Goal: Task Accomplishment & Management: Contribute content

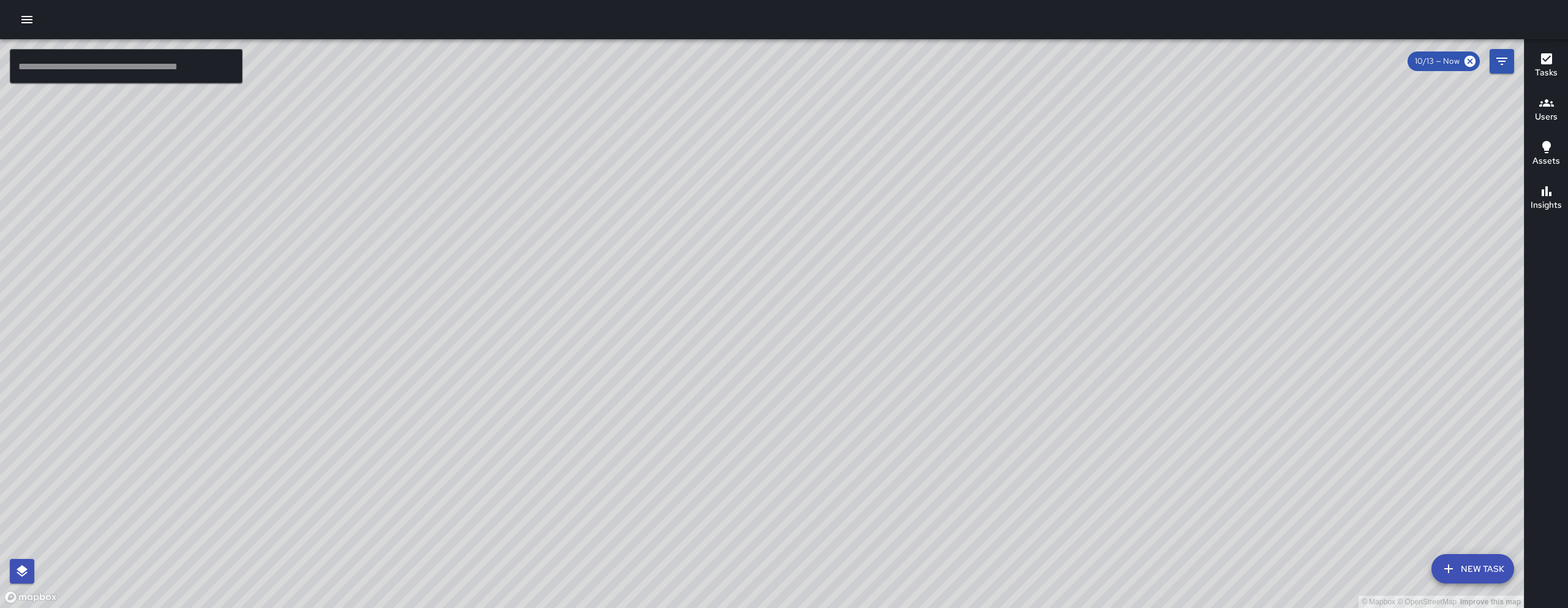
click at [20, 18] on icon "button" at bounding box center [27, 19] width 14 height 14
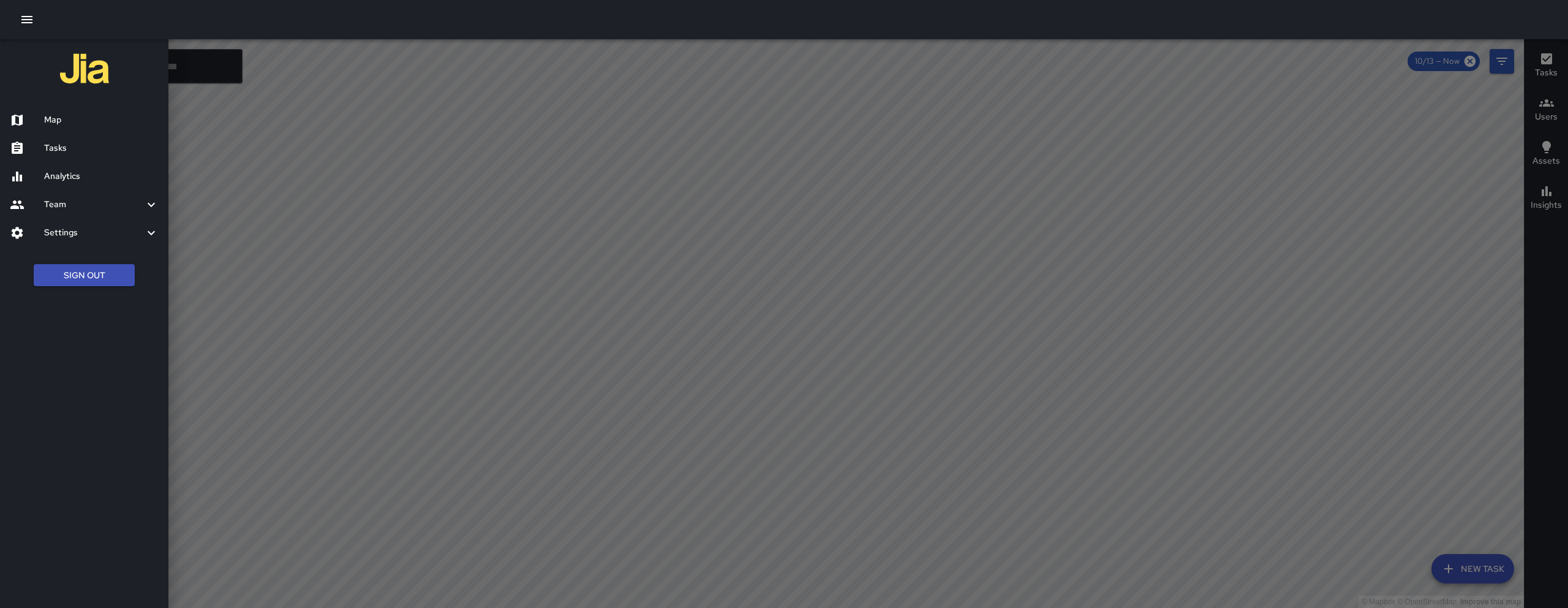
click at [51, 144] on h6 "Tasks" at bounding box center [101, 148] width 115 height 14
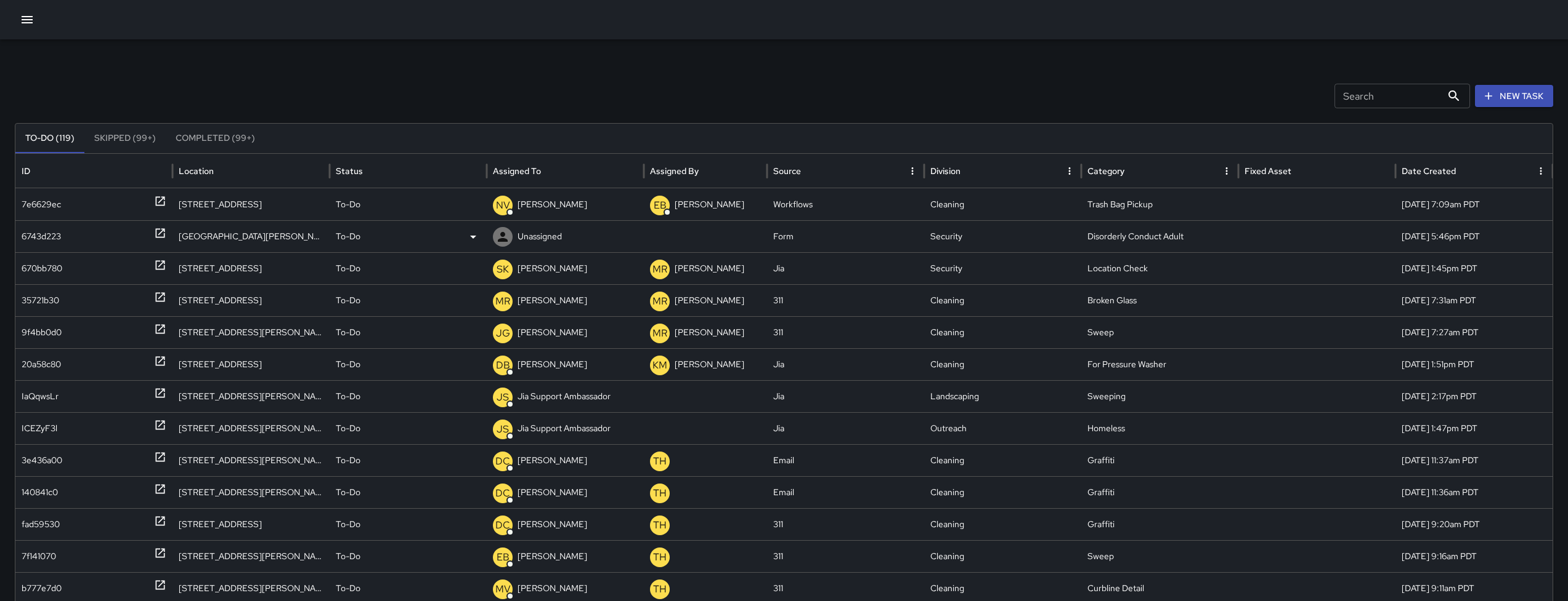
click at [30, 239] on div "6743d223" at bounding box center [41, 236] width 40 height 31
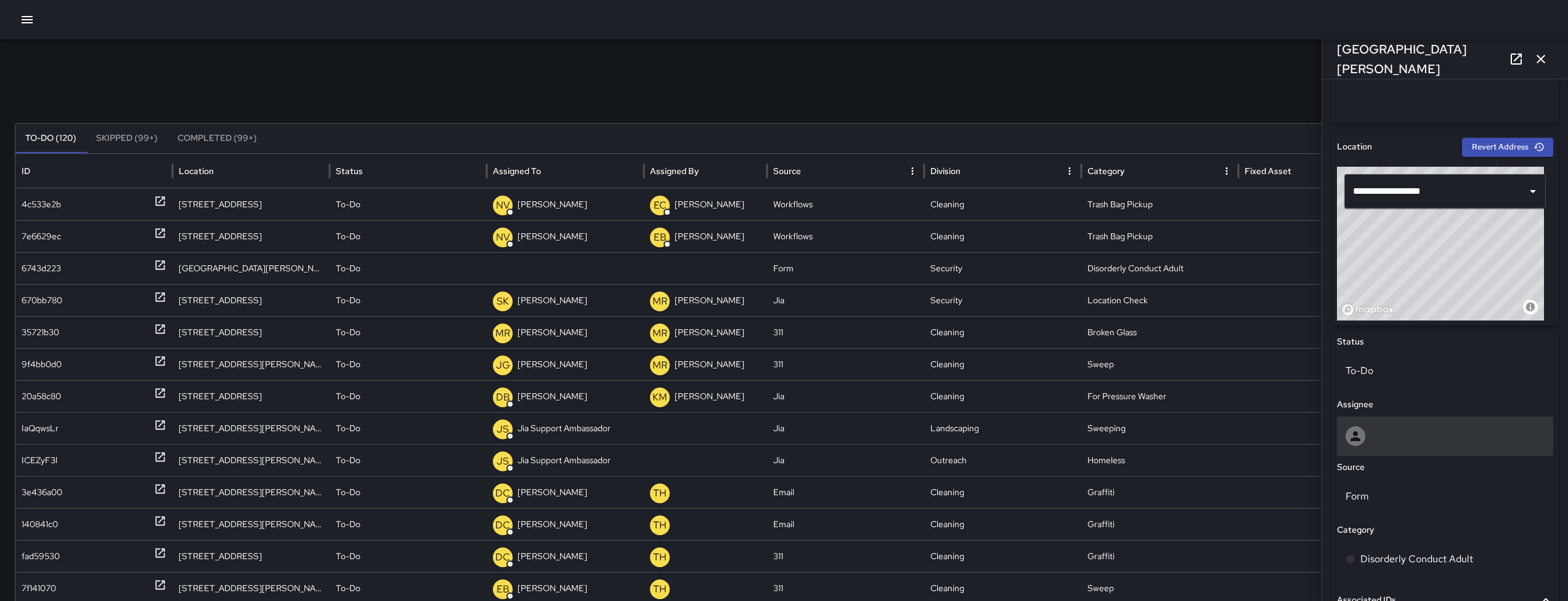
scroll to position [417, 0]
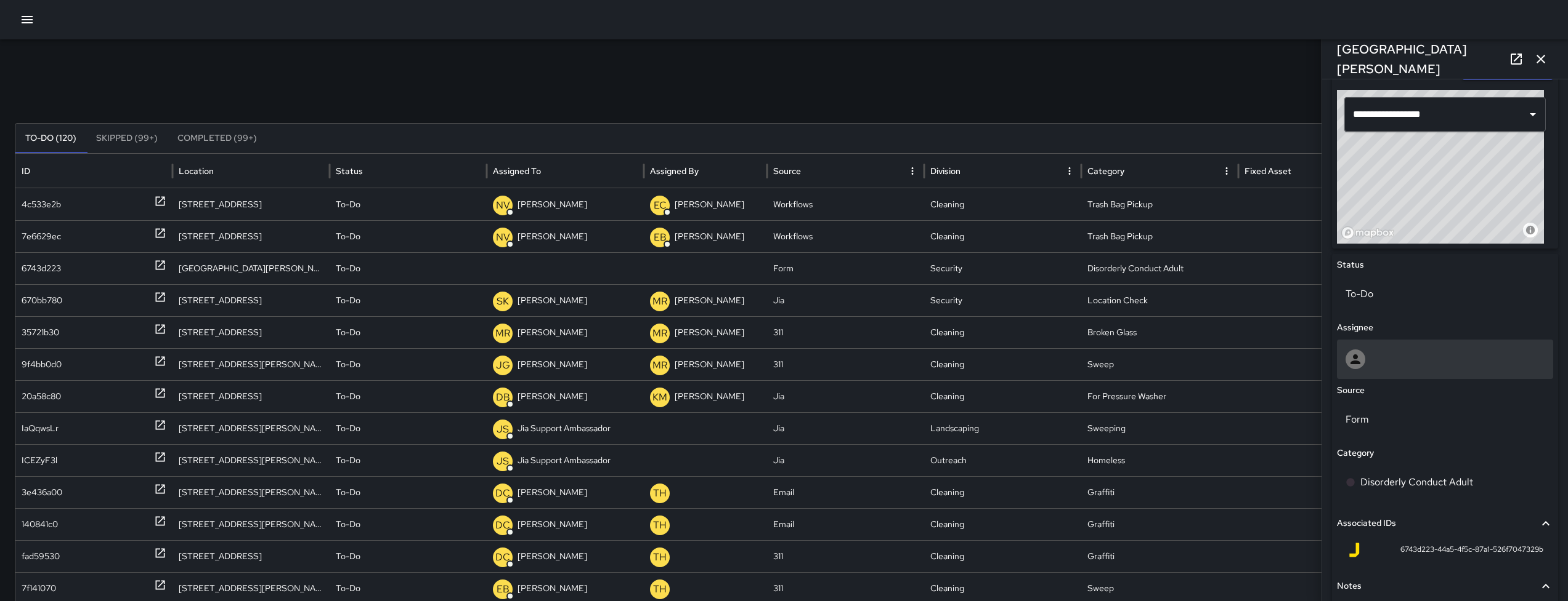
click at [1403, 360] on div at bounding box center [1445, 359] width 199 height 20
click at [1379, 365] on div at bounding box center [1445, 359] width 199 height 20
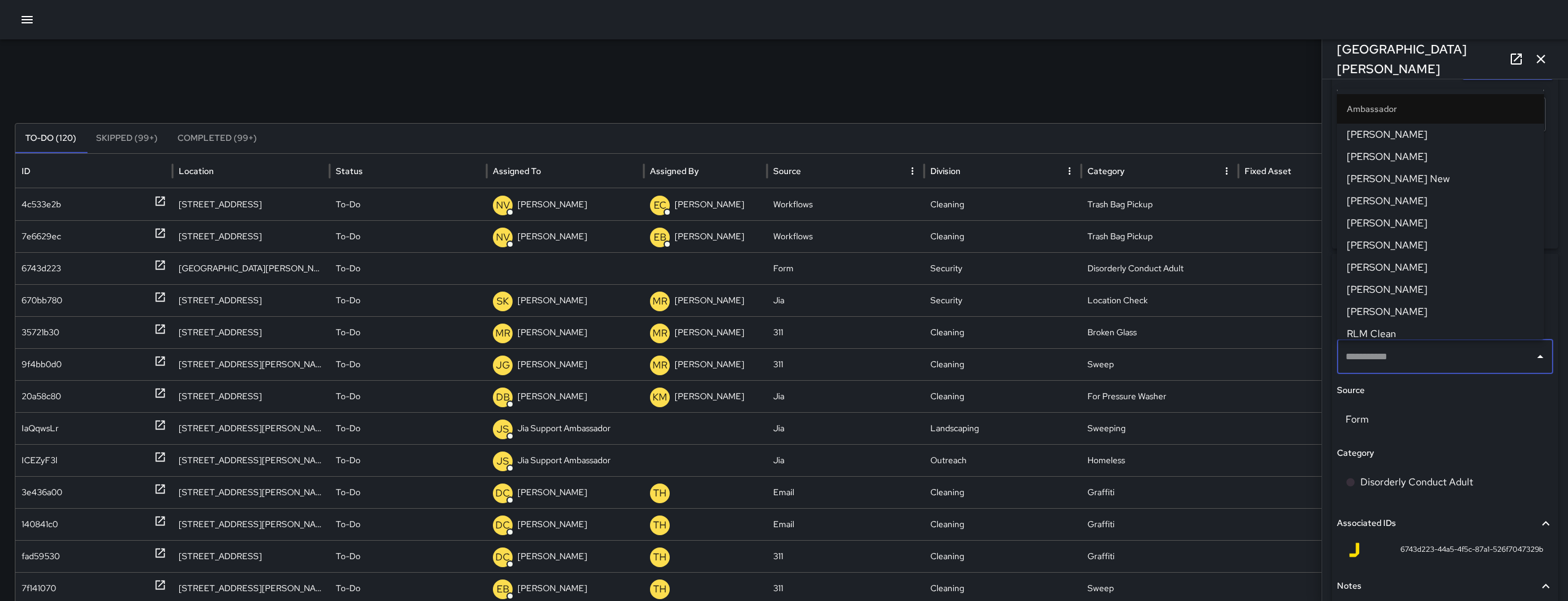
click at [1379, 365] on input "text" at bounding box center [1436, 357] width 187 height 24
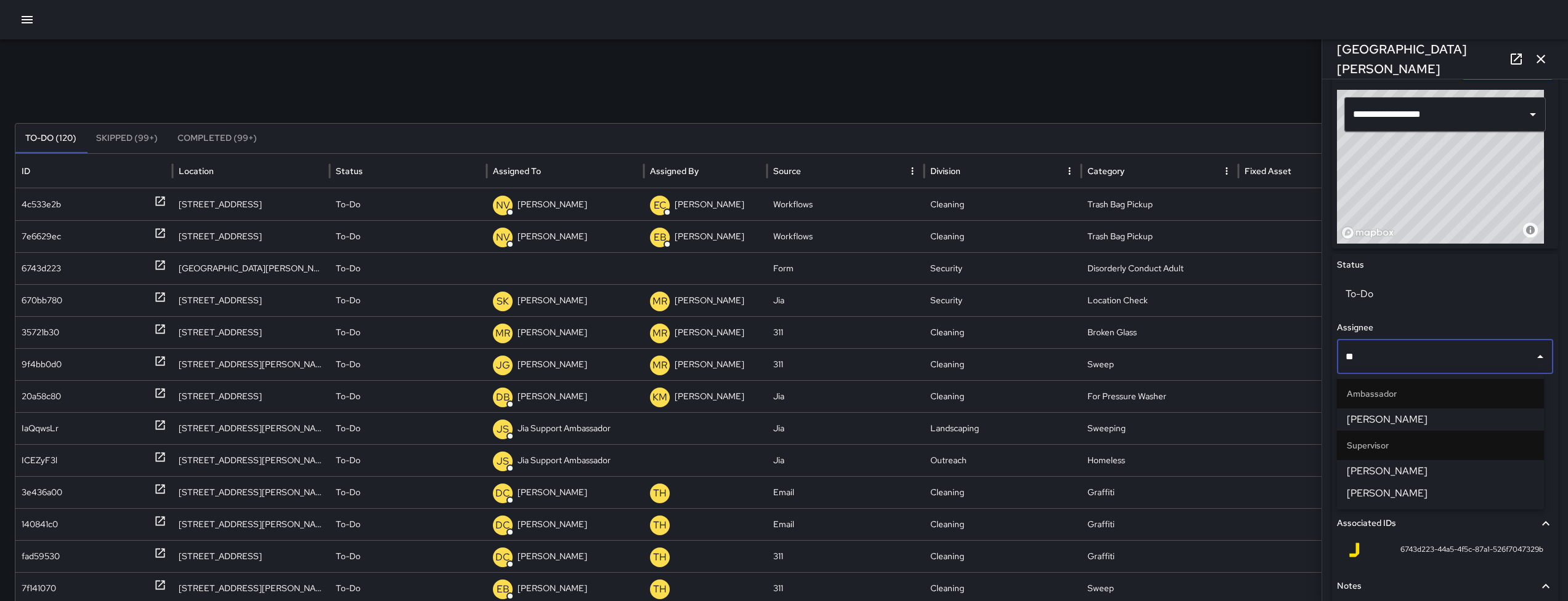
type input "***"
click at [1407, 463] on li "[PERSON_NAME]" at bounding box center [1440, 471] width 207 height 22
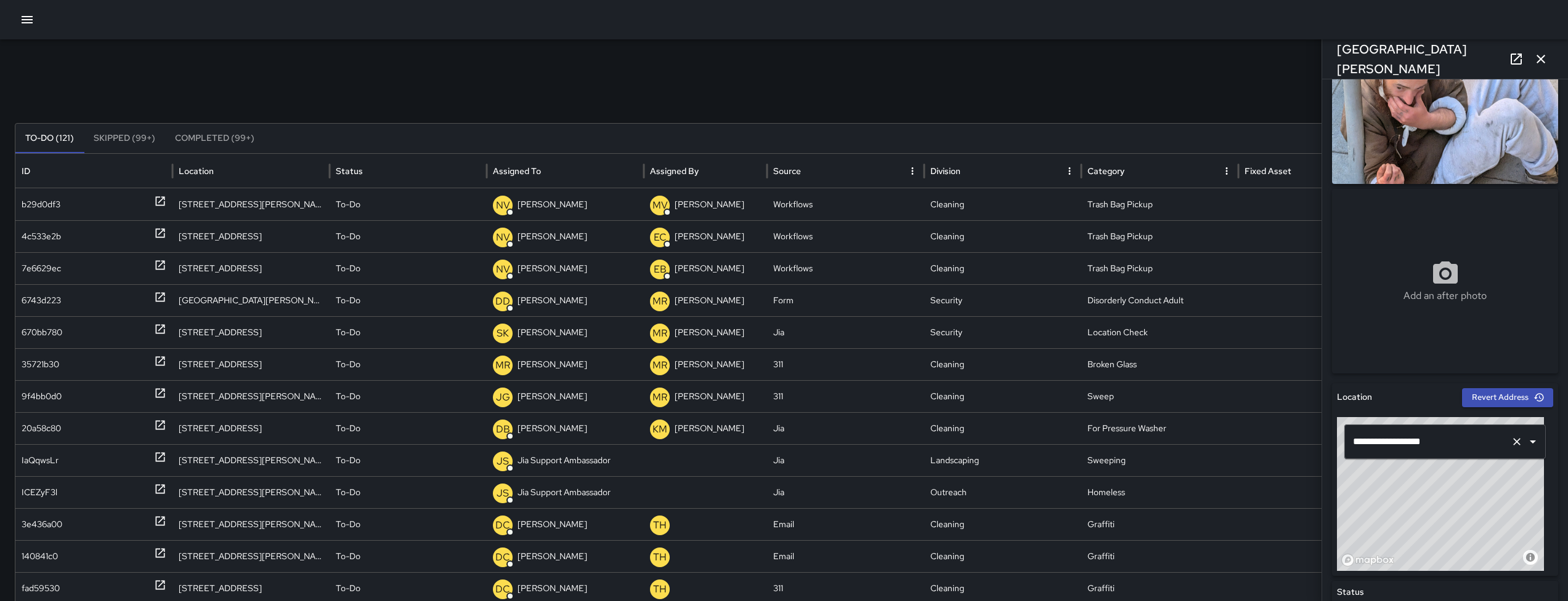
scroll to position [102, 0]
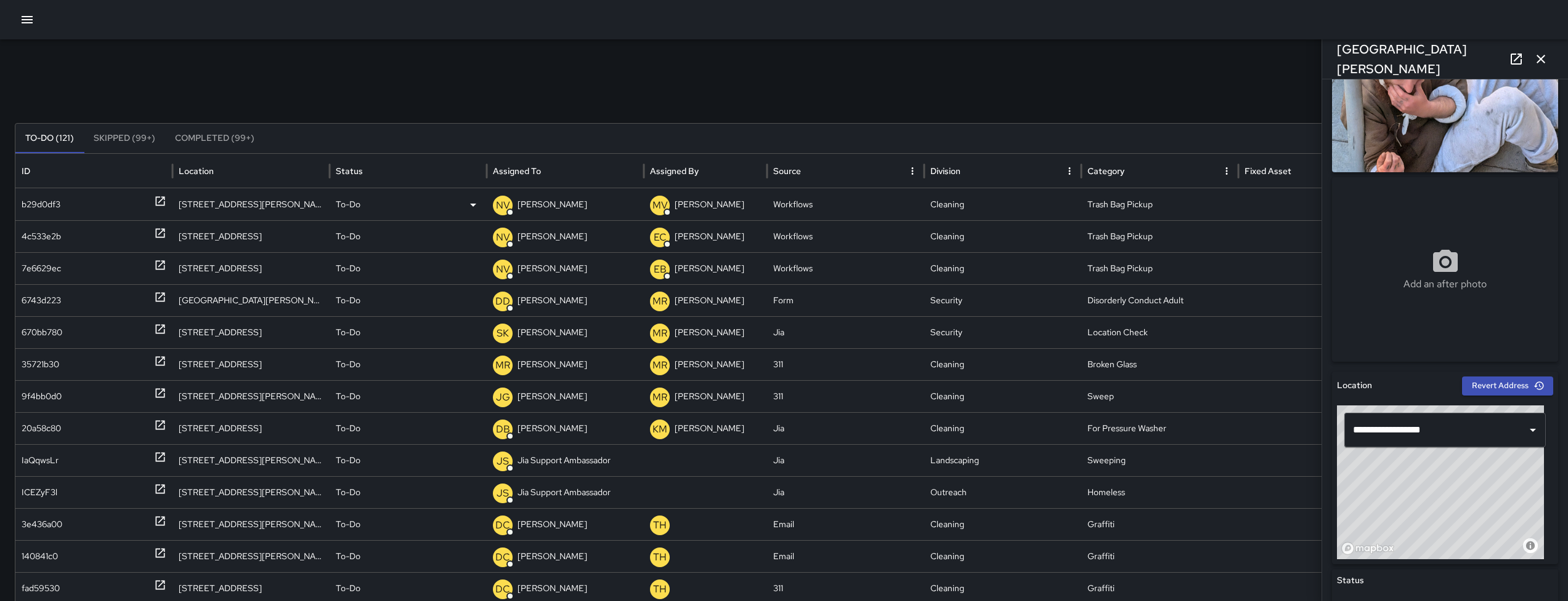
click at [65, 208] on div "b29d0df3" at bounding box center [93, 204] width 145 height 31
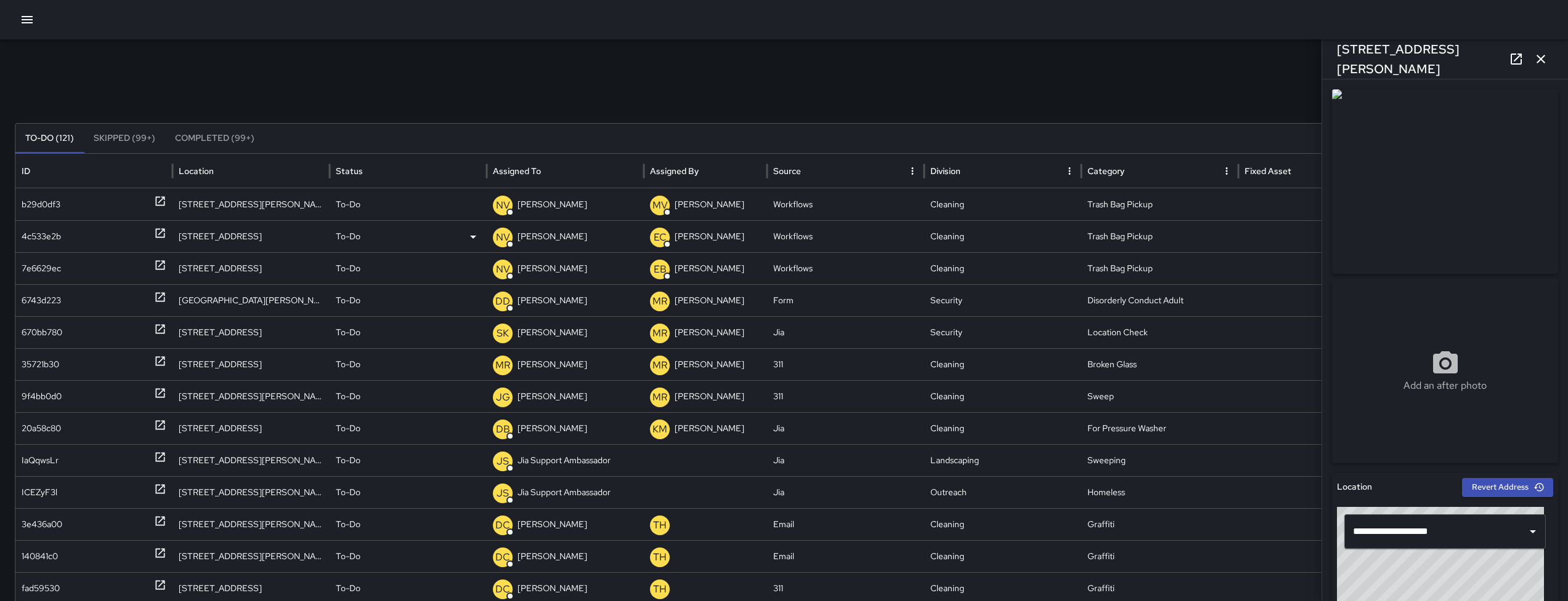
click at [58, 229] on div "4c533e2b" at bounding box center [41, 236] width 40 height 31
click at [54, 264] on div "7e6629ec" at bounding box center [41, 268] width 40 height 31
click at [47, 302] on div "6743d223" at bounding box center [41, 300] width 40 height 31
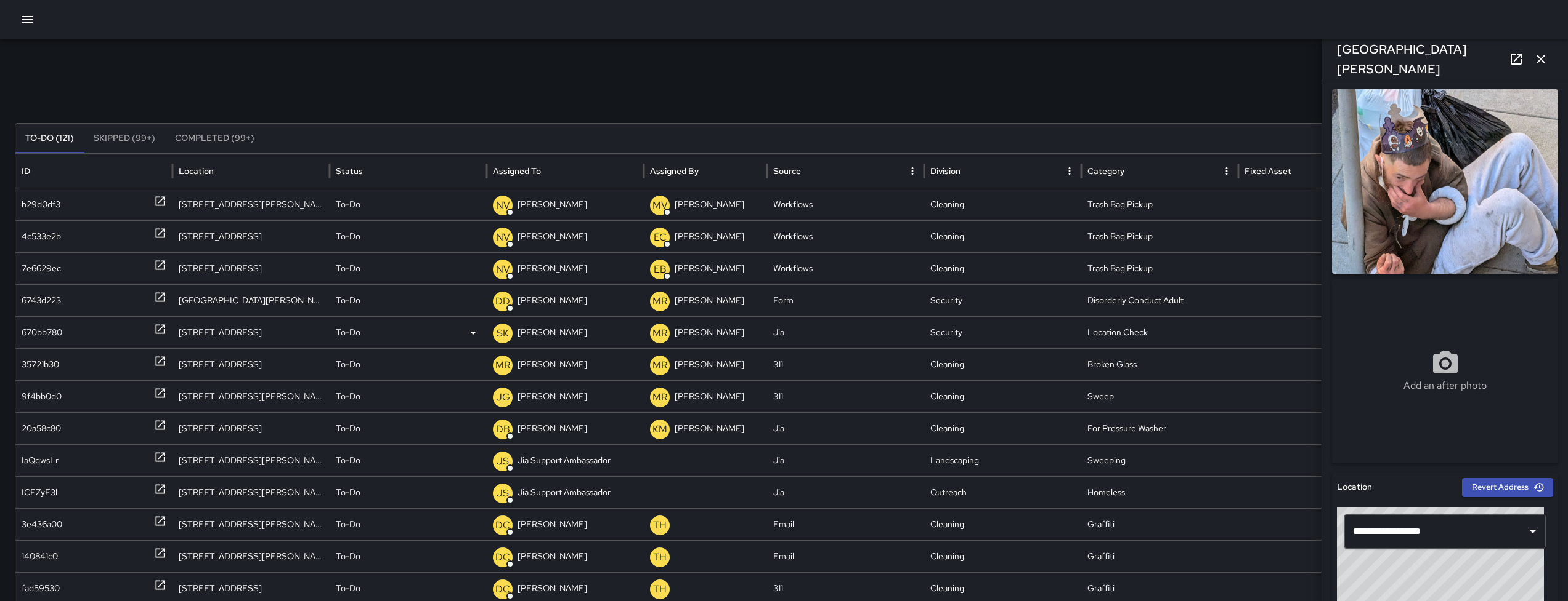
click at [46, 323] on div "670bb780" at bounding box center [41, 333] width 41 height 31
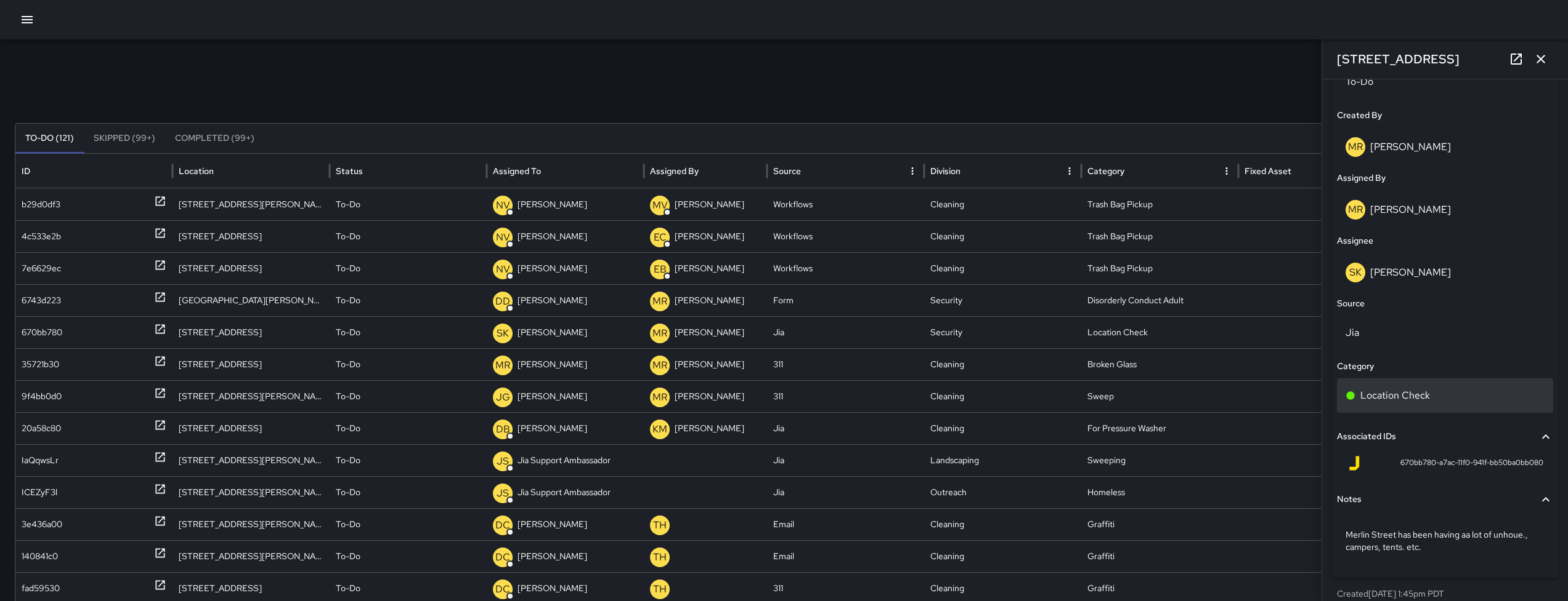
scroll to position [643, 0]
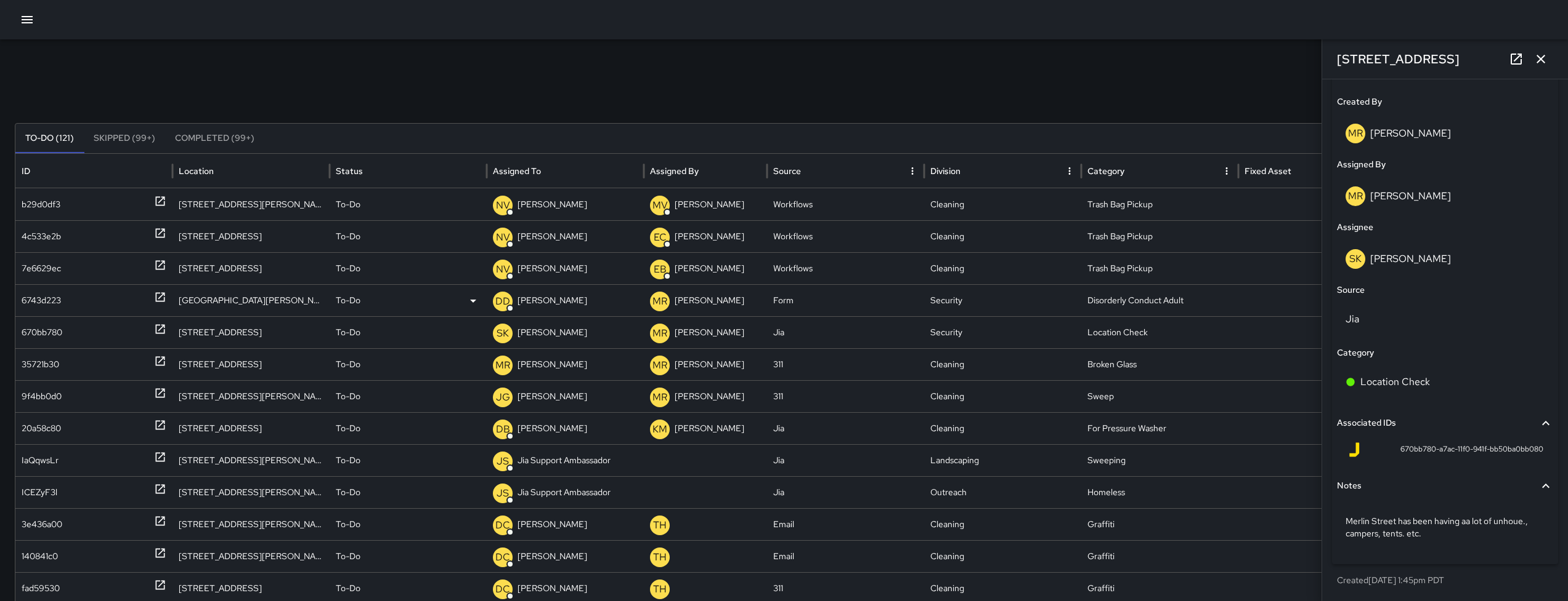
click at [33, 314] on div "6743d223" at bounding box center [41, 300] width 40 height 31
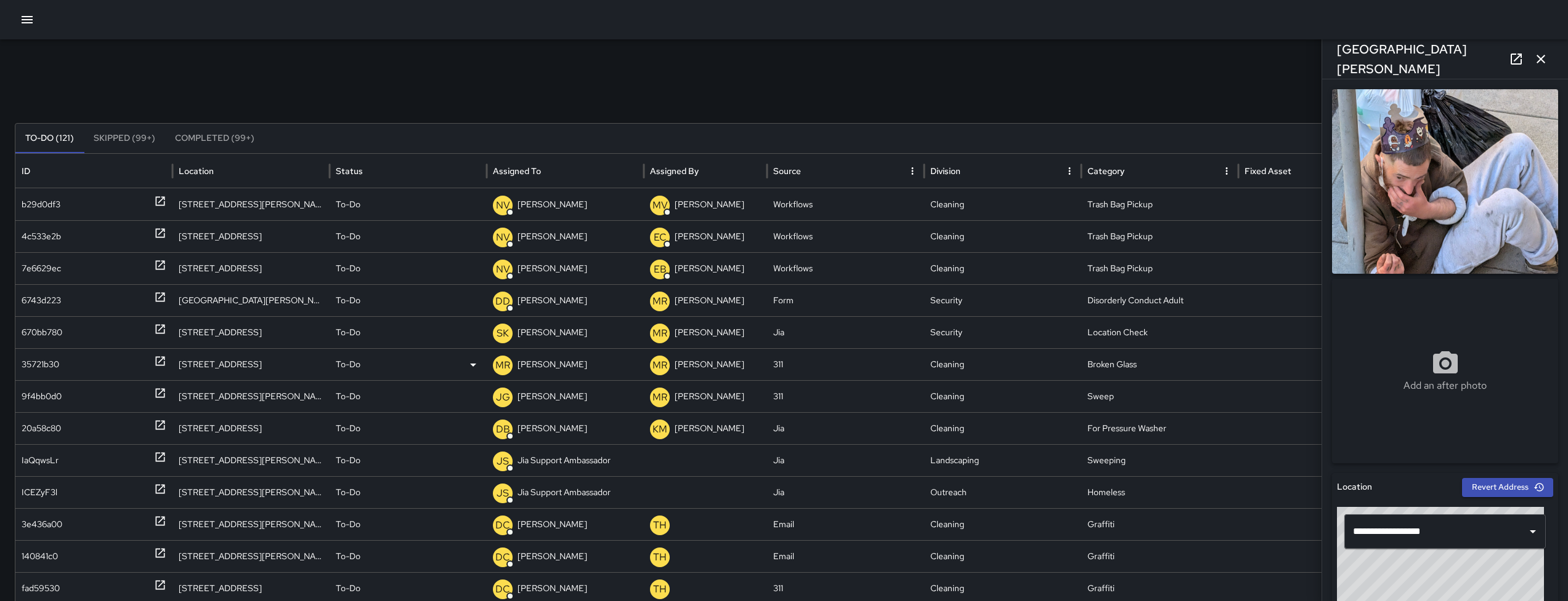
click at [31, 365] on div "35721b30" at bounding box center [40, 364] width 37 height 31
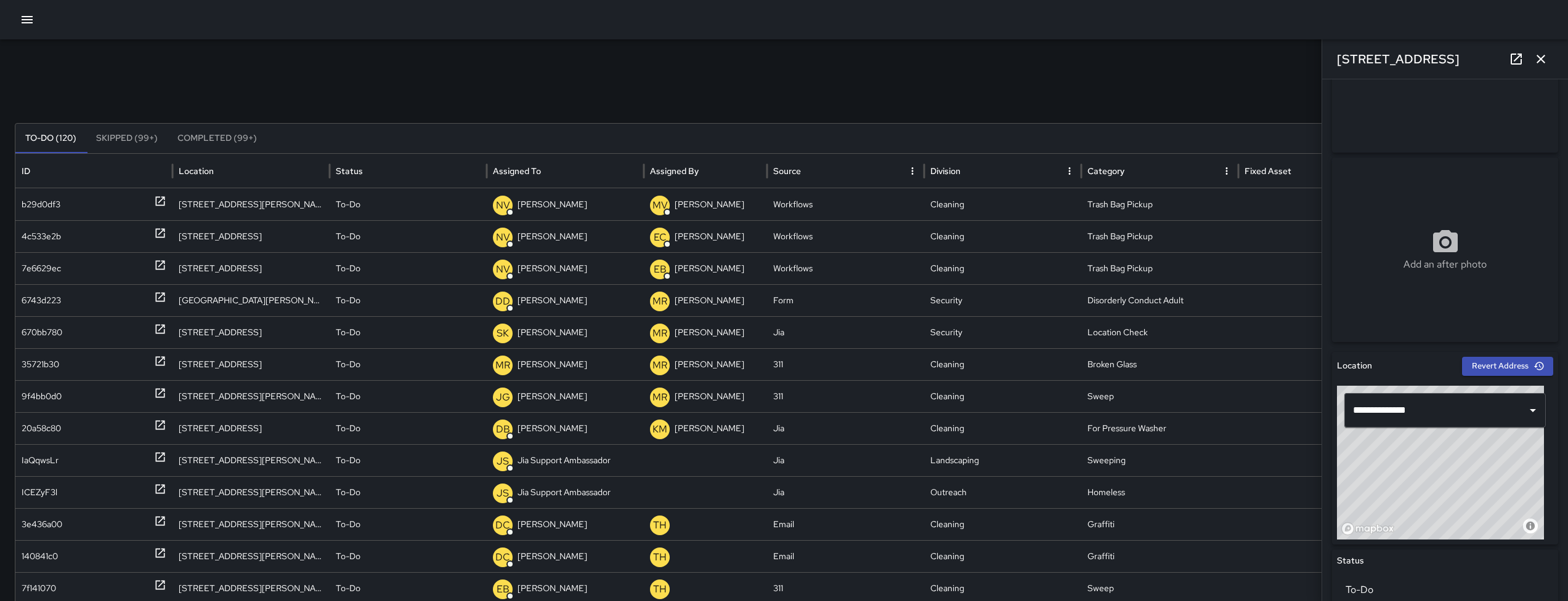
scroll to position [255, 0]
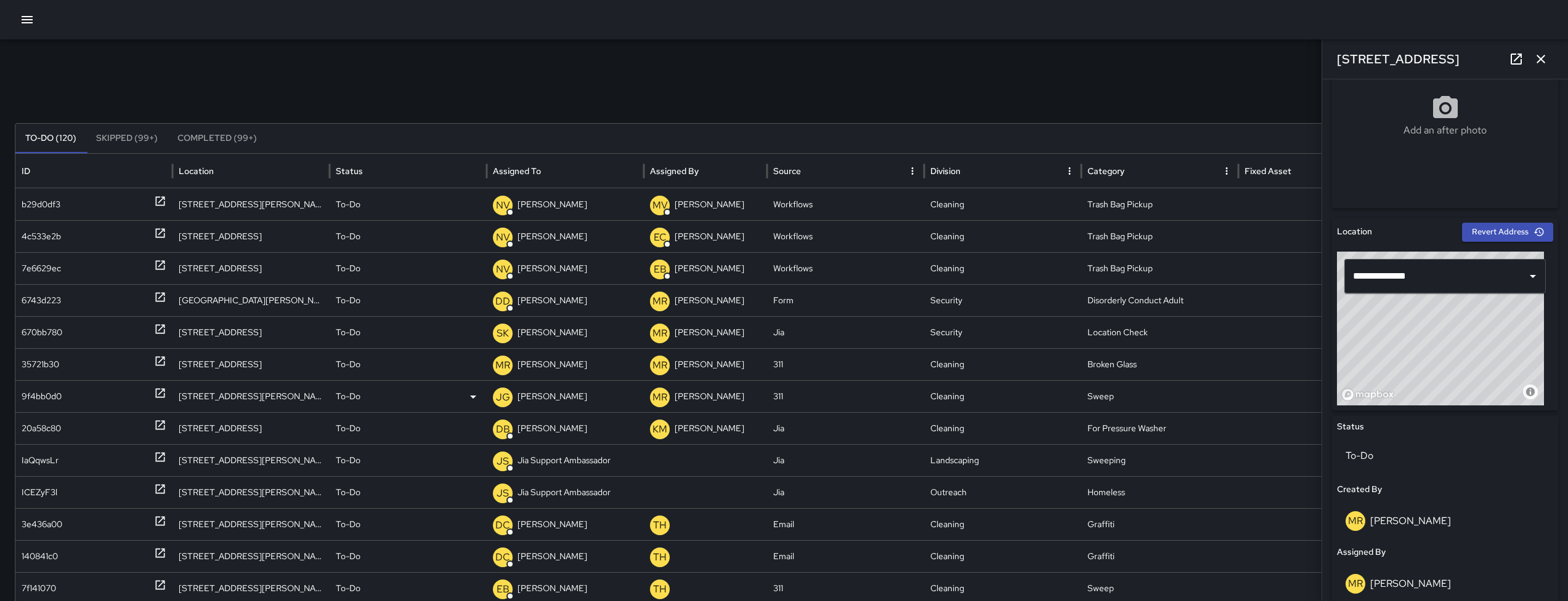
click at [37, 399] on div "9f4bb0d0" at bounding box center [41, 396] width 40 height 31
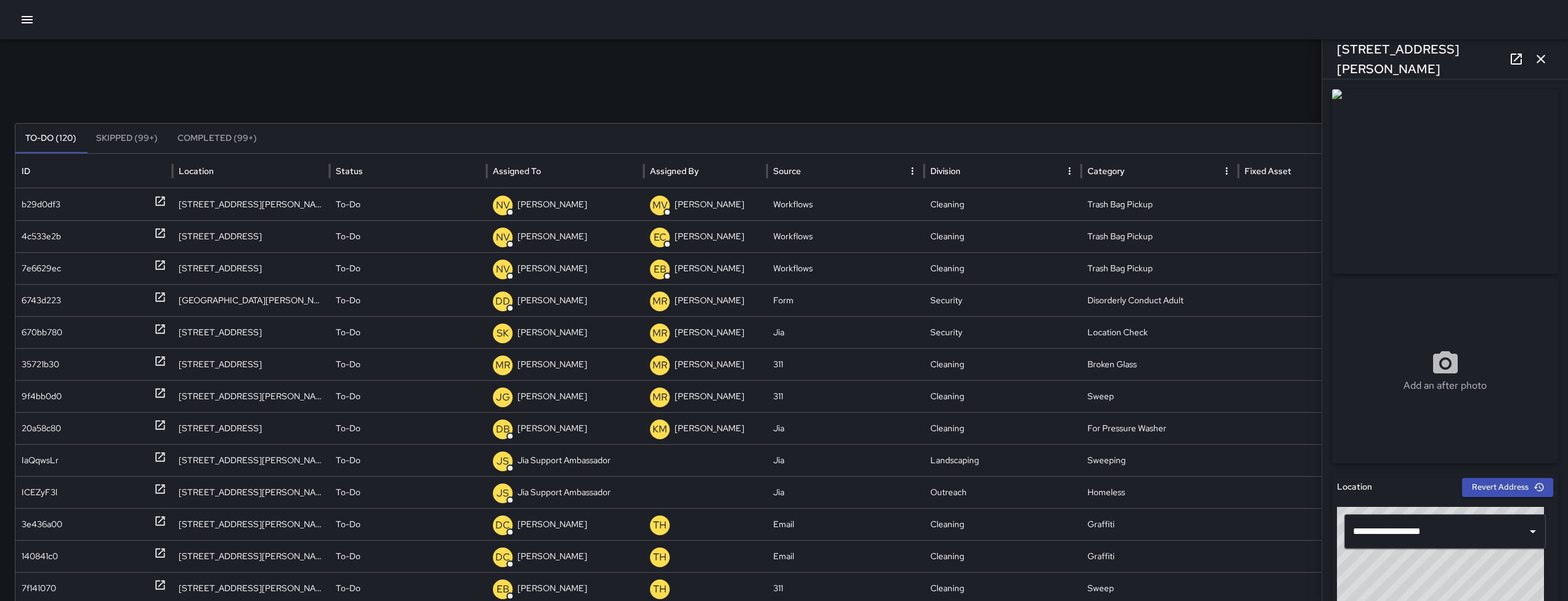
scroll to position [399, 0]
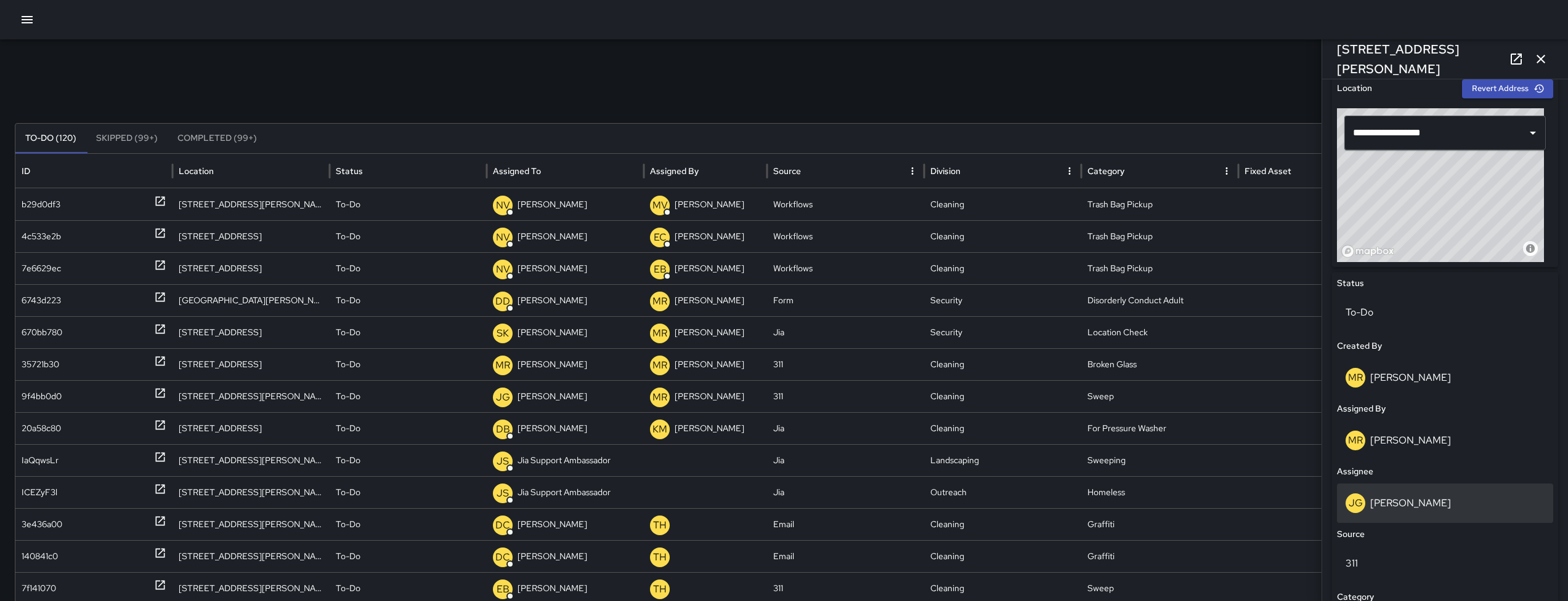
click at [1462, 494] on div "JG Jermaine Gray" at bounding box center [1445, 504] width 199 height 20
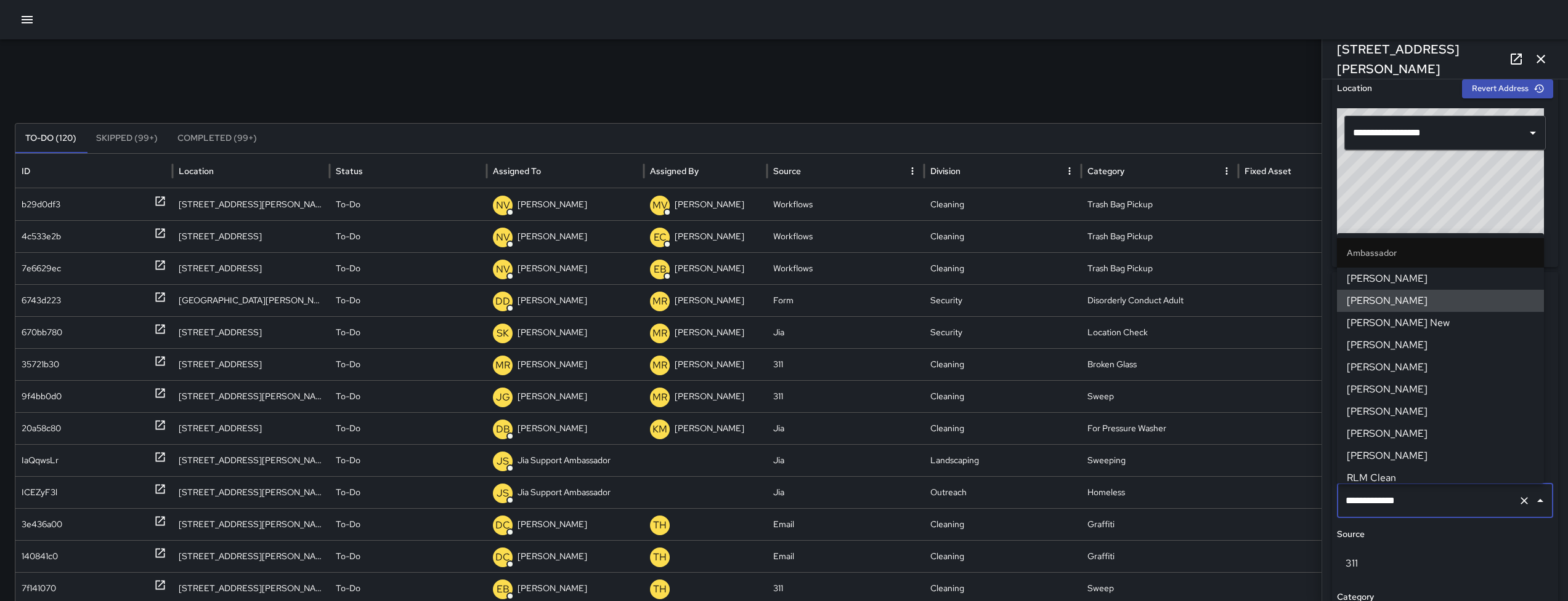
click at [1462, 491] on input "**********" at bounding box center [1427, 501] width 171 height 24
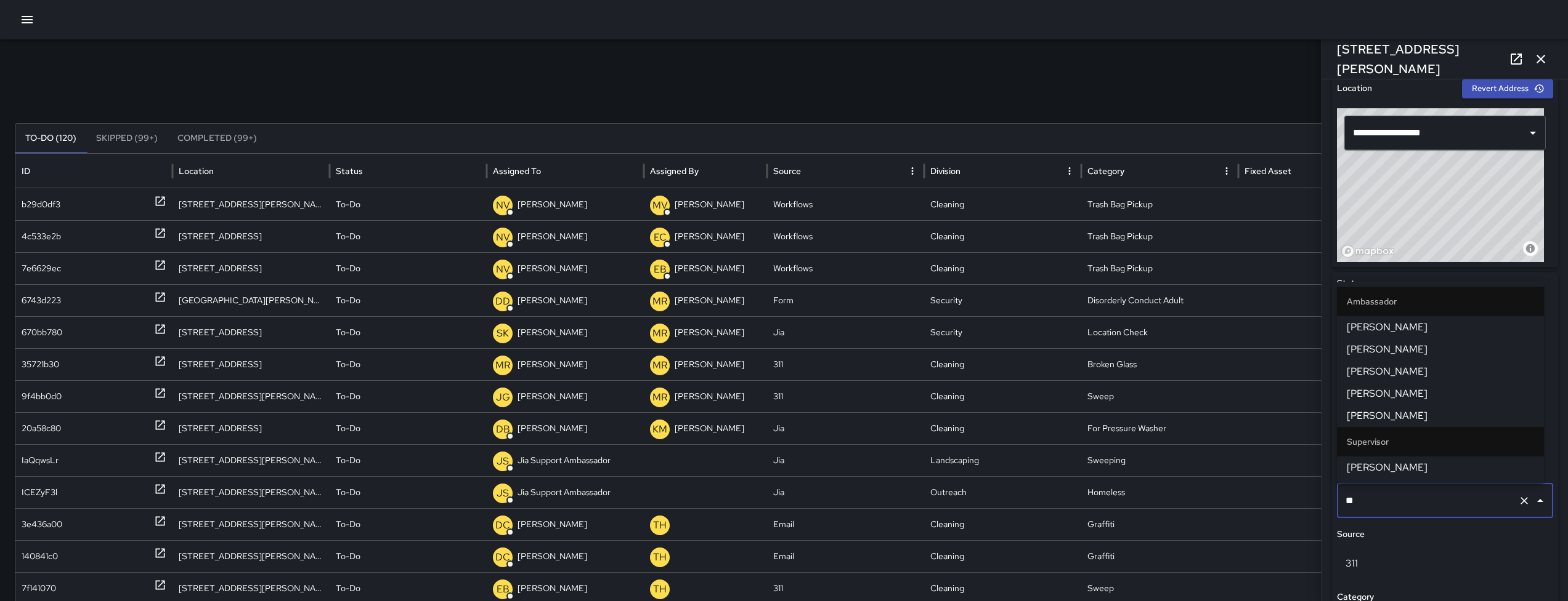
type input "***"
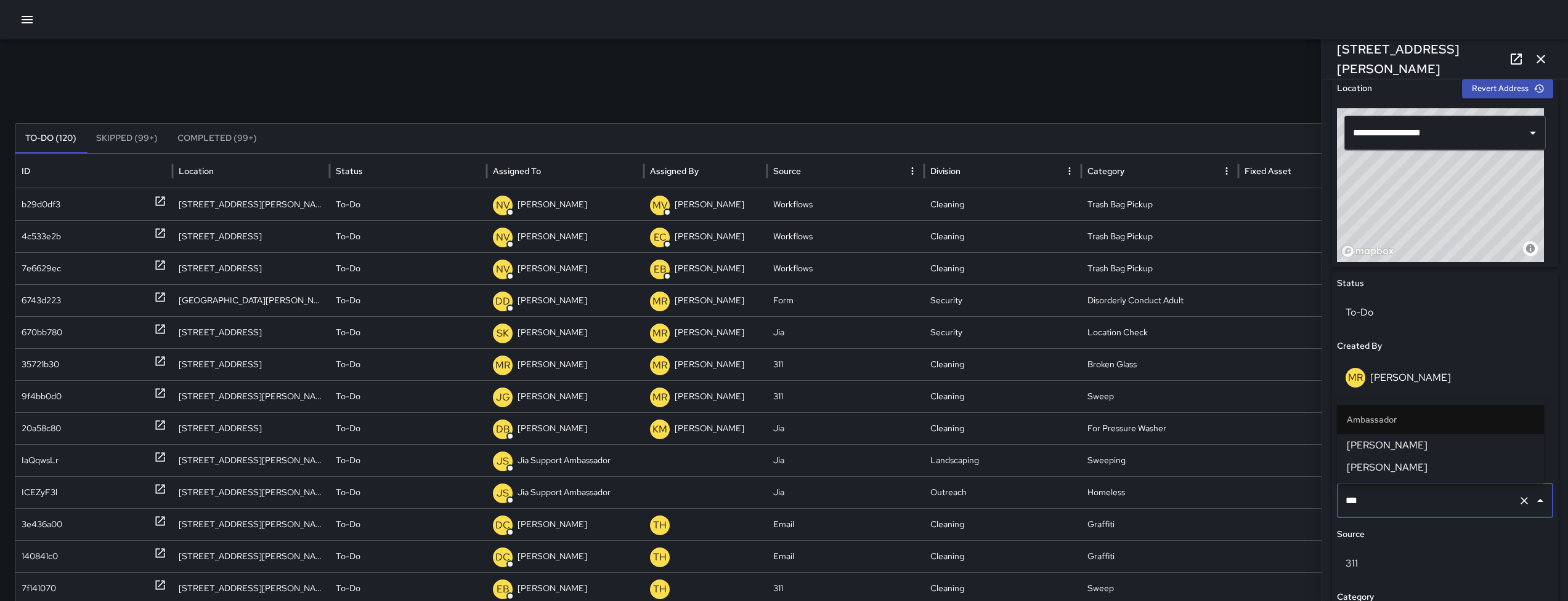
click at [1428, 450] on span "[PERSON_NAME]" at bounding box center [1440, 445] width 187 height 15
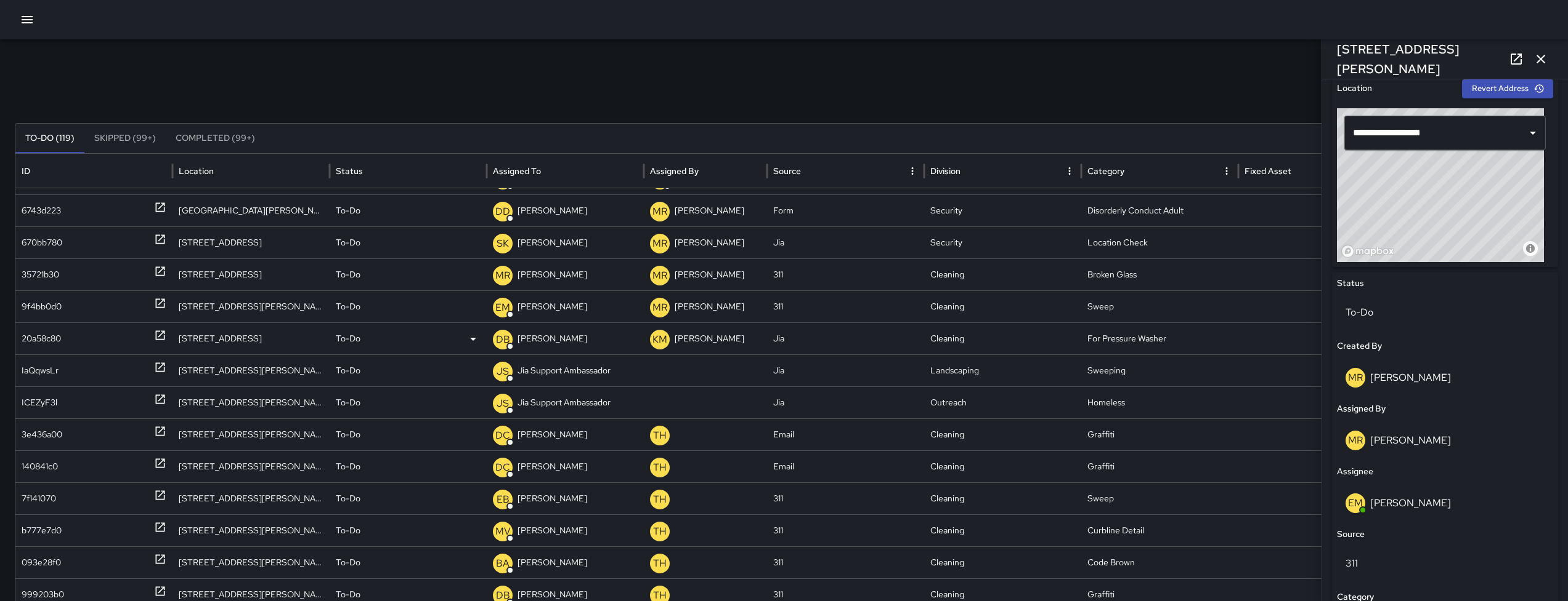
scroll to position [0, 0]
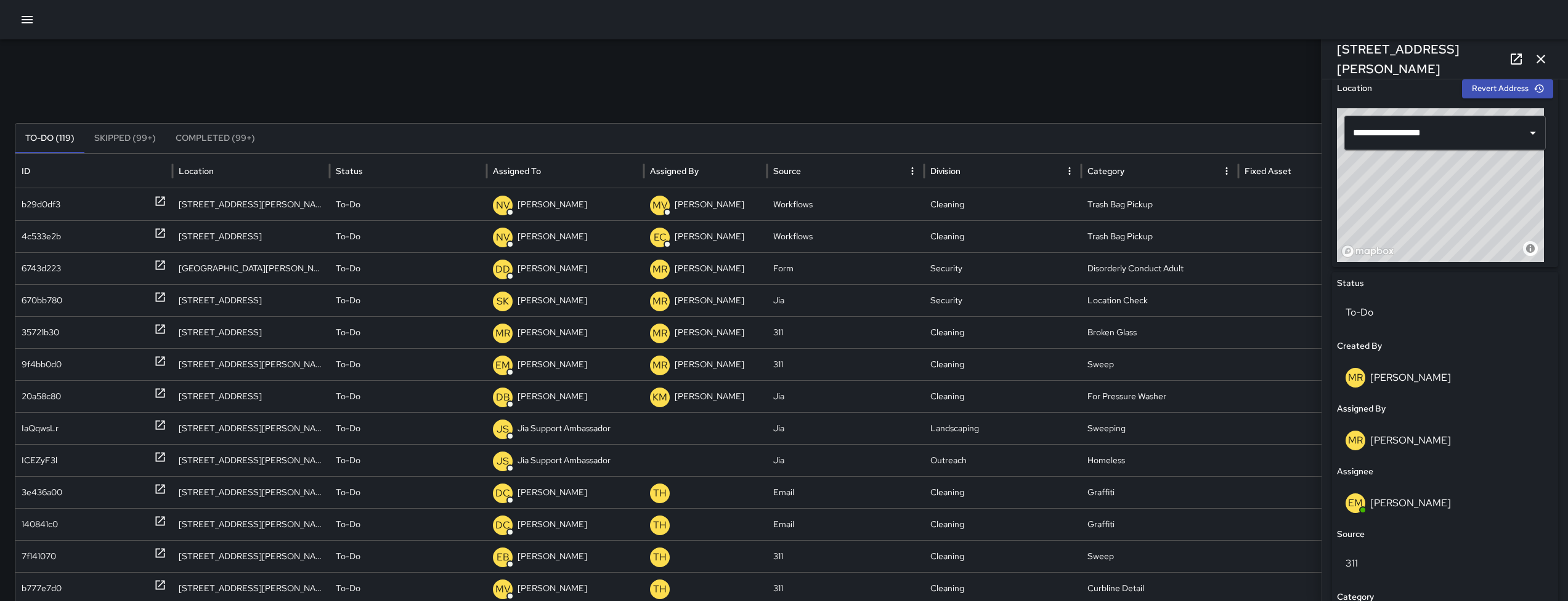
click at [1543, 58] on icon "button" at bounding box center [1540, 59] width 15 height 15
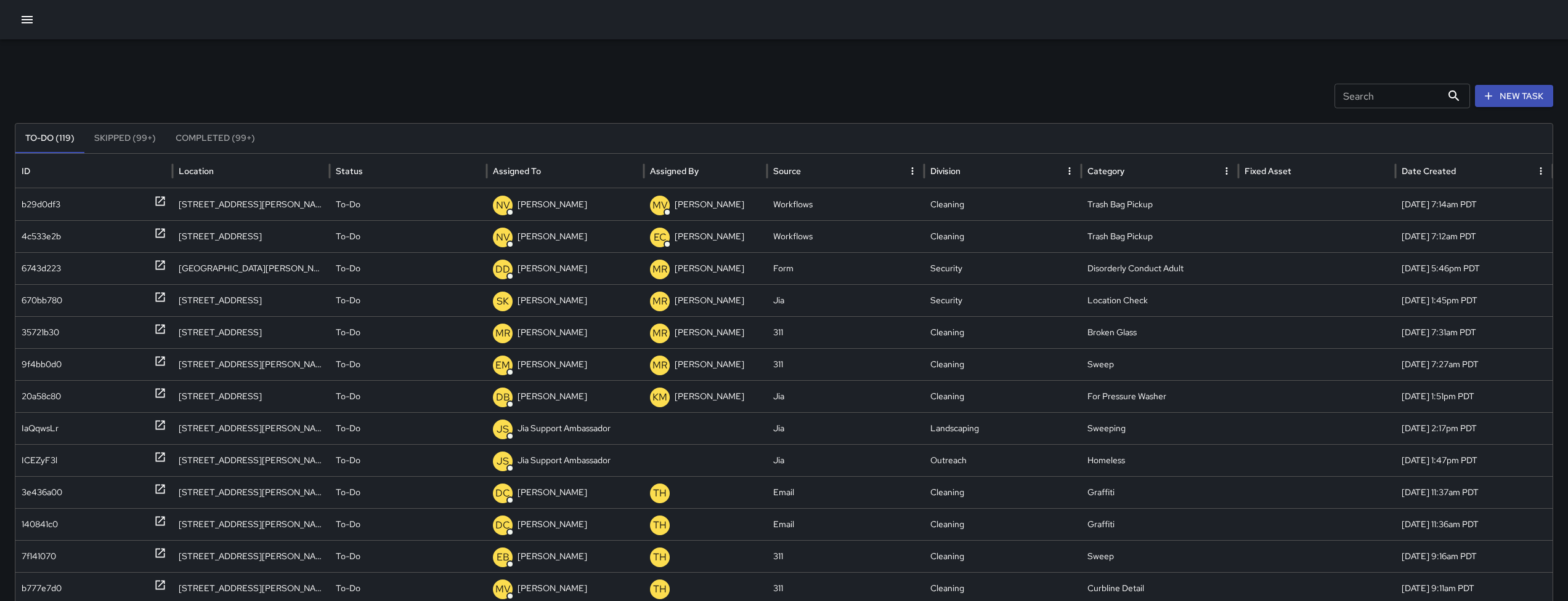
click at [1380, 105] on input "Search" at bounding box center [1388, 96] width 107 height 24
paste input "**********"
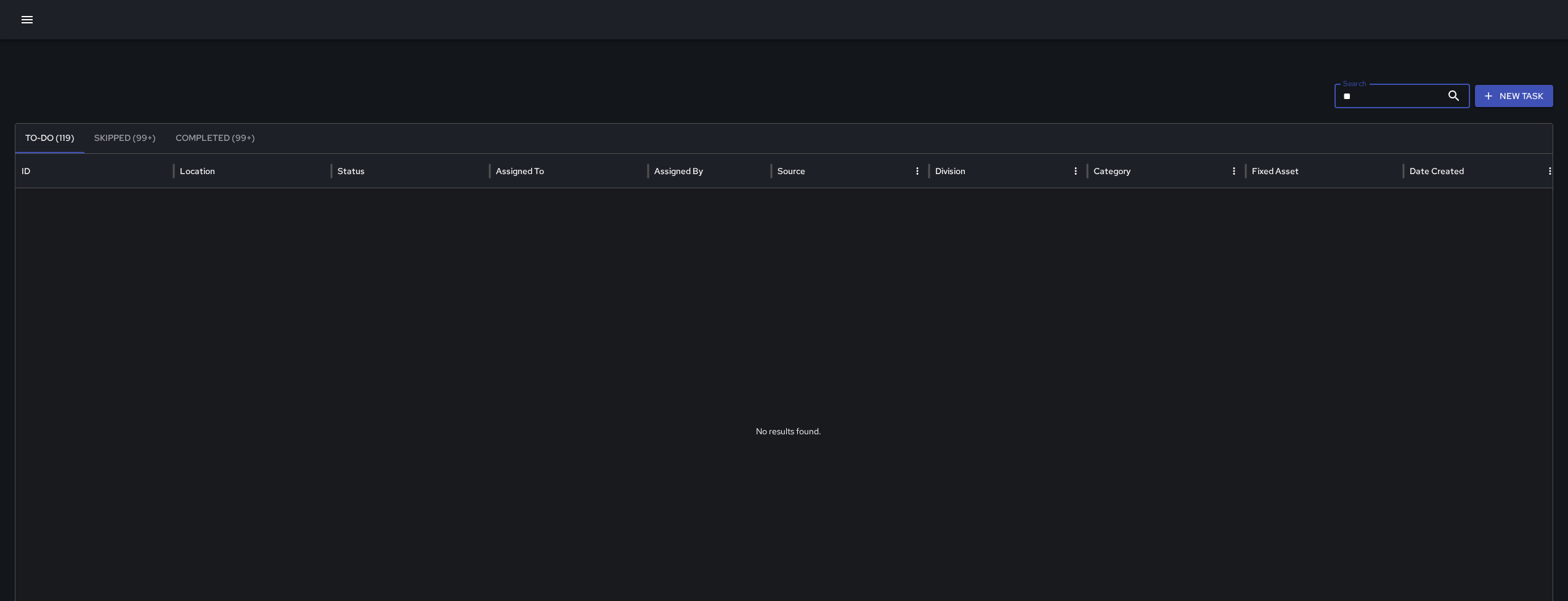
type input "*"
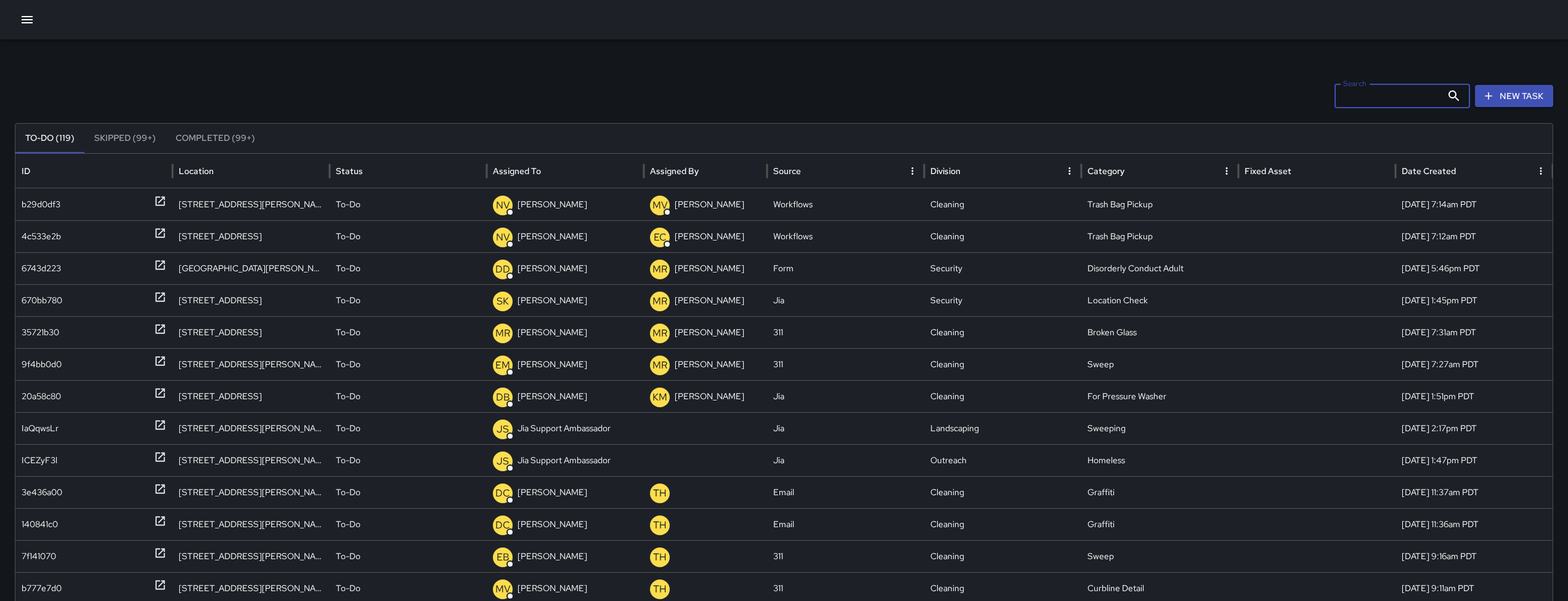
click at [15, 23] on div at bounding box center [784, 20] width 1568 height 40
click at [18, 24] on button "button" at bounding box center [27, 20] width 24 height 24
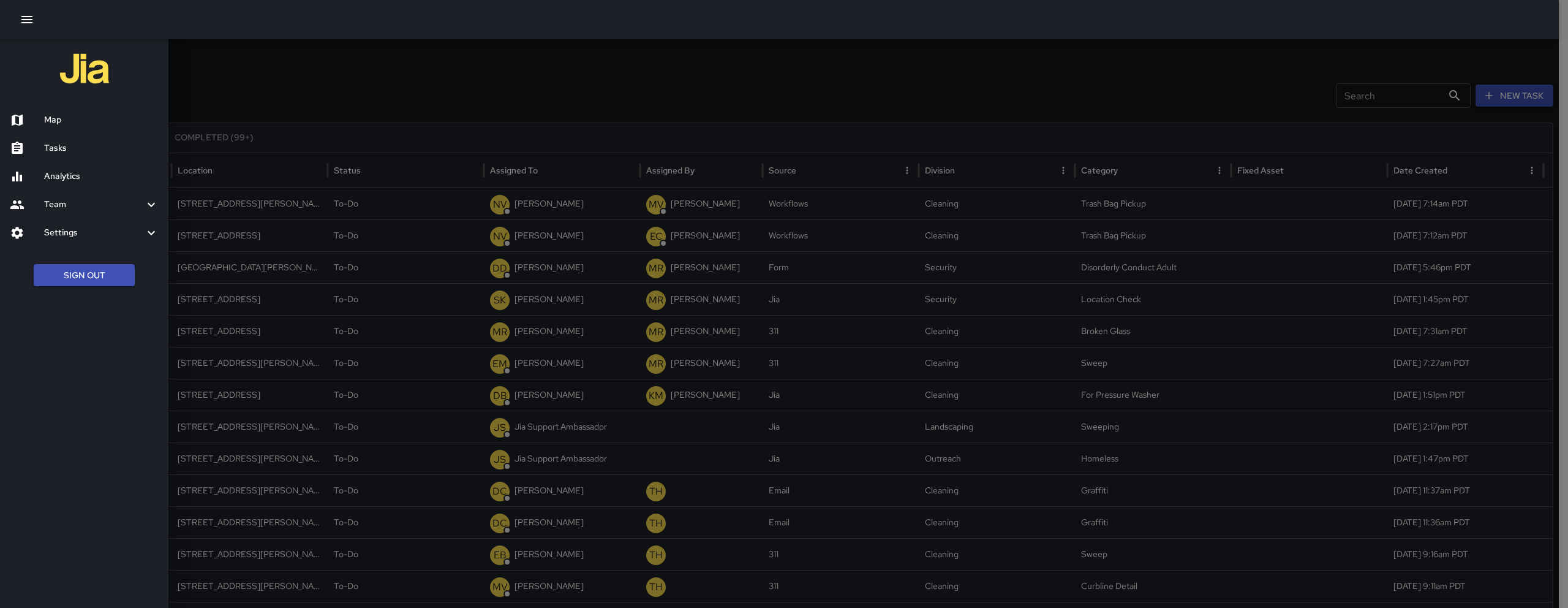
click at [68, 123] on h6 "Map" at bounding box center [101, 120] width 115 height 14
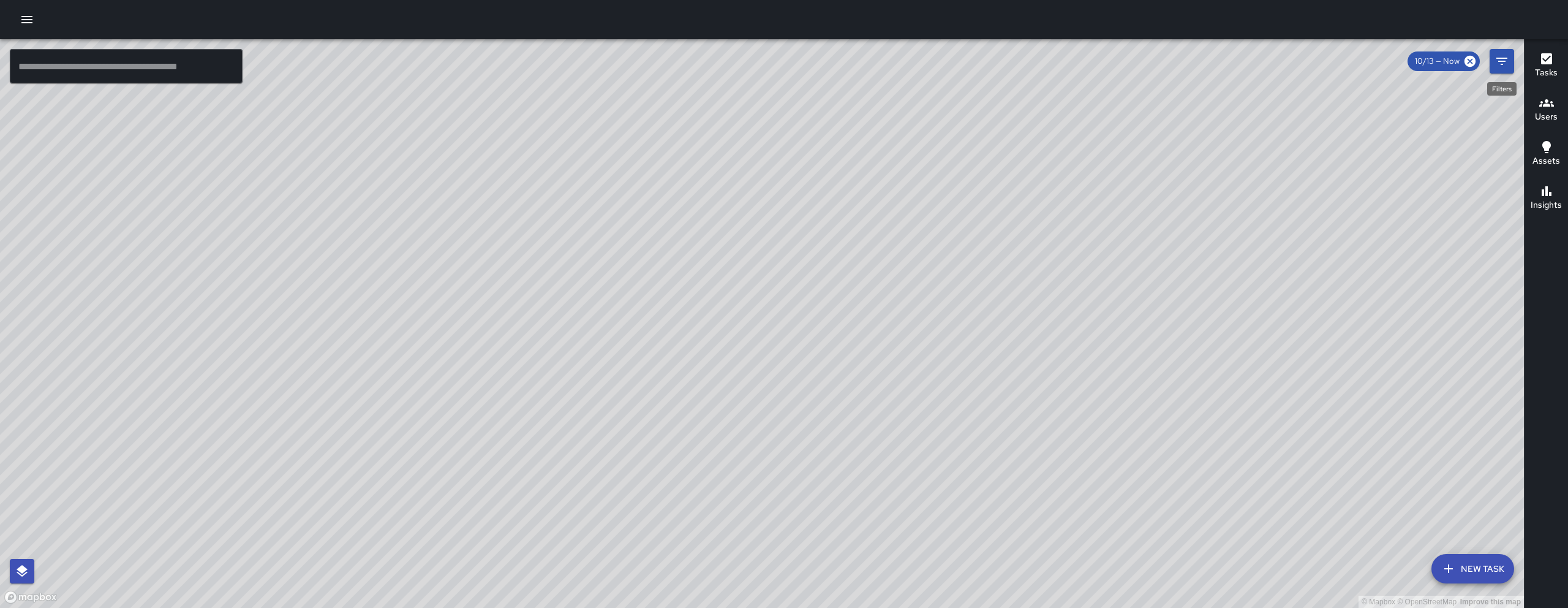
click at [1506, 62] on icon "Filters" at bounding box center [1501, 61] width 14 height 14
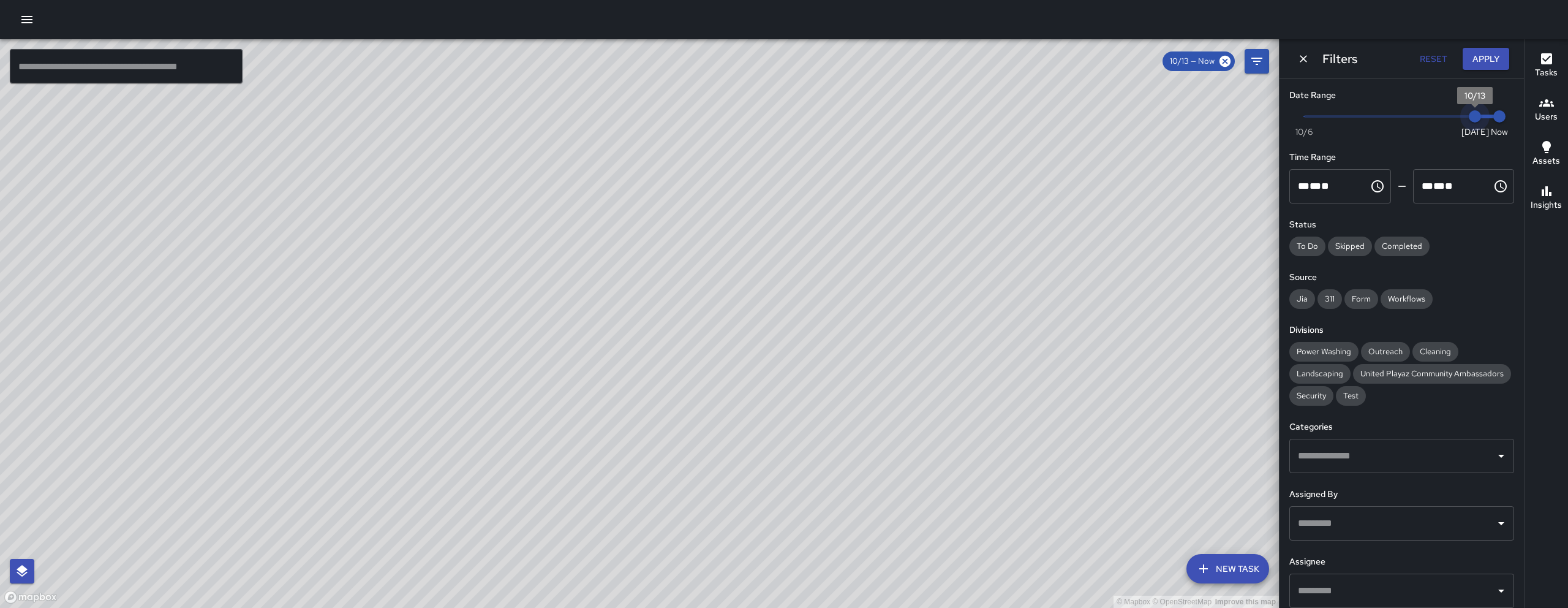
type input "*"
drag, startPoint x: 1459, startPoint y: 113, endPoint x: 1446, endPoint y: 114, distance: 13.0
click at [1468, 114] on span "10/13" at bounding box center [1474, 116] width 12 height 12
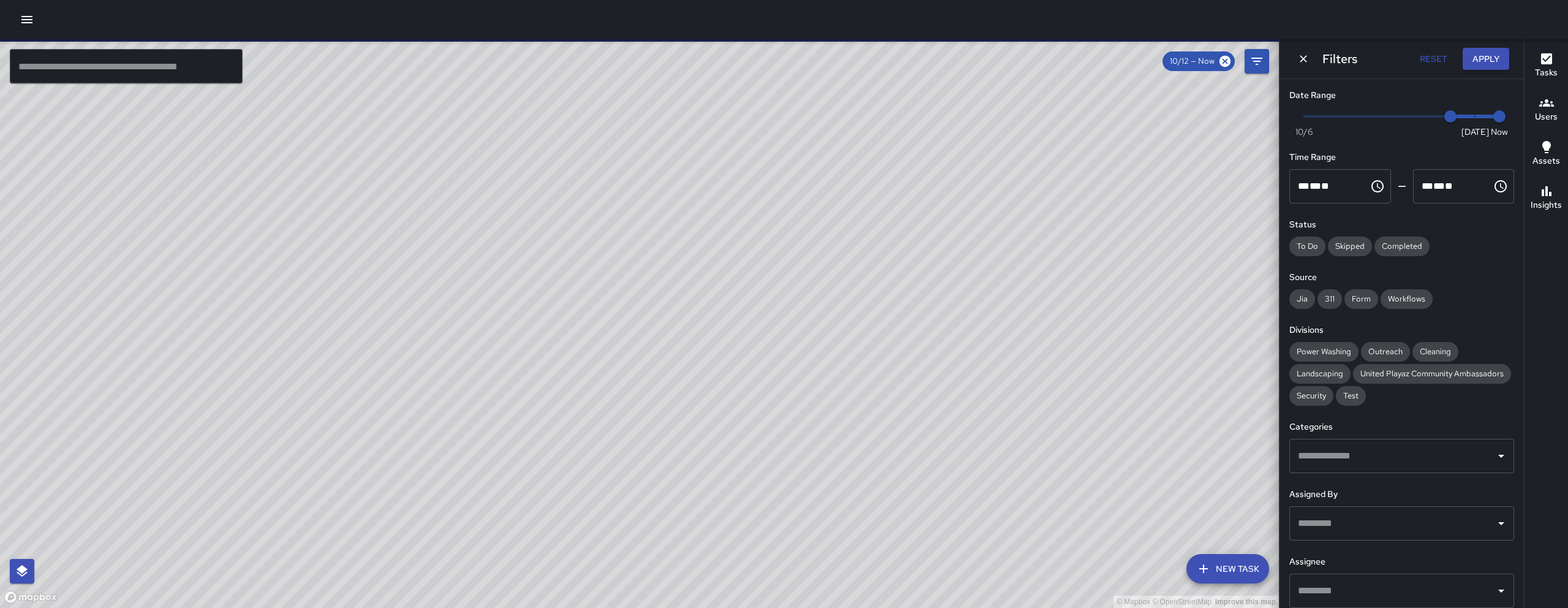
drag, startPoint x: 473, startPoint y: 447, endPoint x: 497, endPoint y: 438, distance: 25.6
click at [497, 438] on div "© Mapbox © OpenStreetMap Improve this map" at bounding box center [639, 323] width 1279 height 568
drag, startPoint x: 489, startPoint y: 454, endPoint x: 504, endPoint y: 444, distance: 18.0
click at [504, 444] on div "© Mapbox © OpenStreetMap Improve this map" at bounding box center [639, 323] width 1279 height 568
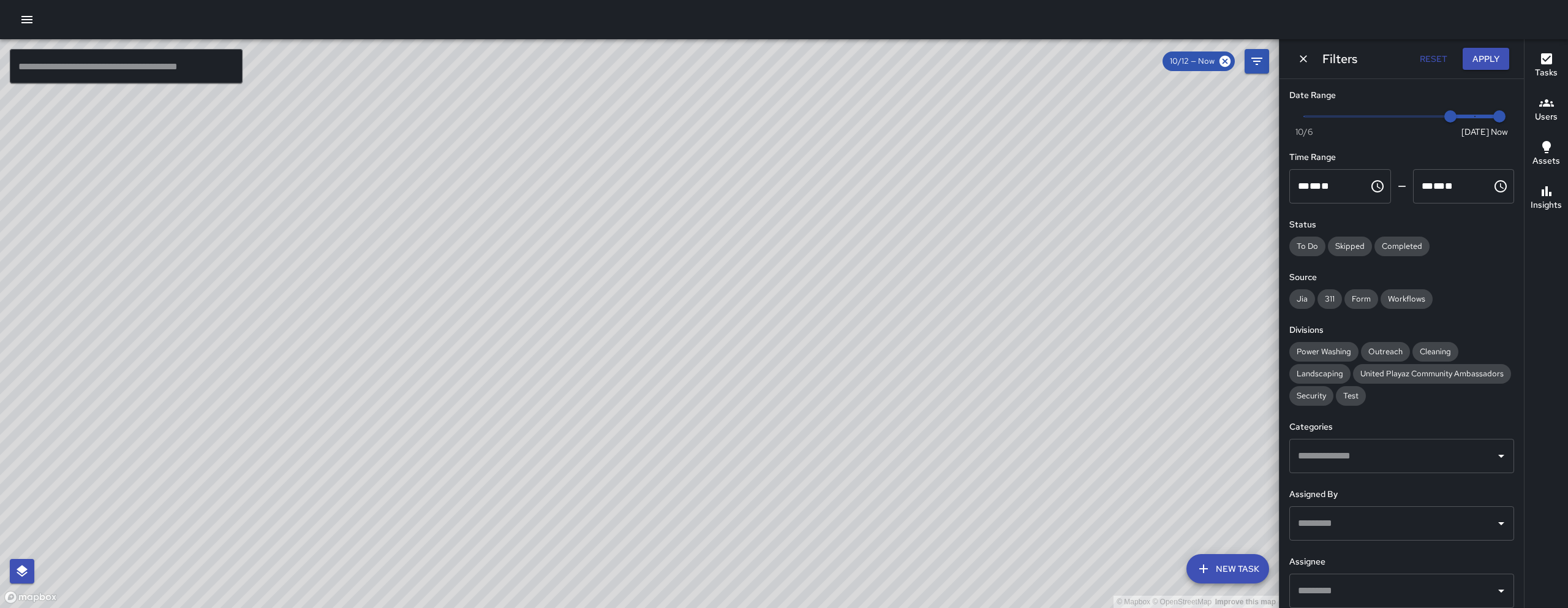
click at [520, 422] on div "© Mapbox © OpenStreetMap Improve this map" at bounding box center [639, 323] width 1279 height 568
drag, startPoint x: 525, startPoint y: 468, endPoint x: 528, endPoint y: 594, distance: 126.0
click at [528, 594] on div "© Mapbox © OpenStreetMap Improve this map" at bounding box center [639, 323] width 1279 height 568
click at [528, 595] on div "© Mapbox © OpenStreetMap Improve this map" at bounding box center [639, 323] width 1279 height 568
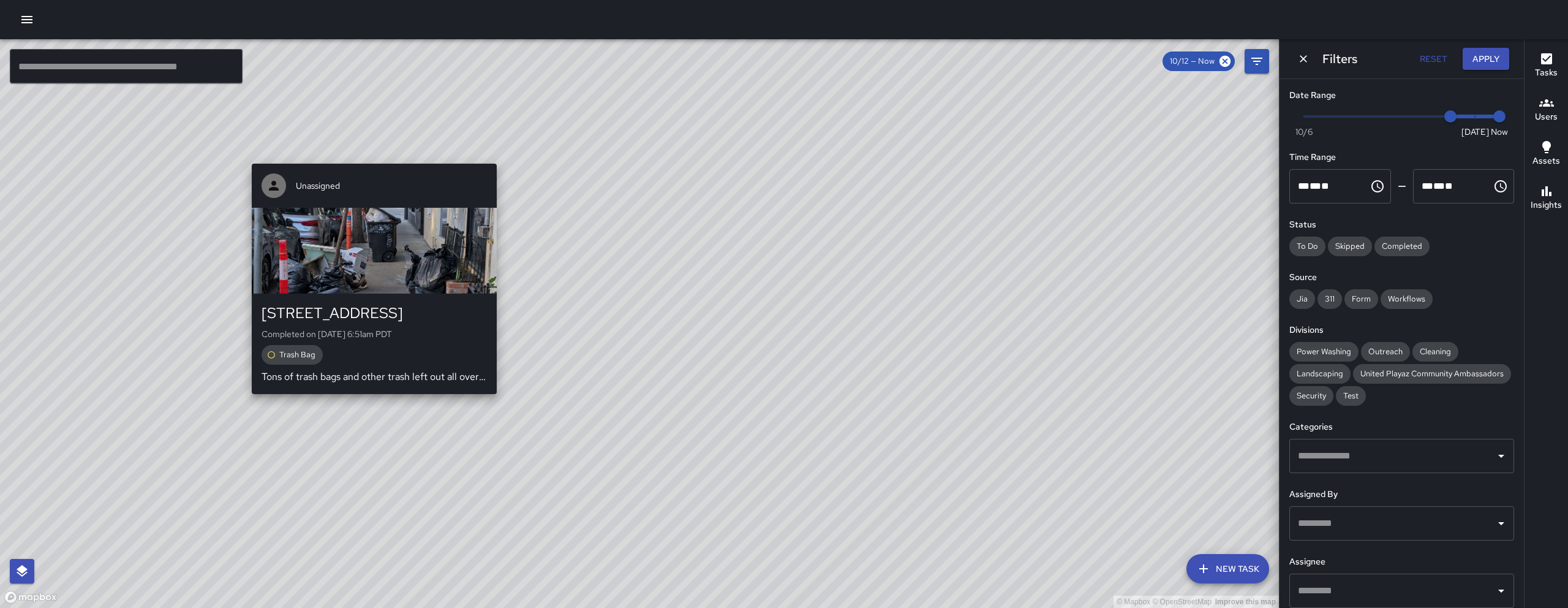
click at [367, 403] on div "© Mapbox © OpenStreetMap Improve this map Unassigned 97 Lafayette Street Comple…" at bounding box center [639, 323] width 1279 height 568
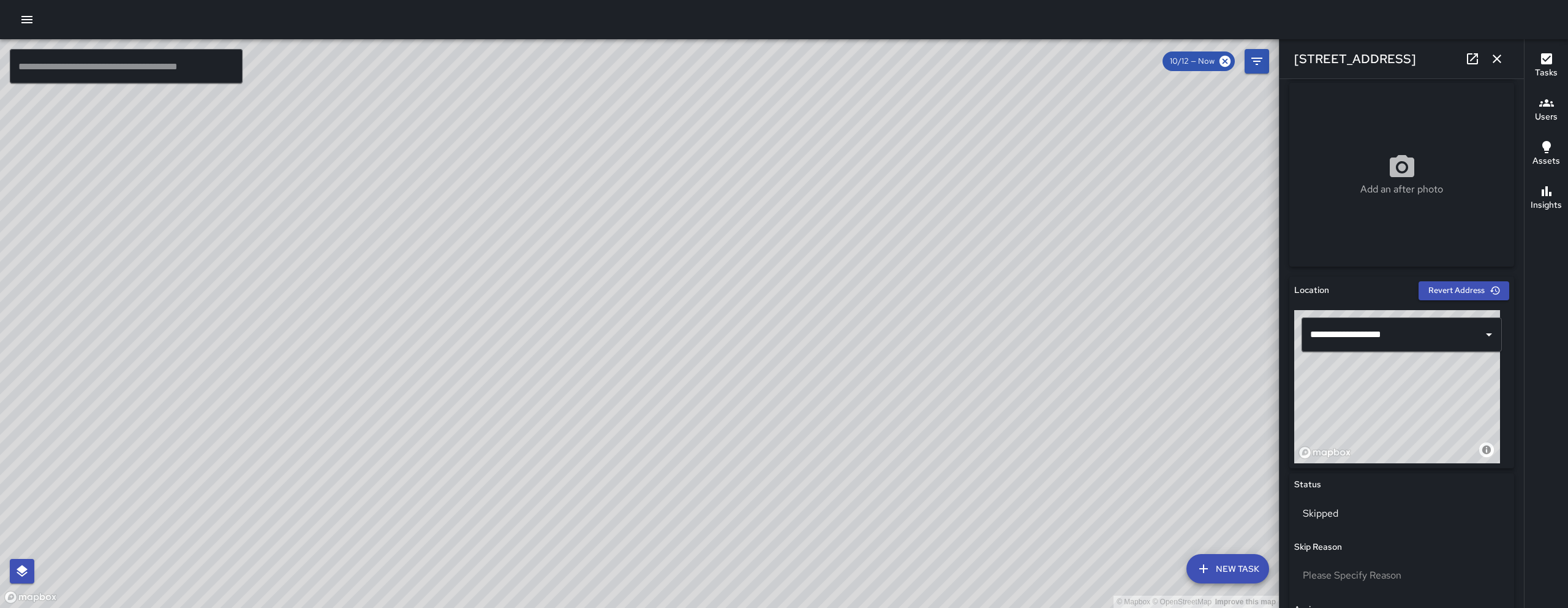
scroll to position [416, 0]
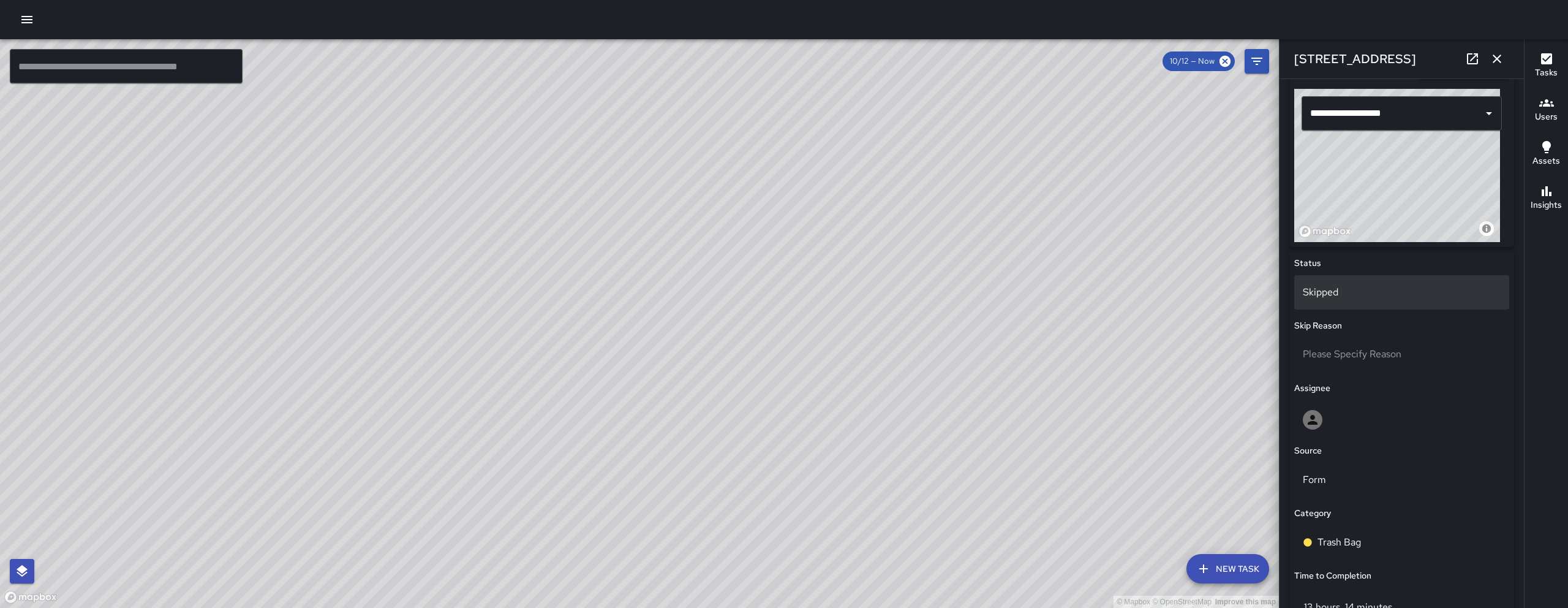
click at [1353, 294] on p "Skipped" at bounding box center [1401, 291] width 198 height 14
click at [1344, 321] on li "To-Do" at bounding box center [1397, 325] width 205 height 22
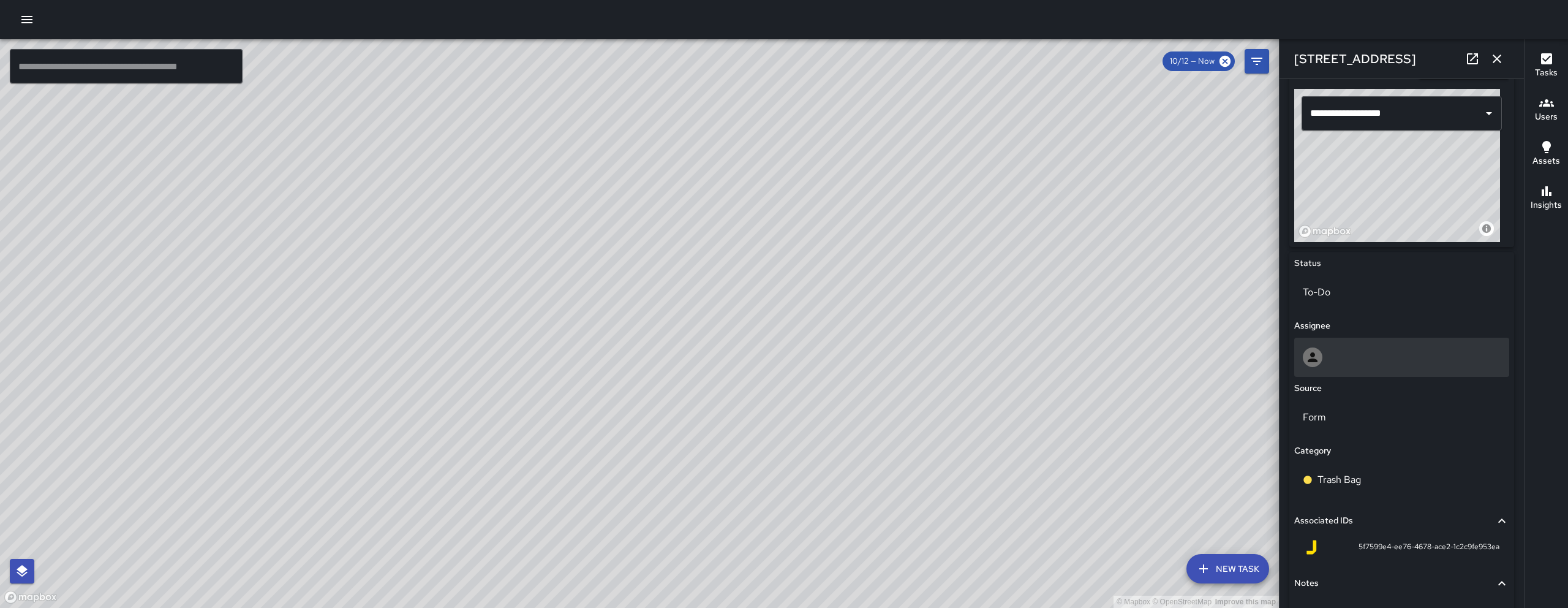
click at [1351, 350] on div at bounding box center [1401, 357] width 198 height 20
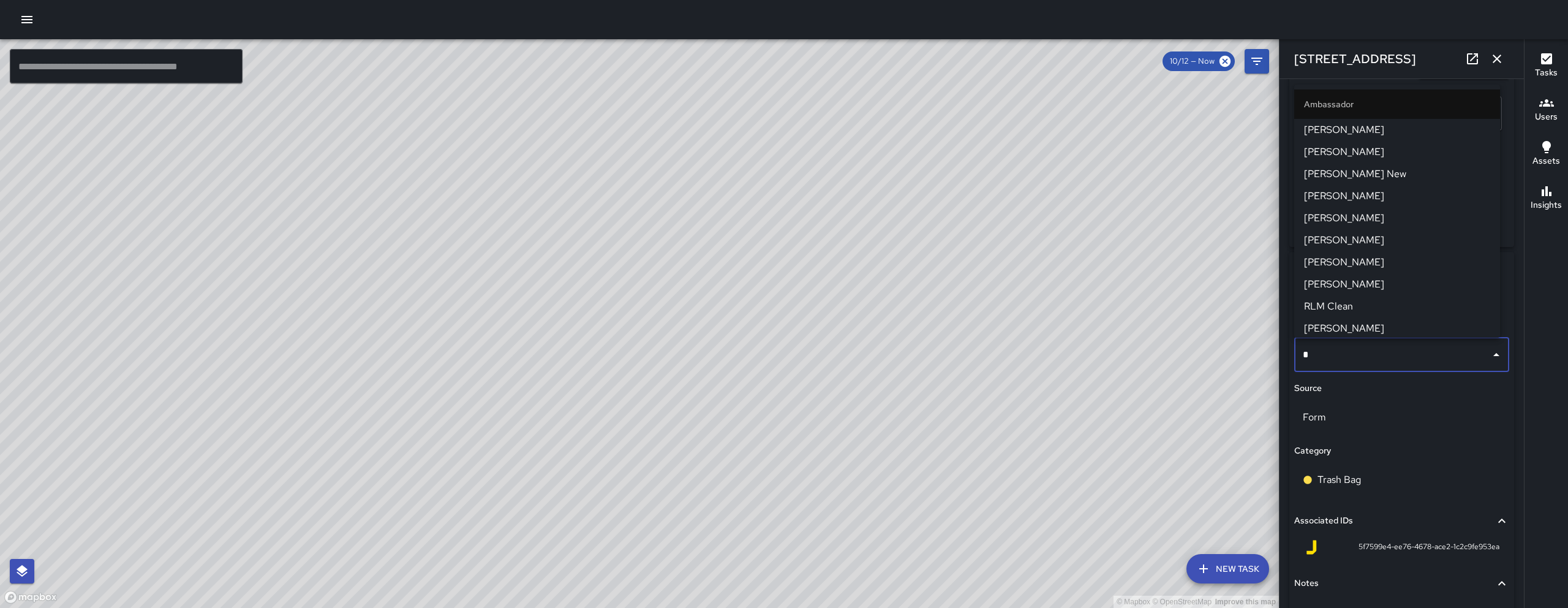
type input "**"
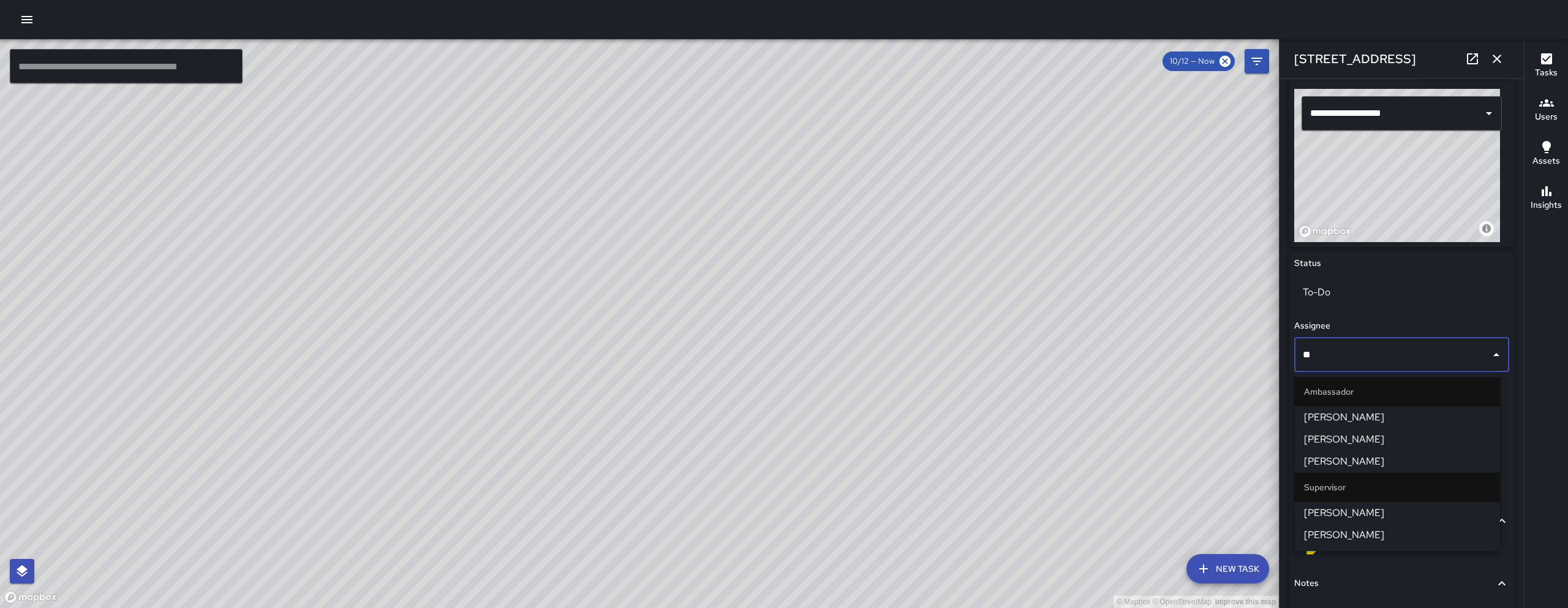
click at [1347, 518] on span "[PERSON_NAME]" at bounding box center [1397, 512] width 186 height 14
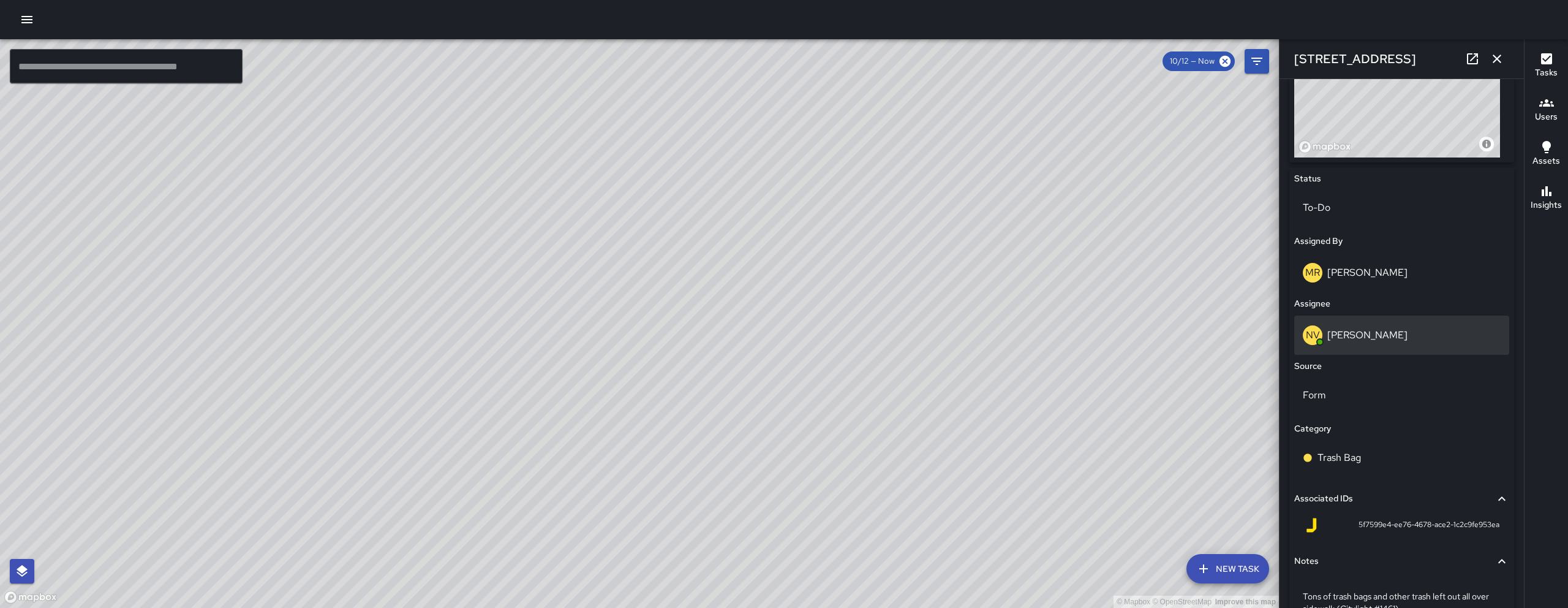
scroll to position [568, 0]
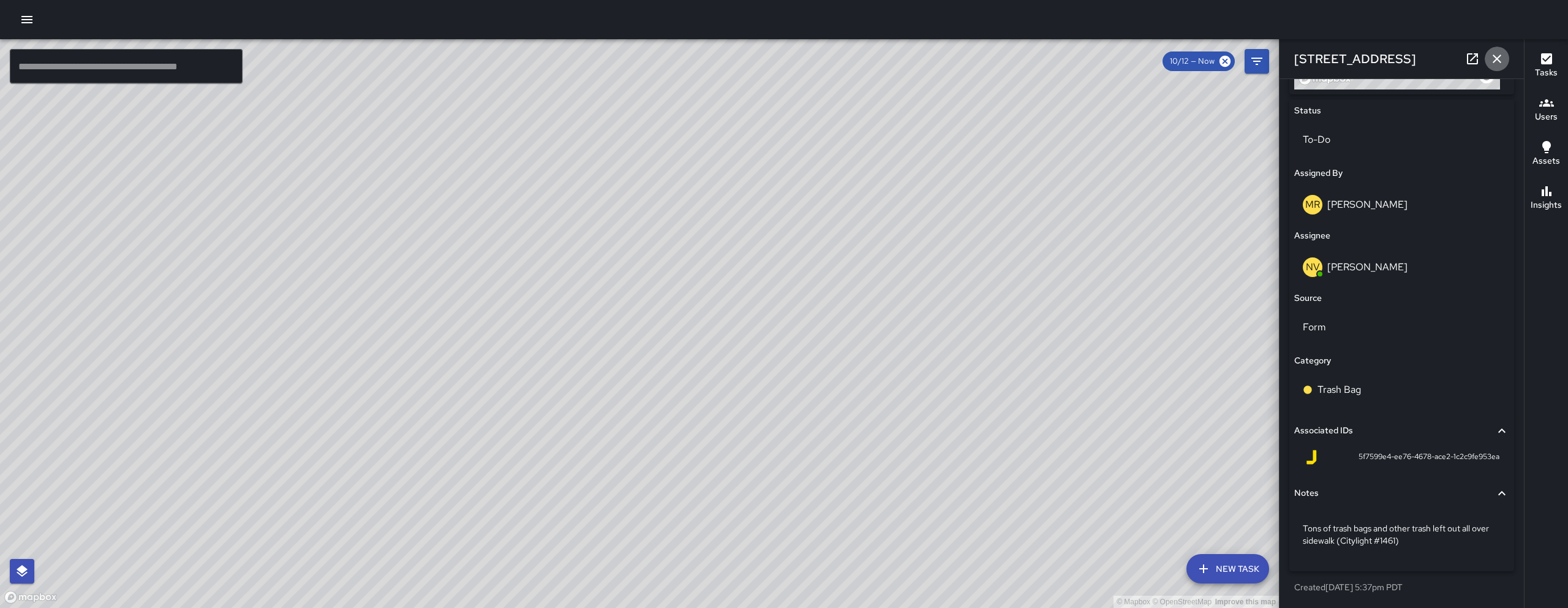
click at [1500, 54] on icon "button" at bounding box center [1496, 59] width 14 height 14
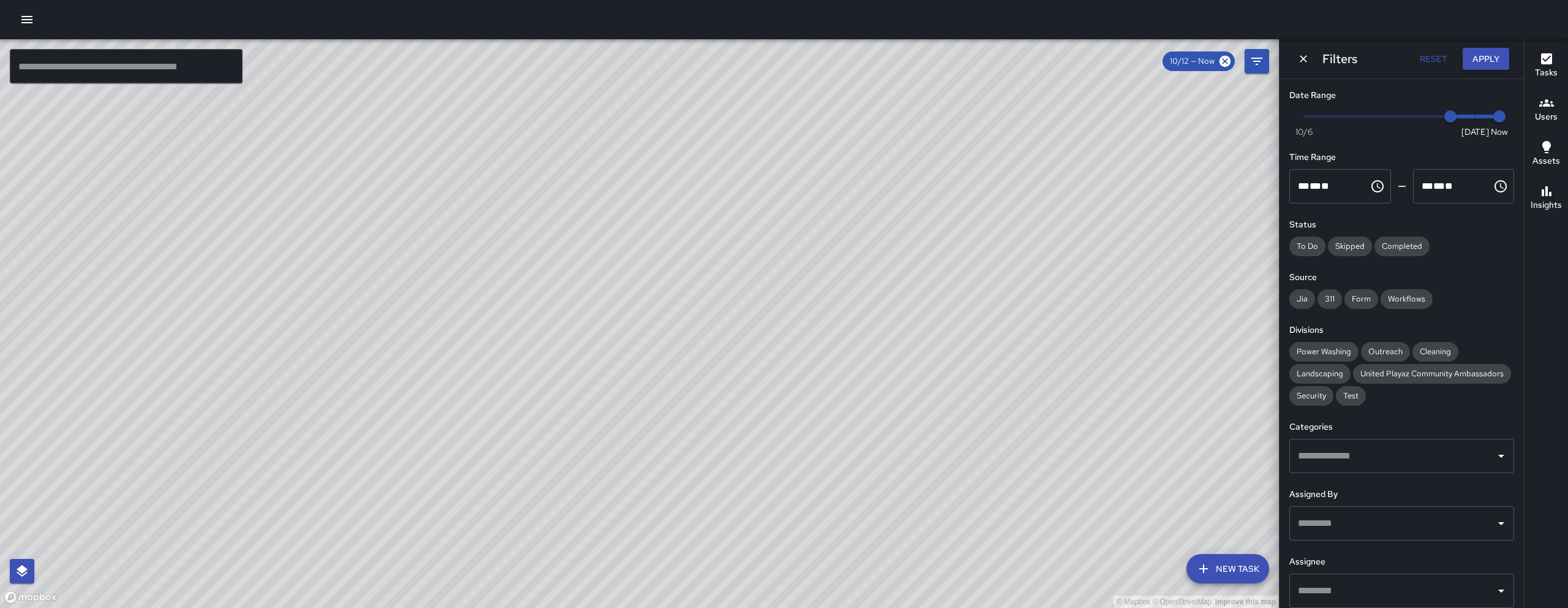
click at [1304, 59] on icon "Dismiss" at bounding box center [1303, 59] width 8 height 8
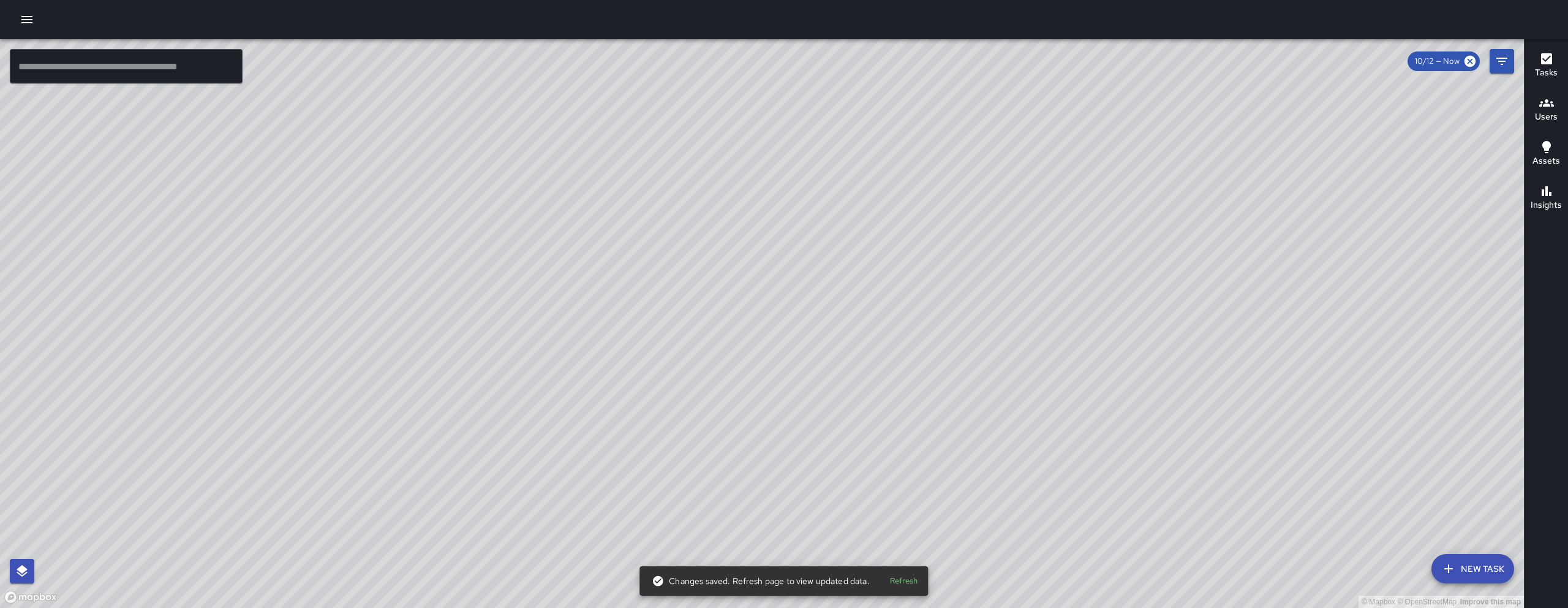
drag, startPoint x: 714, startPoint y: 444, endPoint x: 477, endPoint y: 459, distance: 237.5
click at [477, 459] on div "© Mapbox © OpenStreetMap Improve this map" at bounding box center [762, 323] width 1524 height 568
drag, startPoint x: 1293, startPoint y: 338, endPoint x: 774, endPoint y: 595, distance: 579.1
click at [774, 606] on div "© Mapbox © OpenStreetMap Improve this map" at bounding box center [762, 323] width 1524 height 568
drag, startPoint x: 778, startPoint y: 498, endPoint x: 884, endPoint y: 475, distance: 108.5
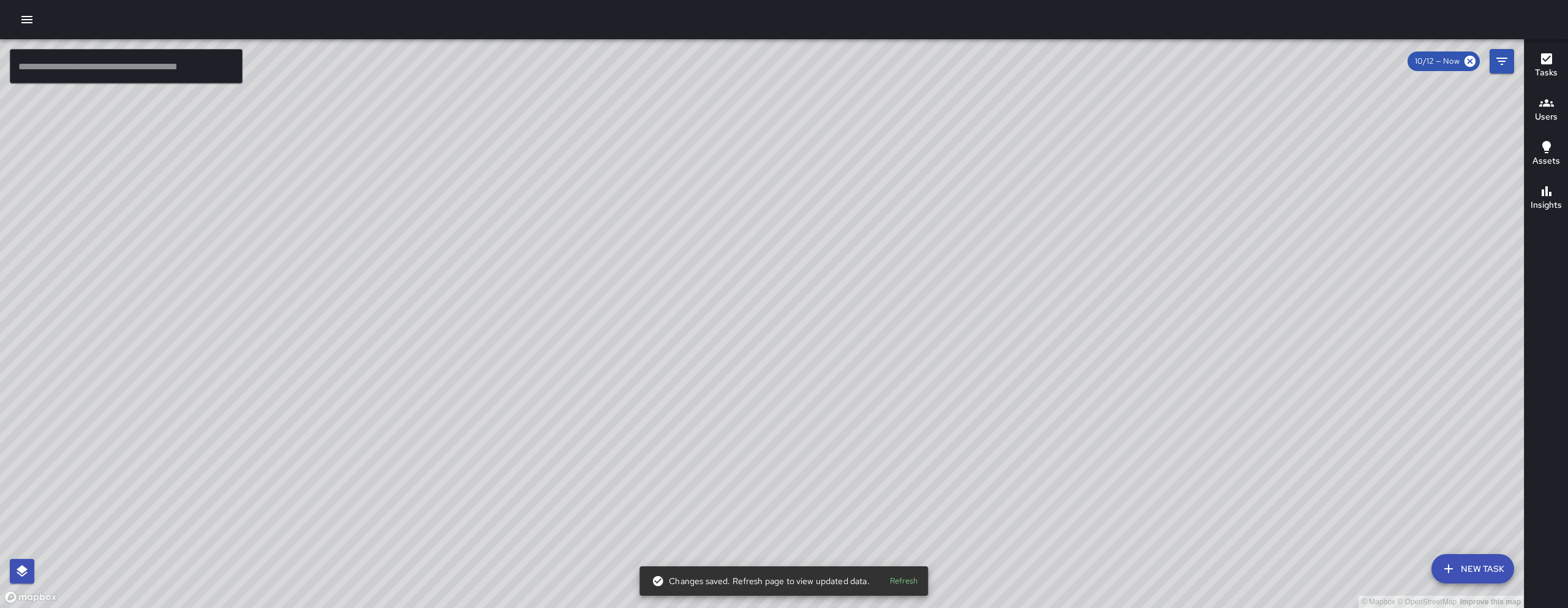
click at [884, 475] on div "© Mapbox © OpenStreetMap Improve this map" at bounding box center [762, 323] width 1524 height 568
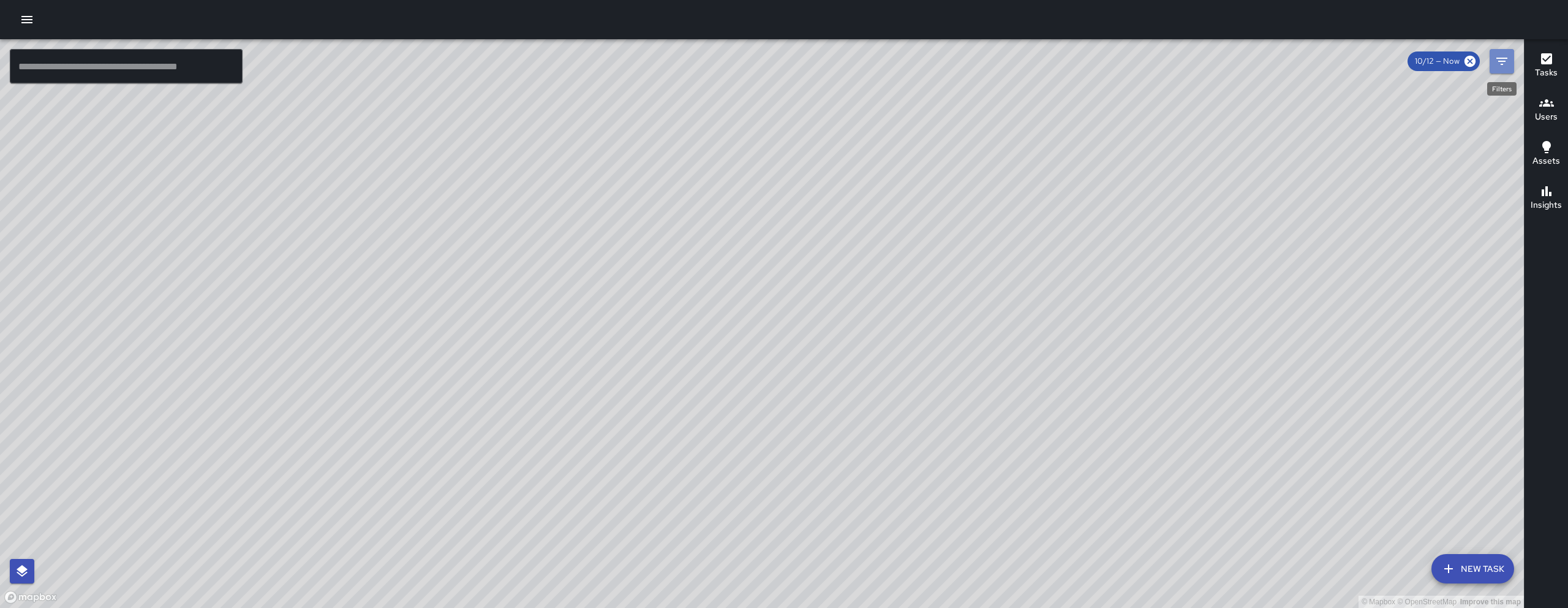
click at [1503, 57] on icon "Filters" at bounding box center [1501, 61] width 14 height 14
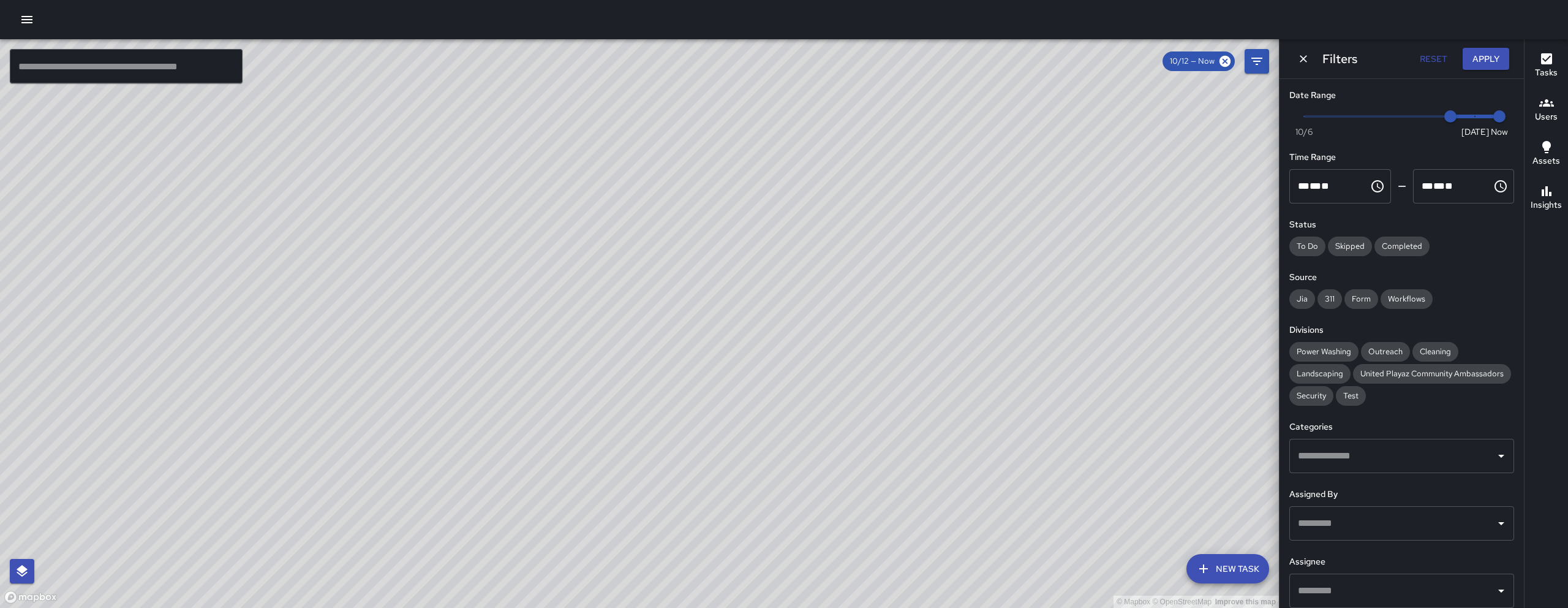
type input "*"
drag, startPoint x: 1442, startPoint y: 110, endPoint x: 1507, endPoint y: 109, distance: 65.0
click at [1506, 110] on div "Date Range Now Today 10/6 10/13 7:17 am Time Range ** * ** ** ​ ******** ** * *…" at bounding box center [1401, 343] width 244 height 529
click at [1480, 60] on button "Apply" at bounding box center [1485, 59] width 46 height 23
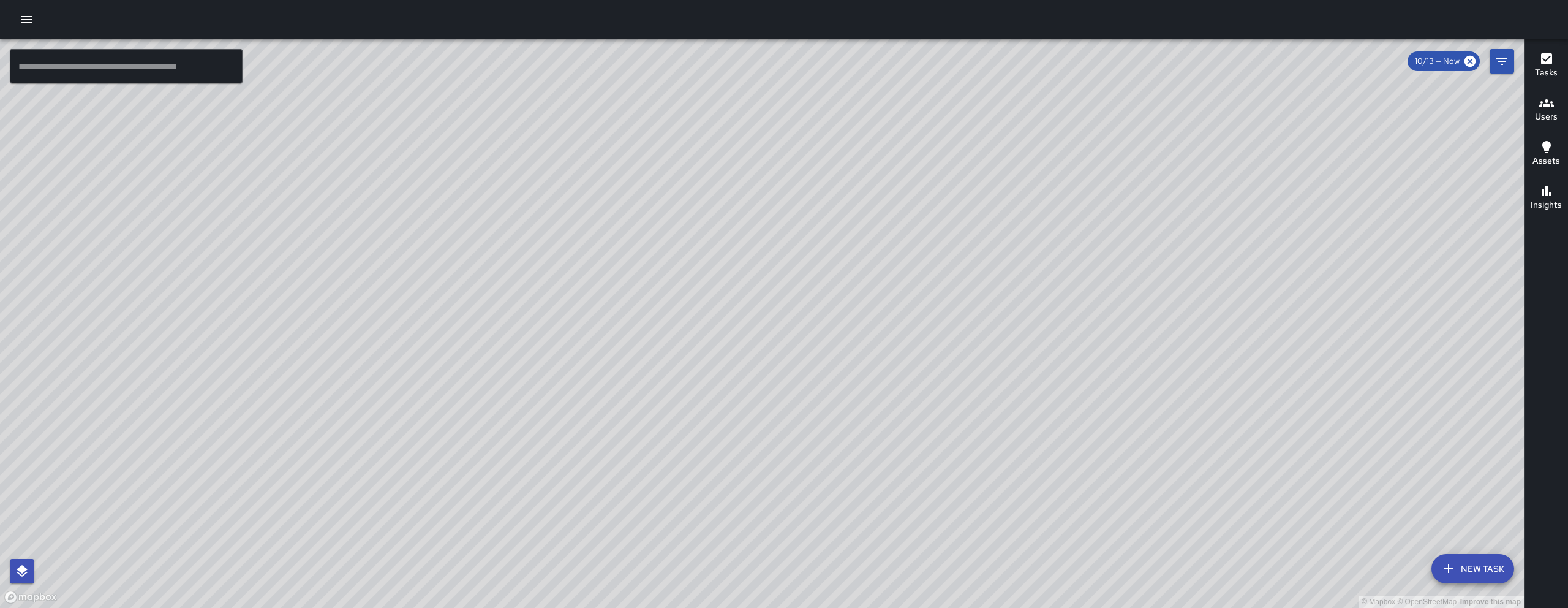
drag, startPoint x: 957, startPoint y: 511, endPoint x: 924, endPoint y: 406, distance: 110.1
click at [930, 410] on div "© Mapbox © OpenStreetMap Improve this map" at bounding box center [762, 323] width 1524 height 568
drag, startPoint x: 928, startPoint y: 410, endPoint x: 965, endPoint y: 402, distance: 37.9
click at [965, 402] on div "© Mapbox © OpenStreetMap Improve this map" at bounding box center [762, 323] width 1524 height 568
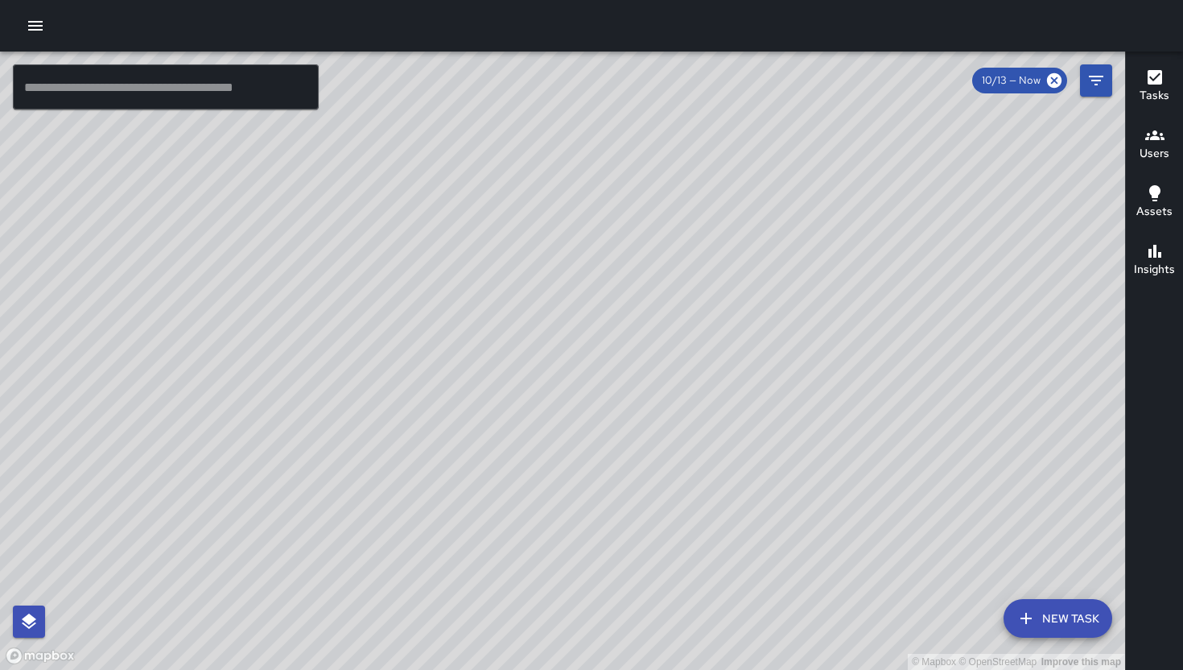
click at [1083, 76] on button "Filters" at bounding box center [1096, 80] width 32 height 32
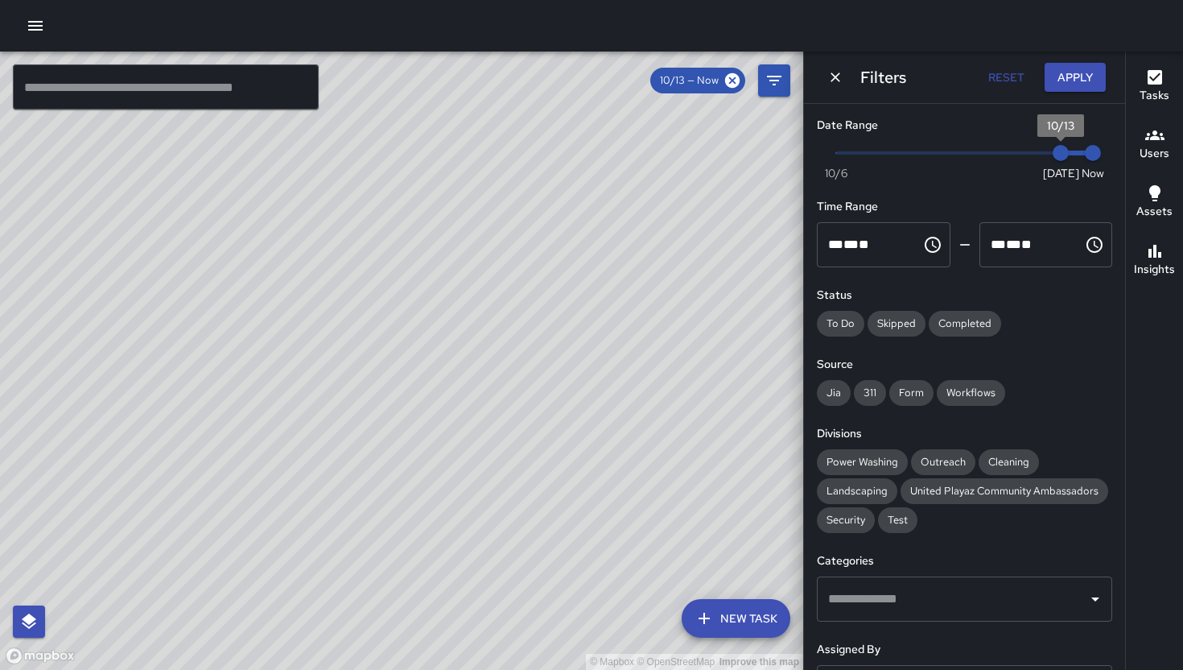
type input "*"
click at [1034, 148] on span "10/12" at bounding box center [1029, 153] width 16 height 16
click at [1032, 148] on span "10/12" at bounding box center [1029, 153] width 16 height 16
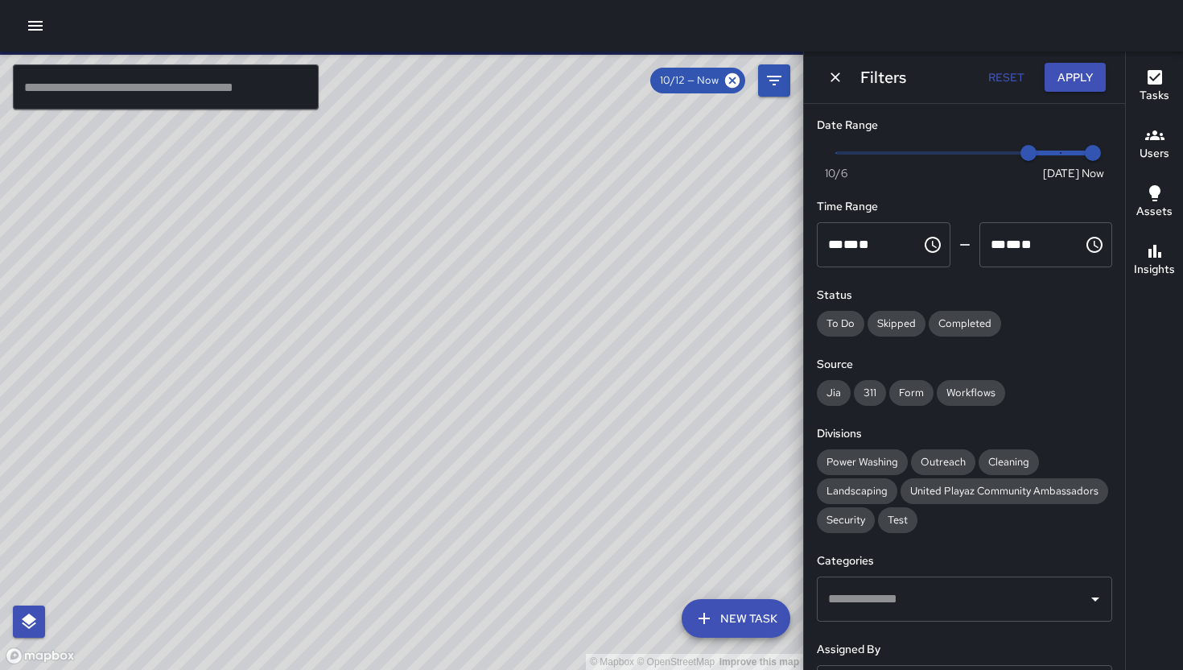
click at [99, 419] on div "© Mapbox © OpenStreetMap Improve this map DD Diego De La Oliva 1554 Howard Stre…" at bounding box center [401, 361] width 803 height 618
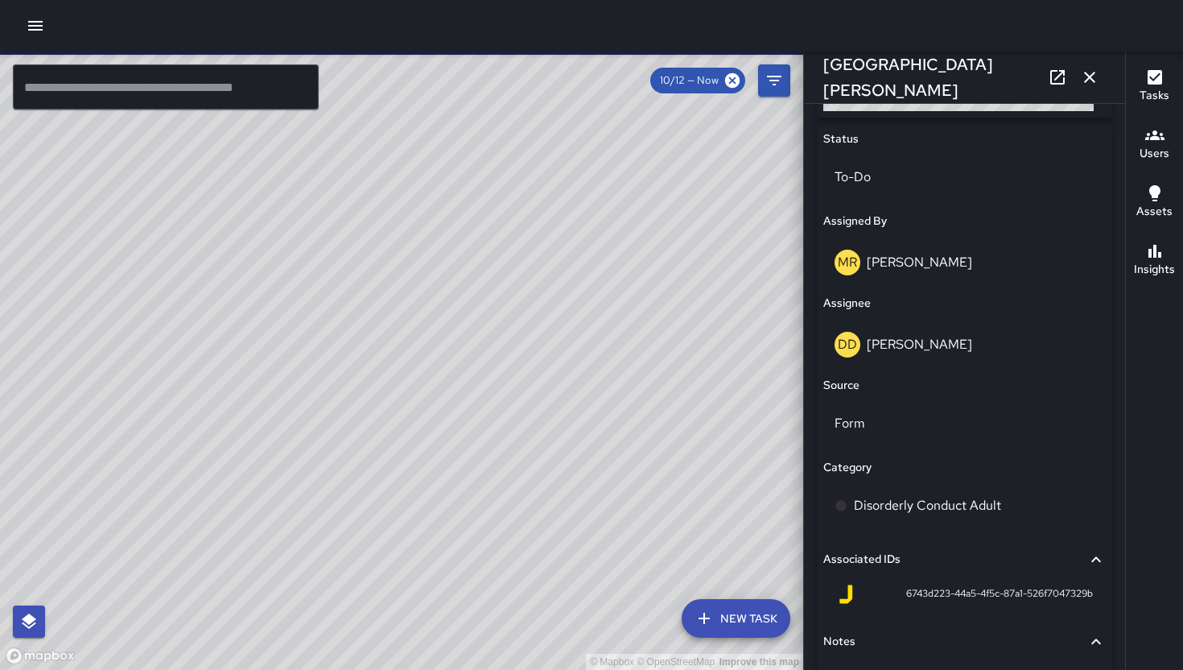
scroll to position [867, 0]
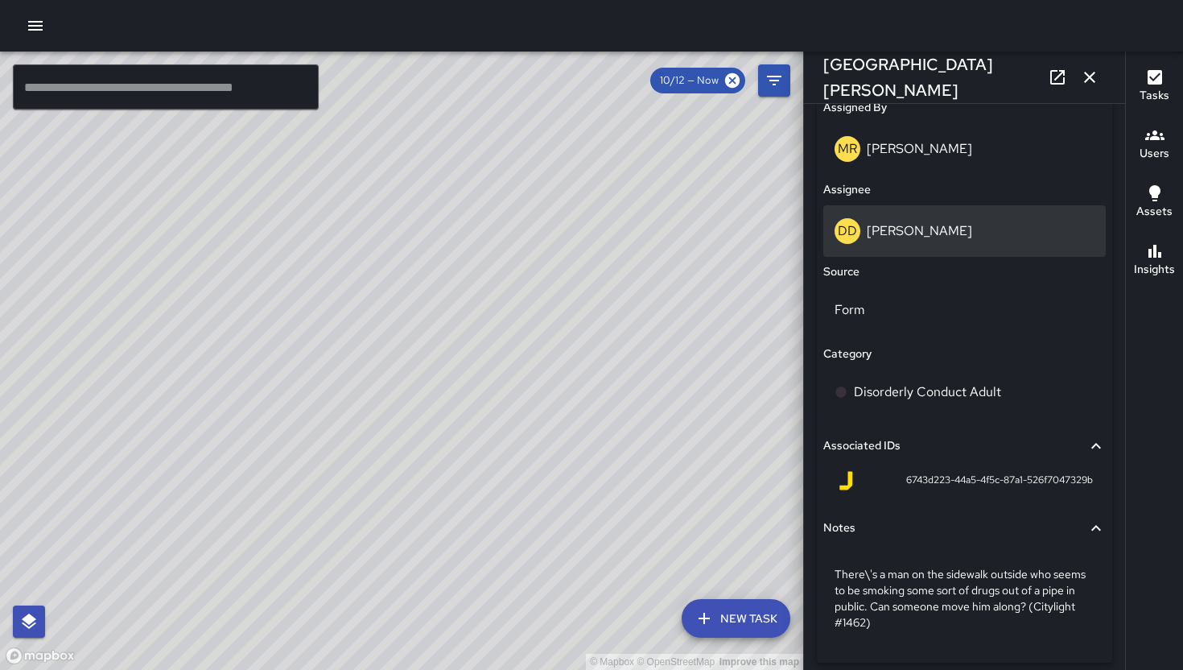
click at [996, 218] on div "DD Diego De La Oliva" at bounding box center [965, 231] width 260 height 26
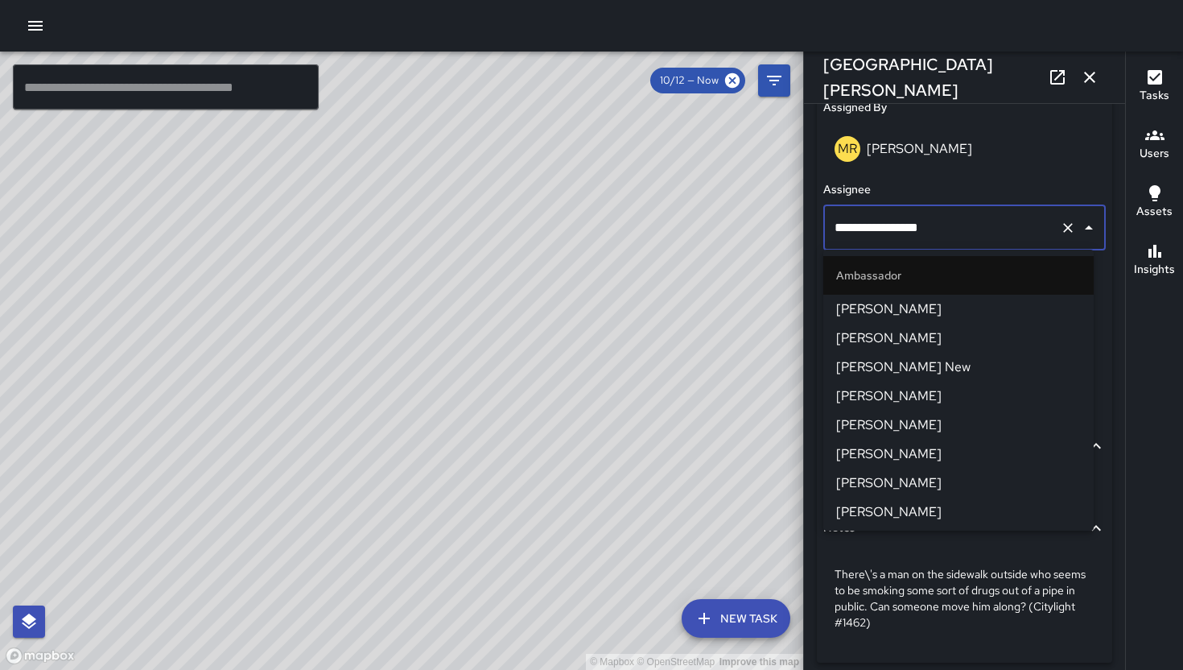
click at [996, 218] on input "**********" at bounding box center [942, 228] width 223 height 31
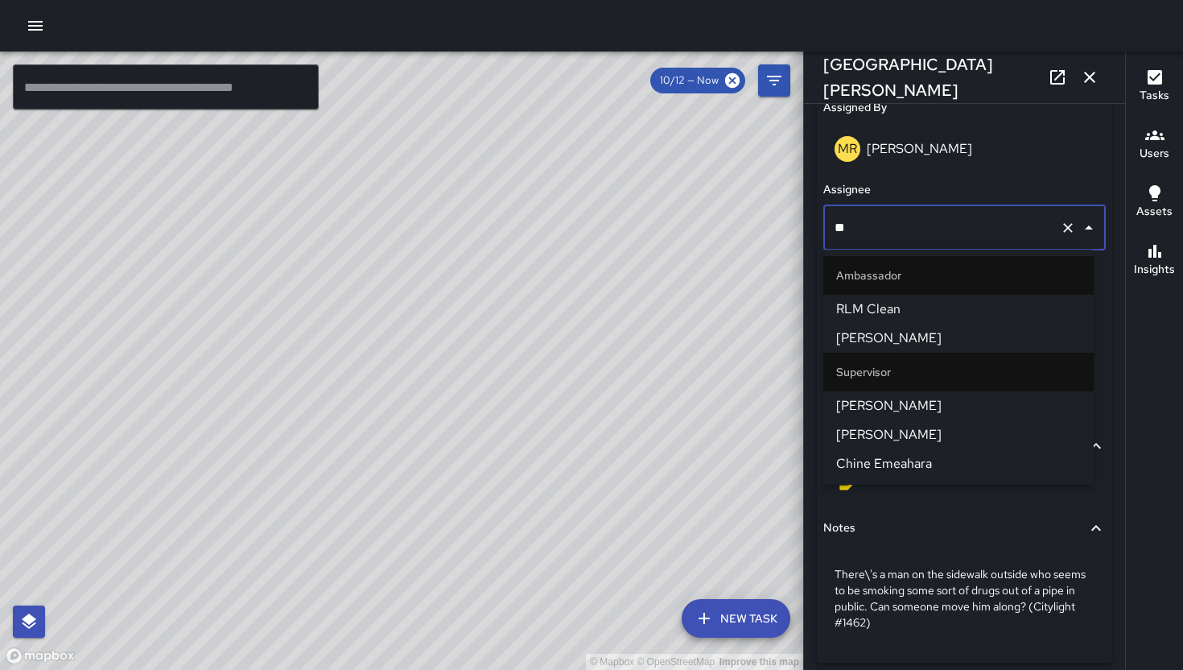
scroll to position [0, 0]
type input "*"
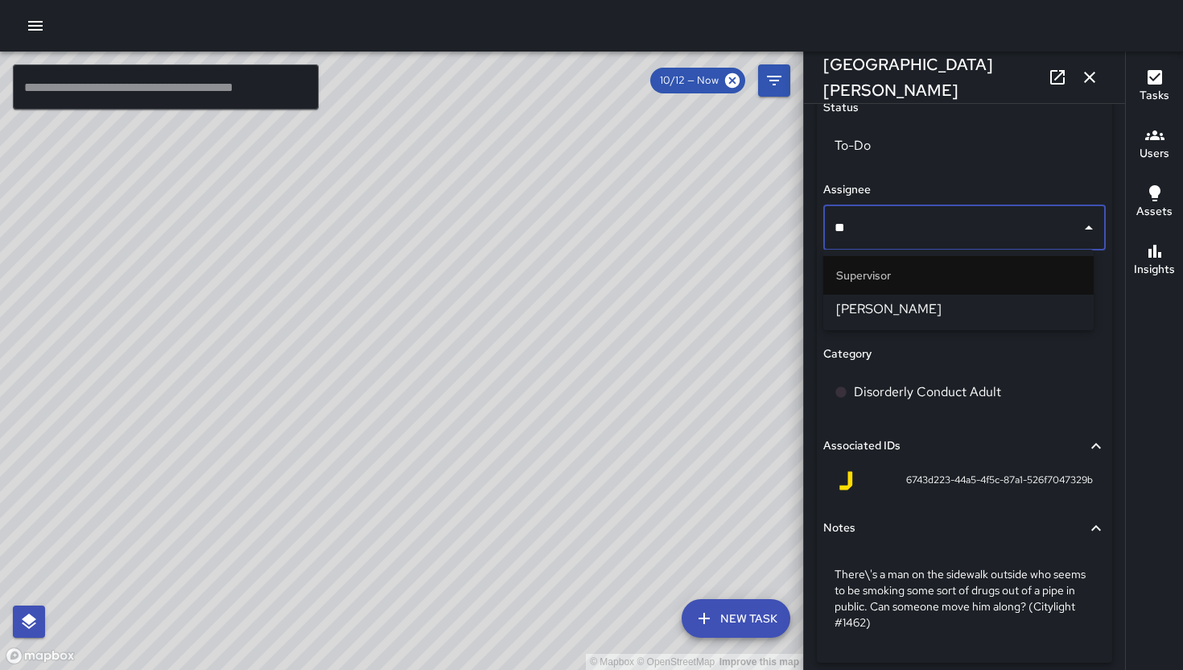
type input "***"
click at [1001, 318] on span "[PERSON_NAME]" at bounding box center [958, 308] width 245 height 19
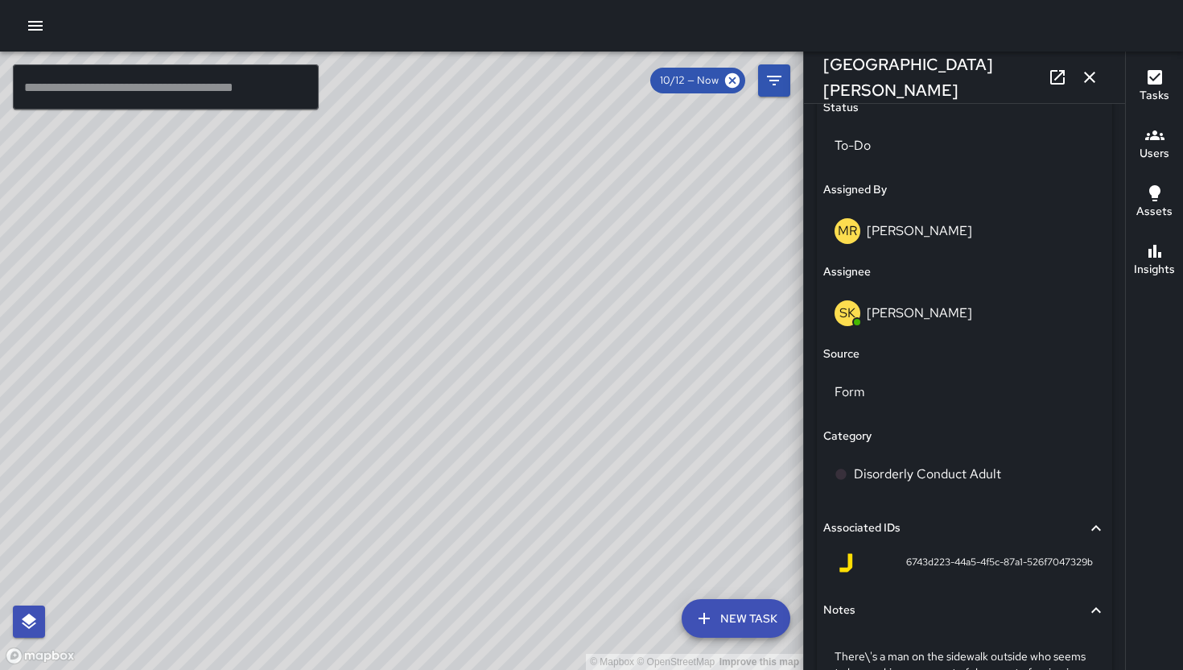
click at [1094, 72] on icon "button" at bounding box center [1089, 77] width 19 height 19
click at [1094, 72] on div "© Mapbox © OpenStreetMap Improve this map ​ New Task 10/12 — Now Map Layers Tas…" at bounding box center [591, 361] width 1183 height 618
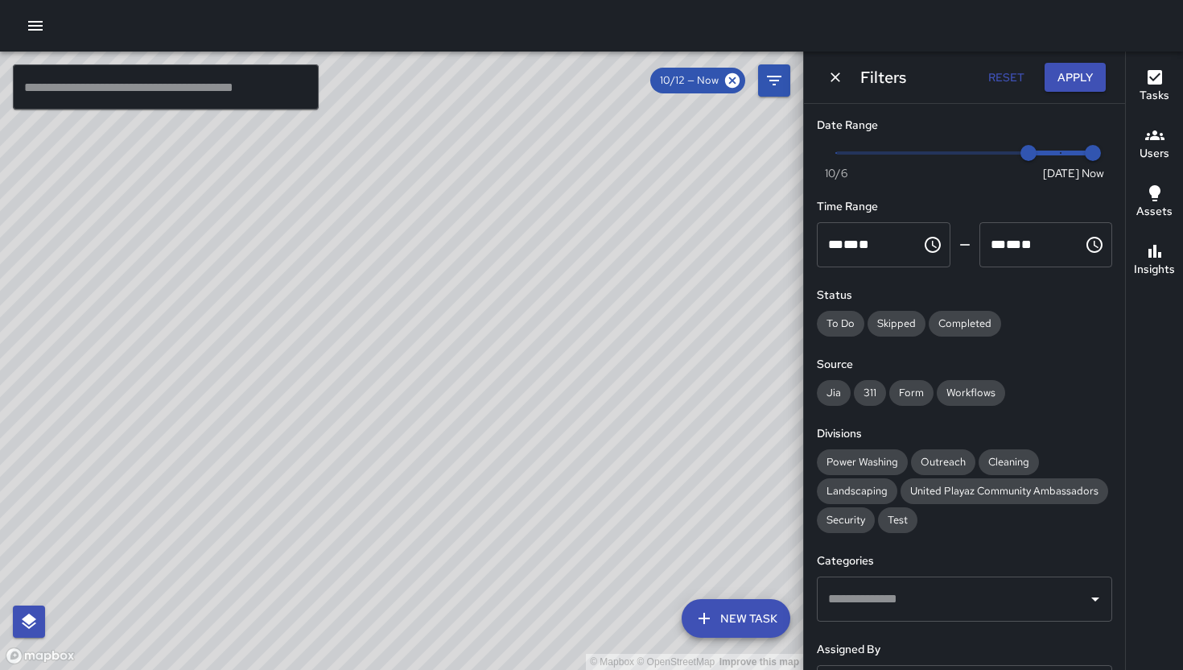
click at [1093, 72] on button "Apply" at bounding box center [1075, 78] width 61 height 30
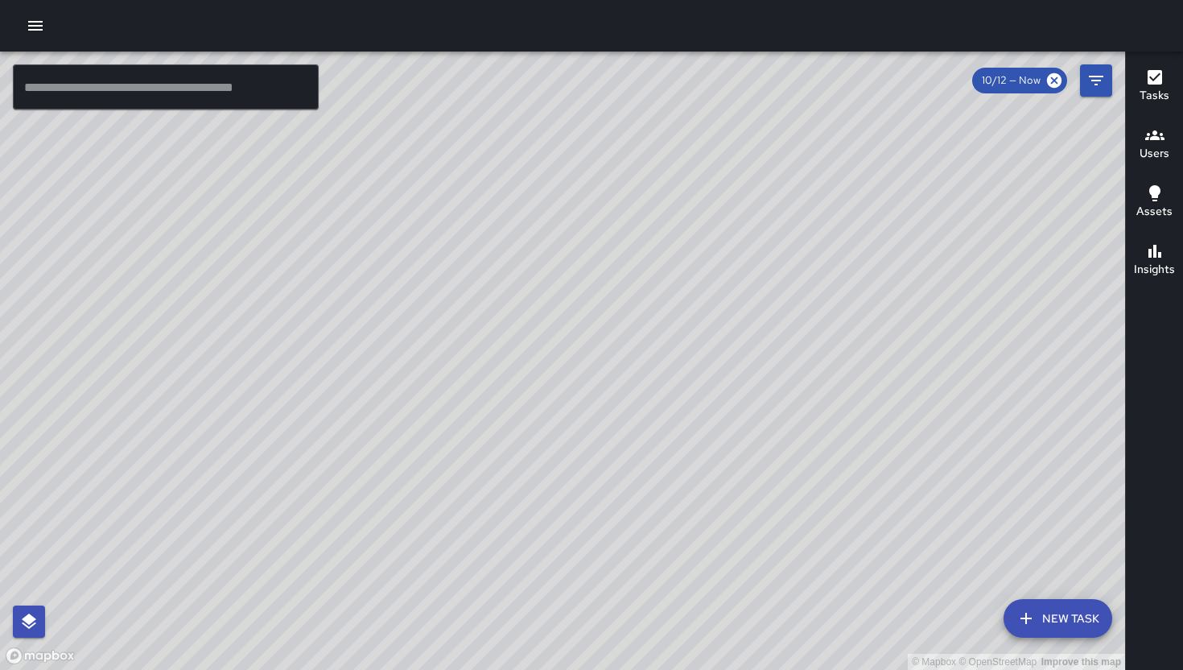
click at [597, 325] on div "© Mapbox © OpenStreetMap Improve this map NV Nicolas Vega 97 Lafayette Street C…" at bounding box center [562, 361] width 1125 height 618
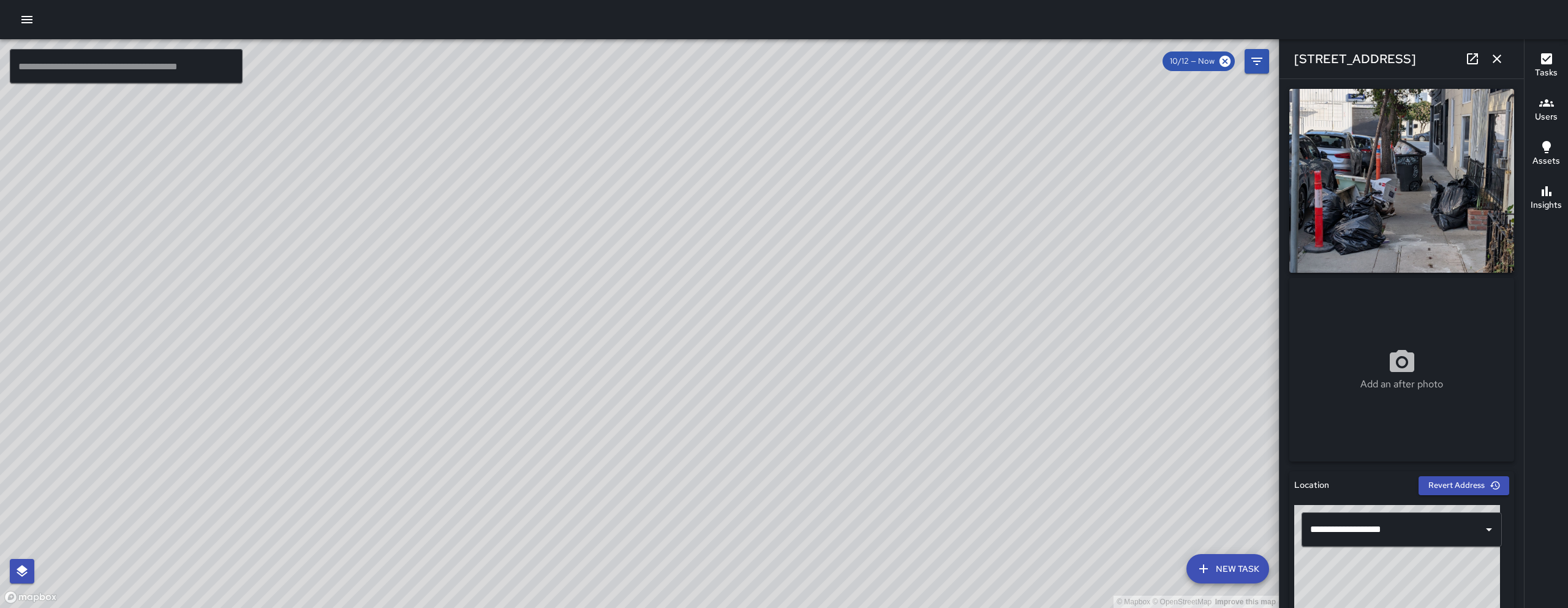
click at [900, 58] on icon at bounding box center [1472, 59] width 11 height 11
click at [900, 60] on icon "button" at bounding box center [1496, 59] width 14 height 14
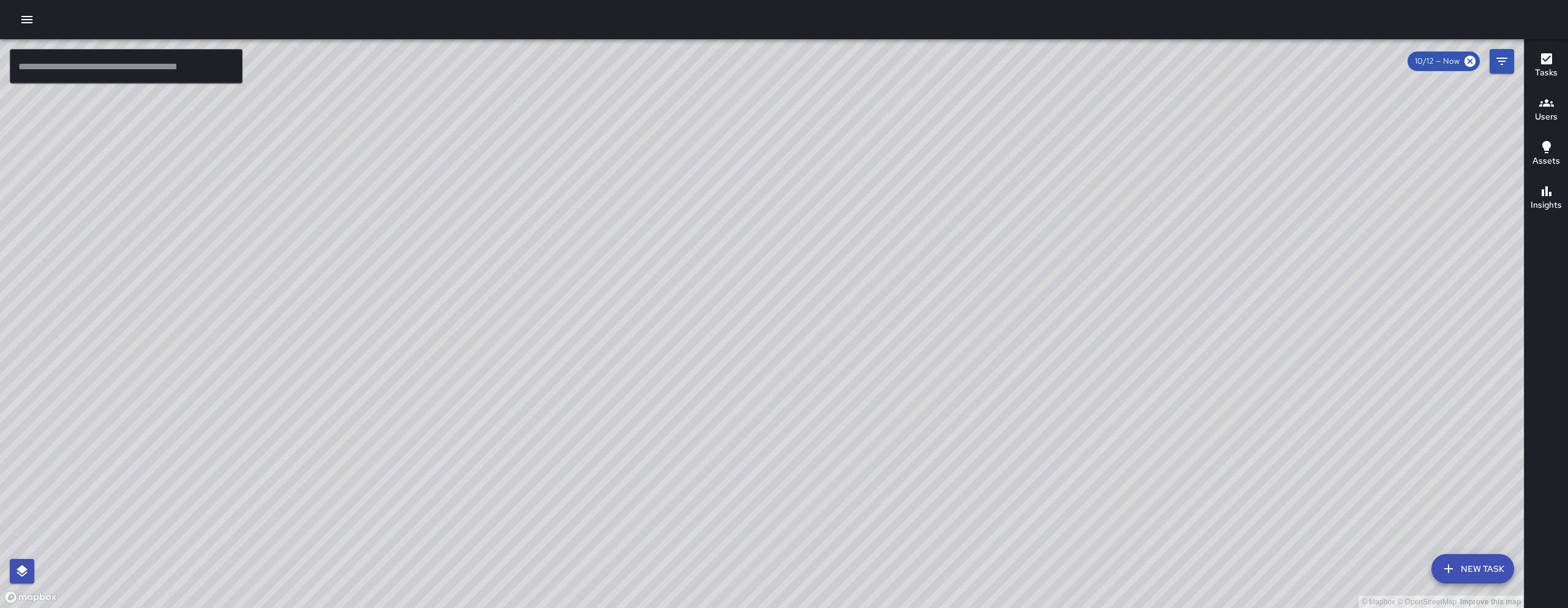
click at [900, 393] on div "© Mapbox © OpenStreetMap Improve this map" at bounding box center [762, 323] width 1524 height 568
drag, startPoint x: 762, startPoint y: 491, endPoint x: 515, endPoint y: 525, distance: 249.3
click at [520, 509] on div "© Mapbox © OpenStreetMap Improve this map" at bounding box center [762, 323] width 1524 height 568
click at [515, 509] on div "© Mapbox © OpenStreetMap Improve this map" at bounding box center [762, 323] width 1524 height 568
drag, startPoint x: 1191, startPoint y: 403, endPoint x: 1088, endPoint y: 435, distance: 107.9
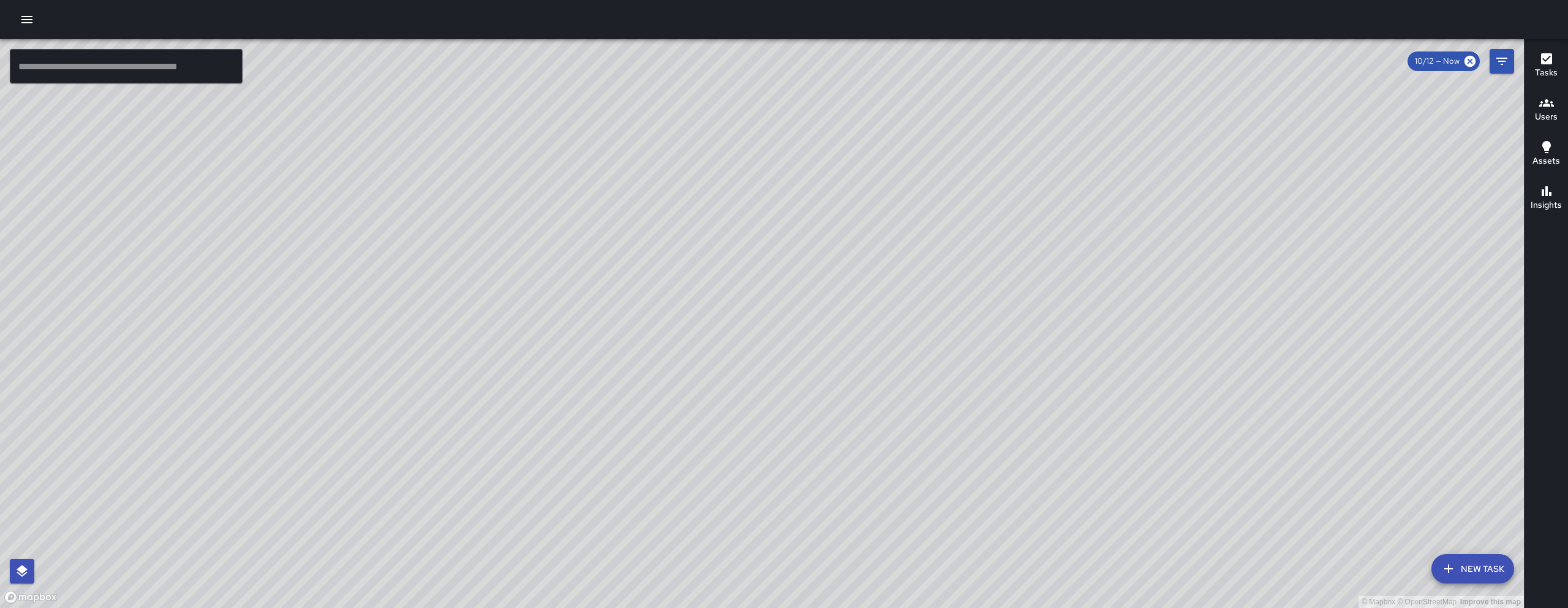
click at [900, 436] on div "© Mapbox © OpenStreetMap Improve this map" at bounding box center [762, 323] width 1524 height 568
click at [900, 413] on div "© Mapbox © OpenStreetMap Improve this map" at bounding box center [762, 323] width 1524 height 568
click at [900, 509] on button "New Task" at bounding box center [1472, 568] width 83 height 30
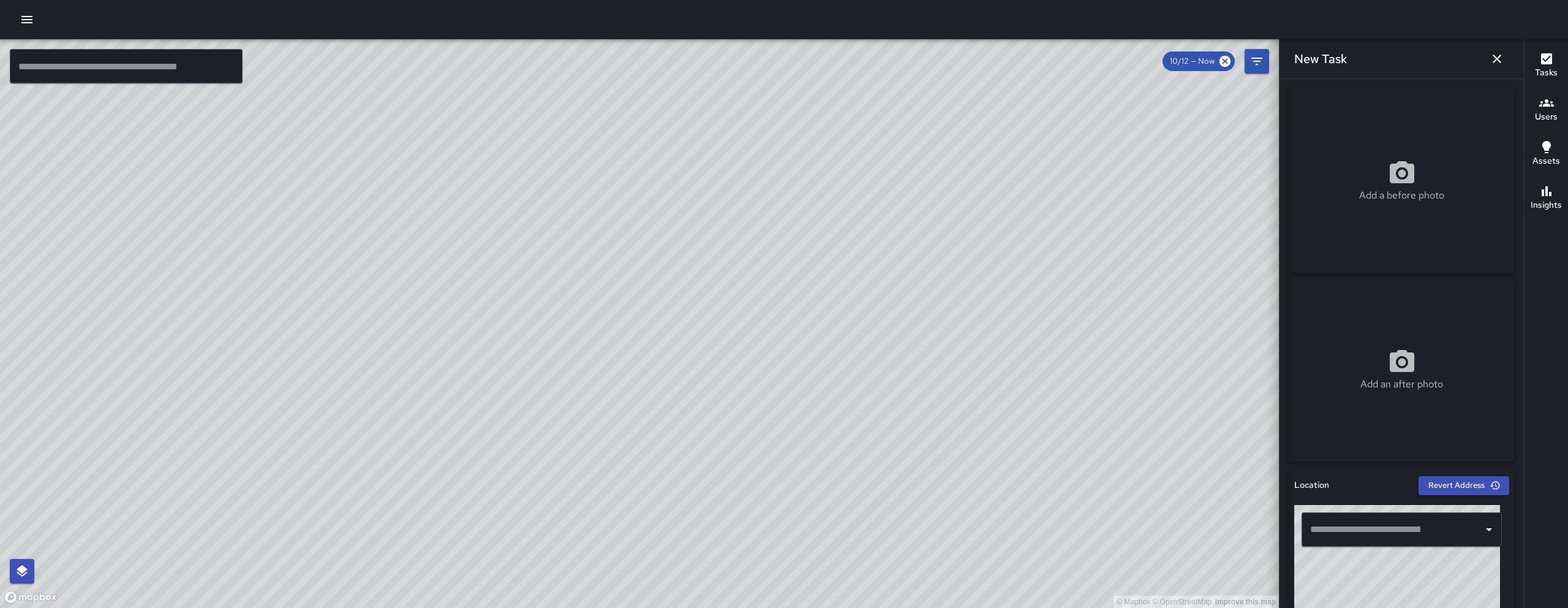
click at [900, 509] on input "text" at bounding box center [1392, 529] width 171 height 24
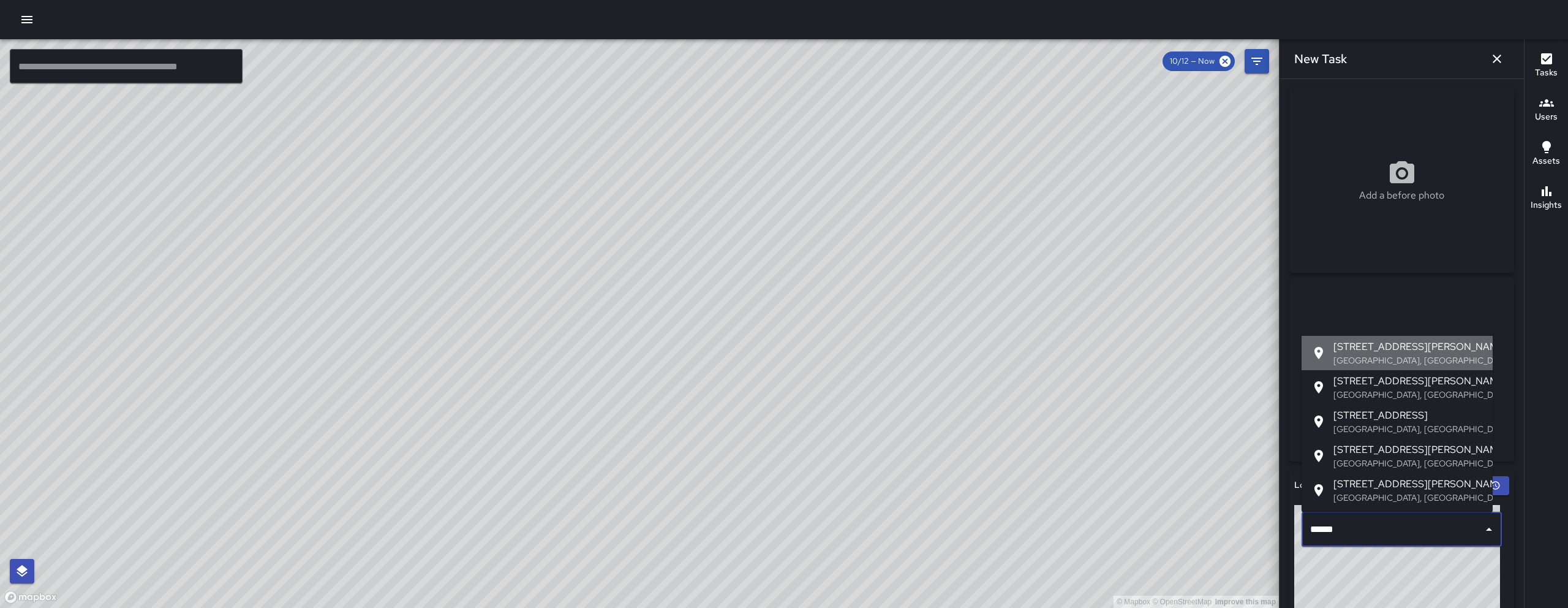
drag, startPoint x: 1428, startPoint y: 340, endPoint x: 1423, endPoint y: 270, distance: 70.2
click at [900, 340] on span "1025 Howard Street" at bounding box center [1407, 346] width 149 height 14
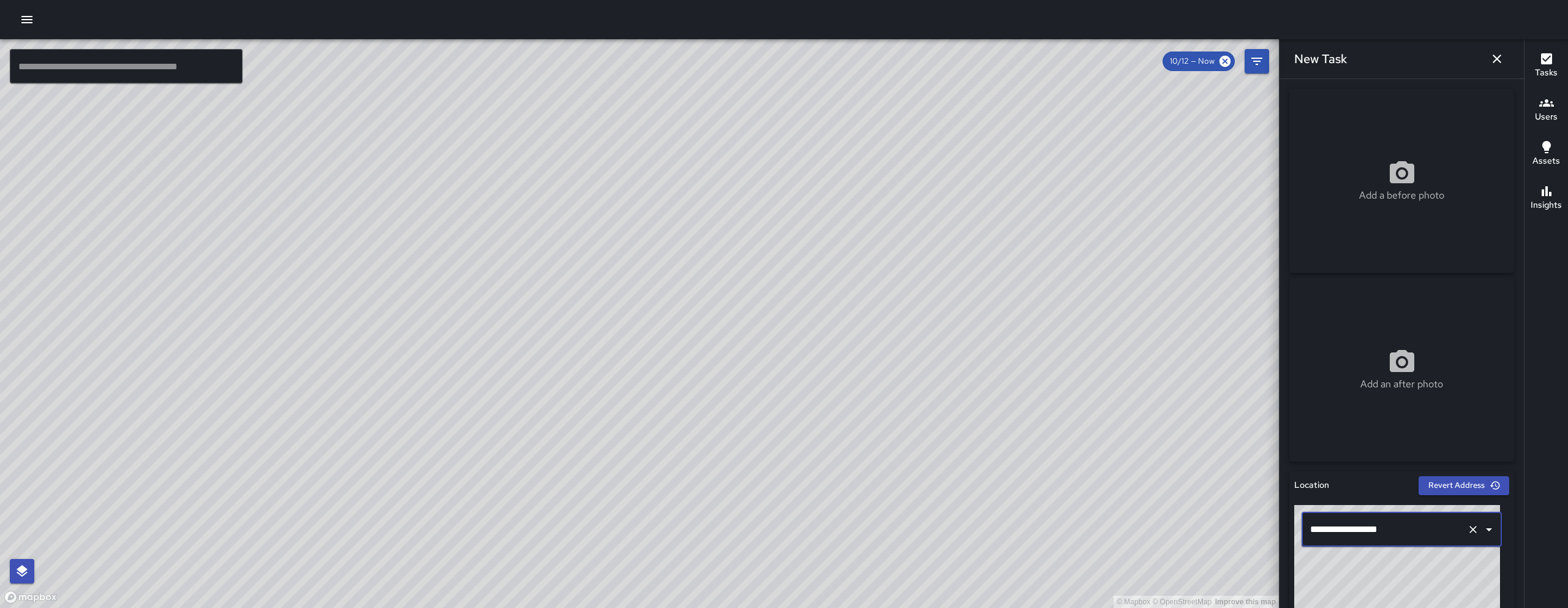
type input "**********"
drag, startPoint x: 1498, startPoint y: 65, endPoint x: 1496, endPoint y: 58, distance: 7.3
click at [900, 64] on icon "button" at bounding box center [1496, 59] width 14 height 14
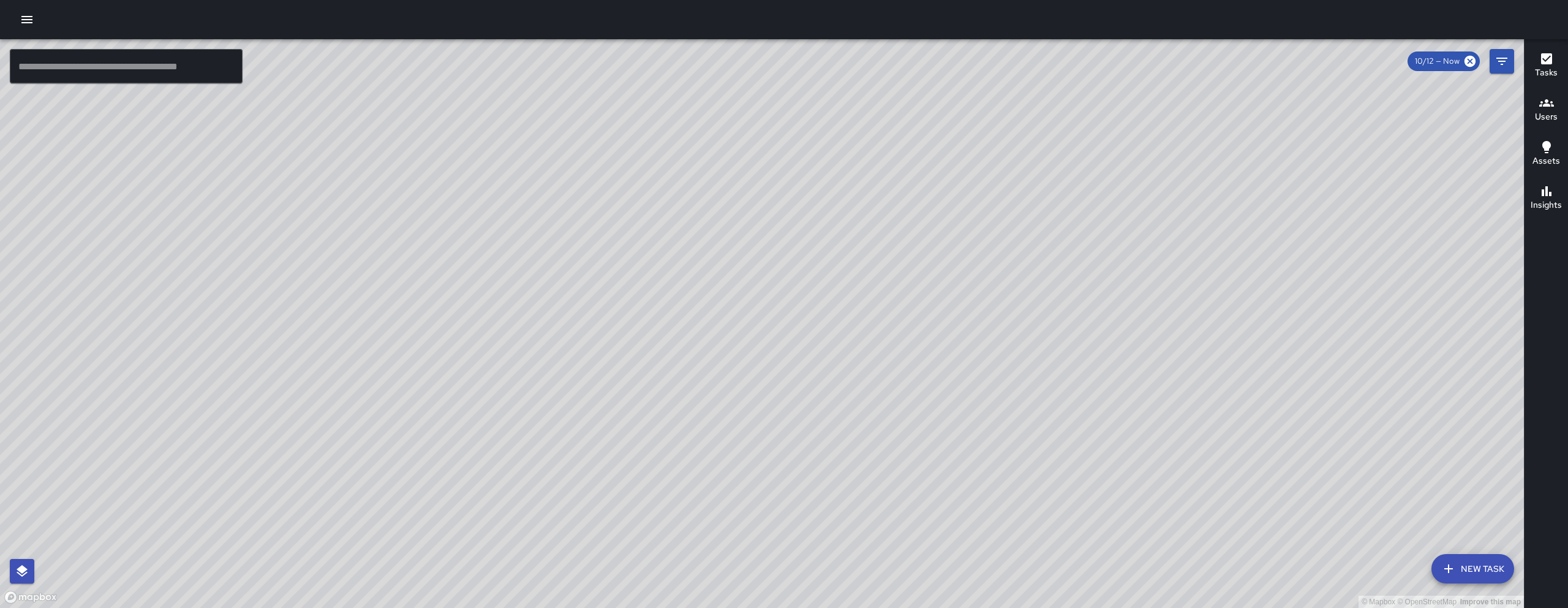
drag, startPoint x: 1057, startPoint y: 126, endPoint x: 958, endPoint y: 209, distance: 129.2
click at [900, 218] on div "© Mapbox © OpenStreetMap Improve this map" at bounding box center [762, 323] width 1524 height 568
drag, startPoint x: 1157, startPoint y: 382, endPoint x: 909, endPoint y: 250, distance: 280.9
click at [900, 250] on div "© Mapbox © OpenStreetMap Improve this map" at bounding box center [762, 323] width 1524 height 568
drag, startPoint x: 1082, startPoint y: 413, endPoint x: 1003, endPoint y: 361, distance: 94.6
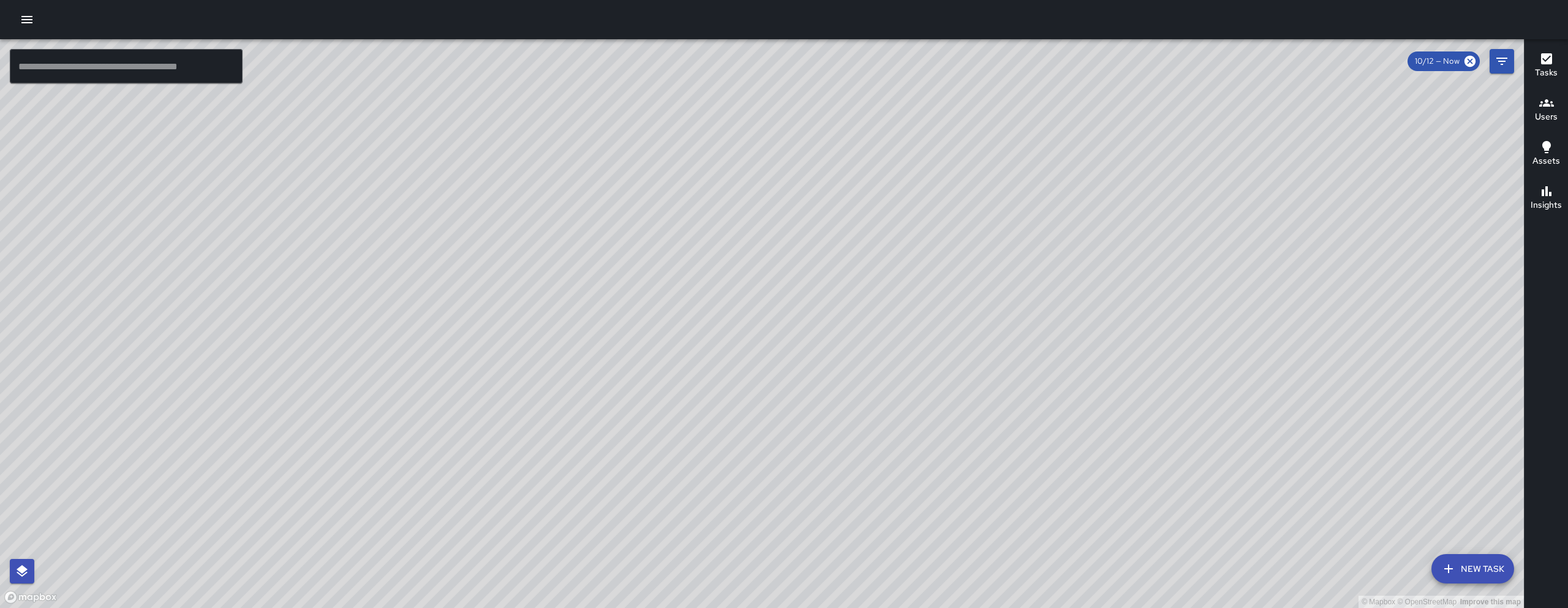
click at [900, 361] on div "© Mapbox © OpenStreetMap Improve this map" at bounding box center [762, 323] width 1524 height 568
drag, startPoint x: 831, startPoint y: 205, endPoint x: 974, endPoint y: 374, distance: 221.4
click at [900, 372] on div "© Mapbox © OpenStreetMap Improve this map" at bounding box center [762, 323] width 1524 height 568
click at [900, 509] on button "New Task" at bounding box center [1472, 568] width 83 height 30
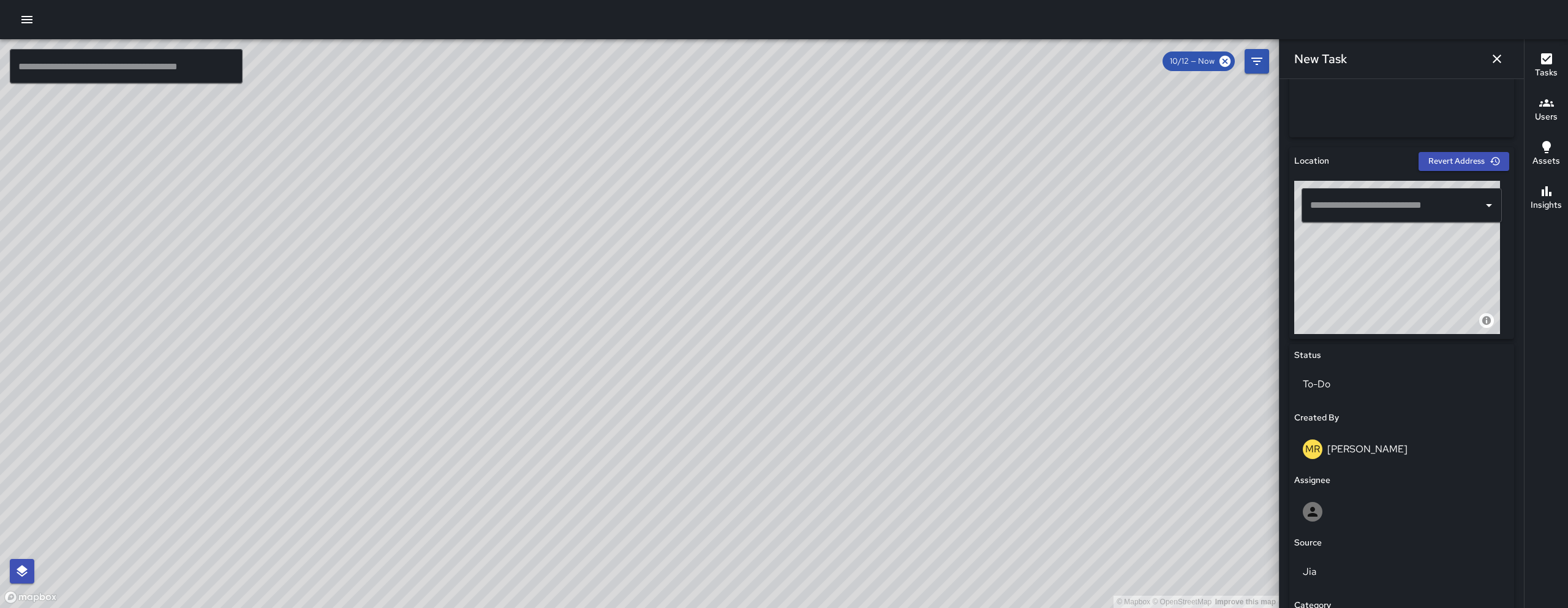
scroll to position [396, 0]
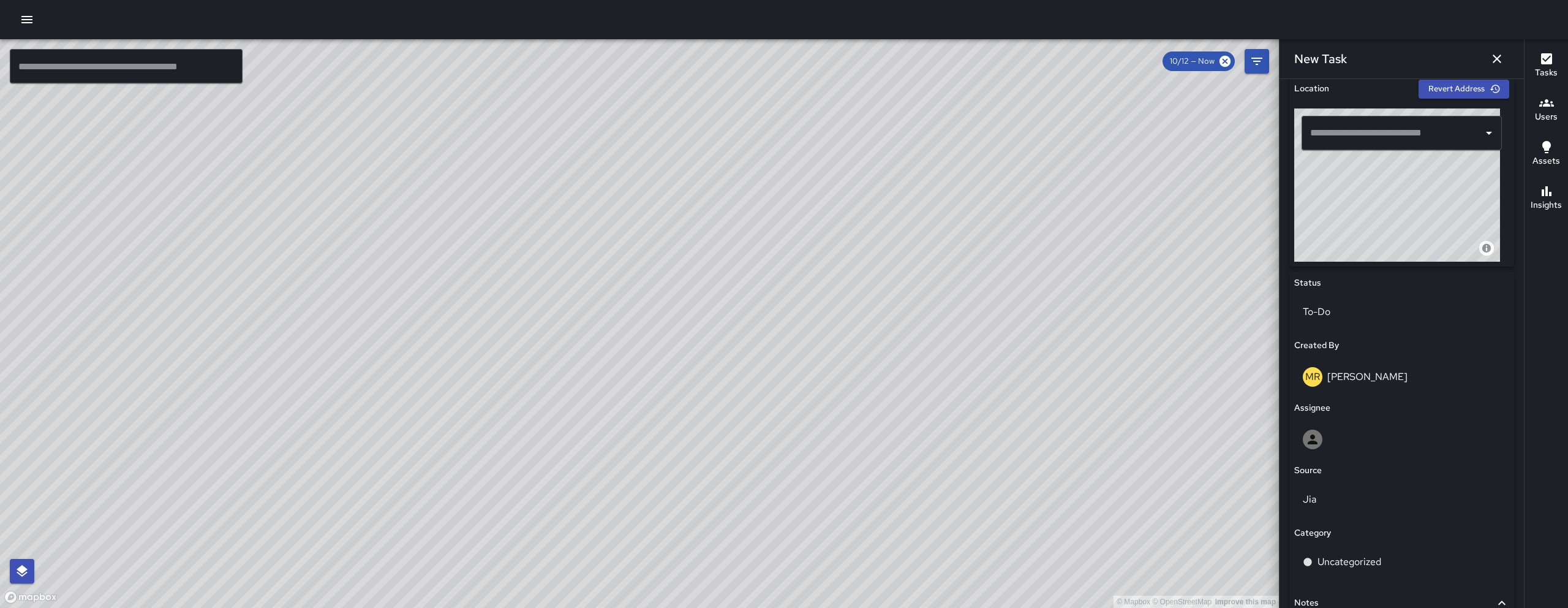
click at [900, 135] on input "text" at bounding box center [1392, 132] width 171 height 24
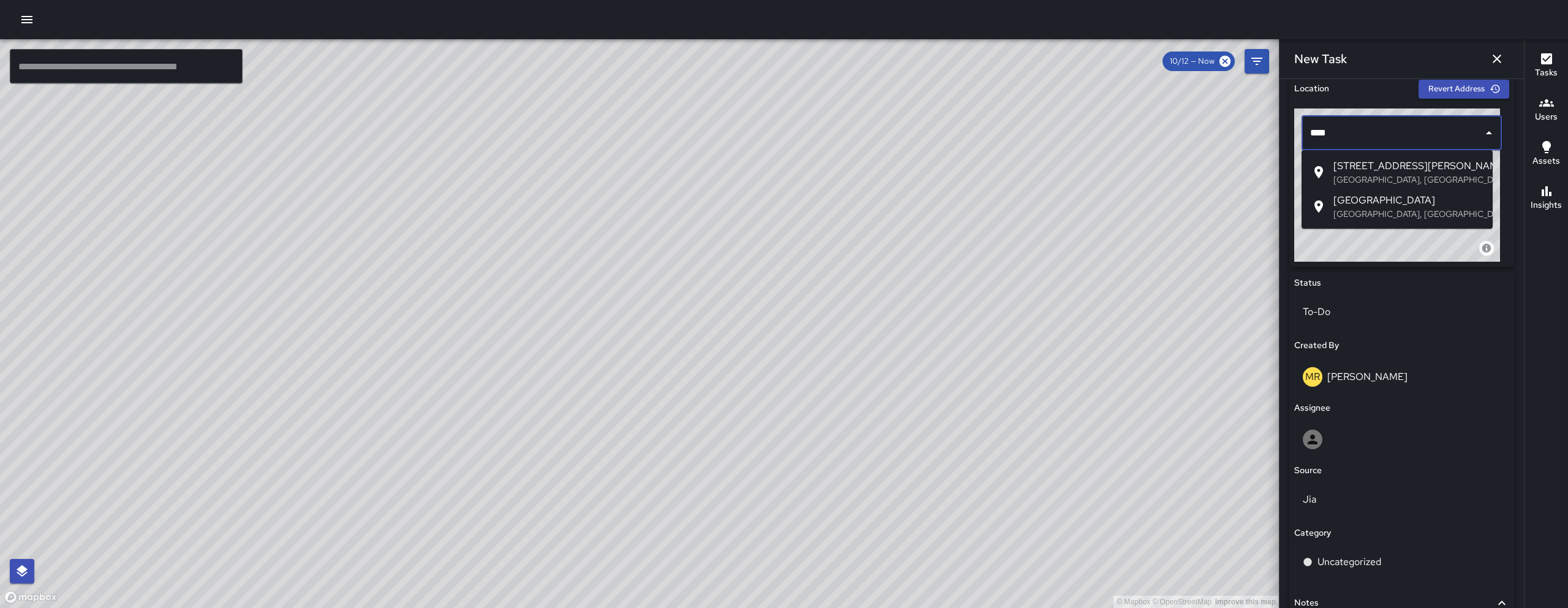
click at [900, 180] on p "San Francisco, CA, USA" at bounding box center [1407, 180] width 149 height 12
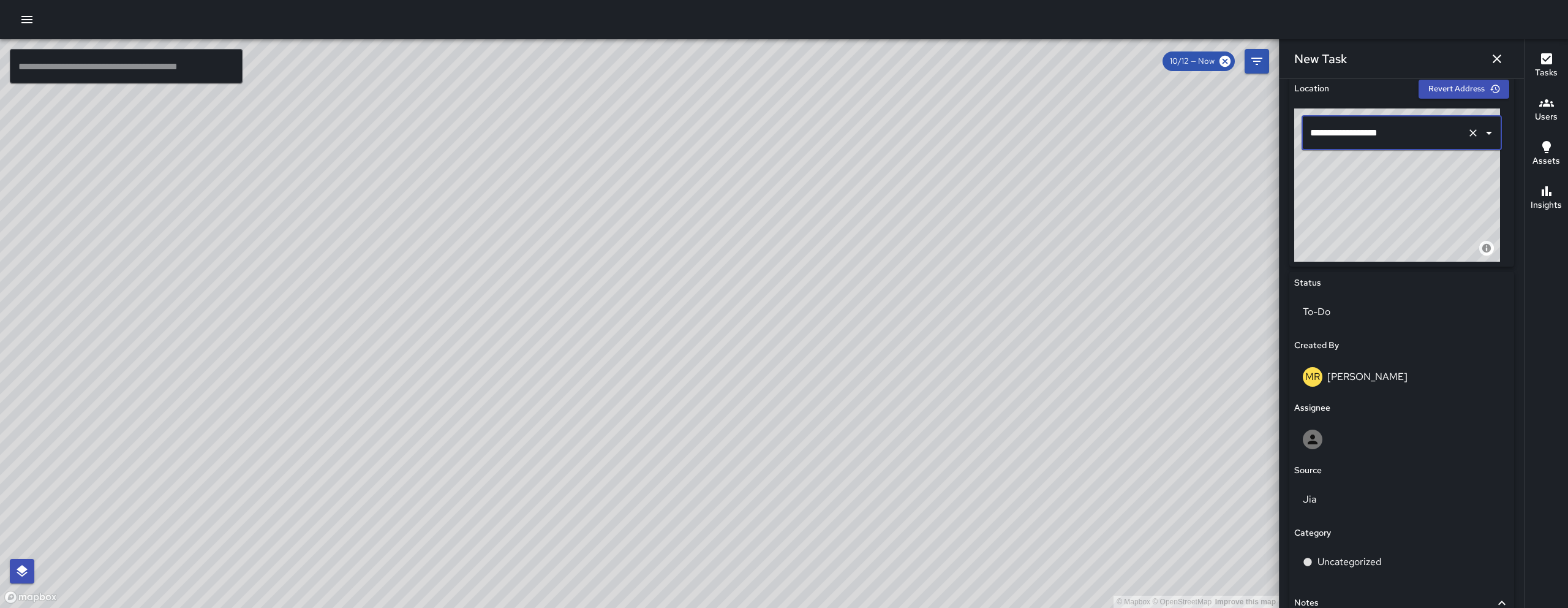
type input "**********"
drag, startPoint x: 668, startPoint y: 149, endPoint x: 991, endPoint y: 256, distance: 340.3
click at [900, 256] on div "© Mapbox © OpenStreetMap Improve this map" at bounding box center [639, 323] width 1279 height 568
click at [900, 57] on div "New Task" at bounding box center [1401, 59] width 244 height 40
click at [900, 57] on icon "button" at bounding box center [1496, 59] width 14 height 14
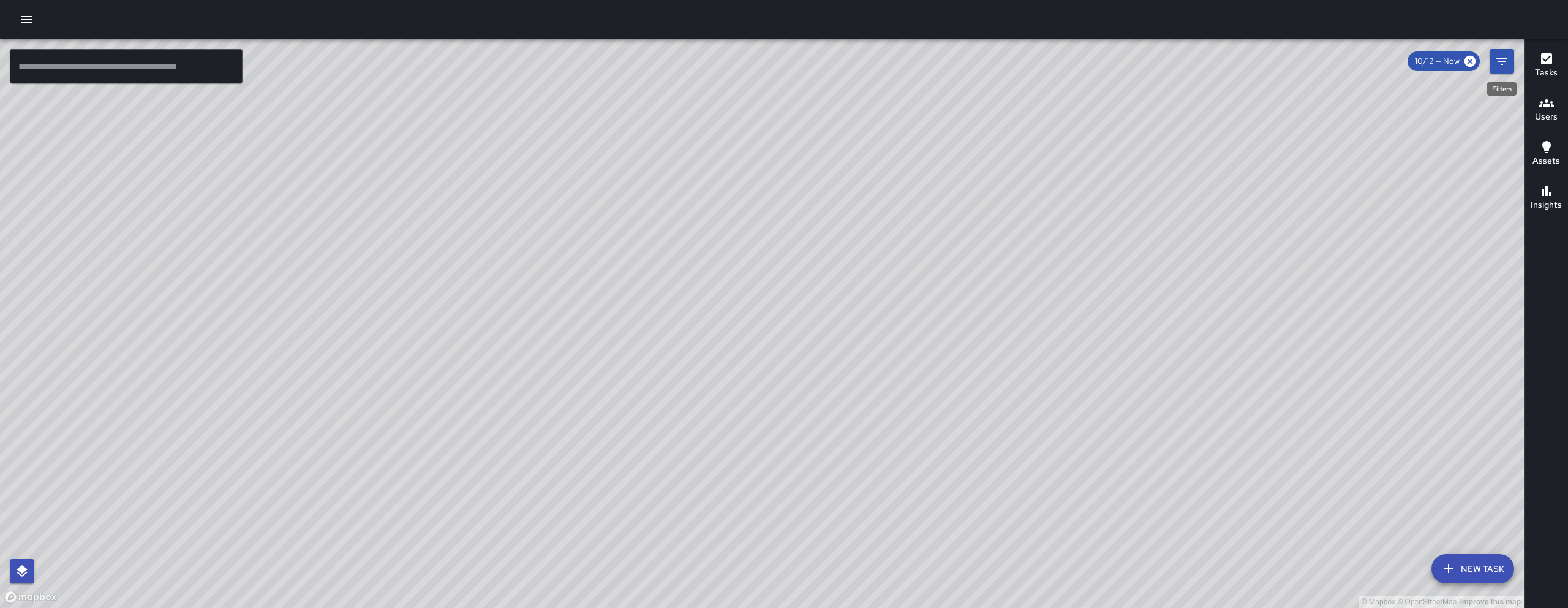
click at [900, 62] on button "Filters" at bounding box center [1502, 61] width 24 height 24
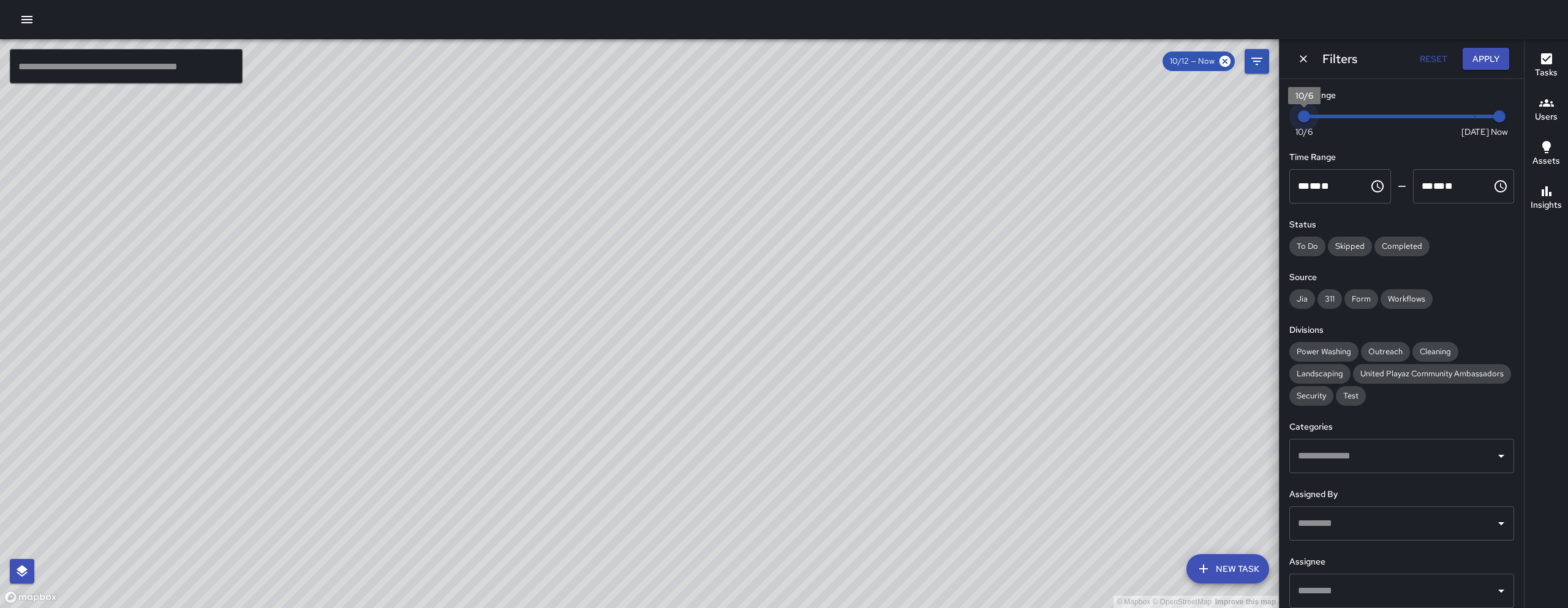
drag, startPoint x: 1452, startPoint y: 115, endPoint x: 1189, endPoint y: 113, distance: 263.0
click at [900, 114] on div "© Mapbox © OpenStreetMap Improve this map ​ New Task 10/12 — Now Map Layers Tas…" at bounding box center [784, 323] width 1568 height 568
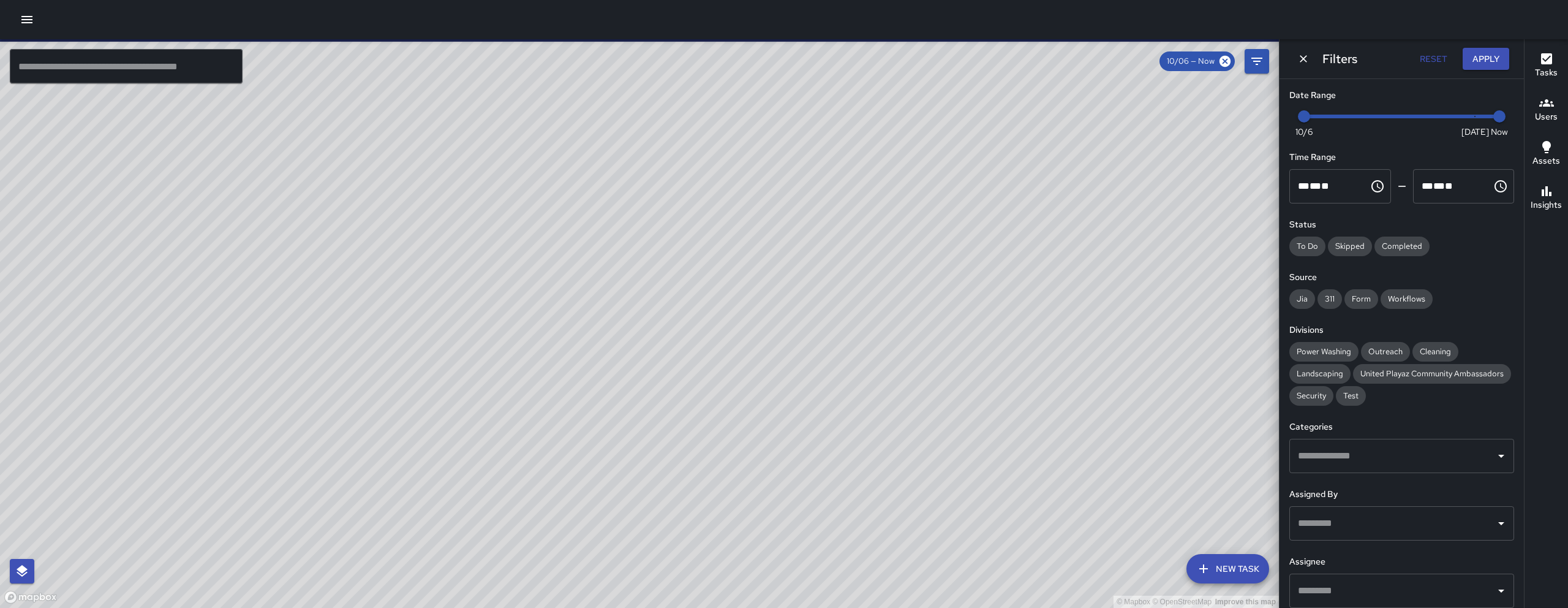
click at [768, 184] on div "© Mapbox © OpenStreetMap Improve this map" at bounding box center [639, 323] width 1279 height 568
type input "*"
drag, startPoint x: 1467, startPoint y: 116, endPoint x: 1547, endPoint y: 103, distance: 81.0
click at [900, 117] on div "© Mapbox © OpenStreetMap Improve this map ​ New Task 10/06 — Now Map Layers Tas…" at bounding box center [784, 323] width 1568 height 568
click at [900, 52] on button "Apply" at bounding box center [1485, 59] width 46 height 23
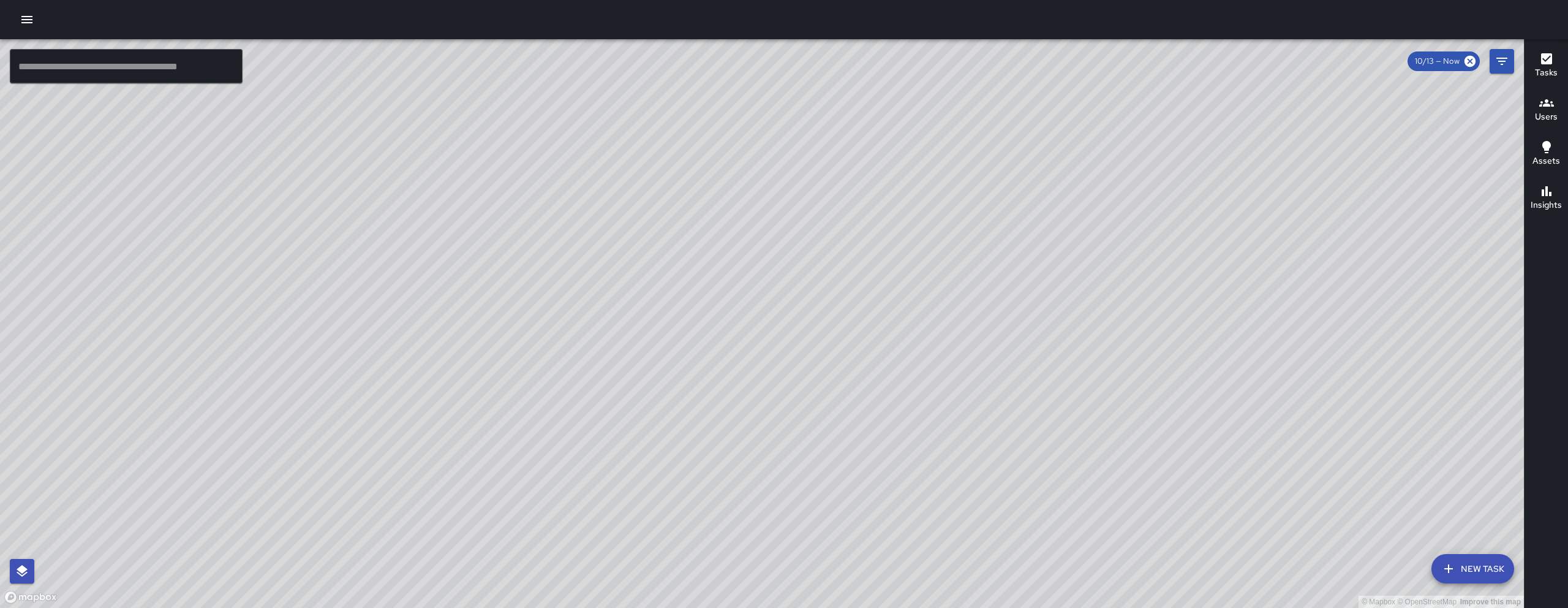
drag, startPoint x: 736, startPoint y: 379, endPoint x: 721, endPoint y: 364, distance: 21.2
click at [720, 363] on div "© Mapbox © OpenStreetMap Improve this map" at bounding box center [762, 323] width 1524 height 568
drag, startPoint x: 715, startPoint y: 235, endPoint x: 602, endPoint y: 231, distance: 113.1
click at [602, 231] on div "© Mapbox © OpenStreetMap Improve this map" at bounding box center [762, 323] width 1524 height 568
drag, startPoint x: 408, startPoint y: 505, endPoint x: 605, endPoint y: 296, distance: 287.2
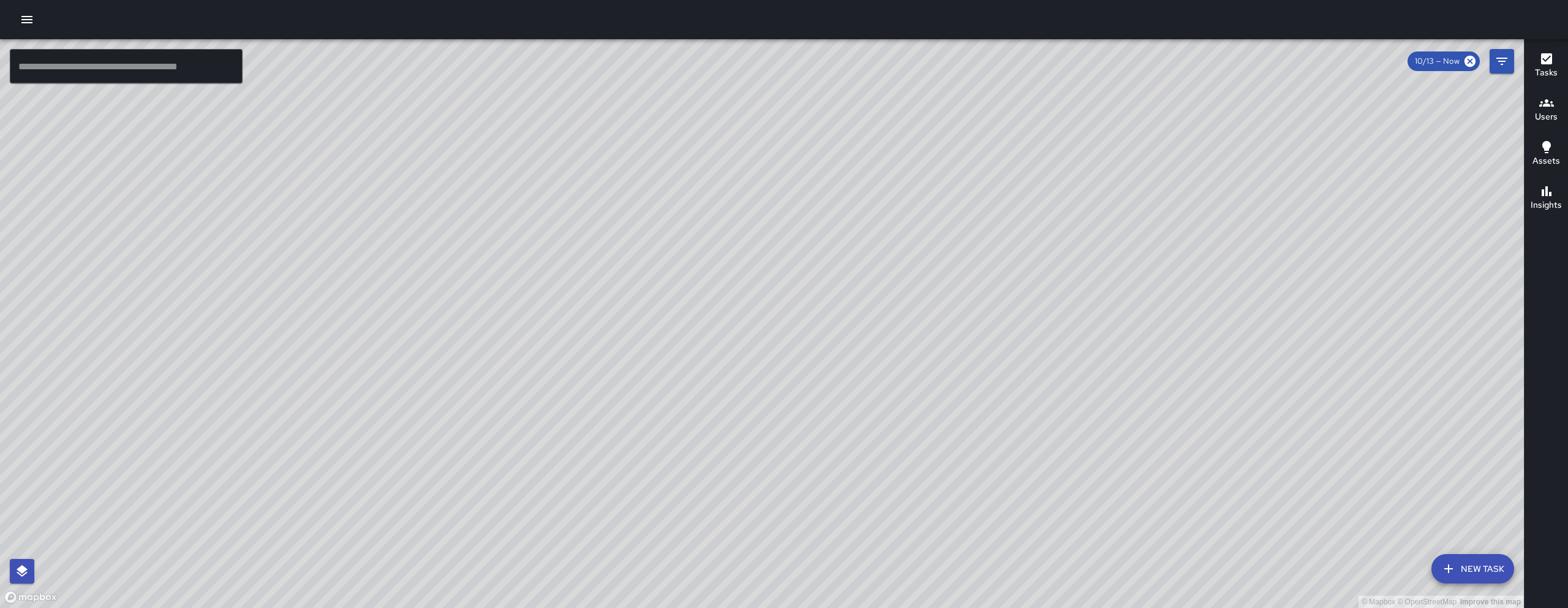
click at [605, 296] on div "© Mapbox © OpenStreetMap Improve this map" at bounding box center [762, 323] width 1524 height 568
drag, startPoint x: 707, startPoint y: 524, endPoint x: 773, endPoint y: 399, distance: 141.4
click at [773, 399] on div "© Mapbox © OpenStreetMap Improve this map" at bounding box center [762, 323] width 1524 height 568
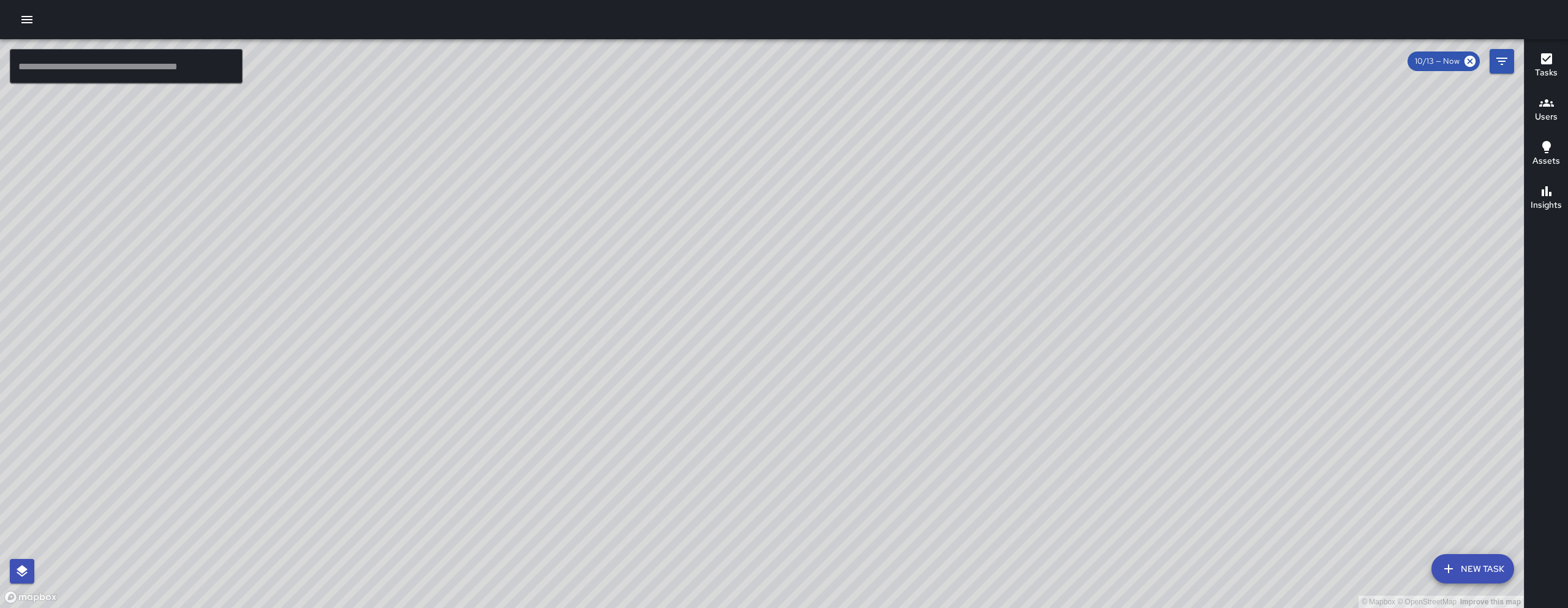
drag, startPoint x: 862, startPoint y: 445, endPoint x: 891, endPoint y: 450, distance: 29.4
click at [891, 450] on div "© Mapbox © OpenStreetMap Improve this map" at bounding box center [762, 323] width 1524 height 568
drag, startPoint x: 754, startPoint y: 209, endPoint x: 732, endPoint y: 316, distance: 109.2
click at [732, 316] on div "© Mapbox © OpenStreetMap Improve this map" at bounding box center [762, 323] width 1524 height 568
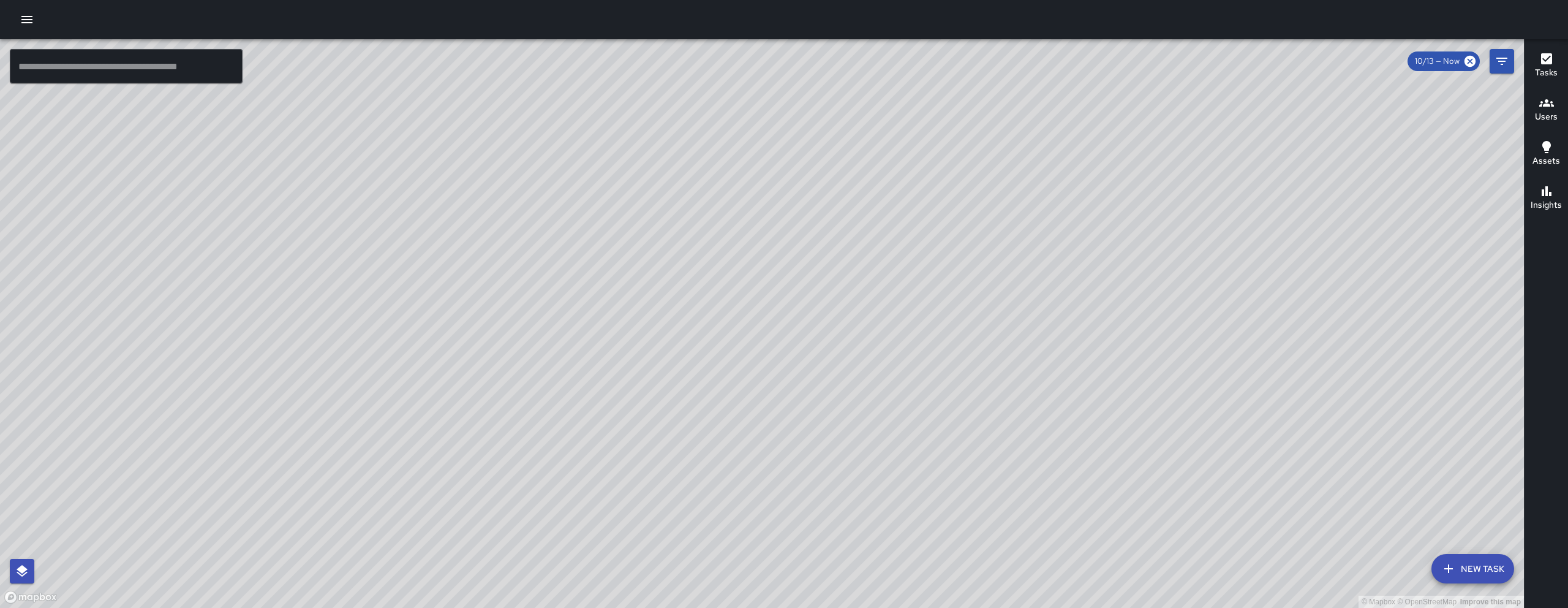
drag, startPoint x: 717, startPoint y: 314, endPoint x: 683, endPoint y: 291, distance: 41.0
click at [714, 316] on div "© Mapbox © OpenStreetMap Improve this map" at bounding box center [762, 323] width 1524 height 568
click at [900, 509] on icon "button" at bounding box center [1448, 568] width 14 height 14
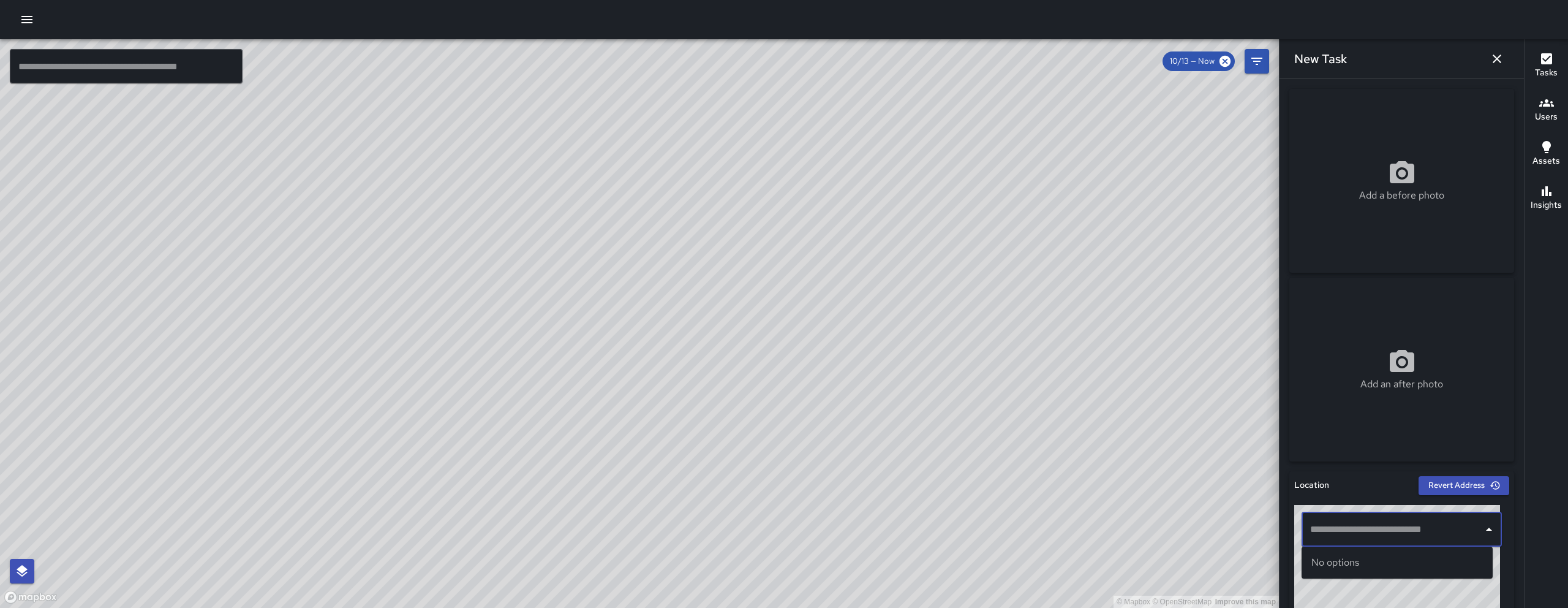
drag, startPoint x: 1348, startPoint y: 531, endPoint x: 1344, endPoint y: 513, distance: 18.4
click at [900, 509] on input "text" at bounding box center [1392, 529] width 171 height 24
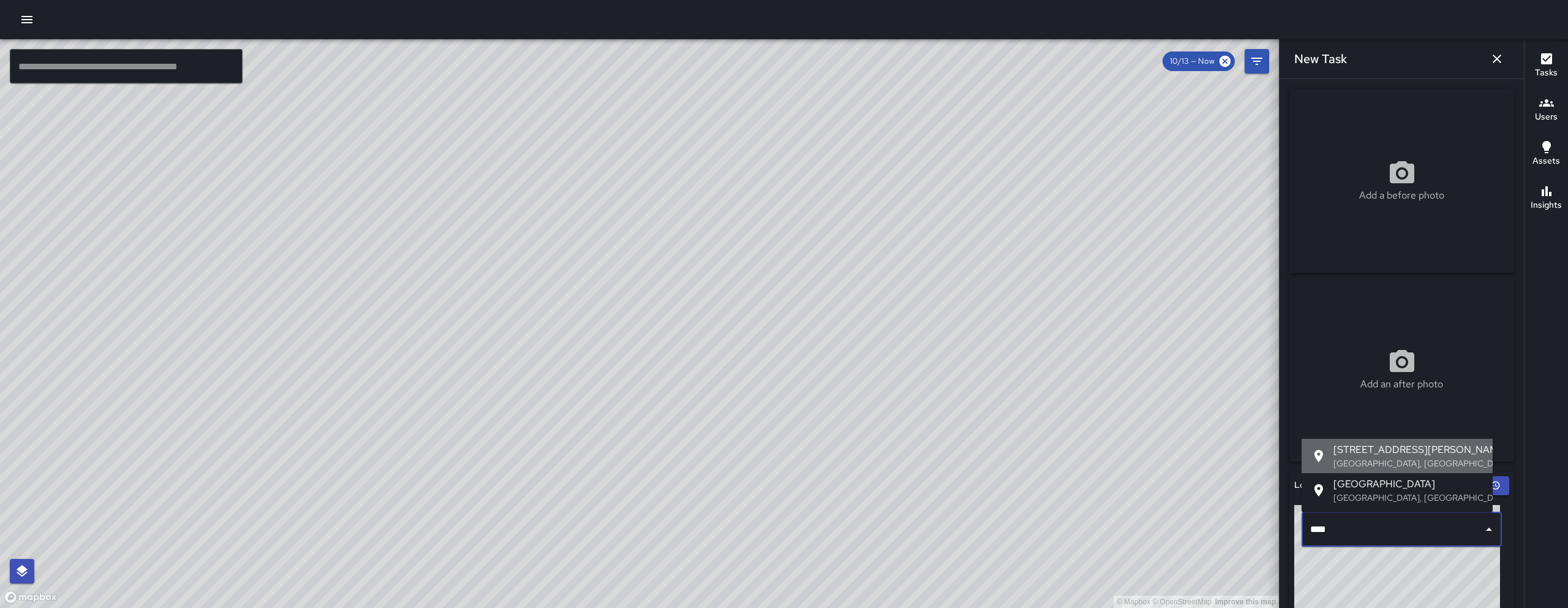
click at [900, 442] on span "1028 Howard Street" at bounding box center [1407, 449] width 149 height 14
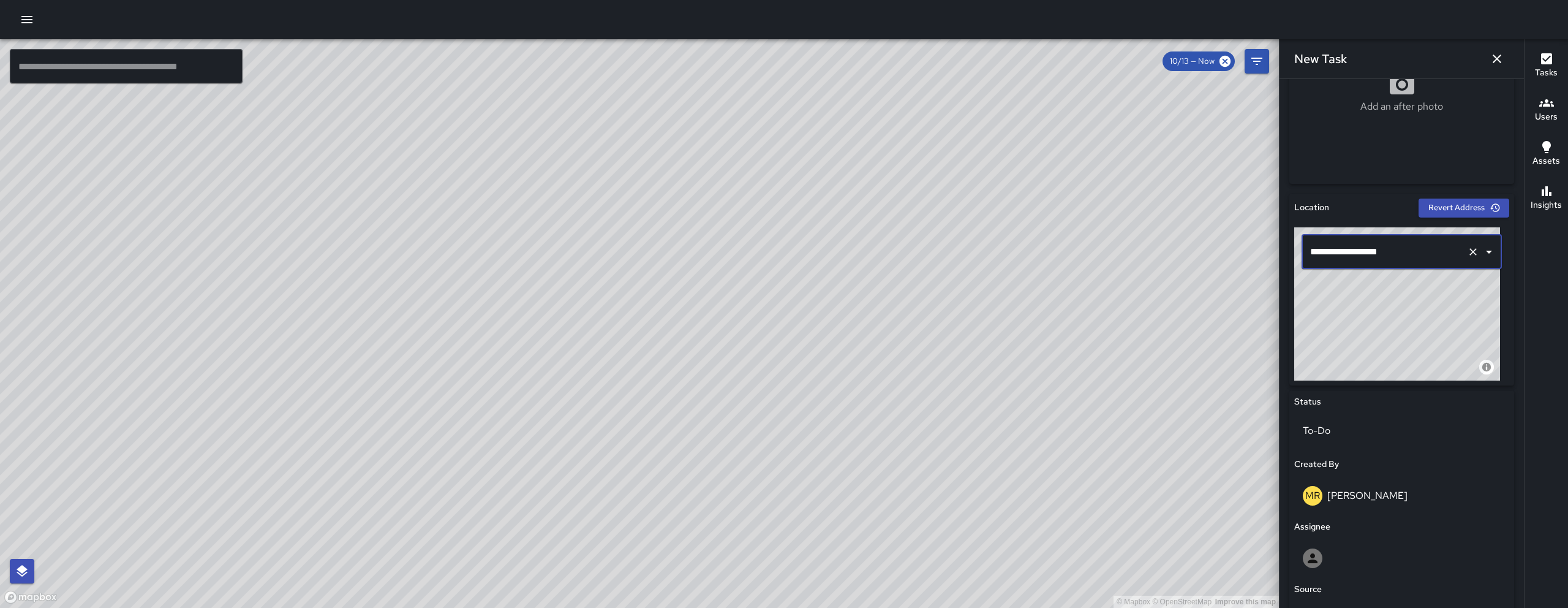
scroll to position [281, 0]
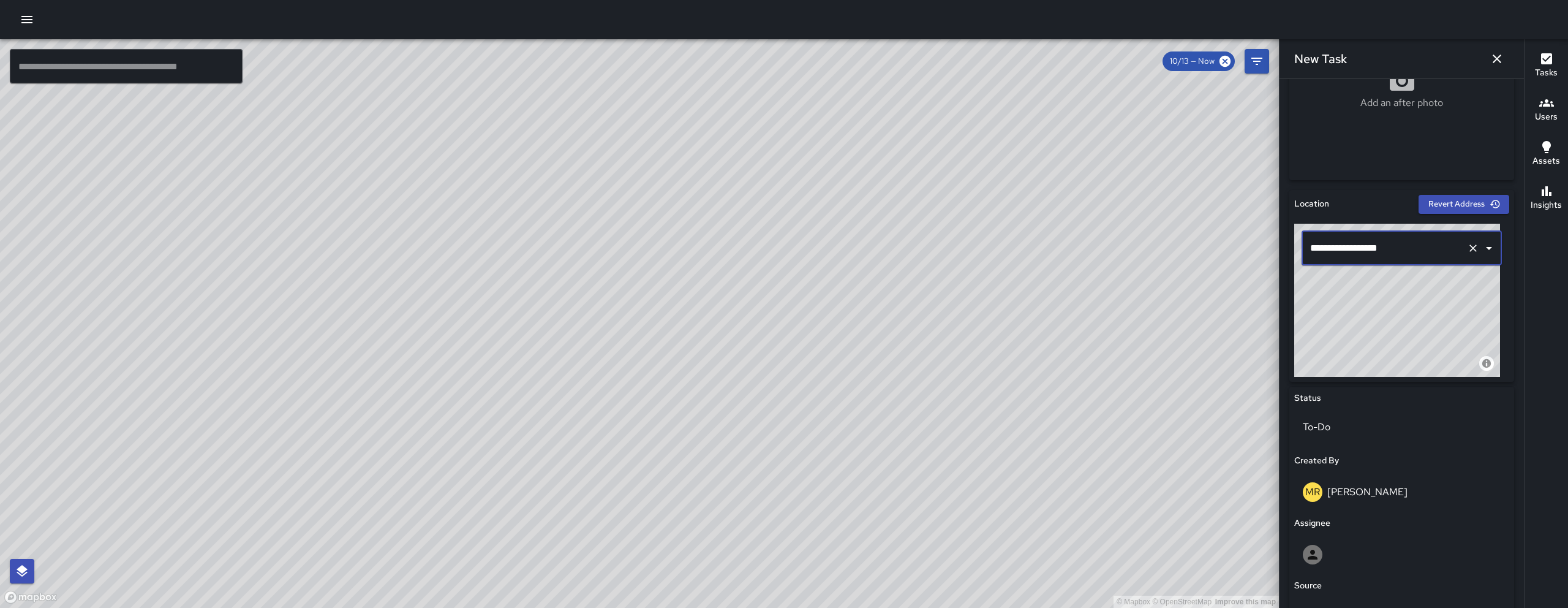
type input "**********"
drag, startPoint x: 667, startPoint y: 233, endPoint x: 299, endPoint y: 594, distance: 515.5
click at [299, 509] on div "© Mapbox © OpenStreetMap Improve this map" at bounding box center [639, 323] width 1279 height 568
drag, startPoint x: 561, startPoint y: 373, endPoint x: 724, endPoint y: 223, distance: 221.5
click at [724, 224] on div "© Mapbox © OpenStreetMap Improve this map" at bounding box center [639, 323] width 1279 height 568
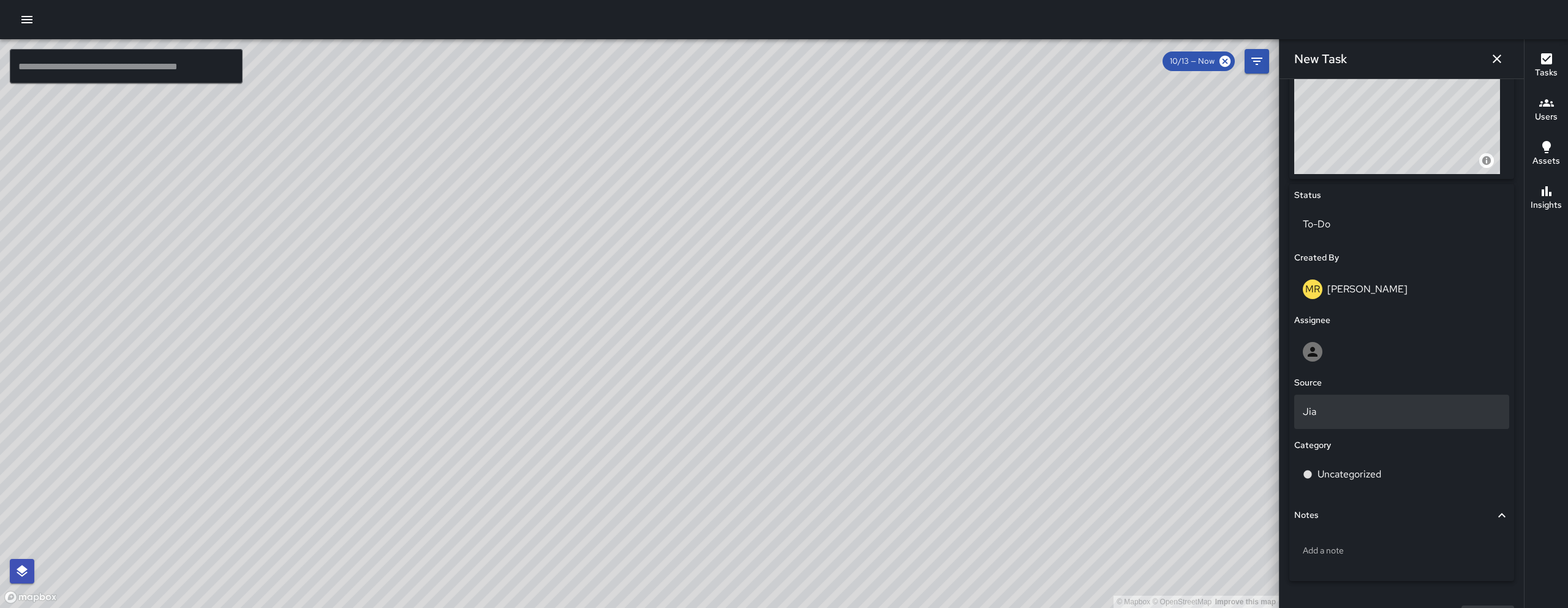
scroll to position [485, 0]
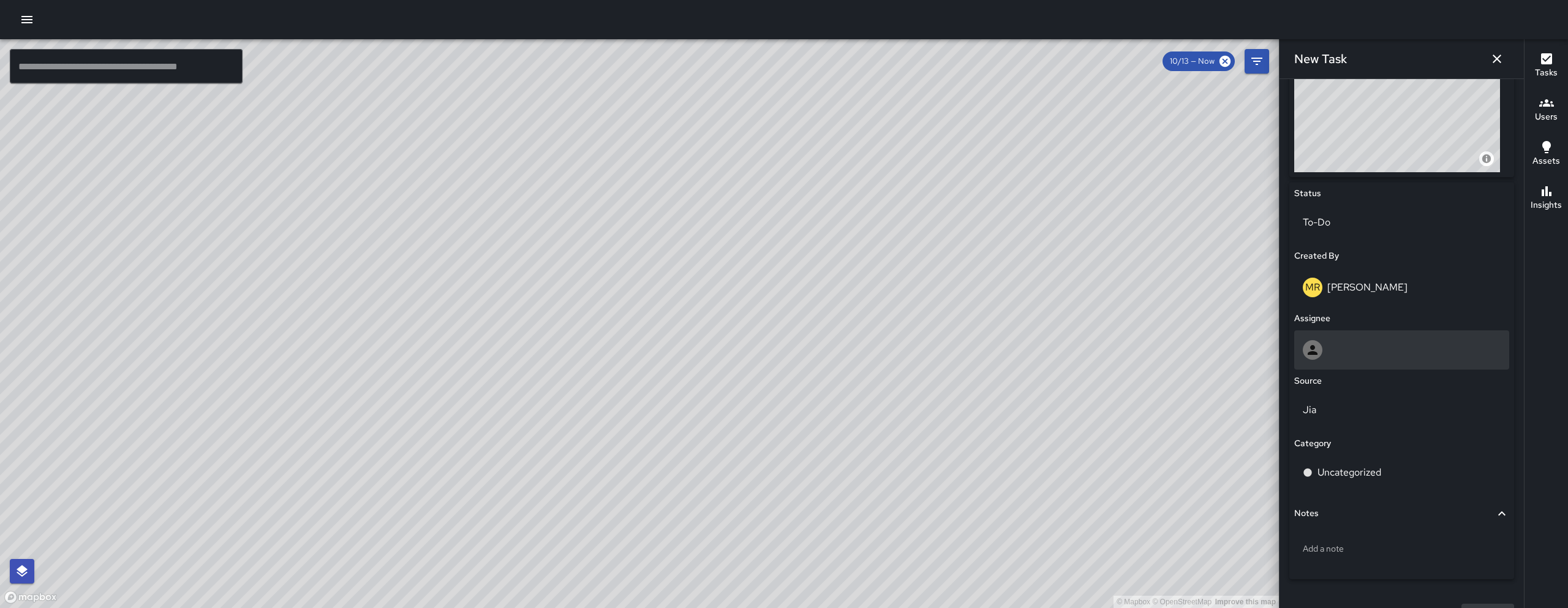
click at [900, 345] on div at bounding box center [1401, 350] width 198 height 20
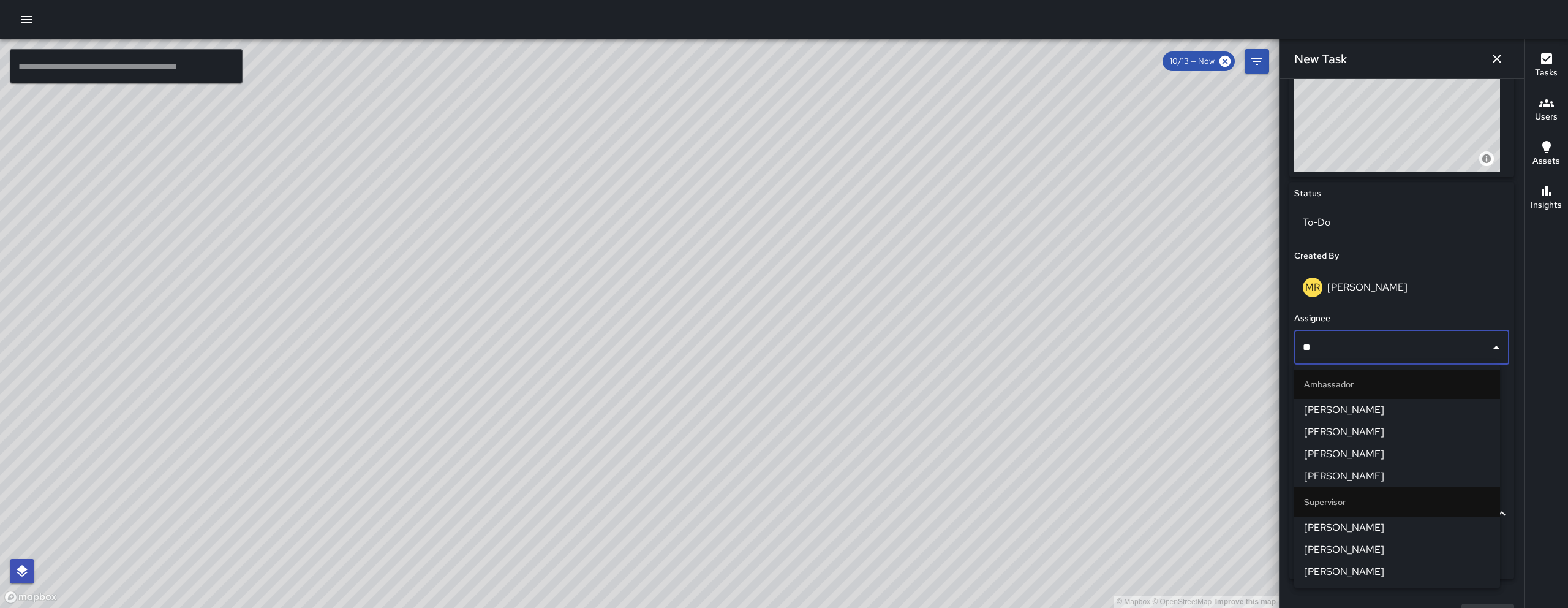
type input "***"
click at [900, 403] on span "[PERSON_NAME]" at bounding box center [1397, 409] width 186 height 14
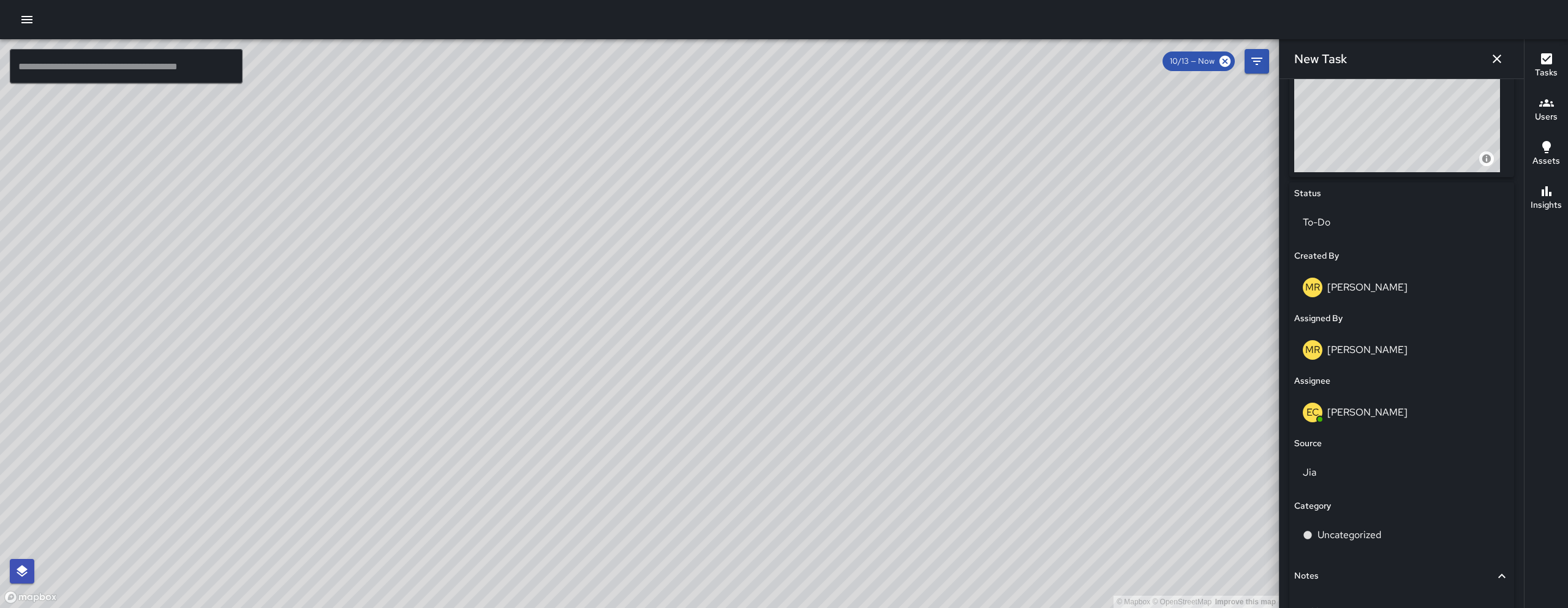
click at [900, 403] on div "EC Enrique Cervantes" at bounding box center [1401, 412] width 198 height 20
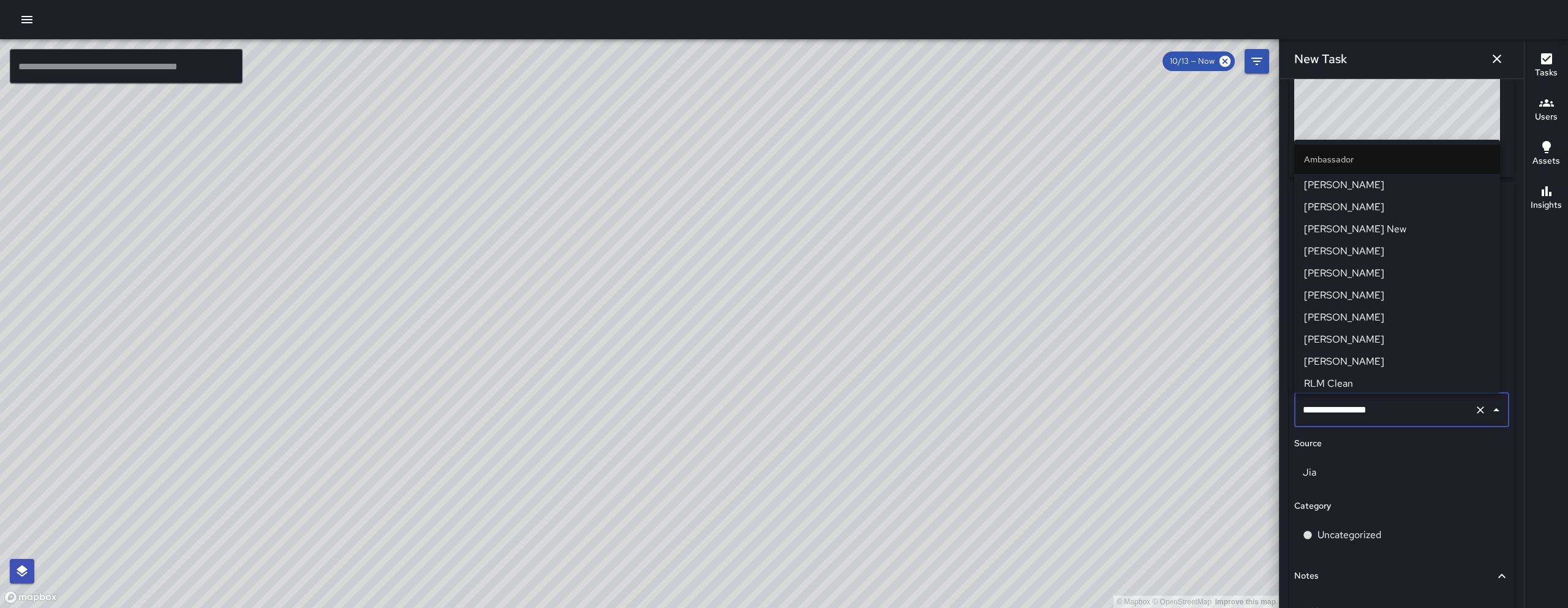
scroll to position [244, 0]
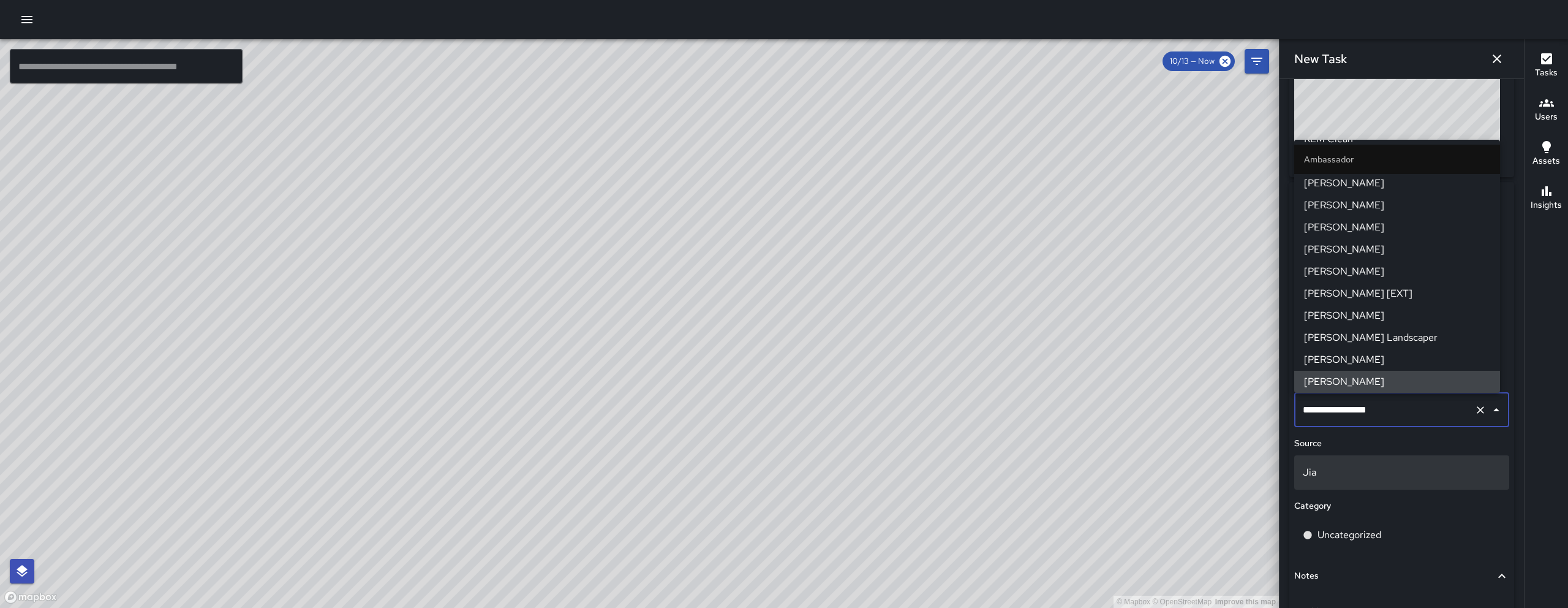
click at [900, 473] on p "Jia" at bounding box center [1401, 472] width 198 height 14
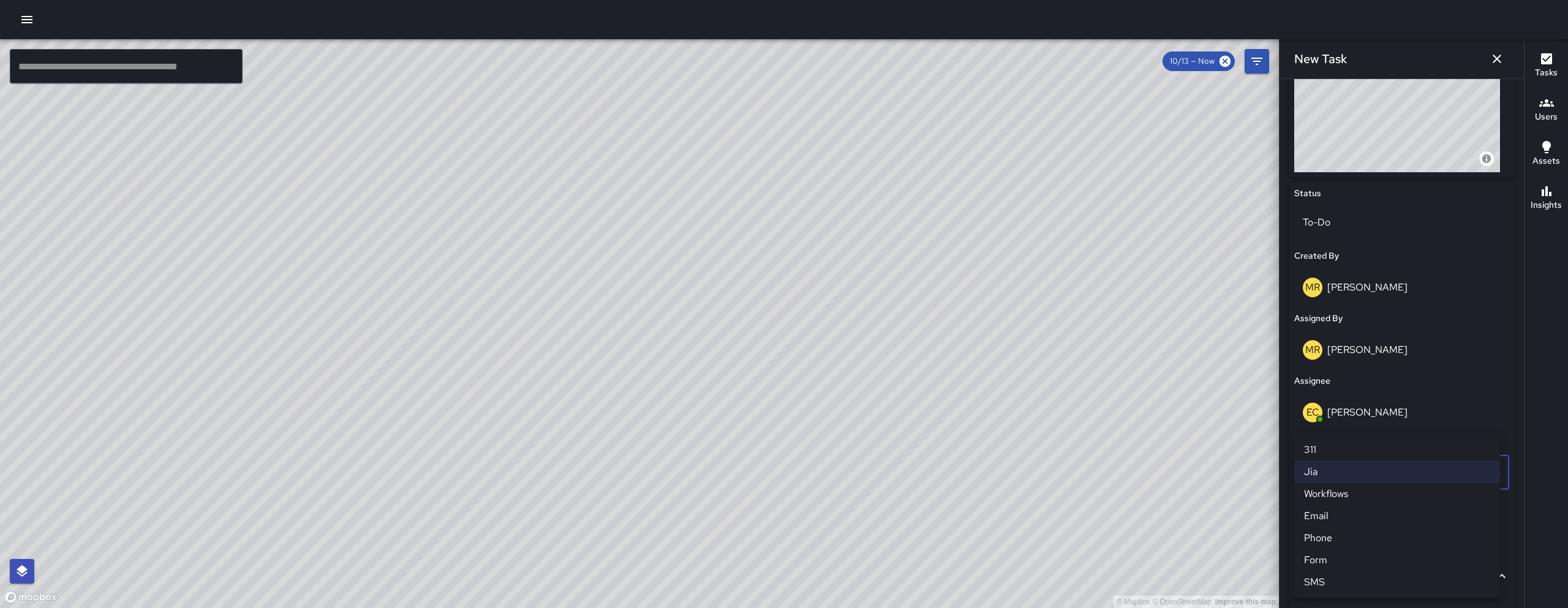
click at [900, 509] on li "Phone" at bounding box center [1397, 537] width 205 height 22
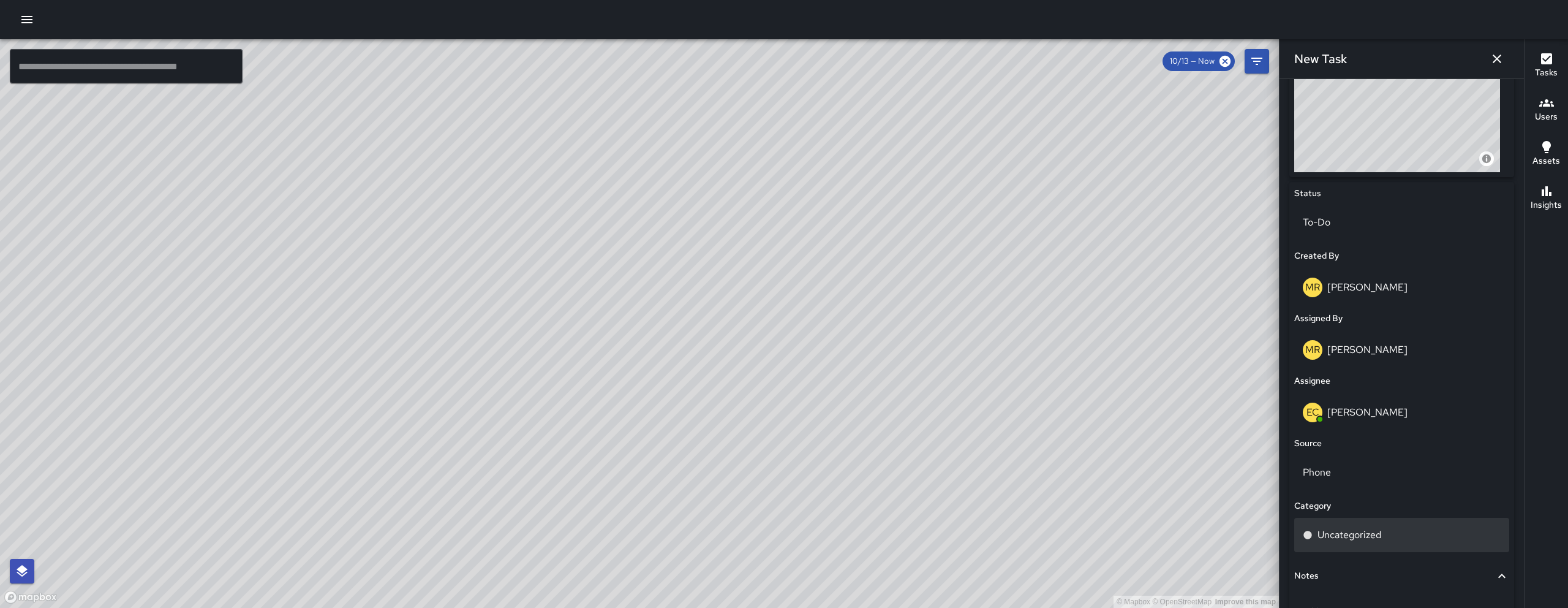
click at [900, 509] on p "Uncategorized" at bounding box center [1350, 534] width 64 height 14
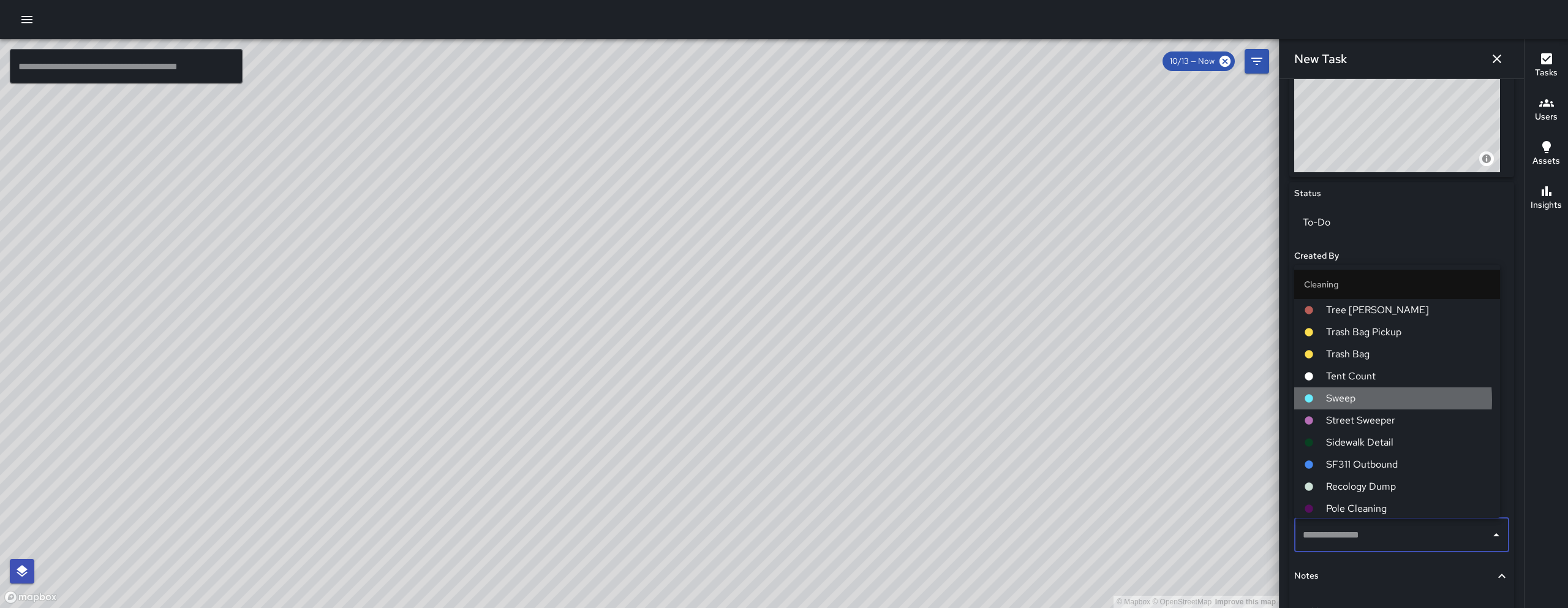
click at [900, 400] on span "Sweep" at bounding box center [1408, 398] width 164 height 14
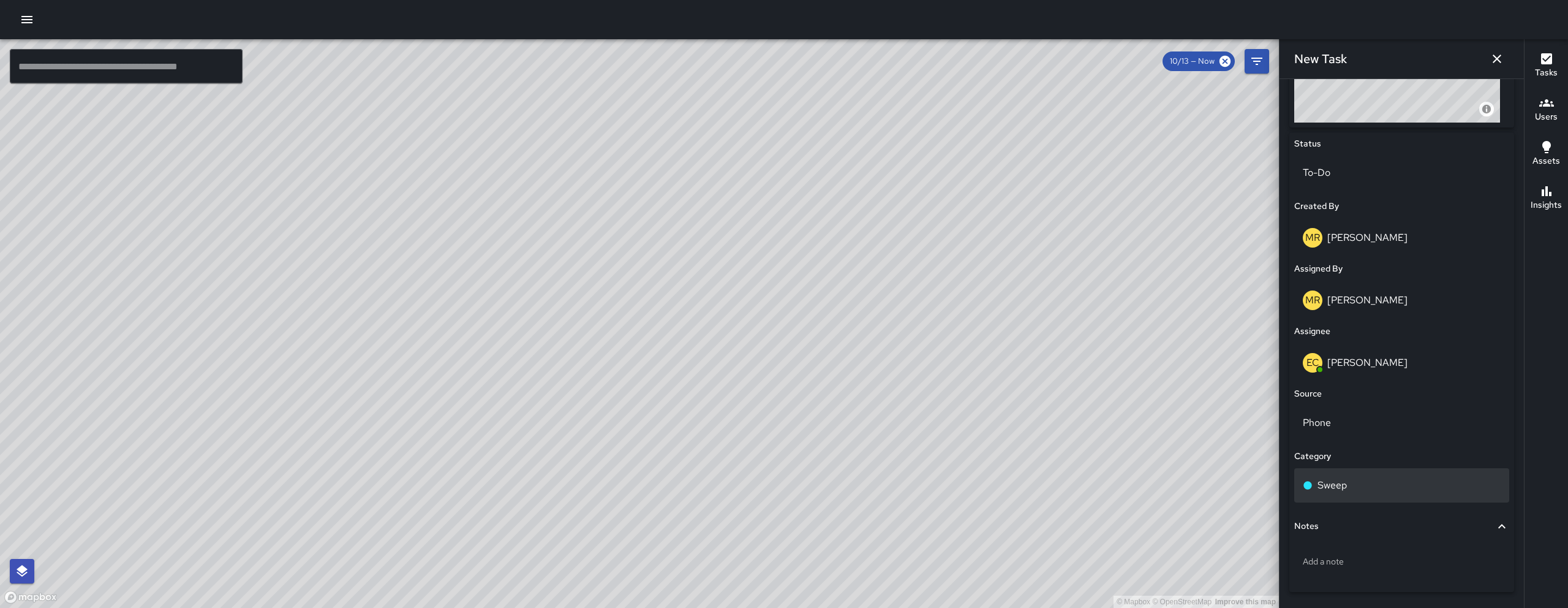
scroll to position [576, 0]
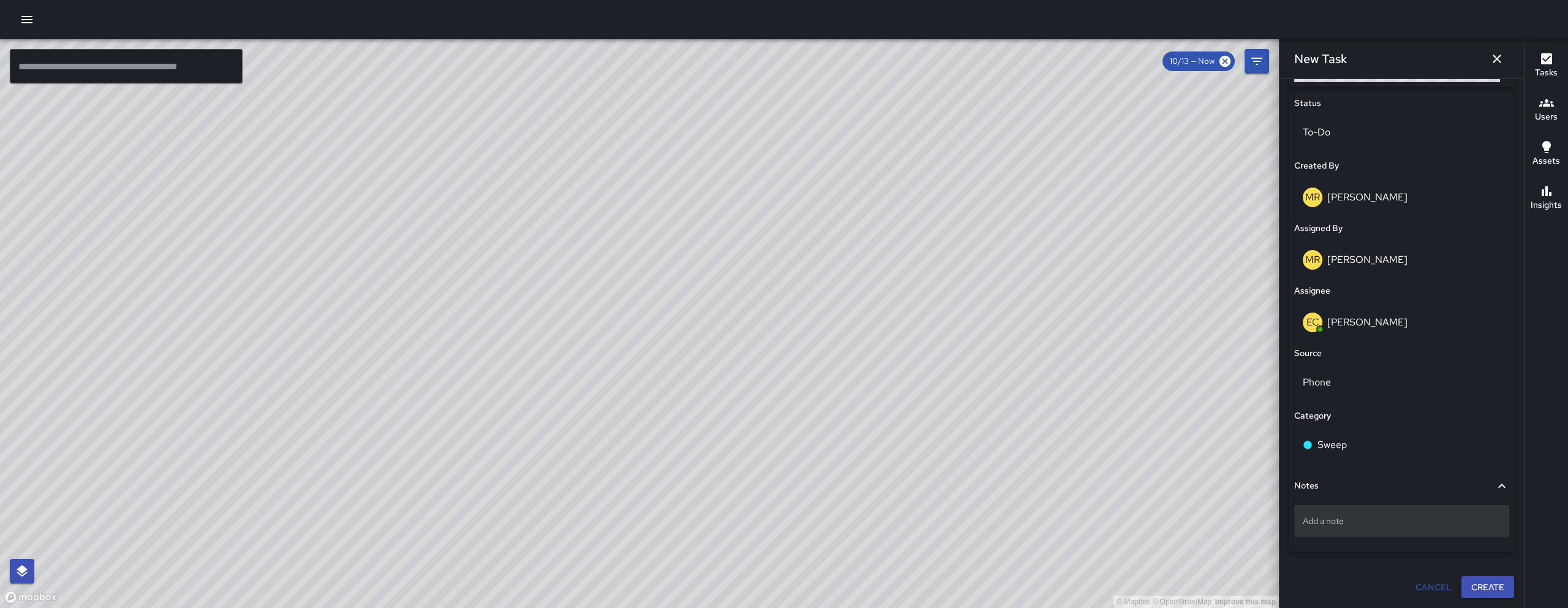
click at [900, 509] on p "Add a note" at bounding box center [1401, 520] width 198 height 12
click at [900, 509] on textarea "**********" at bounding box center [1397, 520] width 189 height 12
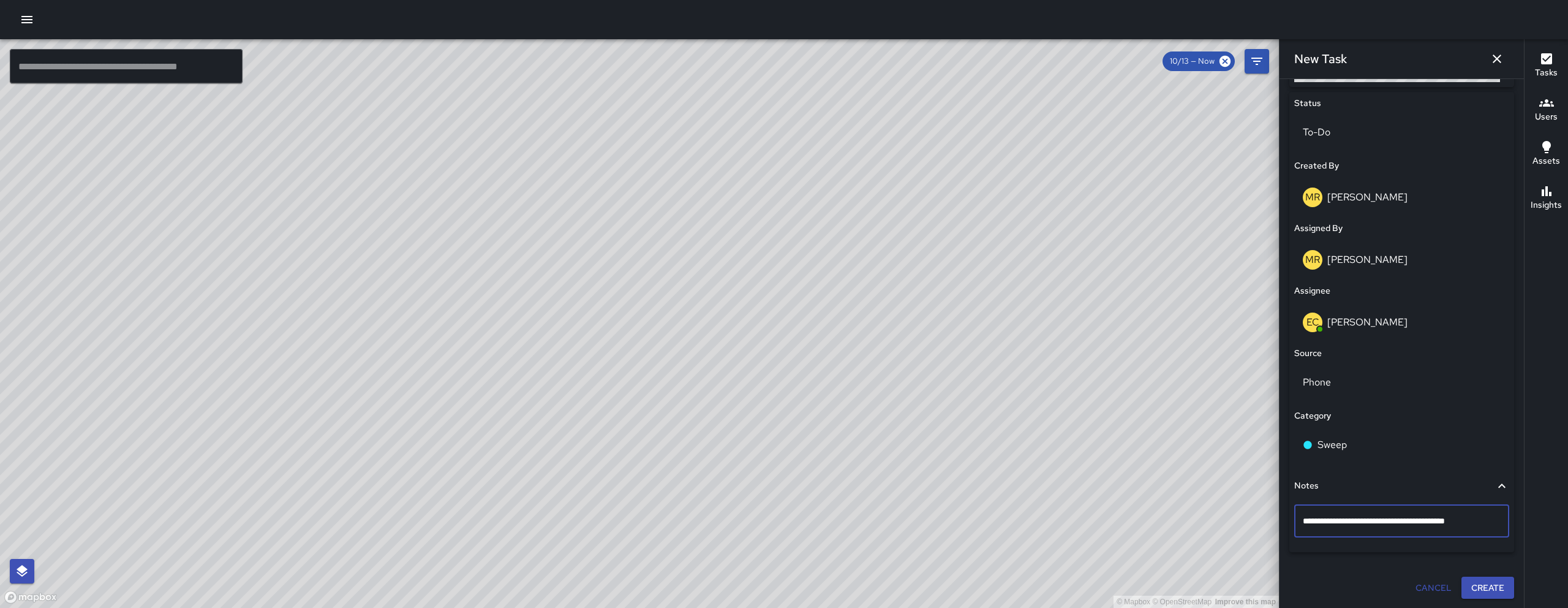
click at [900, 509] on textarea "**********" at bounding box center [1397, 520] width 189 height 12
type textarea "**********"
click at [900, 509] on textarea "**********" at bounding box center [1397, 520] width 189 height 12
click at [900, 509] on button "Create" at bounding box center [1487, 588] width 52 height 23
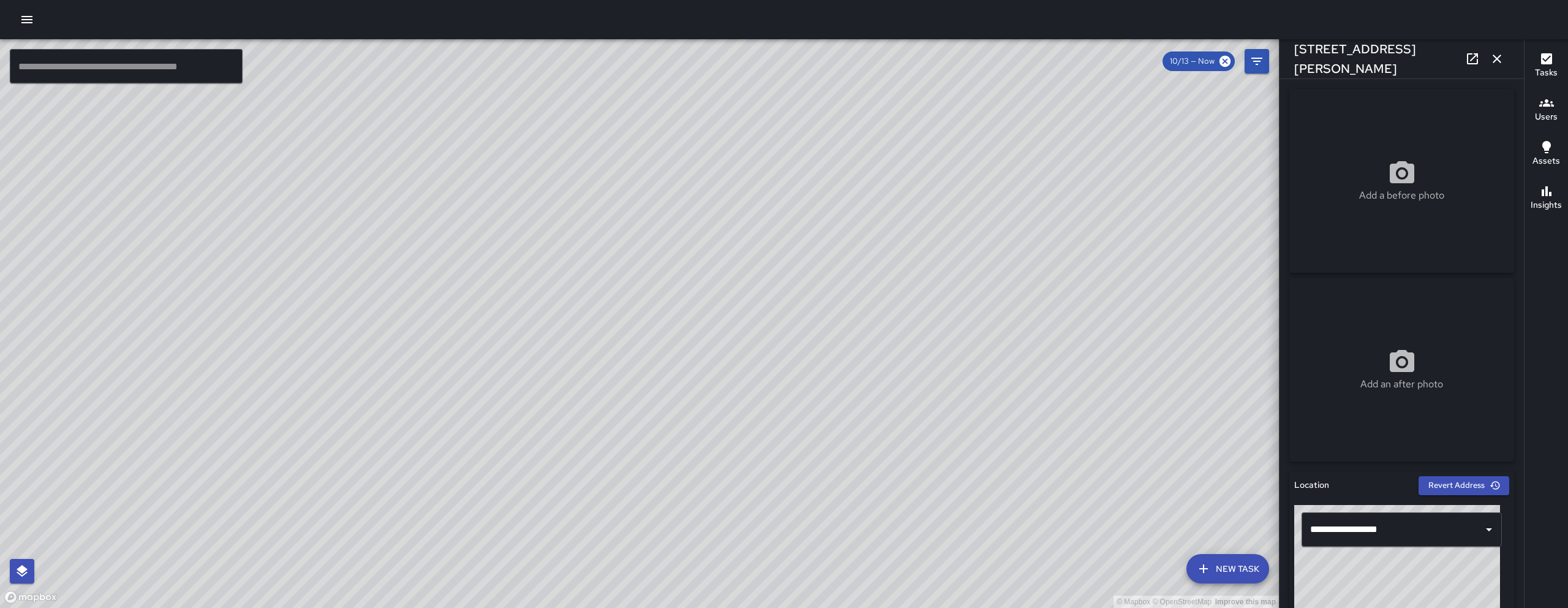
click at [900, 55] on button "button" at bounding box center [1496, 59] width 24 height 24
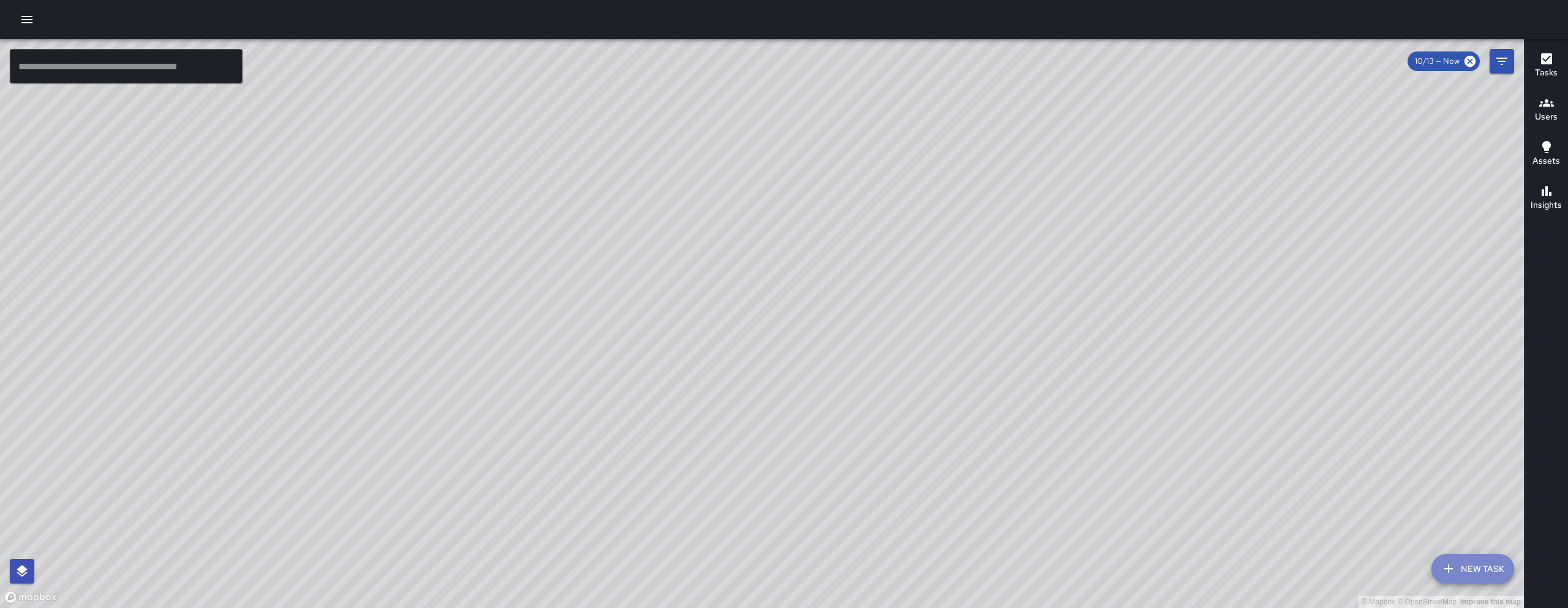
click at [900, 509] on button "New Task" at bounding box center [1472, 568] width 83 height 30
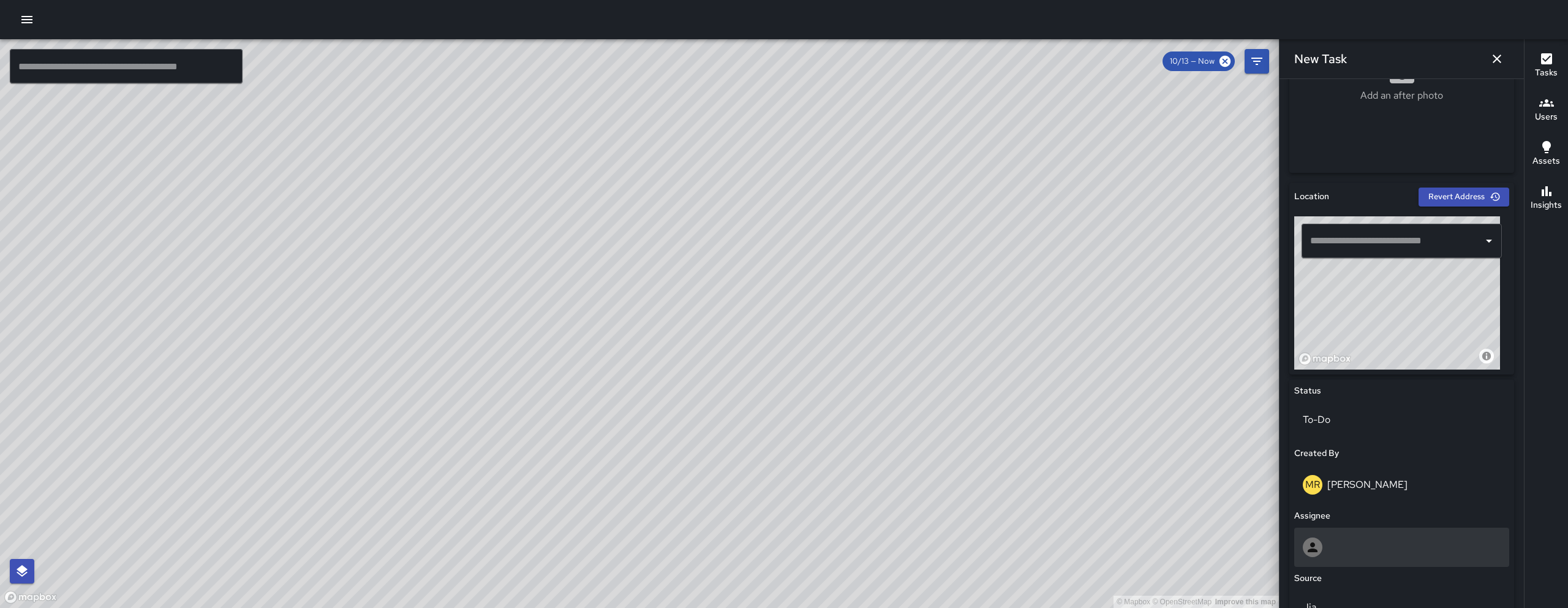
scroll to position [383, 0]
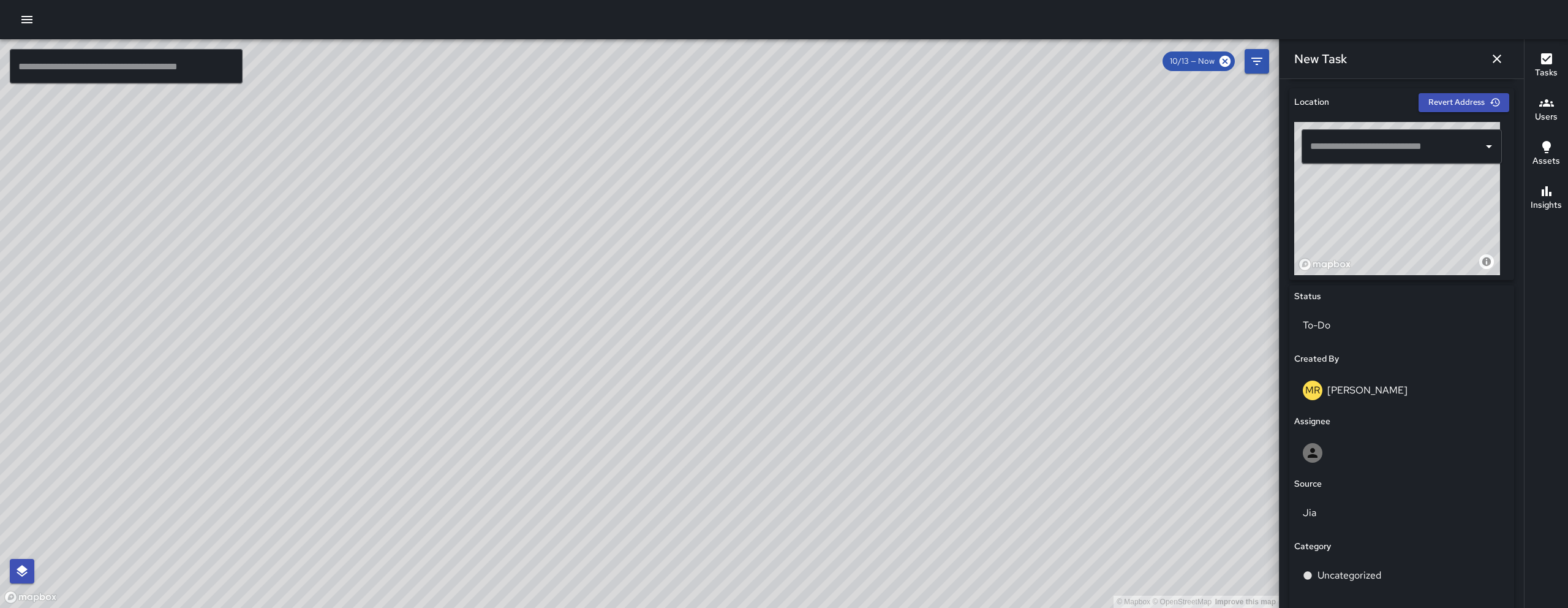
click at [900, 135] on input "text" at bounding box center [1392, 146] width 171 height 24
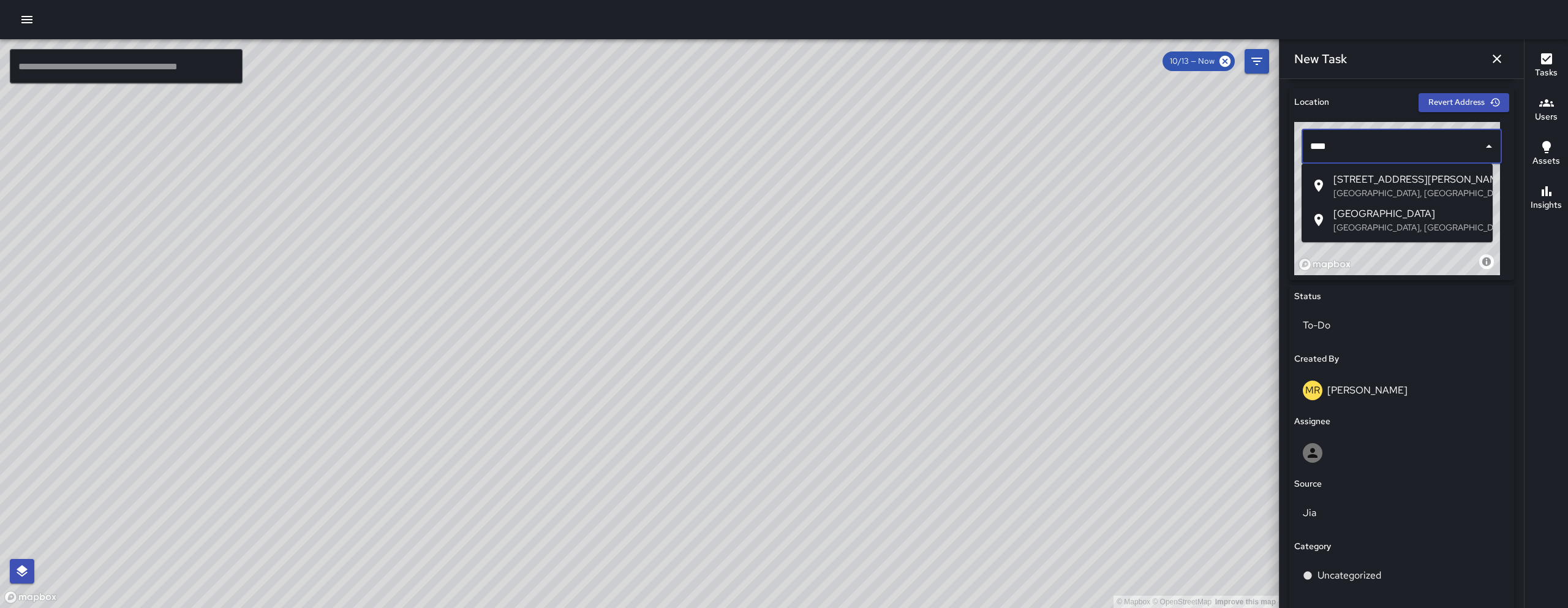
click at [900, 191] on p "[GEOGRAPHIC_DATA], [GEOGRAPHIC_DATA], [GEOGRAPHIC_DATA]" at bounding box center [1407, 193] width 149 height 12
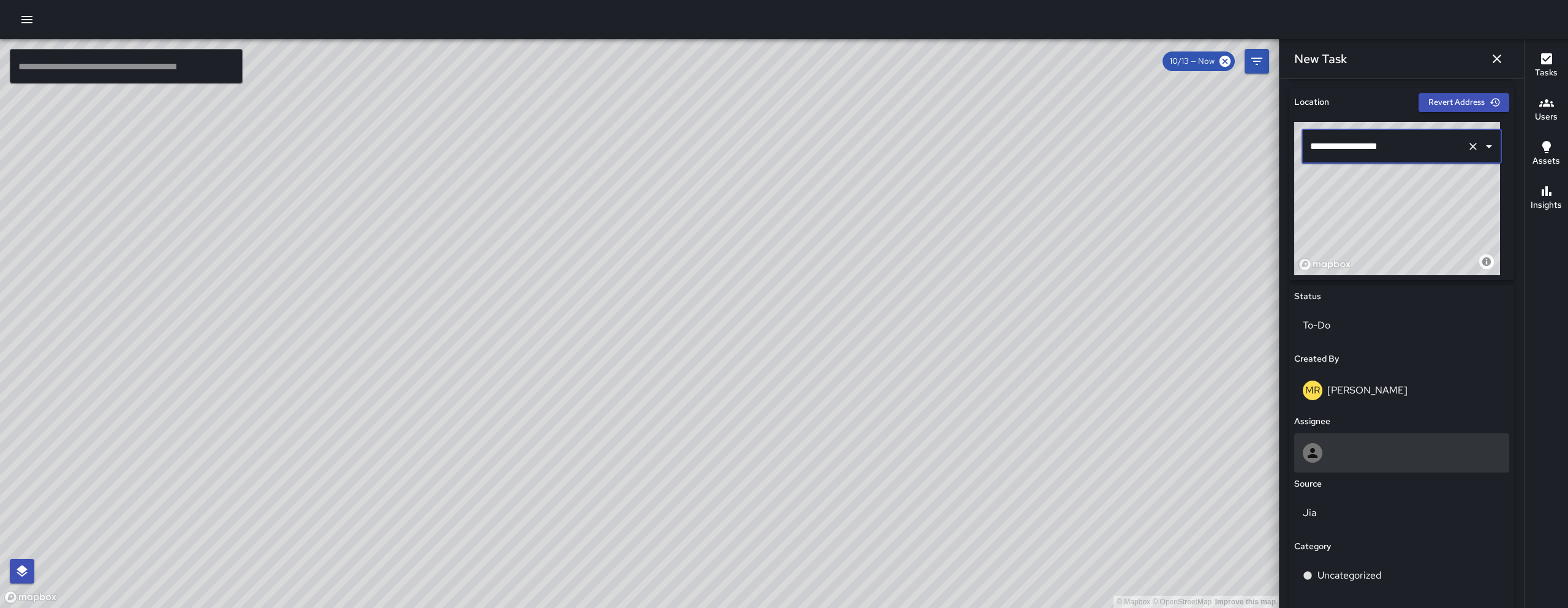
type input "**********"
click at [900, 455] on div at bounding box center [1401, 451] width 198 height 20
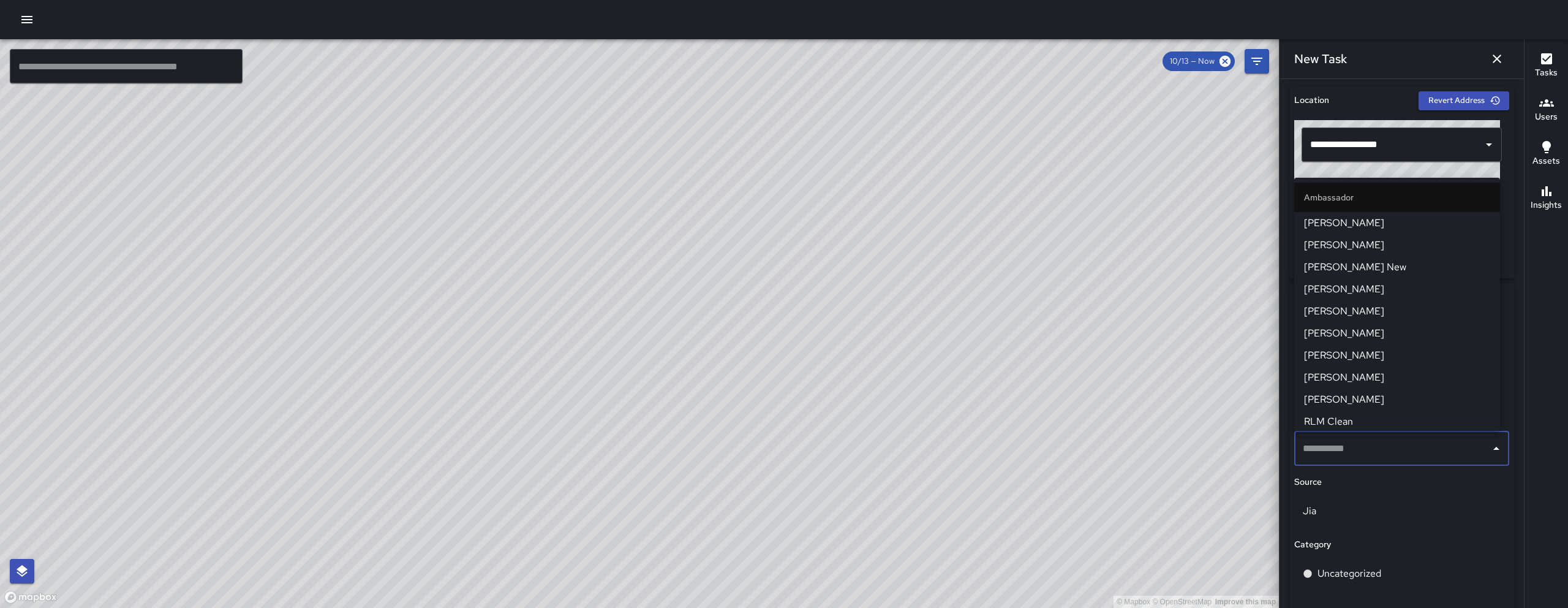
scroll to position [385, 0]
type input "**"
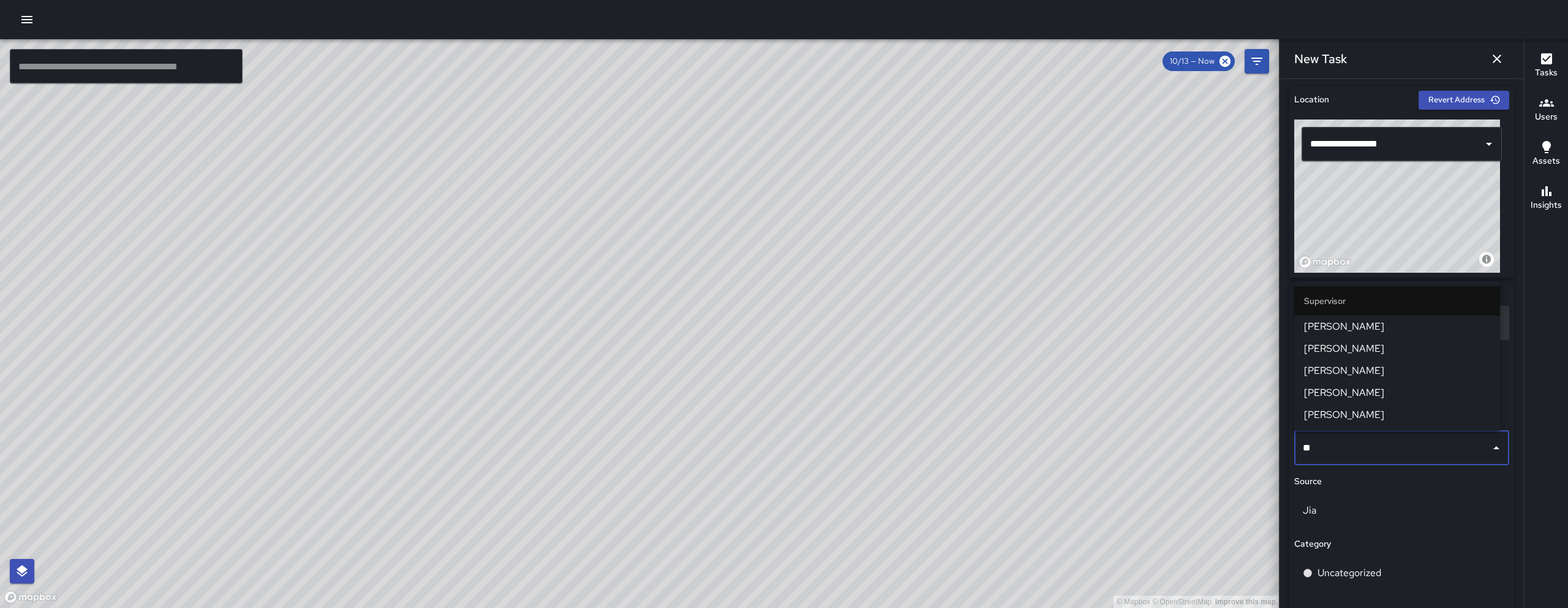
click at [900, 318] on li "[PERSON_NAME]" at bounding box center [1397, 326] width 205 height 22
click at [900, 318] on p "To-Do" at bounding box center [1401, 323] width 198 height 14
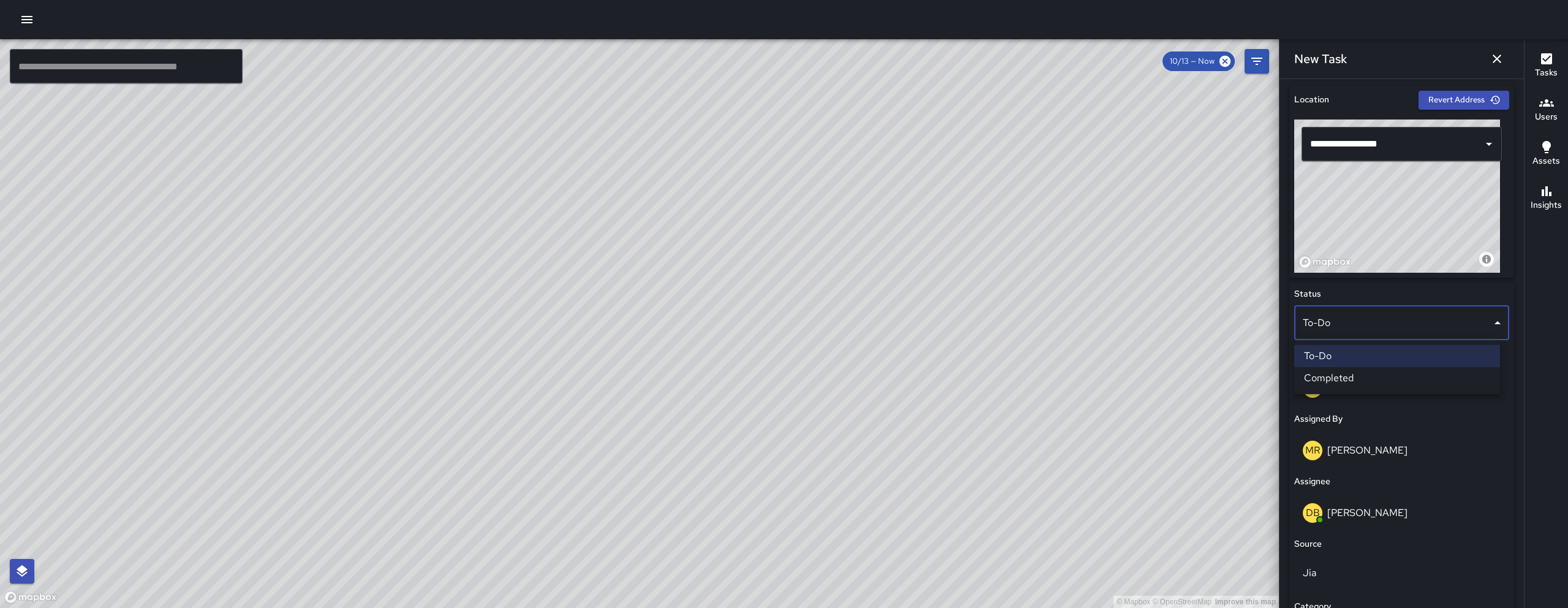
click at [900, 509] on div at bounding box center [784, 304] width 1568 height 608
click at [900, 509] on p "Jia" at bounding box center [1401, 572] width 198 height 14
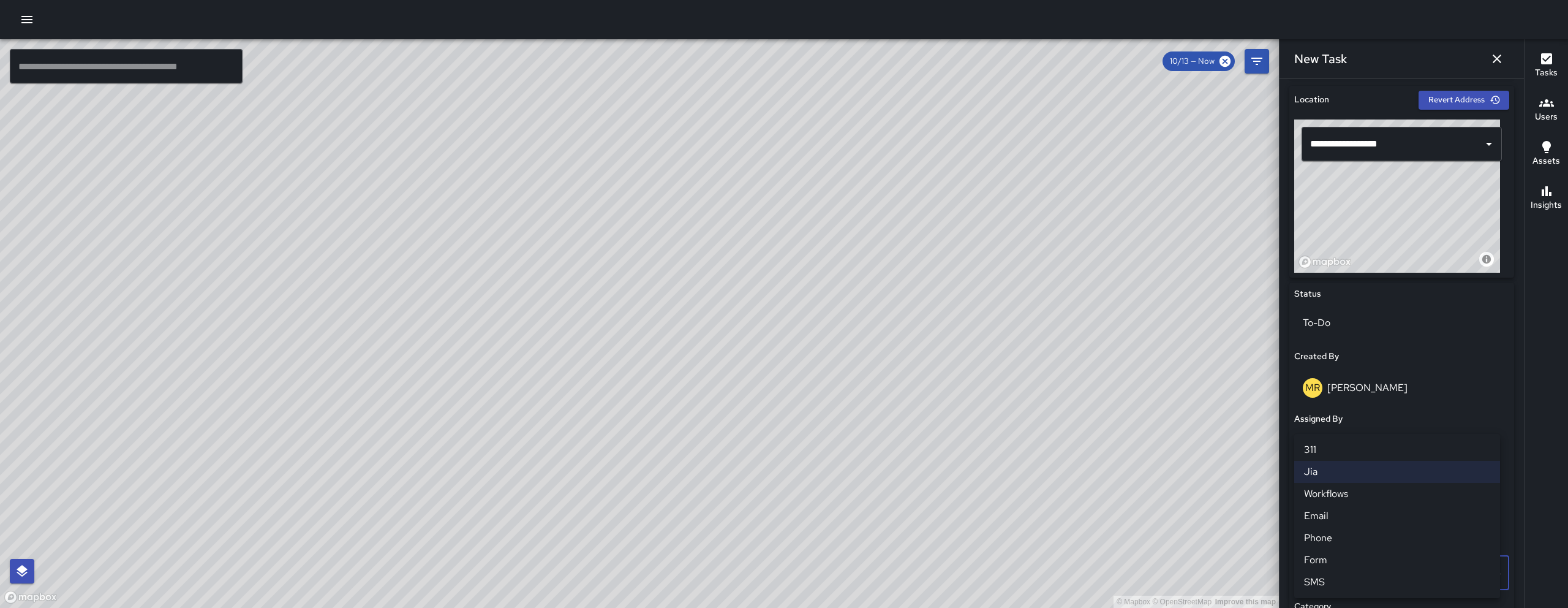
click at [900, 509] on li "Phone" at bounding box center [1397, 537] width 205 height 22
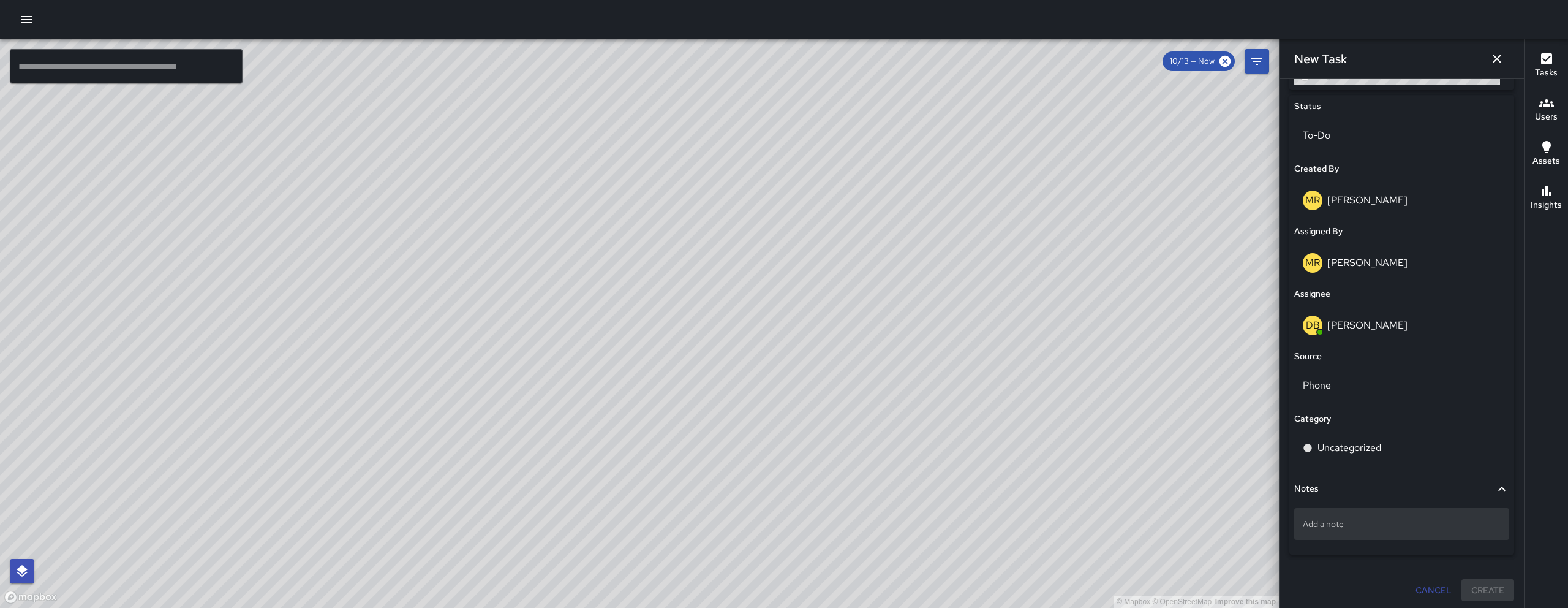
scroll to position [576, 0]
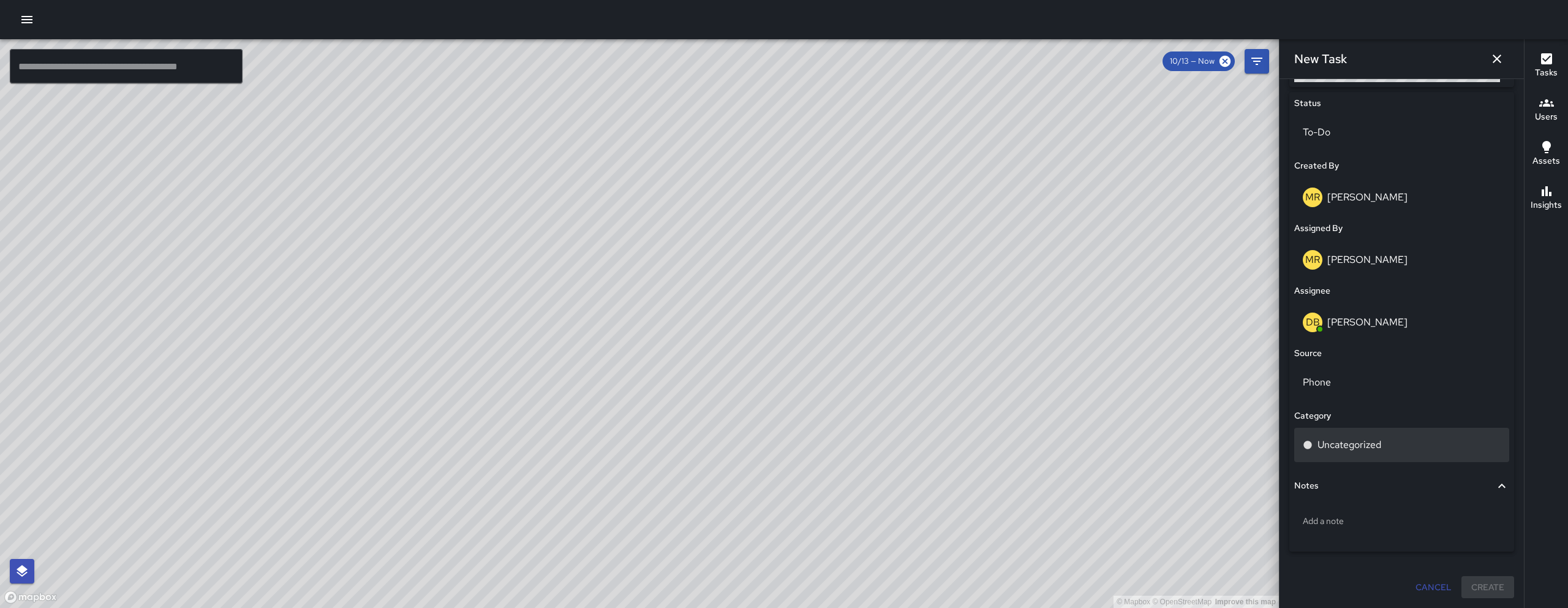
click at [900, 442] on p "Uncategorized" at bounding box center [1350, 444] width 64 height 14
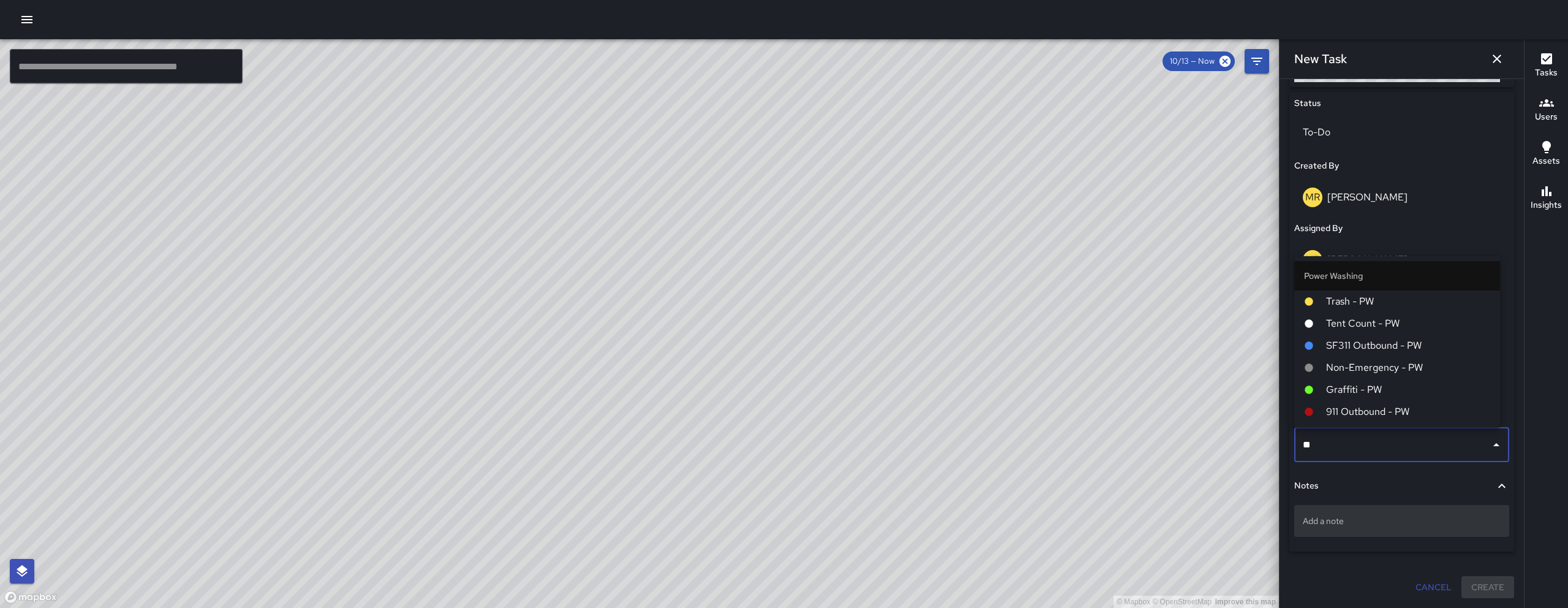
type input "*"
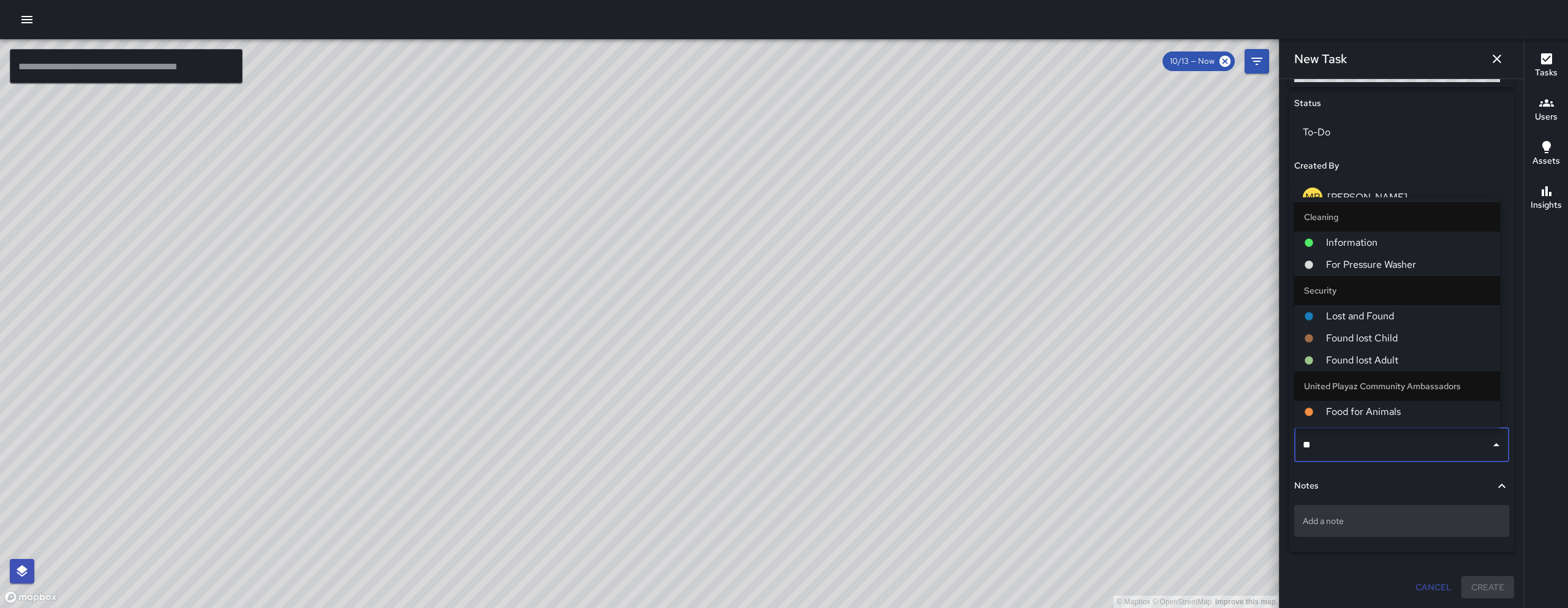
type input "***"
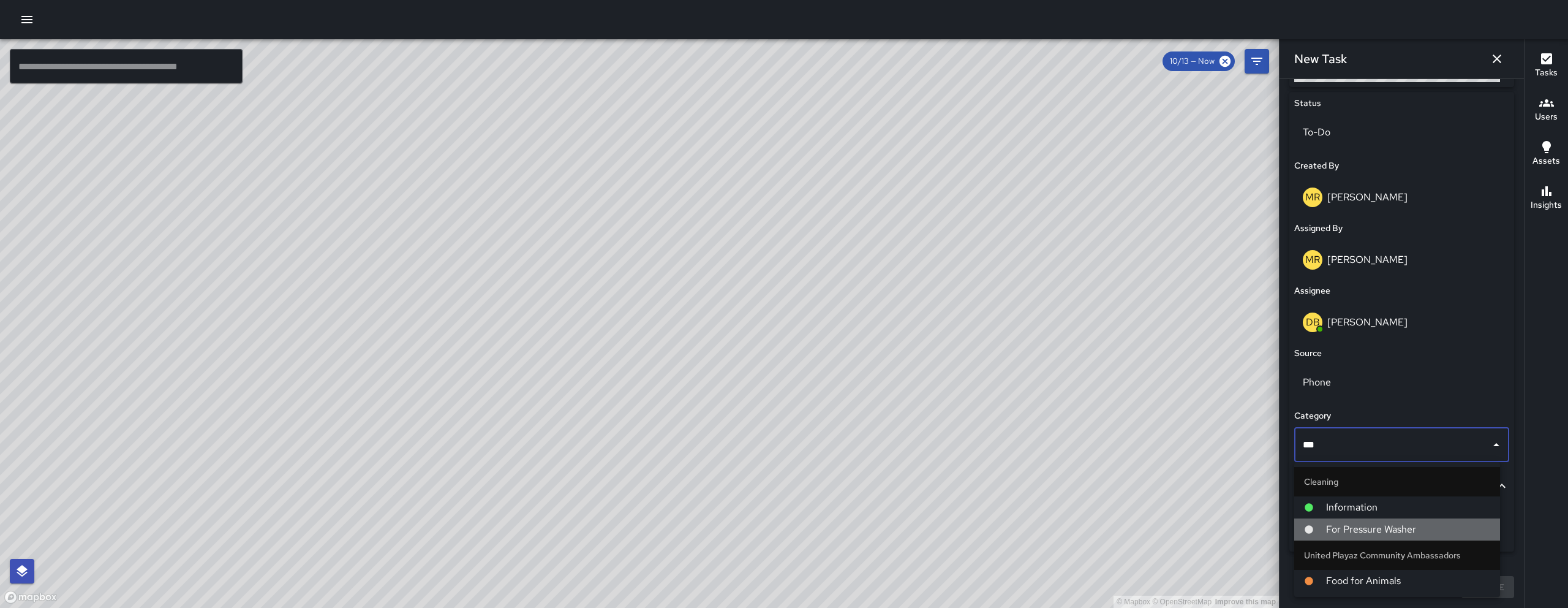
click at [900, 509] on span "For Pressure Washer" at bounding box center [1408, 529] width 164 height 14
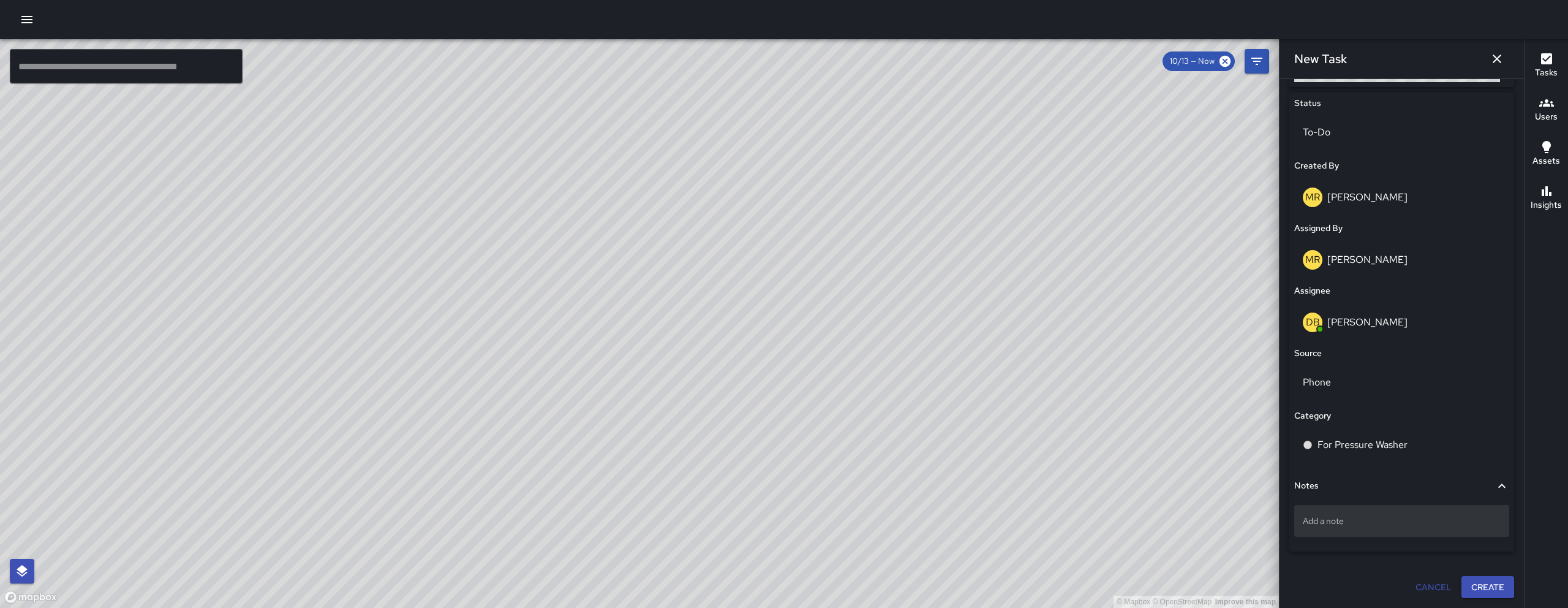
click at [900, 509] on p "Add a note" at bounding box center [1401, 520] width 198 height 12
type textarea "*"
drag, startPoint x: 1367, startPoint y: 522, endPoint x: 1394, endPoint y: 526, distance: 27.3
click at [900, 509] on textarea "**********" at bounding box center [1397, 520] width 189 height 12
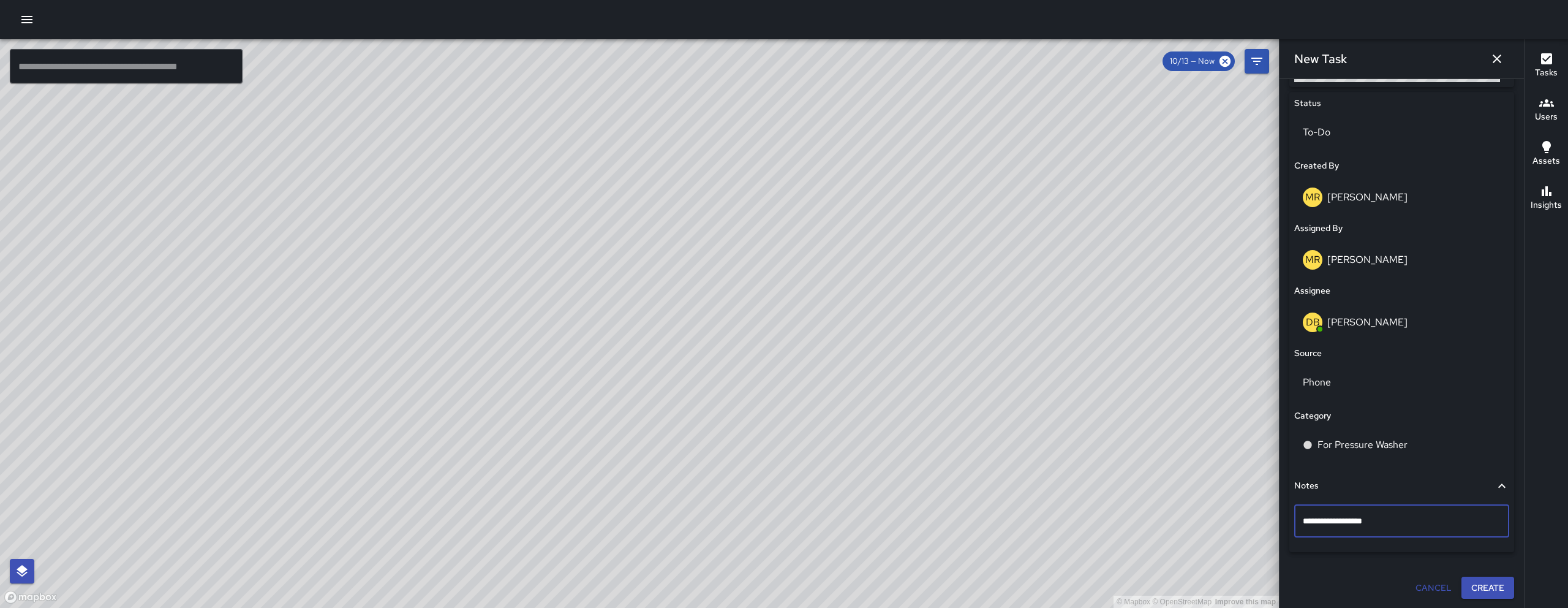
click at [900, 509] on textarea "**********" at bounding box center [1397, 520] width 189 height 12
drag, startPoint x: 1349, startPoint y: 521, endPoint x: 1341, endPoint y: 526, distance: 9.4
click at [900, 509] on textarea "**********" at bounding box center [1397, 520] width 189 height 12
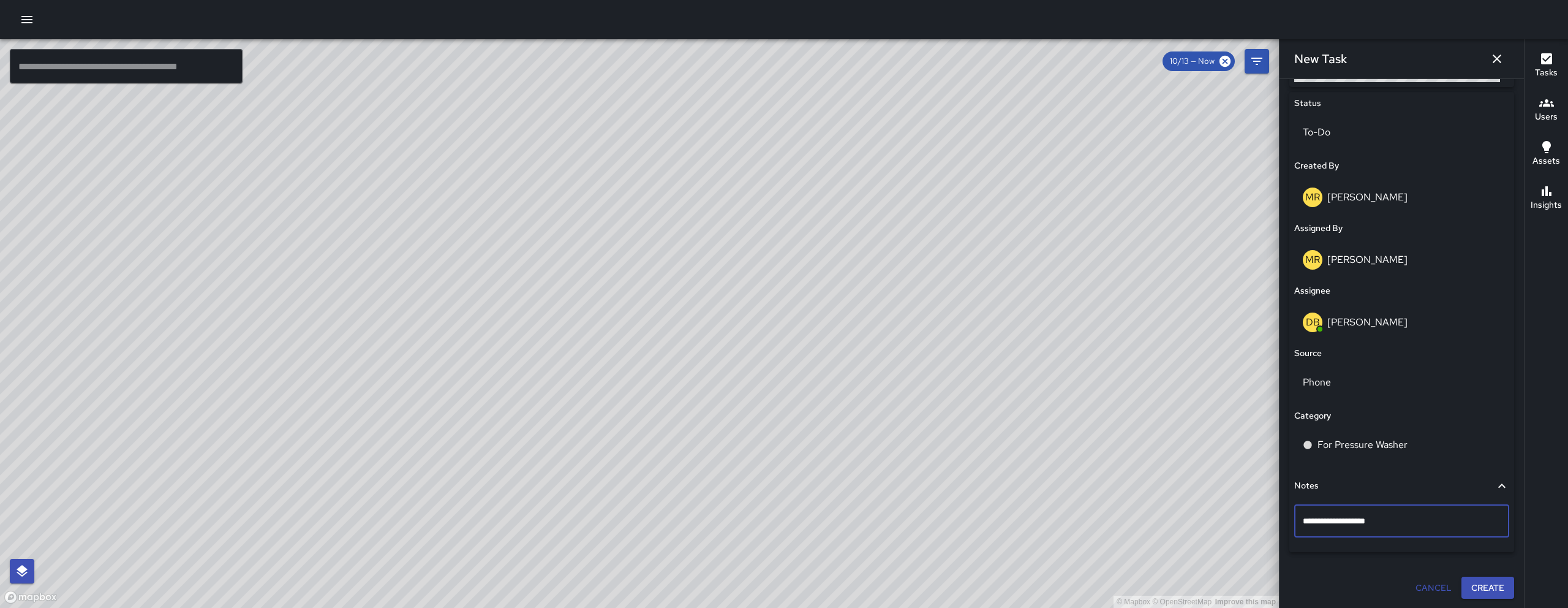
type textarea "**********"
click at [900, 509] on p "Sidewalk needs Pw." at bounding box center [1401, 520] width 198 height 12
click at [900, 509] on button "Create" at bounding box center [1487, 587] width 52 height 23
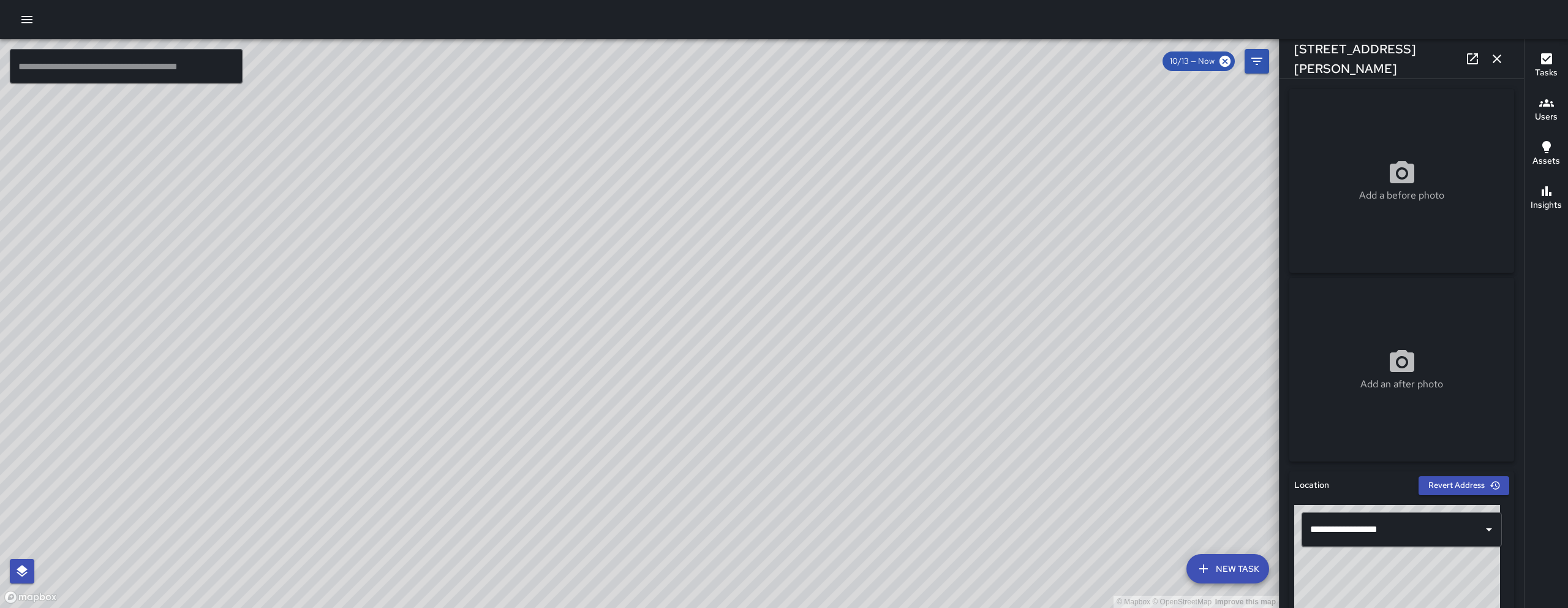
drag, startPoint x: 1440, startPoint y: 583, endPoint x: 1436, endPoint y: 578, distance: 6.4
click at [900, 509] on div "© Mapbox © OpenStreetMap Improve this map" at bounding box center [1397, 581] width 205 height 153
drag, startPoint x: 1435, startPoint y: 583, endPoint x: 1430, endPoint y: 577, distance: 7.8
click at [900, 509] on div "© Mapbox © OpenStreetMap Improve this map" at bounding box center [1397, 581] width 205 height 153
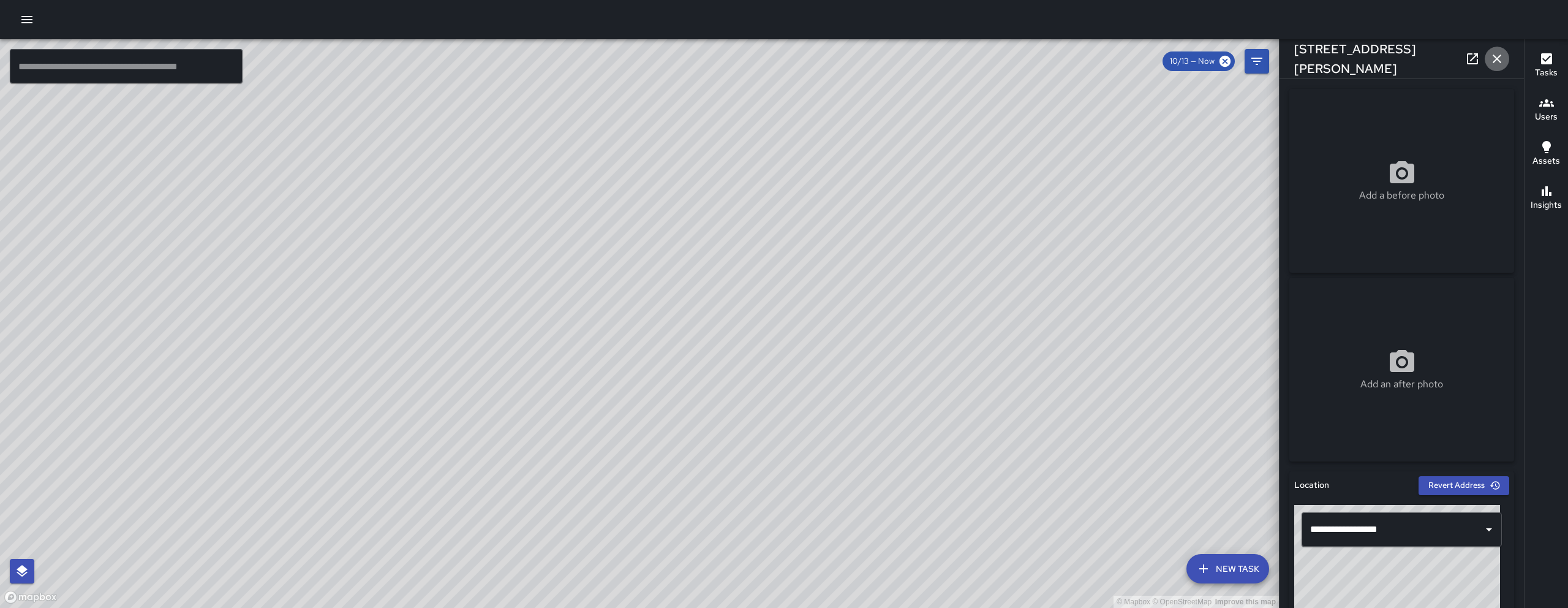
click at [900, 63] on icon "button" at bounding box center [1496, 59] width 14 height 14
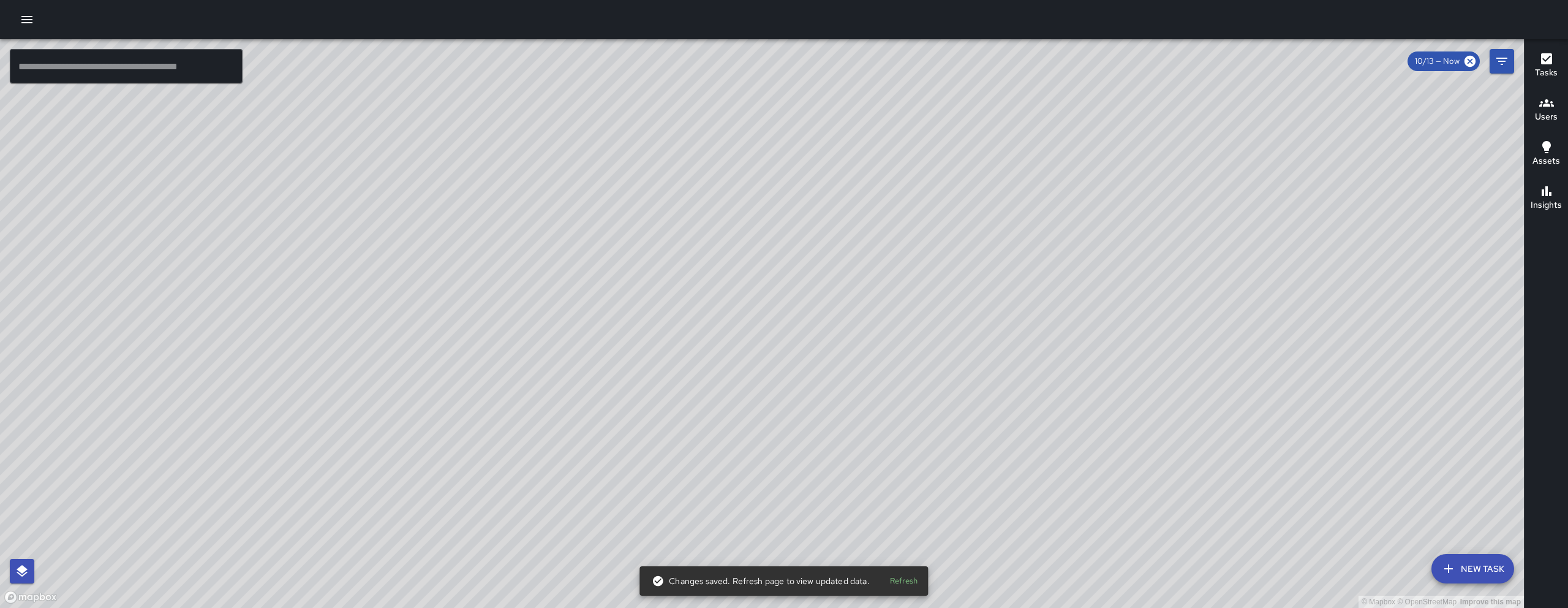
click at [860, 372] on div "© Mapbox © OpenStreetMap Improve this map" at bounding box center [762, 323] width 1524 height 568
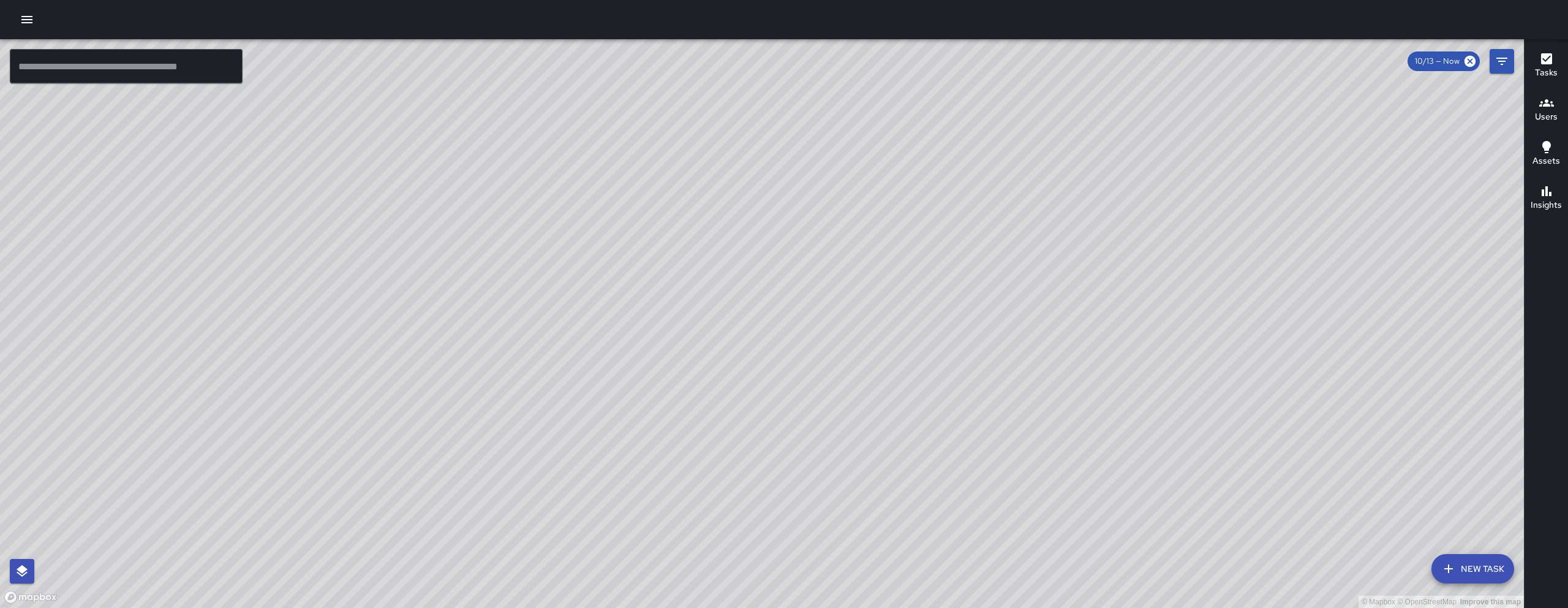
click at [859, 372] on div "© Mapbox © OpenStreetMap Improve this map" at bounding box center [762, 323] width 1524 height 568
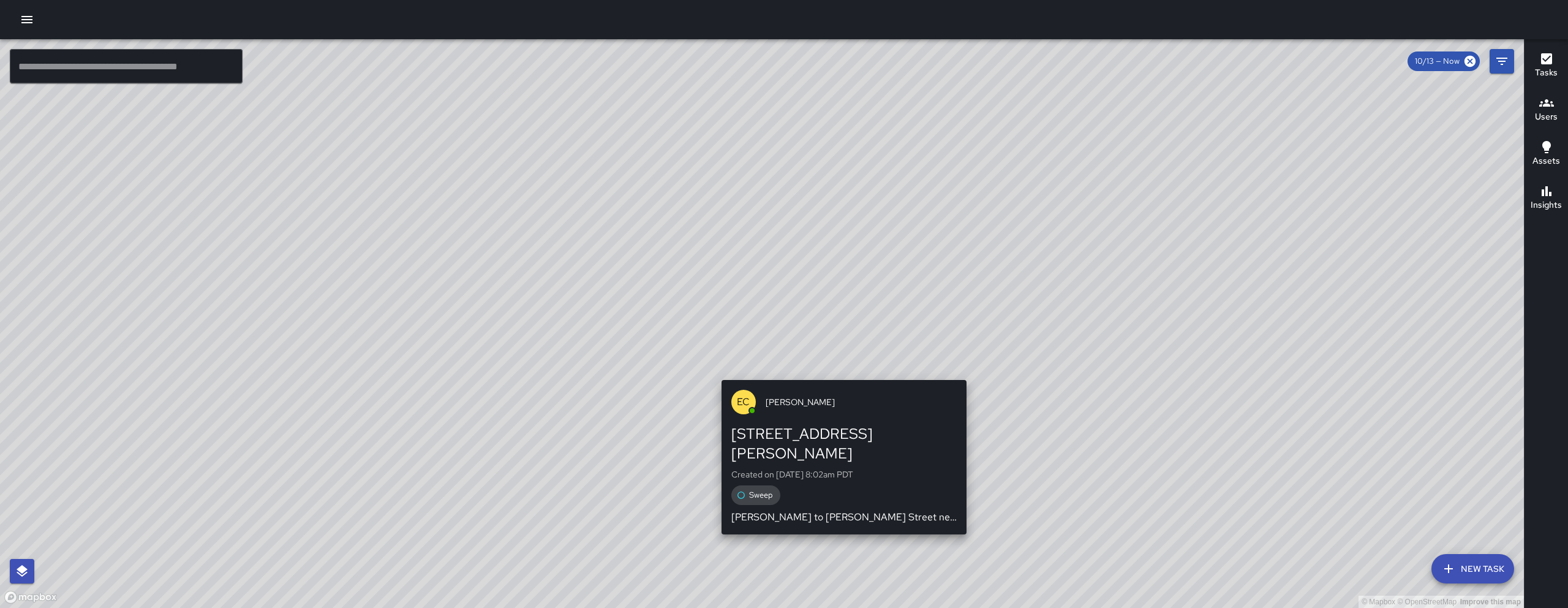
click at [855, 373] on div "© Mapbox © OpenStreetMap Improve this map EC Enrique Cervantes 1028 Howard Stre…" at bounding box center [762, 323] width 1524 height 568
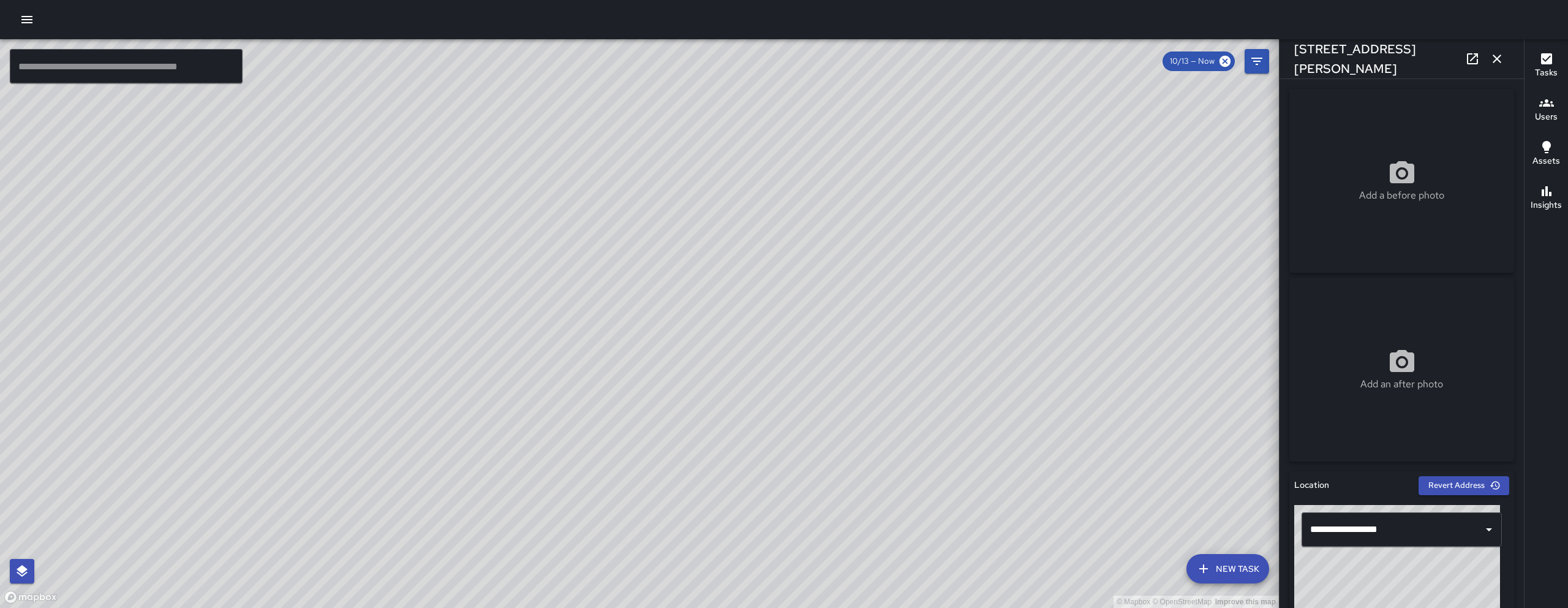
scroll to position [611, 0]
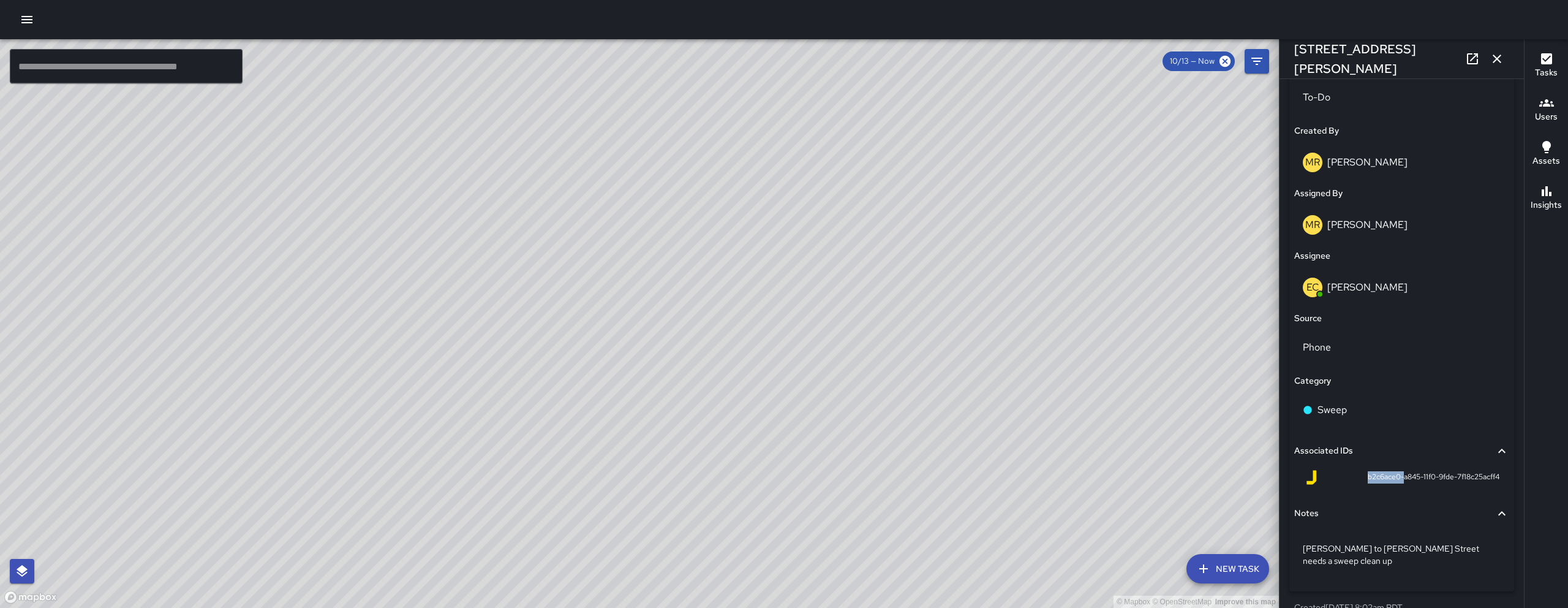
drag, startPoint x: 1379, startPoint y: 479, endPoint x: 1354, endPoint y: 479, distance: 25.0
click at [900, 479] on div "b2c6ace0-a845-11f0-9fde-7f18c25acff4" at bounding box center [1401, 476] width 196 height 14
click at [646, 333] on div "© Mapbox © OpenStreetMap Improve this map" at bounding box center [639, 323] width 1279 height 568
drag, startPoint x: 1388, startPoint y: 478, endPoint x: 1351, endPoint y: 478, distance: 37.0
click at [900, 478] on div "0f61cc50-a846-11f0-9fde-7f18c25acff4" at bounding box center [1401, 476] width 196 height 14
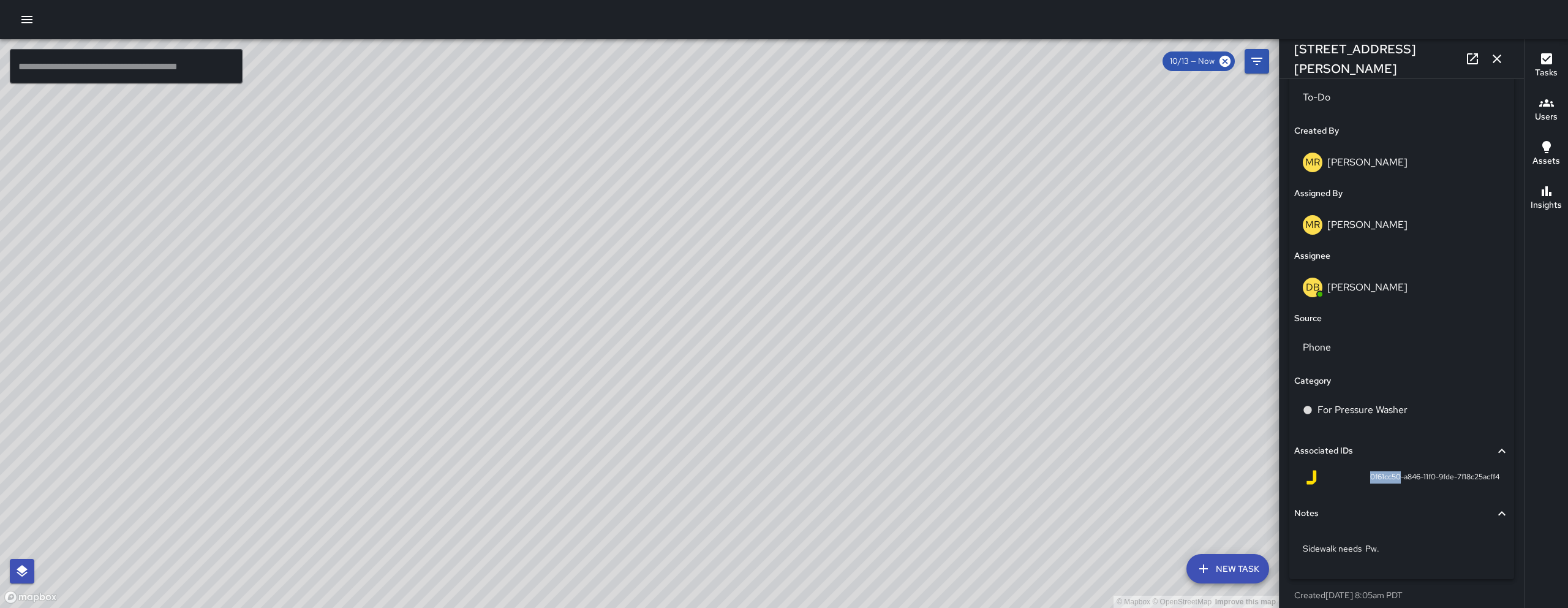
copy span "0f61cc50"
drag, startPoint x: 1430, startPoint y: 543, endPoint x: 1301, endPoint y: 549, distance: 129.1
click at [900, 509] on div "Sidewalk needs Pw." at bounding box center [1401, 549] width 215 height 32
click at [900, 509] on textarea "**********" at bounding box center [1397, 548] width 189 height 12
drag, startPoint x: 1429, startPoint y: 551, endPoint x: 1302, endPoint y: 551, distance: 127.0
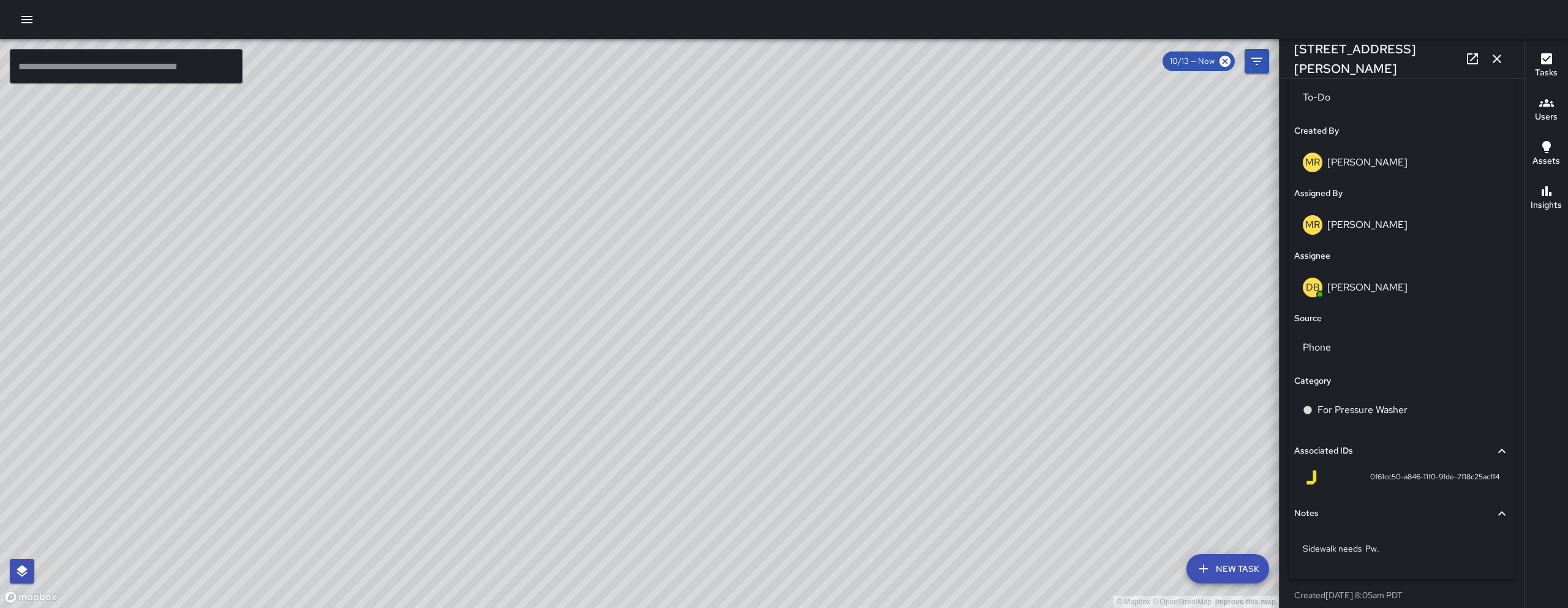
drag, startPoint x: 801, startPoint y: 459, endPoint x: 889, endPoint y: 345, distance: 144.0
click at [900, 214] on div "© Mapbox © OpenStreetMap Improve this map" at bounding box center [639, 323] width 1279 height 568
drag, startPoint x: 358, startPoint y: 552, endPoint x: 702, endPoint y: 285, distance: 435.5
click at [730, 259] on div "© Mapbox © OpenStreetMap Improve this map" at bounding box center [639, 323] width 1279 height 568
drag, startPoint x: 344, startPoint y: 517, endPoint x: 749, endPoint y: 256, distance: 481.8
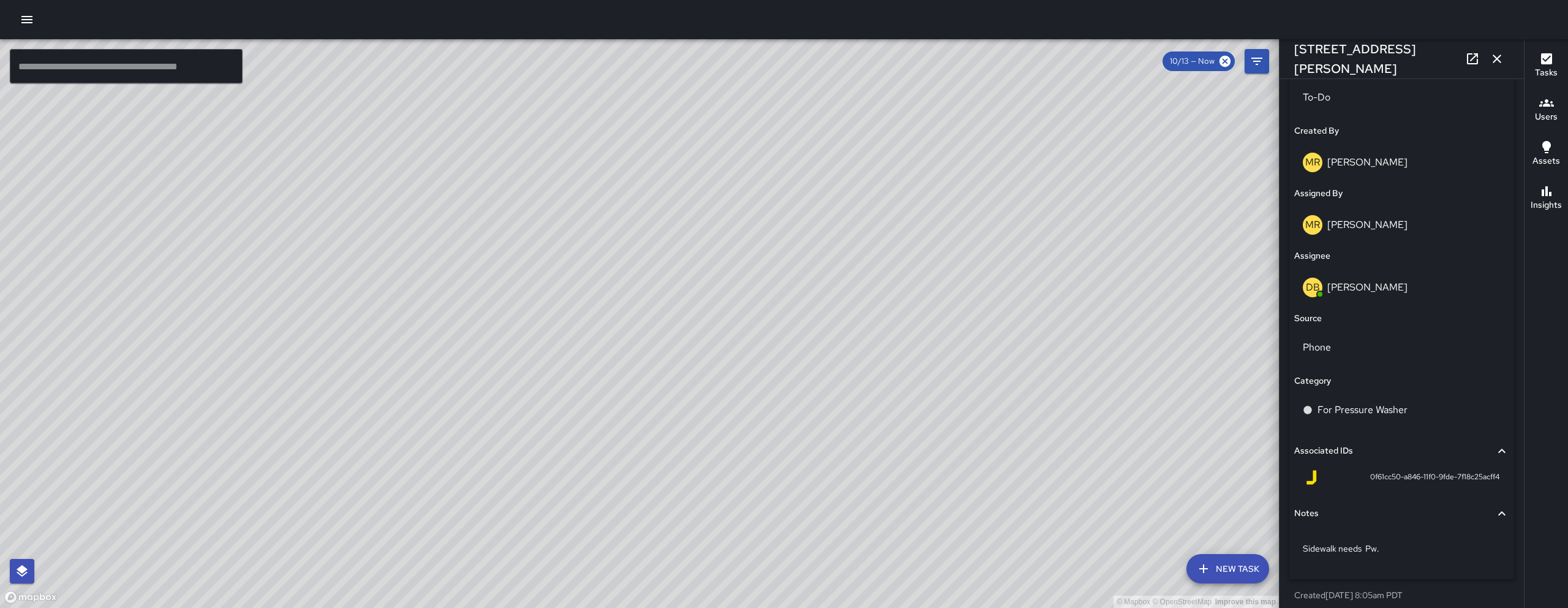
click at [749, 256] on div "© Mapbox © OpenStreetMap Improve this map" at bounding box center [639, 323] width 1279 height 568
drag, startPoint x: 423, startPoint y: 584, endPoint x: 659, endPoint y: 243, distance: 414.7
click at [659, 240] on div "© Mapbox © OpenStreetMap Improve this map" at bounding box center [639, 323] width 1279 height 568
drag, startPoint x: 689, startPoint y: 559, endPoint x: 589, endPoint y: 403, distance: 185.3
click at [589, 403] on div "© Mapbox © OpenStreetMap Improve this map" at bounding box center [639, 323] width 1279 height 568
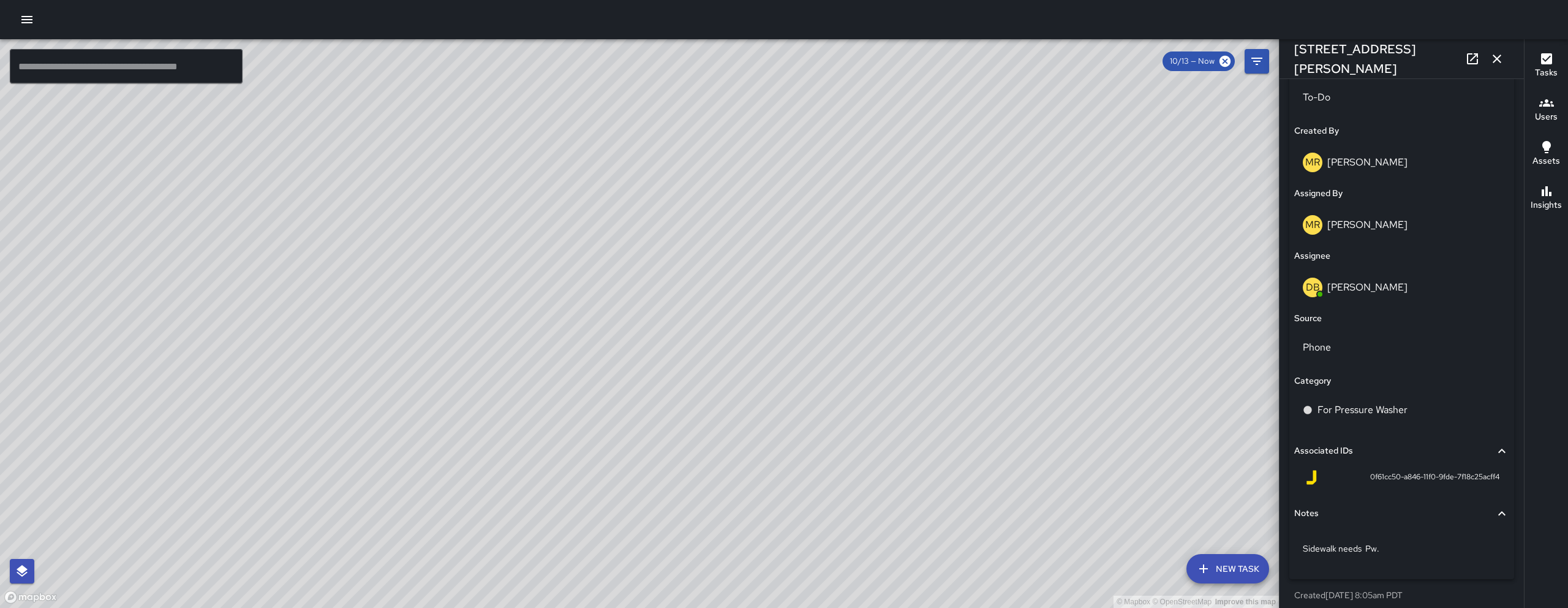
click at [900, 59] on button "button" at bounding box center [1496, 59] width 24 height 24
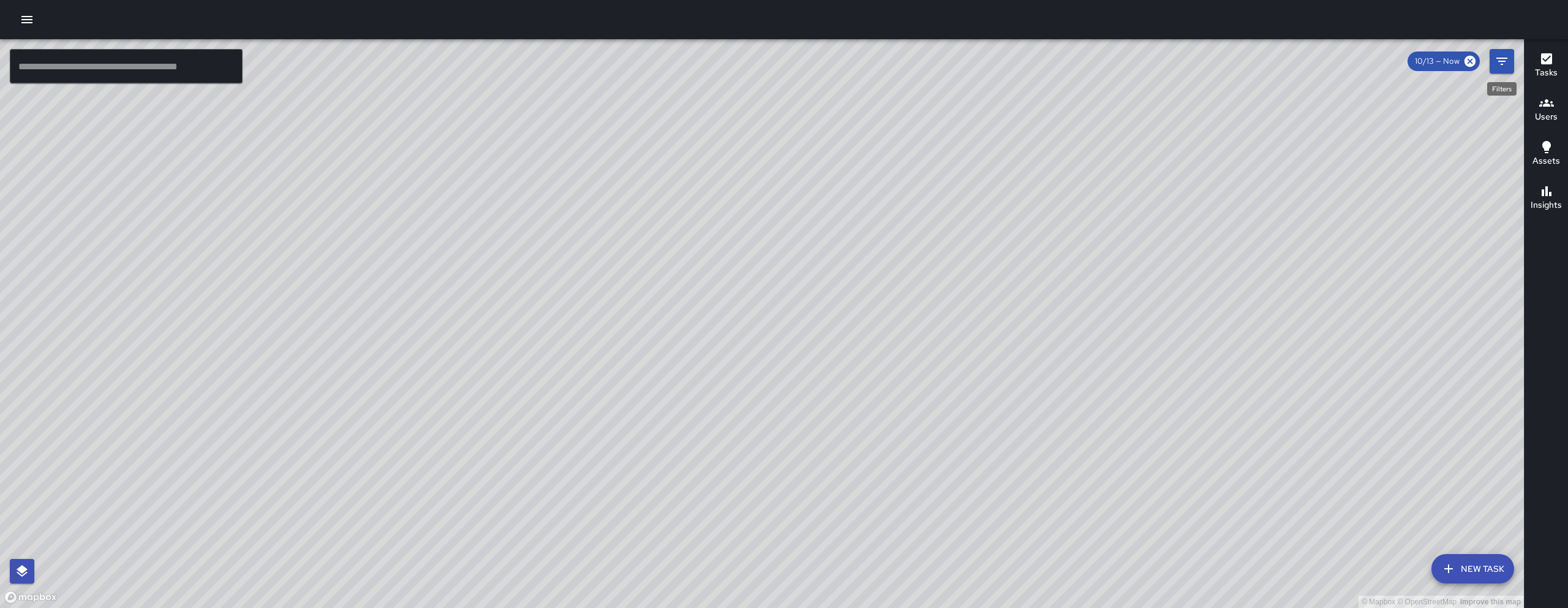
click at [900, 68] on icon "Filters" at bounding box center [1501, 61] width 14 height 14
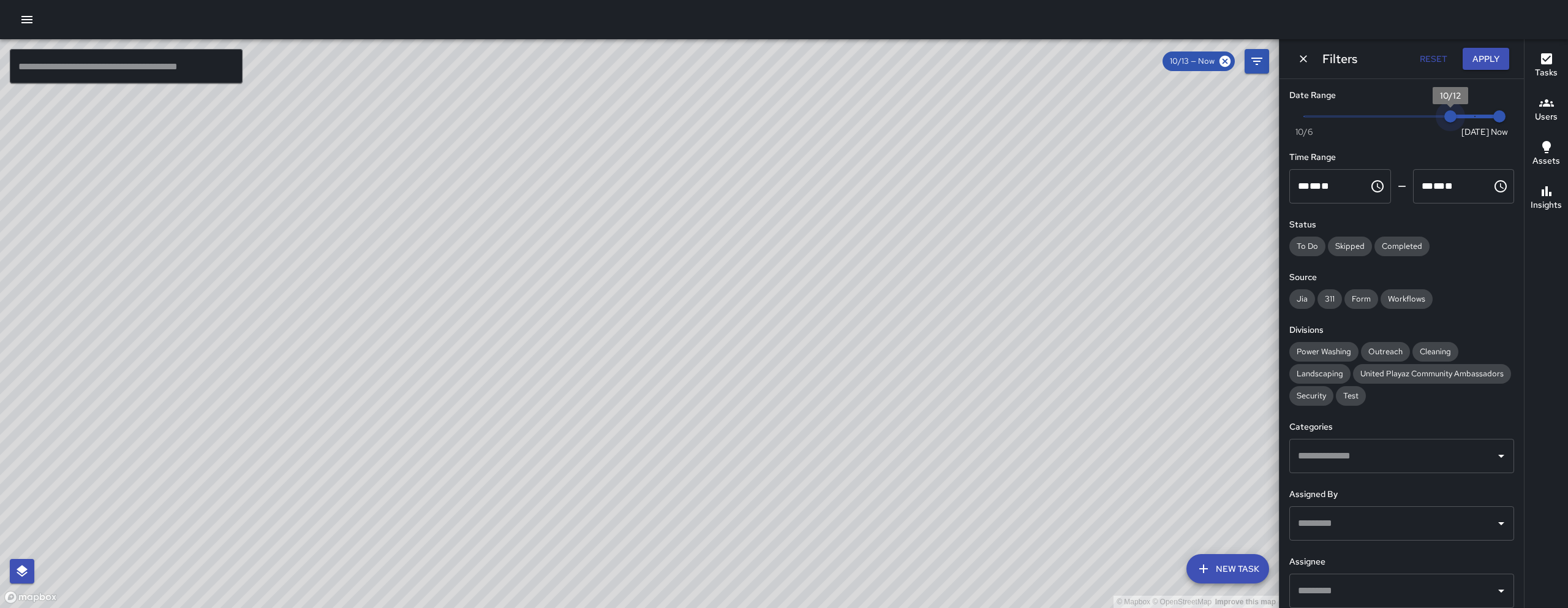
drag, startPoint x: 1471, startPoint y: 118, endPoint x: 1452, endPoint y: 112, distance: 19.9
click at [900, 112] on span "10/12" at bounding box center [1450, 116] width 12 height 12
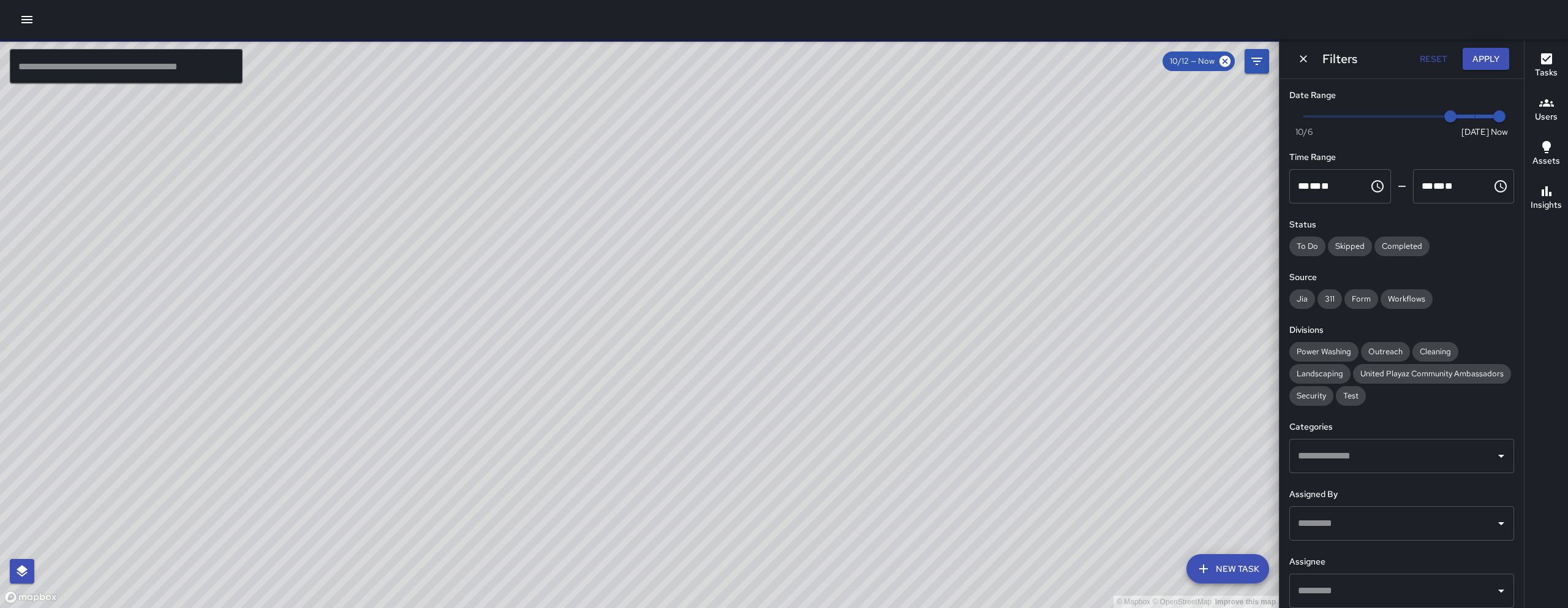
click at [512, 446] on div "© Mapbox © OpenStreetMap Improve this map SK SEAN KELLEY 1554 Howard Street Cre…" at bounding box center [639, 323] width 1279 height 568
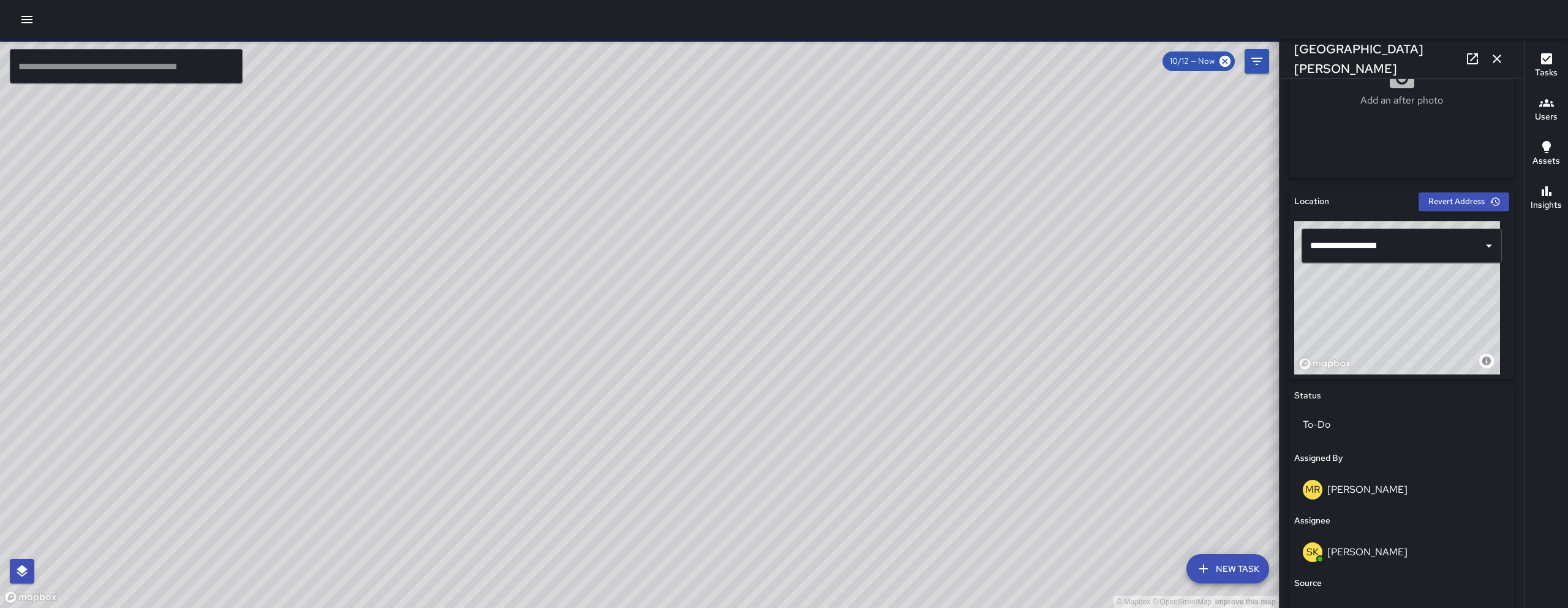
scroll to position [593, 0]
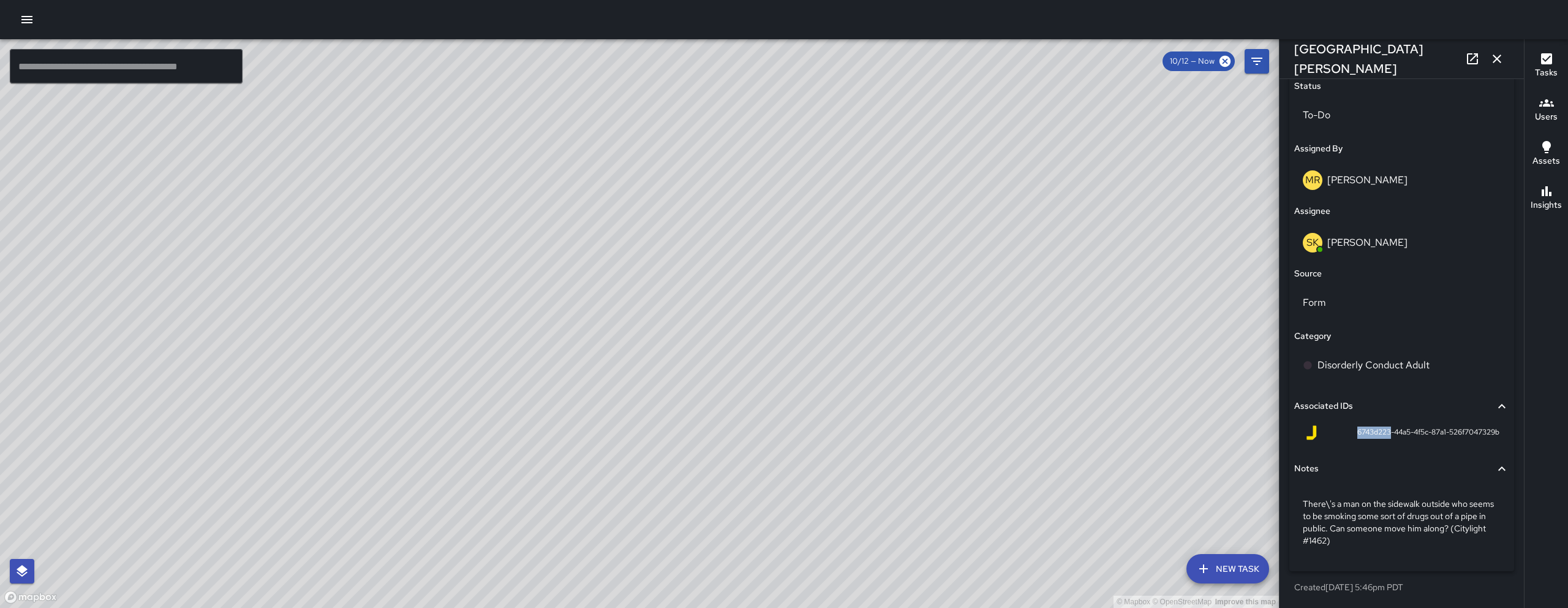
drag, startPoint x: 1377, startPoint y: 435, endPoint x: 1341, endPoint y: 438, distance: 36.1
click at [900, 438] on div "6743d223-44a5-4f5c-87a1-526f7047329b" at bounding box center [1401, 432] width 196 height 14
copy span "6743d223"
click at [667, 290] on div "© Mapbox © OpenStreetMap Improve this map" at bounding box center [639, 323] width 1279 height 568
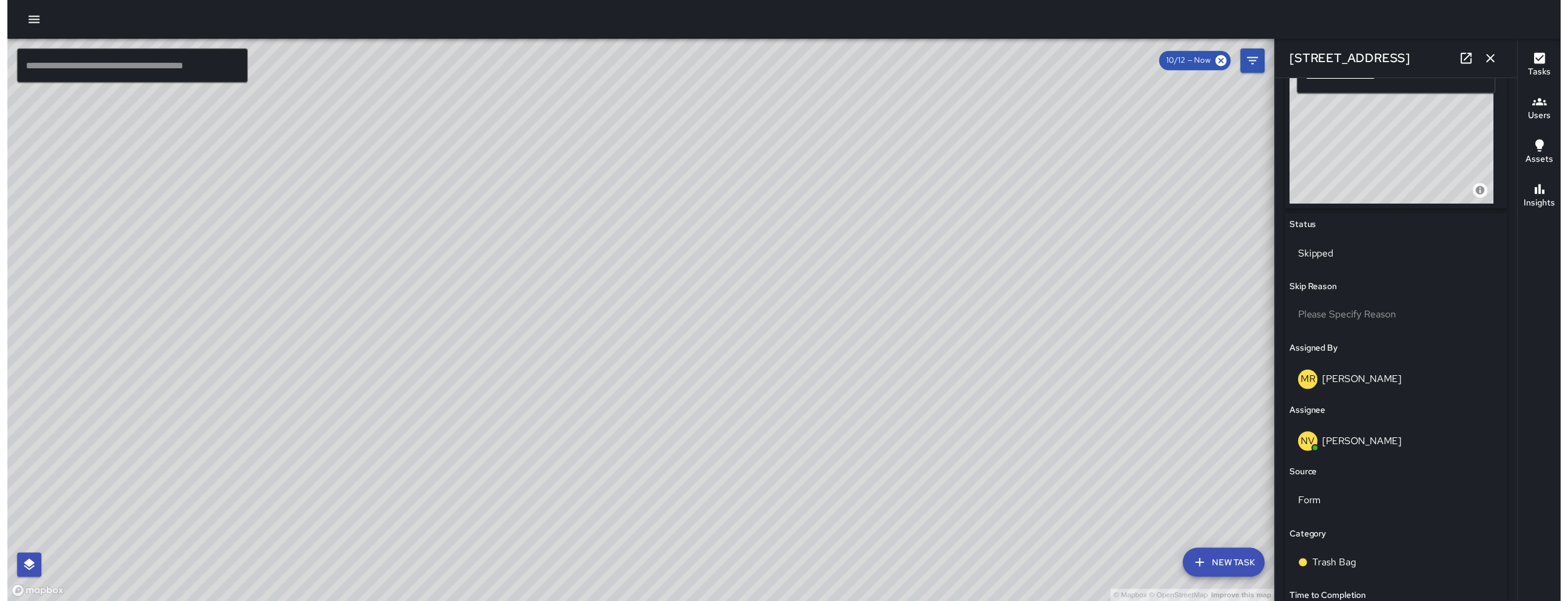
scroll to position [592, 0]
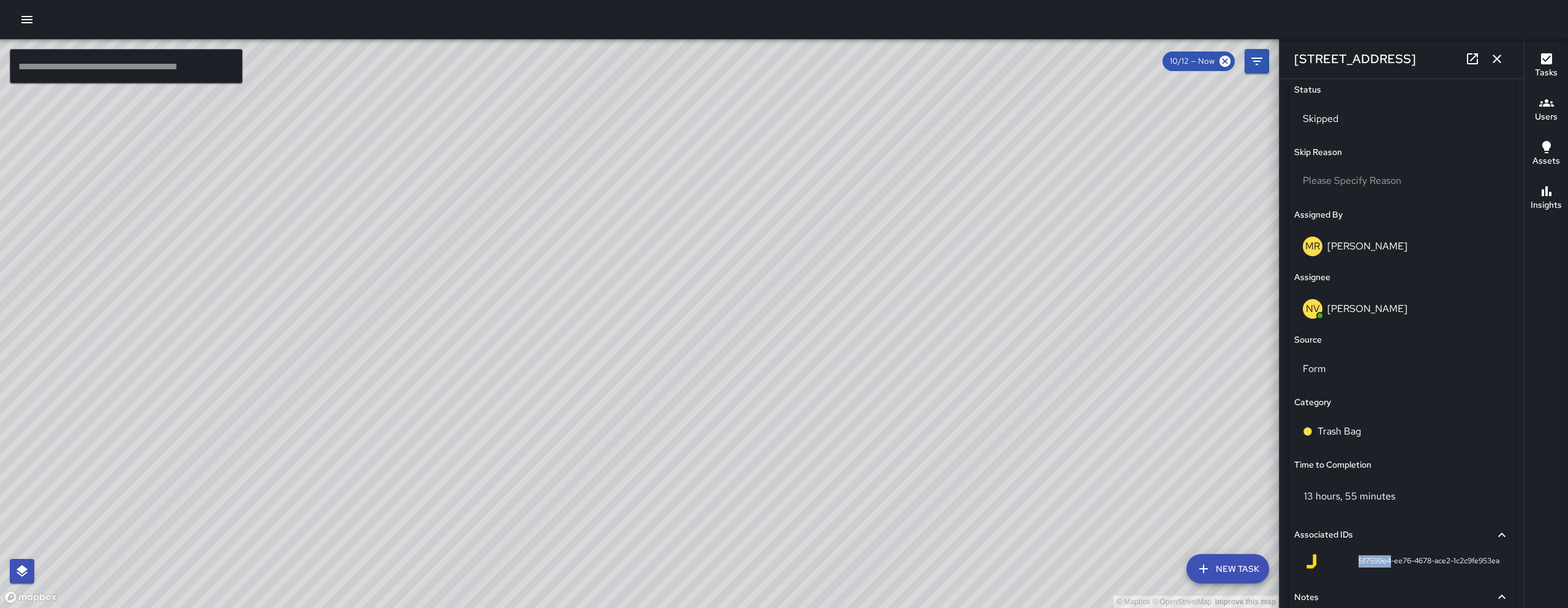
drag, startPoint x: 1379, startPoint y: 561, endPoint x: 1346, endPoint y: 561, distance: 33.0
click at [900, 509] on span "5f7599e4-ee76-4678-ace2-1c2c9fe953ea" at bounding box center [1428, 561] width 141 height 12
copy span "5f7599e4"
click at [900, 59] on icon "button" at bounding box center [1496, 59] width 8 height 8
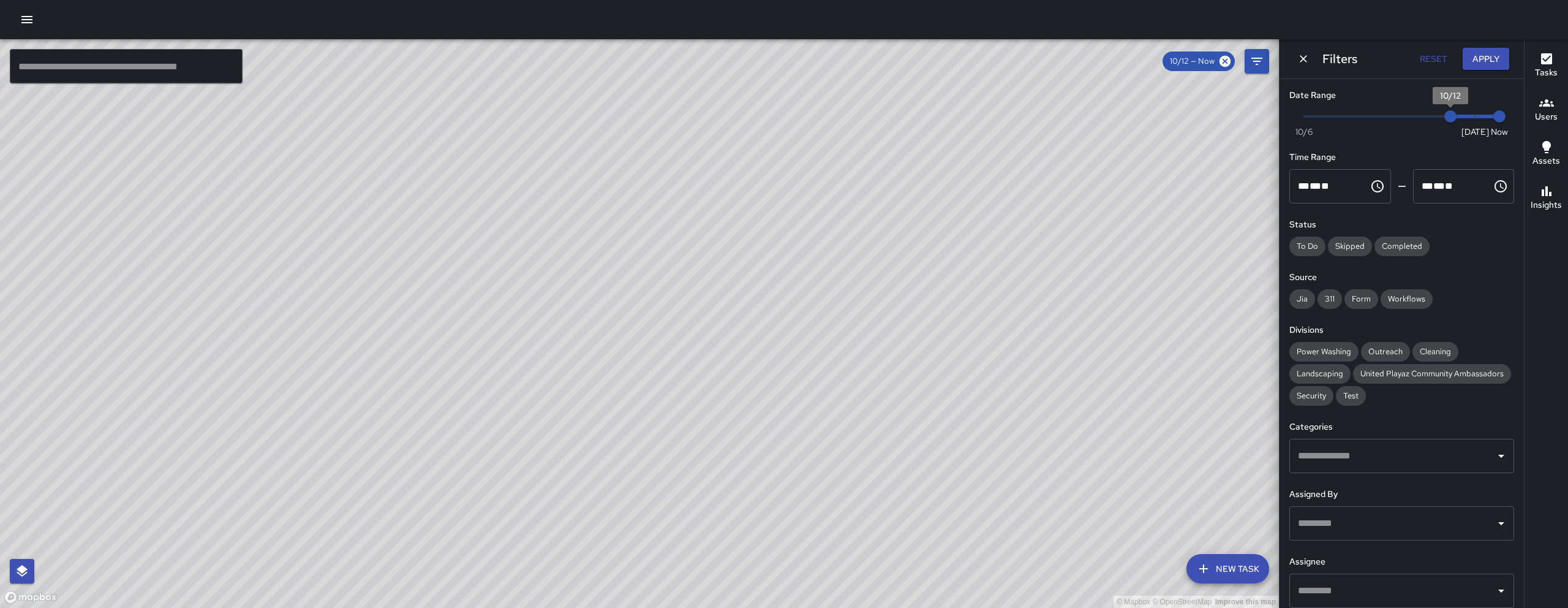
type input "*"
drag, startPoint x: 1451, startPoint y: 117, endPoint x: 1484, endPoint y: 67, distance: 59.9
click at [900, 106] on div "Date Range Now Today 10/6 10/13 8:19 am Time Range ** * ** ** ​ ******** ** * *…" at bounding box center [1401, 343] width 244 height 529
click at [900, 56] on button "Apply" at bounding box center [1485, 59] width 46 height 23
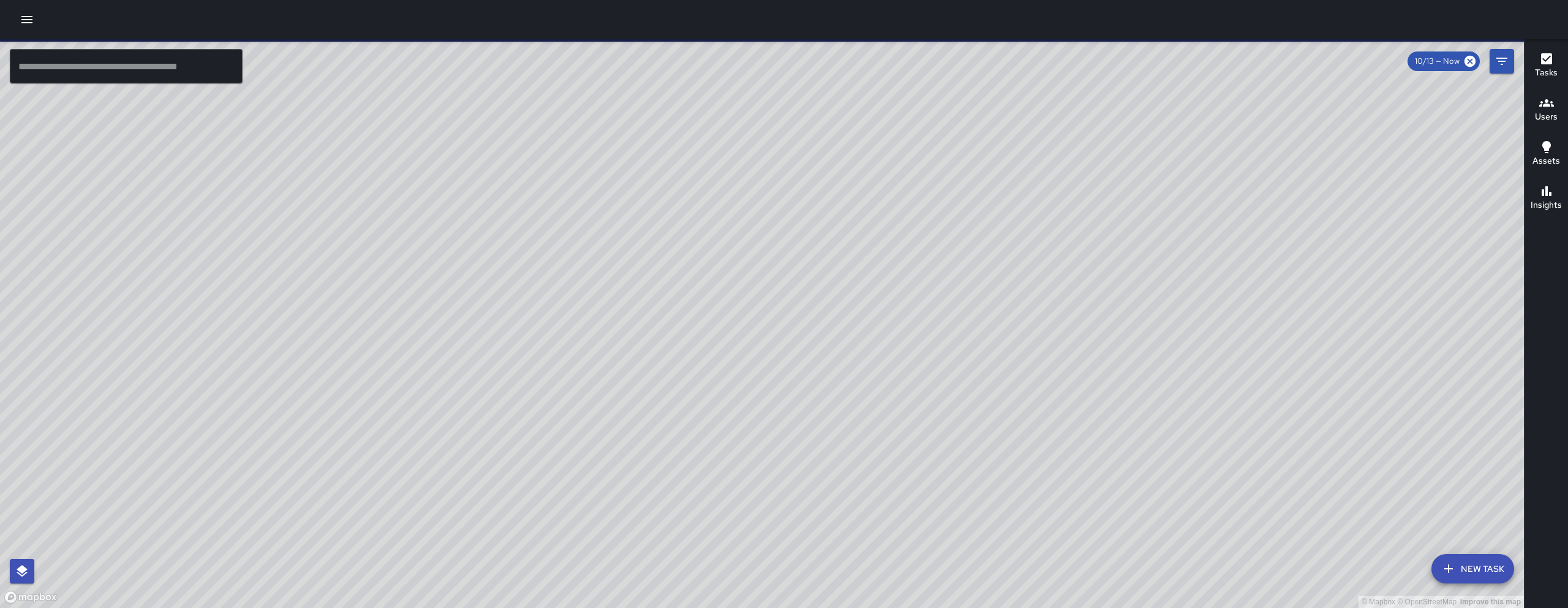
click at [26, 30] on button "button" at bounding box center [27, 20] width 24 height 24
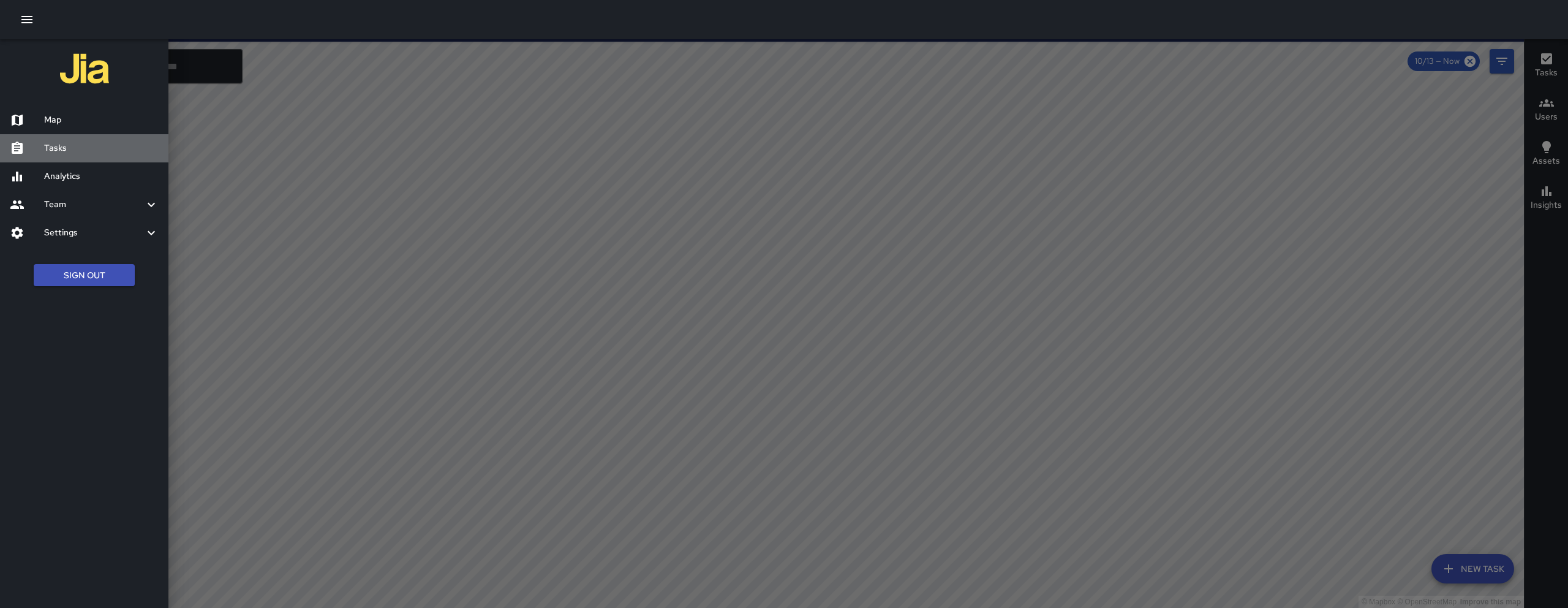
click at [105, 152] on h6 "Tasks" at bounding box center [101, 148] width 115 height 14
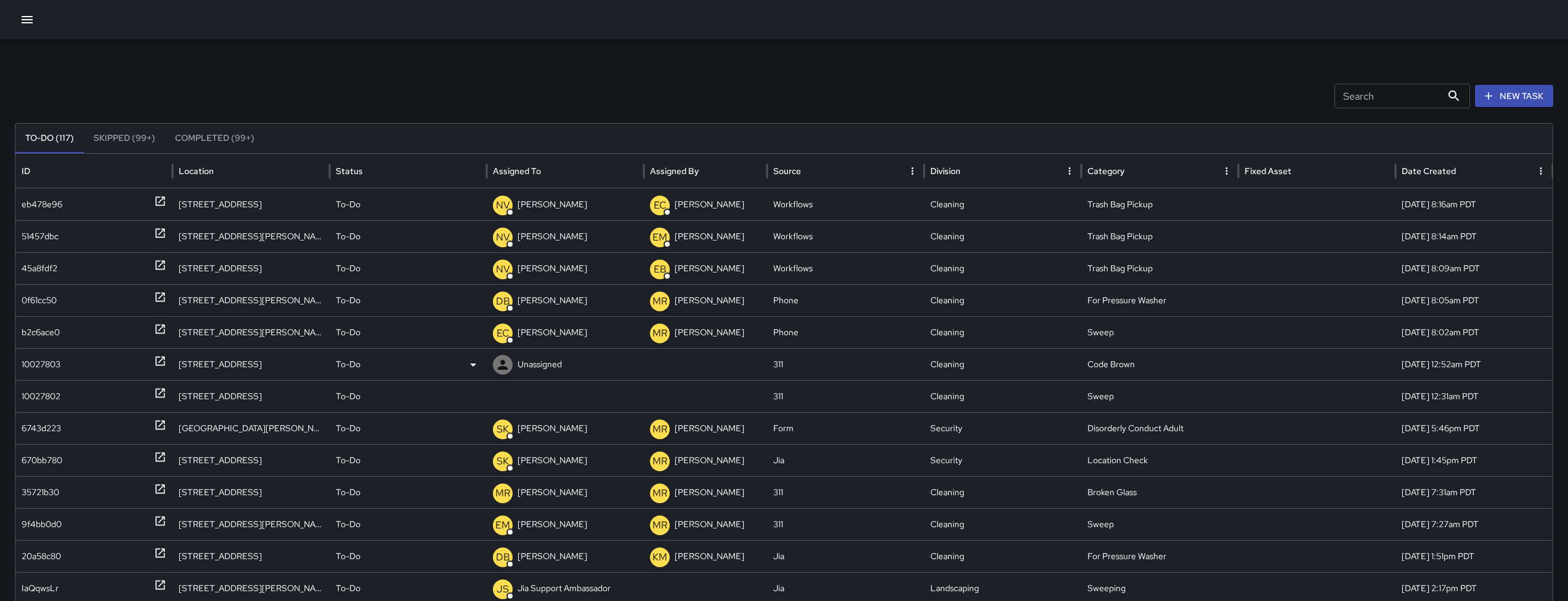
click at [58, 367] on div "10027803" at bounding box center [41, 364] width 39 height 31
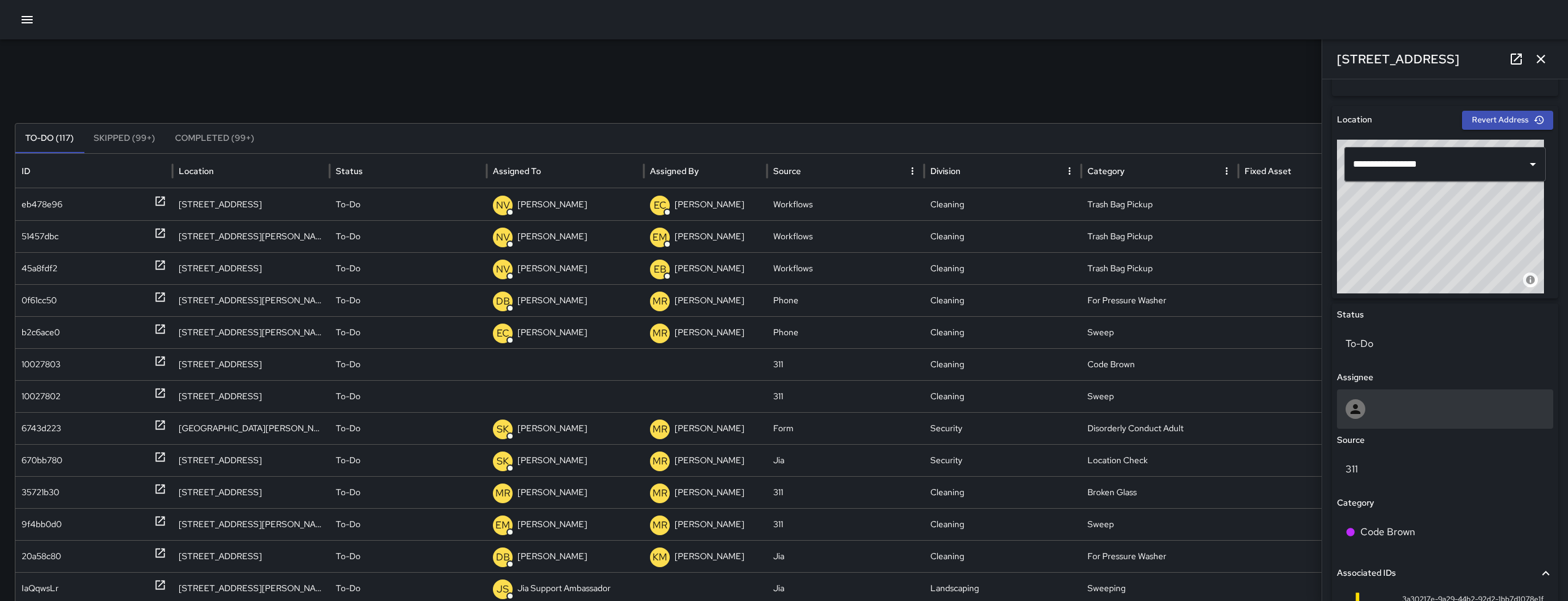
scroll to position [368, 0]
click at [905, 416] on div at bounding box center [1445, 409] width 199 height 20
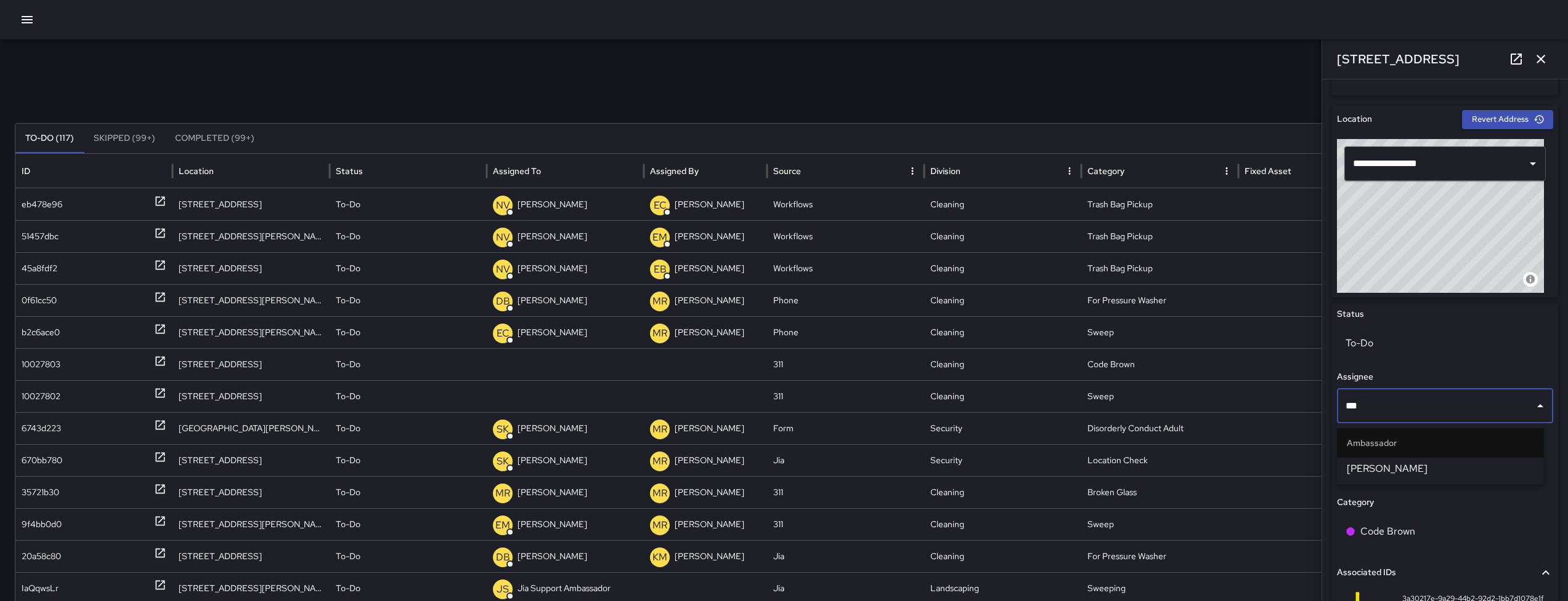
type input "****"
click at [905, 478] on li "Damariye Lewis" at bounding box center [1440, 469] width 207 height 22
click at [905, 478] on div "Status To-Do Assignee **** ​ Source 311 Category Code Brown Associated IDs 3a30…" at bounding box center [1444, 515] width 226 height 424
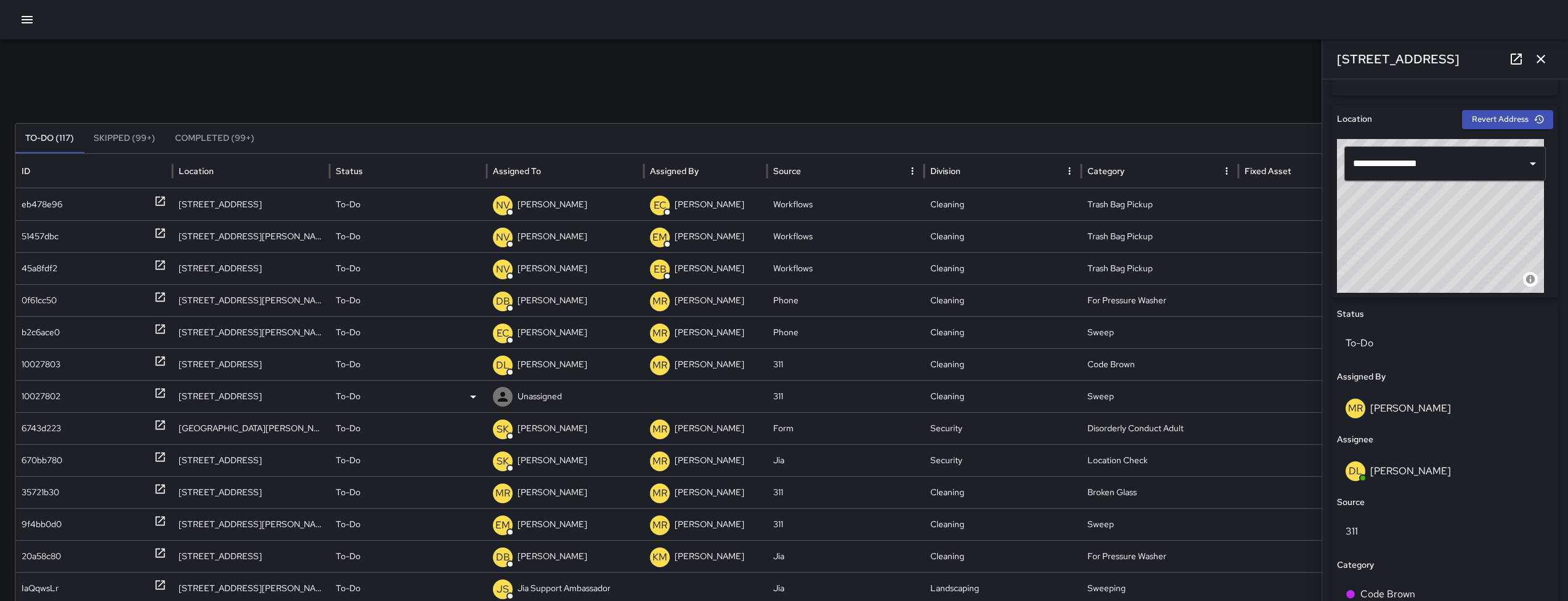
click at [24, 394] on div "10027802" at bounding box center [41, 396] width 39 height 31
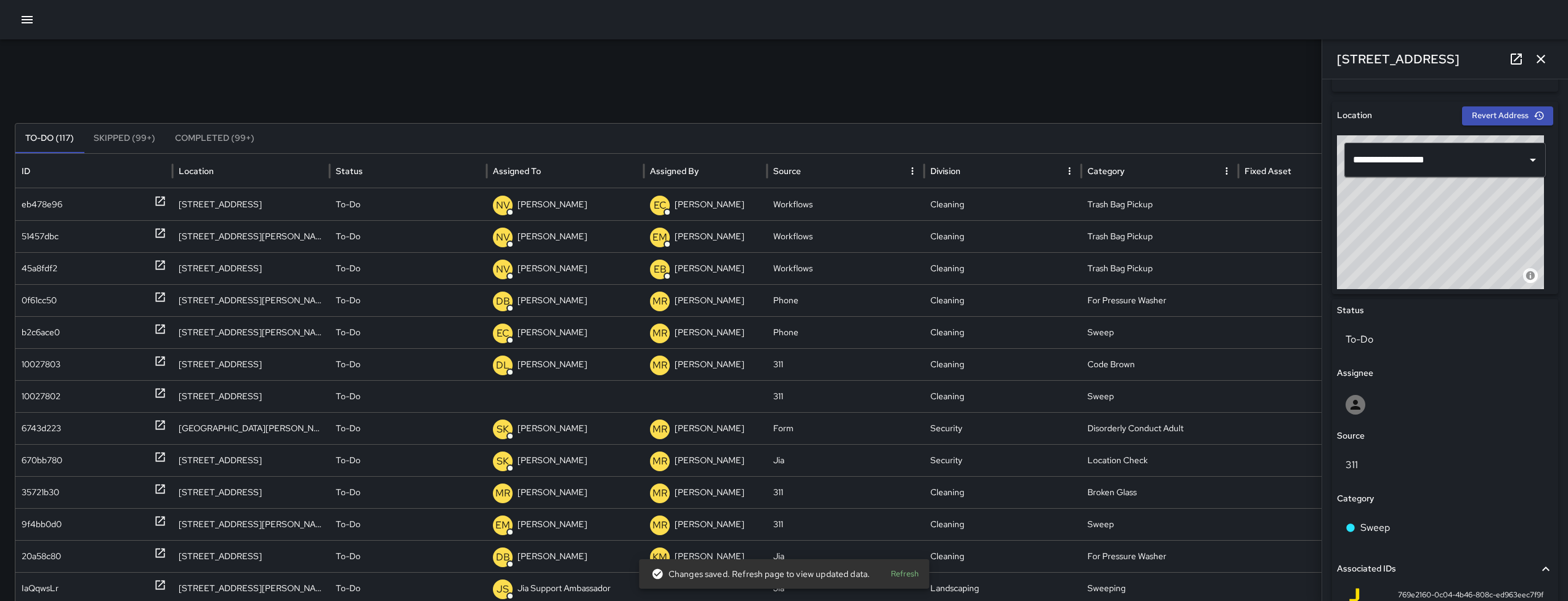
scroll to position [385, 0]
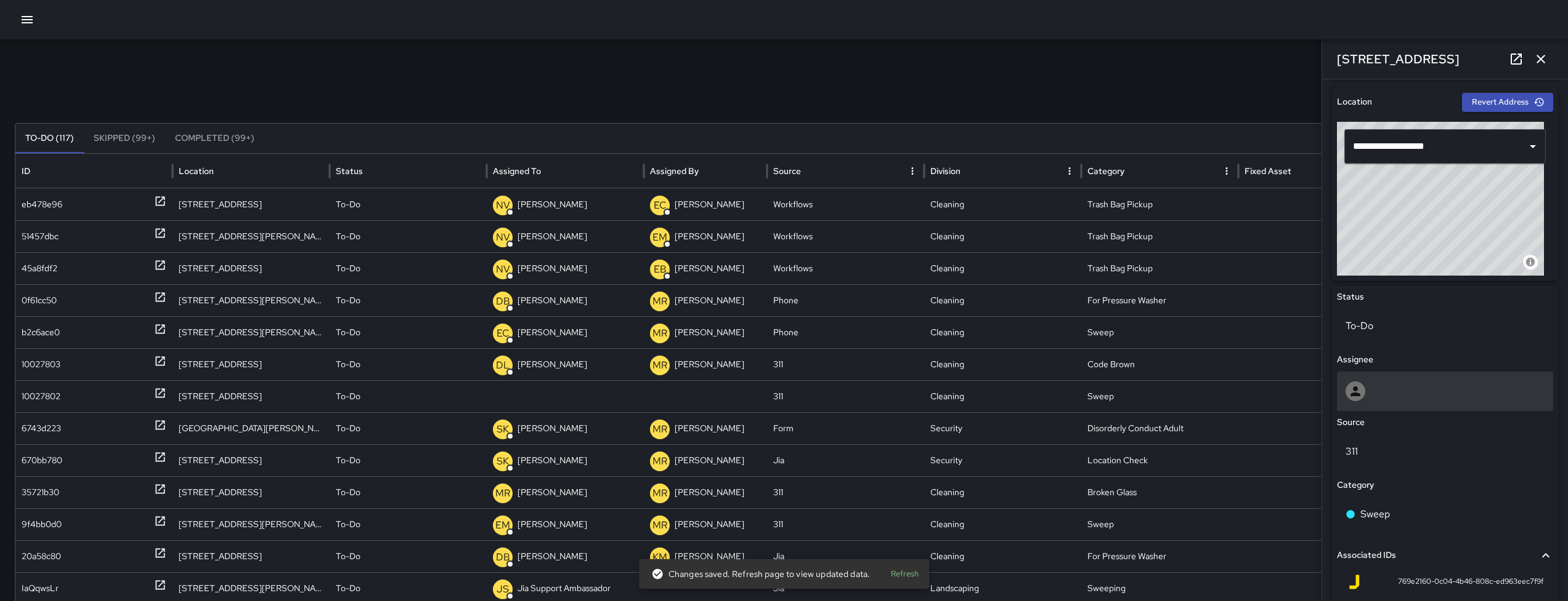
click at [905, 379] on div at bounding box center [1445, 391] width 217 height 40
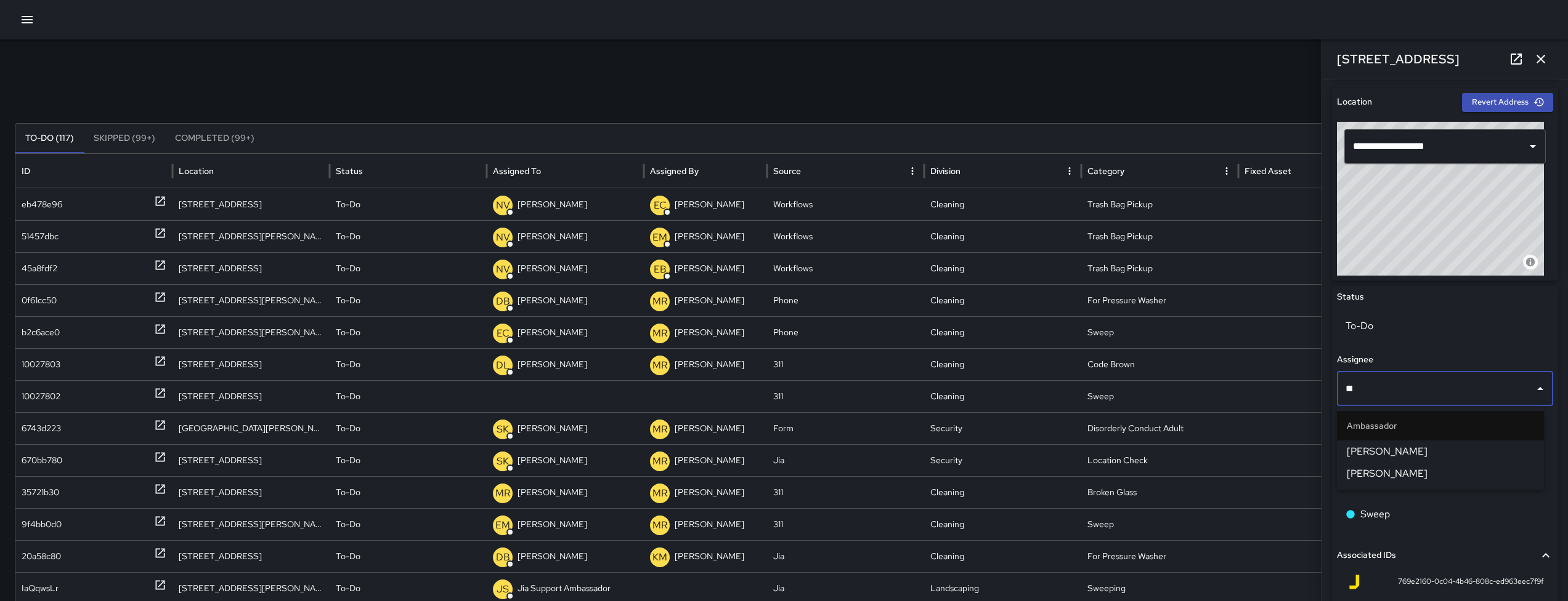
type input "***"
click at [905, 447] on span "[PERSON_NAME]" at bounding box center [1440, 451] width 187 height 15
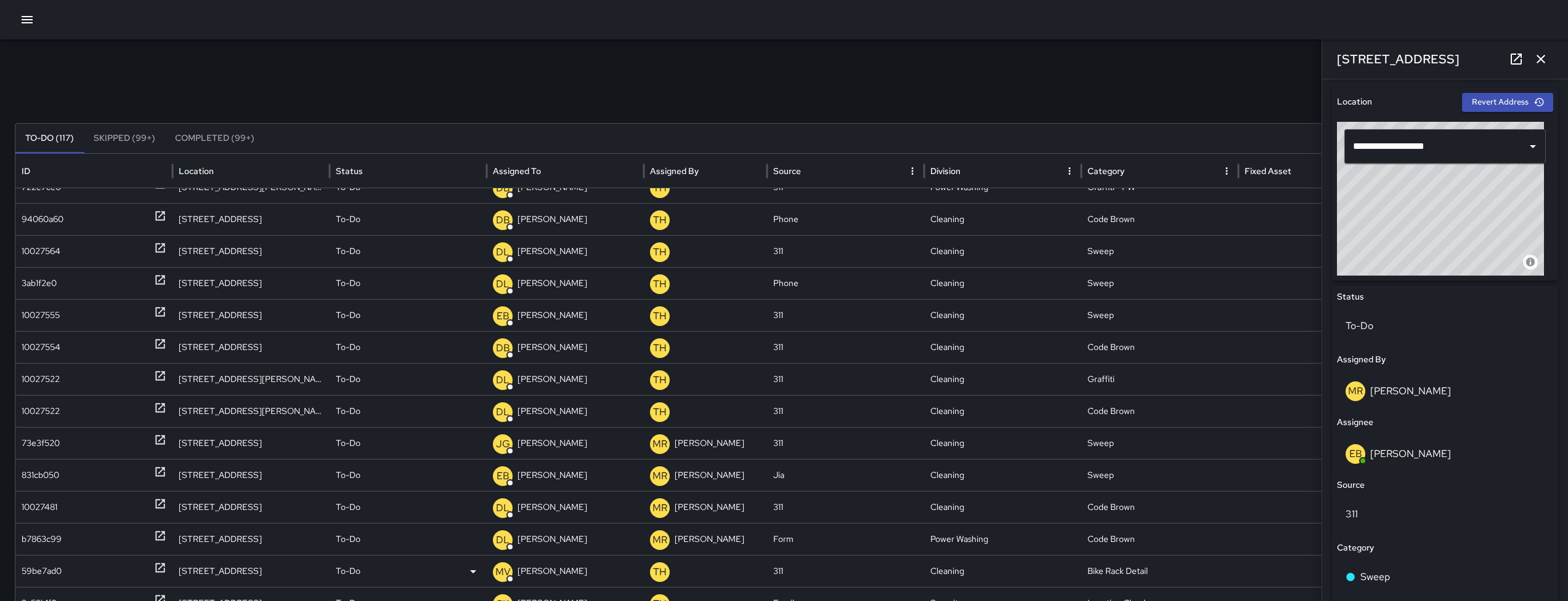
scroll to position [944, 0]
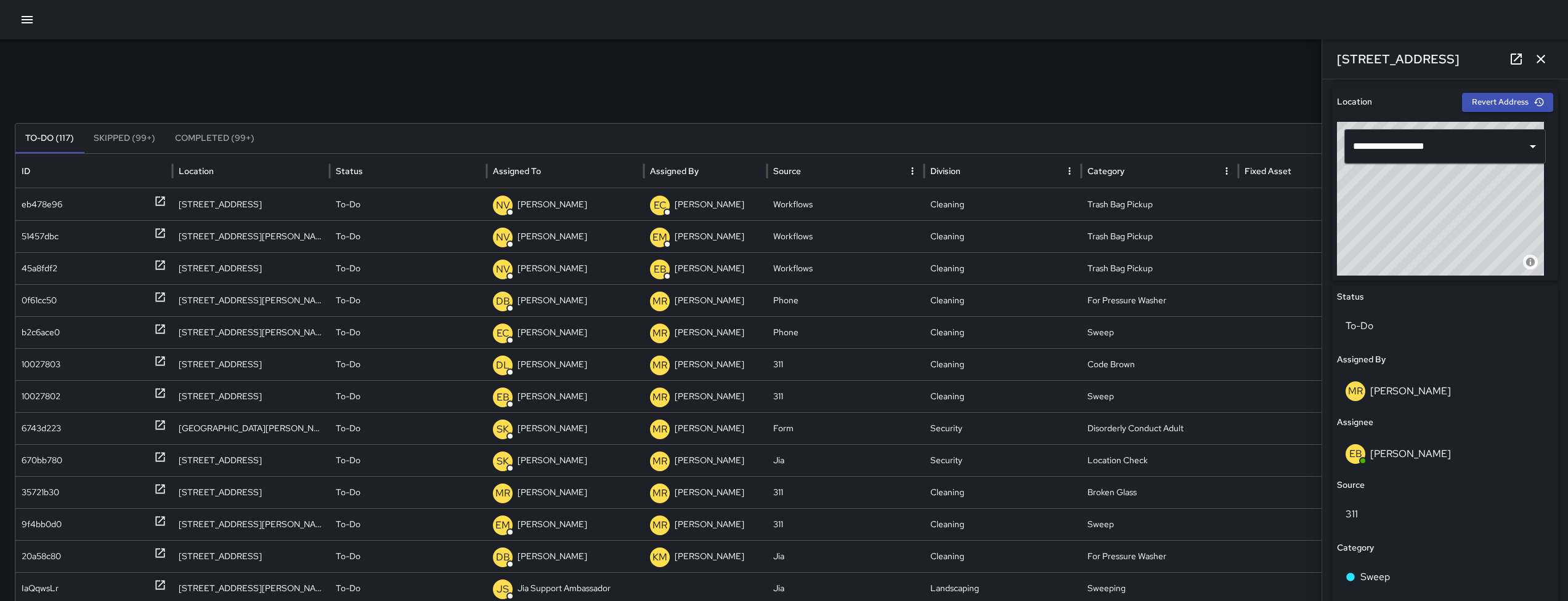
click at [905, 61] on icon "button" at bounding box center [1540, 59] width 15 height 15
click at [905, 61] on div "Search Search New Task To-Do (117) Skipped (99+) Completed (99+) ID Location St…" at bounding box center [784, 389] width 1568 height 699
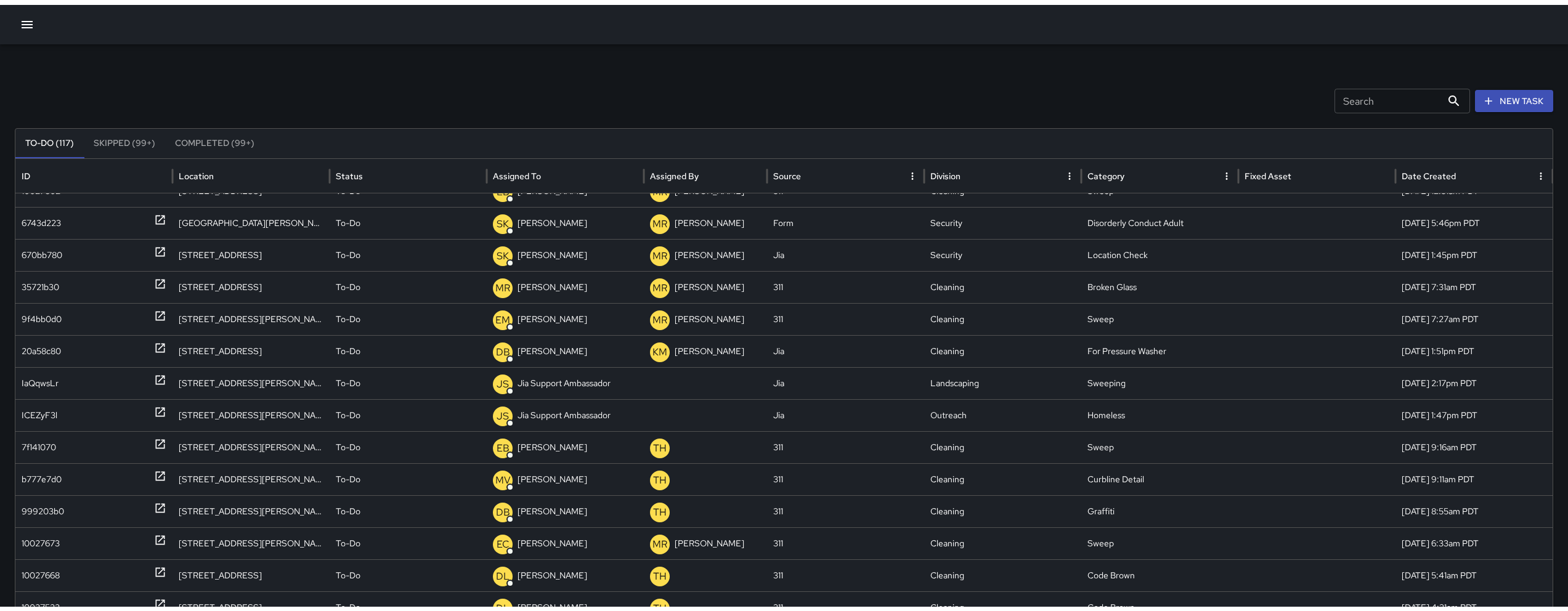
scroll to position [167, 0]
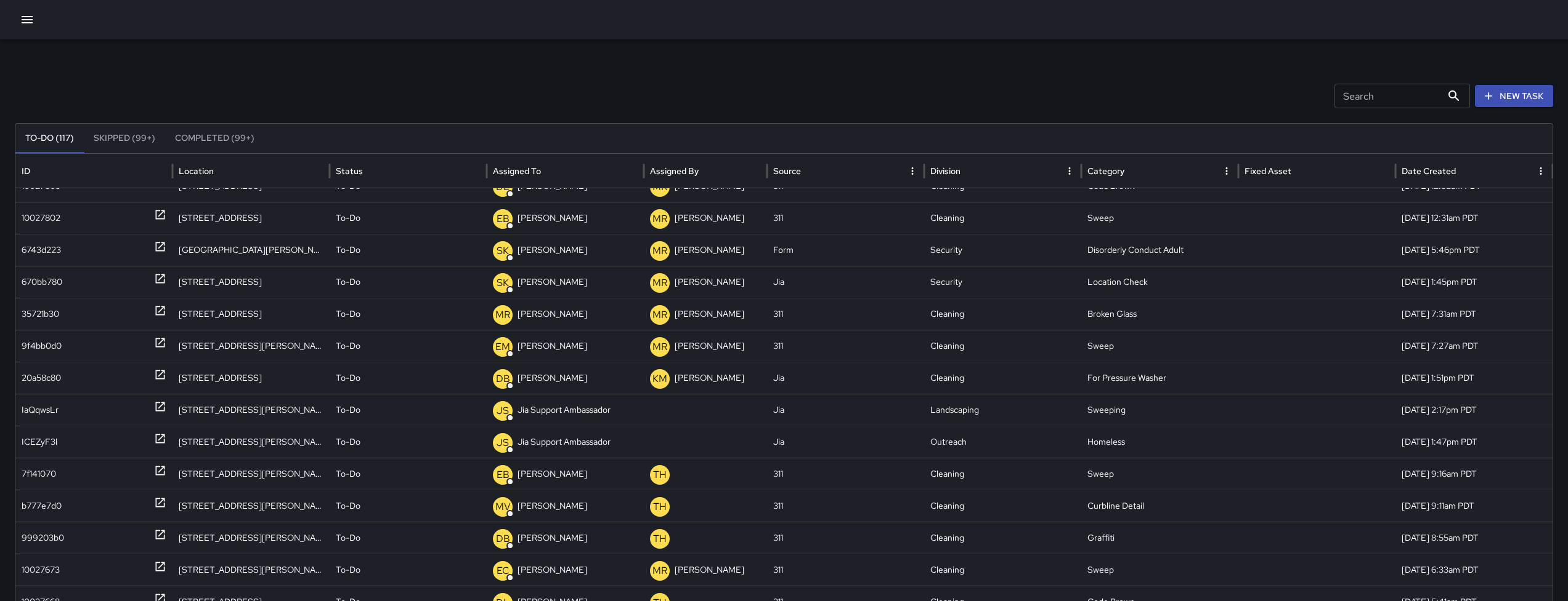
click at [31, 19] on icon "button" at bounding box center [27, 20] width 11 height 8
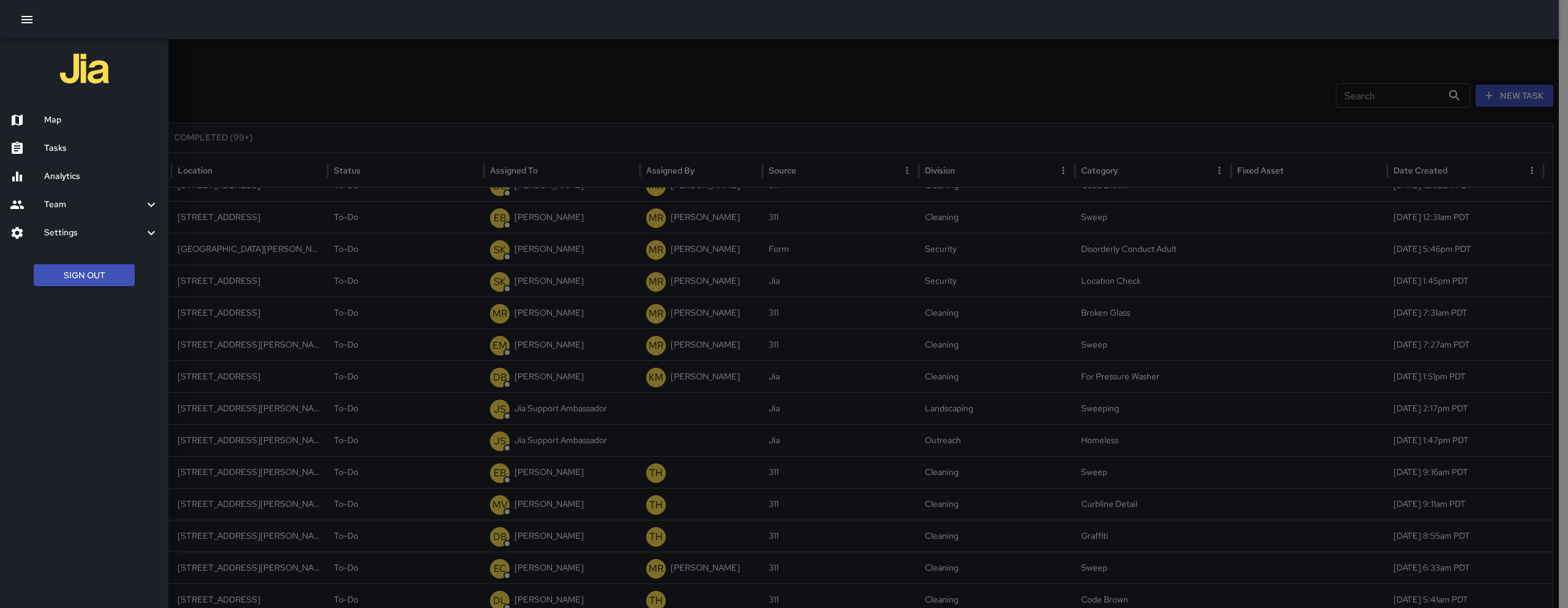
click at [68, 108] on div "Map" at bounding box center [84, 119] width 168 height 28
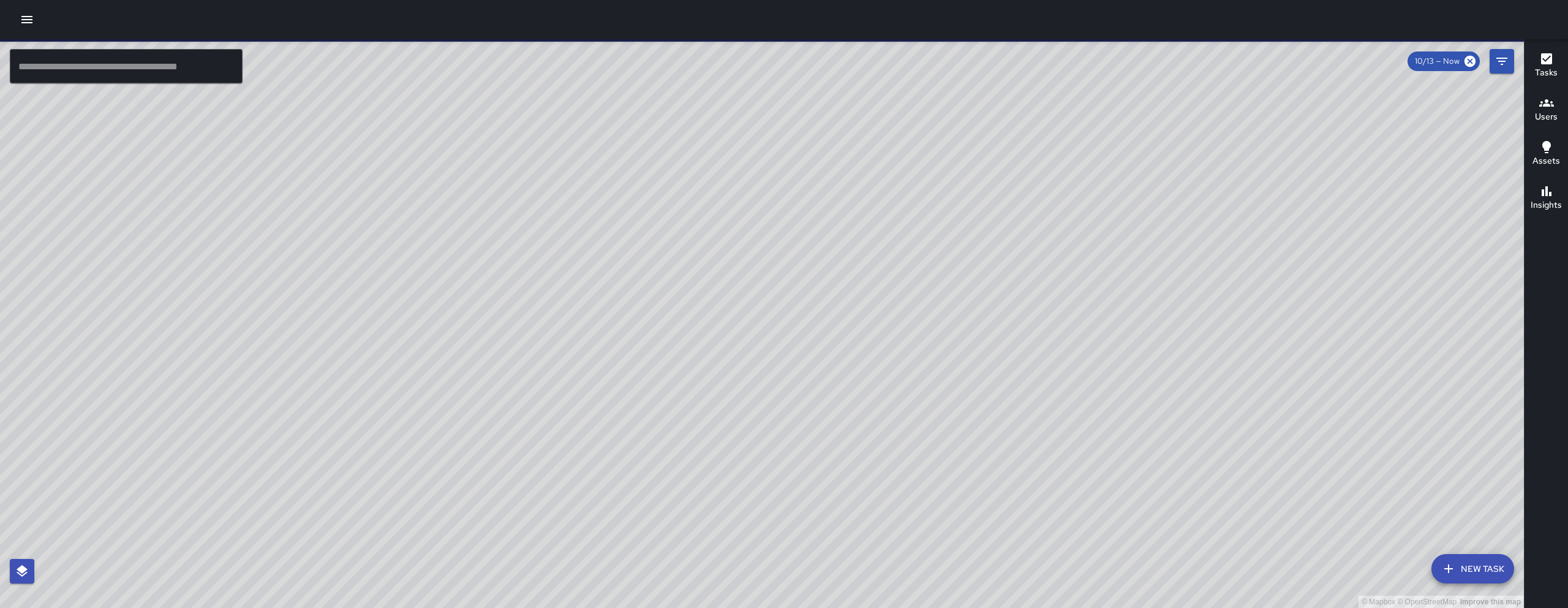
click at [27, 18] on icon "button" at bounding box center [27, 19] width 14 height 14
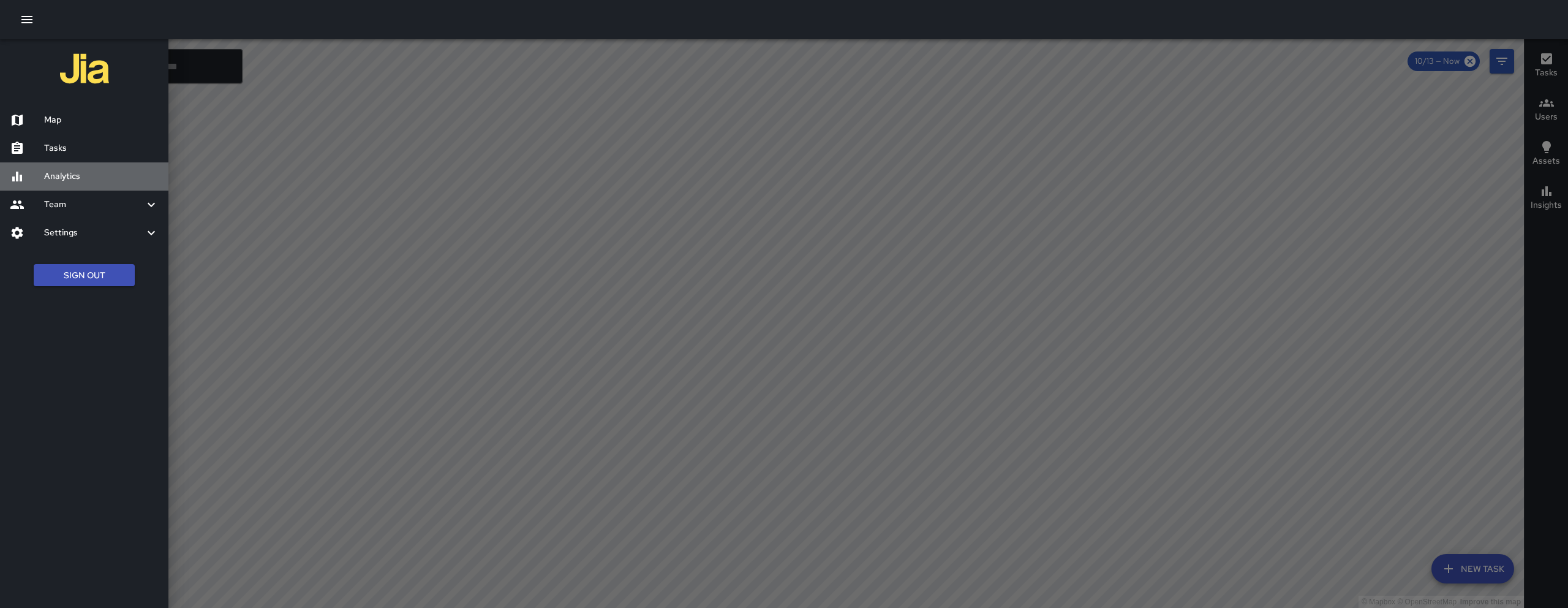
click at [48, 181] on h6 "Analytics" at bounding box center [101, 177] width 115 height 14
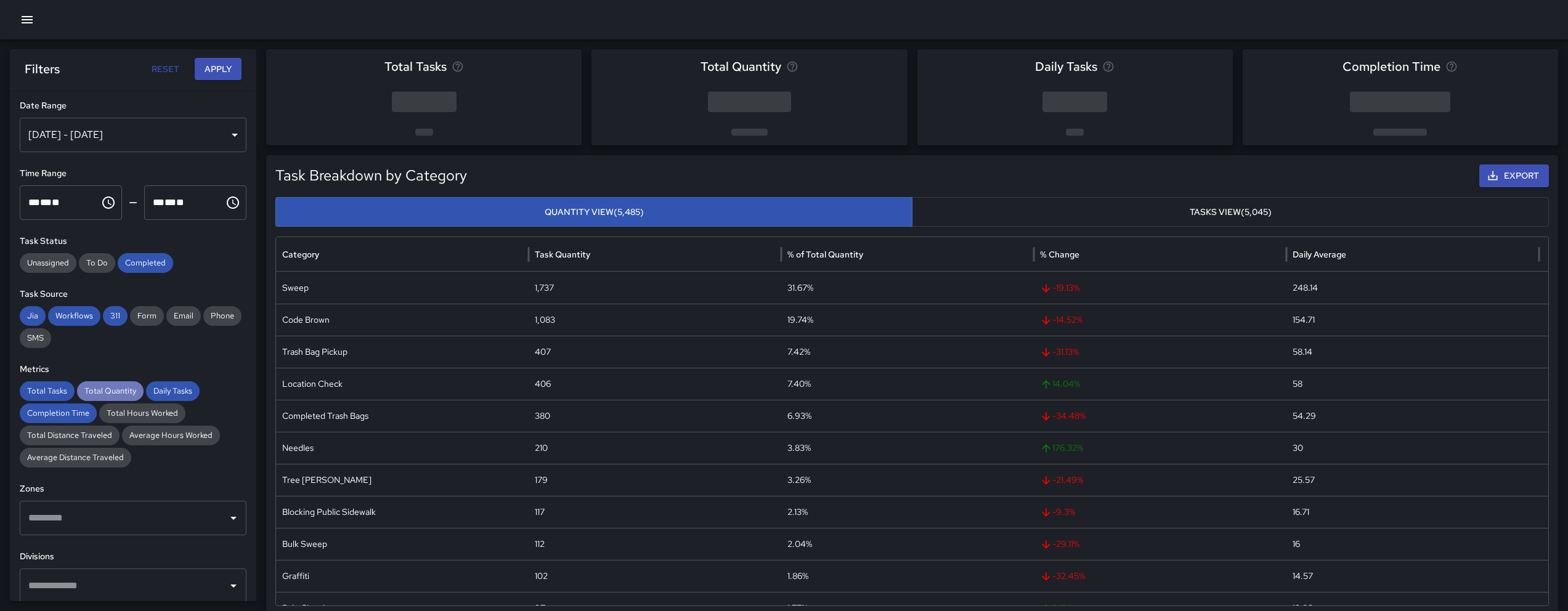
click at [119, 392] on span "Total Quantity" at bounding box center [110, 391] width 67 height 12
click at [178, 392] on span "Daily Tasks" at bounding box center [173, 391] width 54 height 12
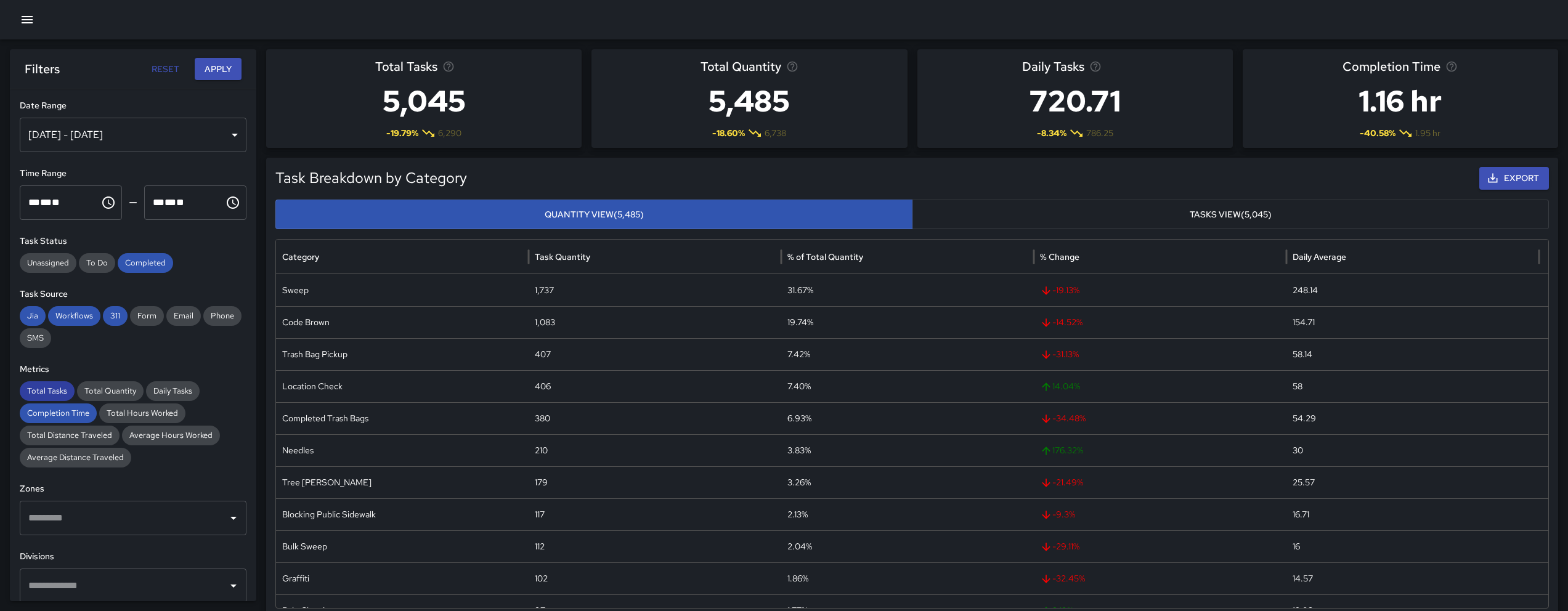
click at [42, 388] on span "Total Tasks" at bounding box center [47, 391] width 55 height 12
click at [53, 402] on div "Total Tasks Total Quantity Daily Tasks Completion Time Total Hours Worked Total…" at bounding box center [133, 424] width 227 height 86
click at [33, 326] on div "Jia Workflows 311 Form Email Phone SMS" at bounding box center [133, 327] width 227 height 42
click at [41, 321] on span "Jia" at bounding box center [33, 316] width 26 height 12
click at [69, 318] on span "Workflows" at bounding box center [74, 316] width 52 height 12
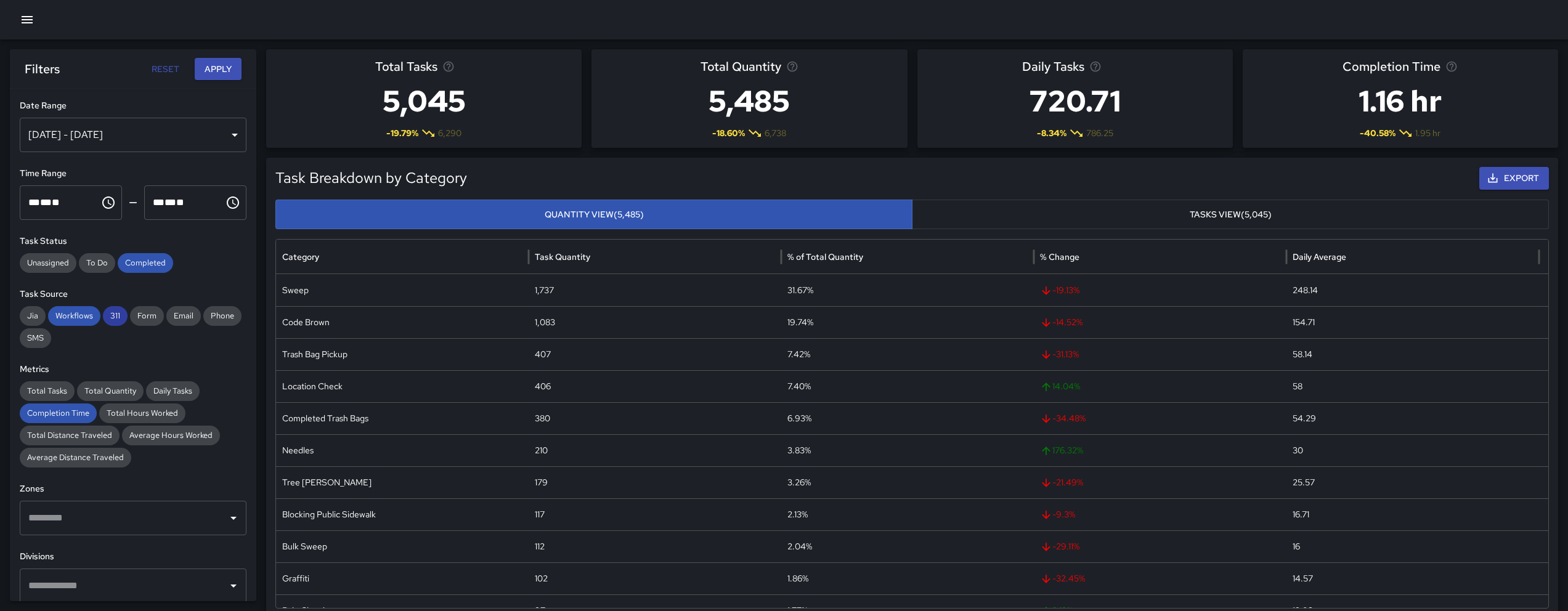
click at [112, 310] on span "311" at bounding box center [115, 316] width 24 height 12
click at [140, 265] on span "Completed" at bounding box center [145, 263] width 55 height 12
click at [57, 413] on span "Completion Time" at bounding box center [58, 413] width 77 height 12
click at [210, 74] on button "Apply" at bounding box center [217, 70] width 47 height 23
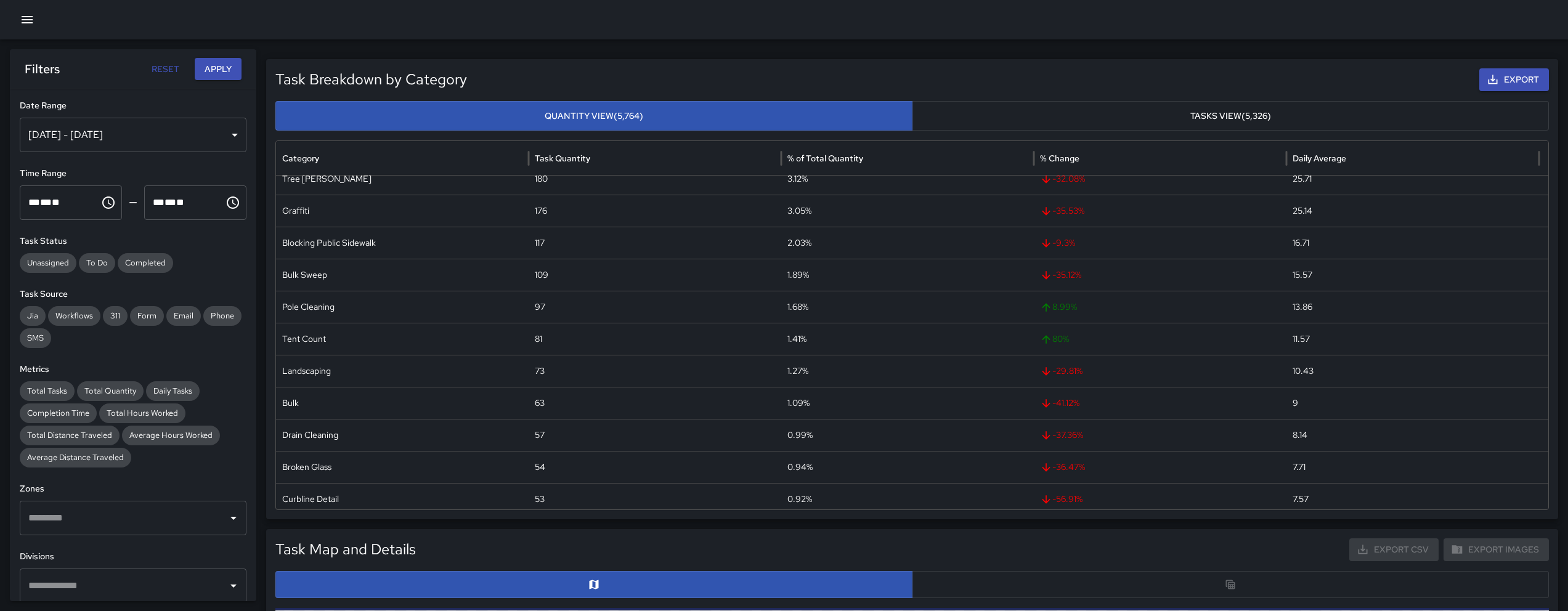
scroll to position [390, 0]
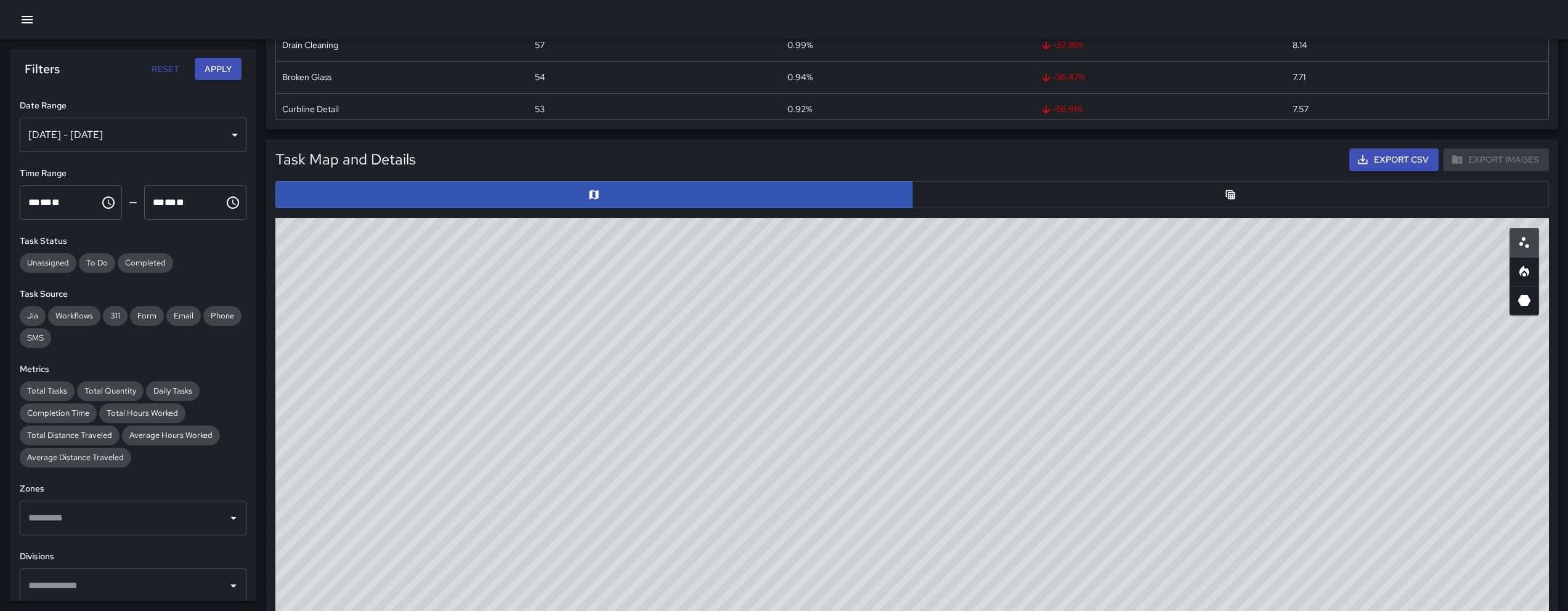
click at [905, 191] on button "button" at bounding box center [1230, 194] width 637 height 27
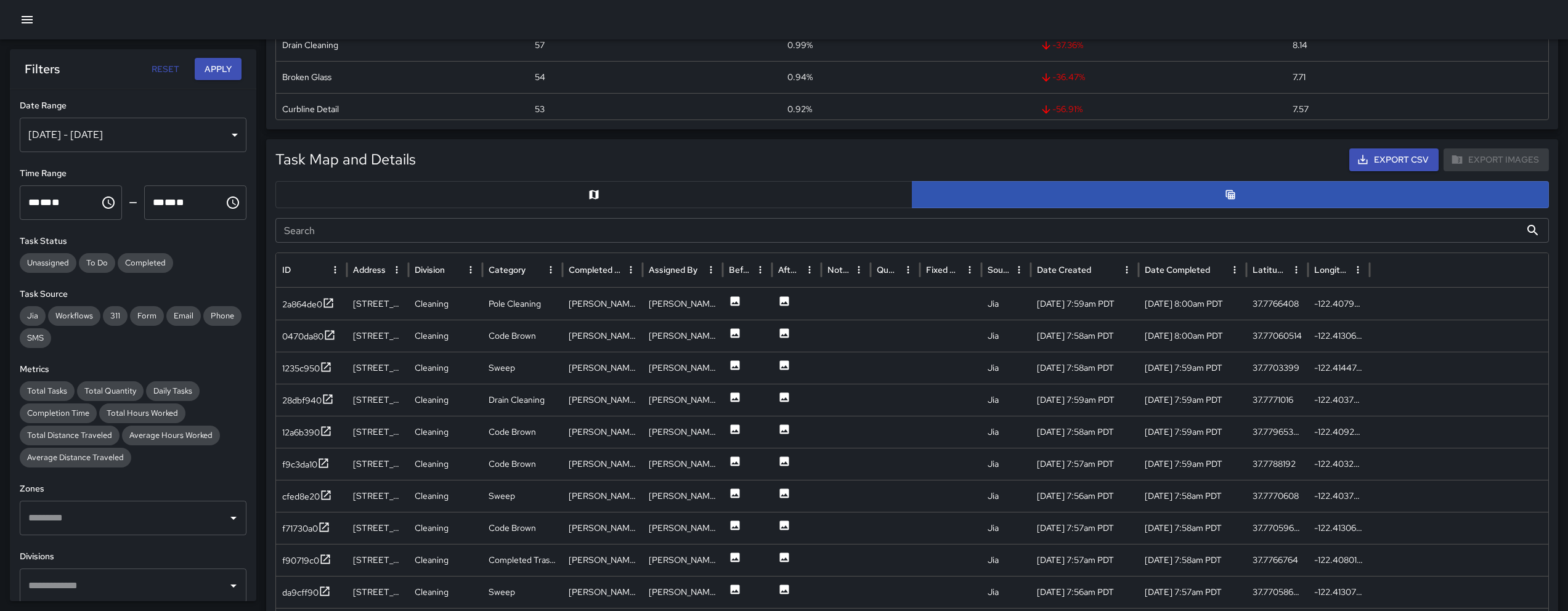
click at [449, 231] on input "Search" at bounding box center [898, 230] width 1245 height 24
paste input "********"
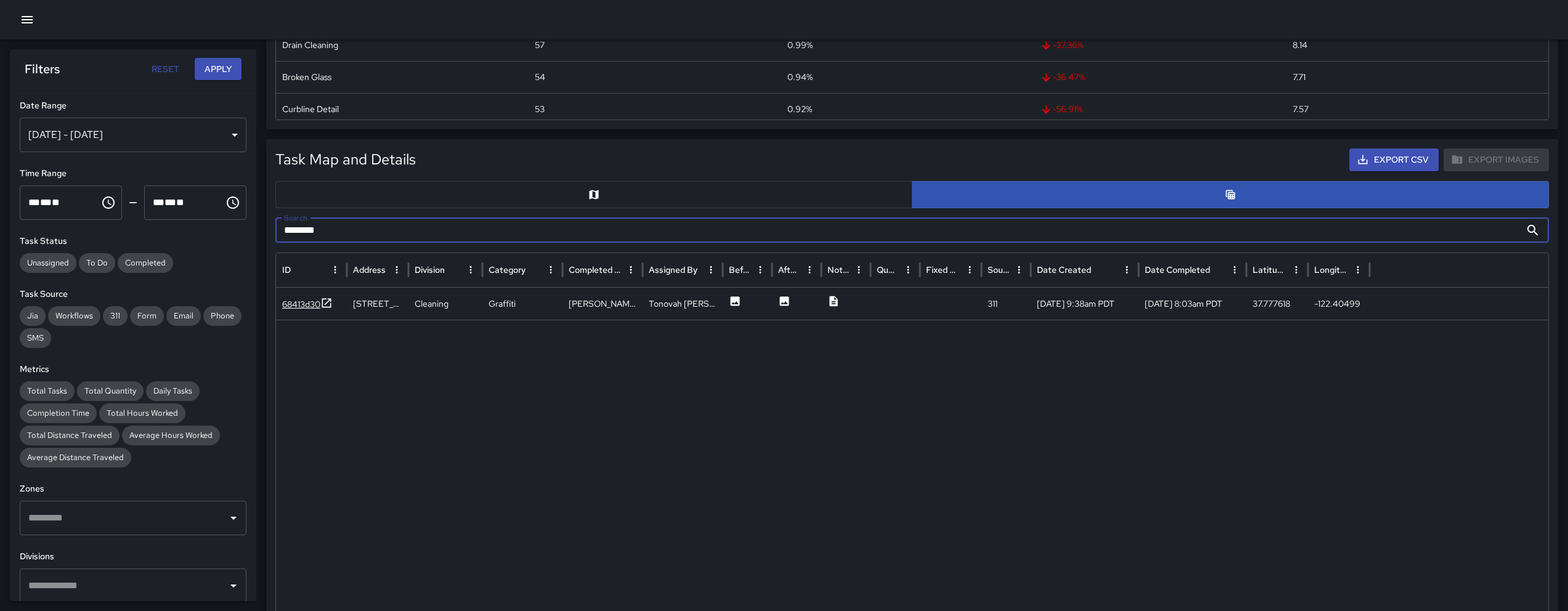
type input "********"
click at [284, 306] on div "68413d30" at bounding box center [302, 304] width 38 height 12
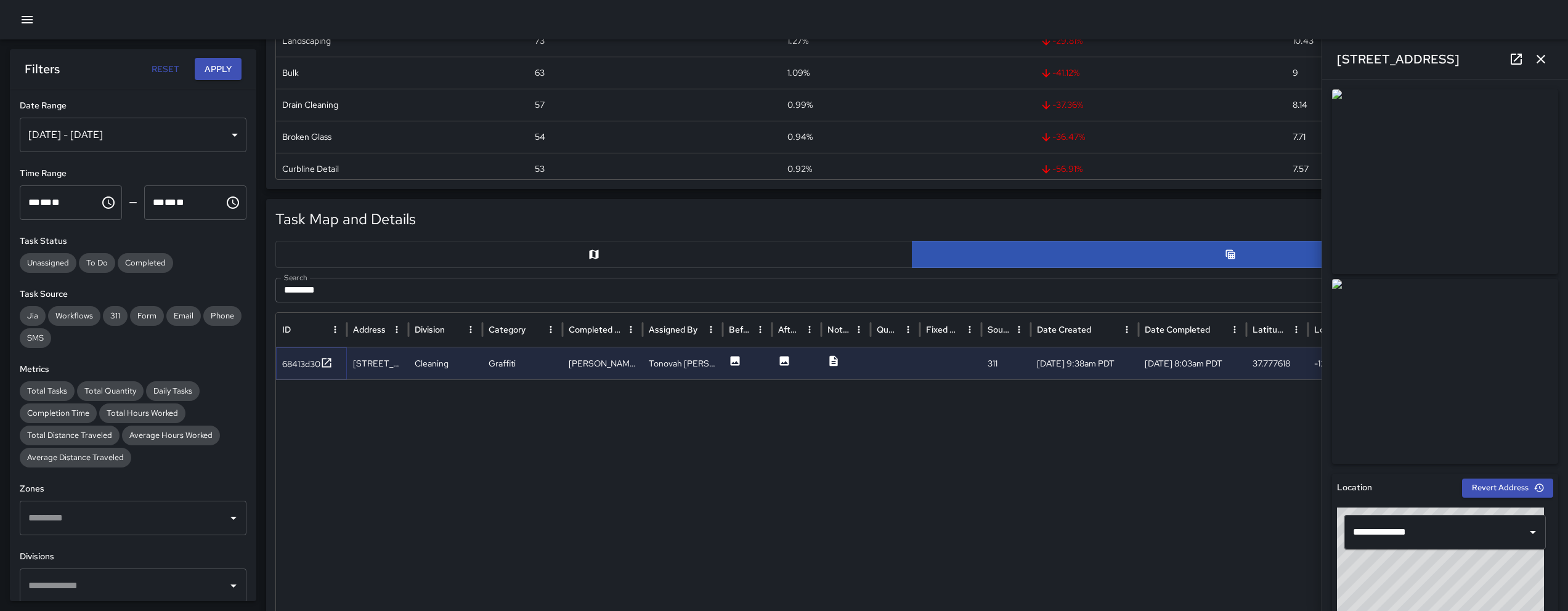
scroll to position [329, 0]
click at [905, 52] on div "352 6th Street" at bounding box center [1445, 60] width 246 height 40
click at [905, 60] on icon at bounding box center [1515, 59] width 15 height 15
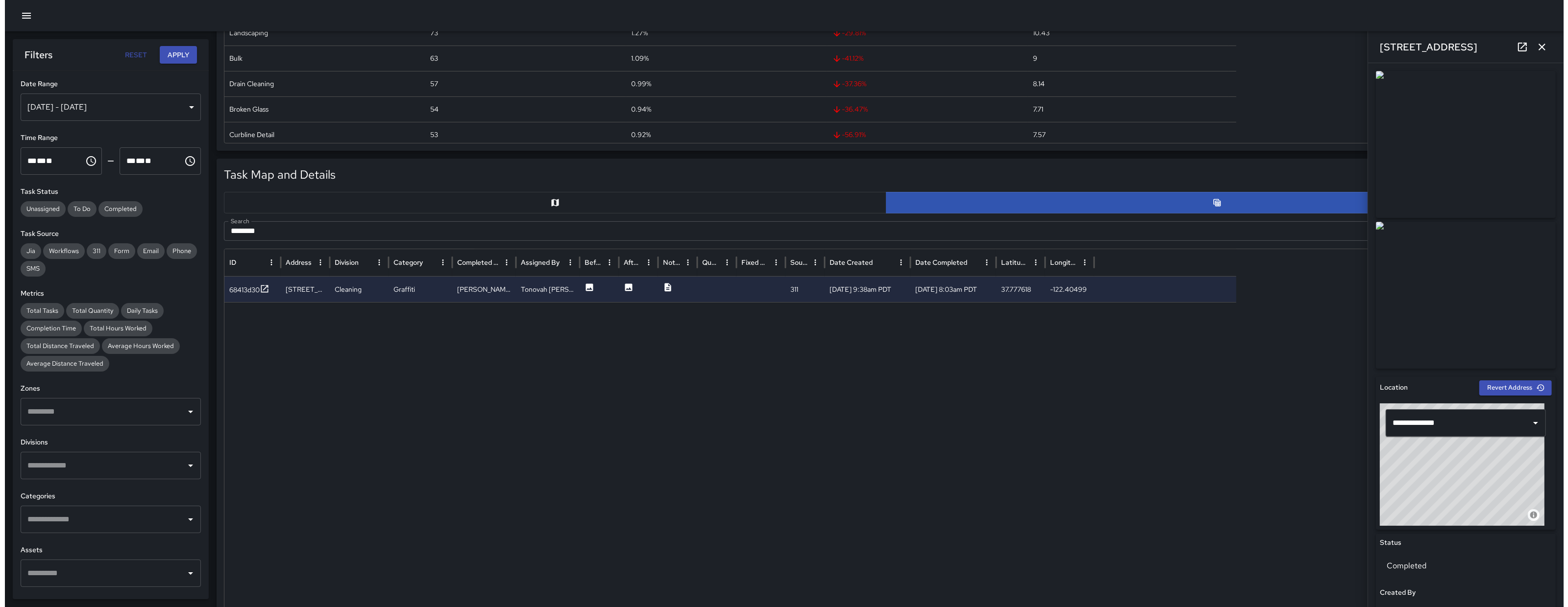
scroll to position [148, 0]
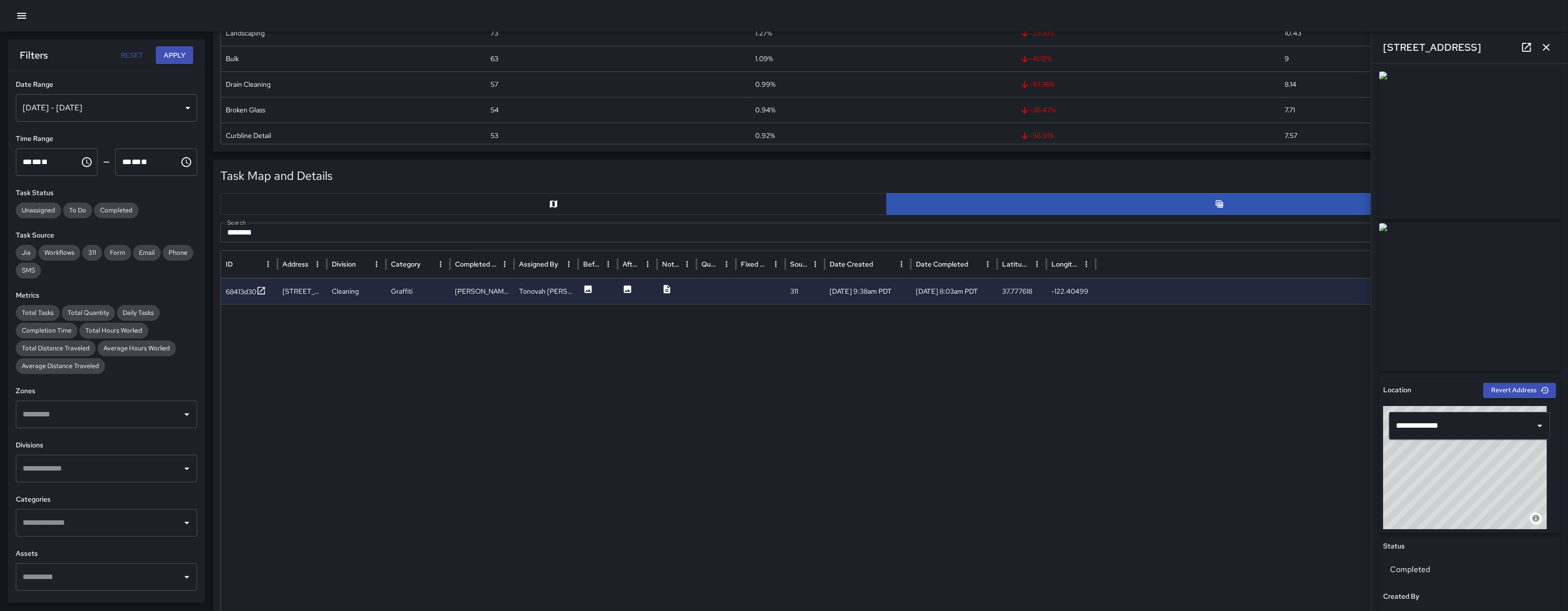
click at [30, 14] on button "button" at bounding box center [21, 16] width 20 height 20
click at [28, 23] on button "button" at bounding box center [21, 16] width 20 height 20
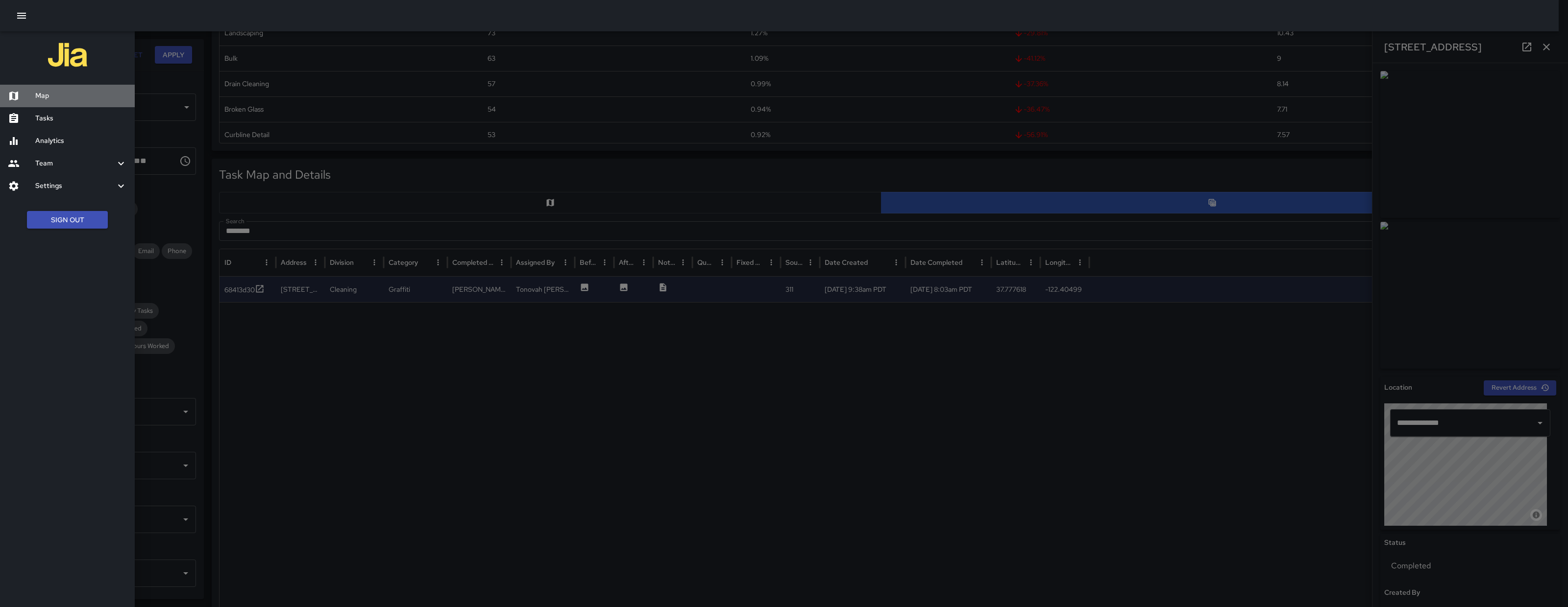
click at [79, 94] on h6 "Map" at bounding box center [81, 96] width 92 height 11
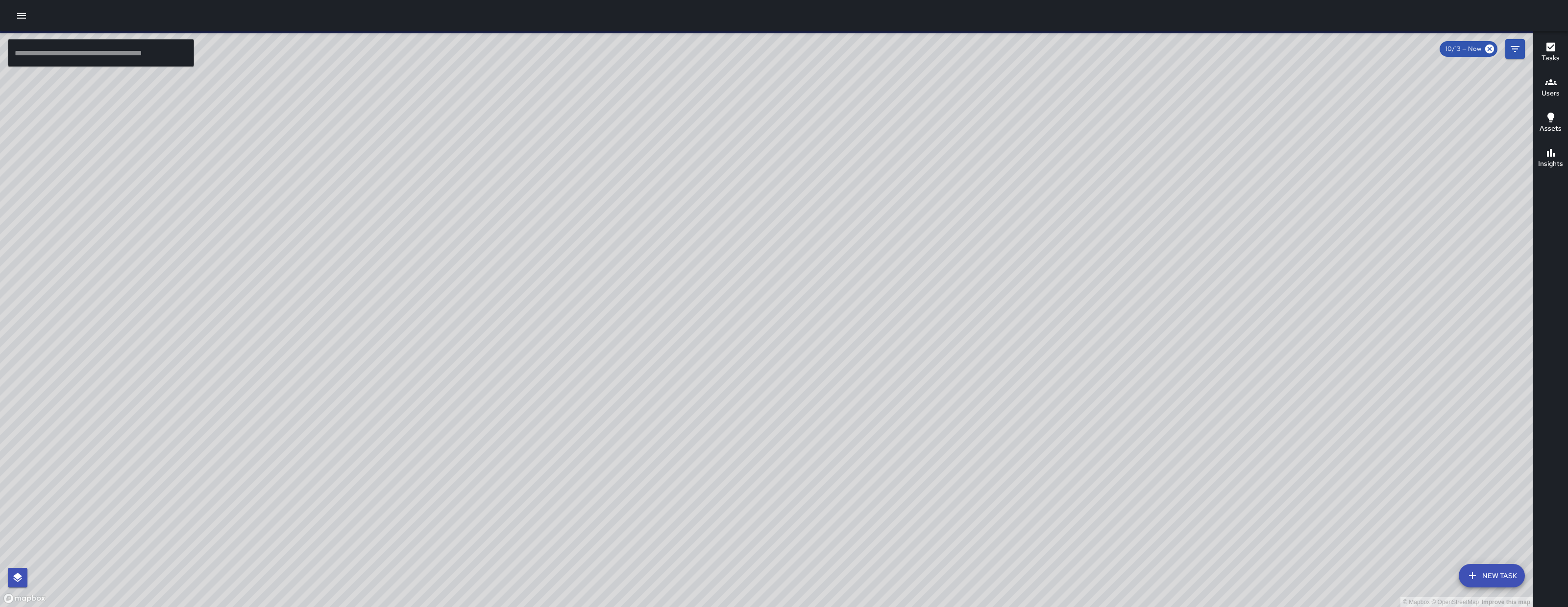
click at [720, 46] on button "Filters" at bounding box center [1515, 49] width 19 height 19
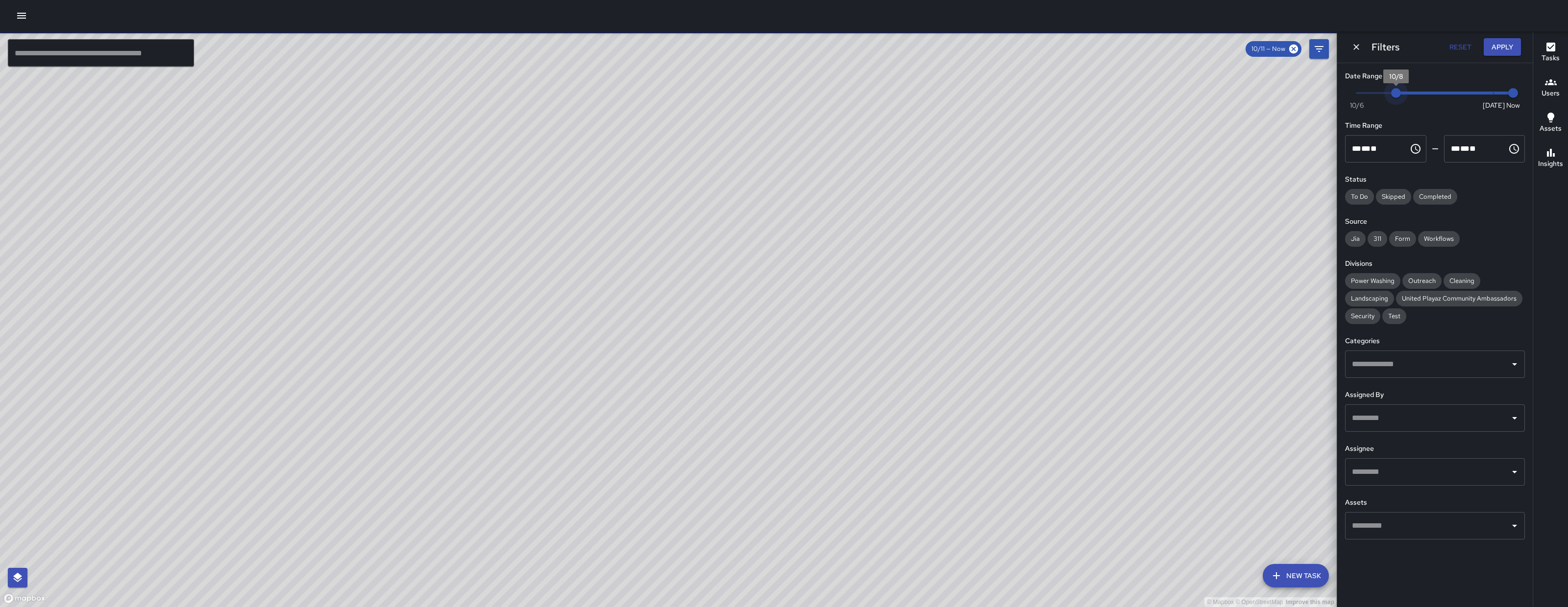
type input "*"
drag, startPoint x: 1494, startPoint y: 92, endPoint x: 1413, endPoint y: 102, distance: 81.6
click at [720, 98] on span "10/9" at bounding box center [1416, 93] width 10 height 10
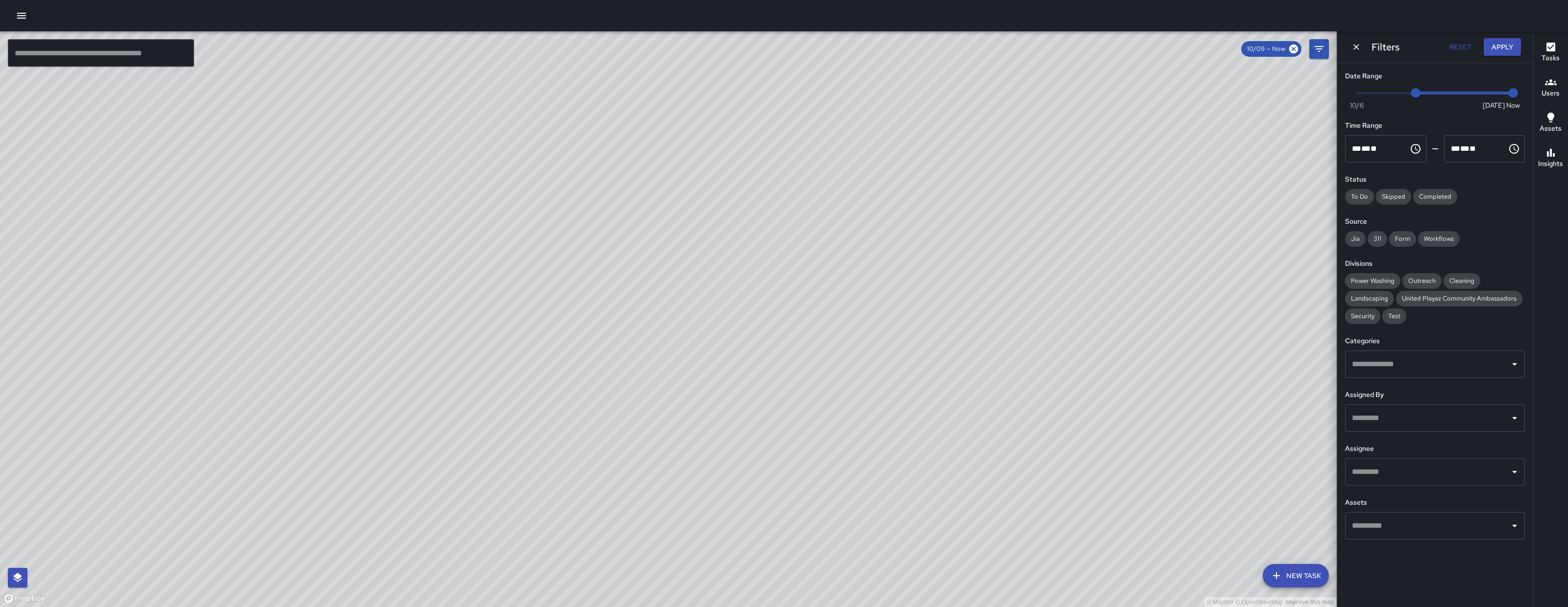
drag, startPoint x: 670, startPoint y: 137, endPoint x: 646, endPoint y: 466, distance: 329.9
click at [646, 407] on div "© Mapbox © OpenStreetMap Improve this map" at bounding box center [668, 319] width 1337 height 576
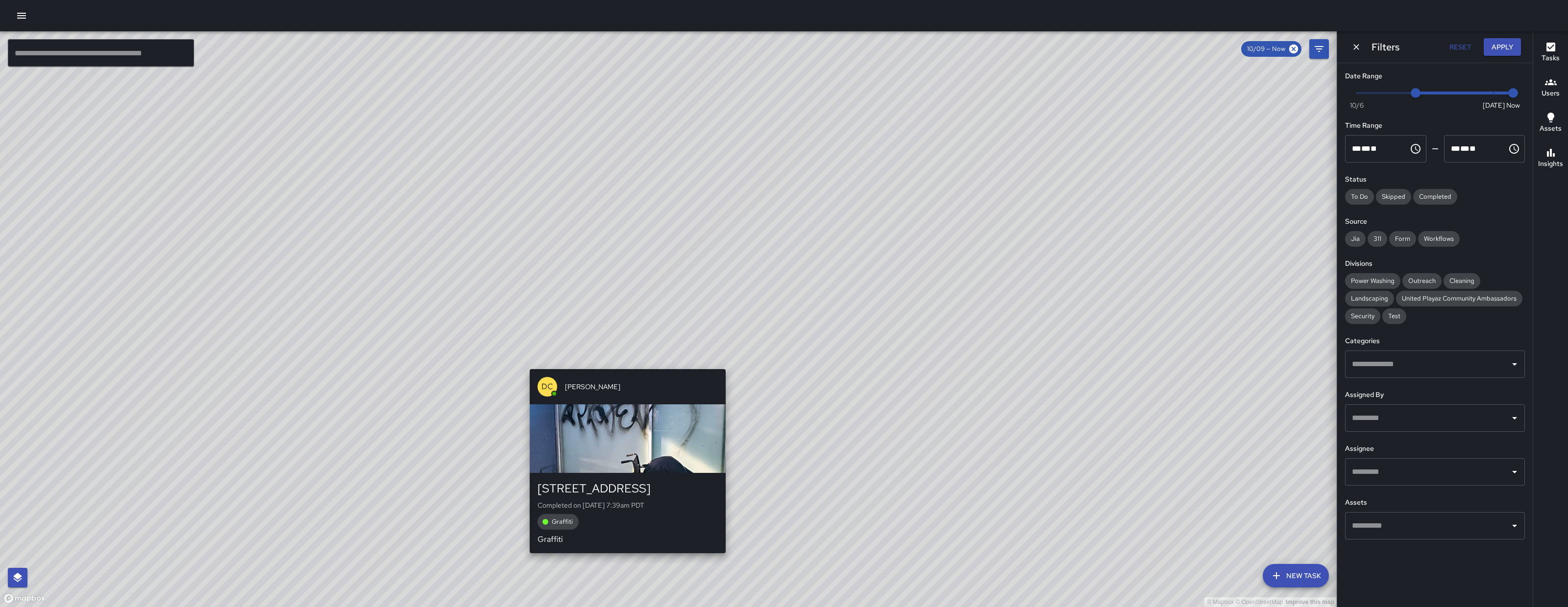
click at [617, 373] on div "DC Dago Cervantes" at bounding box center [628, 387] width 196 height 35
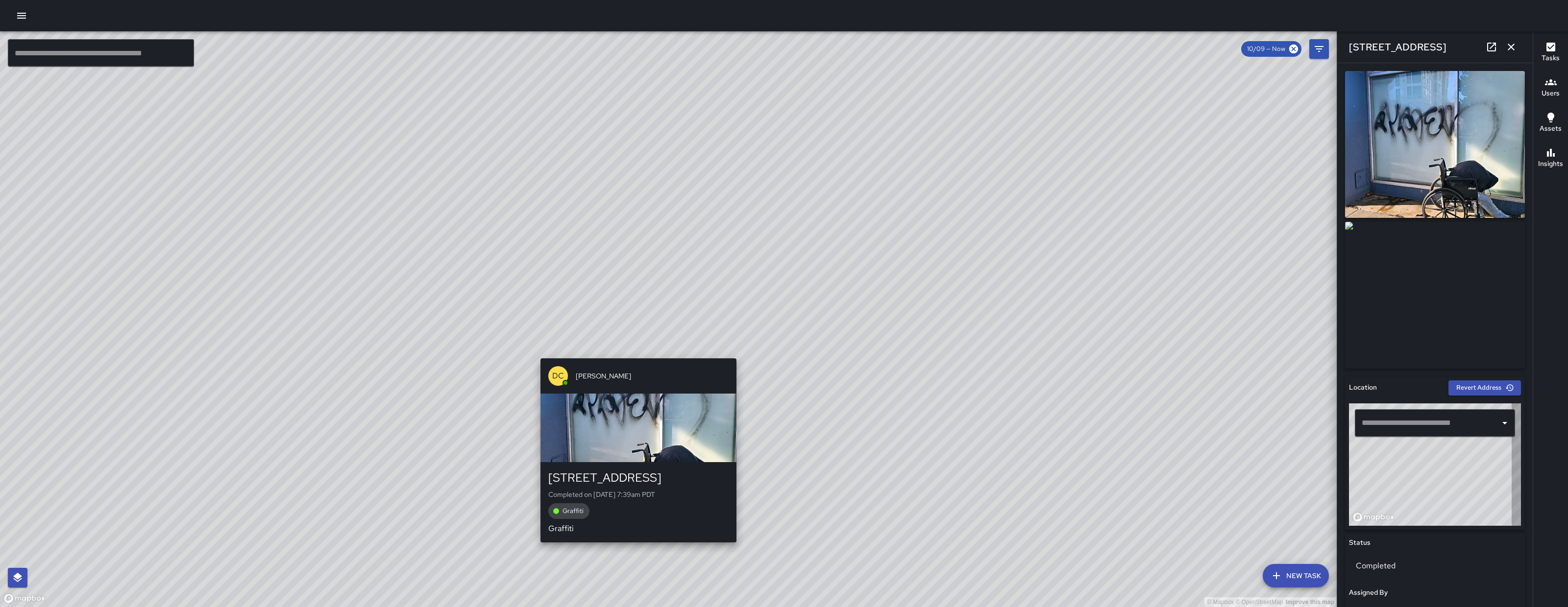
type input "**********"
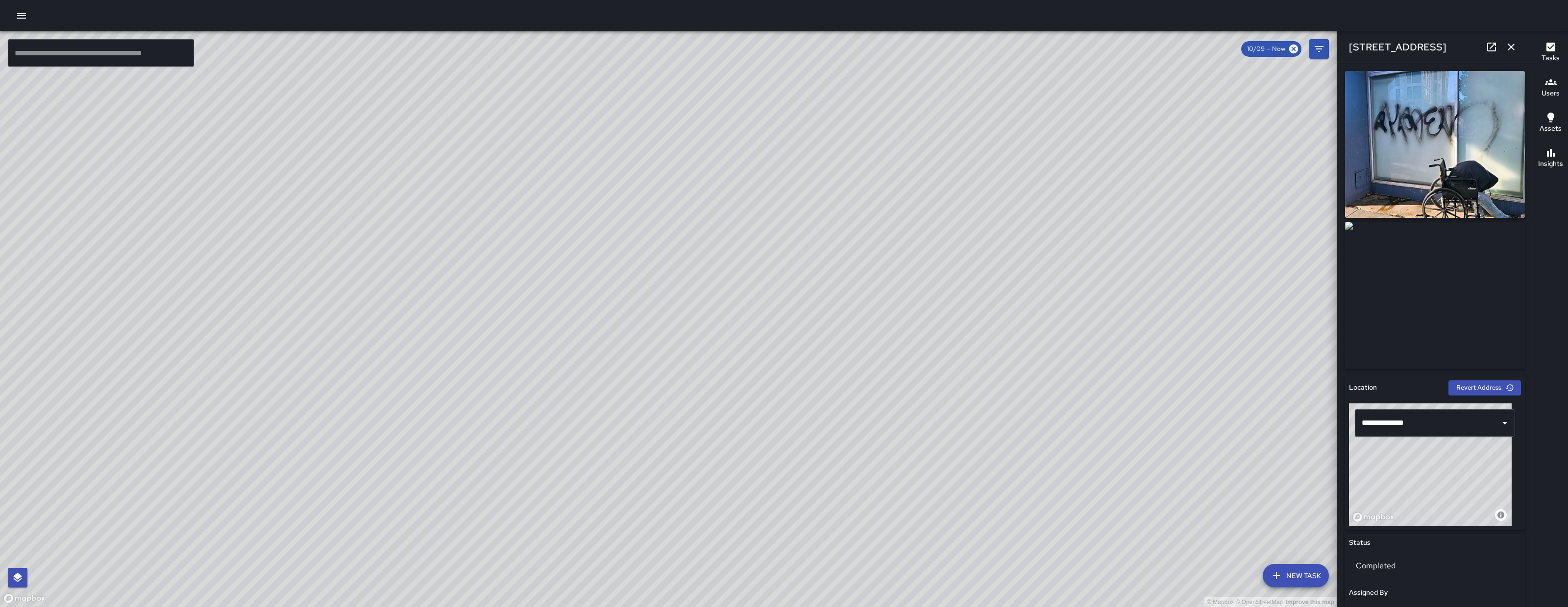
click at [720, 46] on icon at bounding box center [1491, 47] width 12 height 12
click at [720, 44] on button "button" at bounding box center [1511, 47] width 19 height 19
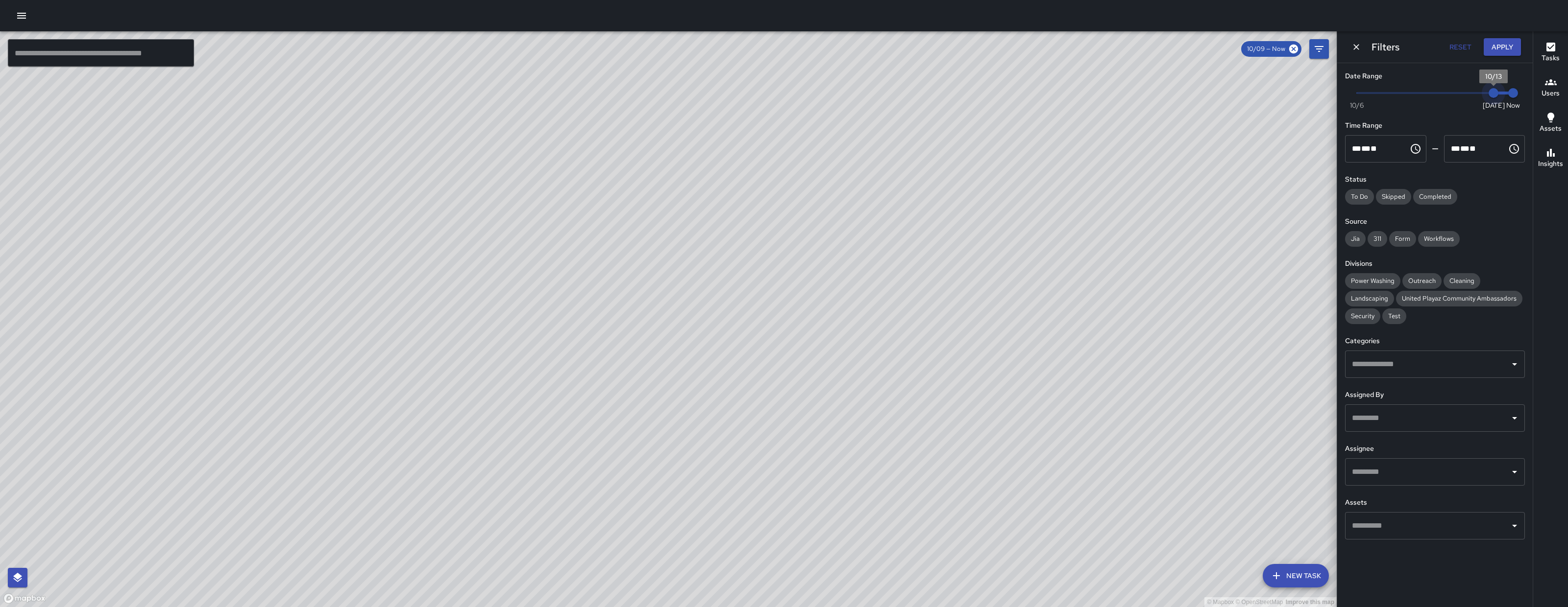
drag, startPoint x: 1416, startPoint y: 92, endPoint x: 1507, endPoint y: 94, distance: 91.0
click at [720, 95] on span "Now Today 10/6 10/13 8:25 am" at bounding box center [1435, 93] width 156 height 15
type input "*"
drag, startPoint x: 1493, startPoint y: 94, endPoint x: 1464, endPoint y: 61, distance: 43.9
click at [720, 94] on span "10/9" at bounding box center [1416, 93] width 10 height 10
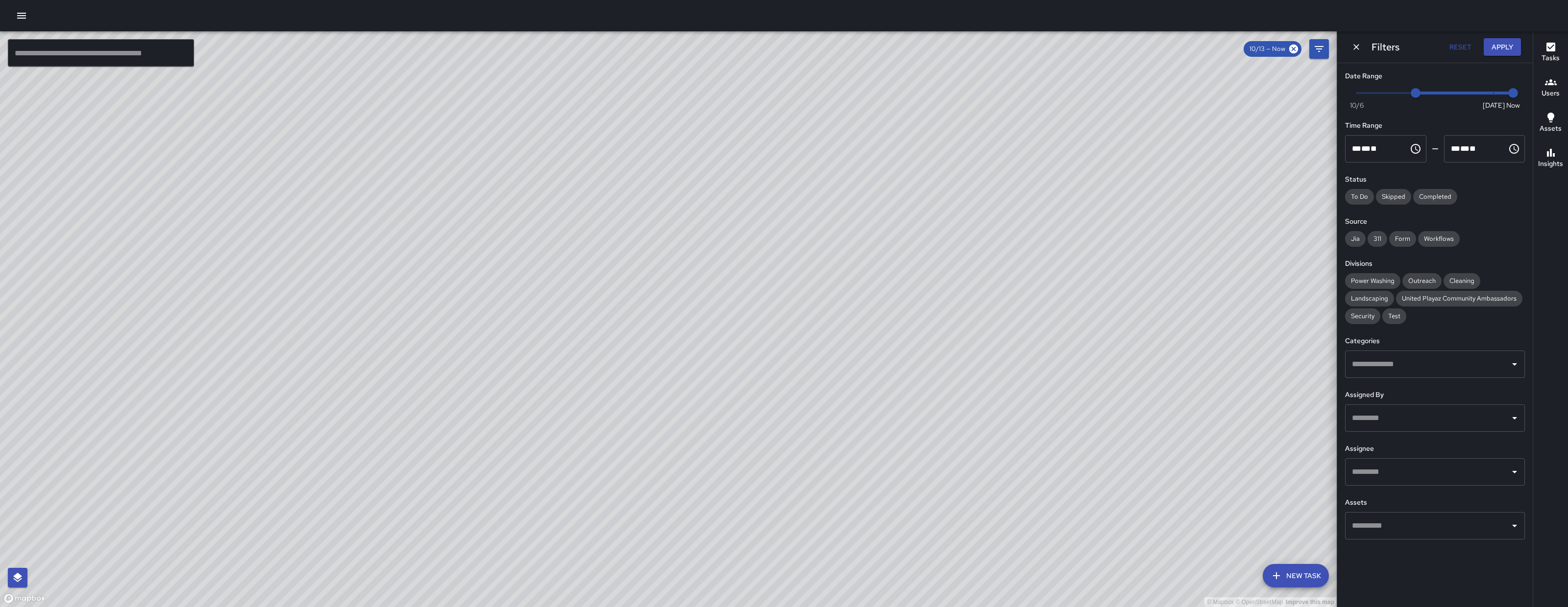
click at [720, 46] on button "Apply" at bounding box center [1502, 47] width 37 height 18
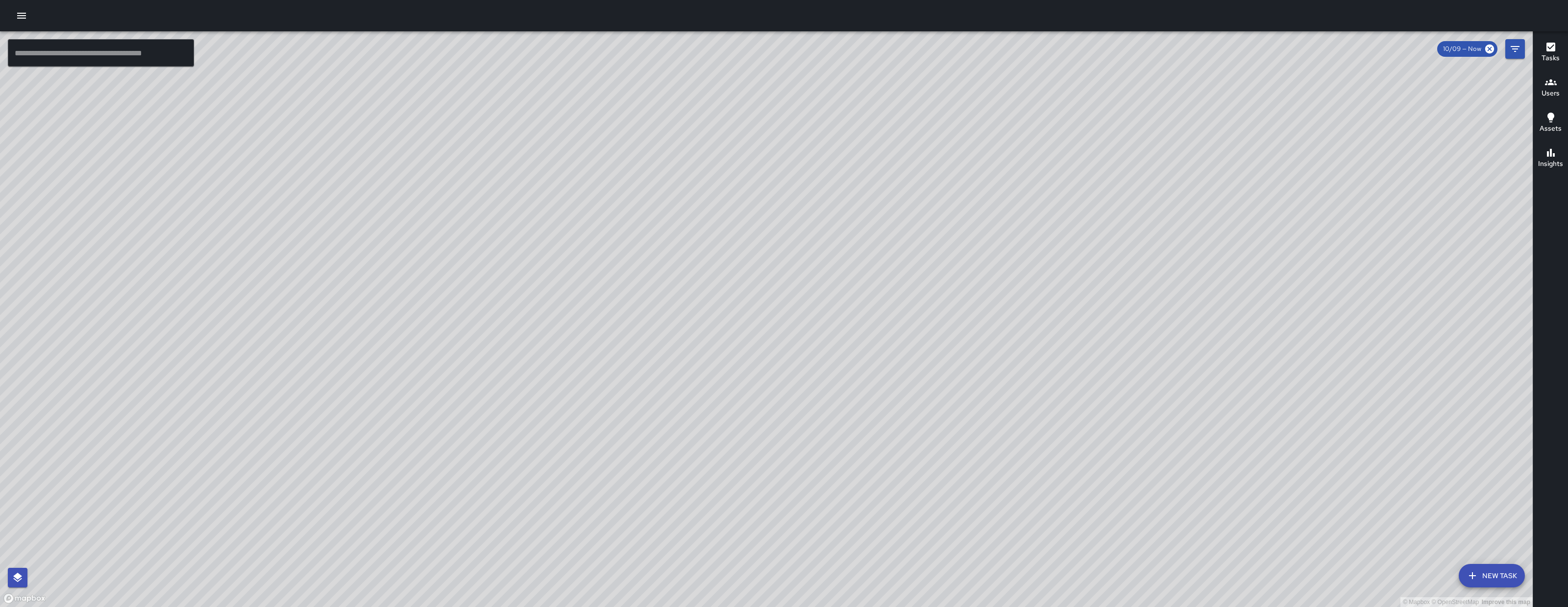
drag, startPoint x: 446, startPoint y: 411, endPoint x: 788, endPoint y: 247, distance: 379.3
click at [720, 239] on div "© Mapbox © OpenStreetMap Improve this map" at bounding box center [766, 319] width 1533 height 576
click at [21, 18] on icon "button" at bounding box center [21, 16] width 9 height 6
click at [16, 14] on icon "button" at bounding box center [21, 15] width 12 height 12
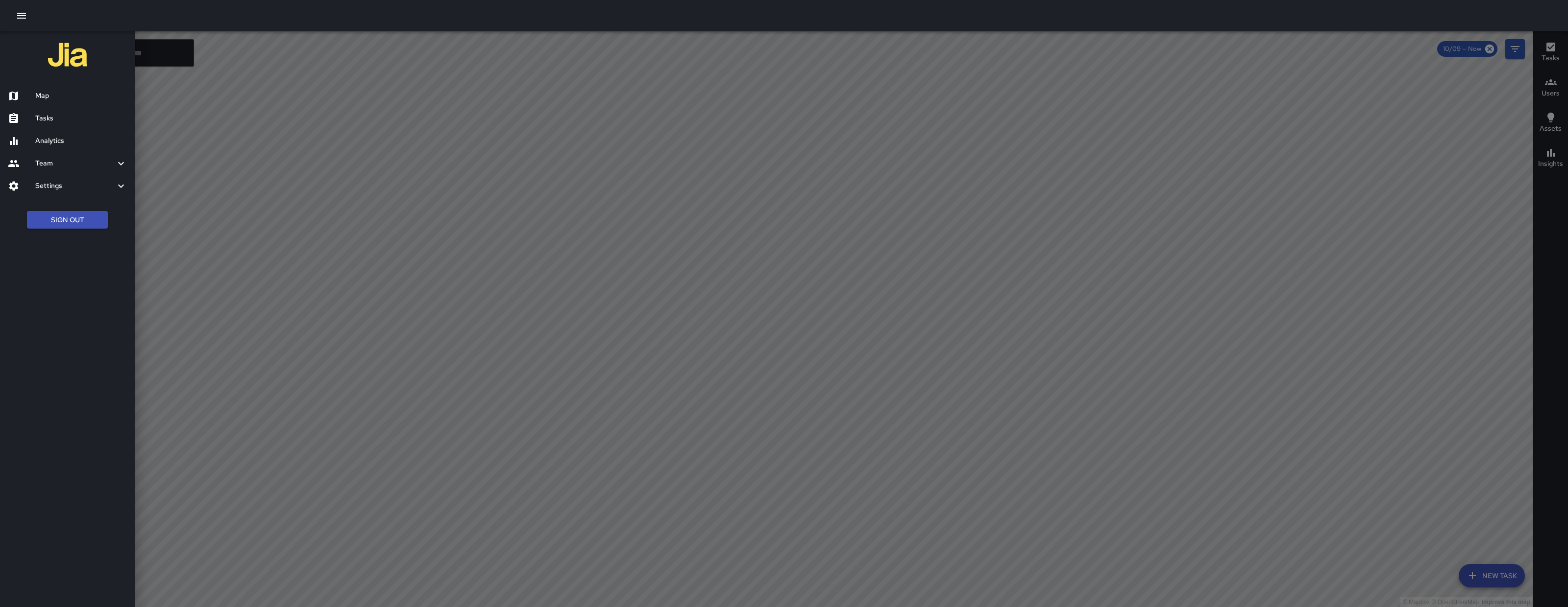
click at [40, 86] on div "Map" at bounding box center [67, 95] width 135 height 23
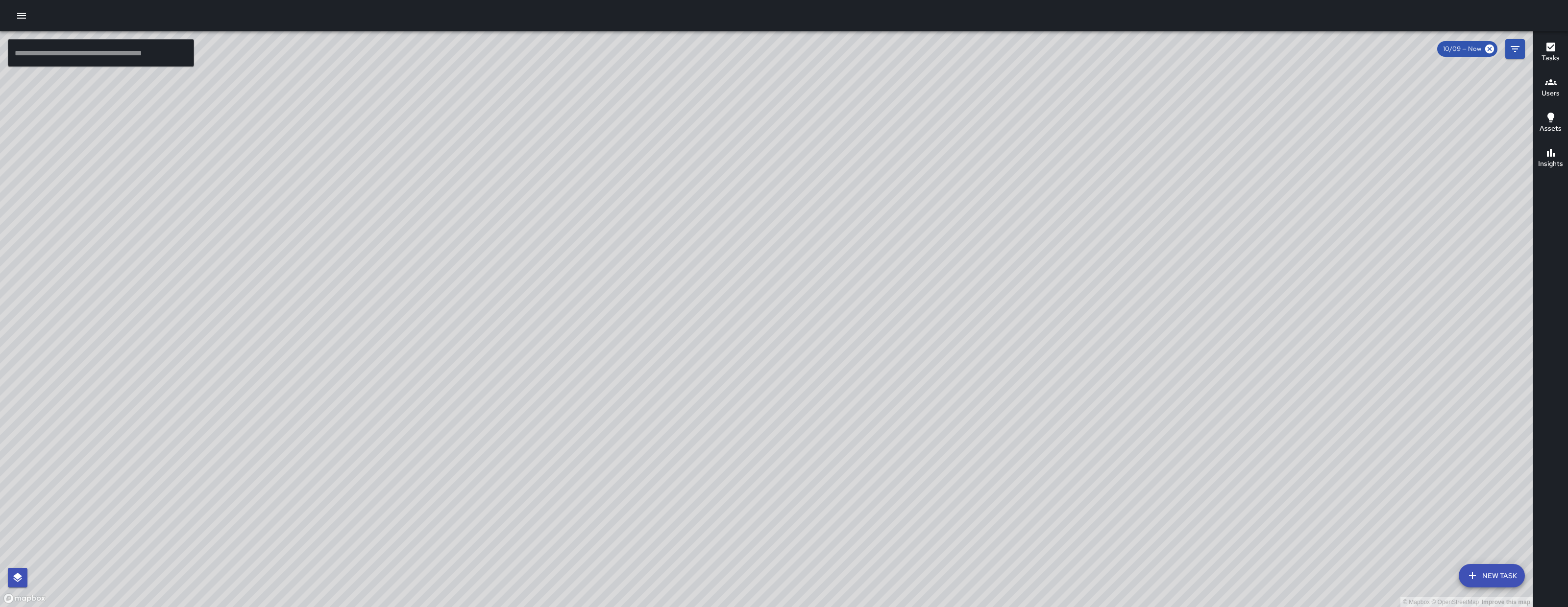
click at [24, 19] on icon "button" at bounding box center [21, 15] width 12 height 12
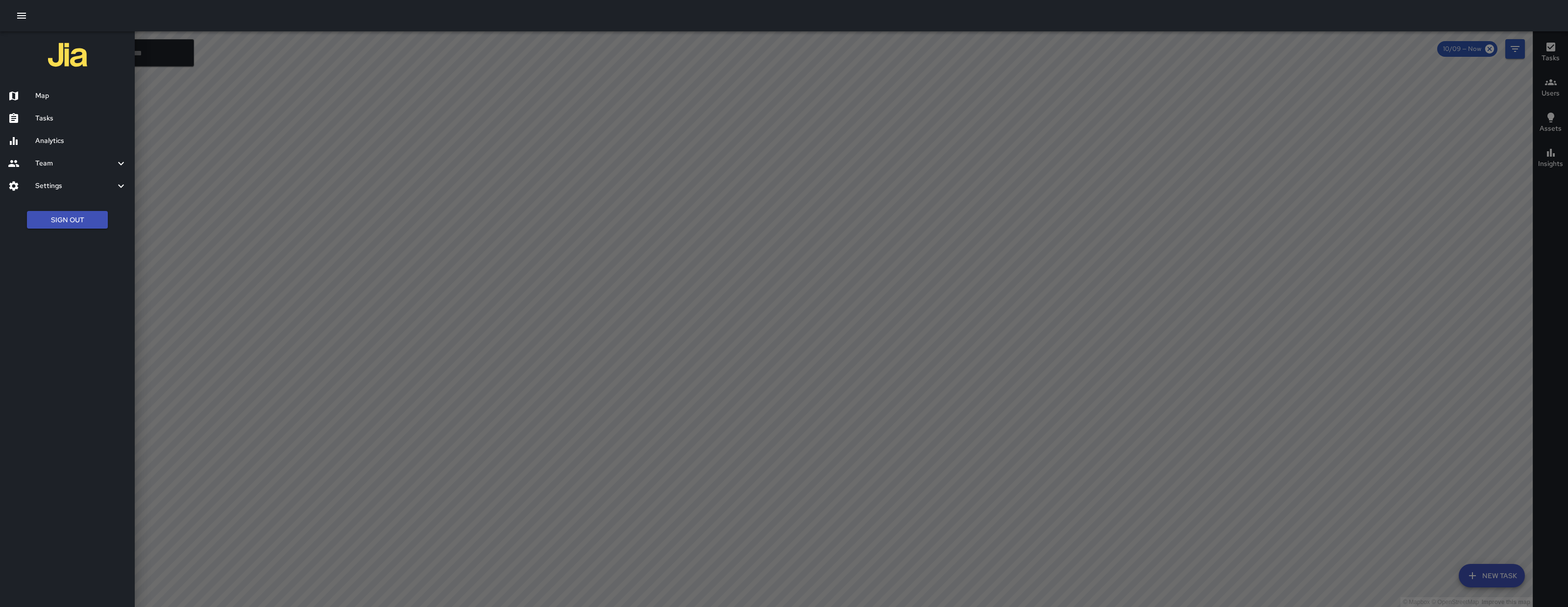
click at [84, 136] on h6 "Analytics" at bounding box center [81, 141] width 92 height 11
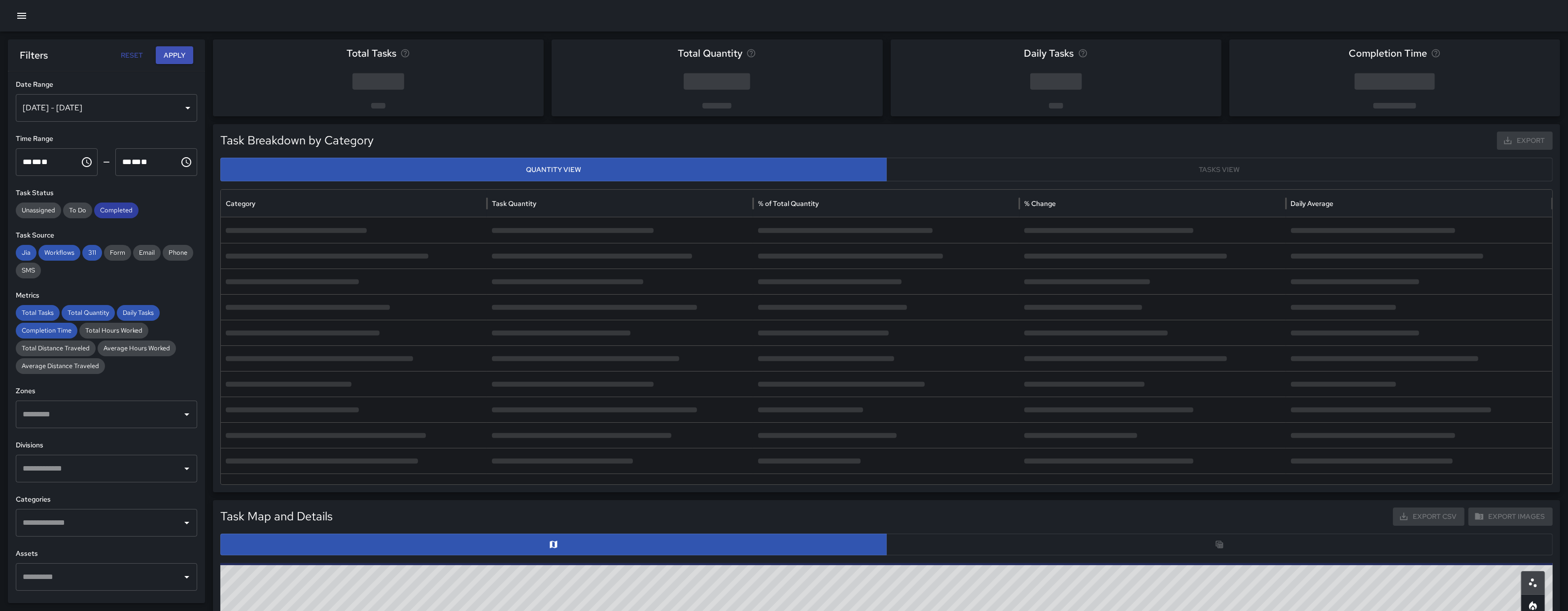
click at [100, 218] on div "Completed" at bounding box center [116, 211] width 44 height 16
click at [89, 252] on span "311" at bounding box center [92, 253] width 20 height 10
click at [64, 254] on span "Workflows" at bounding box center [59, 253] width 42 height 10
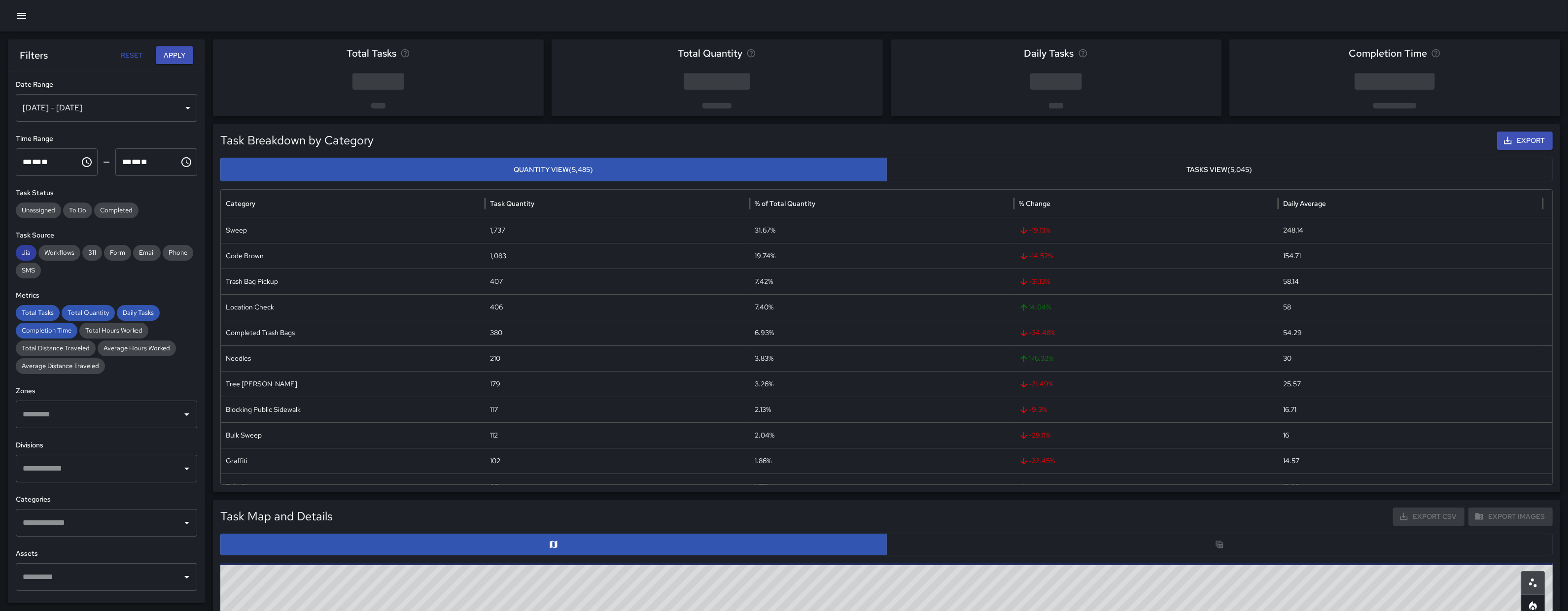
click at [16, 253] on span "Jia" at bounding box center [26, 253] width 21 height 10
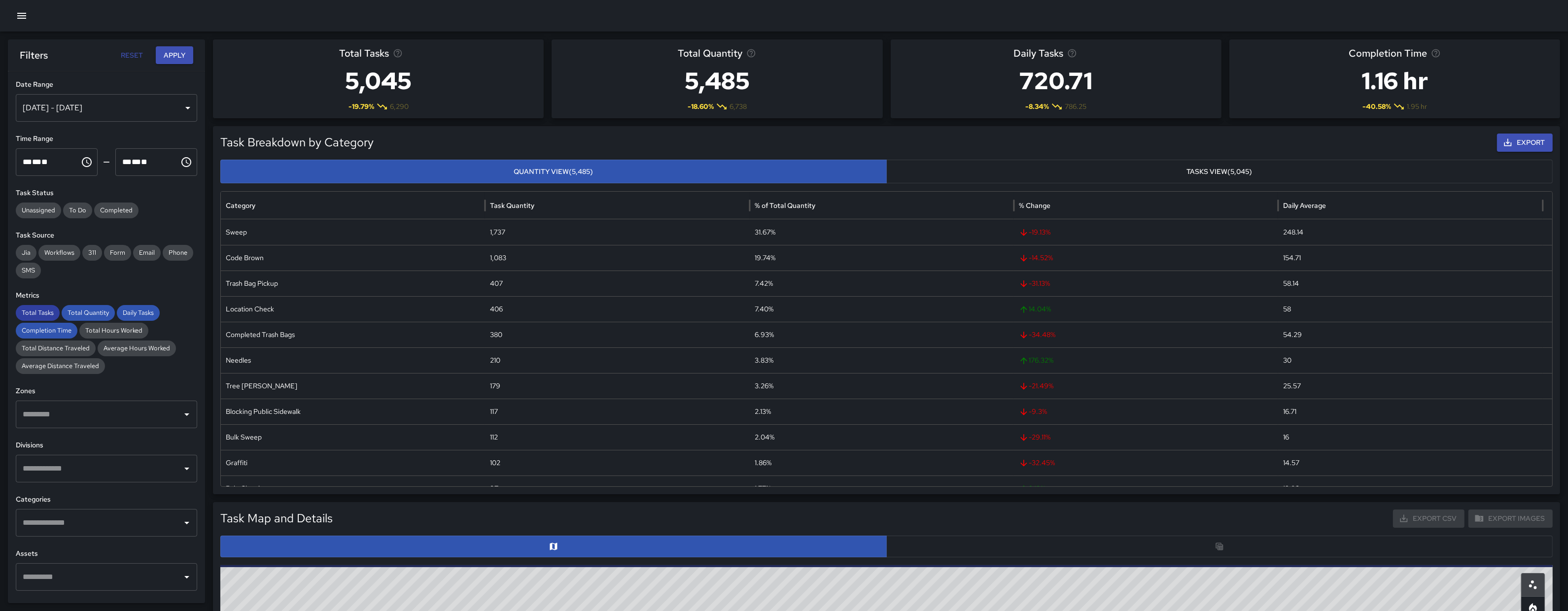
click at [31, 315] on span "Total Tasks" at bounding box center [38, 313] width 44 height 10
click at [36, 328] on span "Completion Time" at bounding box center [47, 331] width 62 height 10
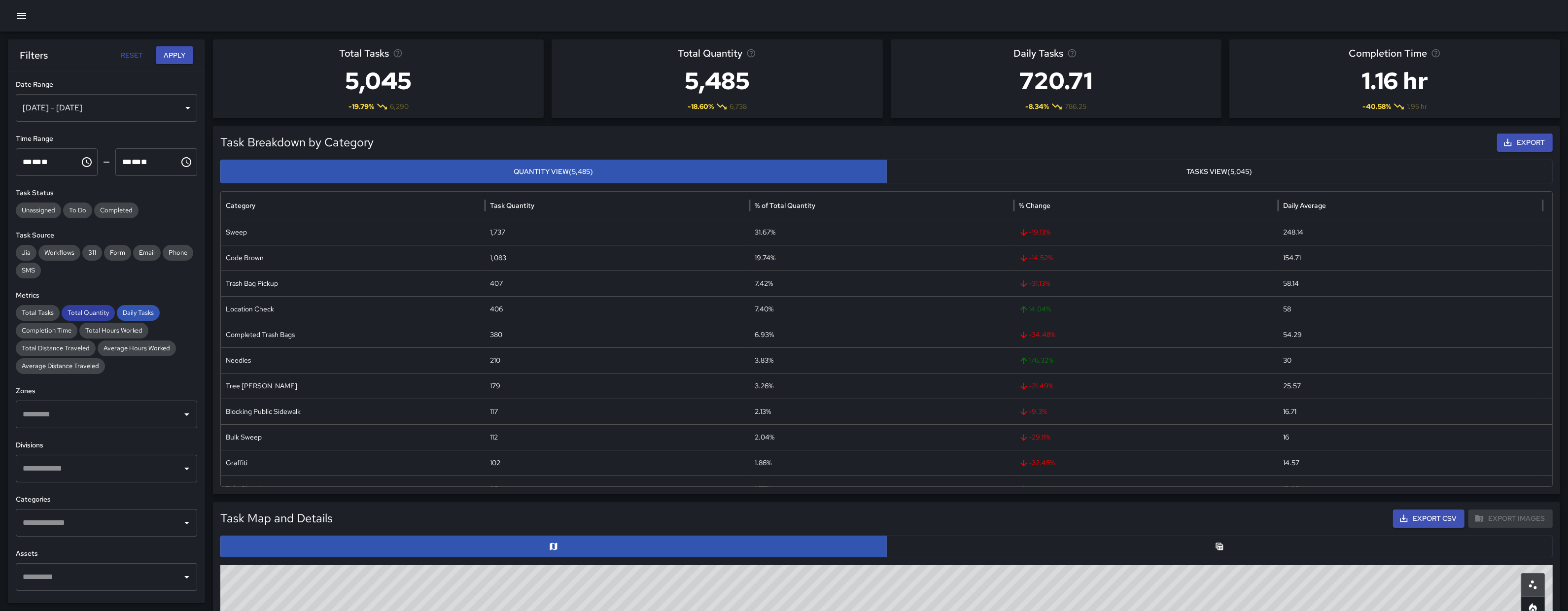
click at [82, 307] on div "Total Quantity" at bounding box center [88, 313] width 53 height 16
click at [124, 311] on span "Daily Tasks" at bounding box center [138, 313] width 43 height 10
click at [182, 54] on button "Apply" at bounding box center [174, 56] width 37 height 18
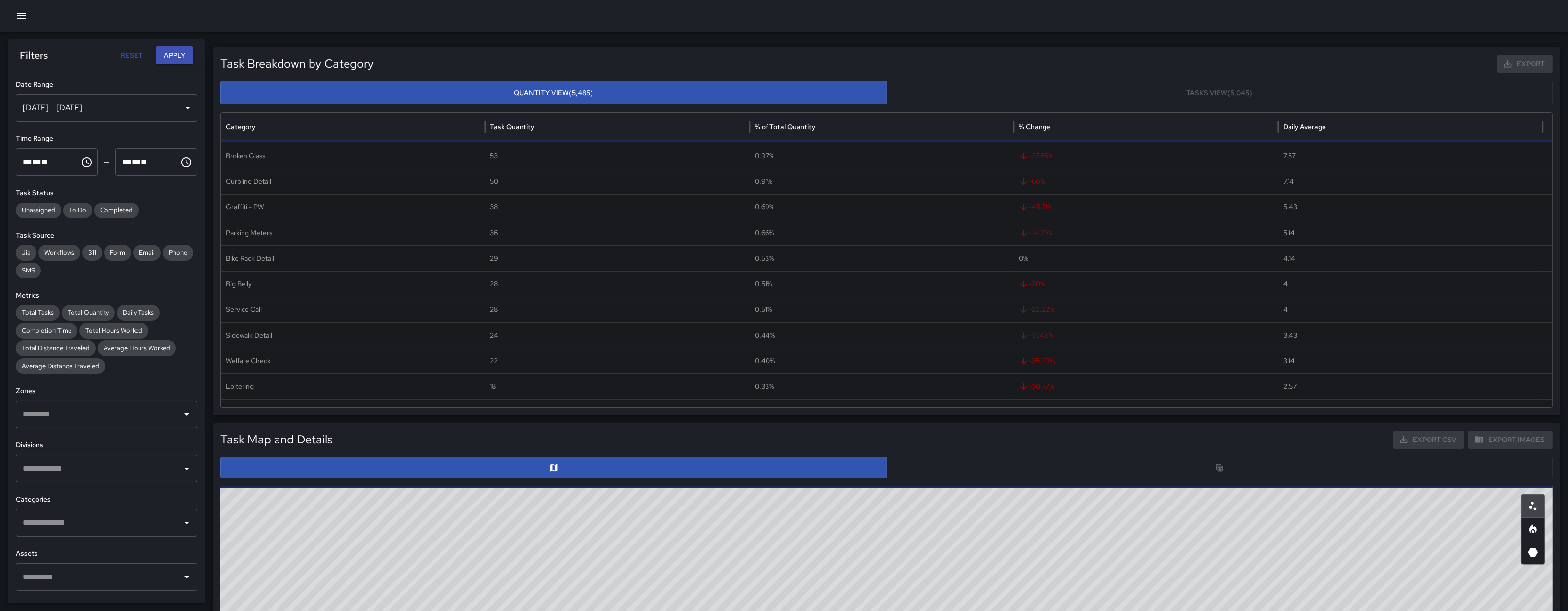
scroll to position [351, 0]
click at [724, 410] on div at bounding box center [887, 467] width 1332 height 21
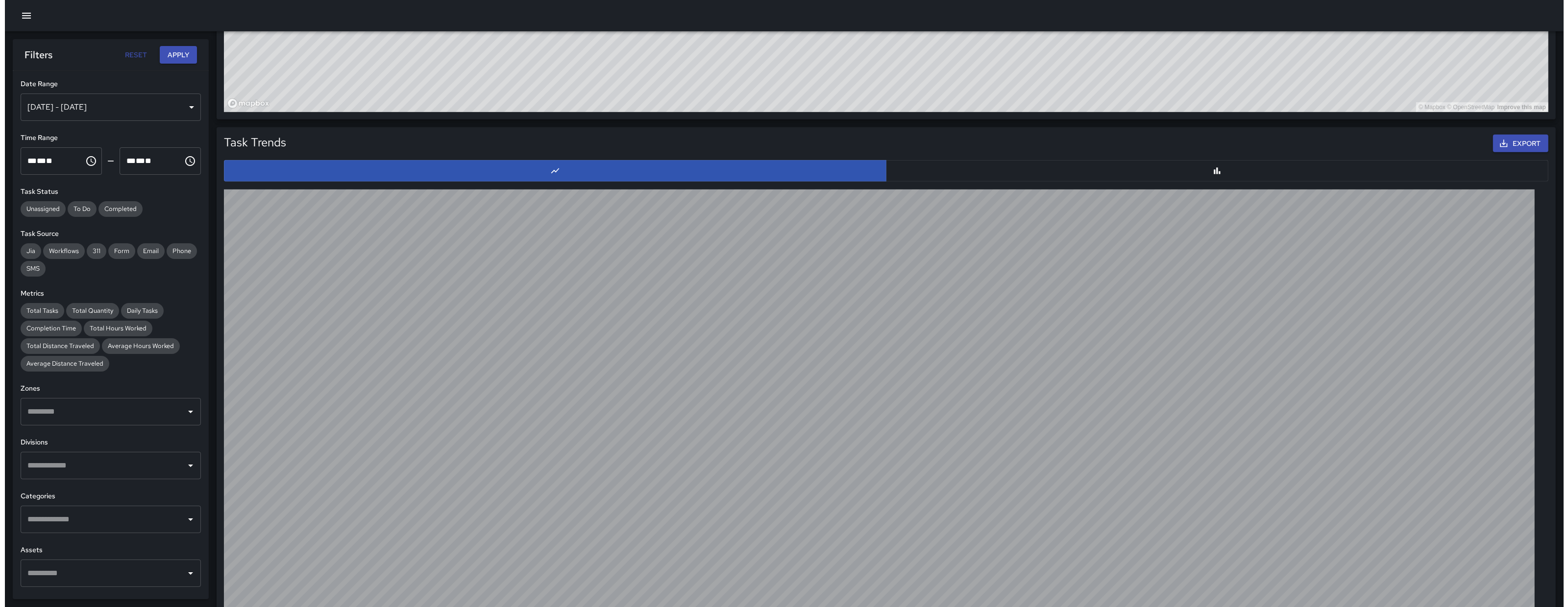
scroll to position [331, 0]
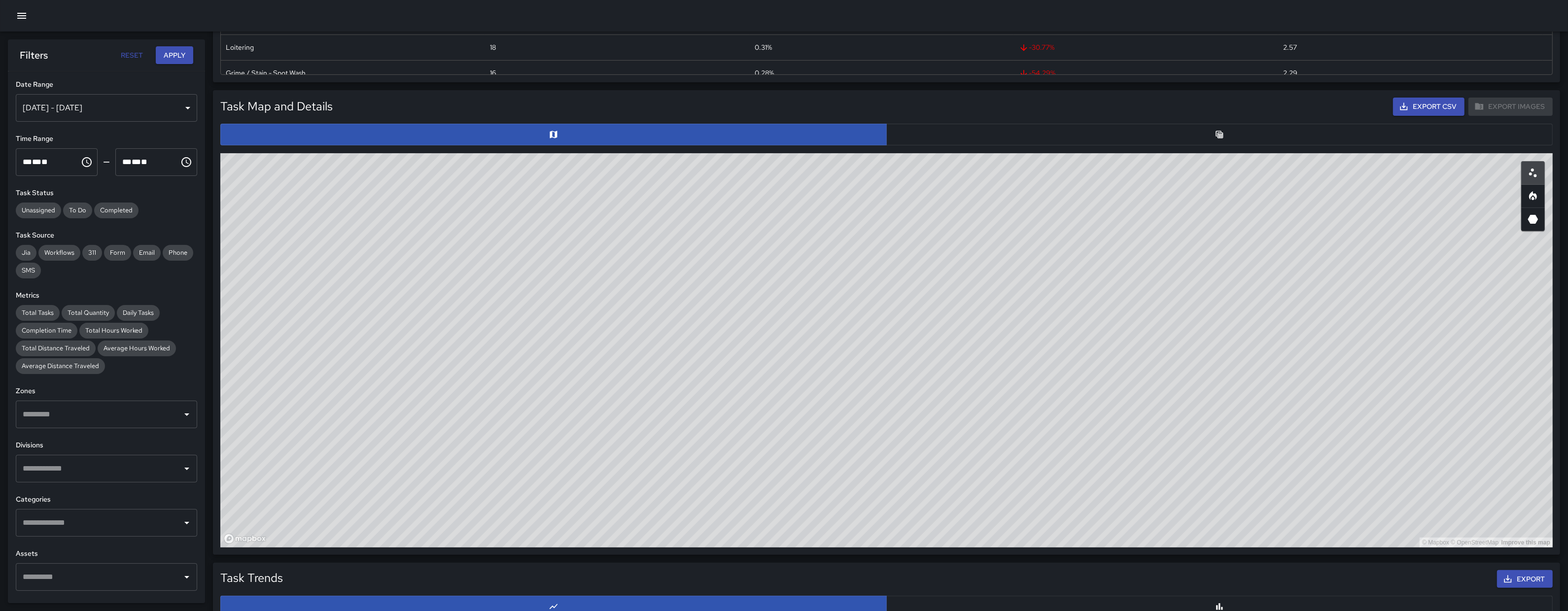
click at [724, 145] on div "Task Map and Details Export CSV Export Images ID Address 2a864de0 1100 Folsom S…" at bounding box center [887, 322] width 1332 height 450
click at [724, 138] on button "button" at bounding box center [1219, 134] width 666 height 21
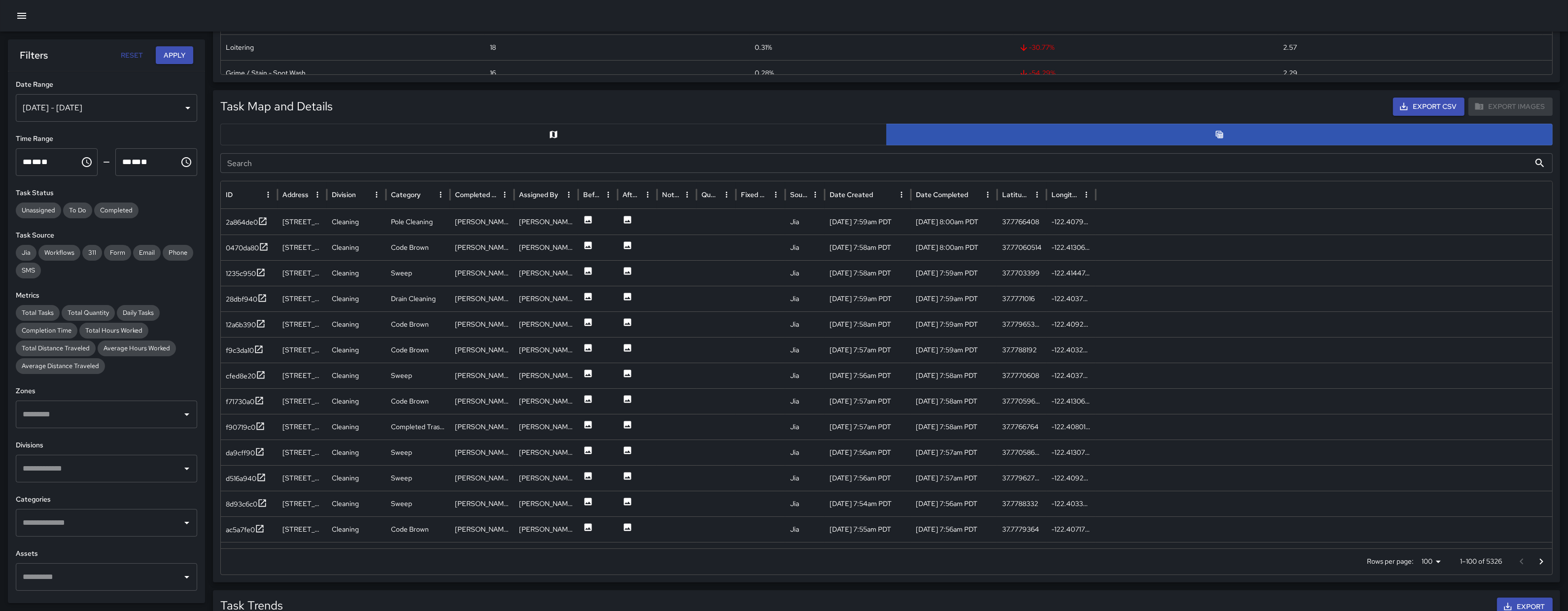
click at [488, 163] on input "Search" at bounding box center [875, 163] width 1310 height 20
paste input "********"
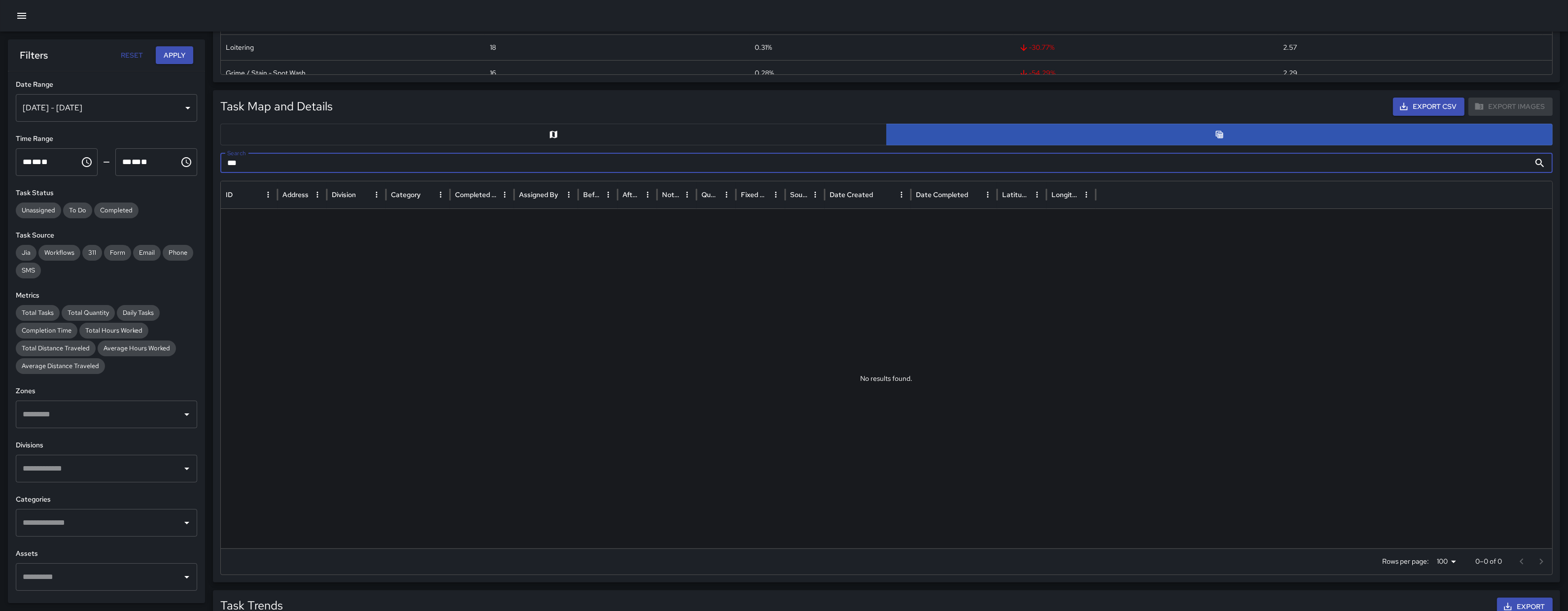
type input "*"
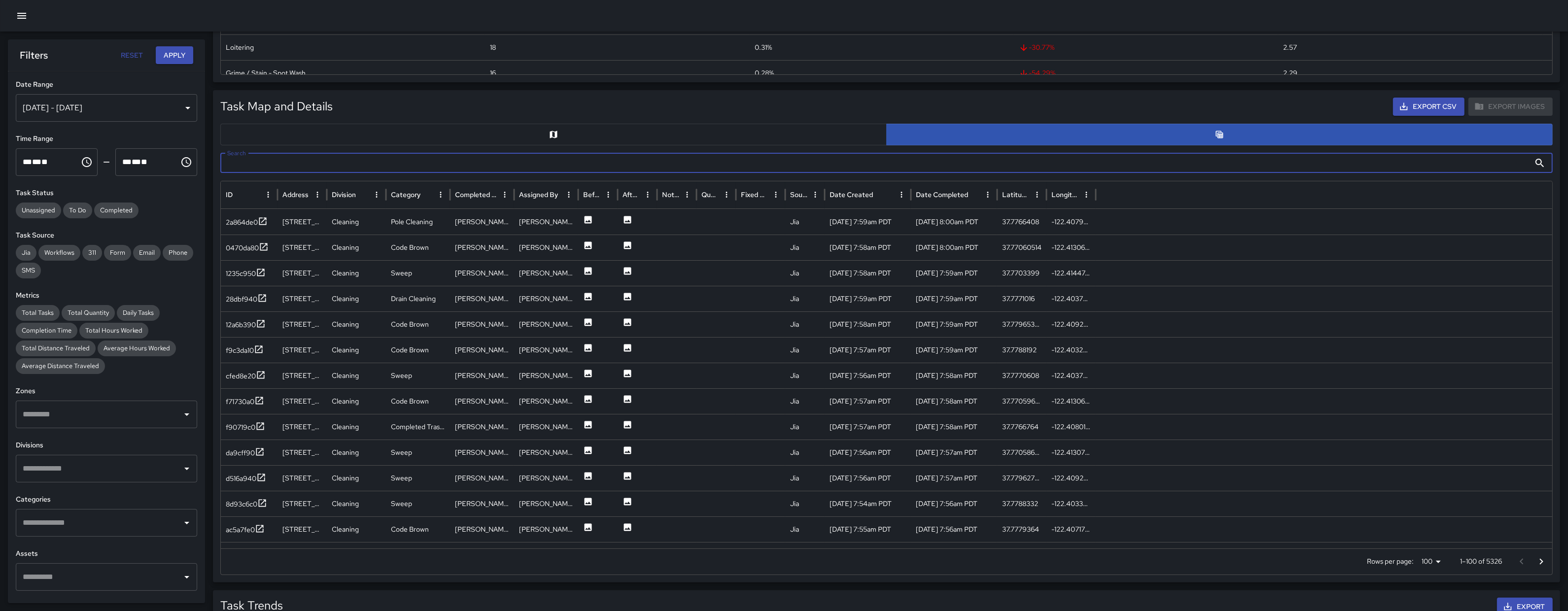
click at [25, 14] on icon "button" at bounding box center [21, 15] width 12 height 12
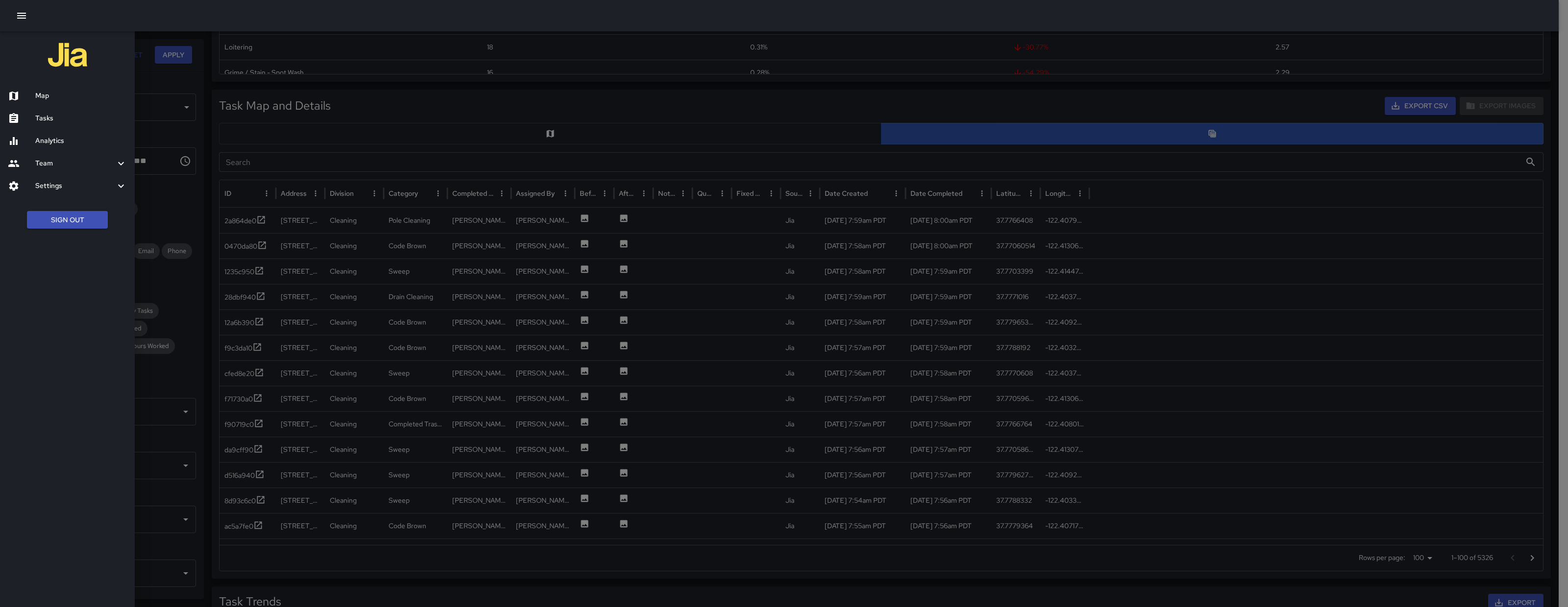
click at [70, 94] on h6 "Map" at bounding box center [81, 96] width 92 height 11
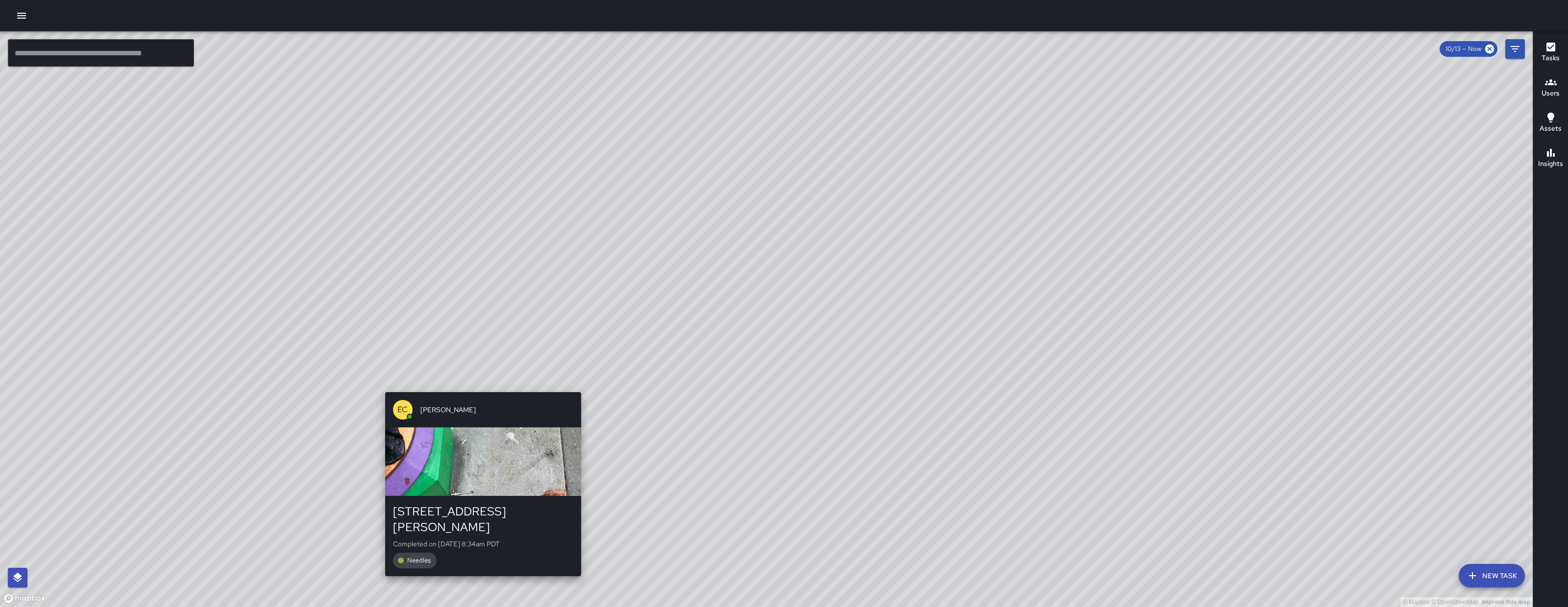
click at [477, 378] on div "© Mapbox © OpenStreetMap Improve this map EC Enrique Cervantes 1032 Howard Stre…" at bounding box center [766, 319] width 1533 height 576
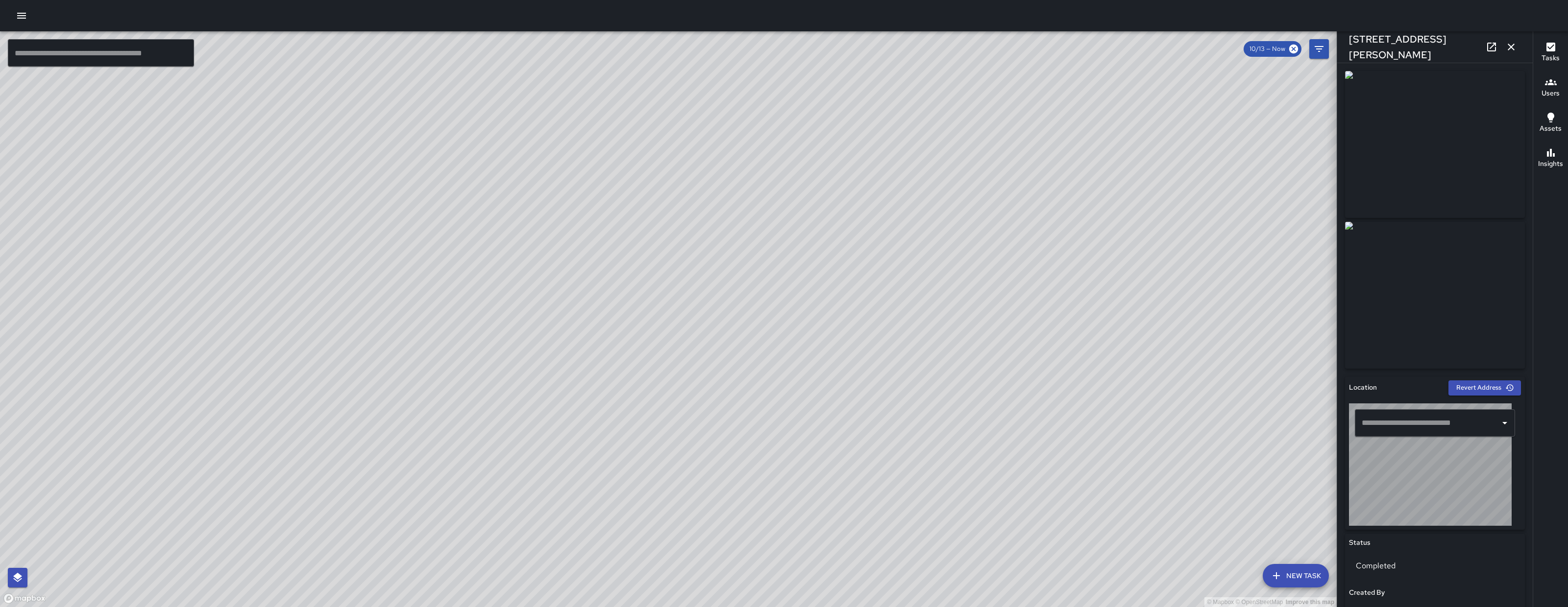
type input "**********"
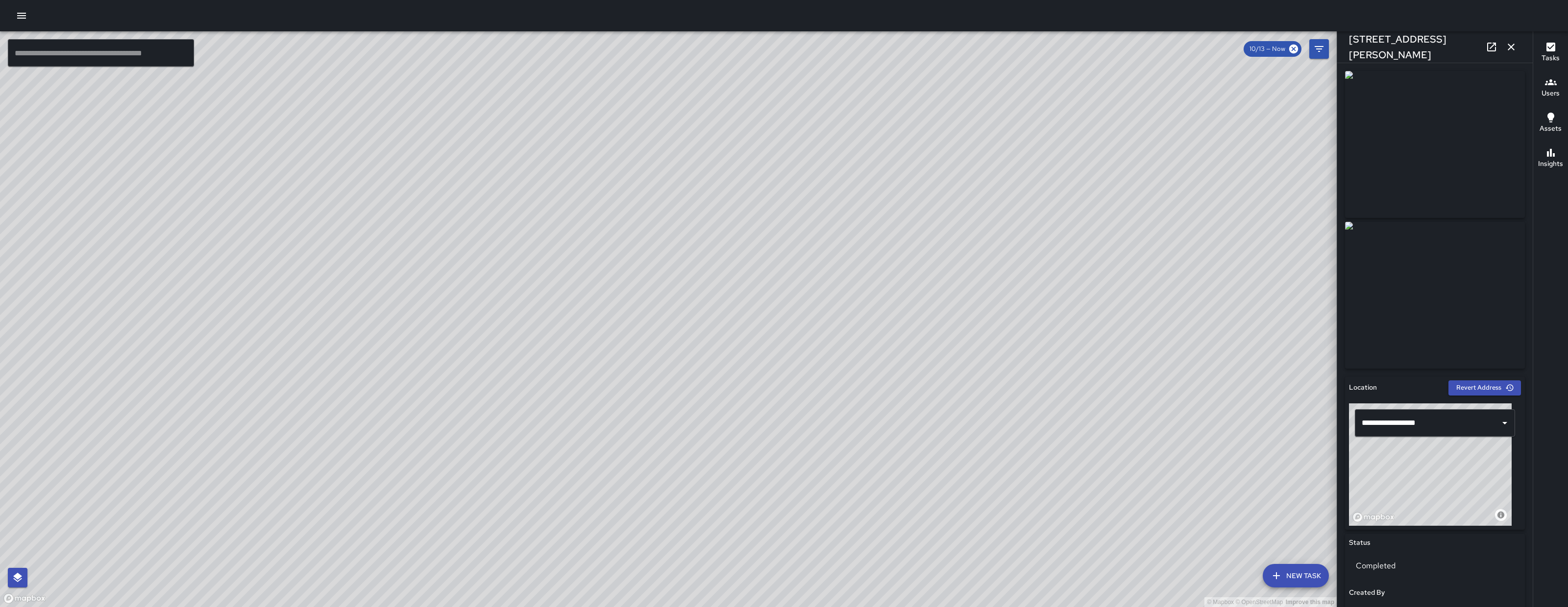
click at [720, 49] on icon "button" at bounding box center [1511, 47] width 12 height 12
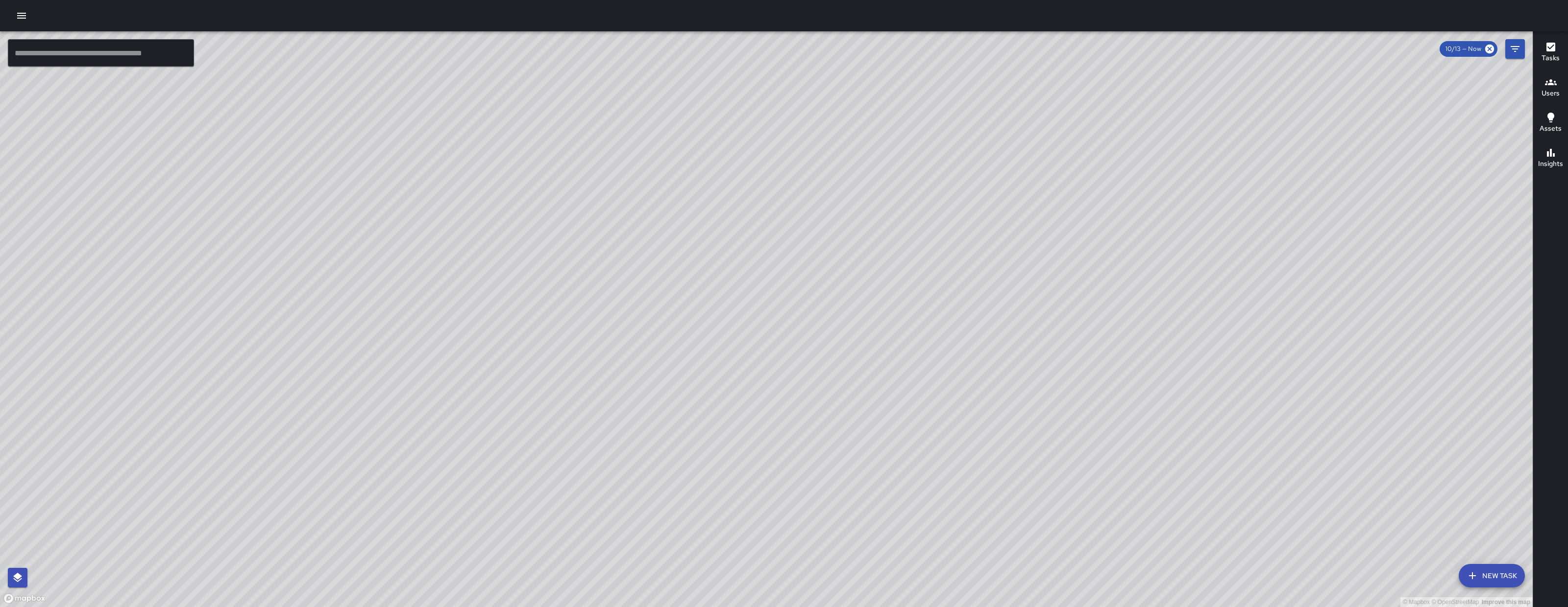
drag, startPoint x: 1228, startPoint y: 533, endPoint x: 891, endPoint y: 190, distance: 480.9
click at [720, 190] on div "© Mapbox © OpenStreetMap Improve this map" at bounding box center [766, 319] width 1533 height 576
drag, startPoint x: 1094, startPoint y: 451, endPoint x: 784, endPoint y: 386, distance: 316.7
click at [720, 386] on div "© Mapbox © OpenStreetMap Improve this map" at bounding box center [766, 319] width 1533 height 576
click at [22, 21] on button "button" at bounding box center [21, 16] width 19 height 19
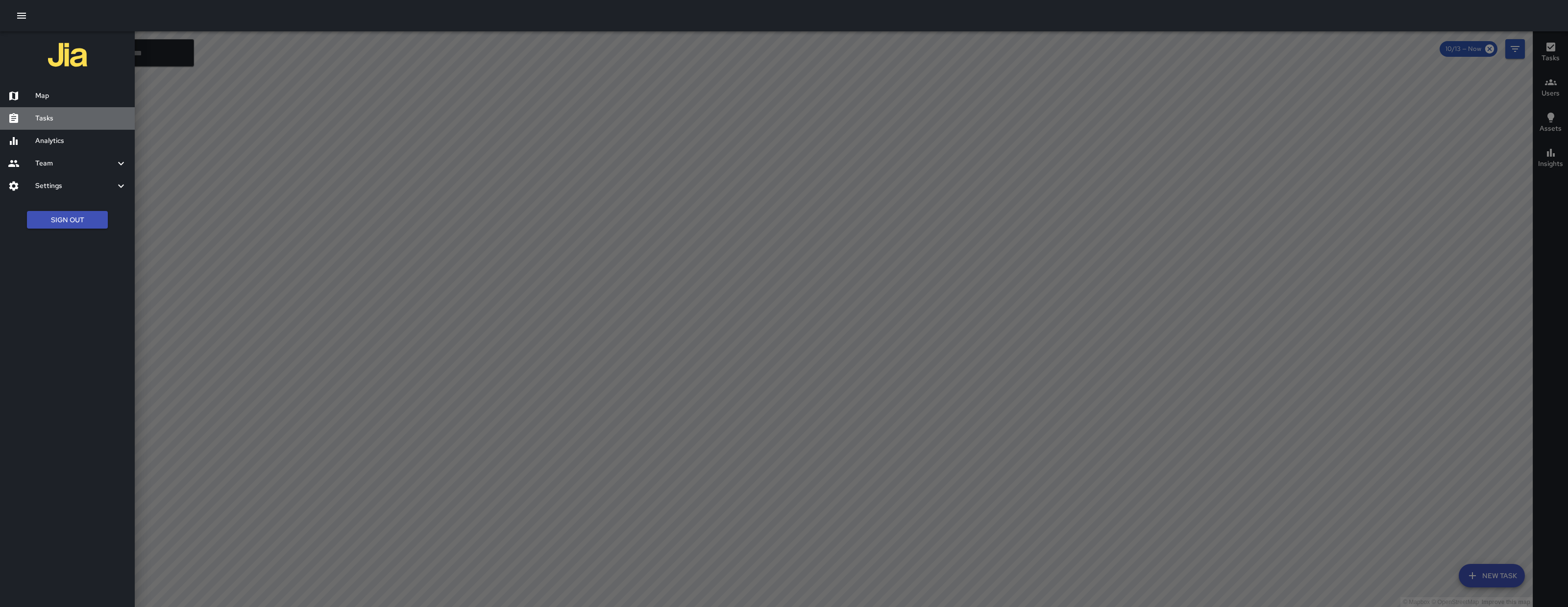
click at [52, 124] on div "Tasks" at bounding box center [67, 118] width 135 height 23
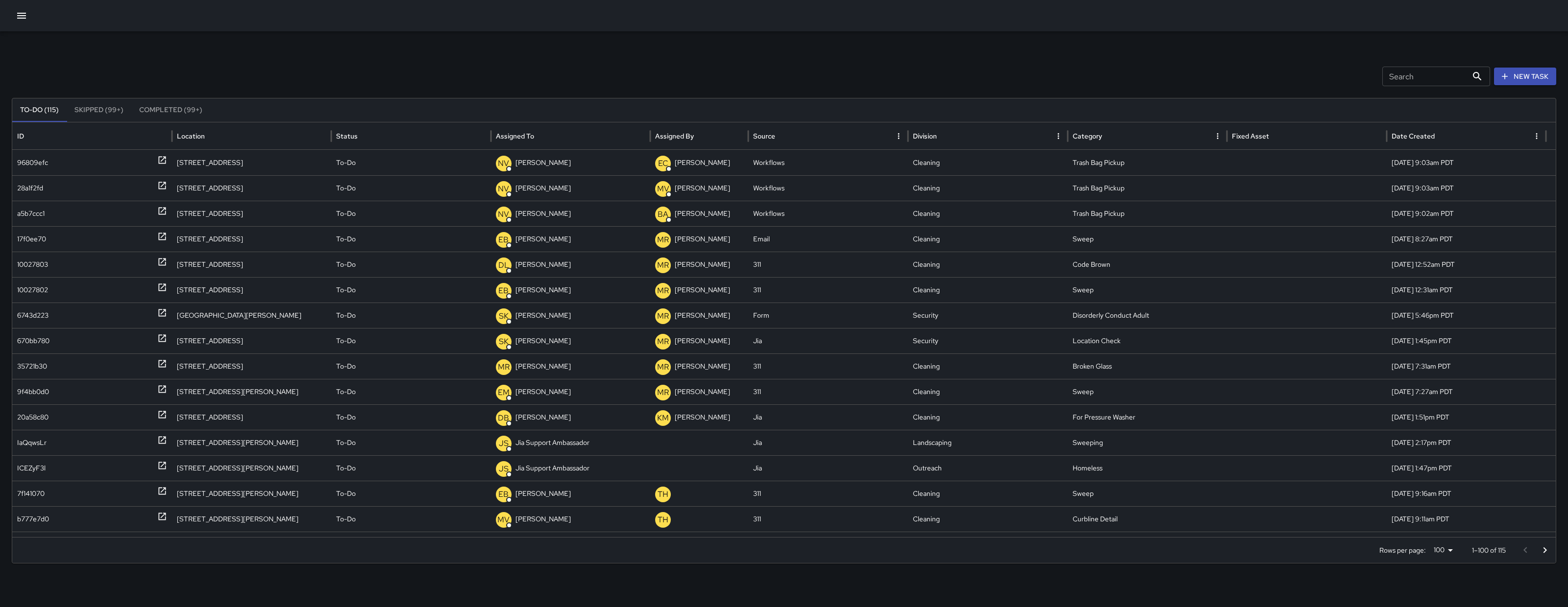
click at [560, 92] on div "Search Search New Task To-Do (115) Skipped (99+) Completed (99+) ID Location St…" at bounding box center [784, 310] width 1568 height 556
click at [29, 12] on button "button" at bounding box center [21, 16] width 19 height 19
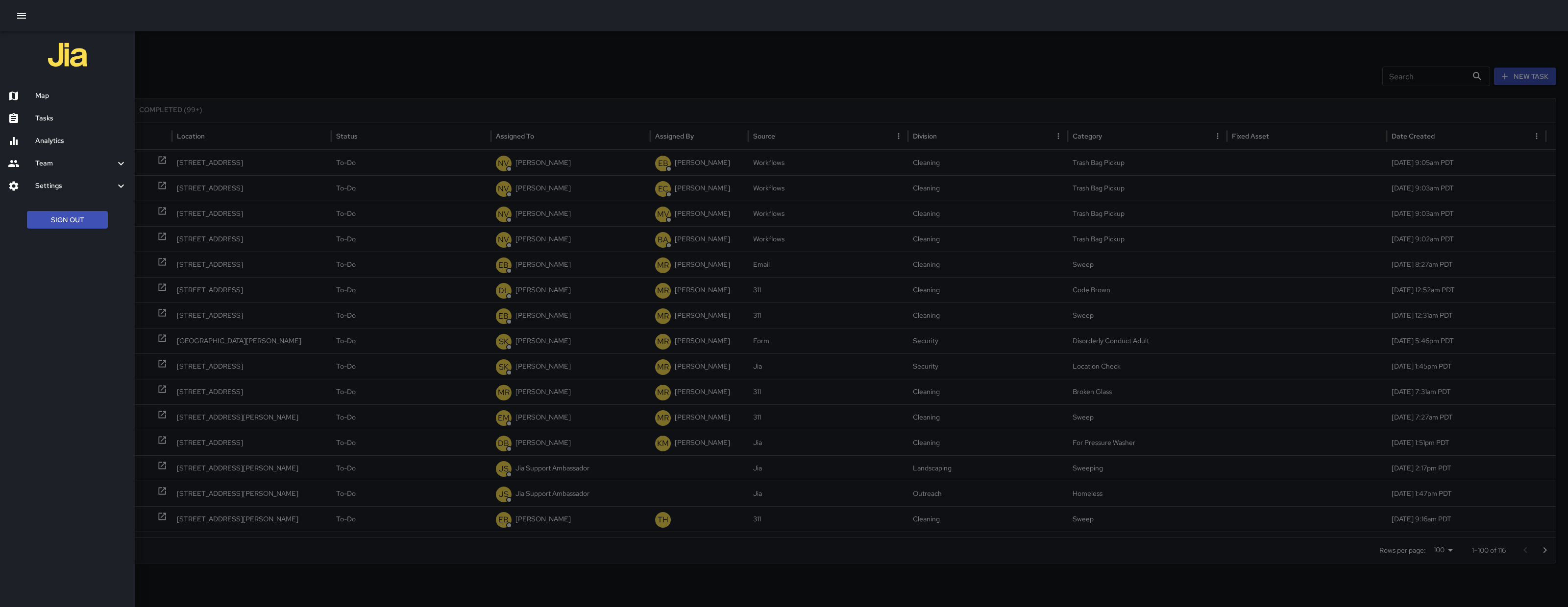
click at [49, 102] on div "Map" at bounding box center [67, 95] width 135 height 23
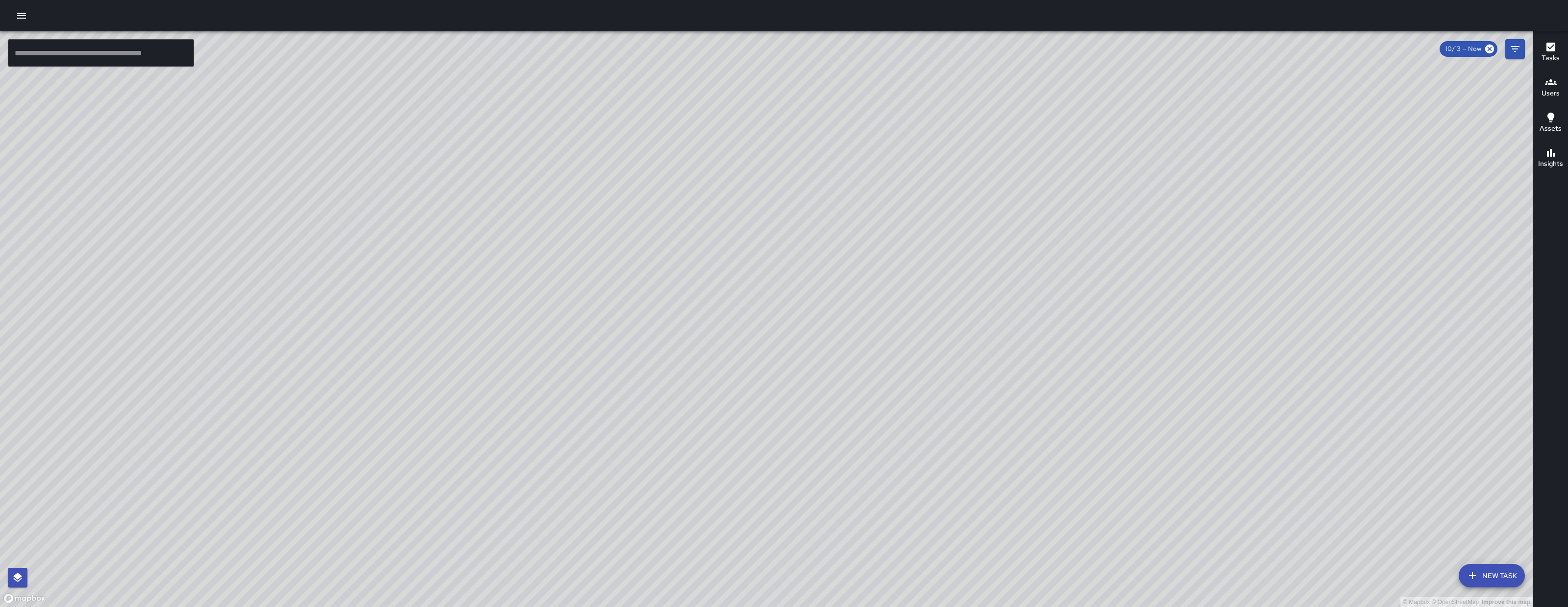
drag, startPoint x: 604, startPoint y: 159, endPoint x: 631, endPoint y: 267, distance: 111.3
click at [604, 159] on div "© Mapbox © OpenStreetMap Improve this map" at bounding box center [766, 319] width 1533 height 576
click at [608, 181] on div "© Mapbox © OpenStreetMap Improve this map" at bounding box center [766, 319] width 1533 height 576
drag, startPoint x: 631, startPoint y: 267, endPoint x: 645, endPoint y: 325, distance: 59.7
click at [645, 325] on div "© Mapbox © OpenStreetMap Improve this map" at bounding box center [766, 319] width 1533 height 576
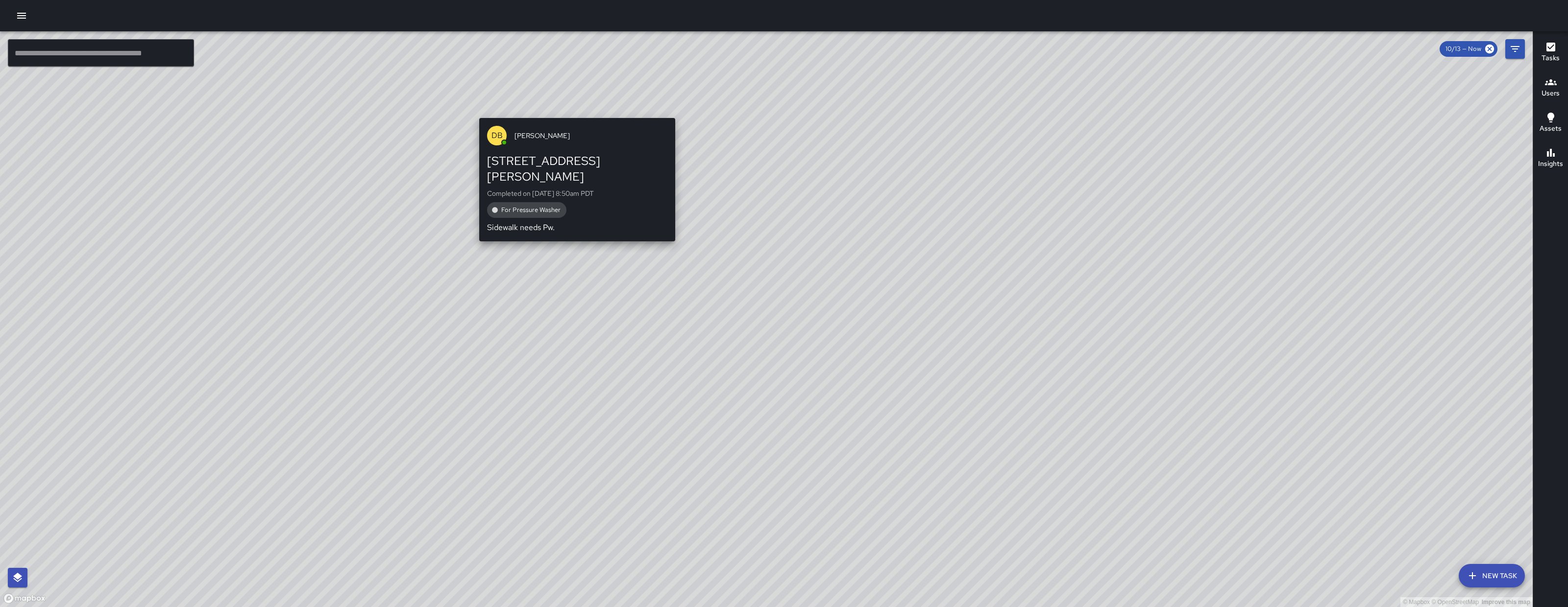
click at [567, 108] on div "© Mapbox © OpenStreetMap Improve this map DB DeAndre Barney 1028 Howard Street …" at bounding box center [766, 319] width 1533 height 576
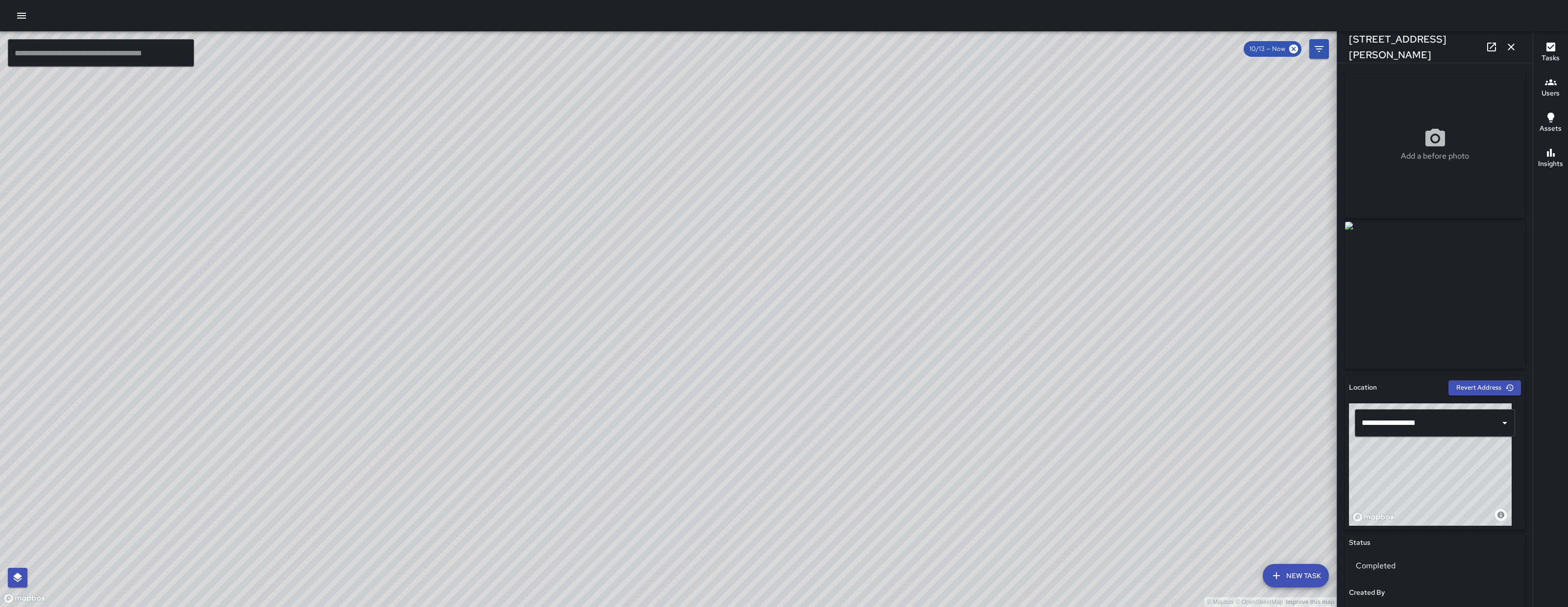
click at [720, 49] on icon "button" at bounding box center [1511, 47] width 7 height 7
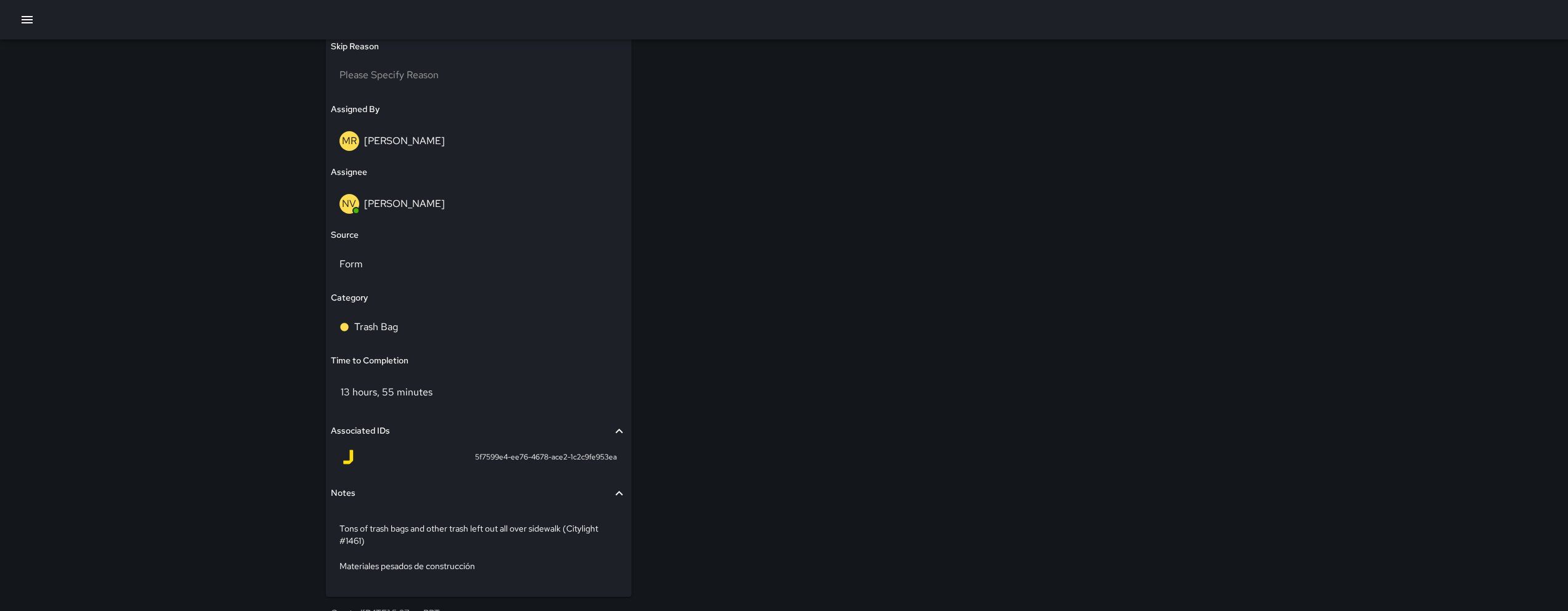
scroll to position [754, 0]
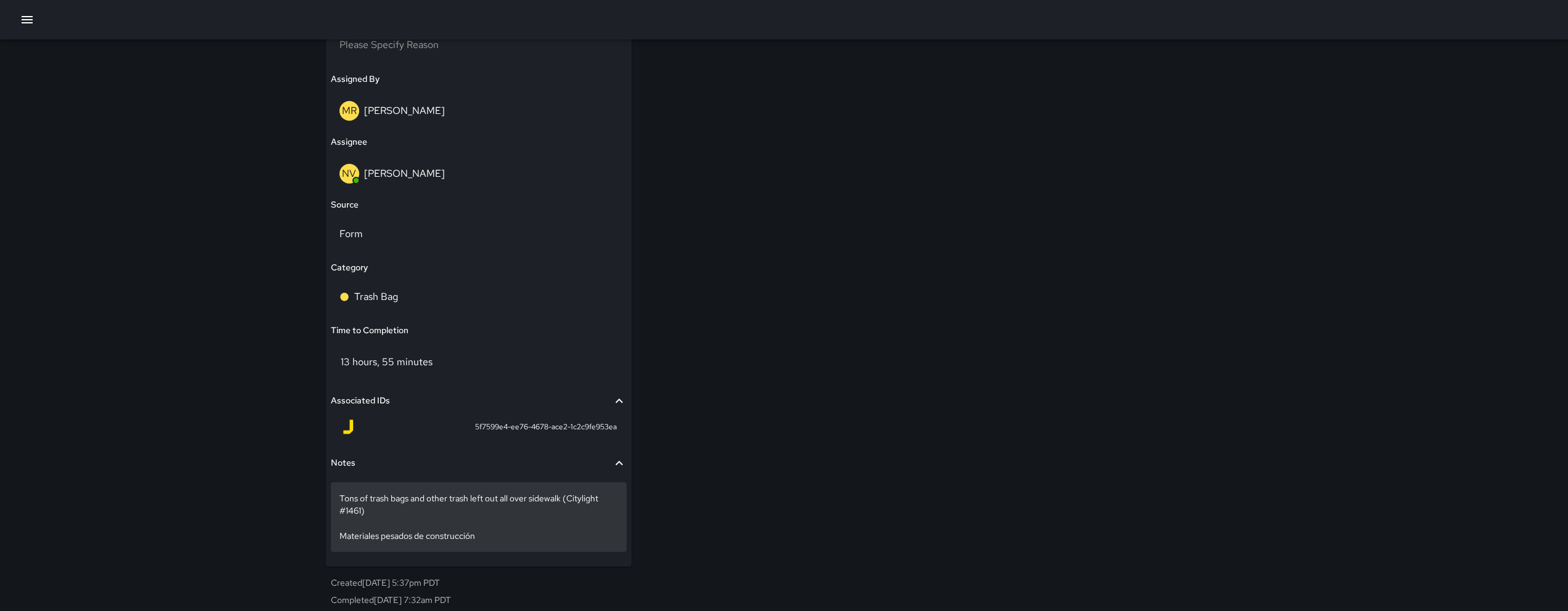
click at [504, 544] on div "Tons of trash bags and other trash left out all over sidewalk (Citylight #1461)…" at bounding box center [478, 516] width 295 height 69
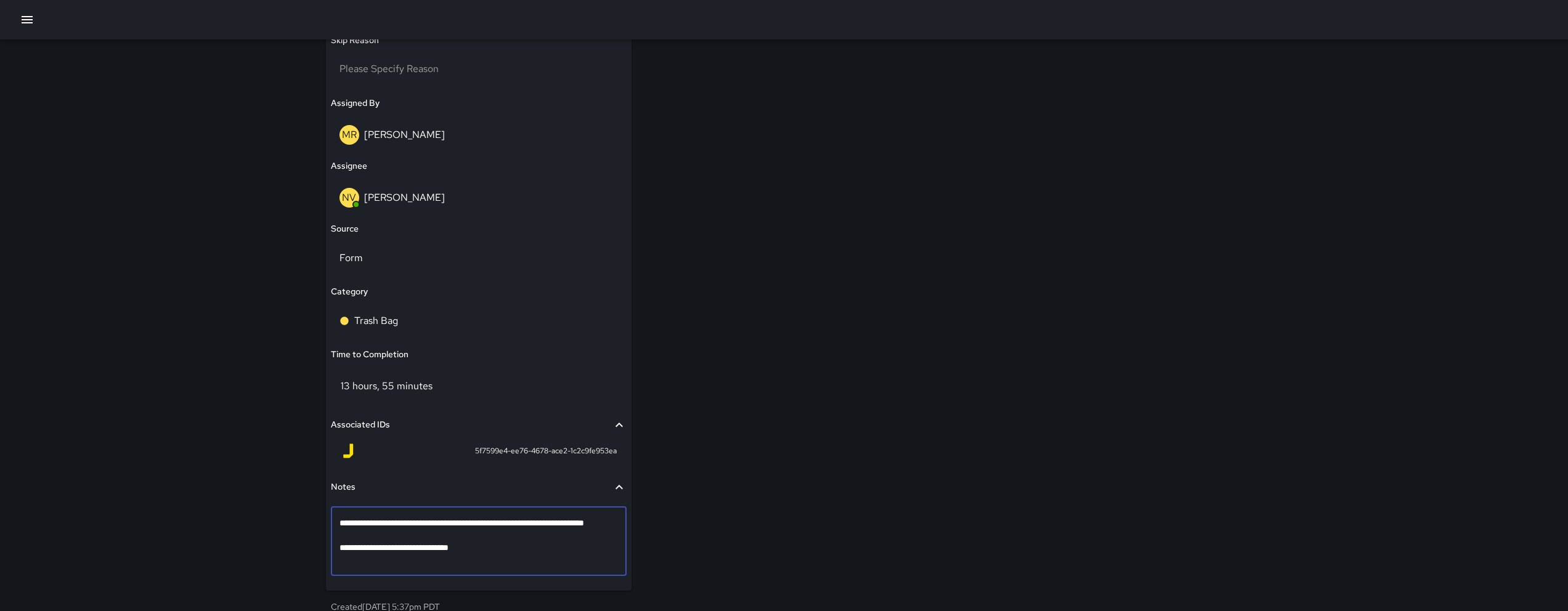
drag, startPoint x: 500, startPoint y: 552, endPoint x: 519, endPoint y: 554, distance: 19.1
click at [519, 554] on textarea "**********" at bounding box center [479, 541] width 279 height 49
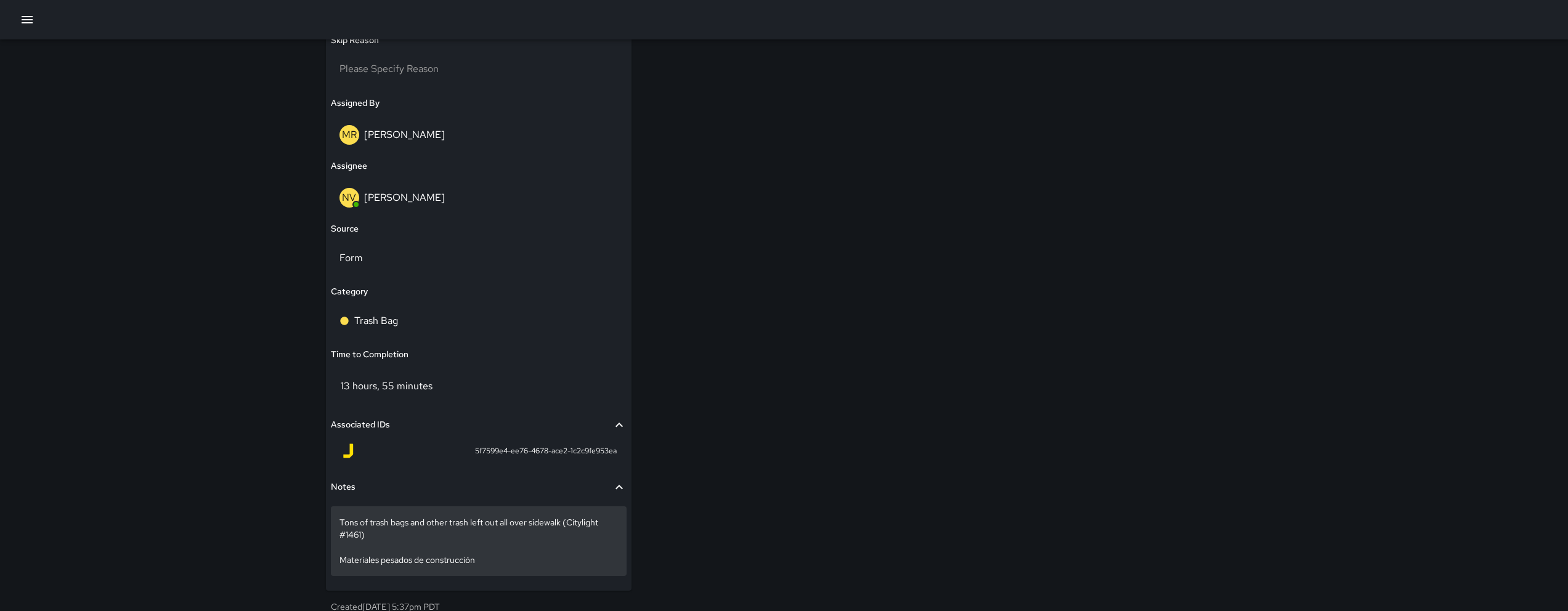
drag, startPoint x: 507, startPoint y: 559, endPoint x: 336, endPoint y: 561, distance: 171.0
click at [336, 561] on div "Tons of trash bags and other trash left out all over sidewalk (Citylight #1461)…" at bounding box center [478, 541] width 295 height 69
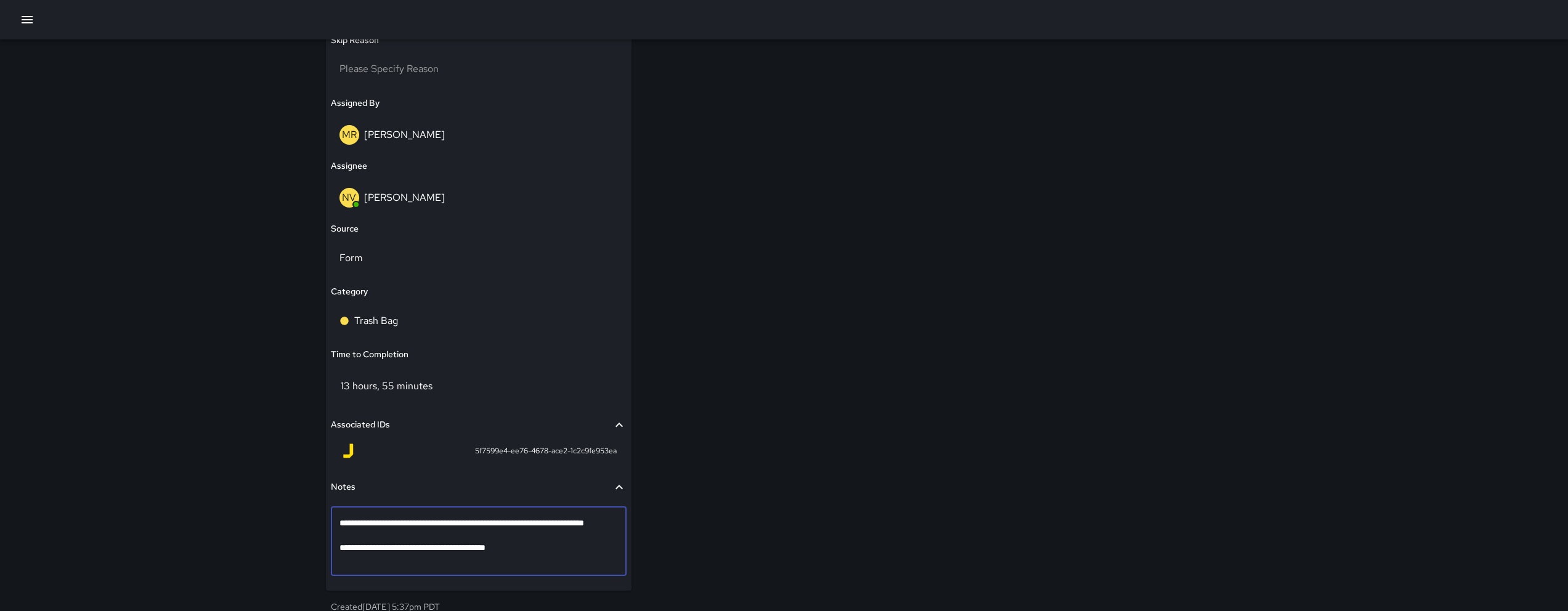
type textarea "**********"
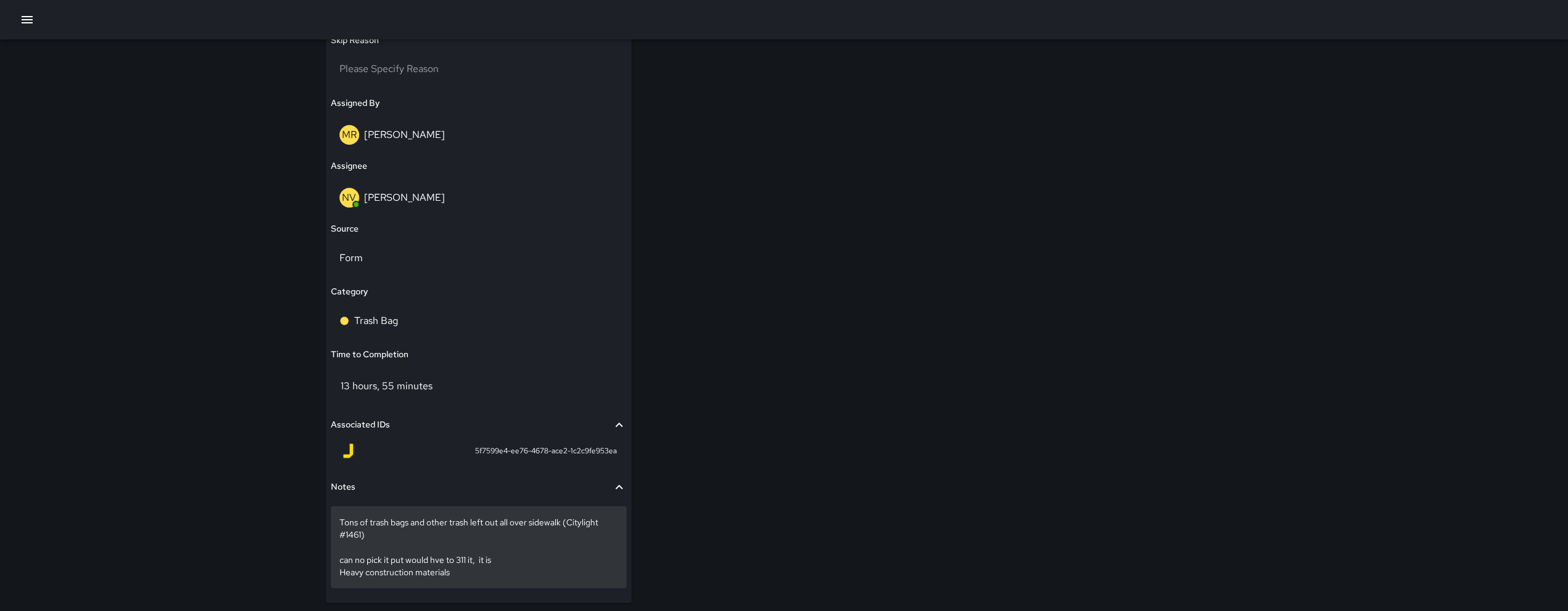
click at [340, 572] on p "Tons of trash bags and other trash left out all over sidewalk (Citylight #1461)…" at bounding box center [479, 547] width 279 height 61
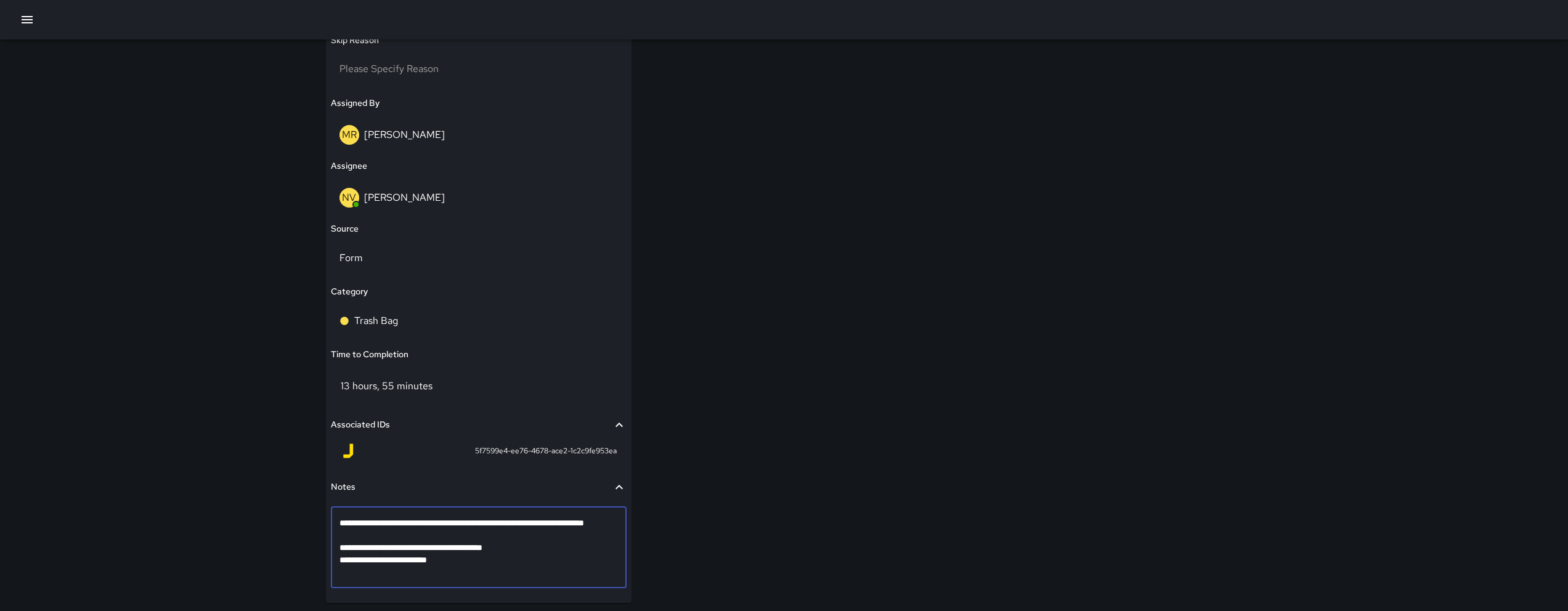
click at [340, 574] on textarea "**********" at bounding box center [479, 547] width 279 height 61
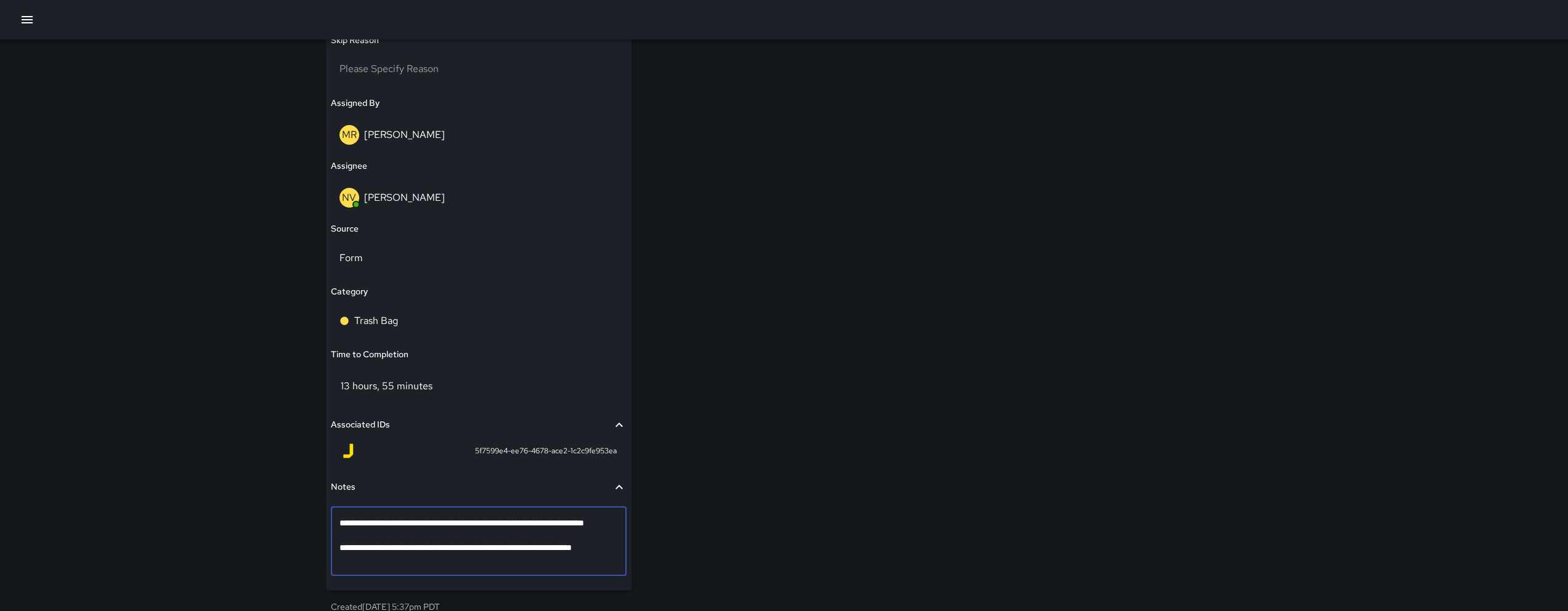
click at [501, 561] on textarea "**********" at bounding box center [479, 541] width 279 height 49
click at [436, 561] on textarea "**********" at bounding box center [479, 541] width 279 height 49
type textarea "**********"
click at [521, 544] on textarea "**********" at bounding box center [479, 541] width 279 height 49
click at [434, 541] on textarea "**********" at bounding box center [479, 541] width 279 height 49
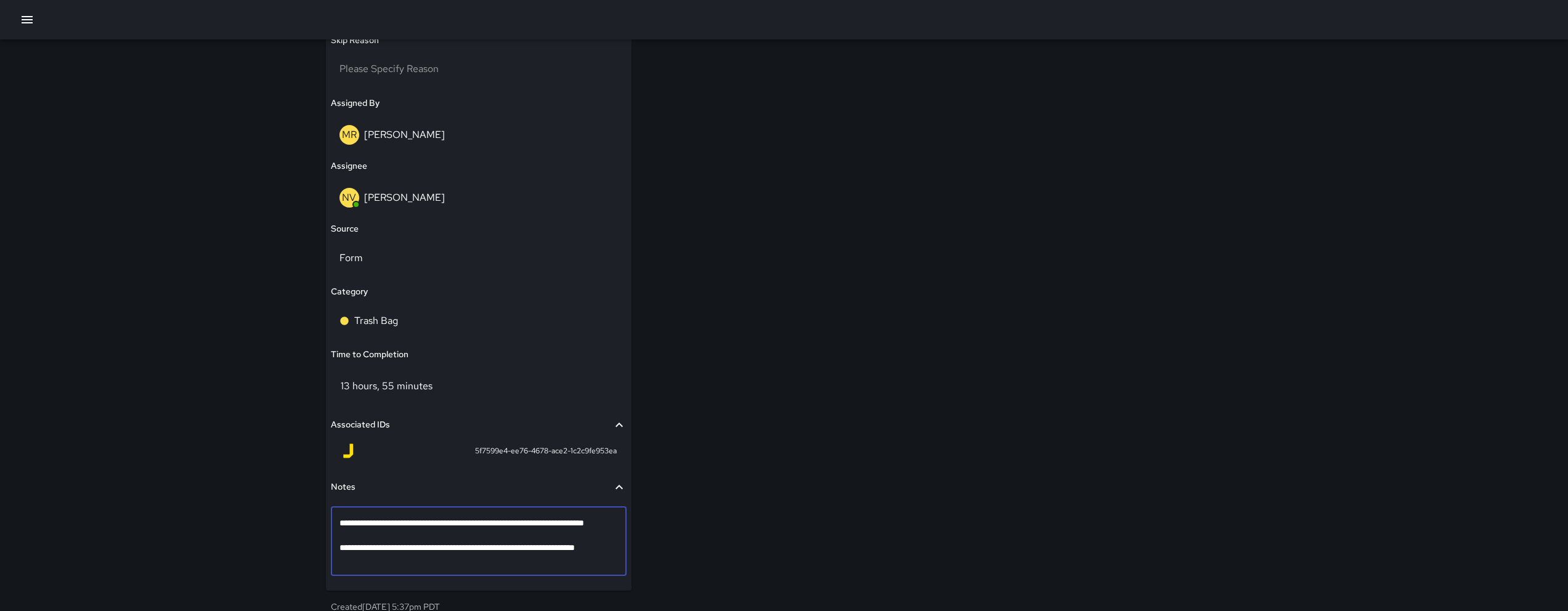
click at [434, 541] on textarea "**********" at bounding box center [479, 541] width 279 height 49
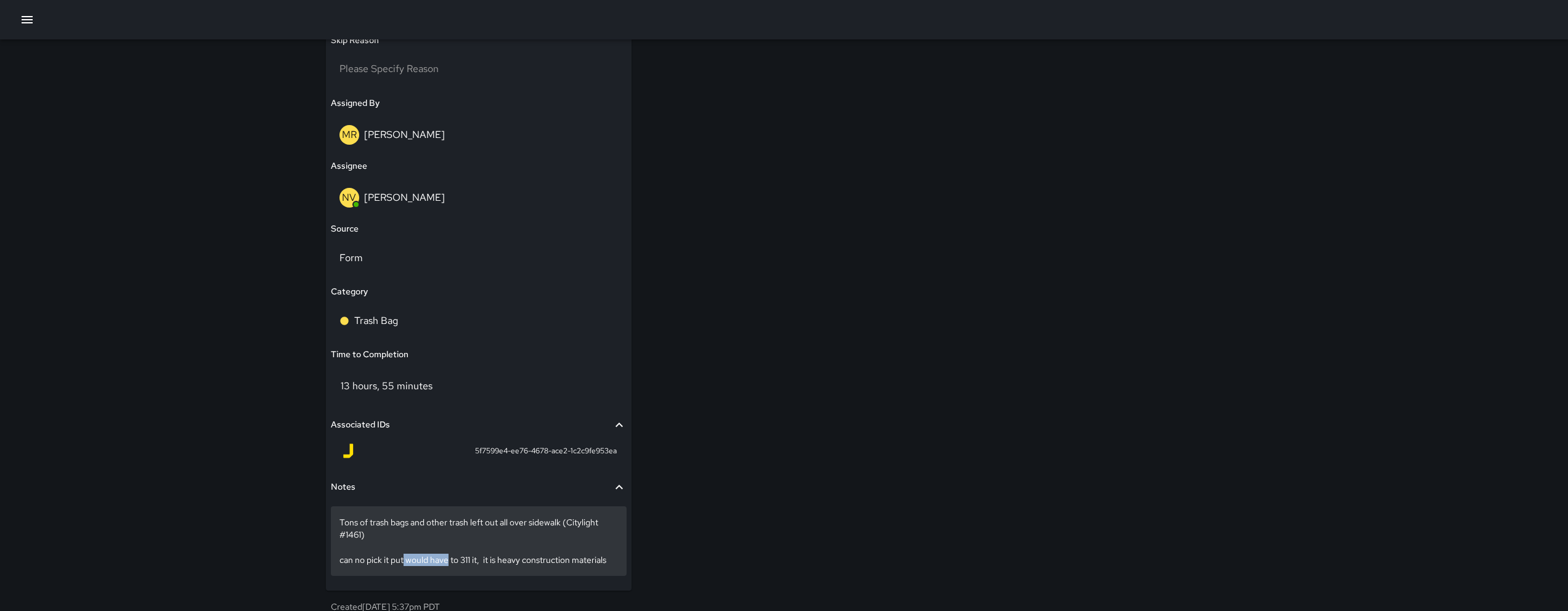
drag, startPoint x: 448, startPoint y: 561, endPoint x: 406, endPoint y: 563, distance: 42.0
click at [406, 563] on p "Tons of trash bags and other trash left out all over sidewalk (Citylight #1461)…" at bounding box center [479, 541] width 279 height 49
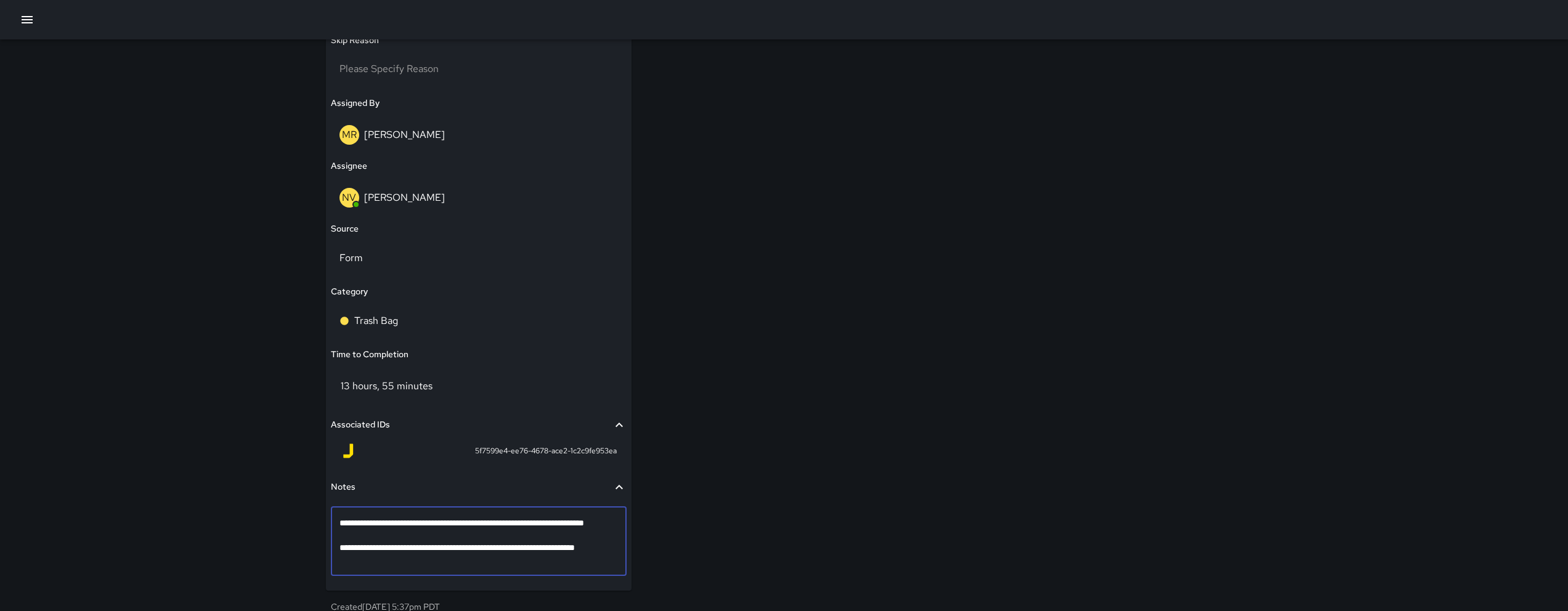
drag, startPoint x: 362, startPoint y: 562, endPoint x: 396, endPoint y: 579, distance: 38.0
click at [363, 562] on textarea "**********" at bounding box center [479, 541] width 279 height 49
drag, startPoint x: 453, startPoint y: 561, endPoint x: 415, endPoint y: 564, distance: 38.1
click at [415, 564] on textarea "**********" at bounding box center [479, 541] width 279 height 49
click at [611, 560] on textarea "**********" at bounding box center [479, 541] width 279 height 49
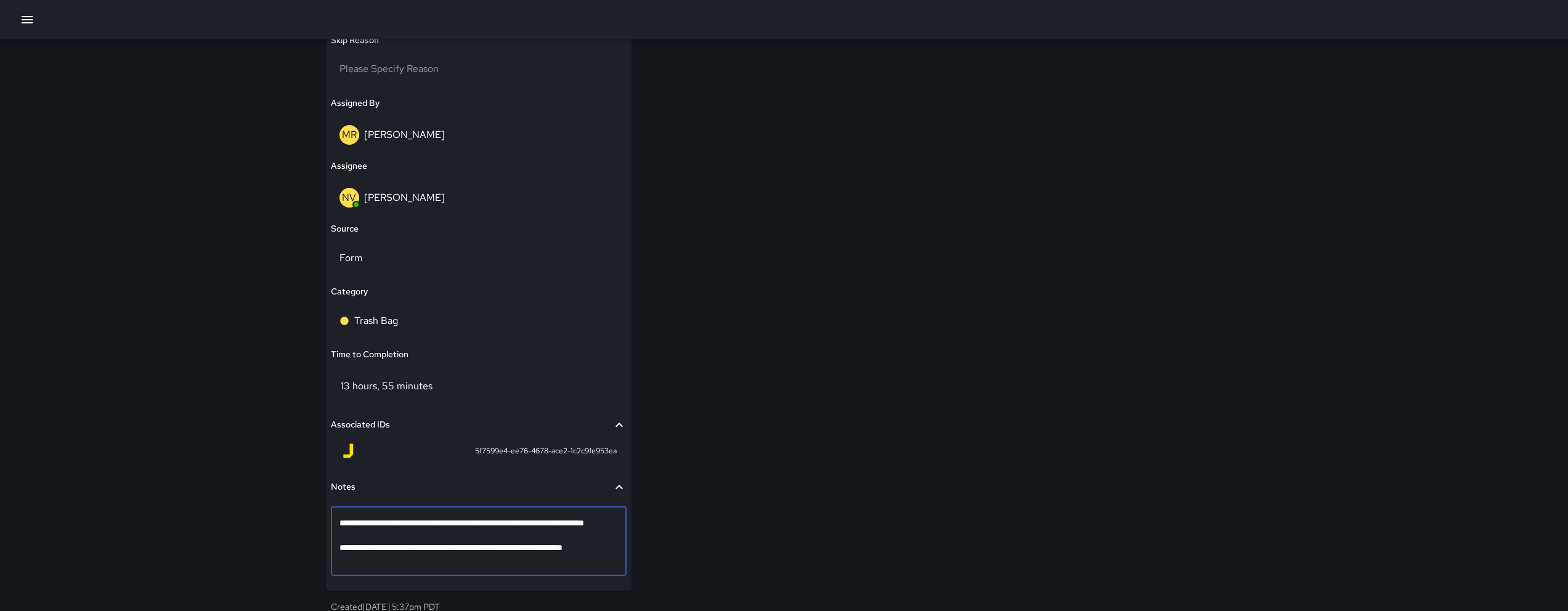
type textarea "**********"
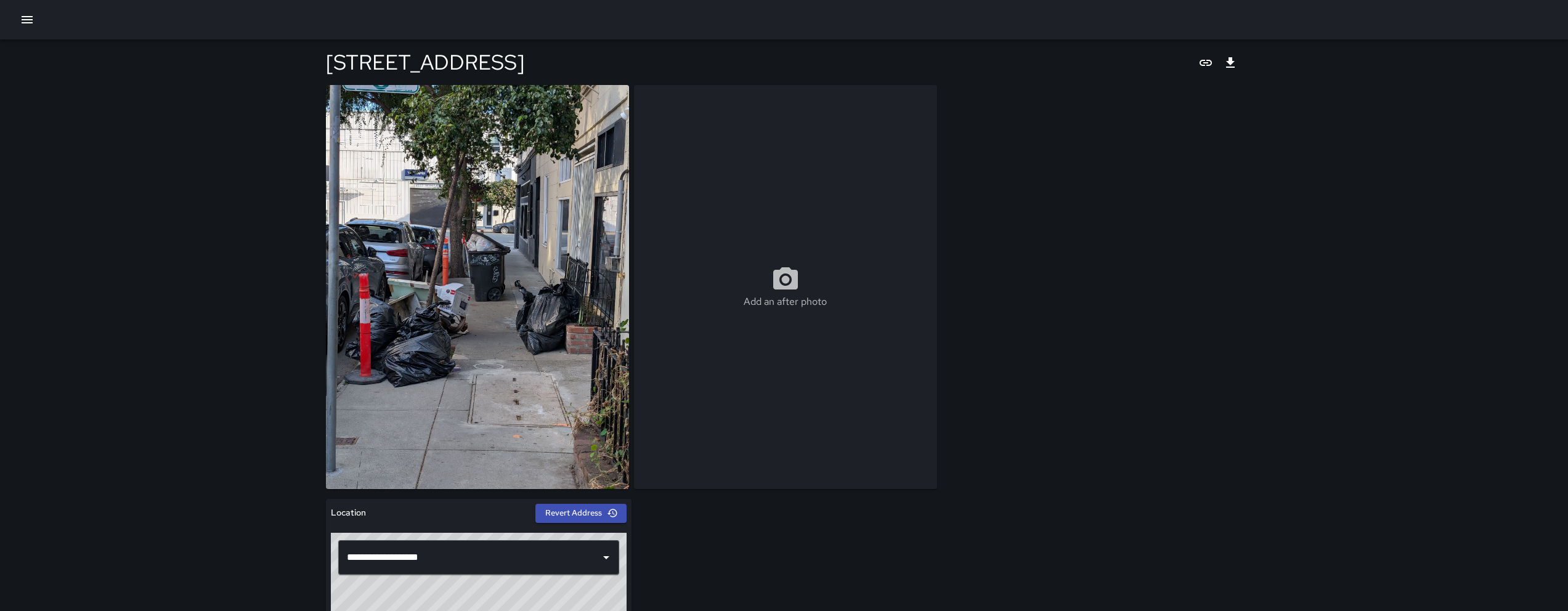
scroll to position [754, 0]
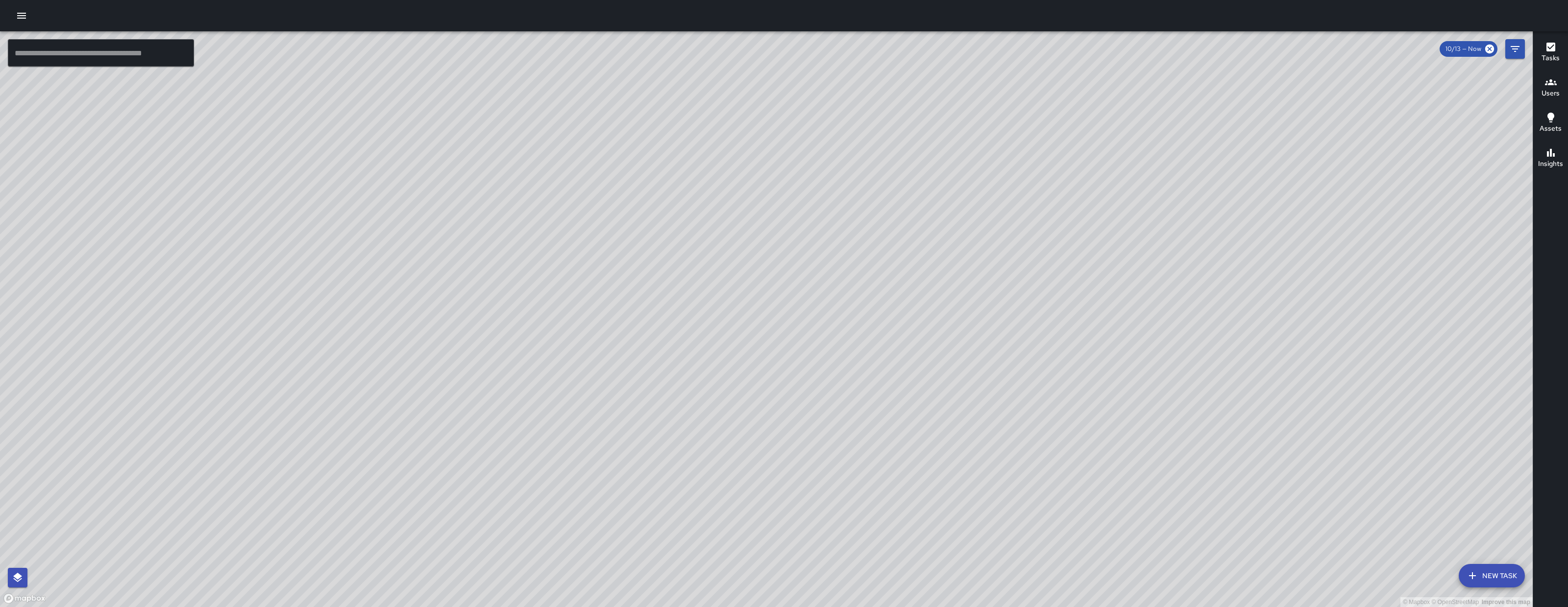
drag, startPoint x: 571, startPoint y: 334, endPoint x: 484, endPoint y: 525, distance: 209.9
click at [486, 485] on div "© Mapbox © OpenStreetMap Improve this map" at bounding box center [766, 319] width 1533 height 576
click at [1254, 47] on icon "Filters" at bounding box center [1514, 49] width 12 height 12
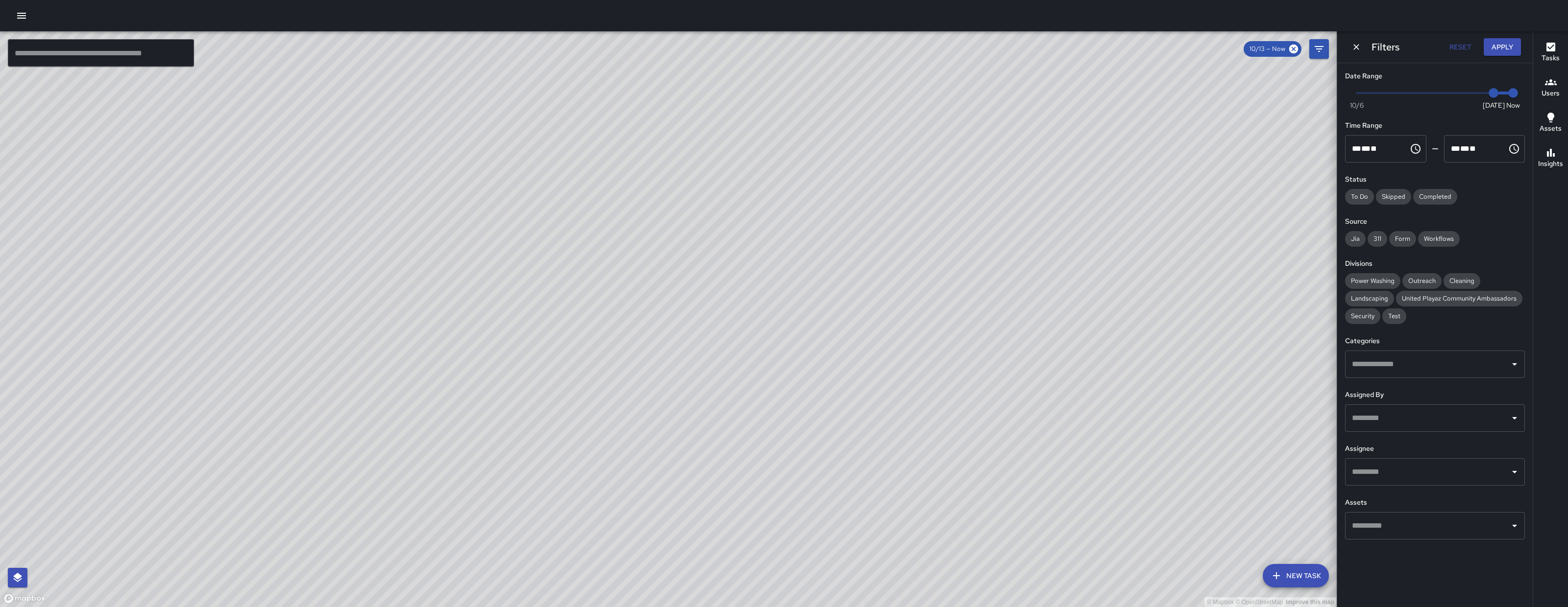
click at [1254, 46] on button "Apply" at bounding box center [1502, 47] width 37 height 18
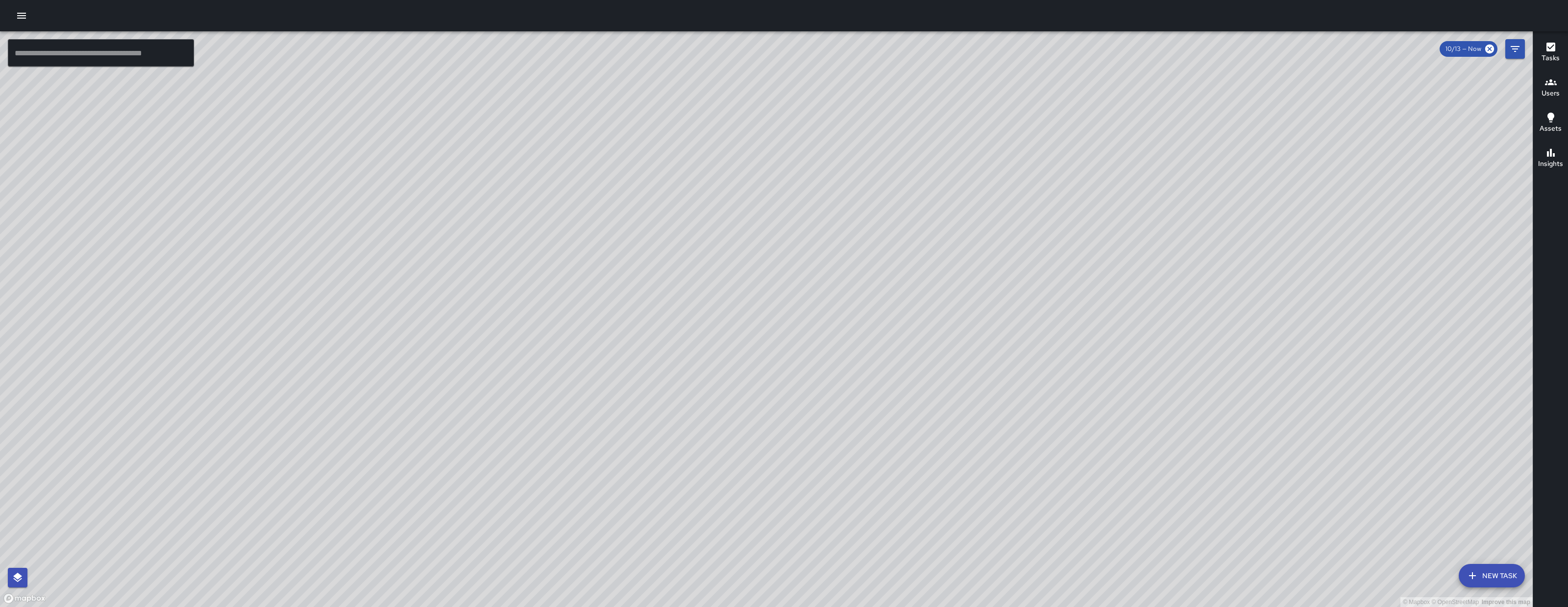
click at [1254, 485] on icon "button" at bounding box center [1472, 575] width 7 height 7
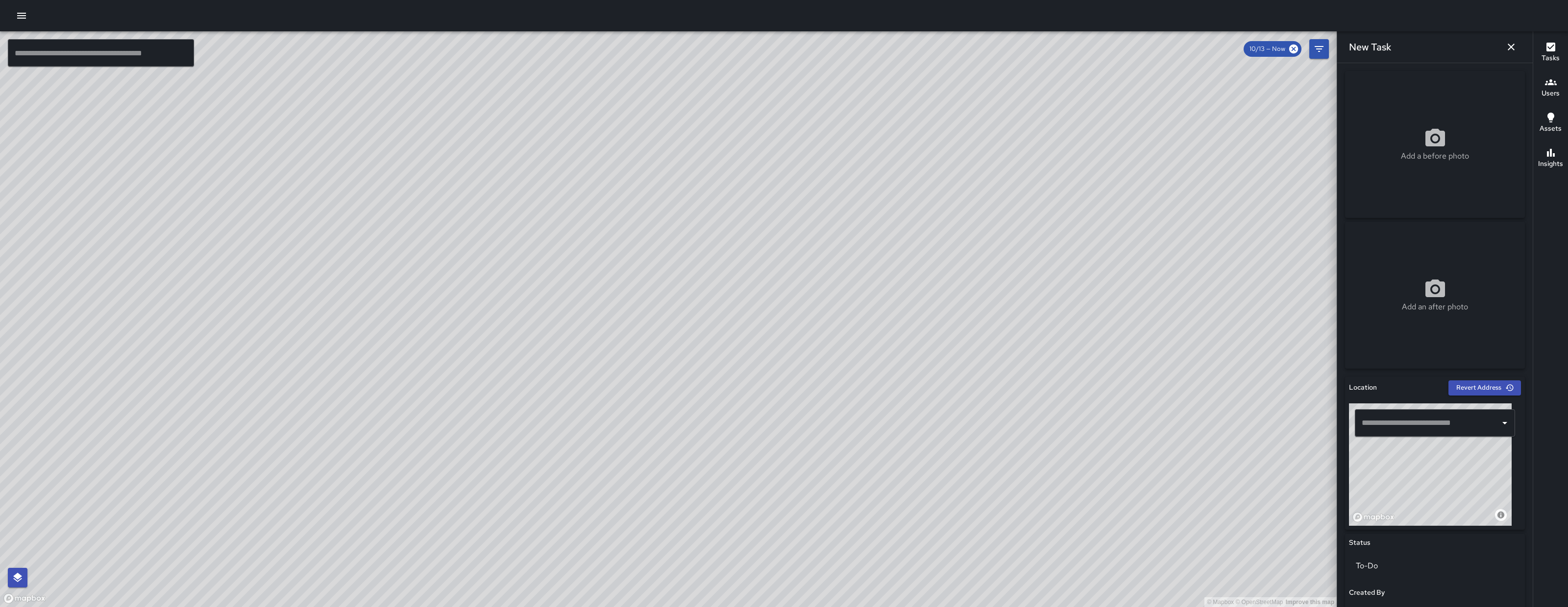
click at [1254, 152] on p "Add a before photo" at bounding box center [1435, 156] width 68 height 12
type input "**********"
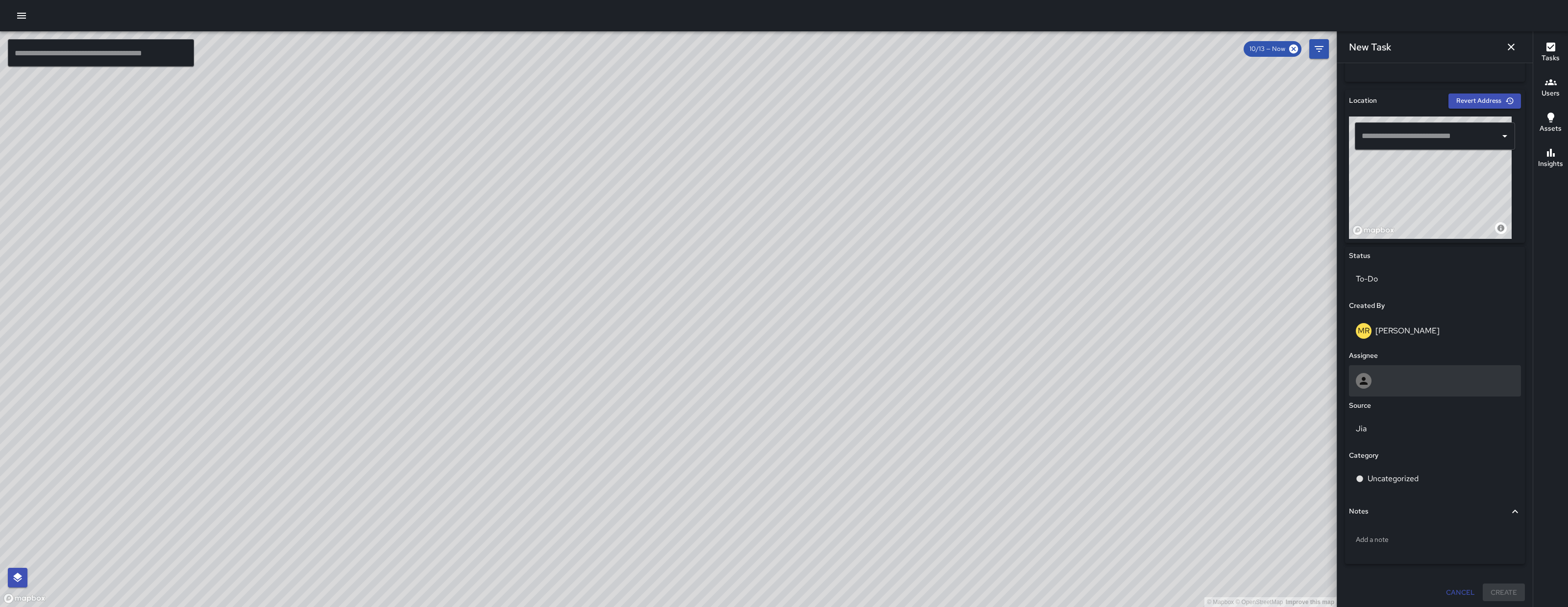
scroll to position [289, 0]
click at [1254, 378] on div at bounding box center [1435, 379] width 158 height 16
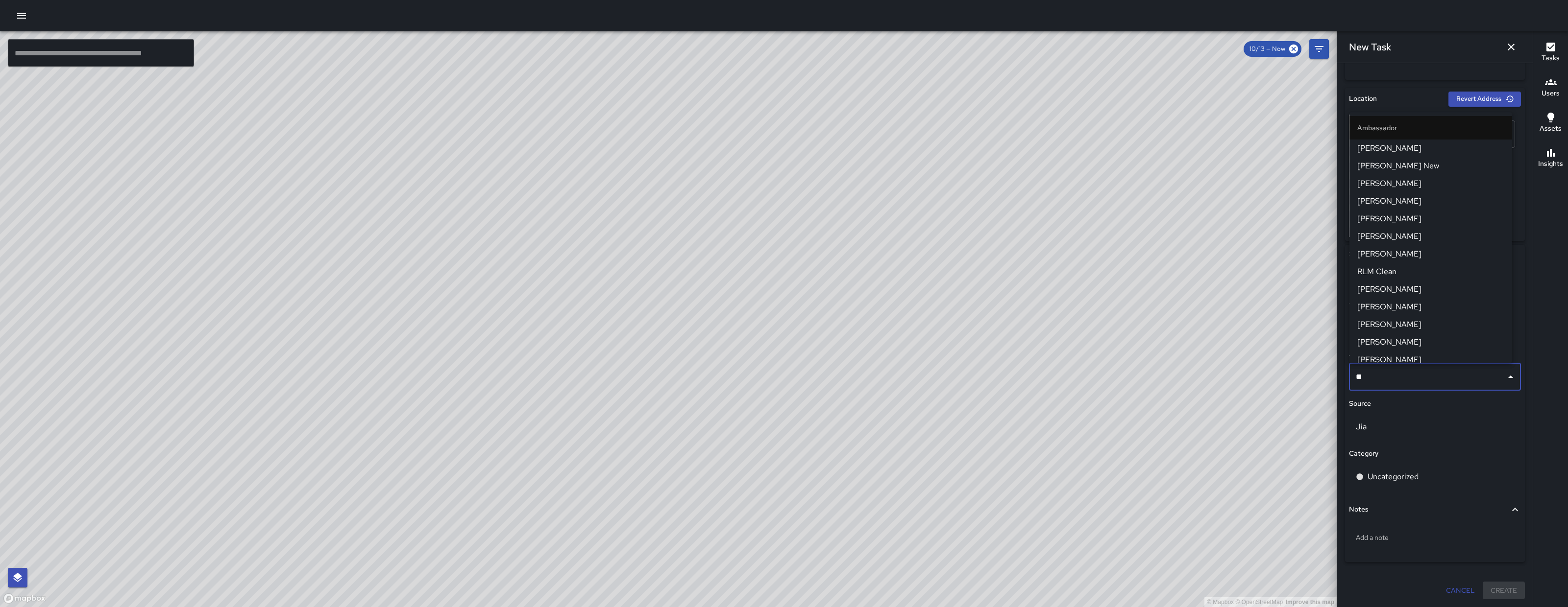
type input "***"
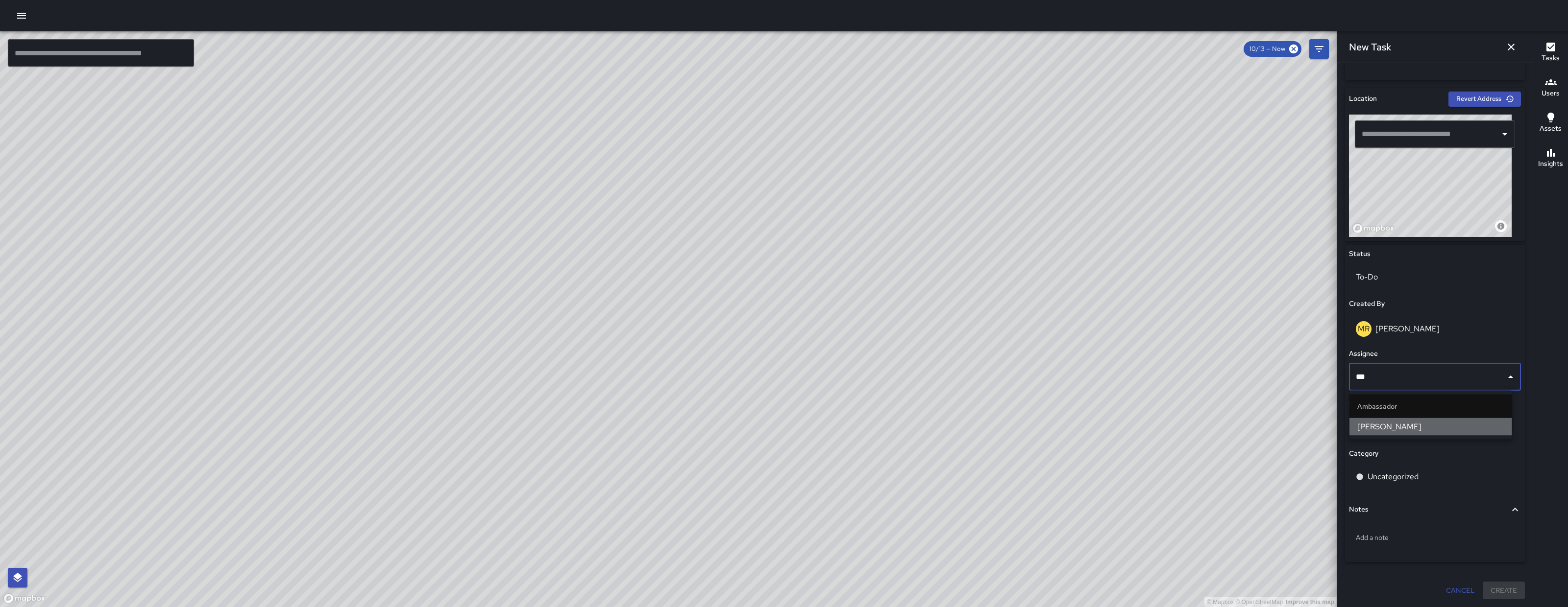
click at [1254, 425] on span "[PERSON_NAME]" at bounding box center [1431, 426] width 147 height 12
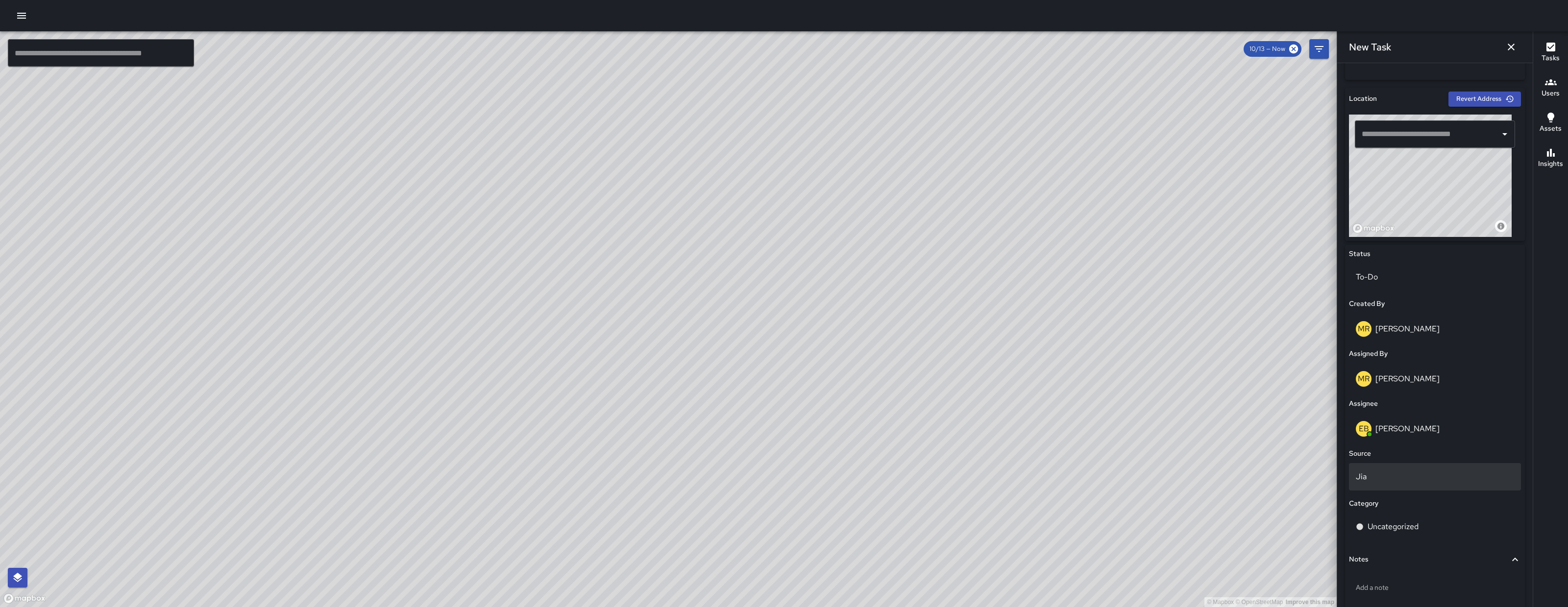
click at [1254, 483] on div "Jia" at bounding box center [1435, 477] width 172 height 27
click at [1254, 485] on li "Email" at bounding box center [1430, 533] width 163 height 18
click at [1254, 485] on p "Uncategorized" at bounding box center [1393, 527] width 51 height 12
type input "***"
drag, startPoint x: 1412, startPoint y: 425, endPoint x: 1413, endPoint y: 431, distance: 6.1
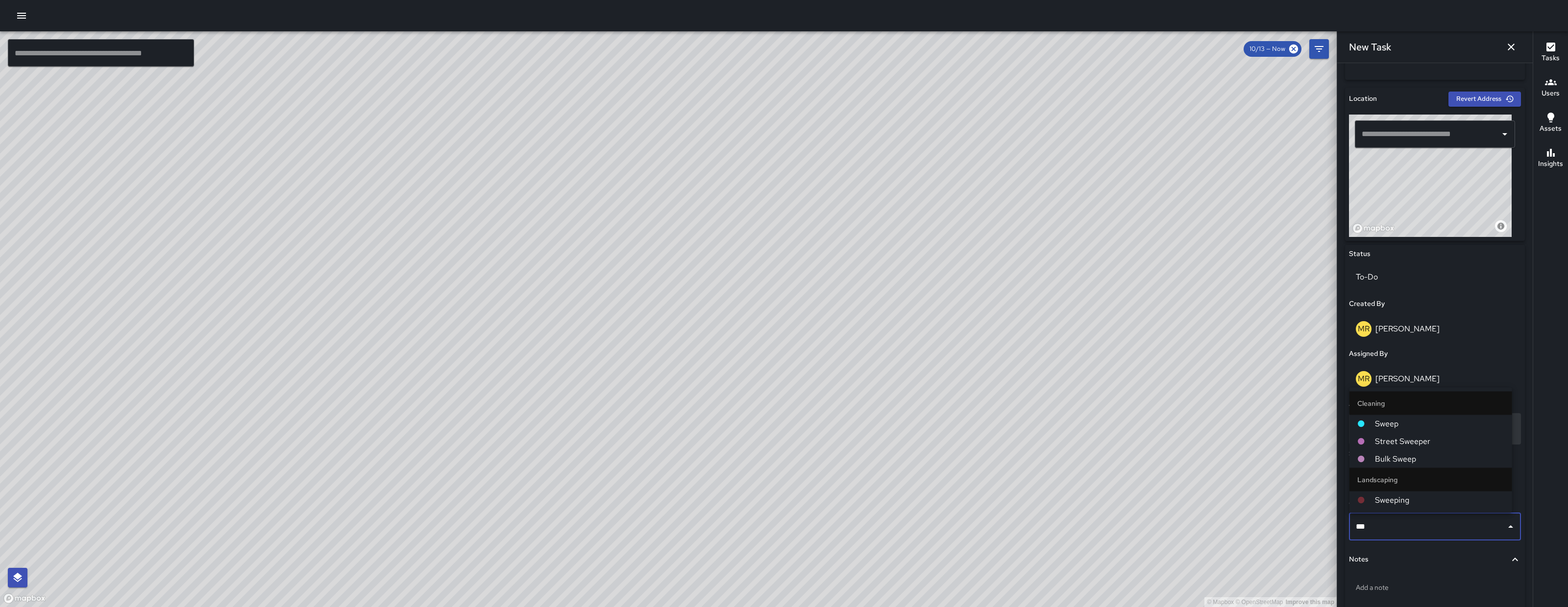
click at [1254, 425] on span "Sweep" at bounding box center [1440, 423] width 130 height 12
click at [1254, 485] on div "Add a note" at bounding box center [1435, 589] width 172 height 37
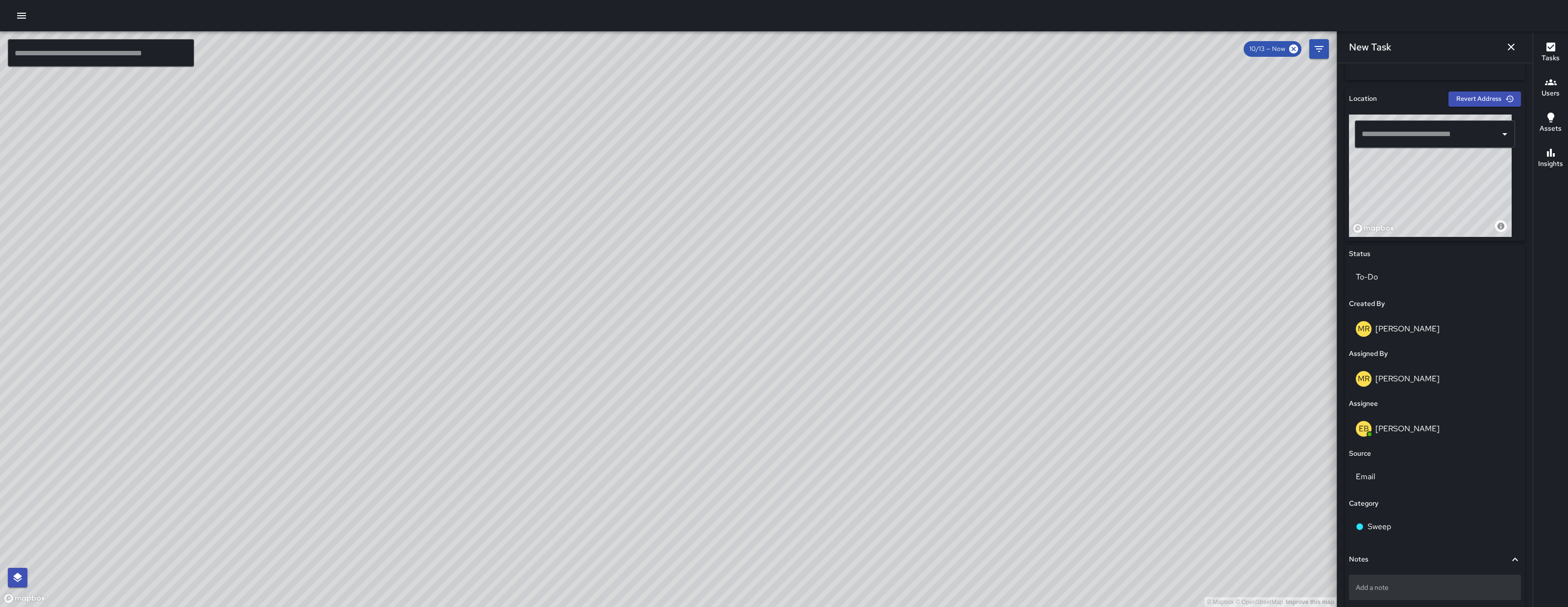
click at [1254, 485] on div "Add a note" at bounding box center [1435, 588] width 172 height 26
drag, startPoint x: 1423, startPoint y: 590, endPoint x: 1353, endPoint y: 591, distance: 70.0
click at [1254, 485] on div "**********" at bounding box center [1435, 588] width 172 height 26
click at [1254, 485] on textarea "**********" at bounding box center [1430, 588] width 149 height 10
type textarea "**********"
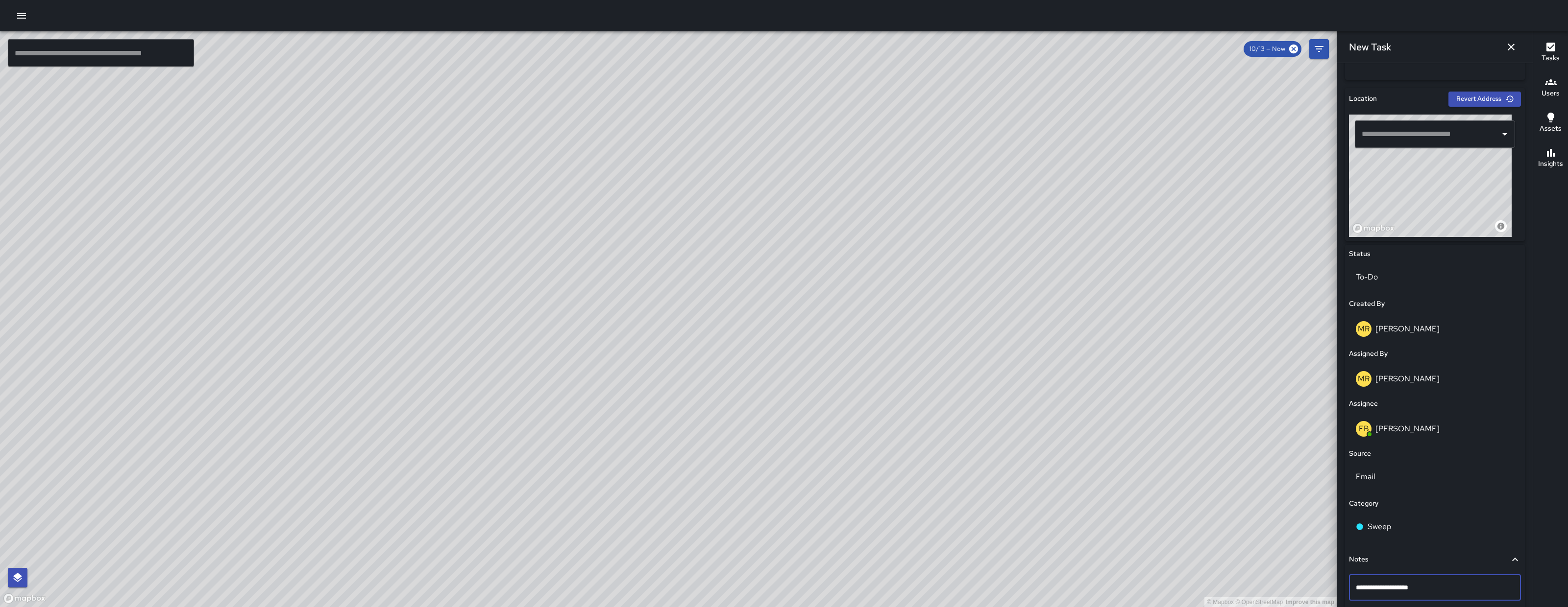
click at [1254, 485] on textarea "**********" at bounding box center [1430, 588] width 149 height 10
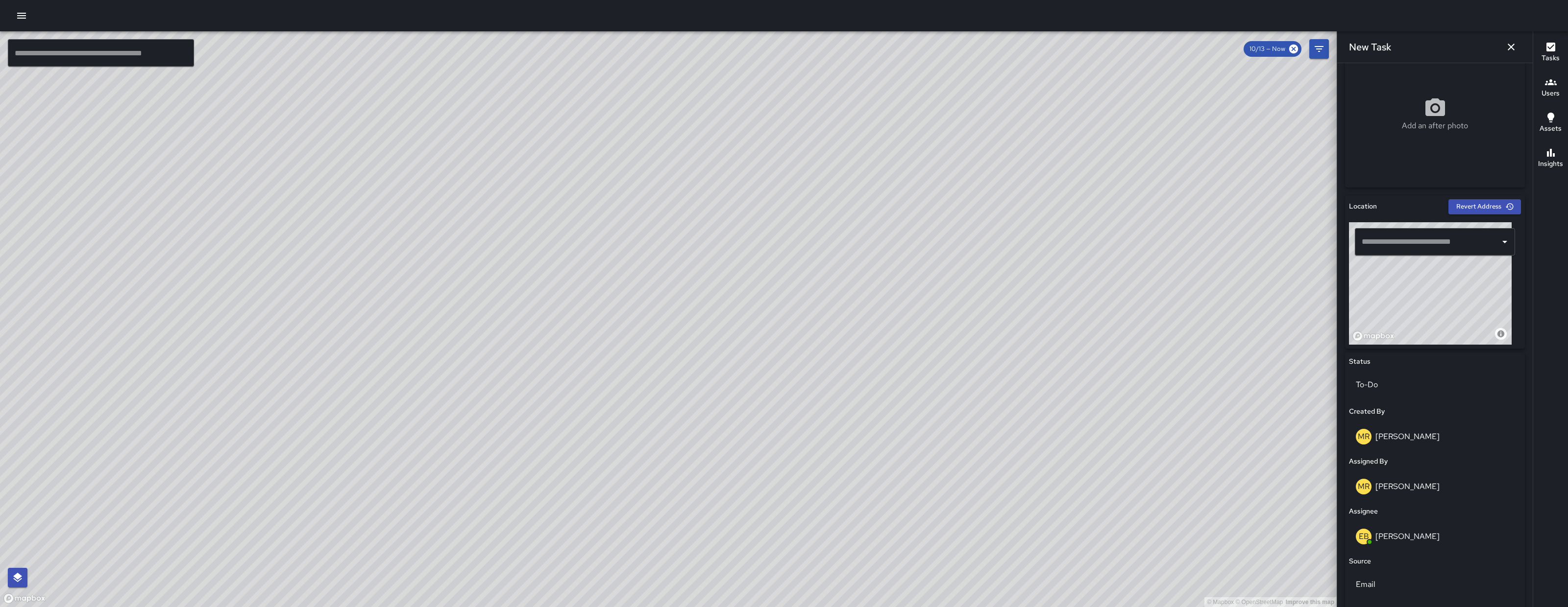
scroll to position [0, 0]
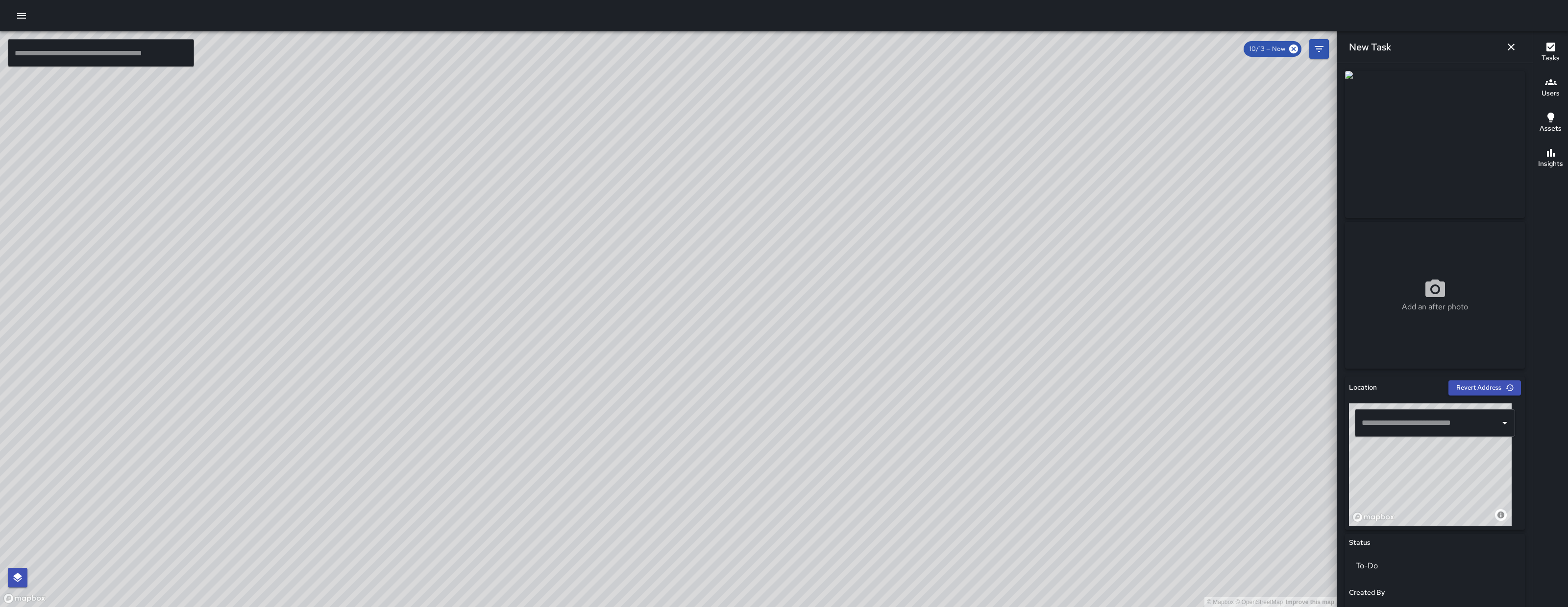
drag, startPoint x: 1402, startPoint y: 485, endPoint x: 1469, endPoint y: 473, distance: 68.1
click at [1254, 473] on div "© Mapbox © OpenStreetMap Improve this map" at bounding box center [1430, 464] width 163 height 122
drag, startPoint x: 1424, startPoint y: 472, endPoint x: 1429, endPoint y: 481, distance: 10.3
click at [1254, 478] on div "© Mapbox © OpenStreetMap Improve this map" at bounding box center [1430, 464] width 163 height 122
drag, startPoint x: 1429, startPoint y: 481, endPoint x: 1429, endPoint y: 473, distance: 8.0
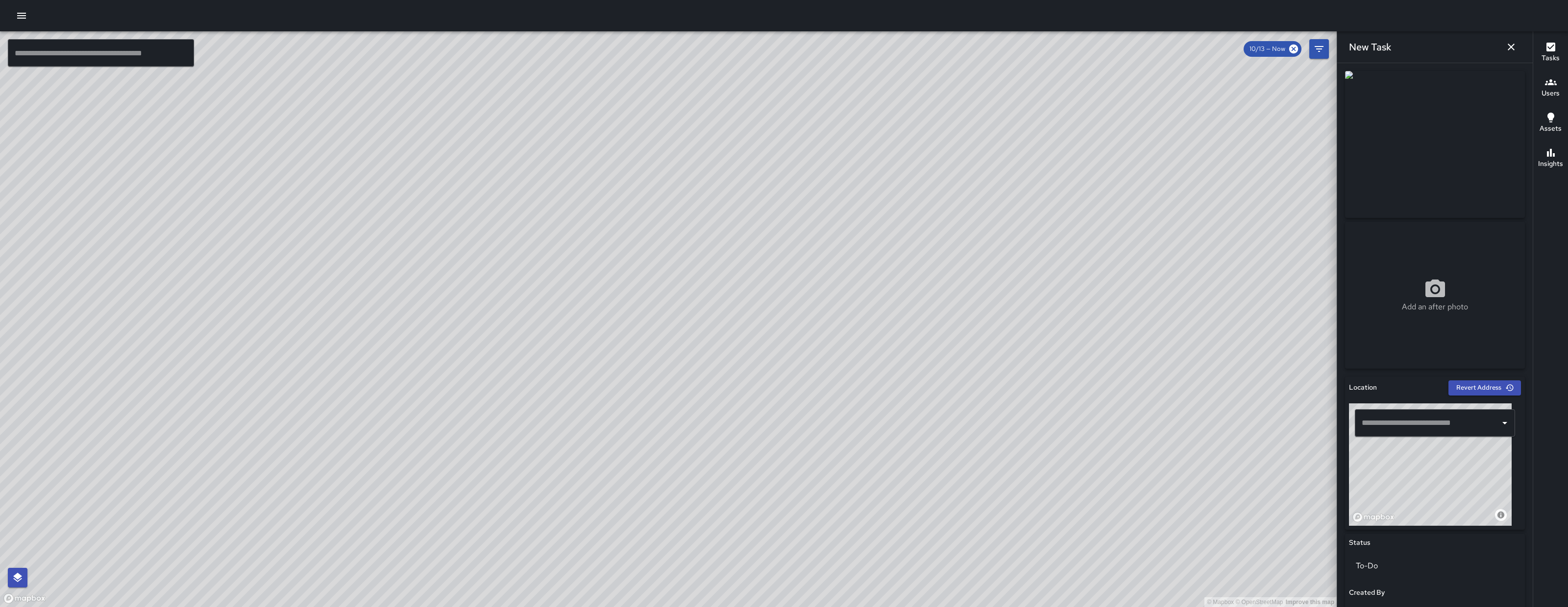
click at [1254, 483] on div "© Mapbox © OpenStreetMap Improve this map" at bounding box center [1430, 464] width 163 height 122
type input "**********"
drag, startPoint x: 1443, startPoint y: 455, endPoint x: 1438, endPoint y: 480, distance: 25.5
click at [1254, 480] on div "© Mapbox © OpenStreetMap Improve this map" at bounding box center [1430, 464] width 163 height 122
drag, startPoint x: 1437, startPoint y: 478, endPoint x: 1444, endPoint y: 486, distance: 10.6
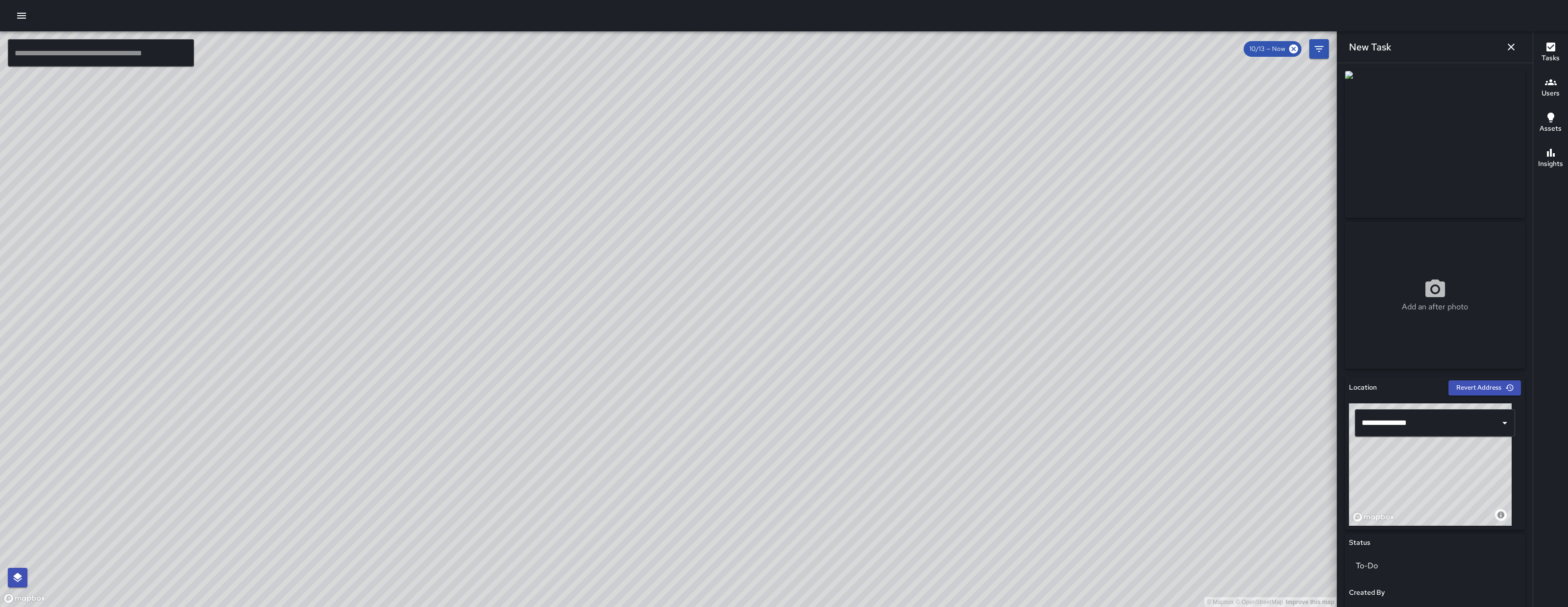
click at [1254, 485] on div "© Mapbox © OpenStreetMap Improve this map" at bounding box center [1430, 464] width 163 height 122
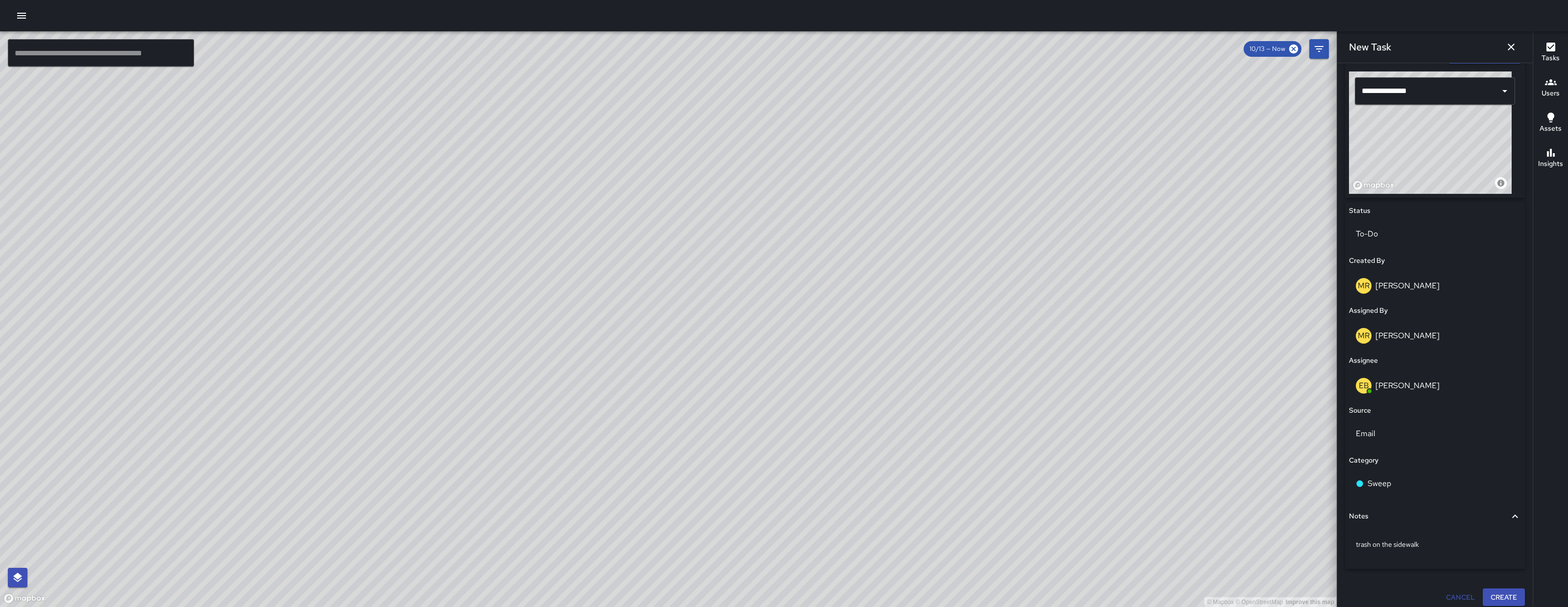
scroll to position [338, 0]
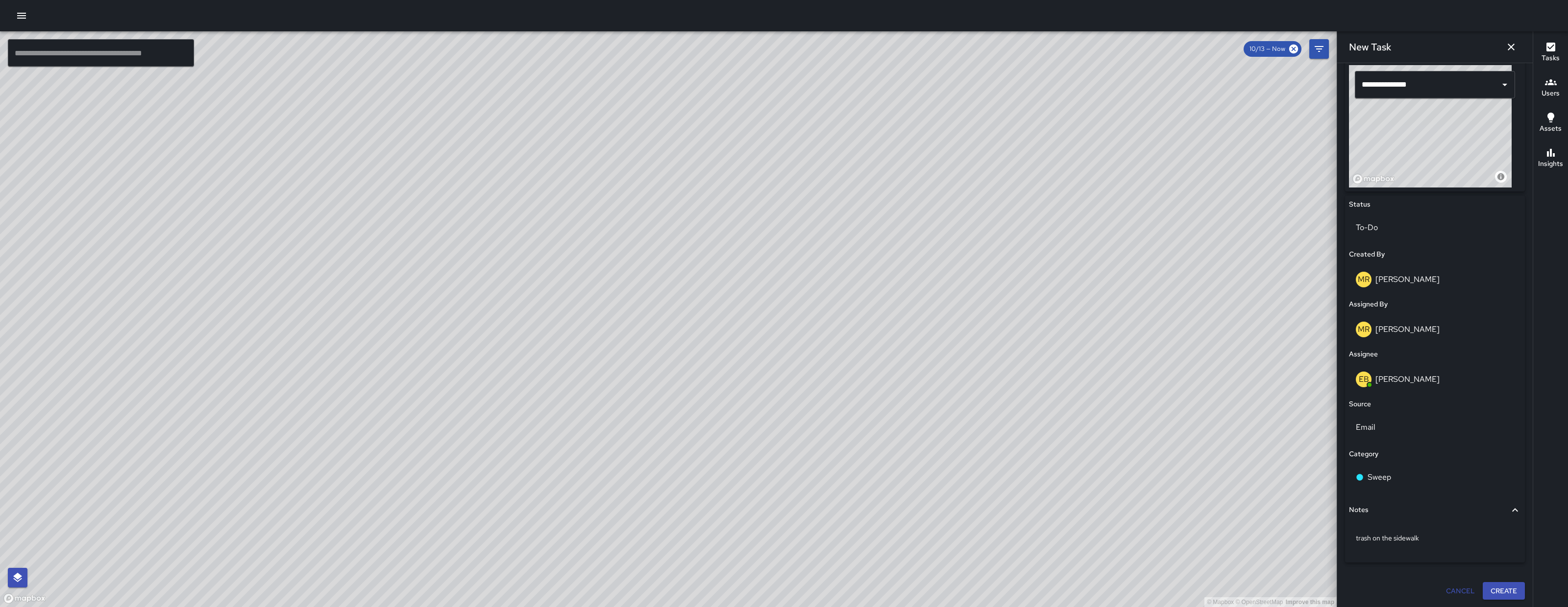
click at [1254, 485] on button "Create" at bounding box center [1503, 591] width 42 height 18
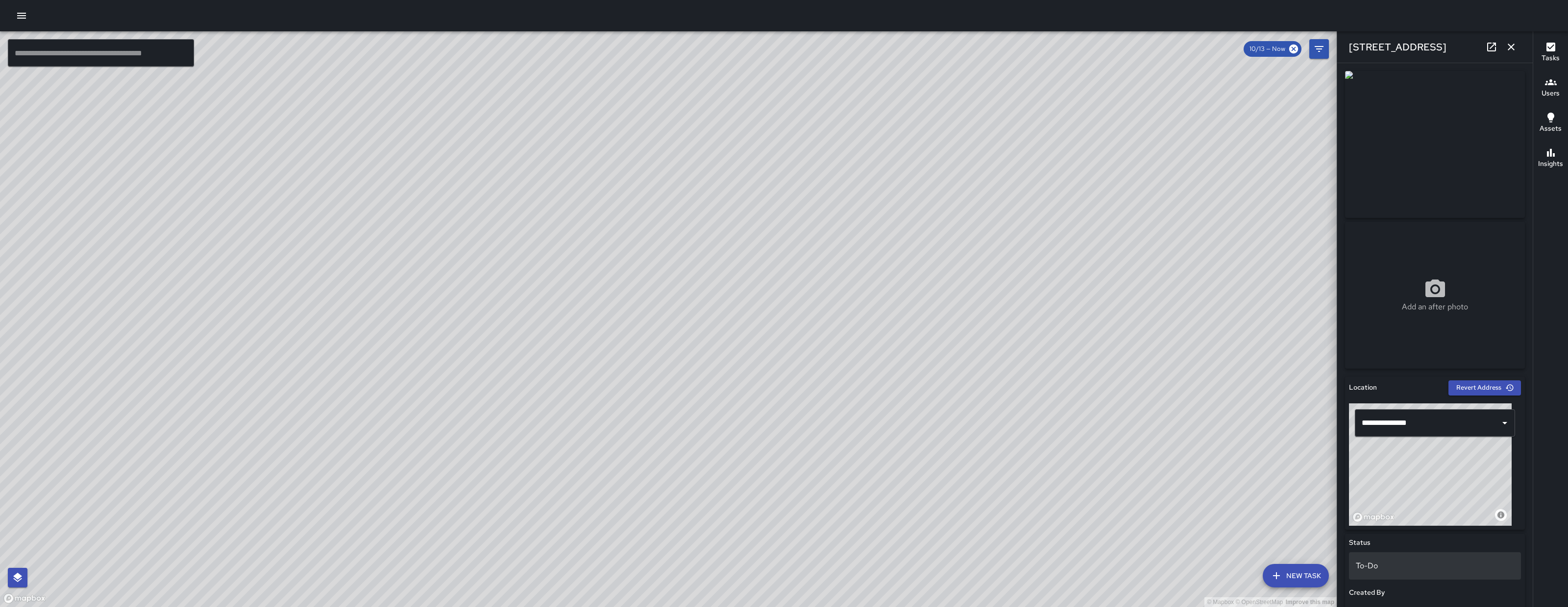
scroll to position [373, 0]
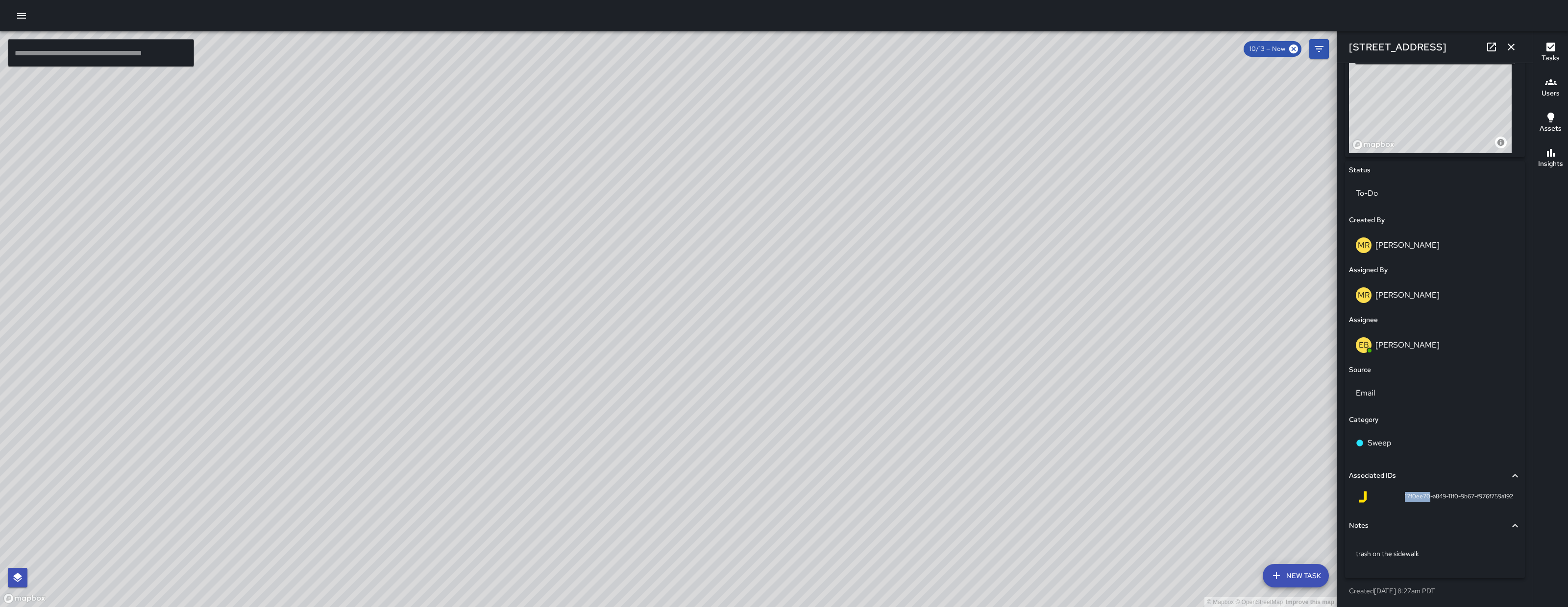
drag, startPoint x: 1419, startPoint y: 498, endPoint x: 1395, endPoint y: 500, distance: 24.1
click at [1254, 485] on span "17f0ee70-a849-11f0-9b67-f976f759a192" at bounding box center [1459, 497] width 108 height 10
copy span "17f0ee70"
click at [44, 19] on div at bounding box center [784, 16] width 1568 height 32
click at [27, 15] on button "button" at bounding box center [21, 16] width 19 height 19
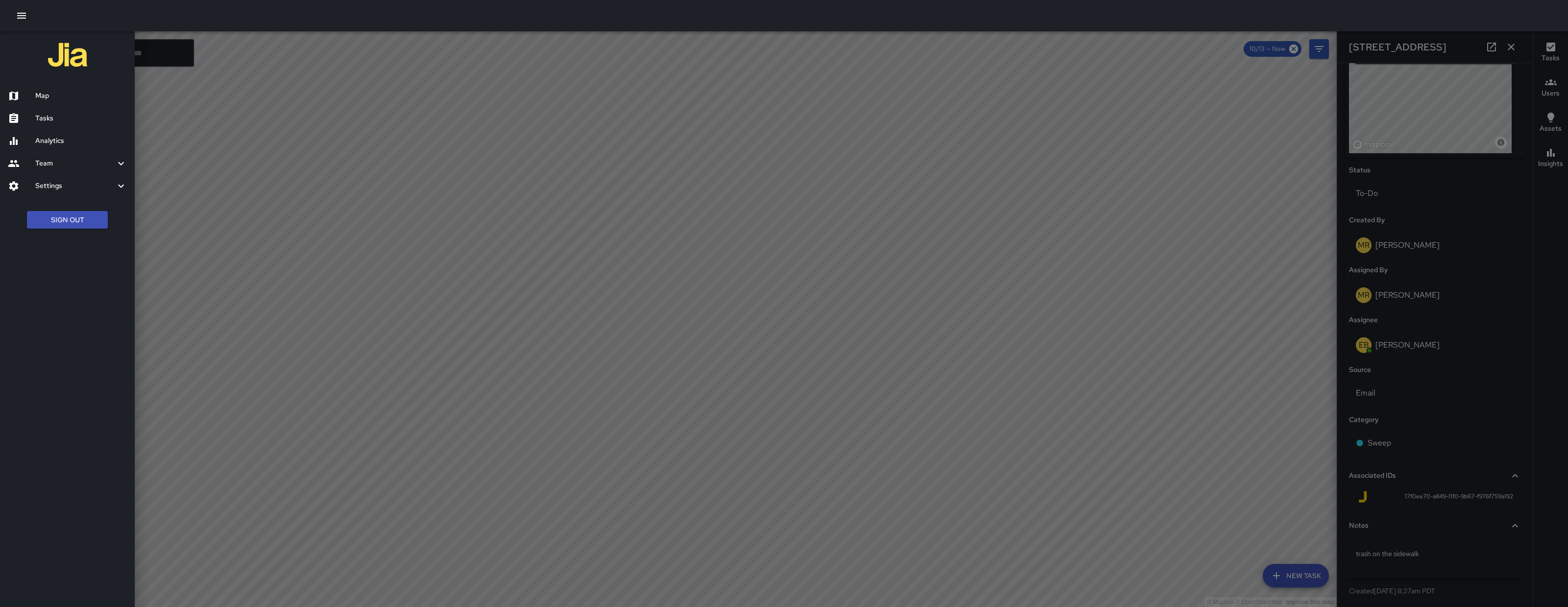
click at [77, 94] on h6 "Map" at bounding box center [81, 96] width 92 height 11
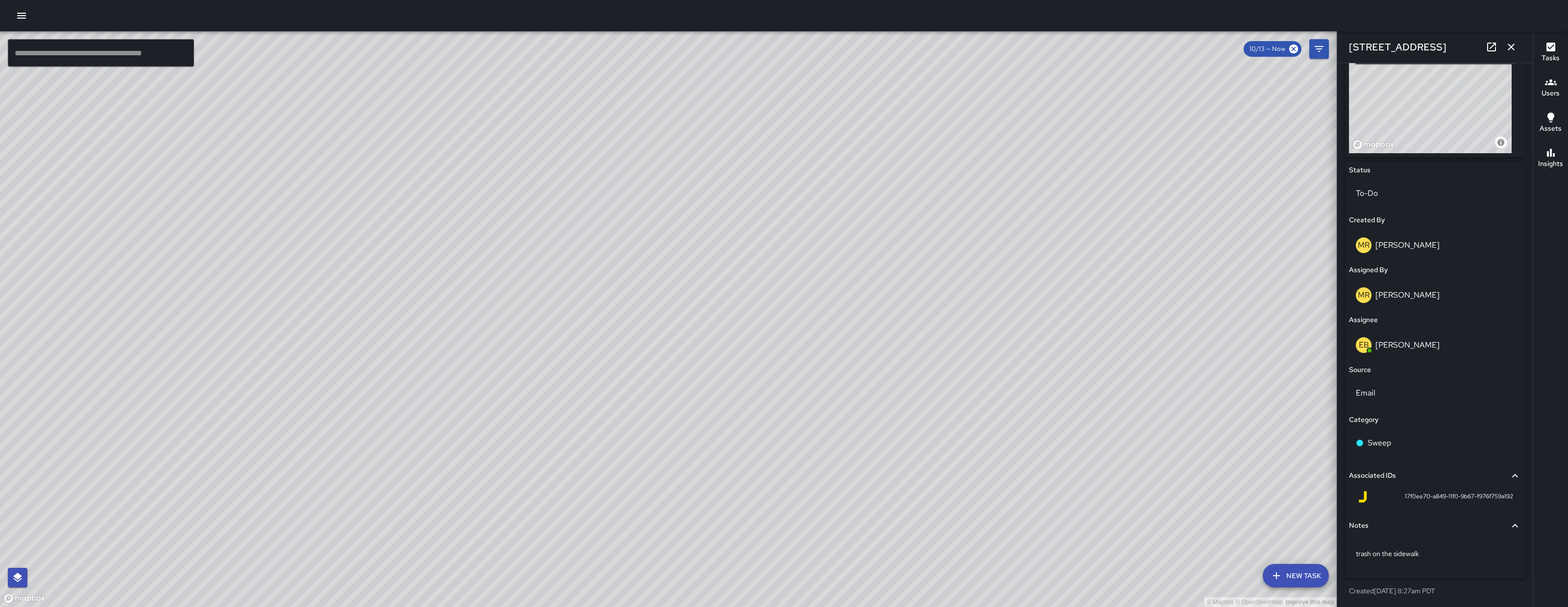
click at [32, 12] on div at bounding box center [784, 16] width 1568 height 32
click at [24, 16] on icon "button" at bounding box center [21, 16] width 9 height 6
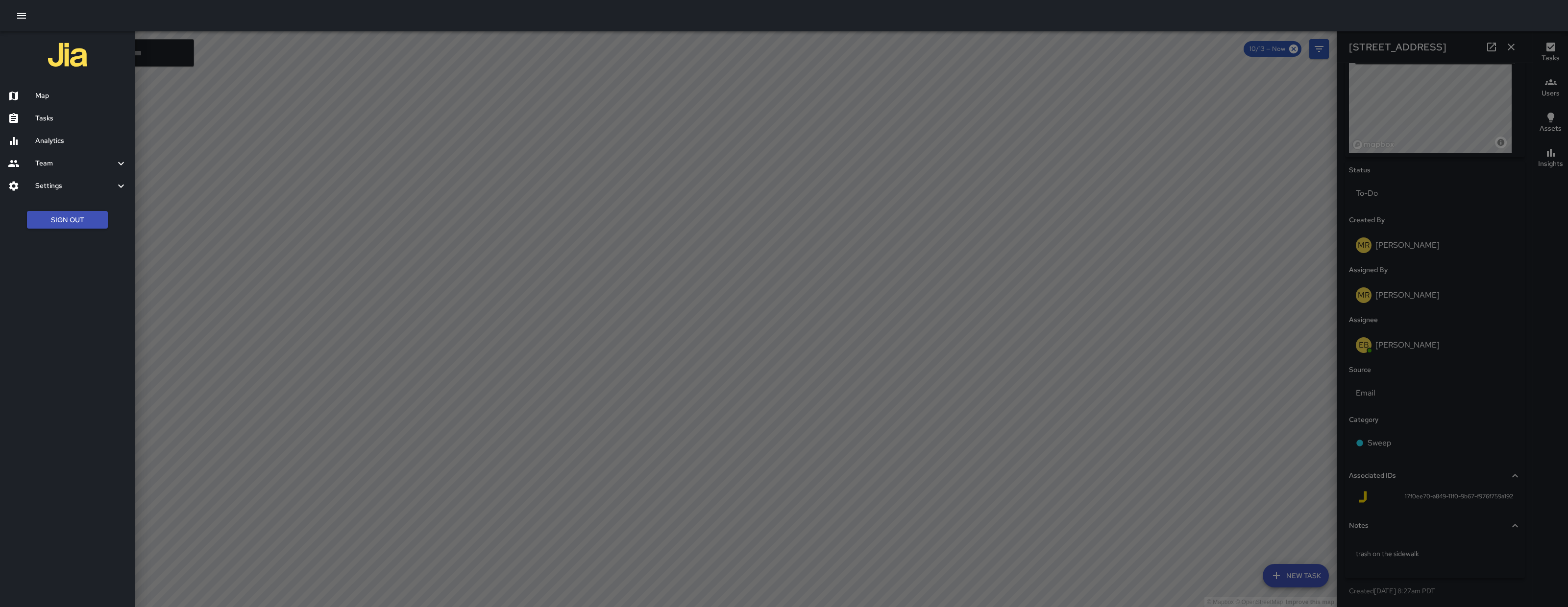
click at [71, 123] on h6 "Tasks" at bounding box center [81, 119] width 92 height 11
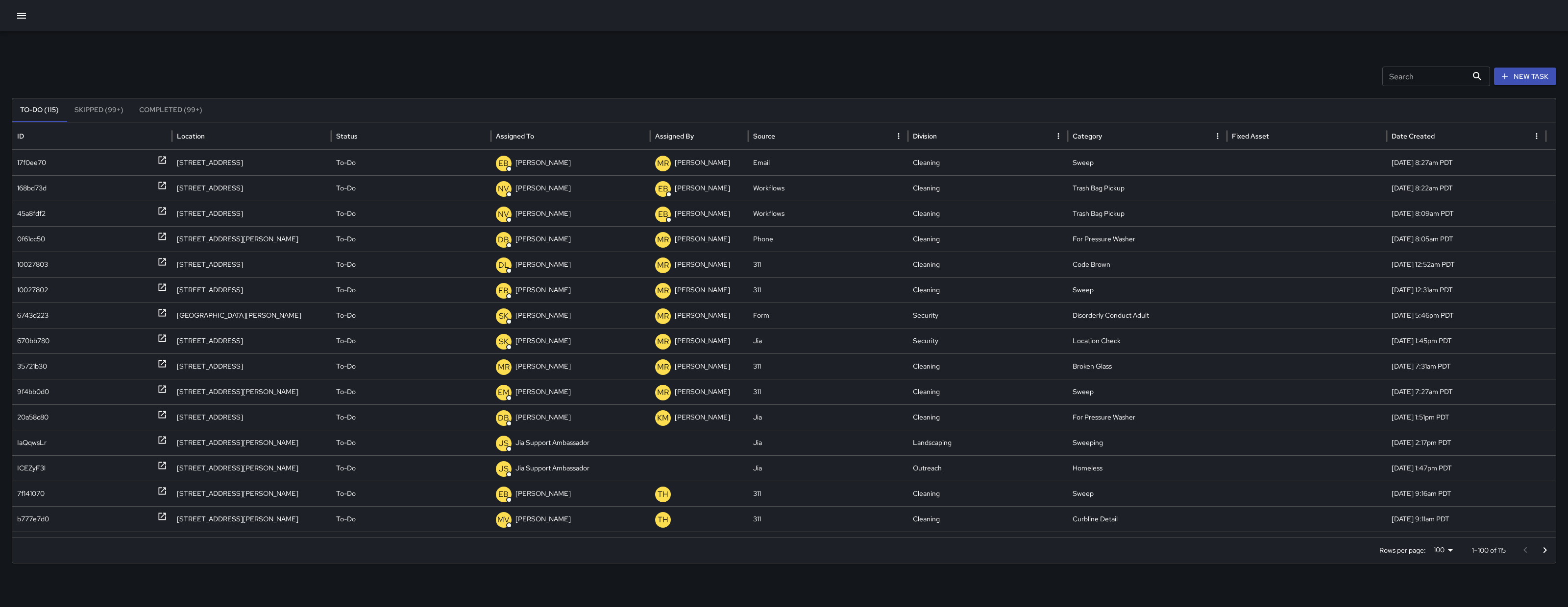
click at [1254, 82] on input "Search" at bounding box center [1425, 76] width 85 height 19
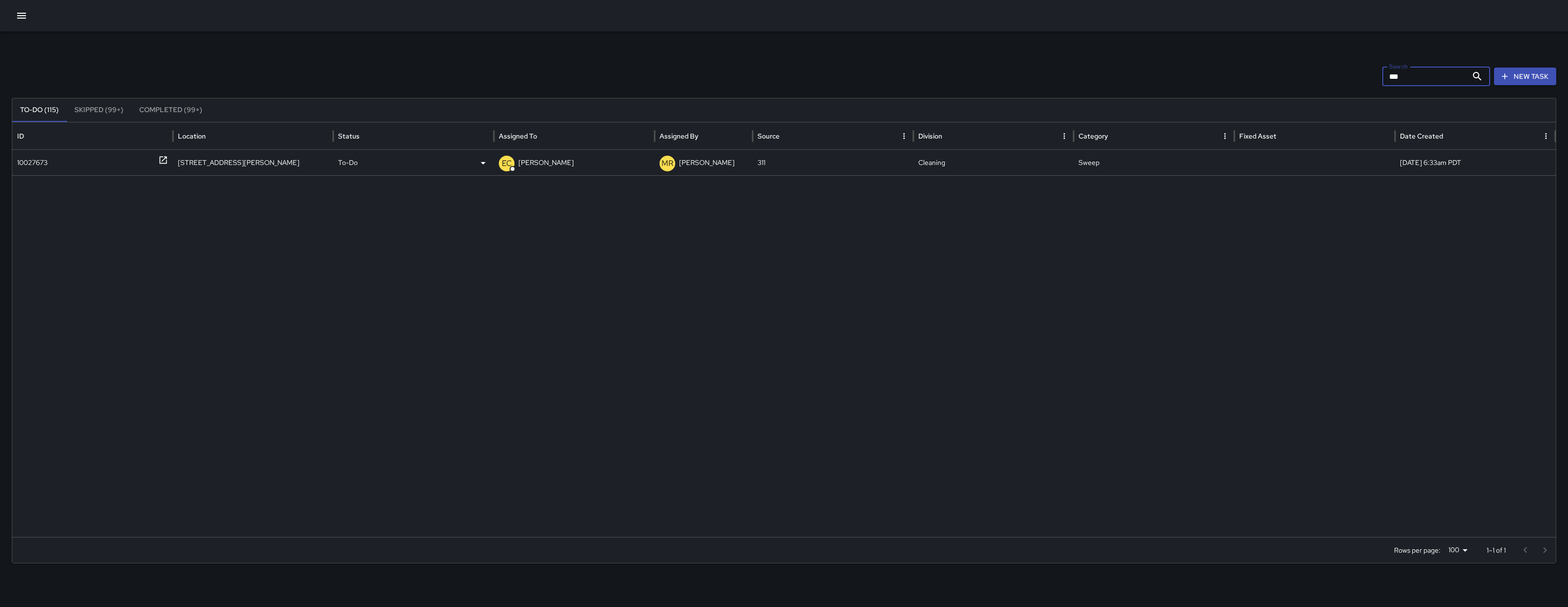
type input "***"
click at [17, 167] on div "10027673" at bounding box center [32, 162] width 30 height 25
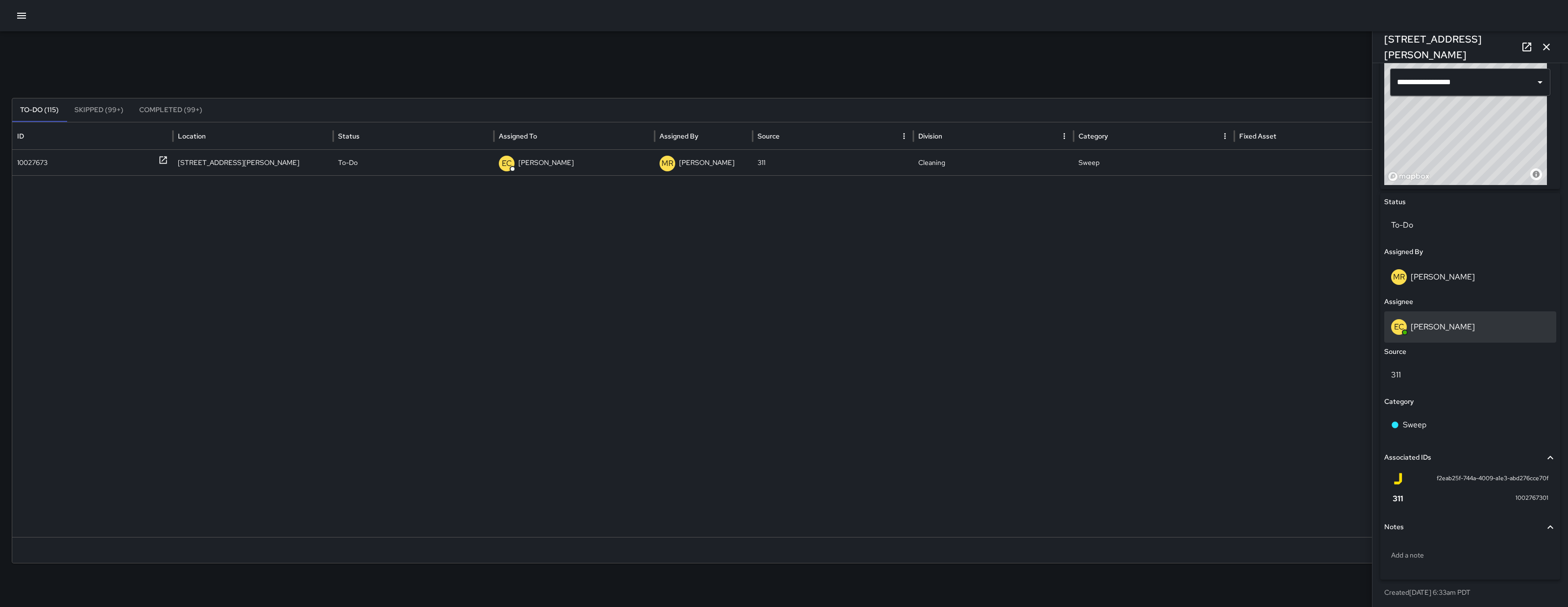
scroll to position [342, 0]
click at [1254, 334] on div "EC Enrique Cervantes" at bounding box center [1470, 326] width 172 height 32
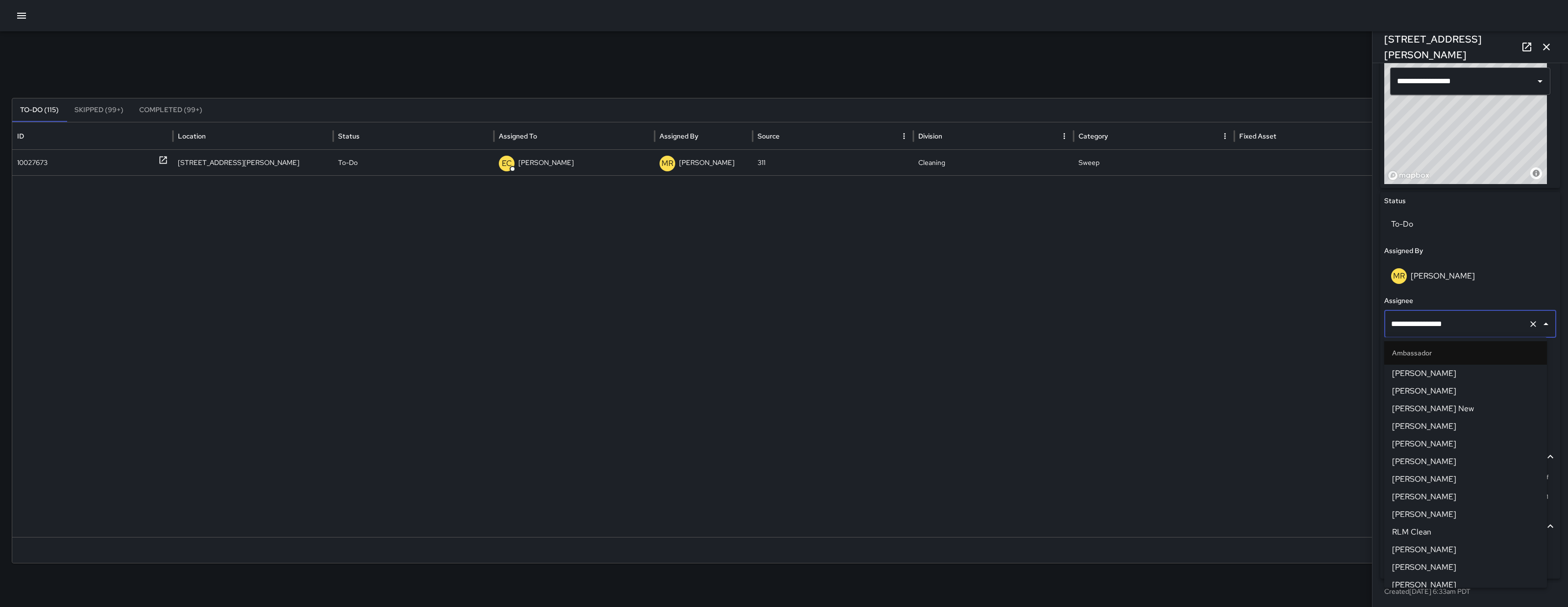
scroll to position [147, 0]
click at [1254, 326] on input "**********" at bounding box center [1456, 324] width 136 height 19
type input "*"
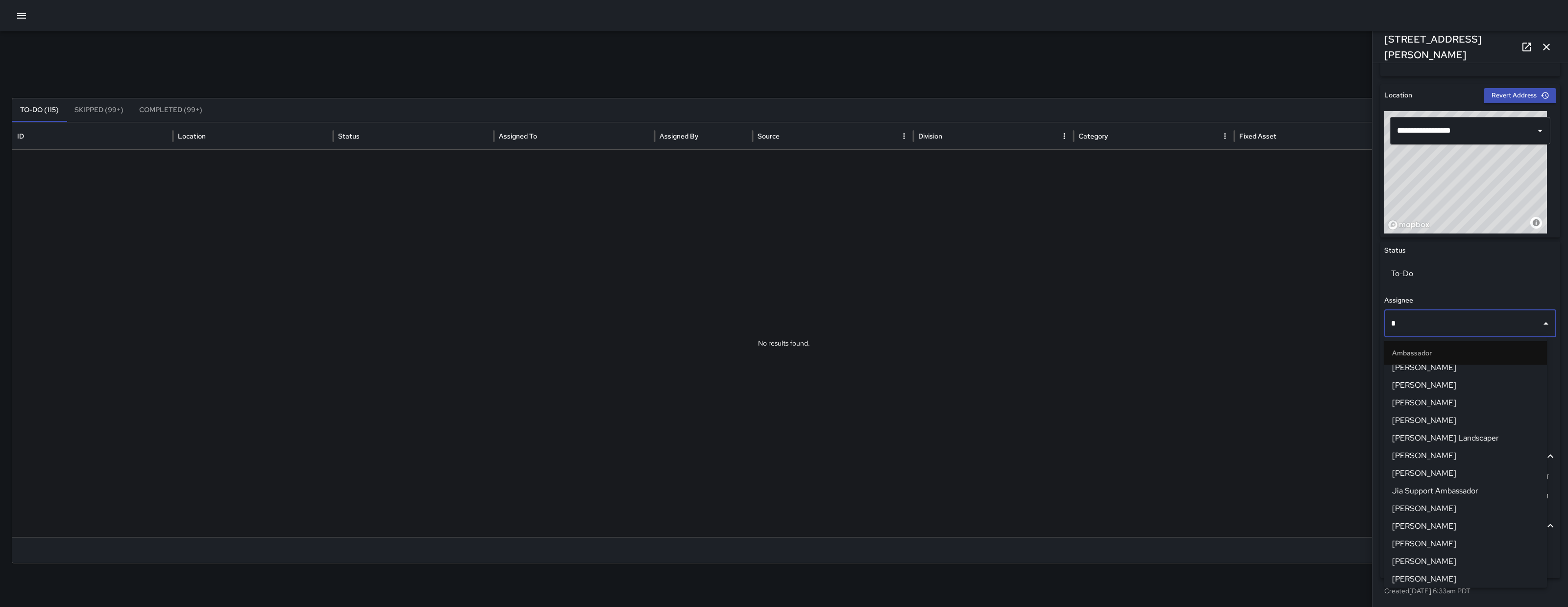
scroll to position [0, 0]
type input "***"
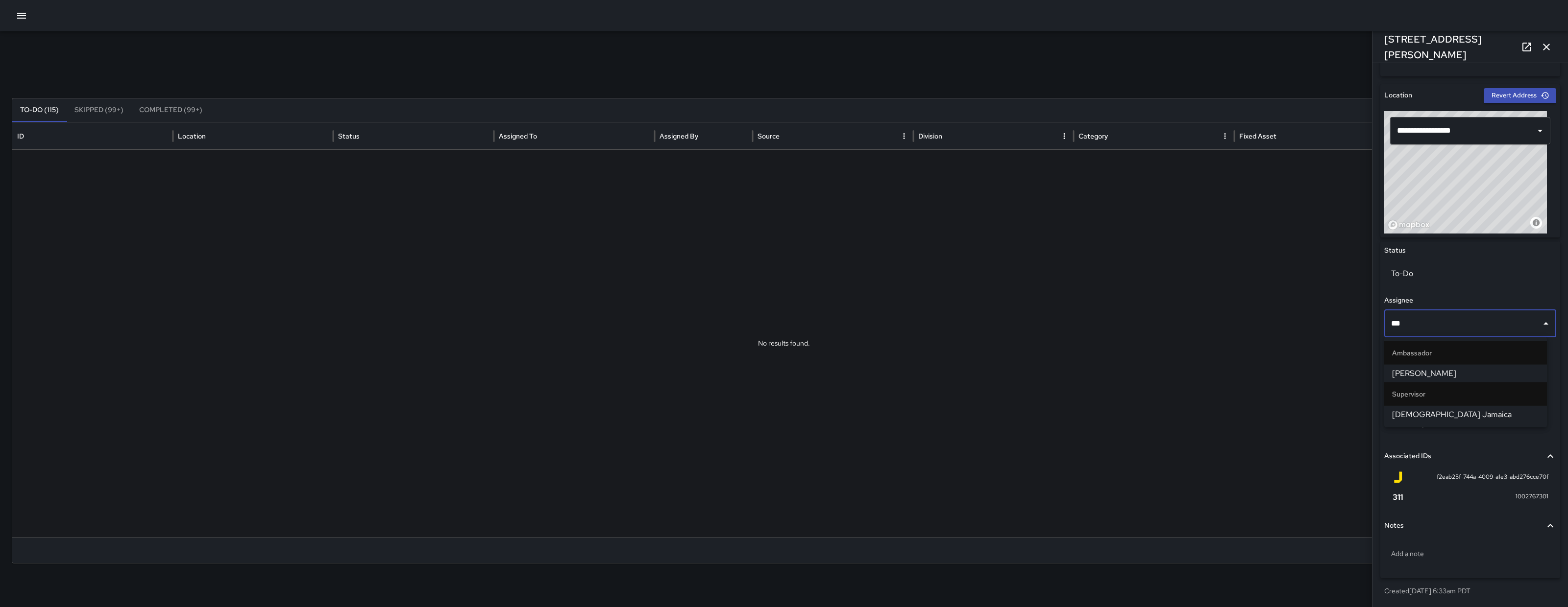
click at [1254, 368] on span "[PERSON_NAME]" at bounding box center [1466, 373] width 147 height 12
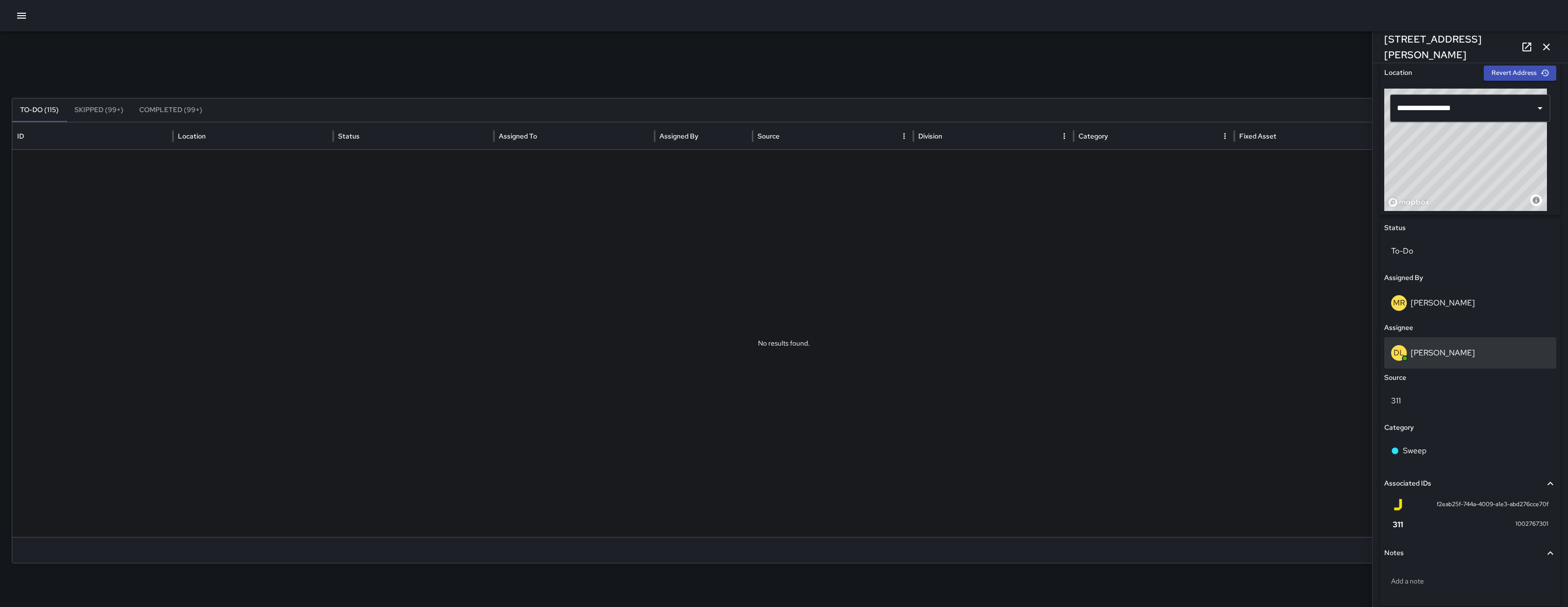
scroll to position [342, 0]
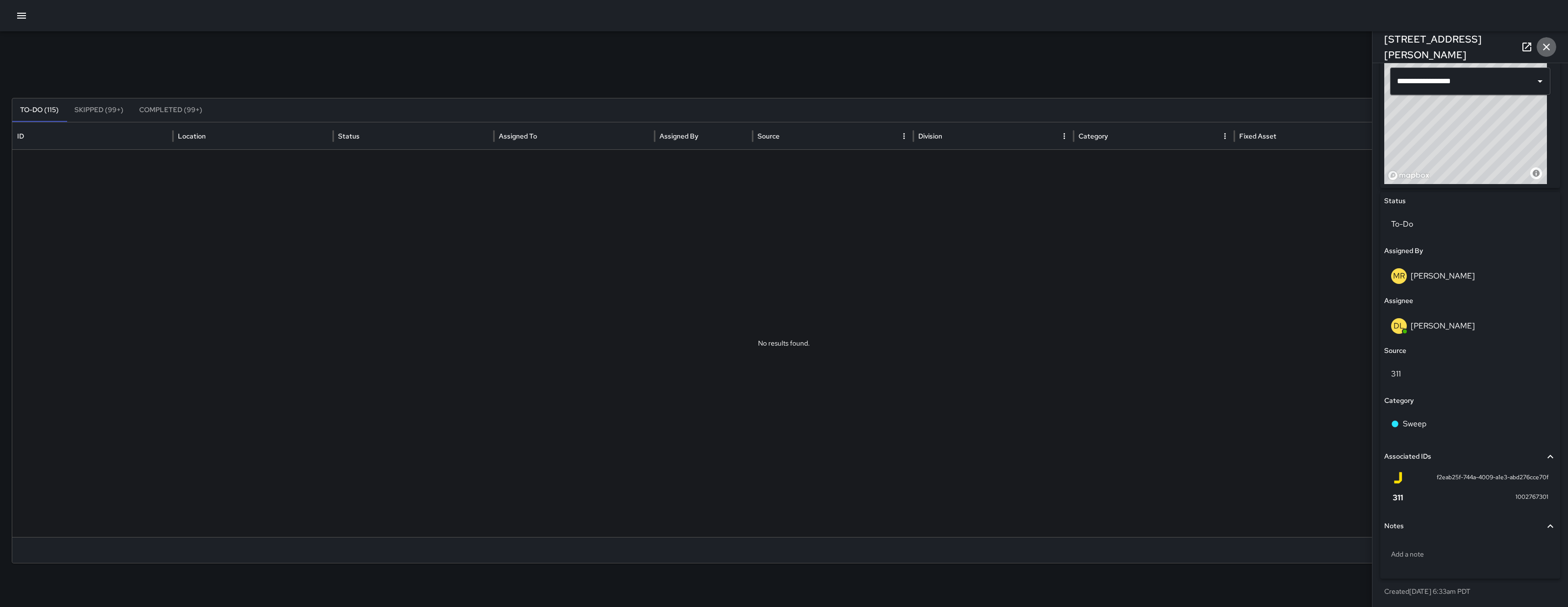
click at [1254, 42] on icon "button" at bounding box center [1546, 47] width 12 height 12
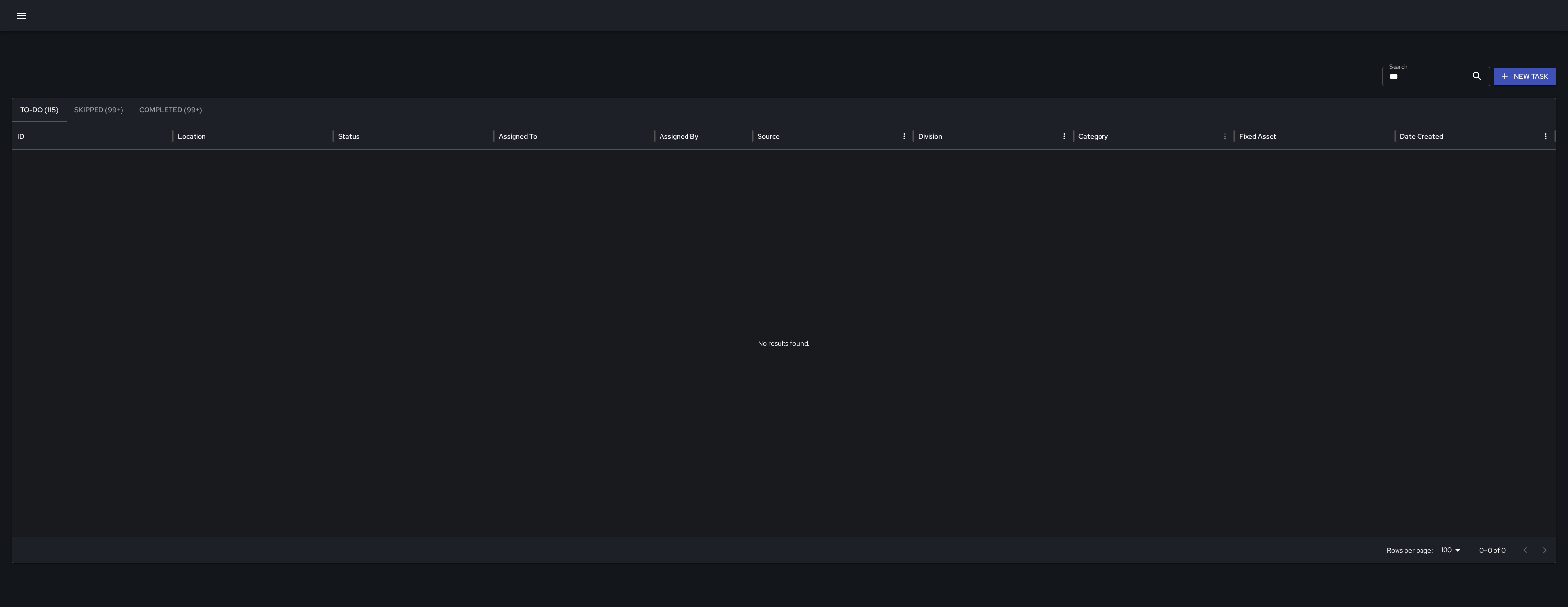
click at [17, 16] on icon "button" at bounding box center [21, 15] width 12 height 12
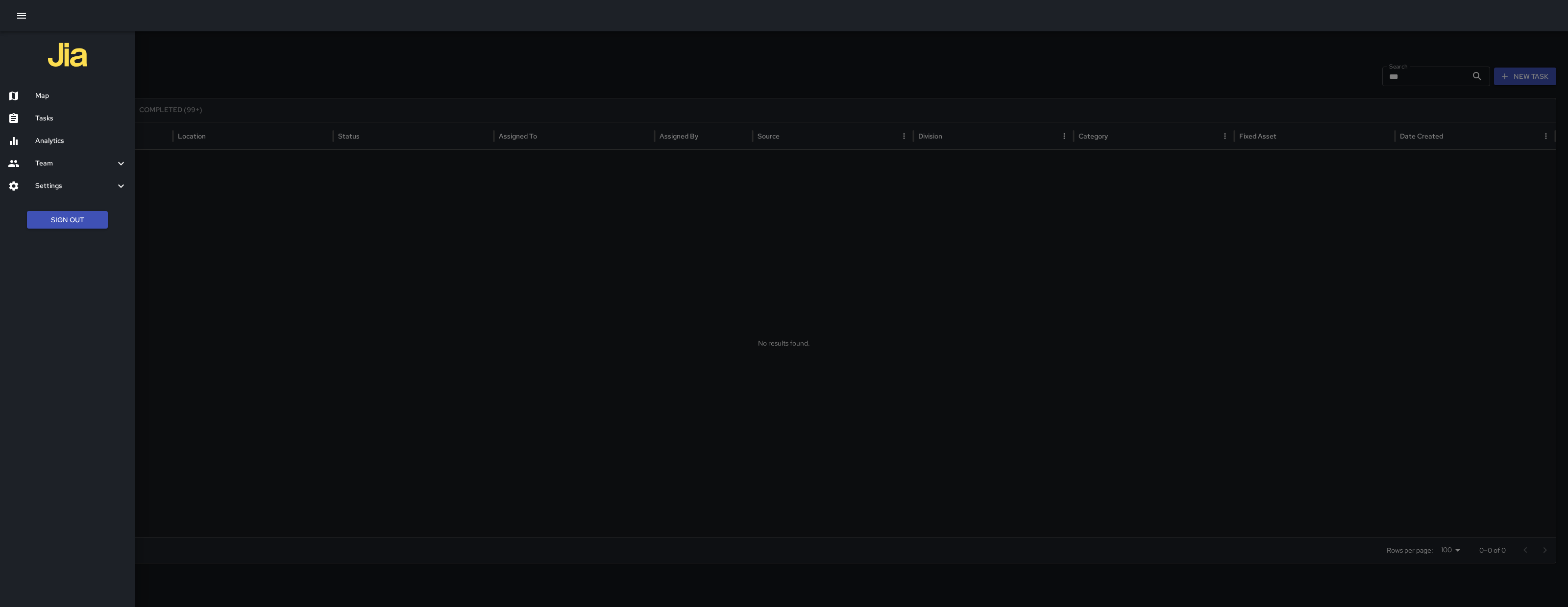
drag, startPoint x: 62, startPoint y: 91, endPoint x: 935, endPoint y: 277, distance: 892.6
click at [63, 92] on h6 "Map" at bounding box center [81, 96] width 92 height 11
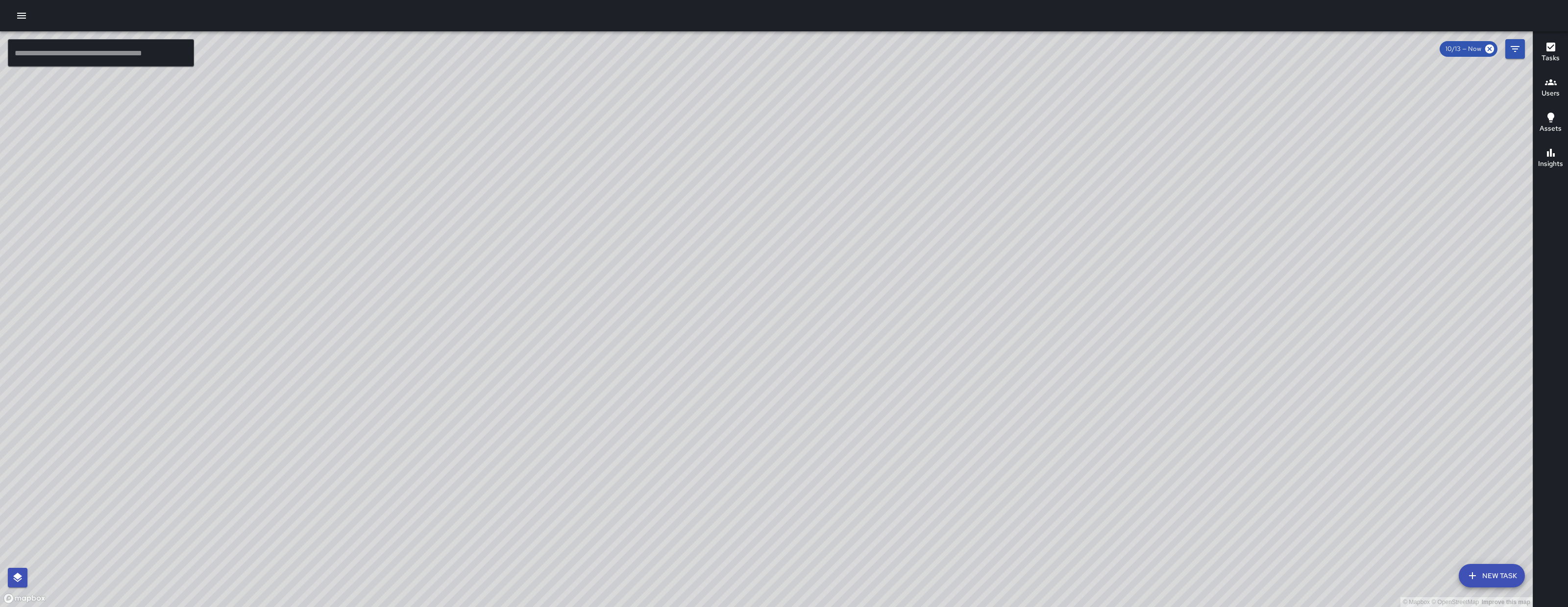
drag, startPoint x: 900, startPoint y: 379, endPoint x: 948, endPoint y: 383, distance: 48.2
click at [925, 381] on div "© Mapbox © OpenStreetMap Improve this map" at bounding box center [766, 319] width 1533 height 576
drag, startPoint x: 948, startPoint y: 383, endPoint x: 971, endPoint y: 379, distance: 23.3
click at [971, 379] on div "© Mapbox © OpenStreetMap Improve this map" at bounding box center [766, 319] width 1533 height 576
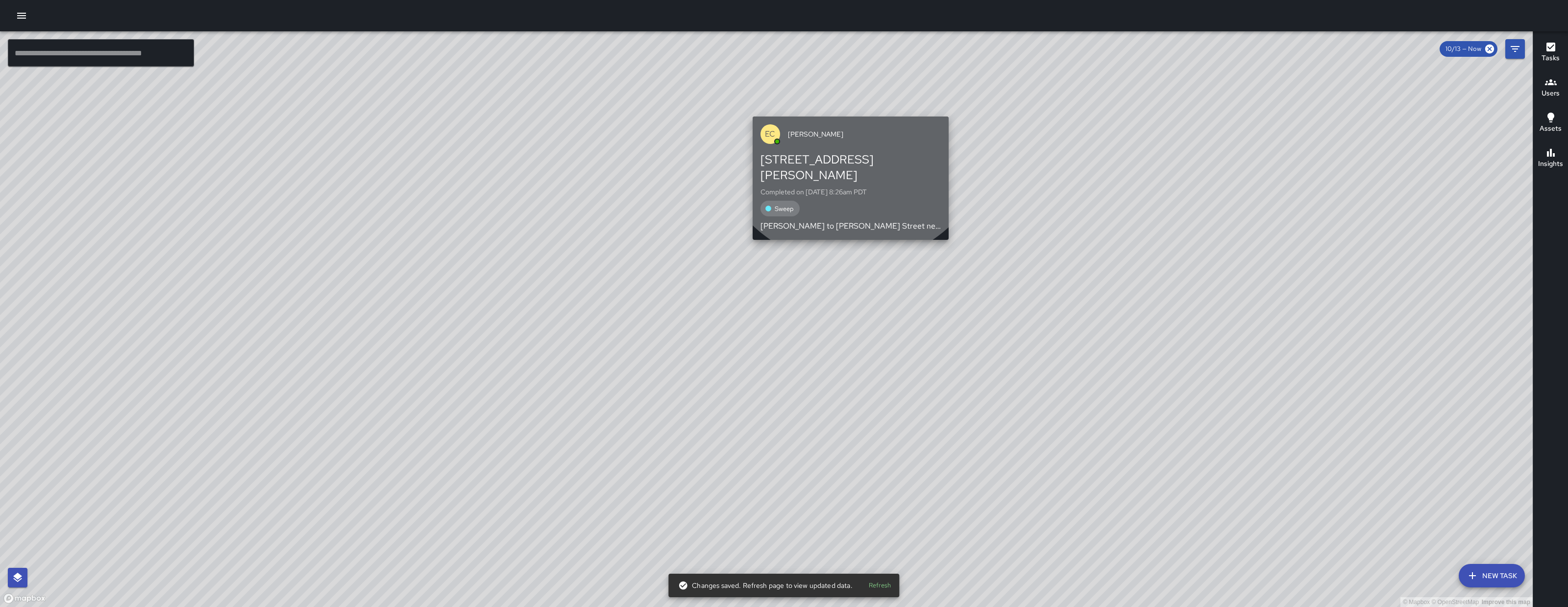
click at [852, 121] on div "EC Enrique Cervantes" at bounding box center [850, 134] width 196 height 35
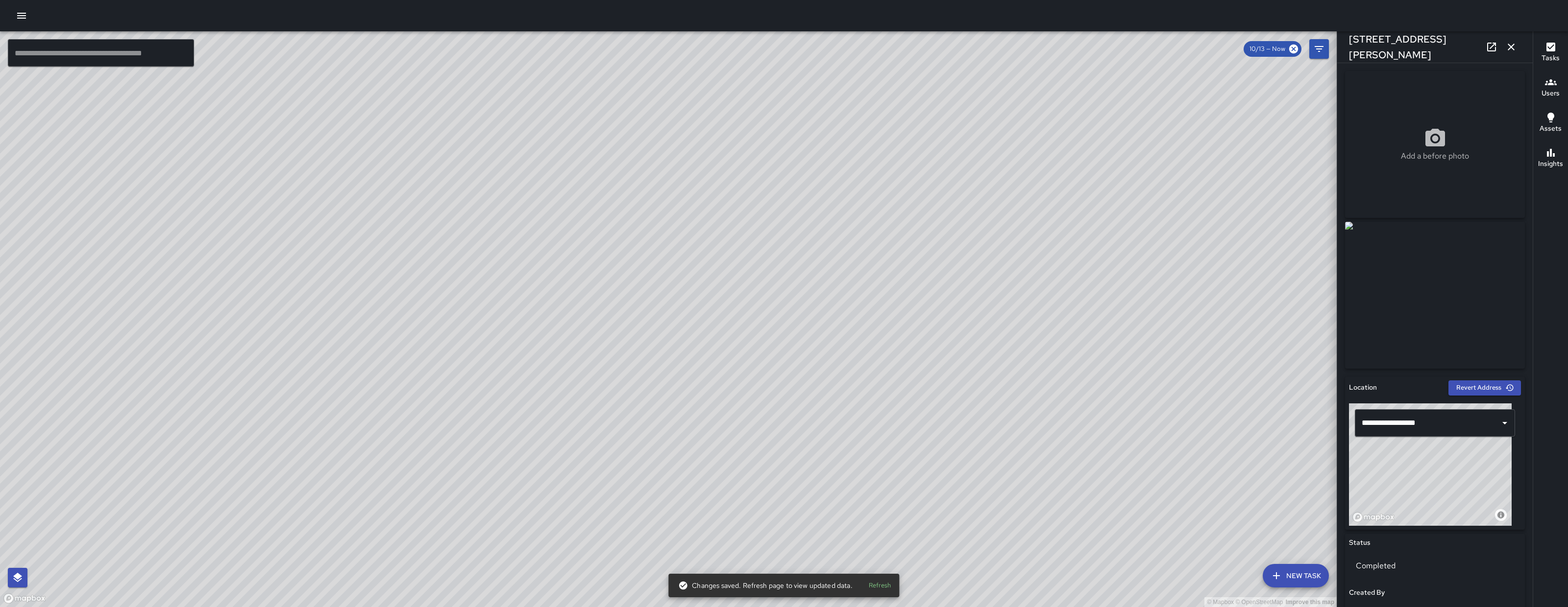
click at [1254, 43] on icon "button" at bounding box center [1511, 47] width 12 height 12
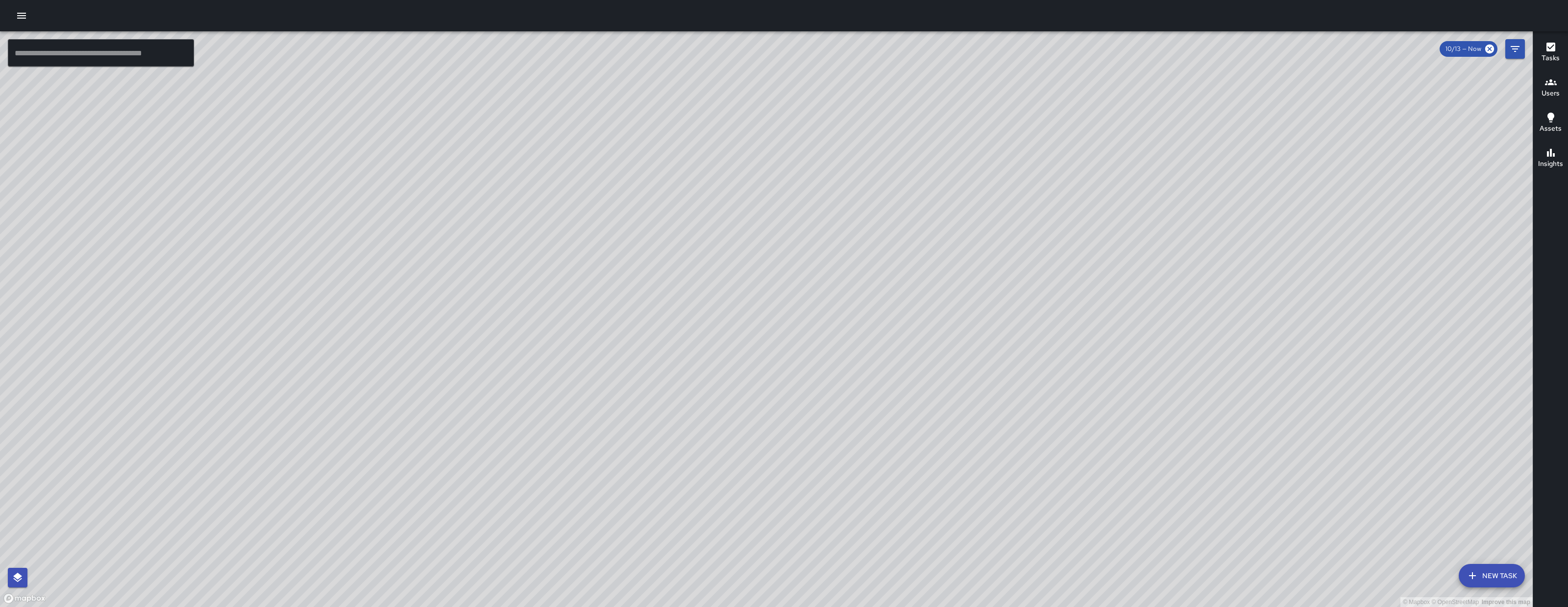
drag, startPoint x: 884, startPoint y: 504, endPoint x: 952, endPoint y: 366, distance: 153.8
click at [952, 366] on div "© Mapbox © OpenStreetMap Improve this map" at bounding box center [766, 319] width 1533 height 576
drag, startPoint x: 976, startPoint y: 415, endPoint x: 965, endPoint y: 257, distance: 158.4
click at [965, 257] on div "© Mapbox © OpenStreetMap Improve this map" at bounding box center [766, 319] width 1533 height 576
drag, startPoint x: 961, startPoint y: 177, endPoint x: 789, endPoint y: 240, distance: 183.2
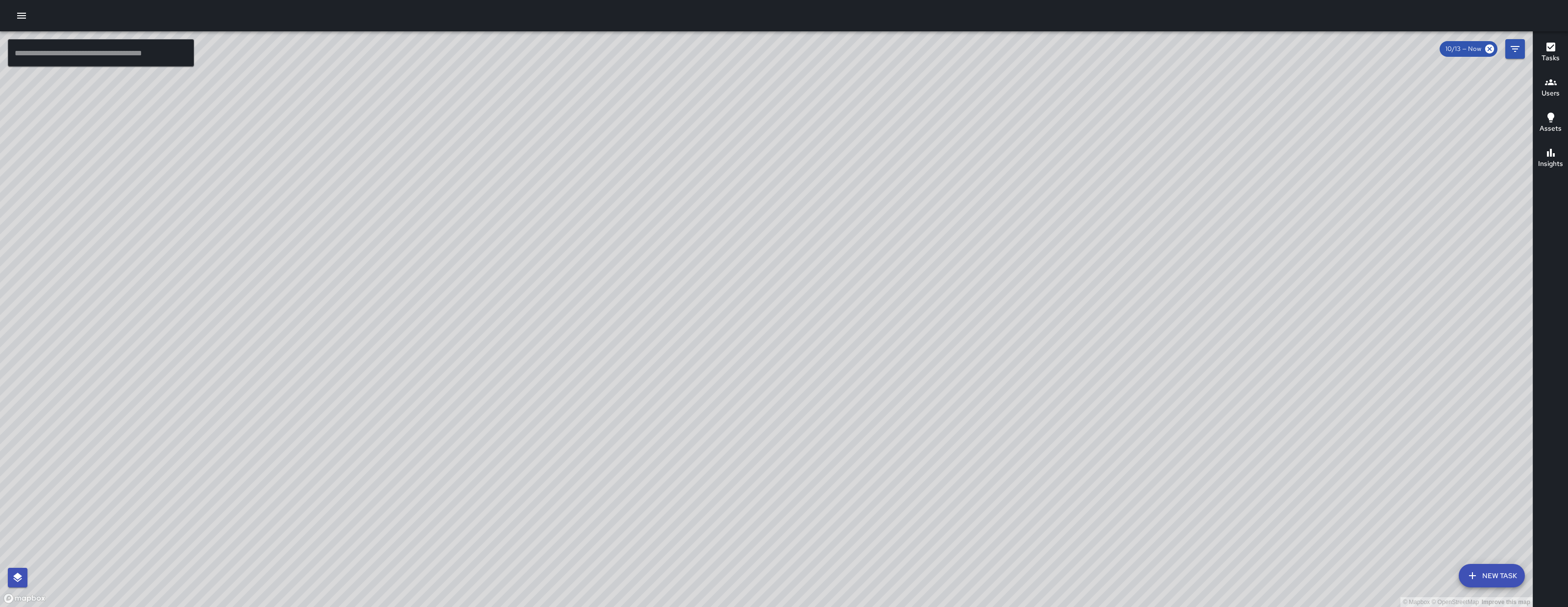
click at [919, 203] on div "© Mapbox © OpenStreetMap Improve this map" at bounding box center [766, 319] width 1533 height 576
drag, startPoint x: 789, startPoint y: 240, endPoint x: 777, endPoint y: 249, distance: 15.0
click at [778, 251] on div "© Mapbox © OpenStreetMap Improve this map" at bounding box center [766, 319] width 1533 height 576
drag, startPoint x: 837, startPoint y: 175, endPoint x: 444, endPoint y: 291, distance: 409.8
click at [444, 291] on div "© Mapbox © OpenStreetMap Improve this map" at bounding box center [766, 319] width 1533 height 576
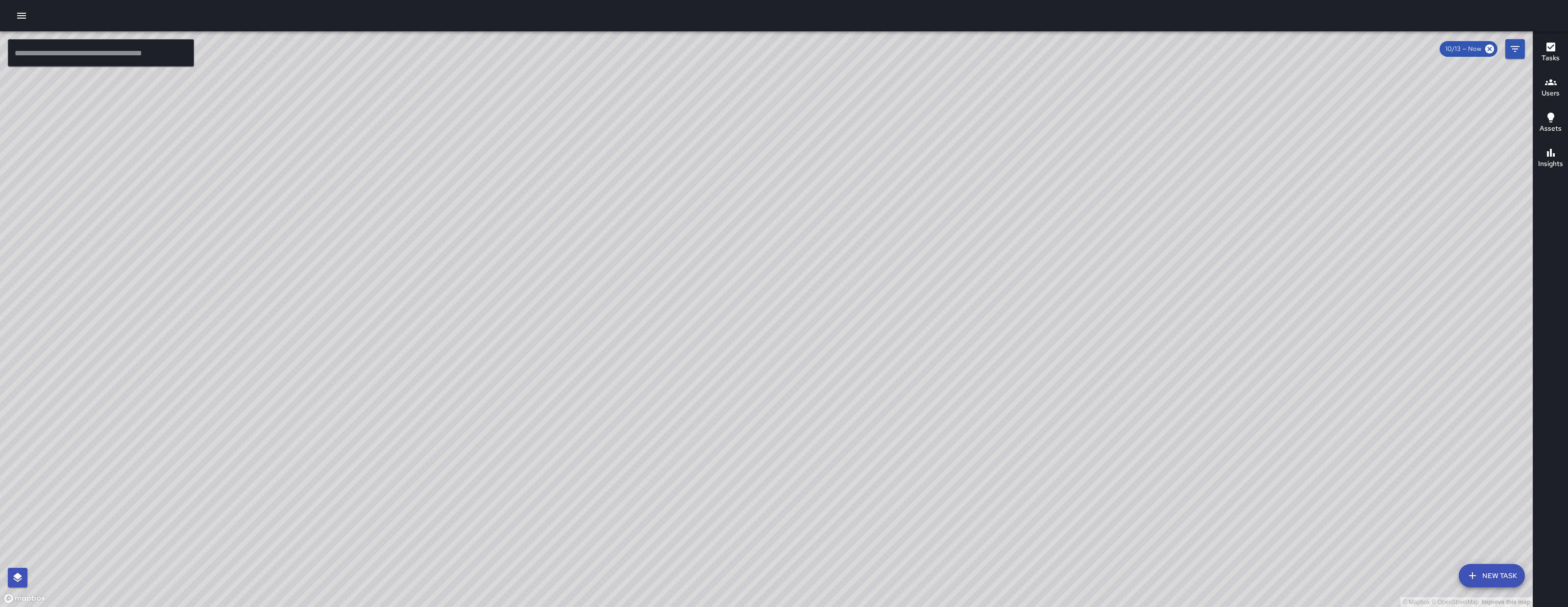
drag, startPoint x: 1048, startPoint y: 483, endPoint x: 1038, endPoint y: 399, distance: 84.6
click at [1038, 399] on div "© Mapbox © OpenStreetMap Improve this map" at bounding box center [766, 319] width 1533 height 576
drag, startPoint x: 1033, startPoint y: 394, endPoint x: 1059, endPoint y: 383, distance: 28.2
click at [1059, 383] on div "© Mapbox © OpenStreetMap Improve this map" at bounding box center [766, 319] width 1533 height 576
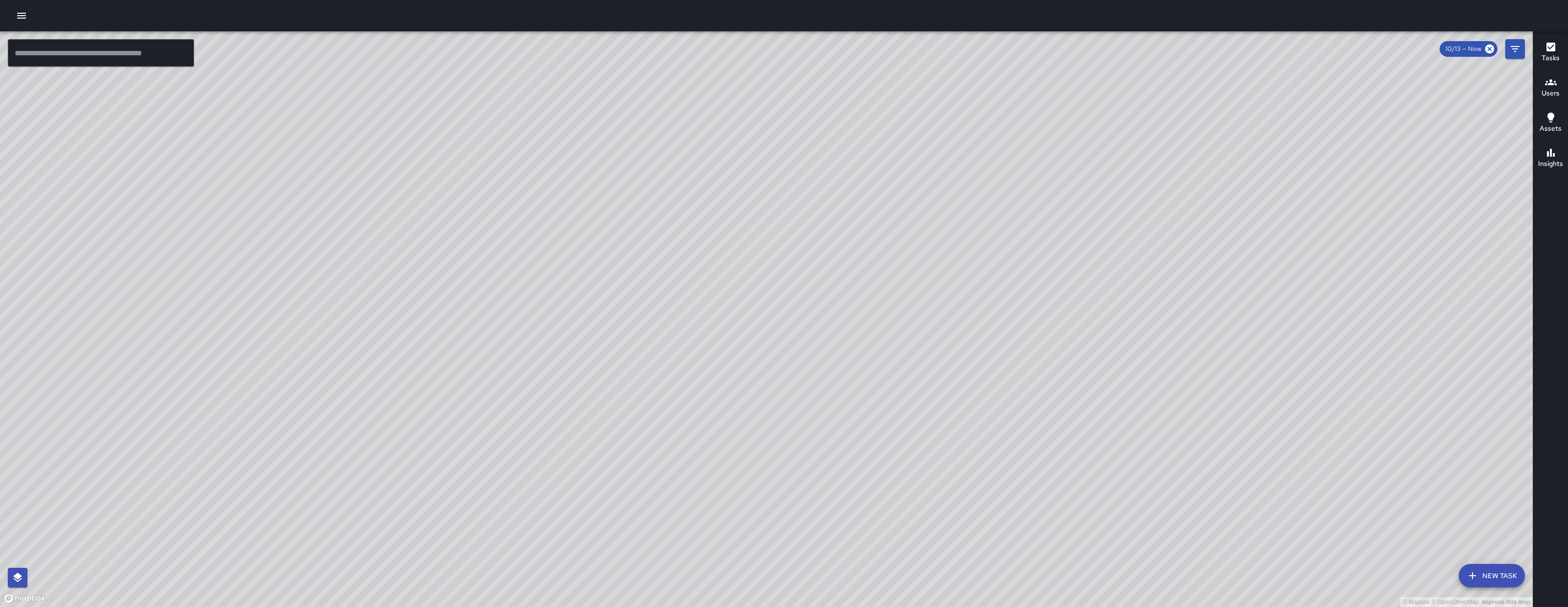
drag, startPoint x: 1059, startPoint y: 381, endPoint x: 1122, endPoint y: 385, distance: 63.1
click at [1122, 385] on div "© Mapbox © OpenStreetMap Improve this map" at bounding box center [766, 319] width 1533 height 576
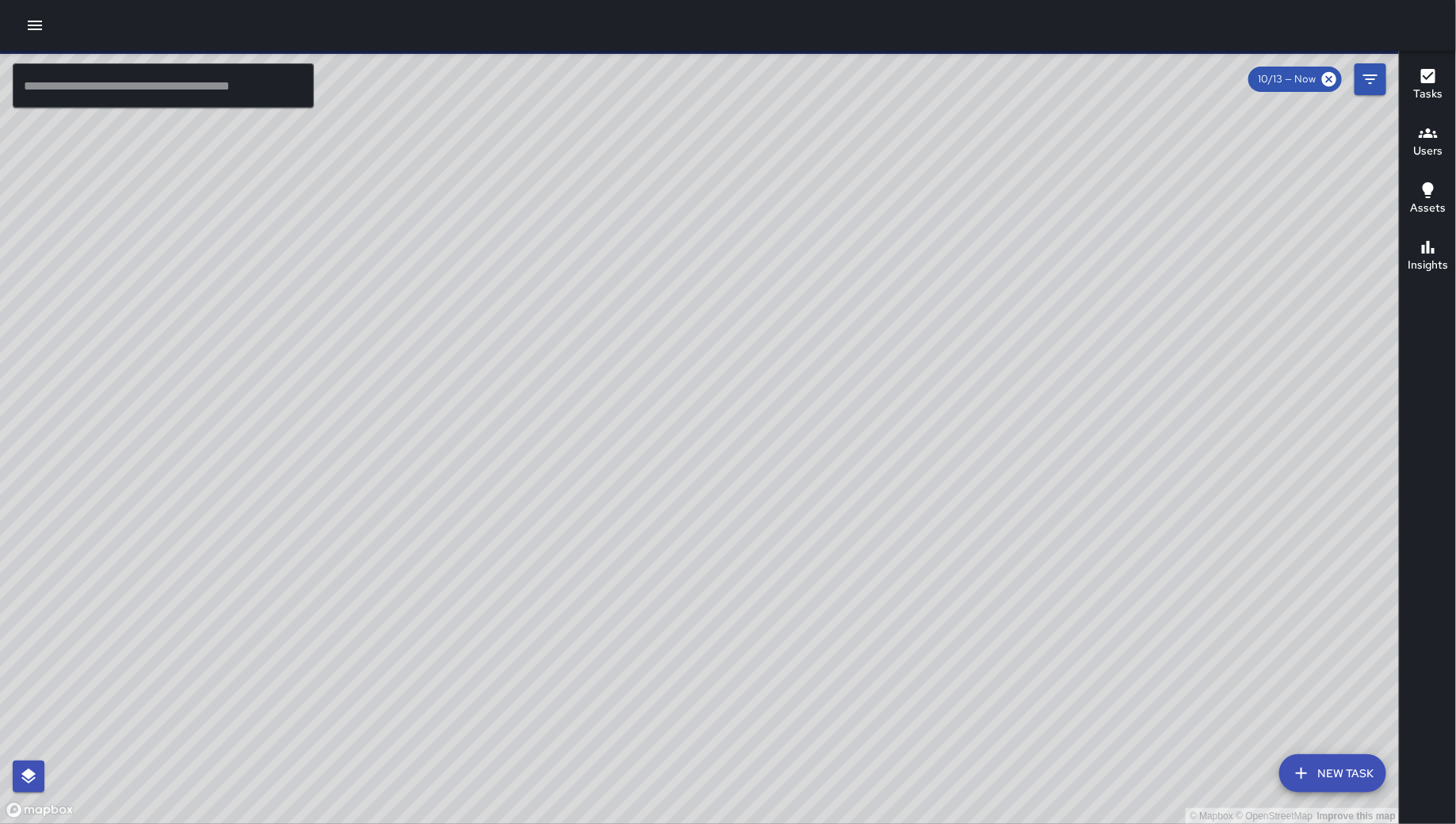
click at [22, 42] on div at bounding box center [728, 26] width 1456 height 51
click at [23, 31] on button "button" at bounding box center [34, 26] width 32 height 32
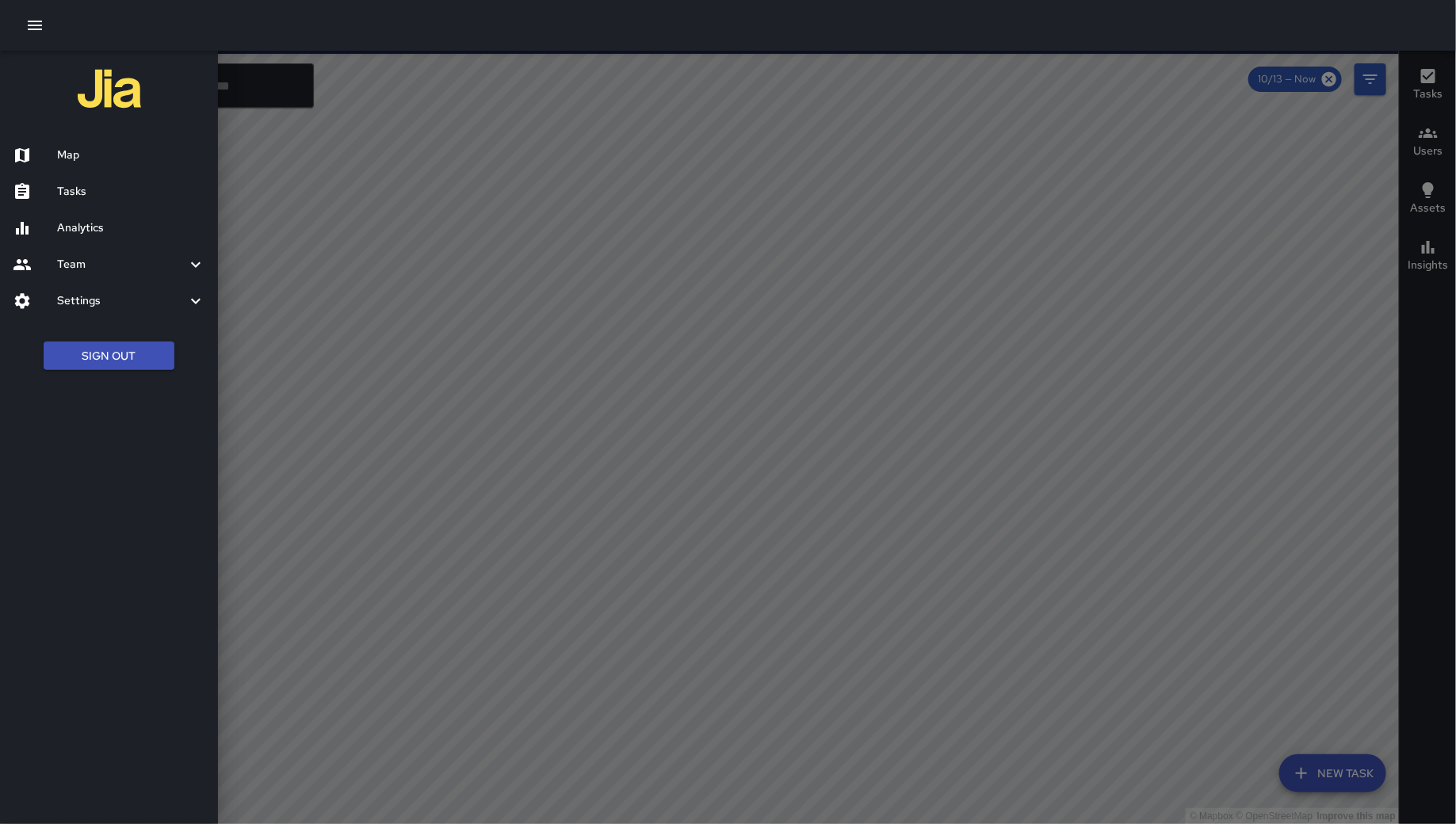
click at [136, 189] on h6 "Tasks" at bounding box center [131, 192] width 149 height 18
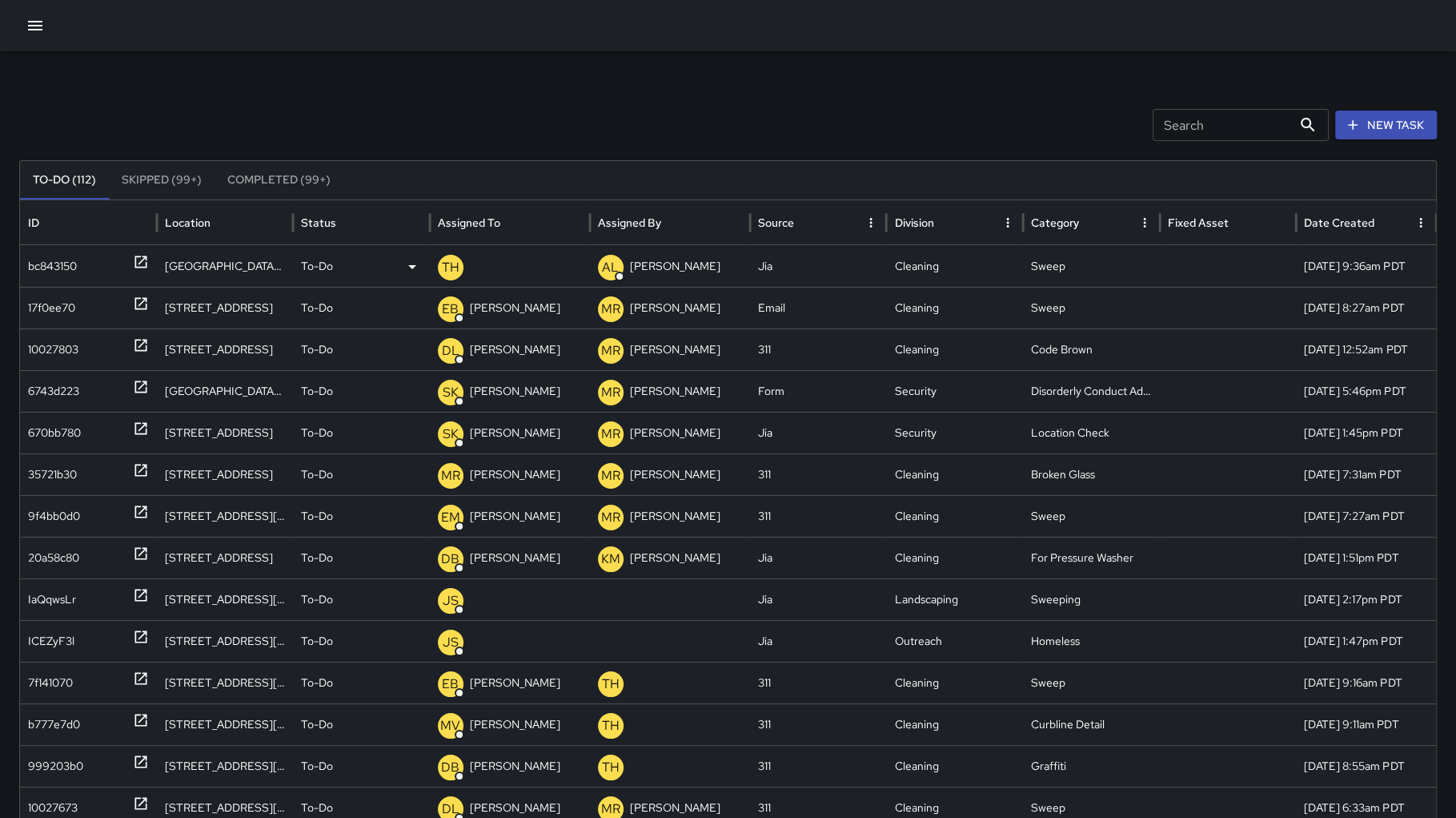
click at [42, 269] on div "bc843150" at bounding box center [52, 266] width 49 height 41
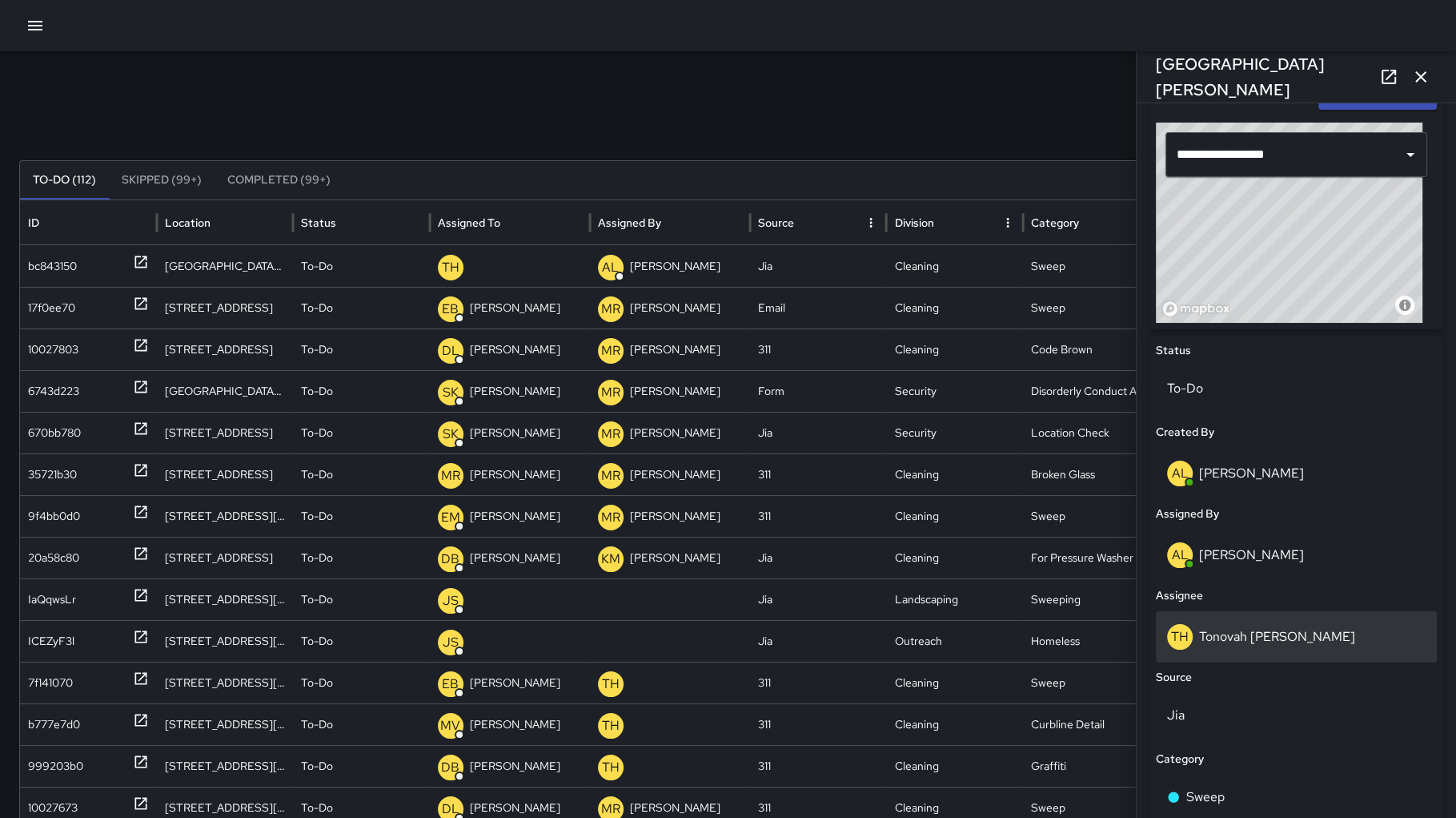
scroll to position [626, 0]
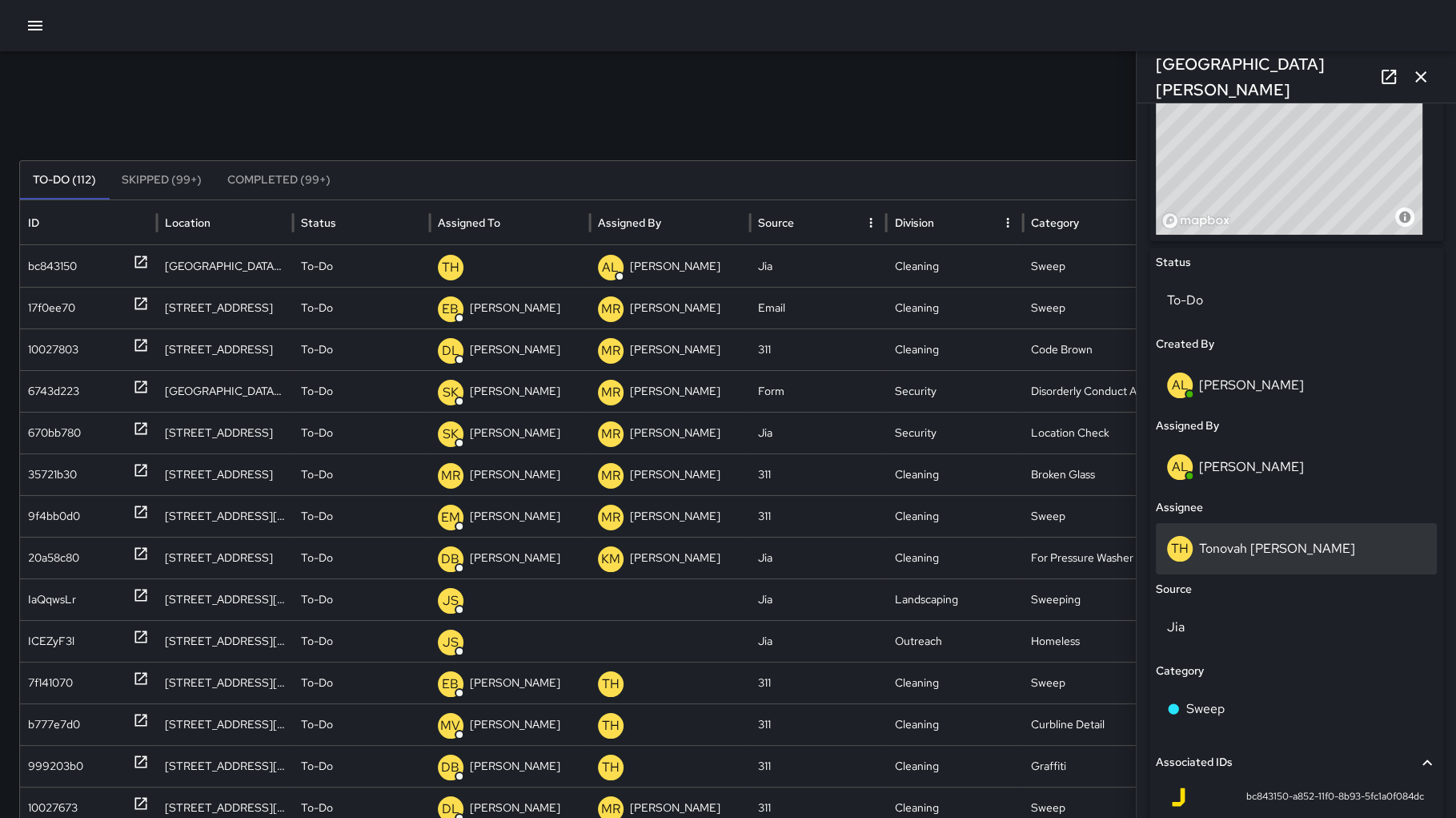
click at [1277, 552] on p "Tonovah [PERSON_NAME]" at bounding box center [1277, 548] width 156 height 17
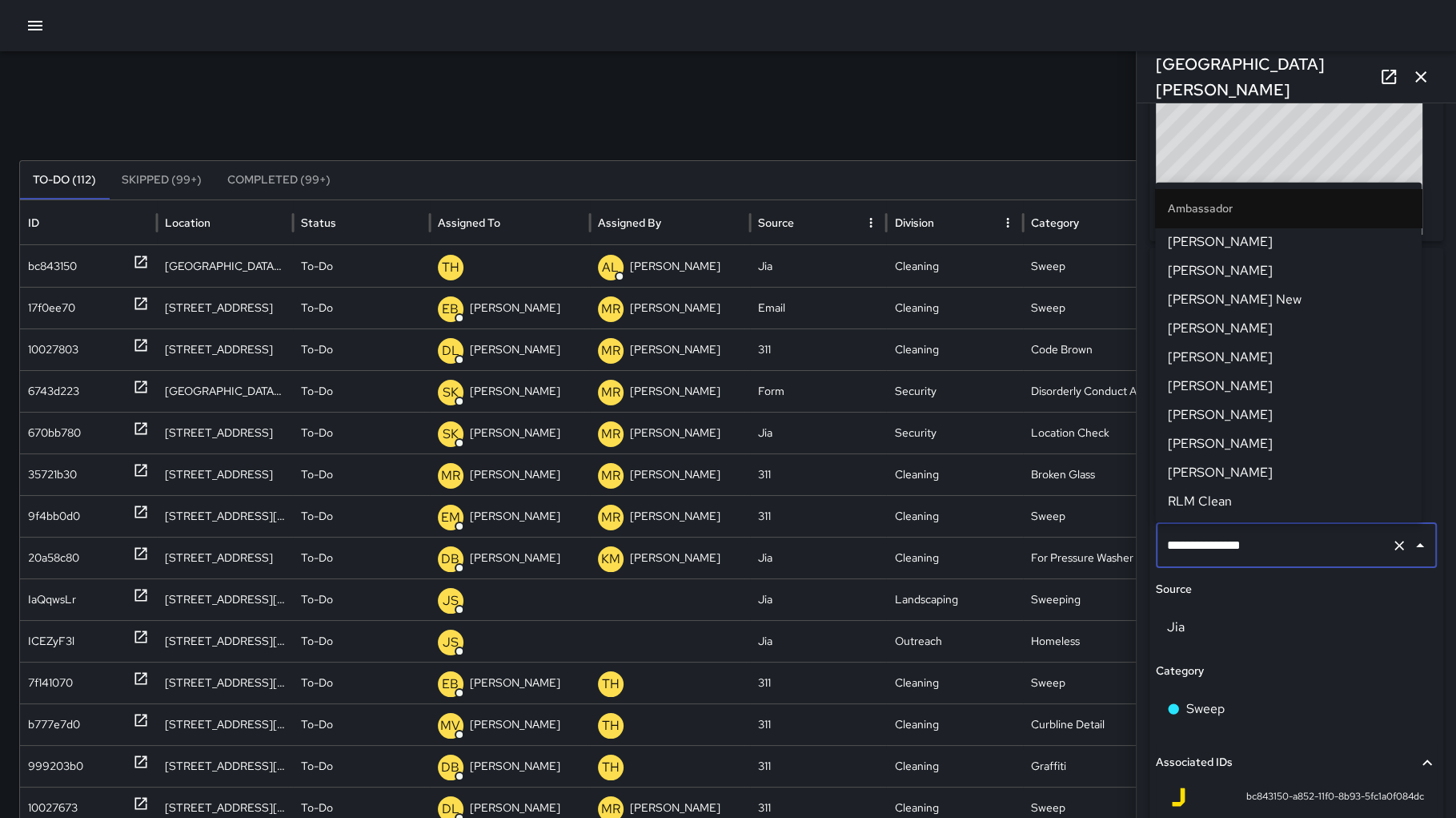
click at [1277, 552] on input "**********" at bounding box center [1274, 545] width 222 height 31
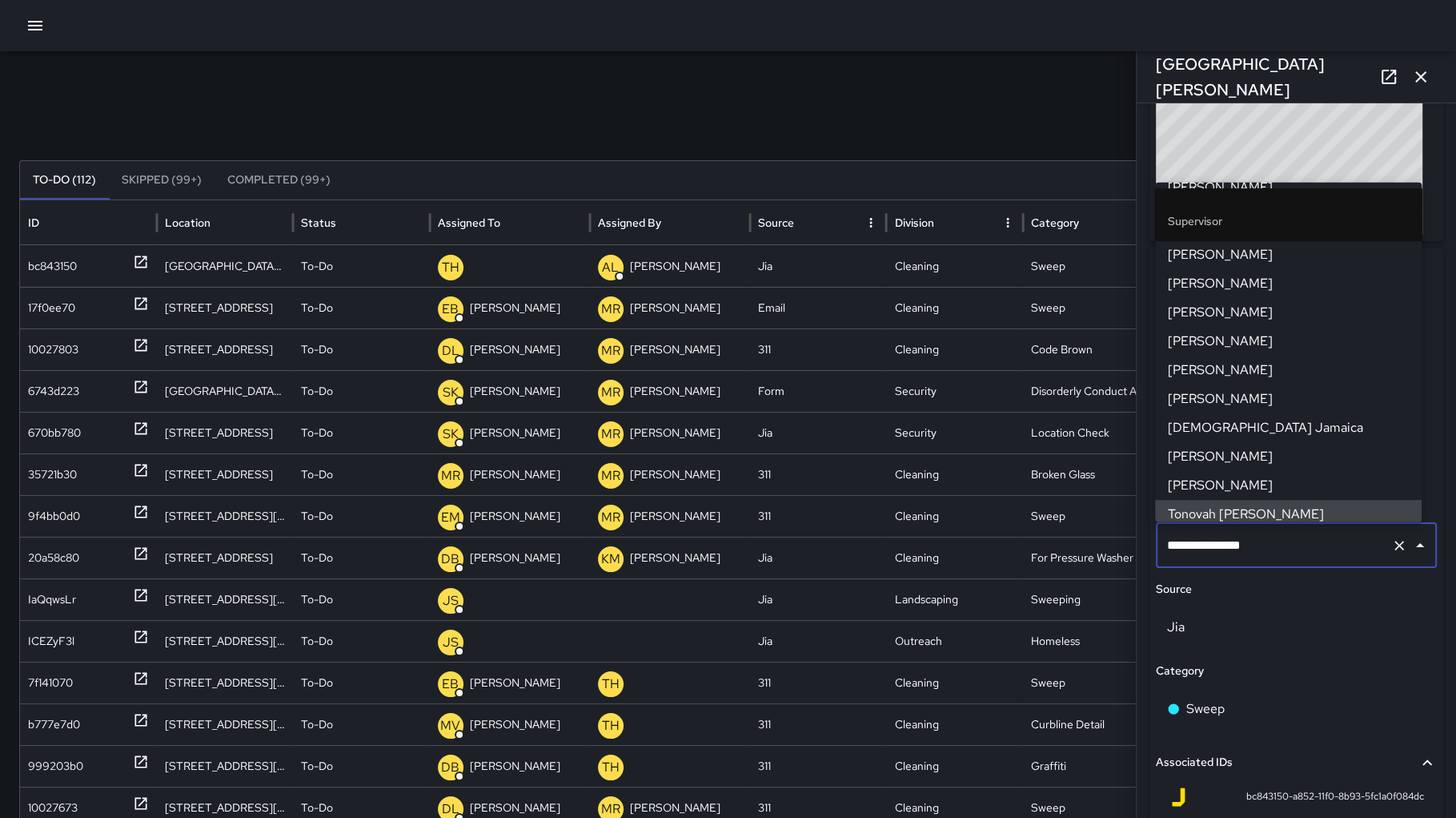
click at [1278, 555] on input "**********" at bounding box center [1274, 545] width 222 height 31
click at [1279, 556] on input "**********" at bounding box center [1274, 545] width 222 height 31
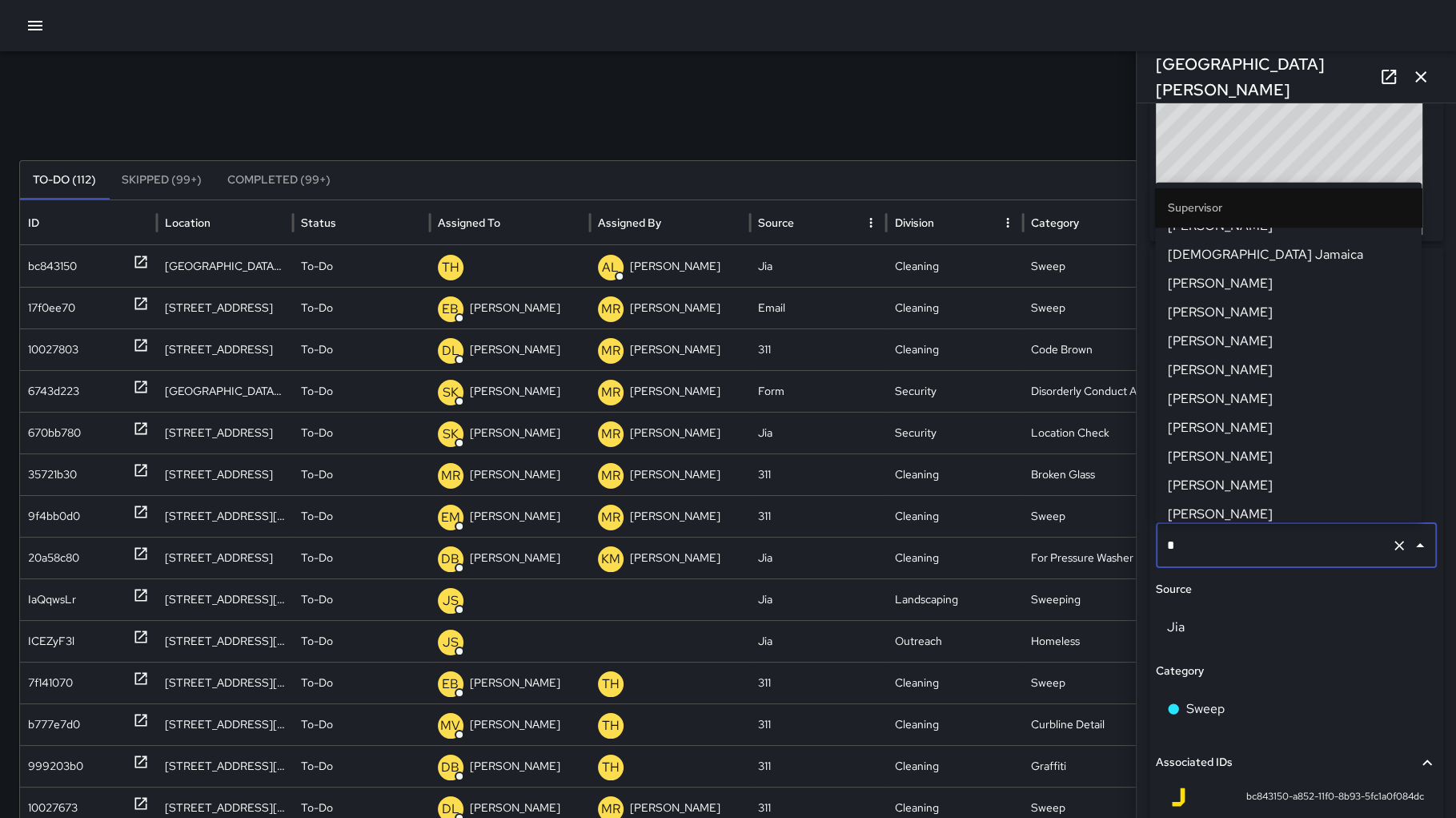
scroll to position [0, 0]
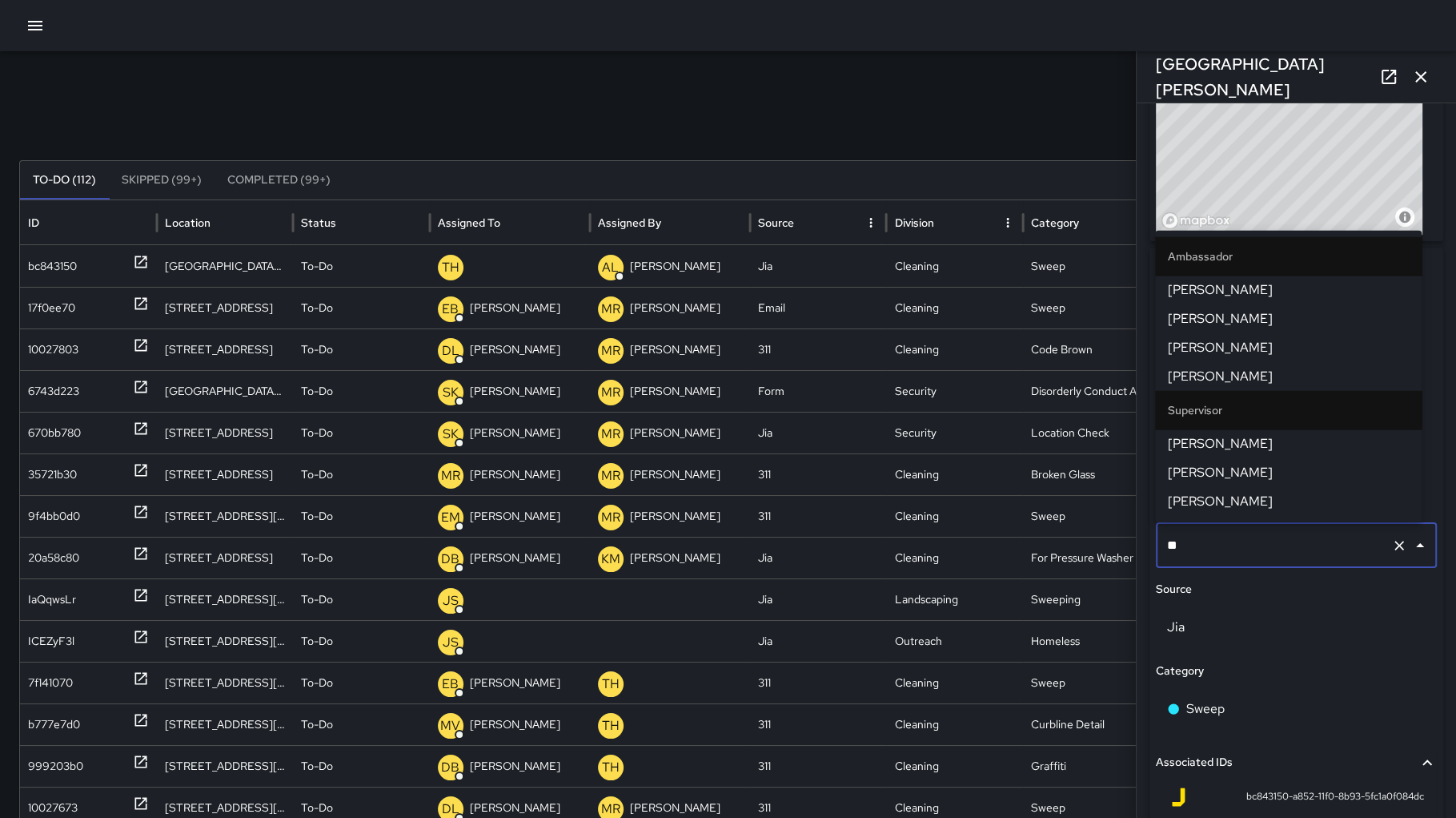
type input "***"
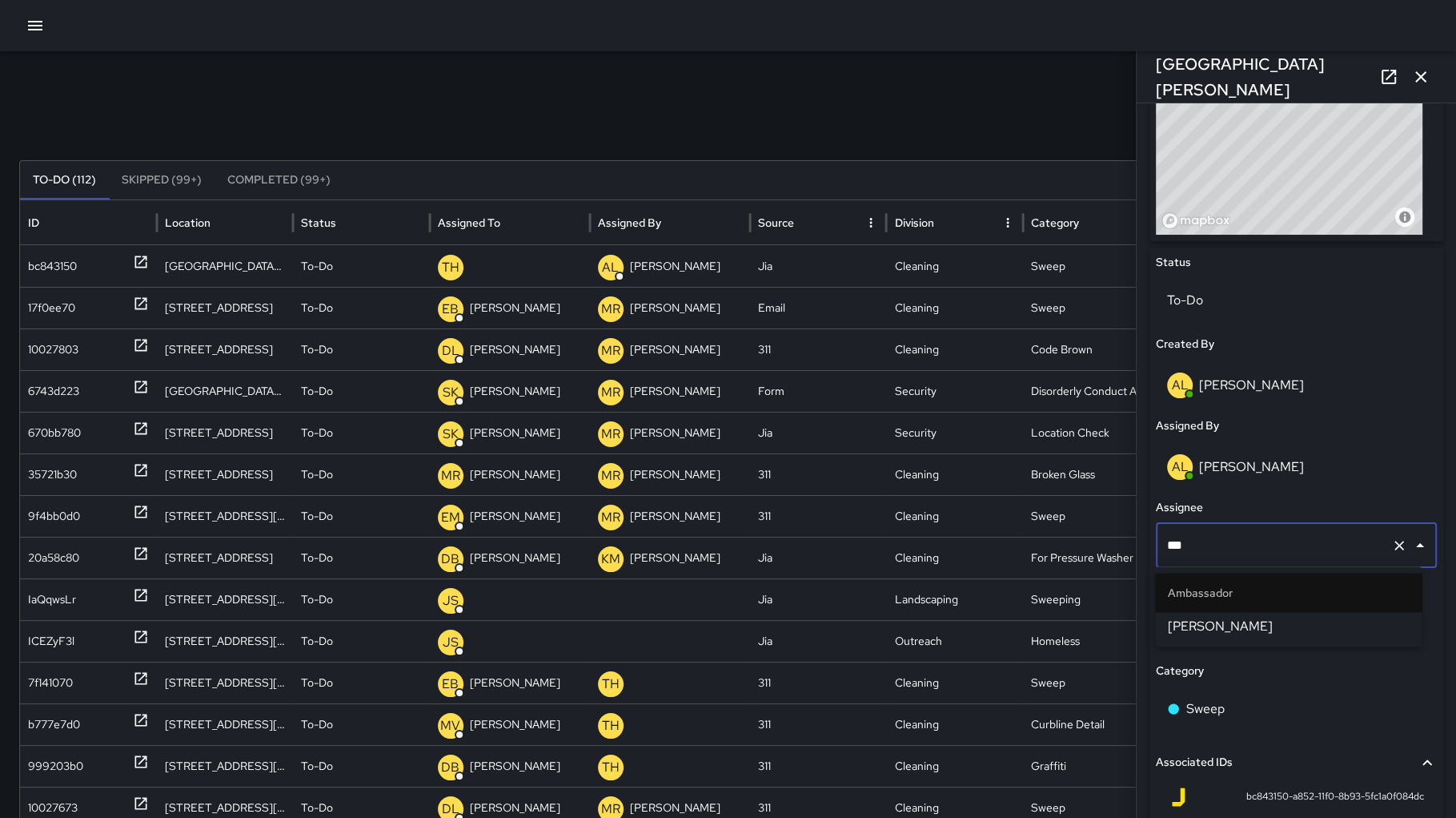
click at [1215, 623] on span "[PERSON_NAME]" at bounding box center [1288, 626] width 241 height 19
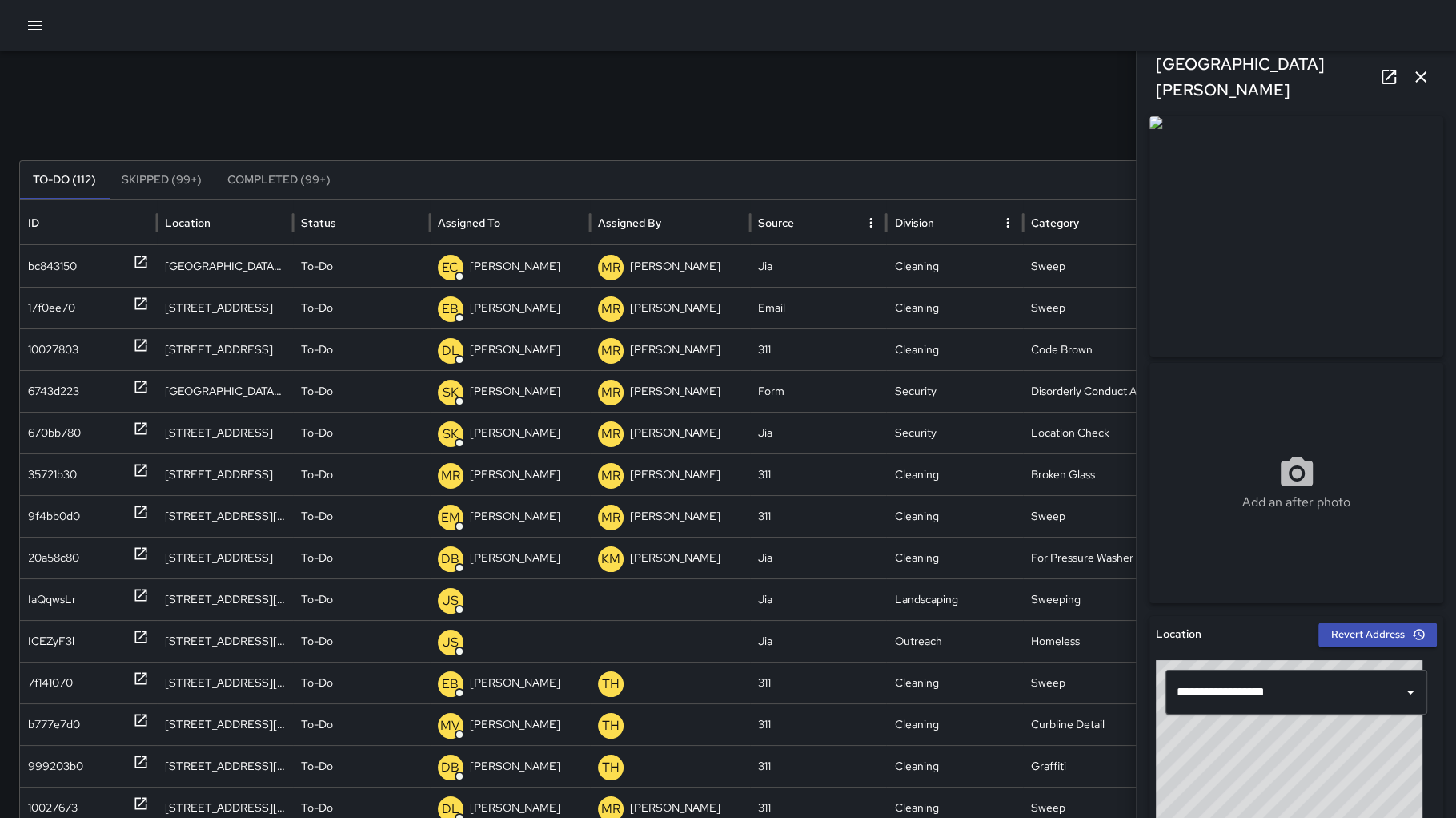
click at [1431, 80] on button "button" at bounding box center [1421, 77] width 32 height 32
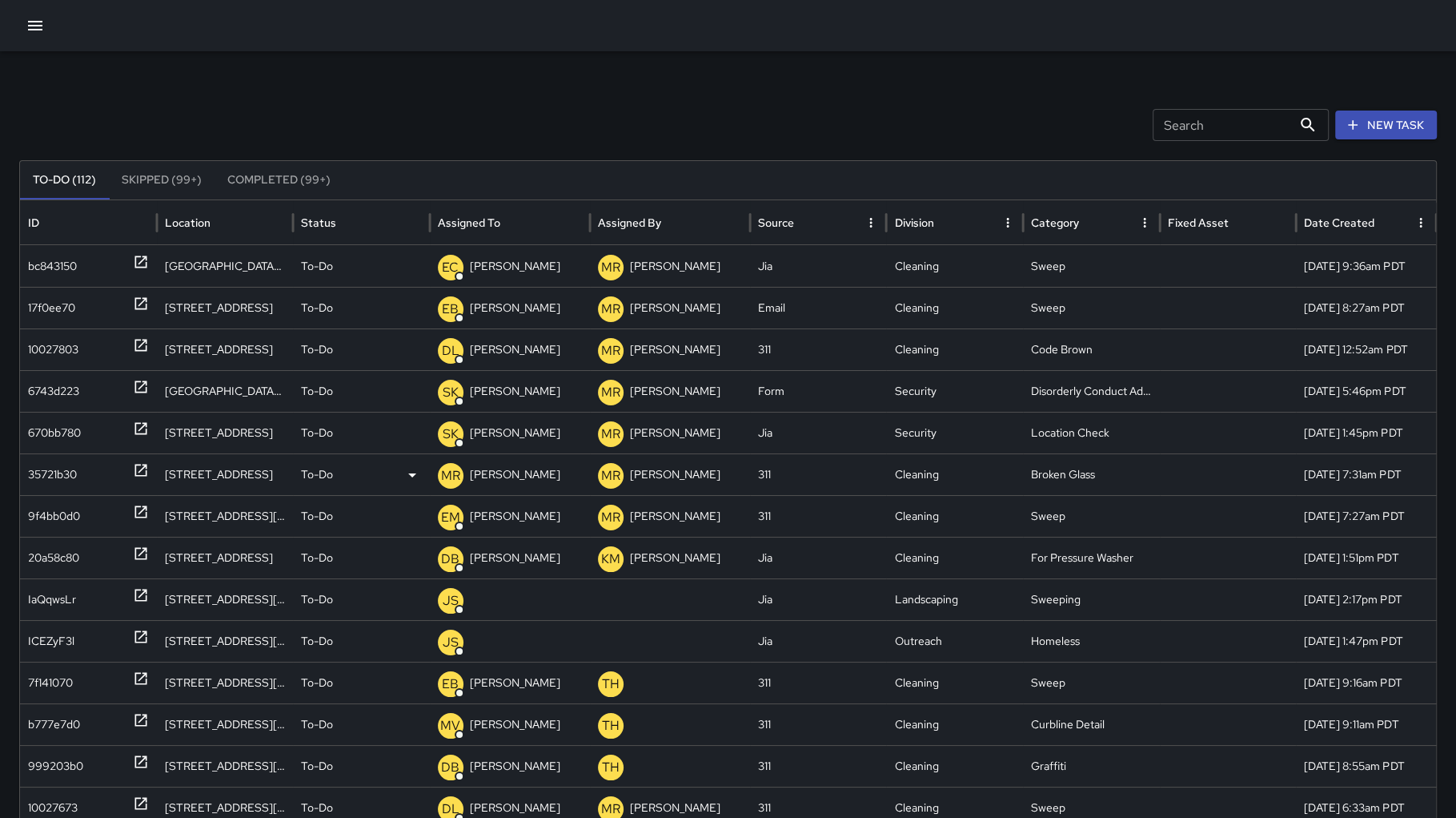
click at [39, 483] on div "35721b30" at bounding box center [52, 474] width 49 height 41
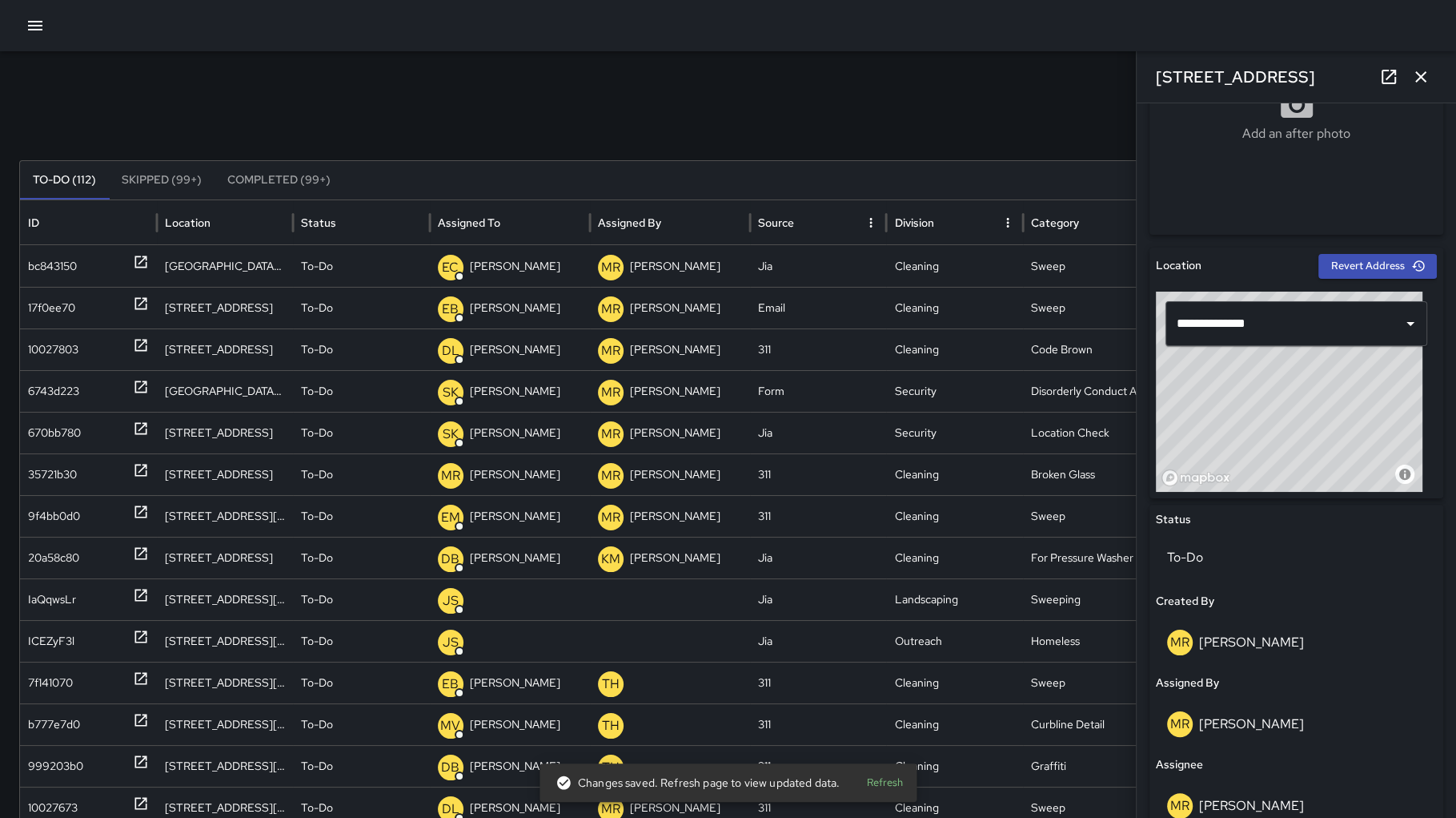
scroll to position [471, 0]
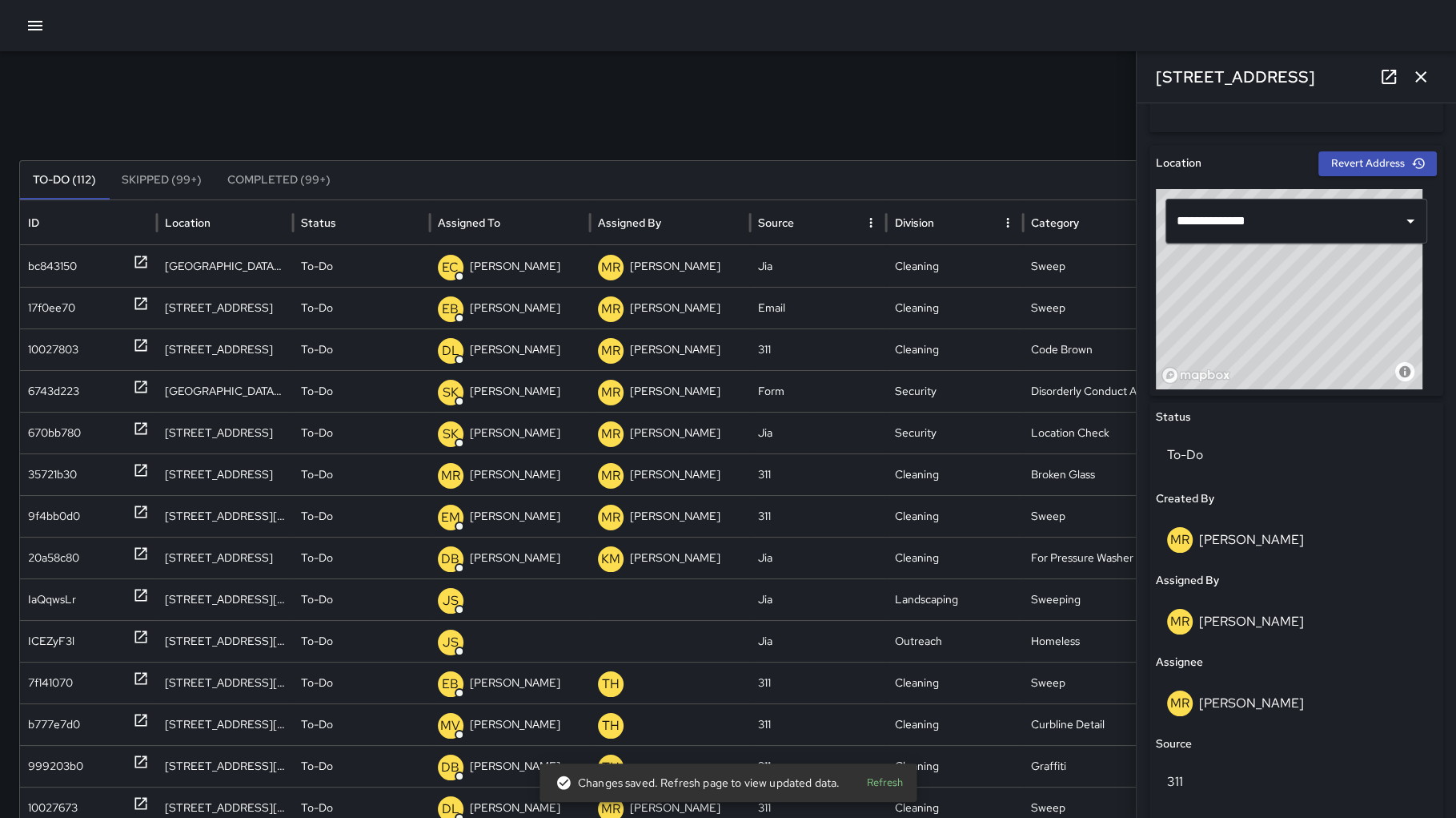
click at [1428, 77] on icon "button" at bounding box center [1420, 77] width 19 height 19
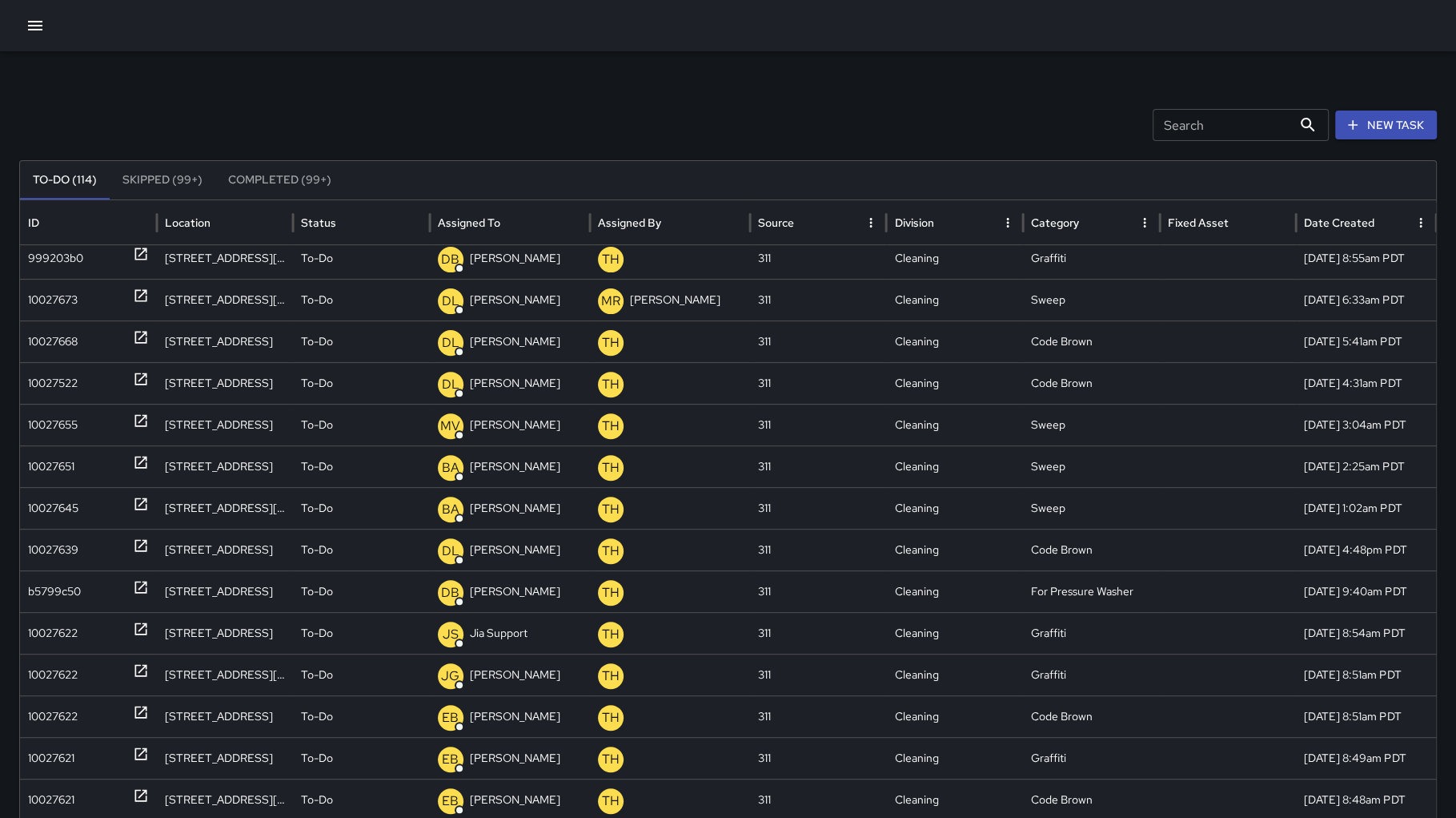
scroll to position [591, 0]
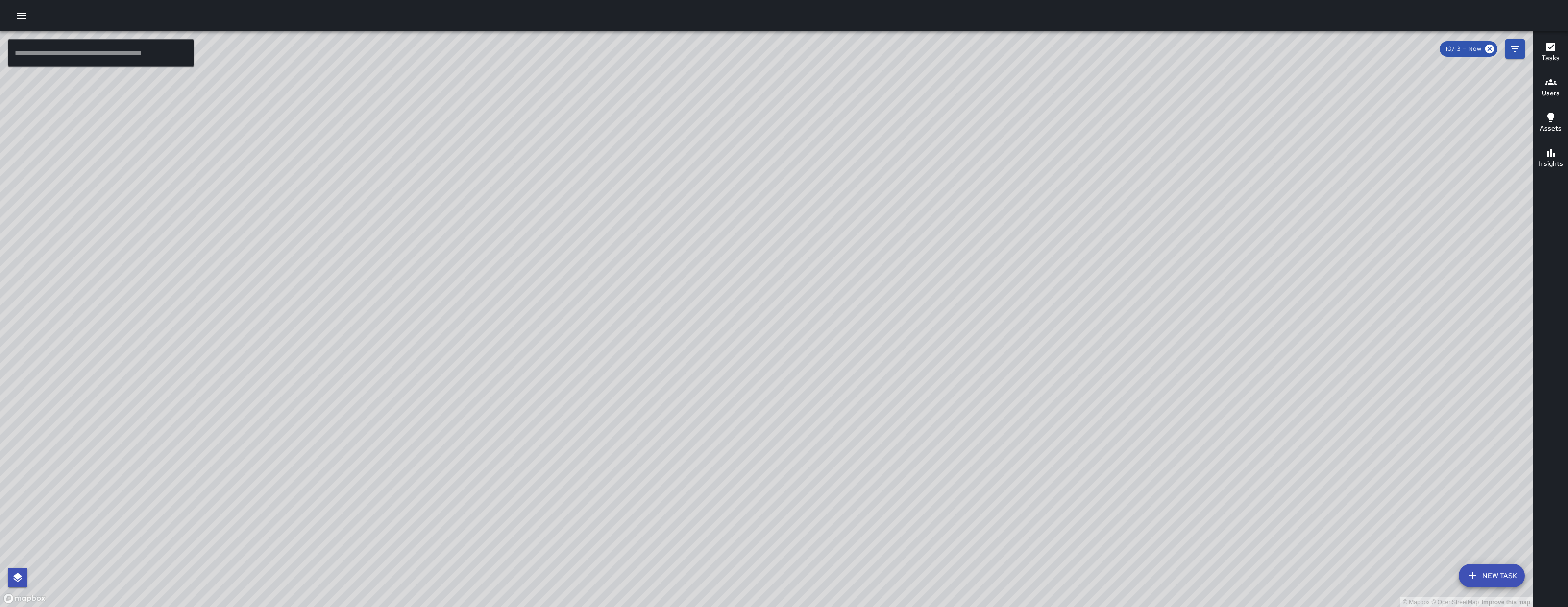
drag, startPoint x: 664, startPoint y: 145, endPoint x: 544, endPoint y: 199, distance: 131.6
click at [544, 199] on div "© Mapbox © OpenStreetMap Improve this map" at bounding box center [766, 319] width 1533 height 576
drag, startPoint x: 907, startPoint y: 245, endPoint x: 676, endPoint y: 300, distance: 237.5
click at [688, 397] on div "© Mapbox © OpenStreetMap Improve this map" at bounding box center [766, 319] width 1533 height 576
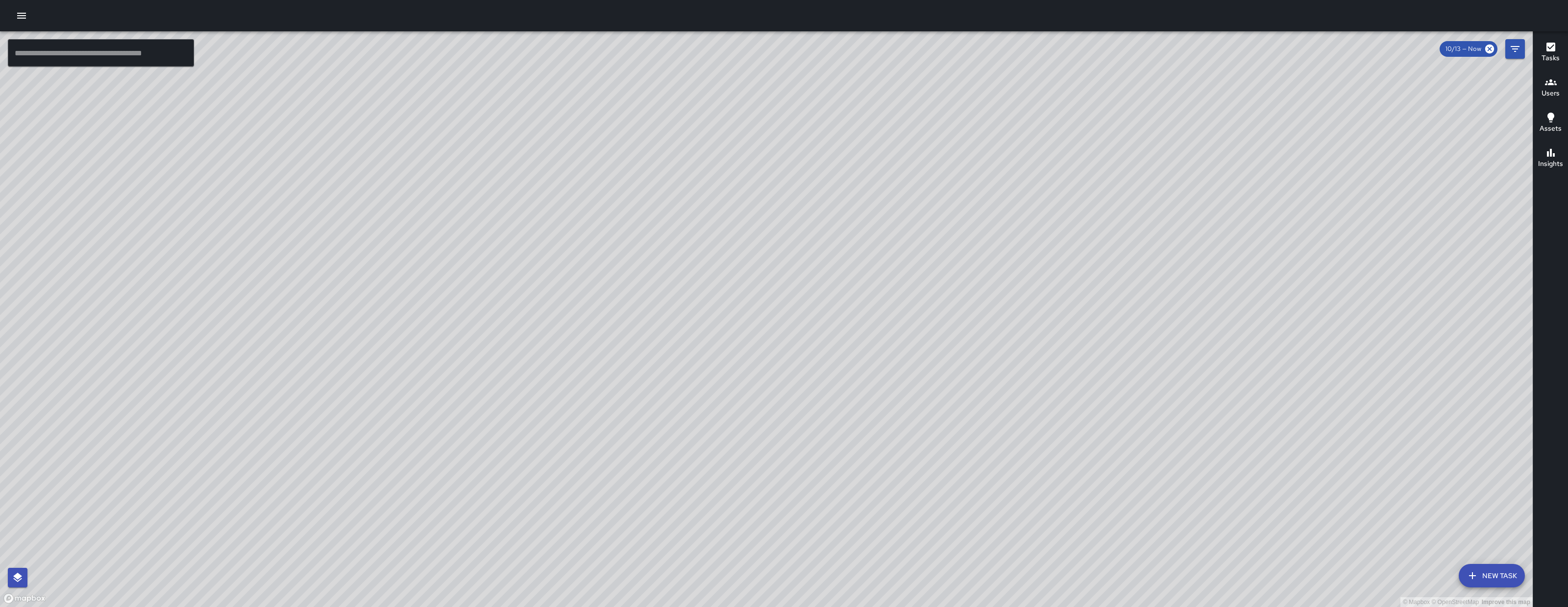
drag, startPoint x: 659, startPoint y: 581, endPoint x: 715, endPoint y: 364, distance: 224.1
click at [713, 359] on div "© Mapbox © OpenStreetMap Improve this map" at bounding box center [766, 319] width 1533 height 576
click at [1523, 46] on button "Filters" at bounding box center [1515, 49] width 19 height 19
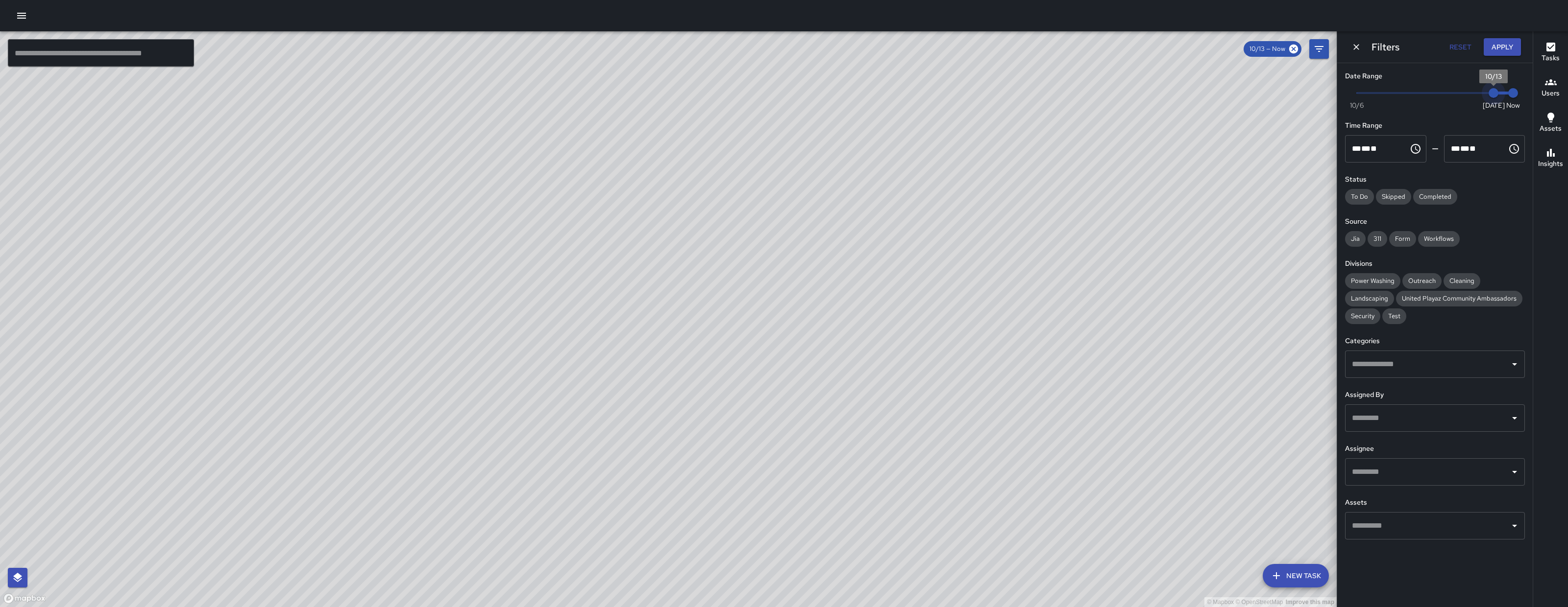
type input "*"
drag, startPoint x: 1494, startPoint y: 89, endPoint x: 1480, endPoint y: 86, distance: 14.3
click at [1479, 88] on span "10/12" at bounding box center [1474, 93] width 10 height 10
click at [574, 344] on div "© Mapbox © OpenStreetMap Improve this map" at bounding box center [668, 319] width 1337 height 576
click at [576, 343] on div "© Mapbox © OpenStreetMap Improve this map NV Nicolas Vega 97 Lafayette Street C…" at bounding box center [668, 319] width 1337 height 576
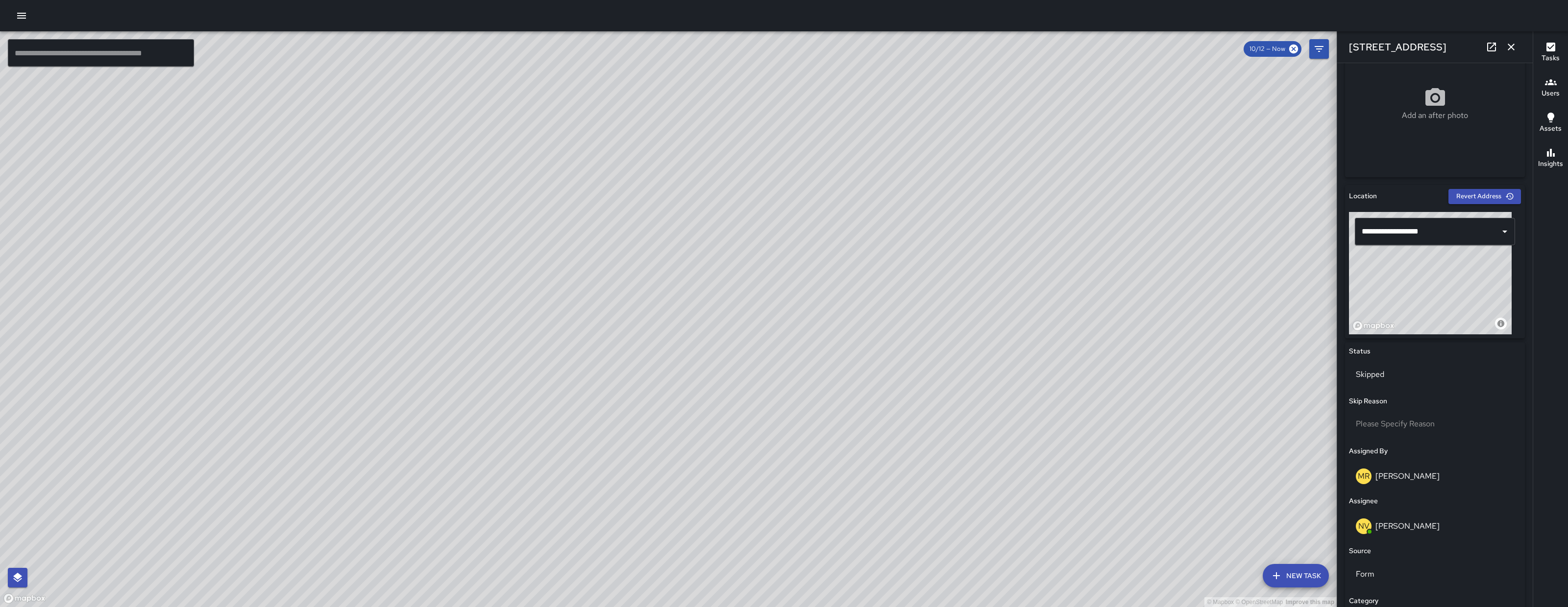
scroll to position [241, 0]
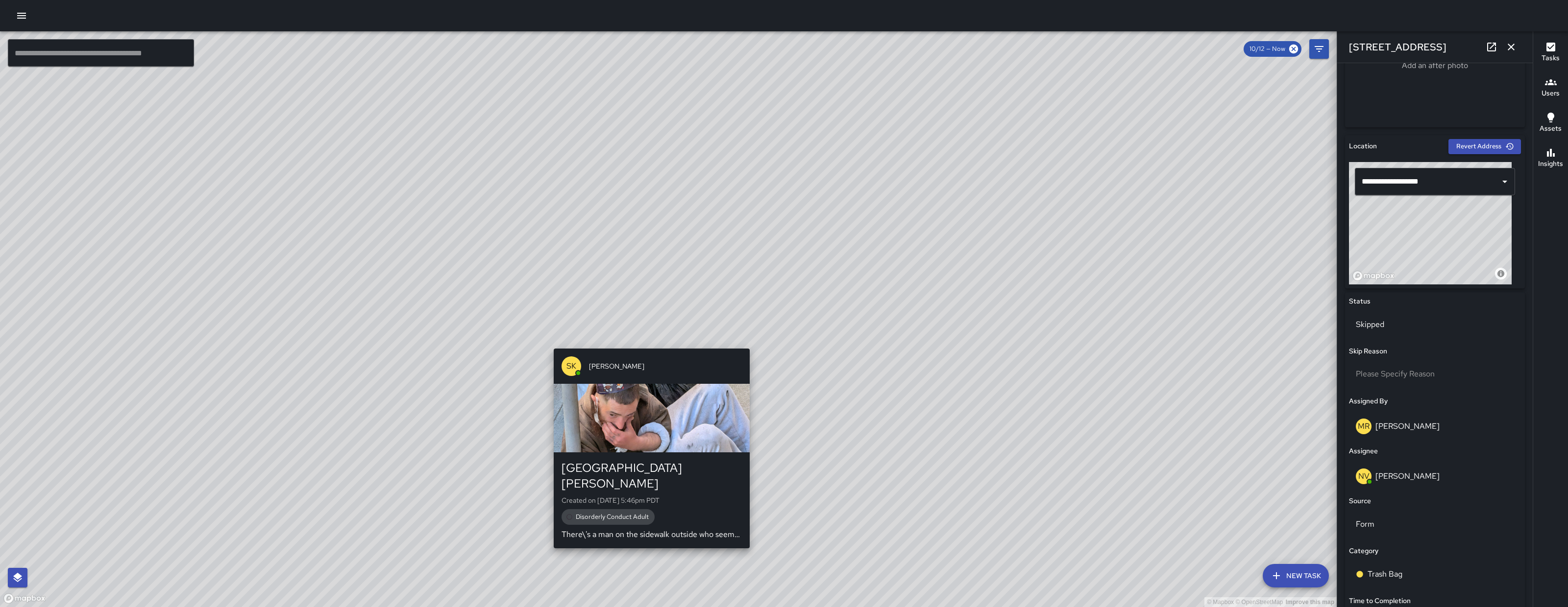
click at [649, 343] on div "© Mapbox © OpenStreetMap Improve this map SK SEAN KELLEY 1554 Howard Street Cre…" at bounding box center [668, 319] width 1337 height 576
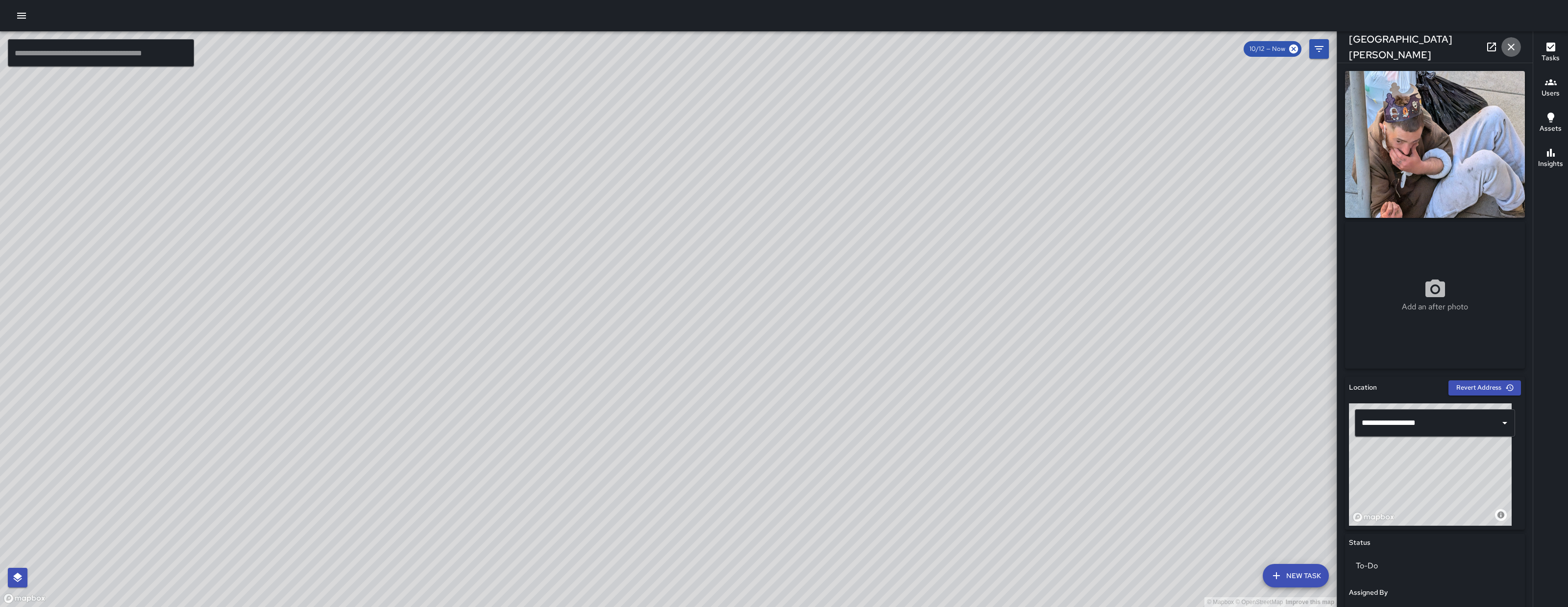
click at [1513, 45] on icon "button" at bounding box center [1511, 47] width 7 height 7
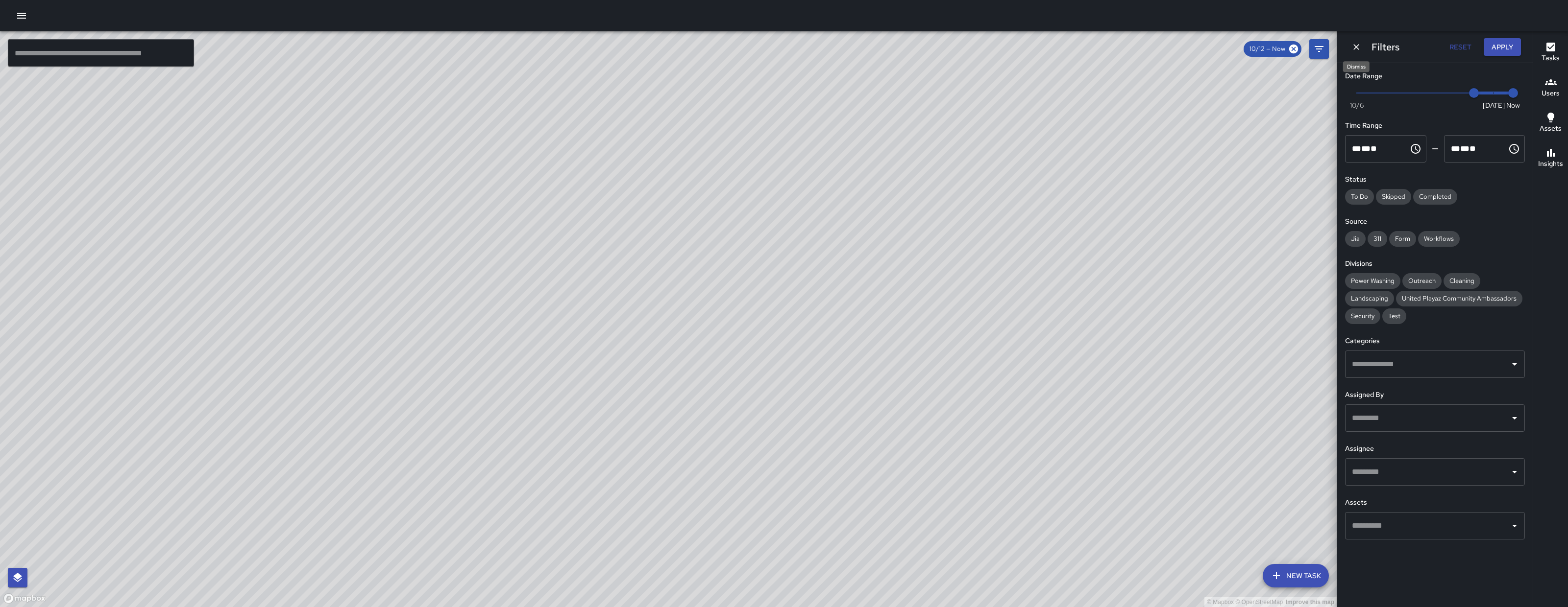
click at [1354, 49] on icon "Dismiss" at bounding box center [1356, 47] width 6 height 6
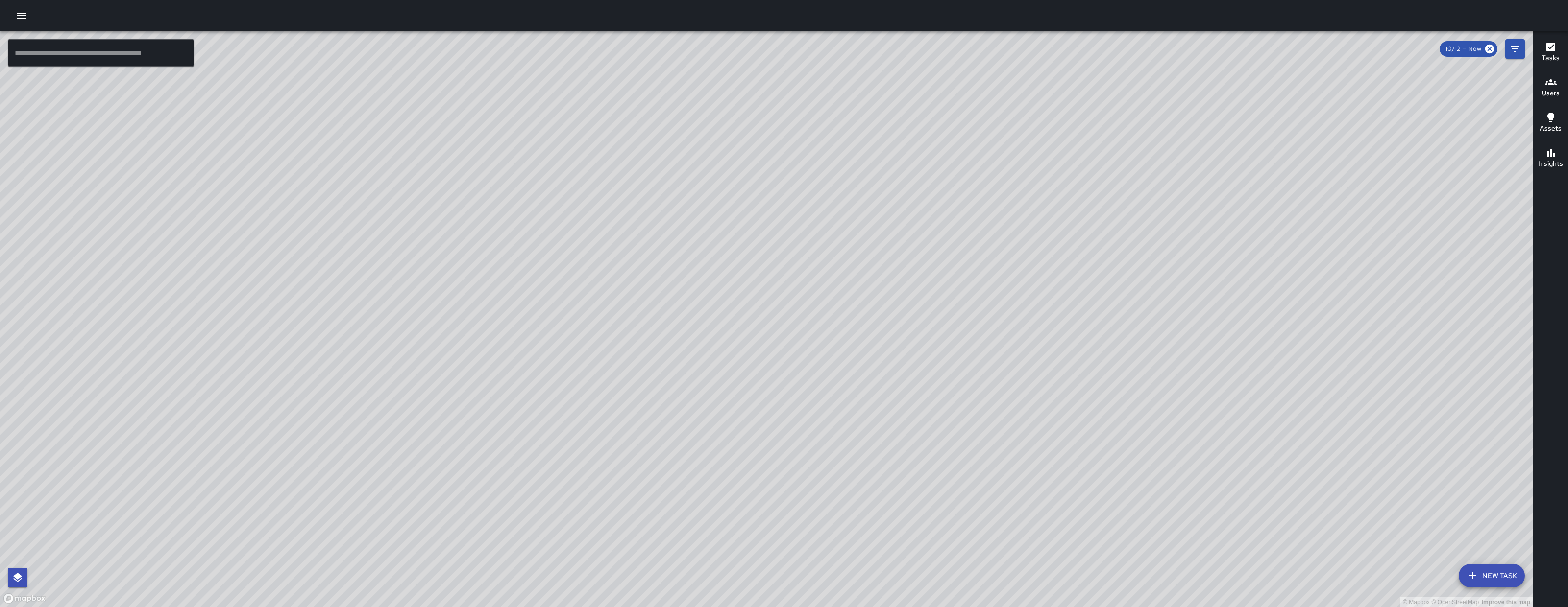
drag, startPoint x: 1299, startPoint y: 326, endPoint x: 766, endPoint y: 504, distance: 561.9
click at [774, 505] on div "© Mapbox © OpenStreetMap Improve this map" at bounding box center [766, 319] width 1533 height 576
drag, startPoint x: 857, startPoint y: 508, endPoint x: 921, endPoint y: 452, distance: 85.0
click at [921, 452] on div "© Mapbox © OpenStreetMap Improve this map" at bounding box center [766, 319] width 1533 height 576
drag, startPoint x: 970, startPoint y: 426, endPoint x: 971, endPoint y: 405, distance: 21.0
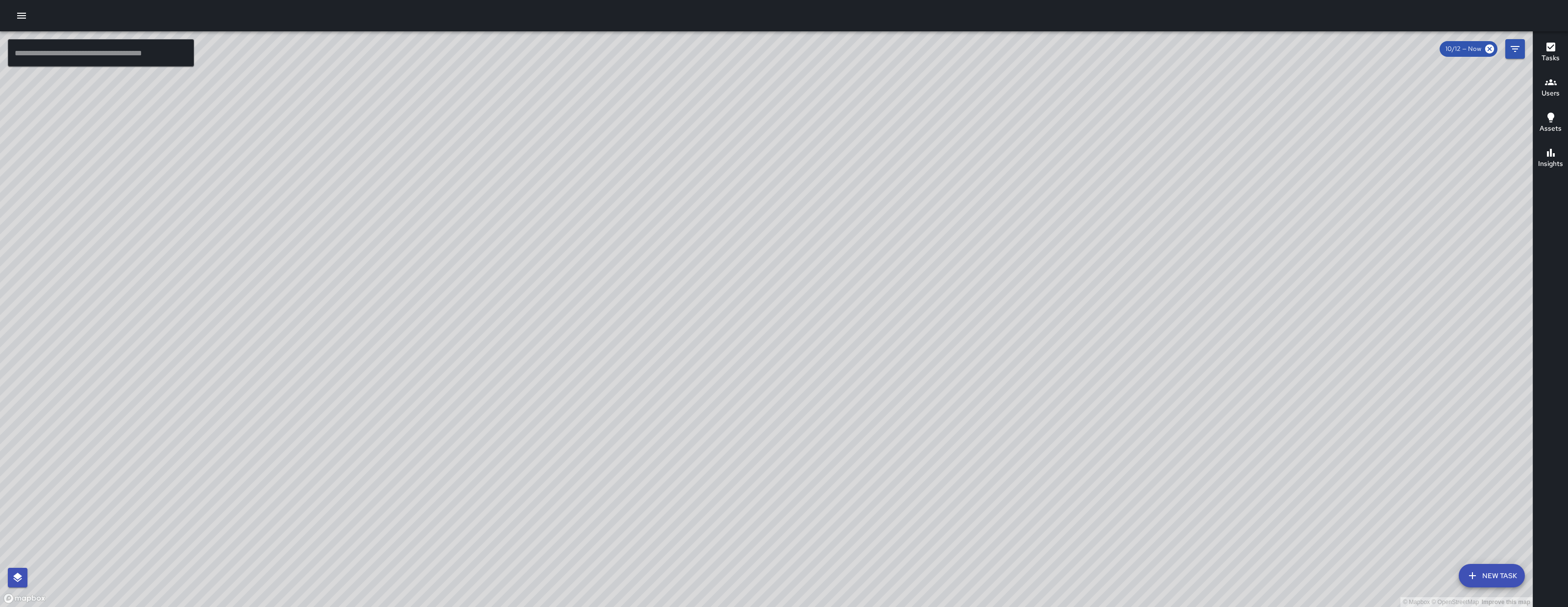
click at [971, 405] on div "© Mapbox © OpenStreetMap Improve this map" at bounding box center [766, 319] width 1533 height 576
click at [980, 387] on div "© Mapbox © OpenStreetMap Improve this map" at bounding box center [766, 319] width 1533 height 576
click at [979, 385] on div "© Mapbox © OpenStreetMap Improve this map" at bounding box center [766, 319] width 1533 height 576
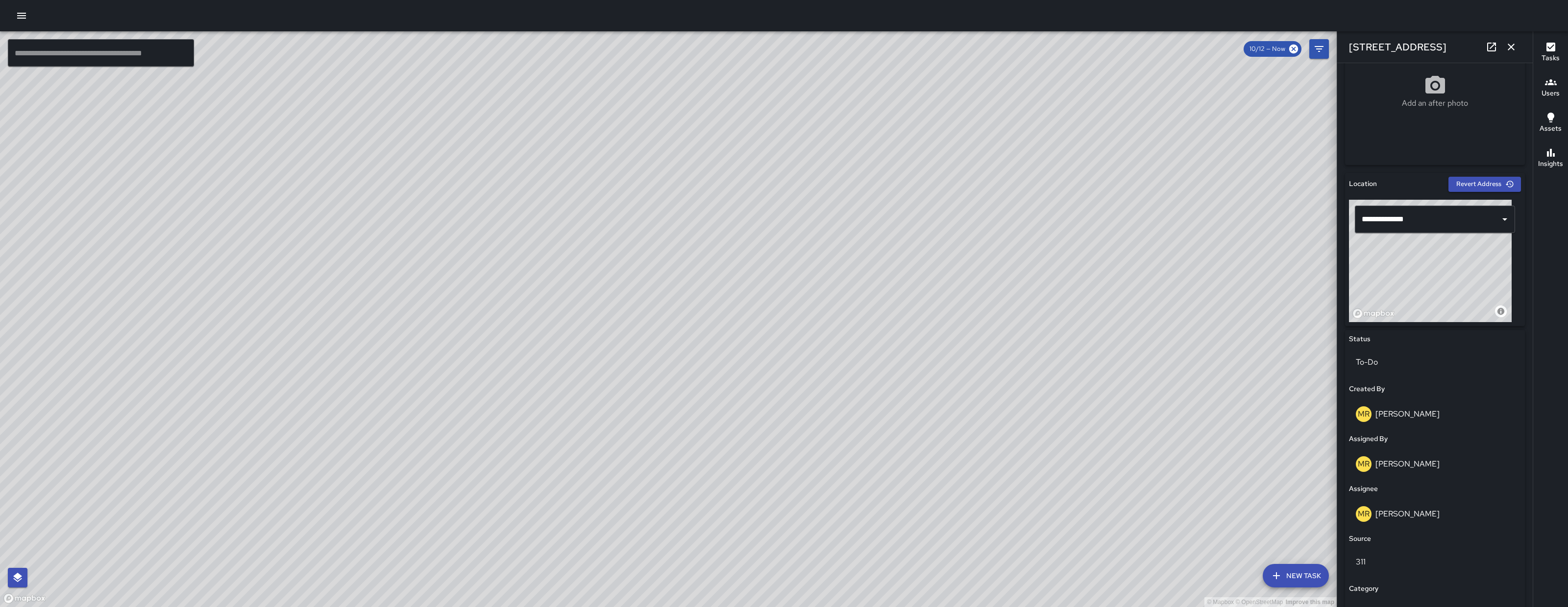
scroll to position [392, 0]
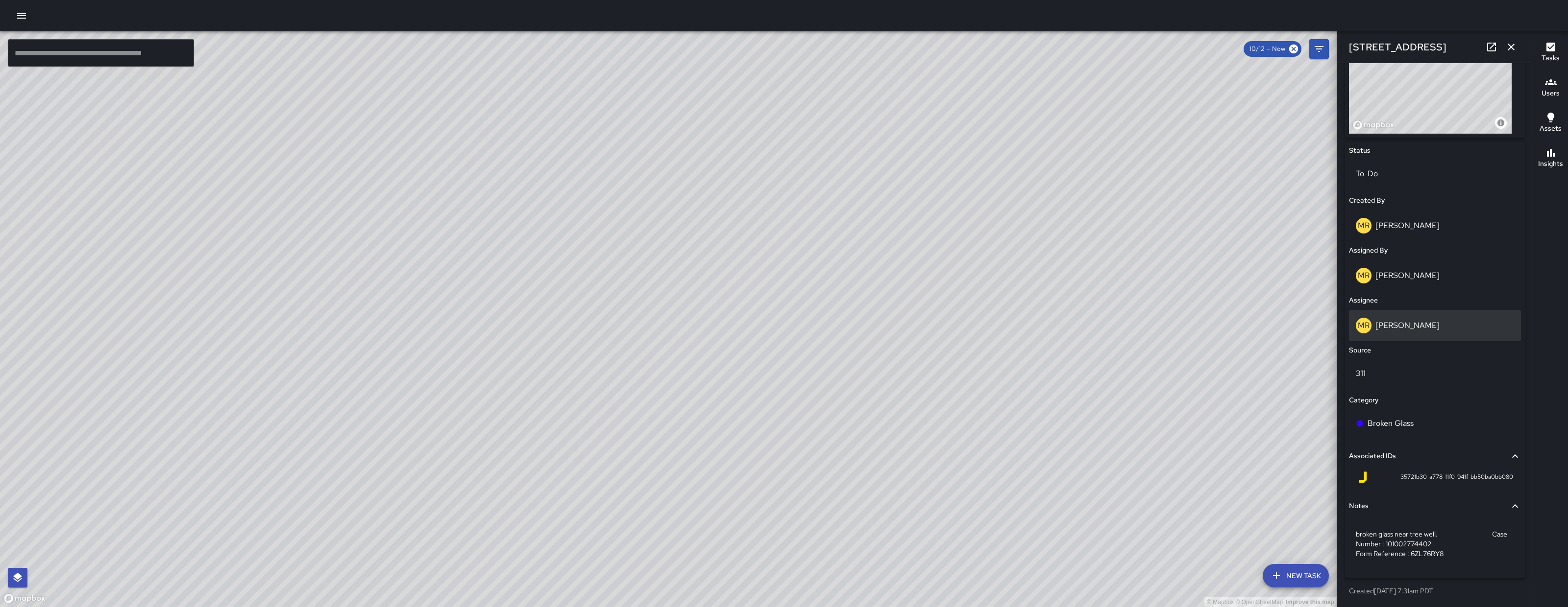
click at [1426, 317] on div "MR Maria Rosas" at bounding box center [1435, 325] width 158 height 16
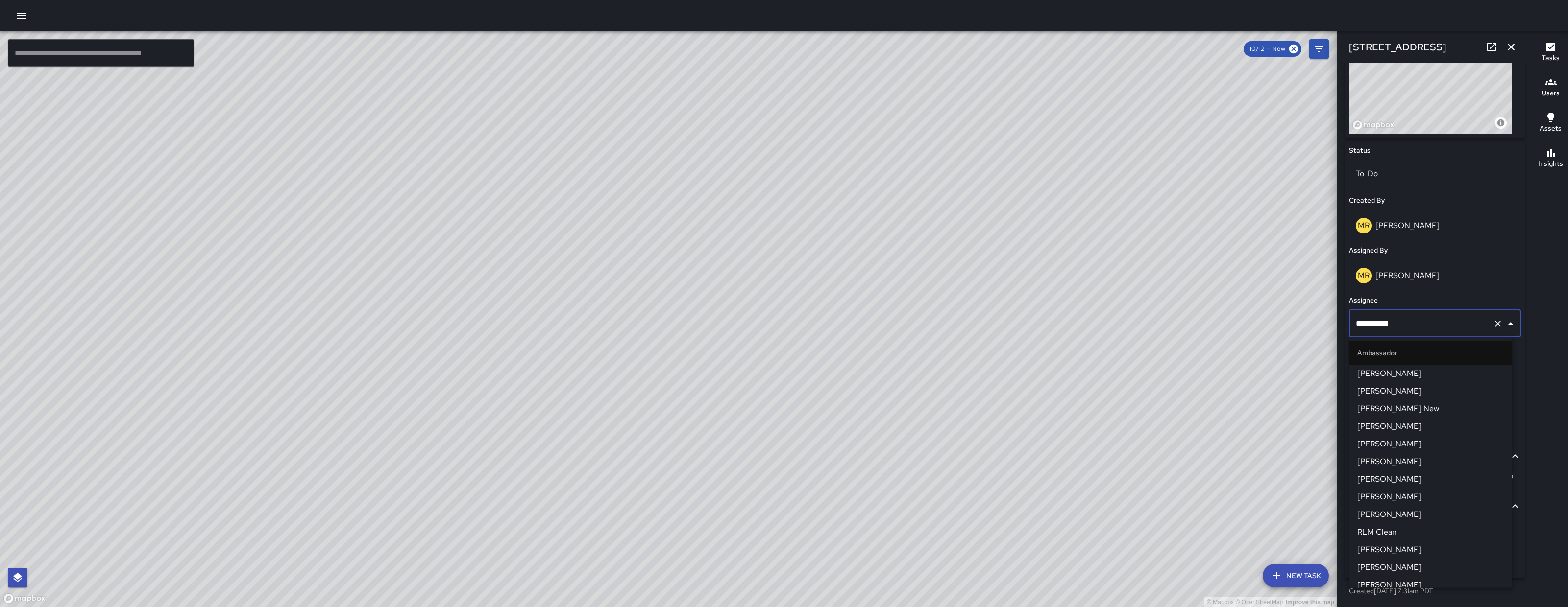
scroll to position [892, 0]
click at [1424, 315] on input "**********" at bounding box center [1421, 324] width 136 height 19
click at [1424, 316] on input "**********" at bounding box center [1421, 324] width 136 height 19
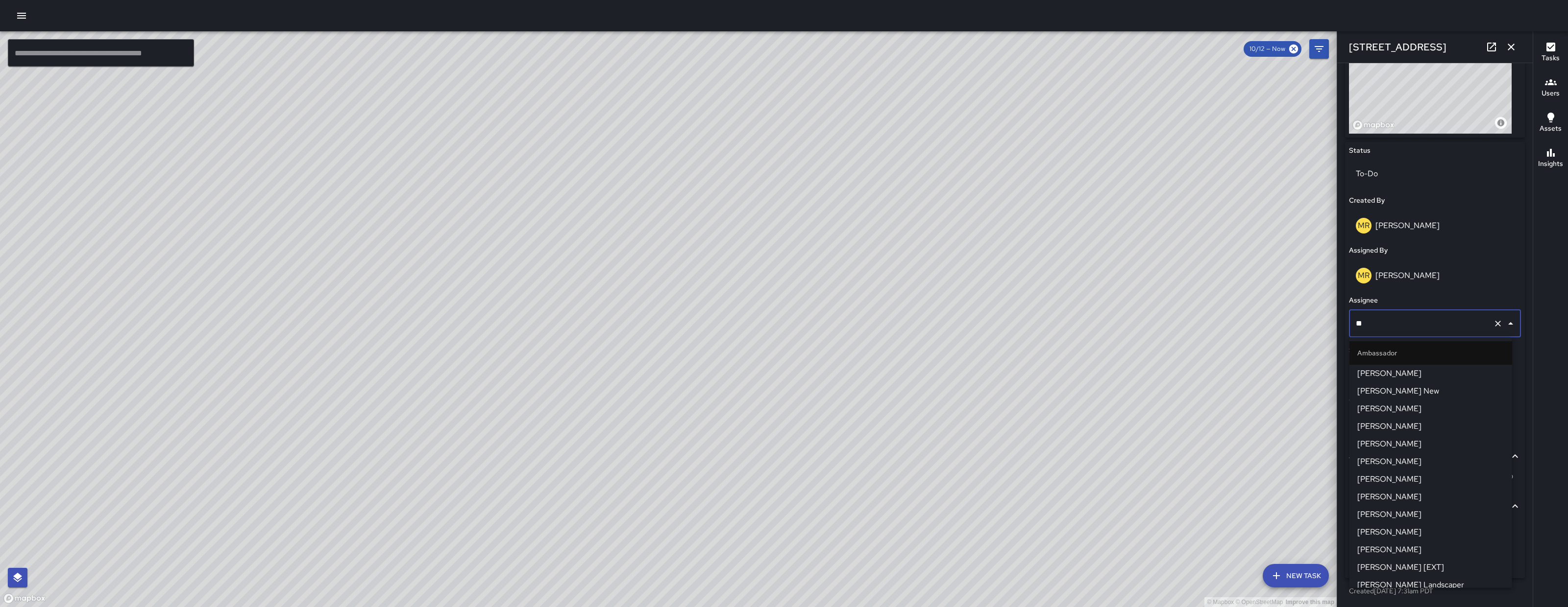
type input "***"
click at [1429, 375] on span "[PERSON_NAME]" at bounding box center [1431, 373] width 147 height 12
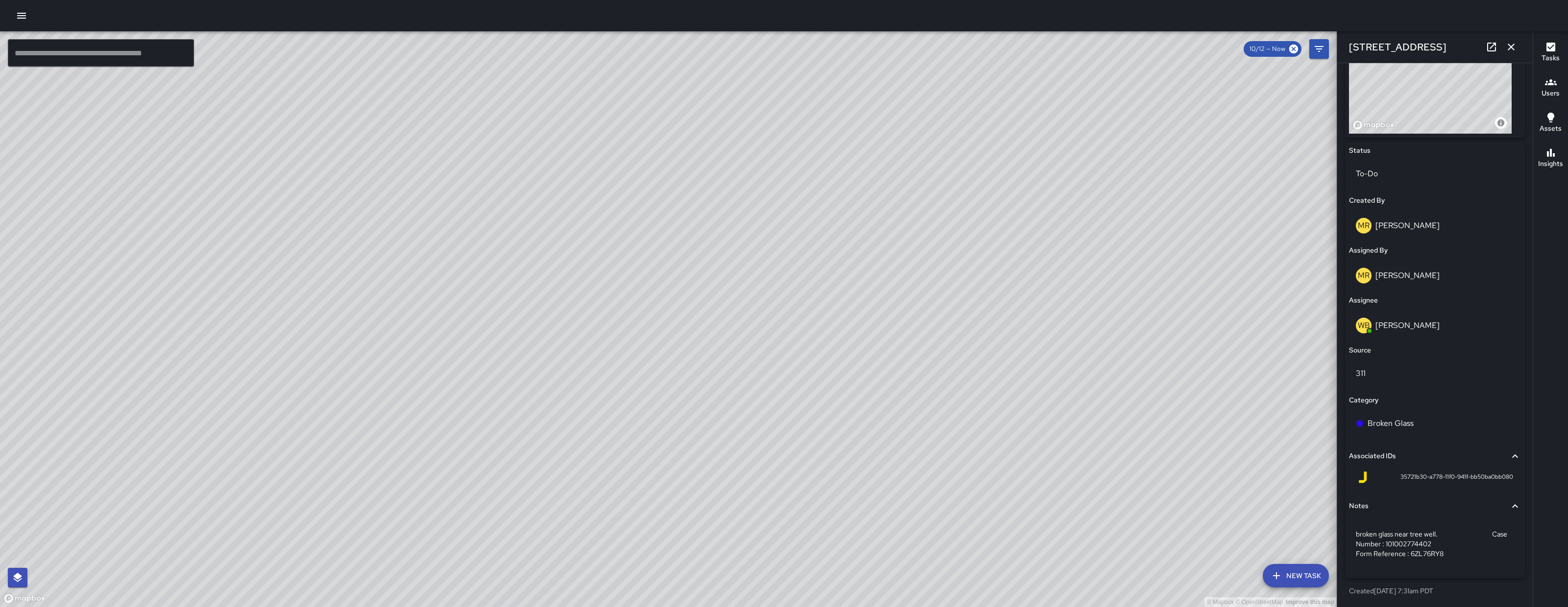
click at [1510, 43] on icon "button" at bounding box center [1511, 47] width 12 height 12
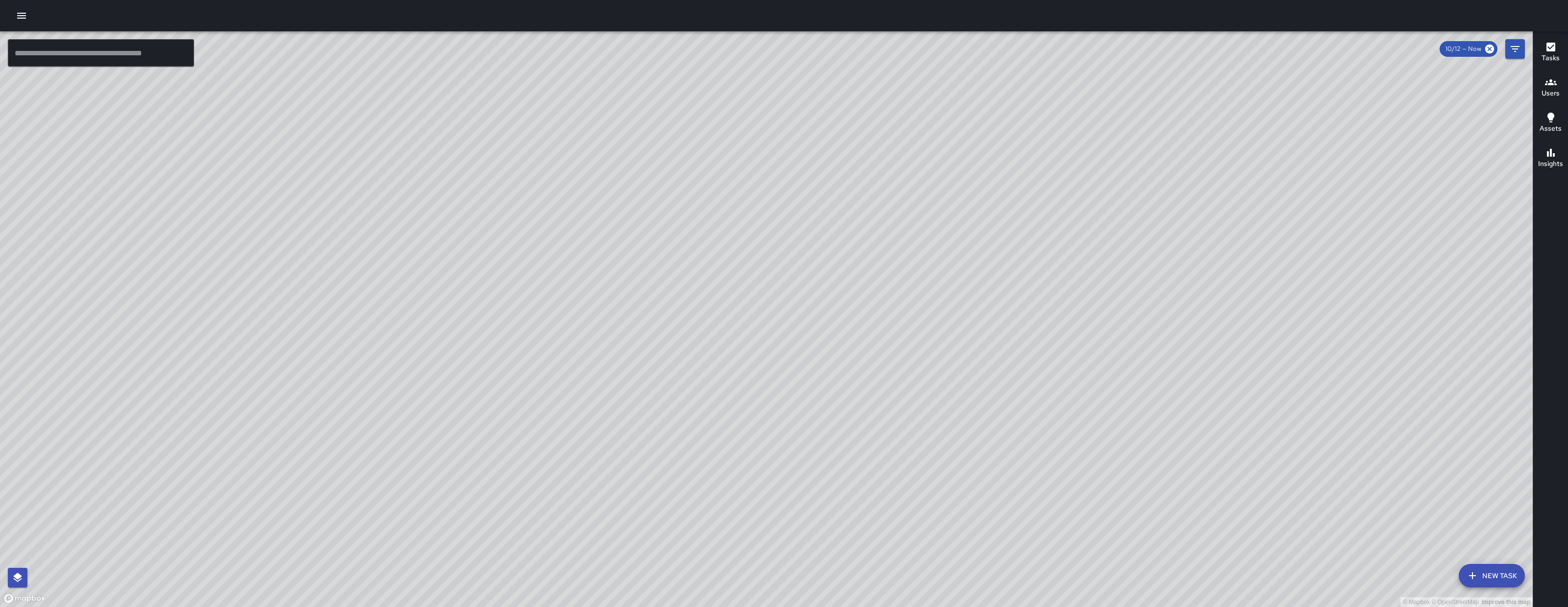
click at [616, 468] on div "© Mapbox © OpenStreetMap Improve this map" at bounding box center [766, 319] width 1533 height 576
drag, startPoint x: 695, startPoint y: 442, endPoint x: 962, endPoint y: 411, distance: 268.8
click at [922, 420] on div "© Mapbox © OpenStreetMap Improve this map" at bounding box center [766, 319] width 1533 height 576
drag, startPoint x: 1175, startPoint y: 375, endPoint x: 1230, endPoint y: 368, distance: 55.4
click at [1230, 368] on div "© Mapbox © OpenStreetMap Improve this map" at bounding box center [766, 319] width 1533 height 576
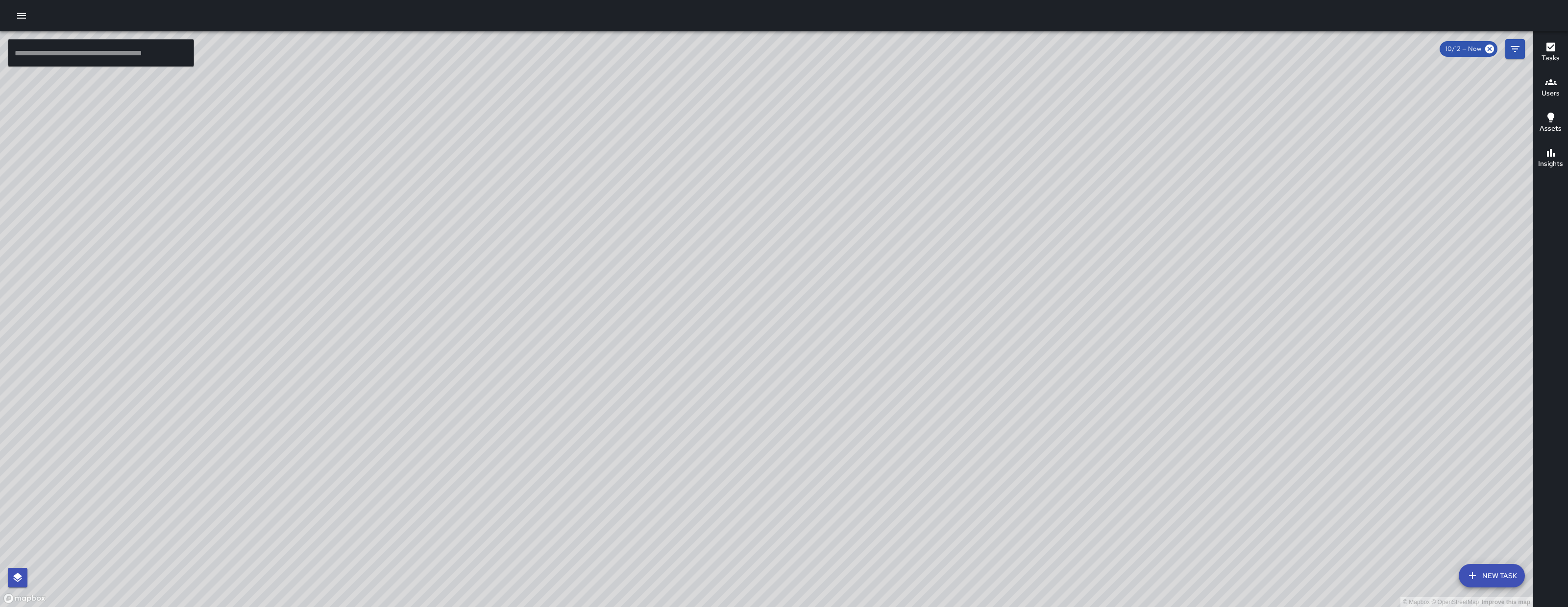
click at [1237, 366] on div "© Mapbox © OpenStreetMap Improve this map" at bounding box center [766, 319] width 1533 height 576
drag, startPoint x: 1376, startPoint y: 369, endPoint x: 1554, endPoint y: 367, distance: 178.0
click at [1554, 367] on div "© Mapbox © OpenStreetMap Improve this map ​ New Task 10/12 — Now Map Layers Tas…" at bounding box center [784, 319] width 1568 height 576
click at [17, 17] on icon "button" at bounding box center [21, 15] width 12 height 12
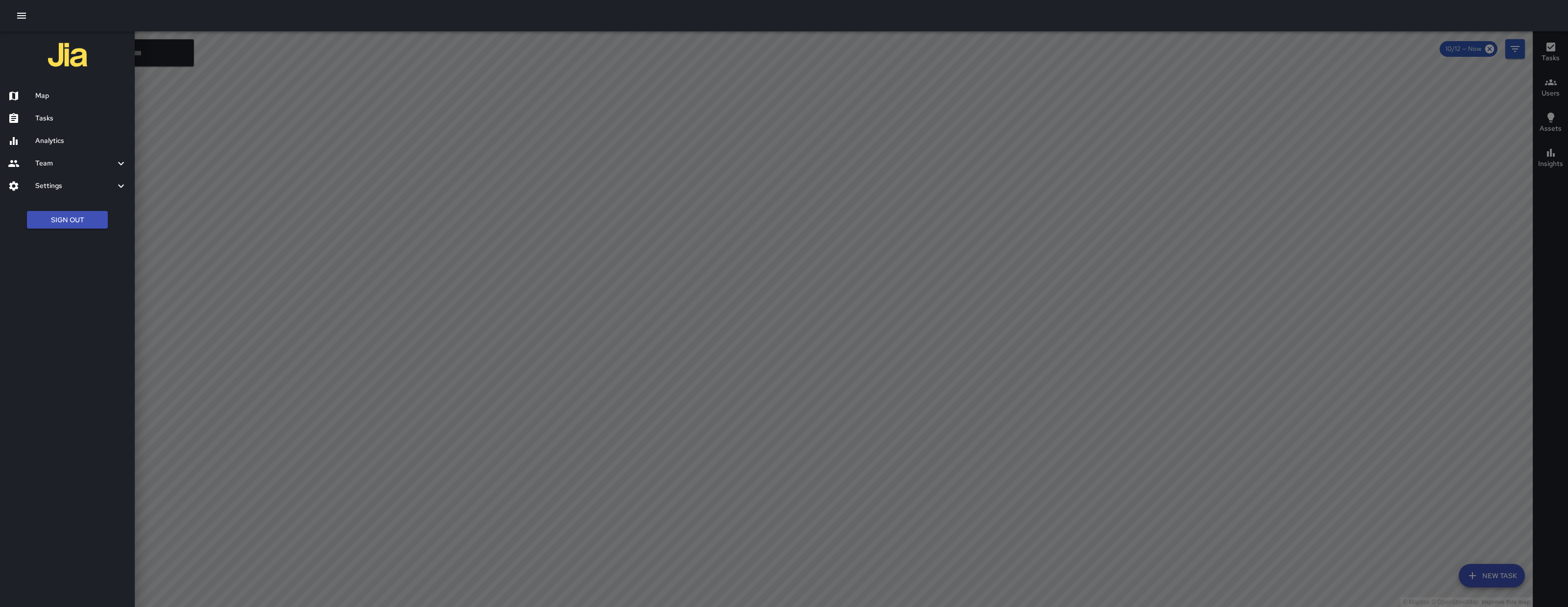
click at [18, 15] on icon "button" at bounding box center [21, 16] width 9 height 6
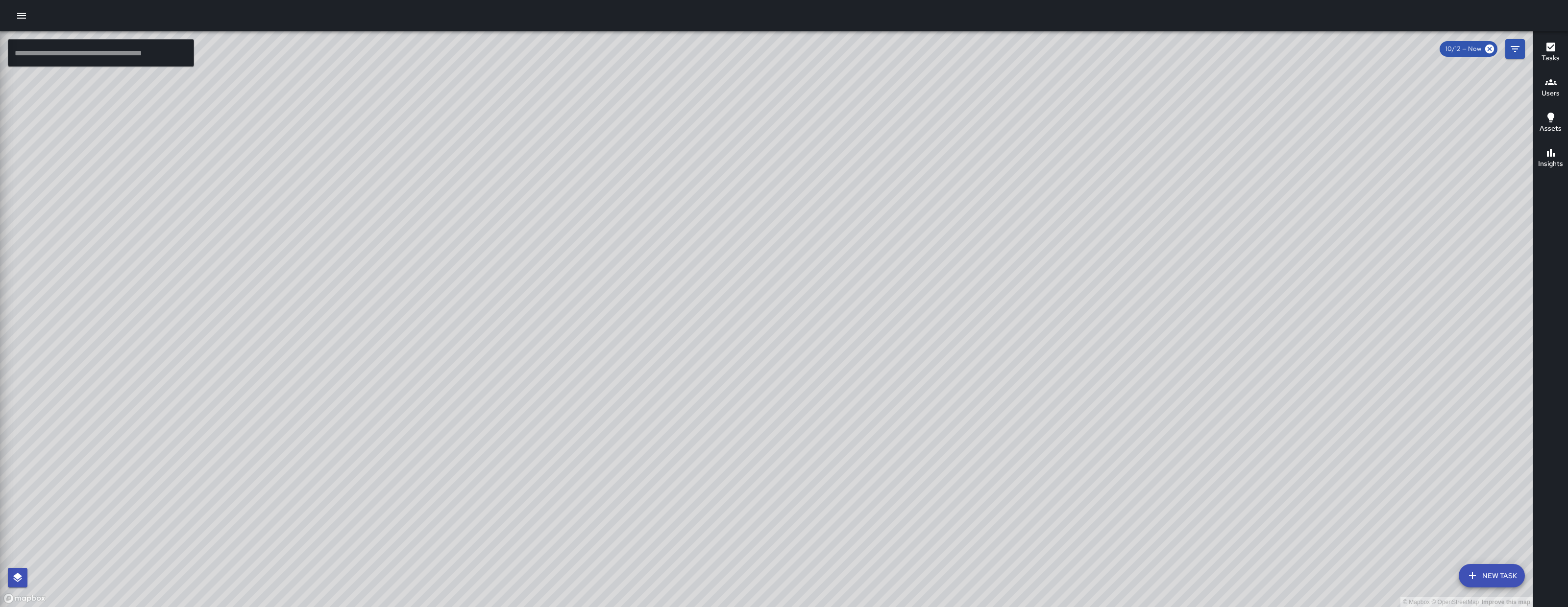
click at [19, 15] on icon "button" at bounding box center [21, 16] width 9 height 6
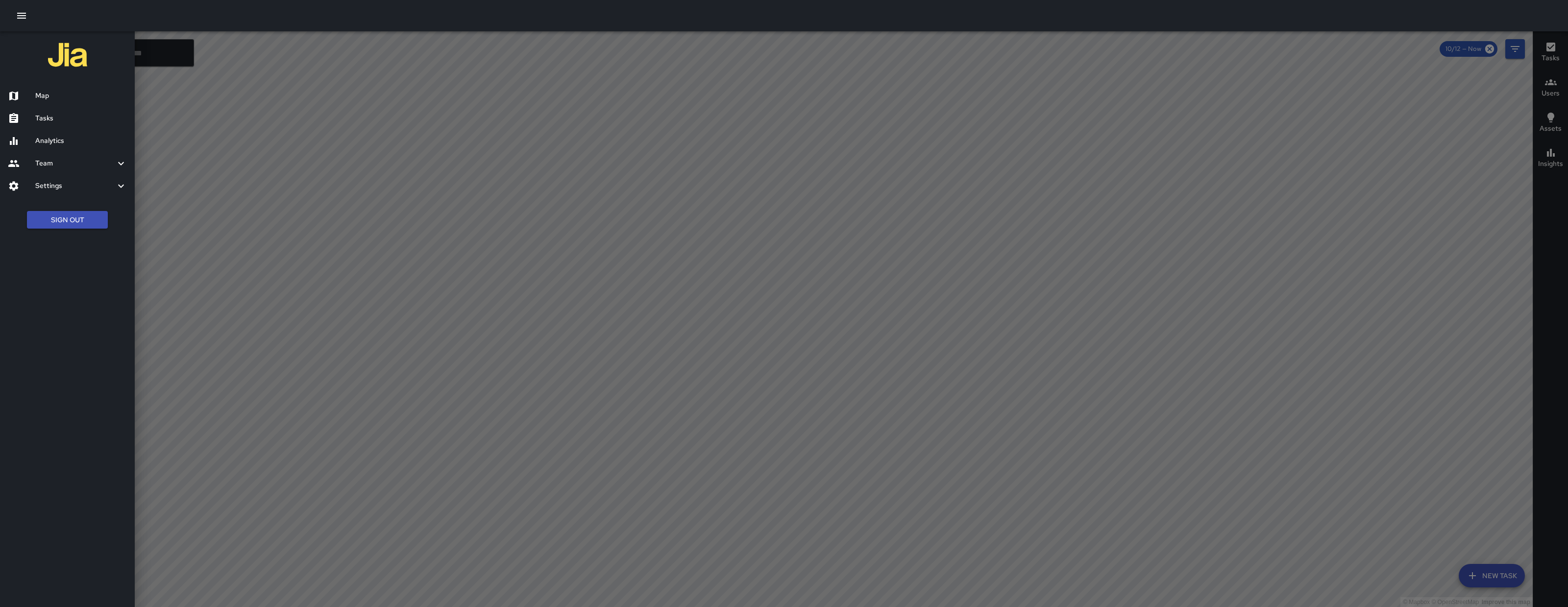
click at [41, 117] on h6 "Tasks" at bounding box center [81, 119] width 92 height 11
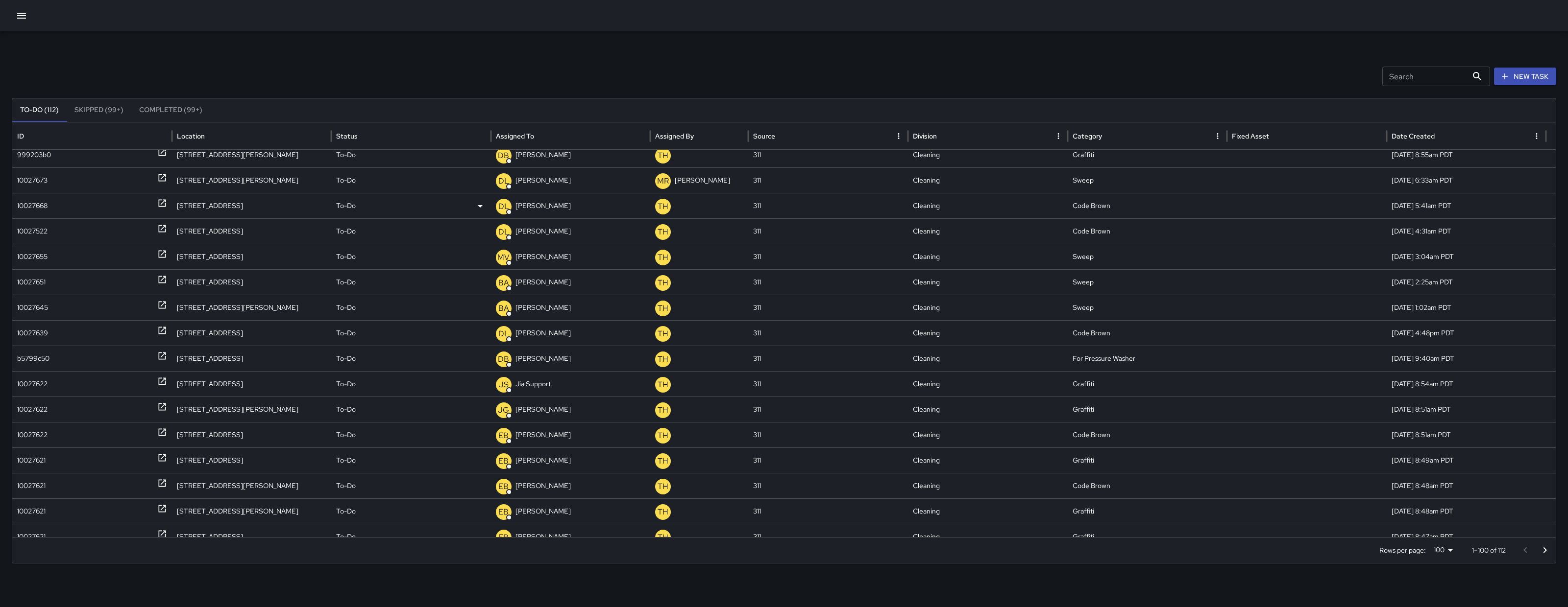
scroll to position [148, 0]
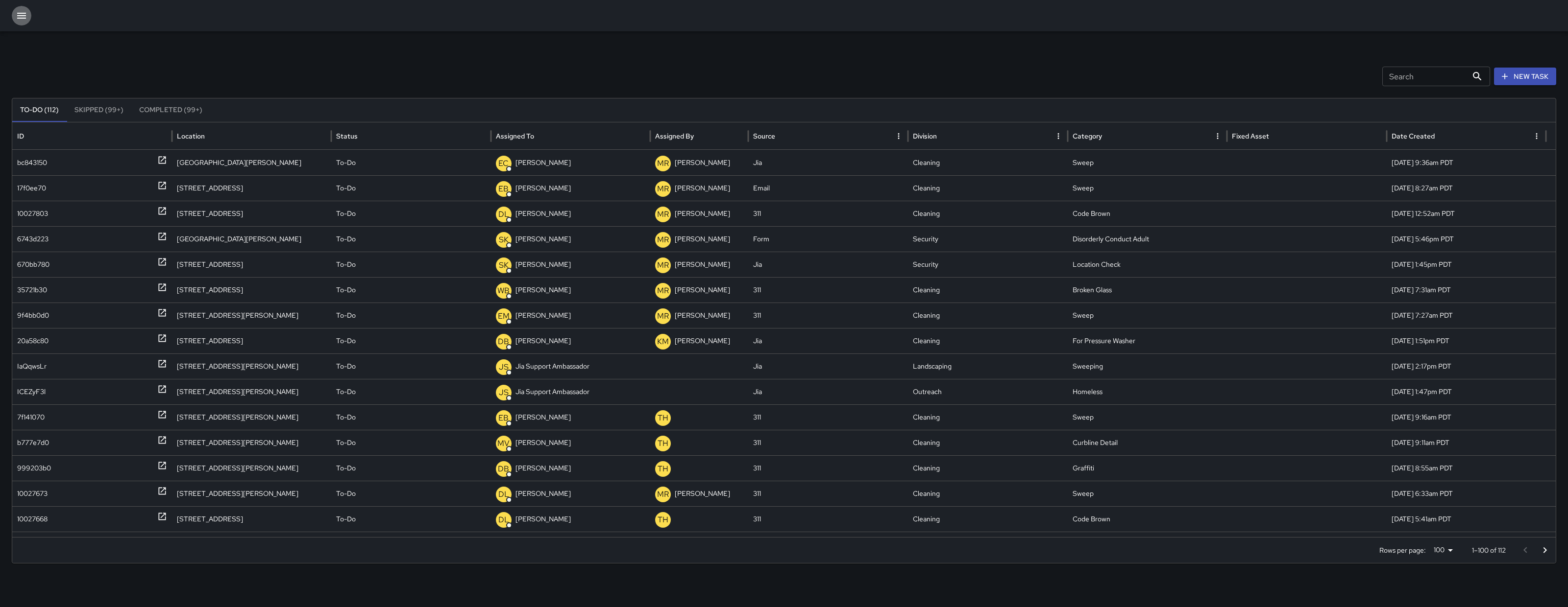
click at [25, 15] on icon "button" at bounding box center [21, 15] width 12 height 12
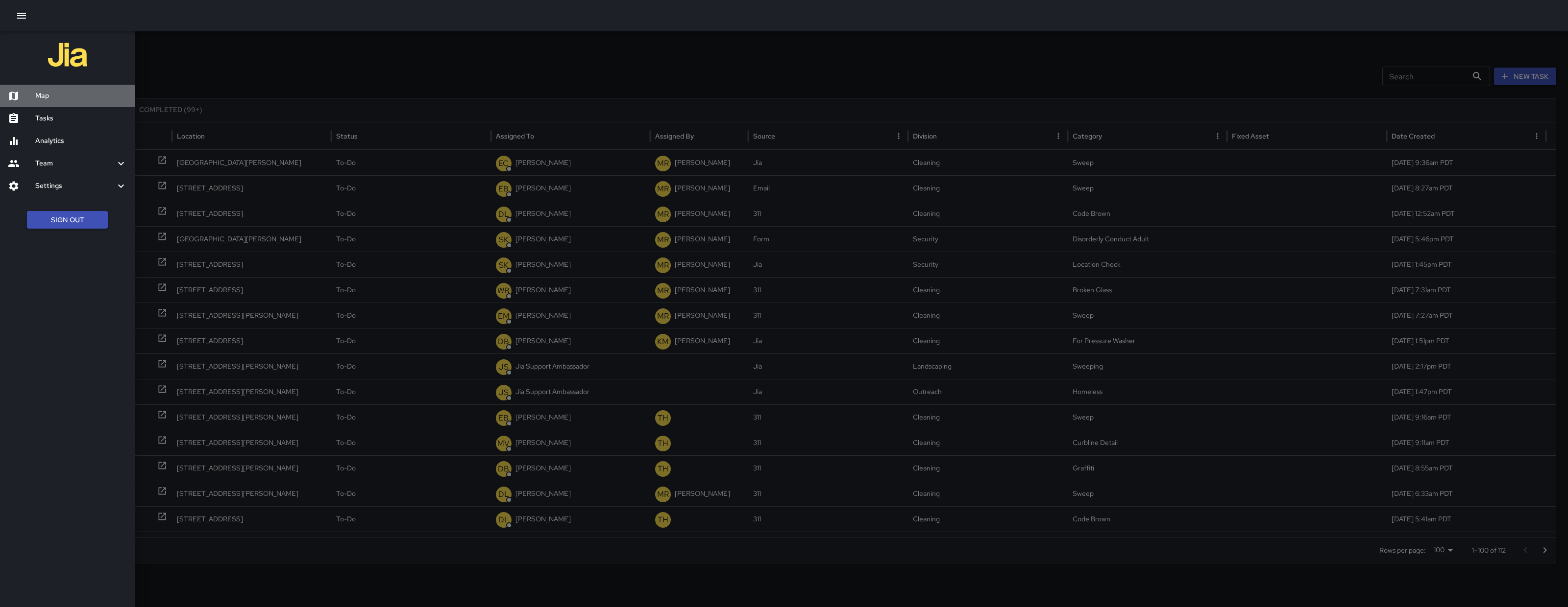
click at [83, 96] on h6 "Map" at bounding box center [81, 96] width 92 height 11
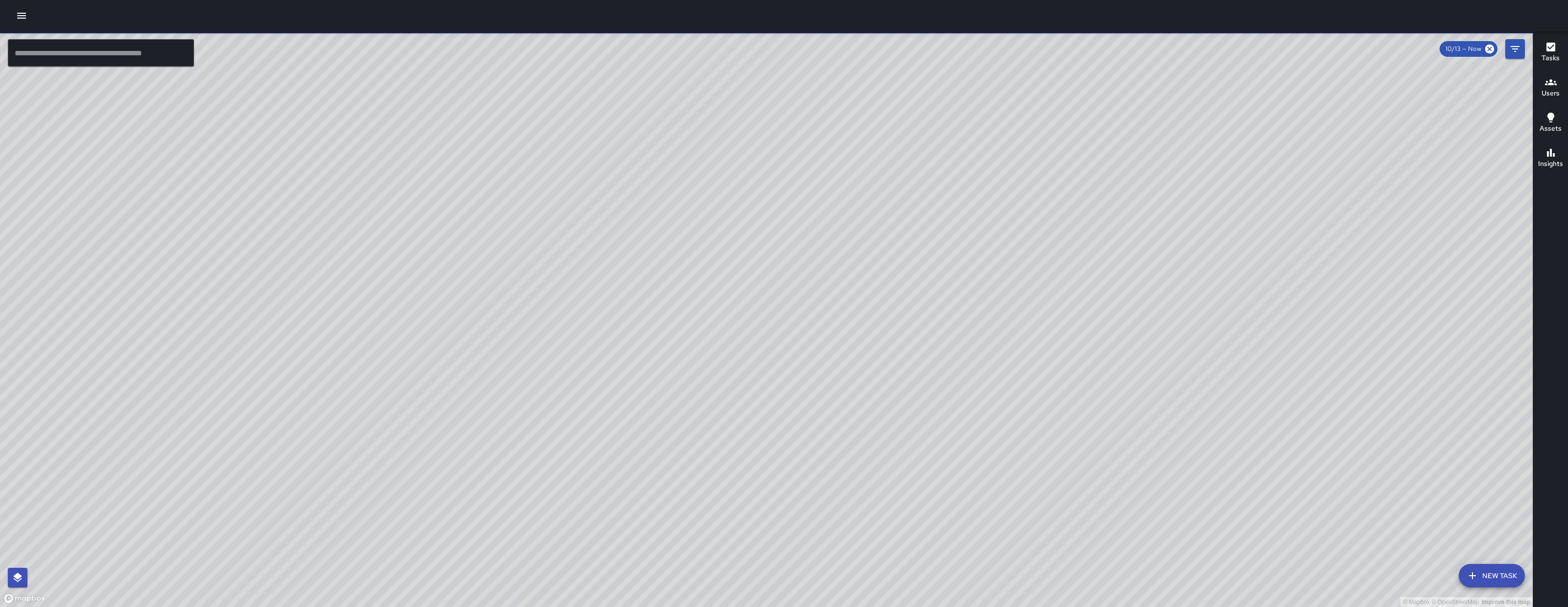
drag, startPoint x: 635, startPoint y: 285, endPoint x: 637, endPoint y: 345, distance: 60.0
click at [637, 345] on div "© Mapbox © OpenStreetMap Improve this map" at bounding box center [766, 319] width 1533 height 576
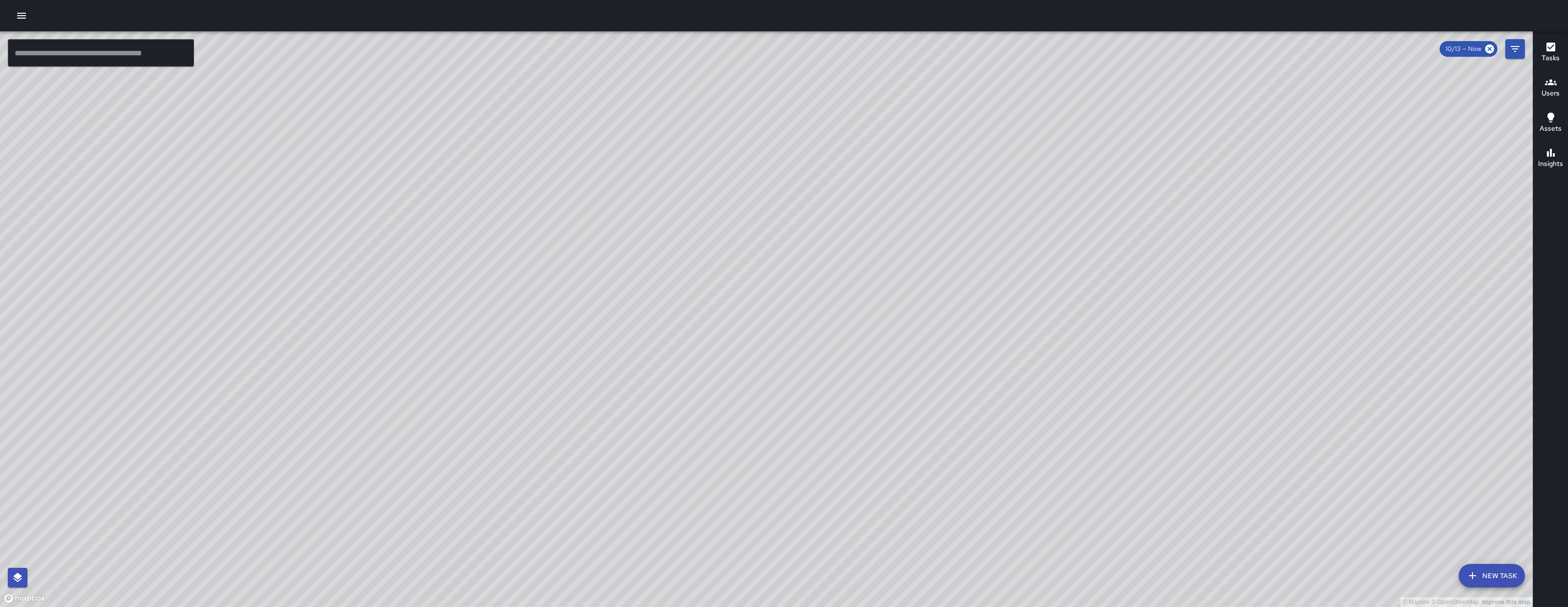
drag, startPoint x: 846, startPoint y: 412, endPoint x: 886, endPoint y: 408, distance: 40.2
click at [886, 408] on div "© Mapbox © OpenStreetMap Improve this map" at bounding box center [766, 319] width 1533 height 576
drag, startPoint x: 886, startPoint y: 408, endPoint x: 893, endPoint y: 416, distance: 10.6
click at [893, 416] on div "© Mapbox © OpenStreetMap Improve this map" at bounding box center [766, 319] width 1533 height 576
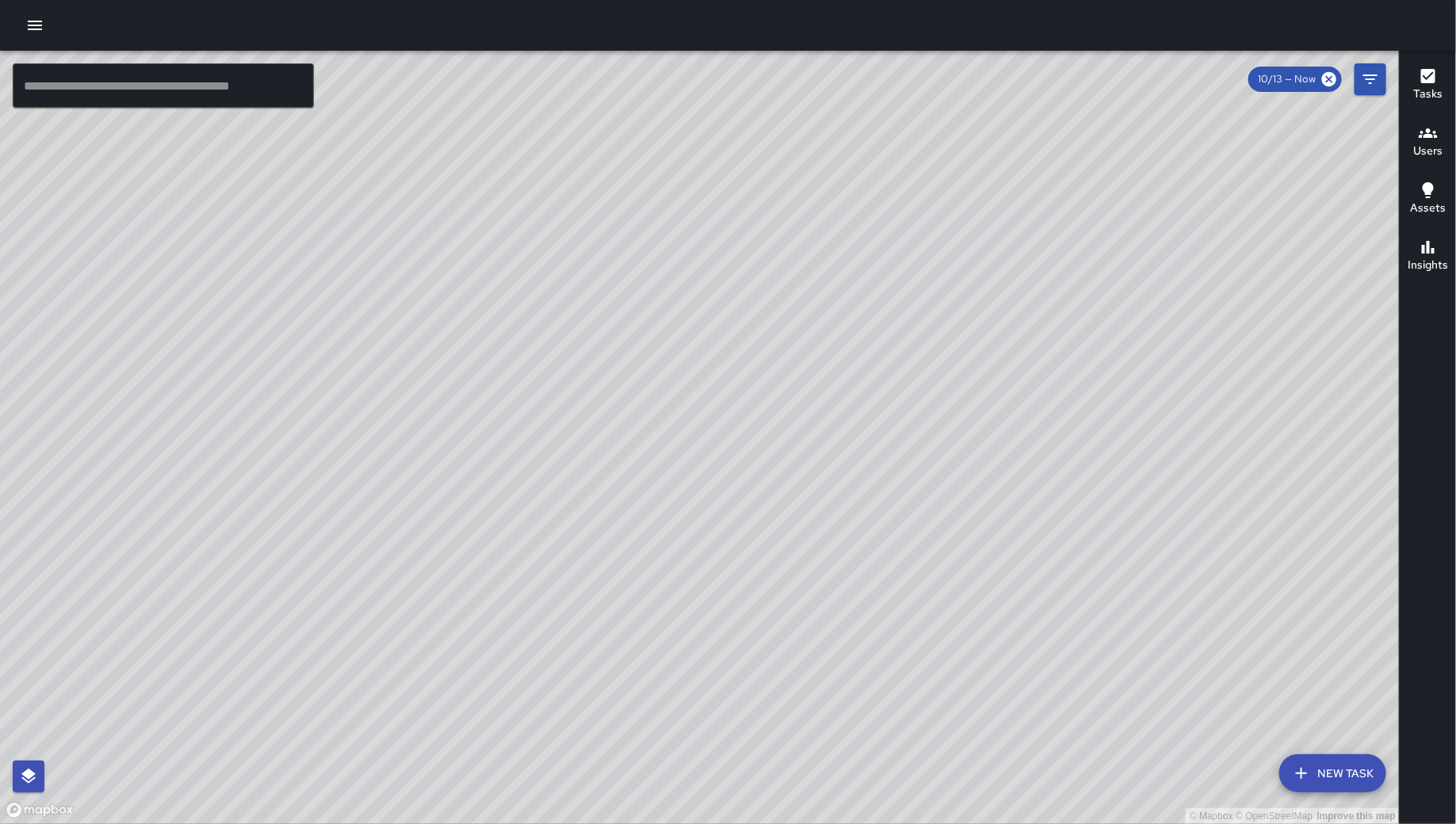
drag, startPoint x: 516, startPoint y: 434, endPoint x: 965, endPoint y: 812, distance: 586.9
click at [965, 812] on div "© Mapbox © OpenStreetMap Improve this map" at bounding box center [700, 438] width 1400 height 774
drag, startPoint x: 769, startPoint y: 620, endPoint x: 1179, endPoint y: 821, distance: 456.6
click at [1175, 823] on div "© Mapbox © OpenStreetMap Improve this map" at bounding box center [700, 438] width 1400 height 774
drag, startPoint x: 1237, startPoint y: 484, endPoint x: 676, endPoint y: 175, distance: 640.5
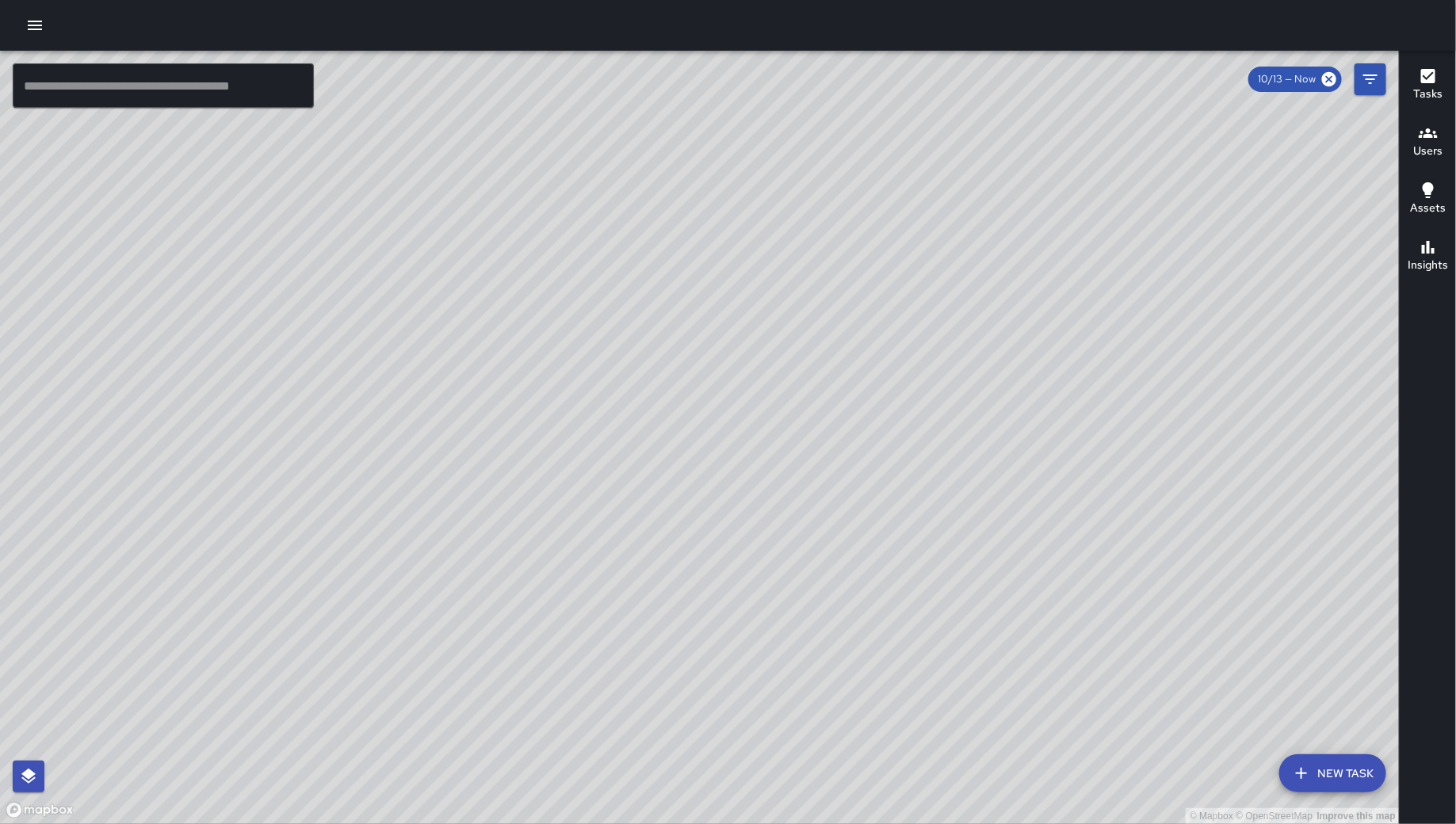
click at [688, 182] on div "© Mapbox © OpenStreetMap Improve this map" at bounding box center [700, 438] width 1400 height 774
click at [671, 172] on div "© Mapbox © OpenStreetMap Improve this map" at bounding box center [700, 438] width 1400 height 774
drag, startPoint x: 867, startPoint y: 387, endPoint x: 725, endPoint y: 575, distance: 235.6
click at [726, 571] on div "© Mapbox © OpenStreetMap Improve this map" at bounding box center [700, 438] width 1400 height 774
click at [725, 575] on div "© Mapbox © OpenStreetMap Improve this map" at bounding box center [700, 438] width 1400 height 774
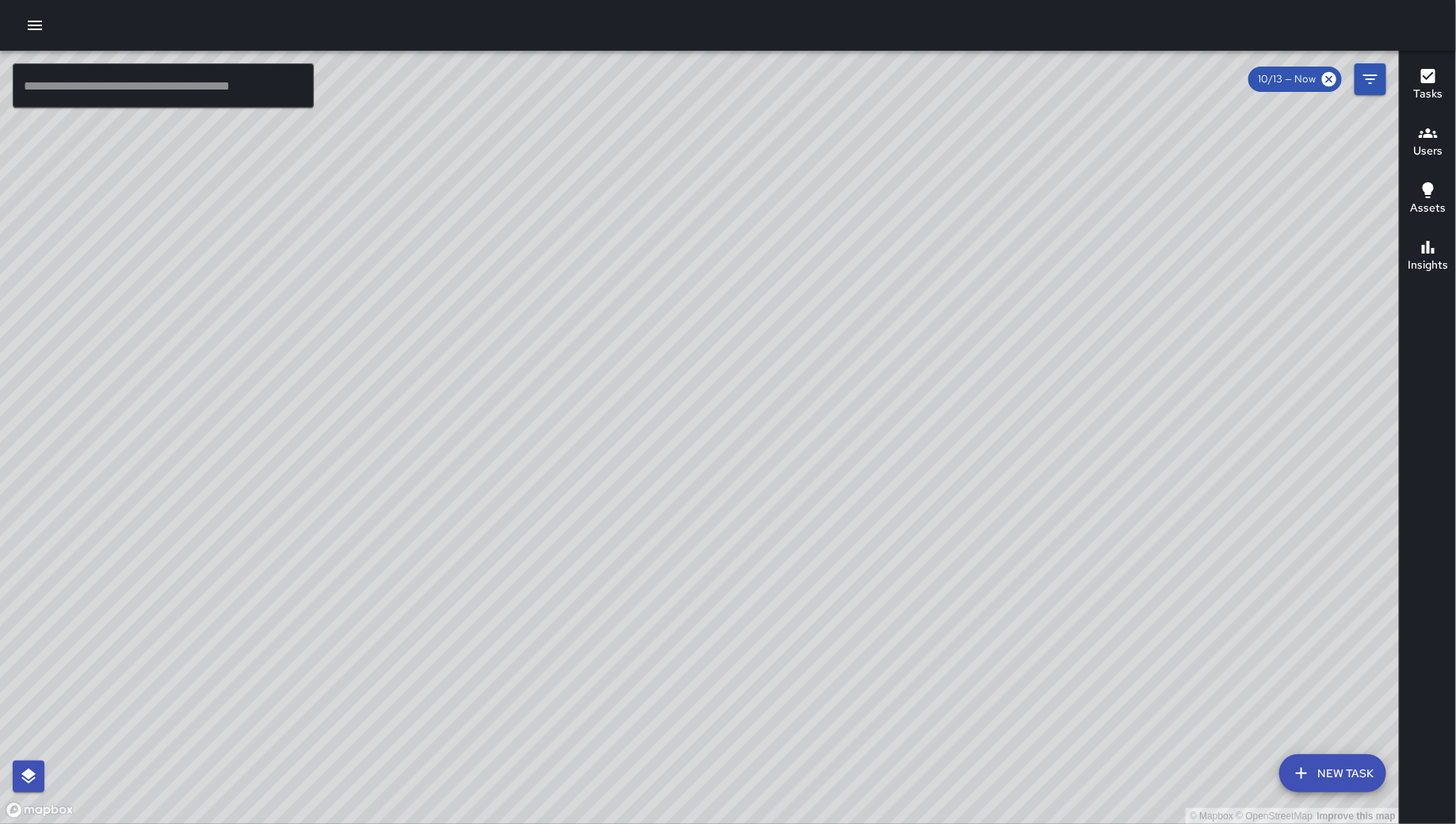
drag, startPoint x: 890, startPoint y: 529, endPoint x: 866, endPoint y: 562, distance: 40.8
click at [871, 589] on div "© Mapbox © OpenStreetMap Improve this map" at bounding box center [700, 438] width 1400 height 774
click at [484, 448] on div "© Mapbox © OpenStreetMap Improve this map EB Eddie Ballestros 160 10th Street C…" at bounding box center [700, 438] width 1400 height 774
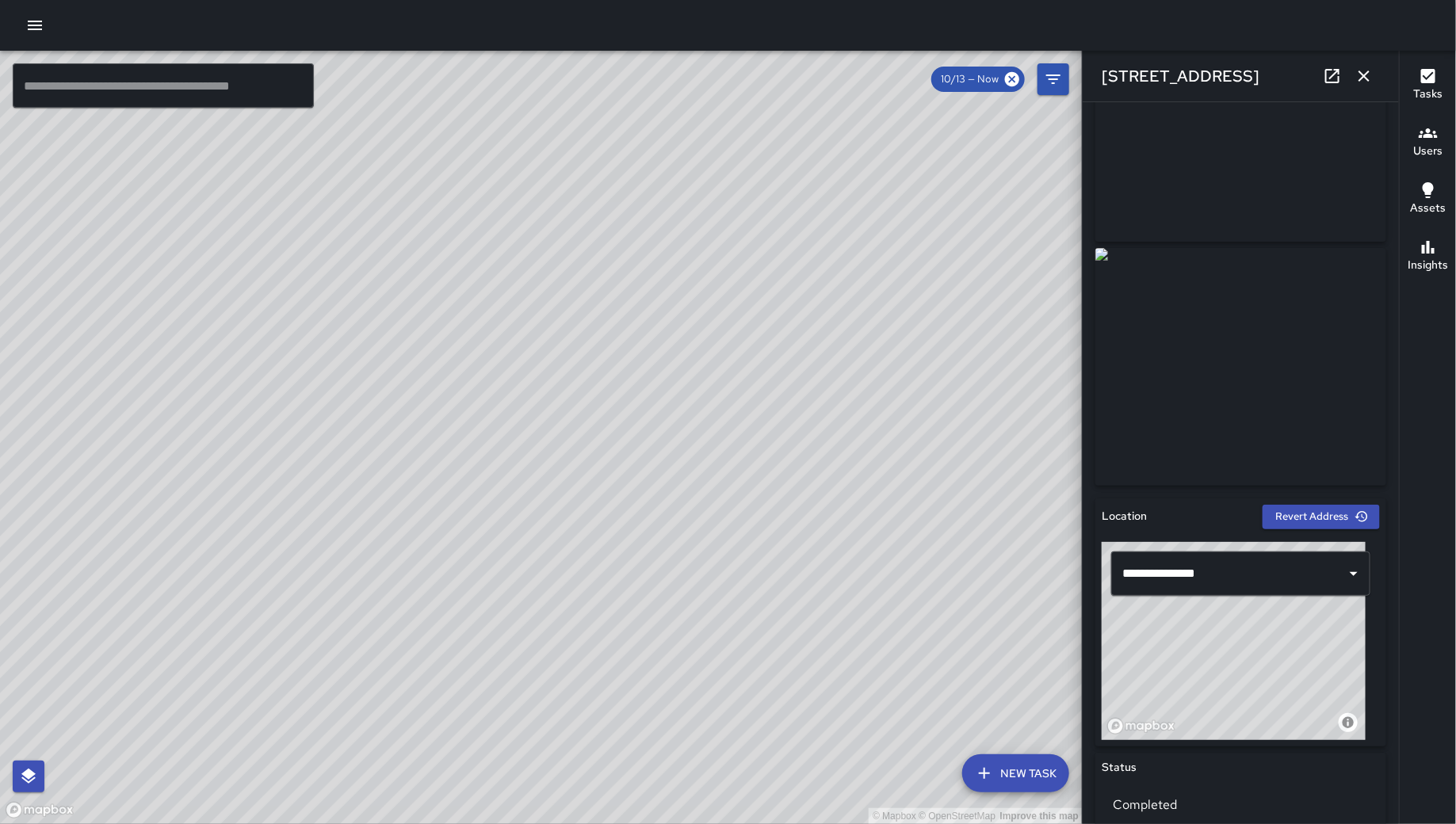
scroll to position [109, 0]
click at [1325, 75] on icon at bounding box center [1332, 76] width 19 height 19
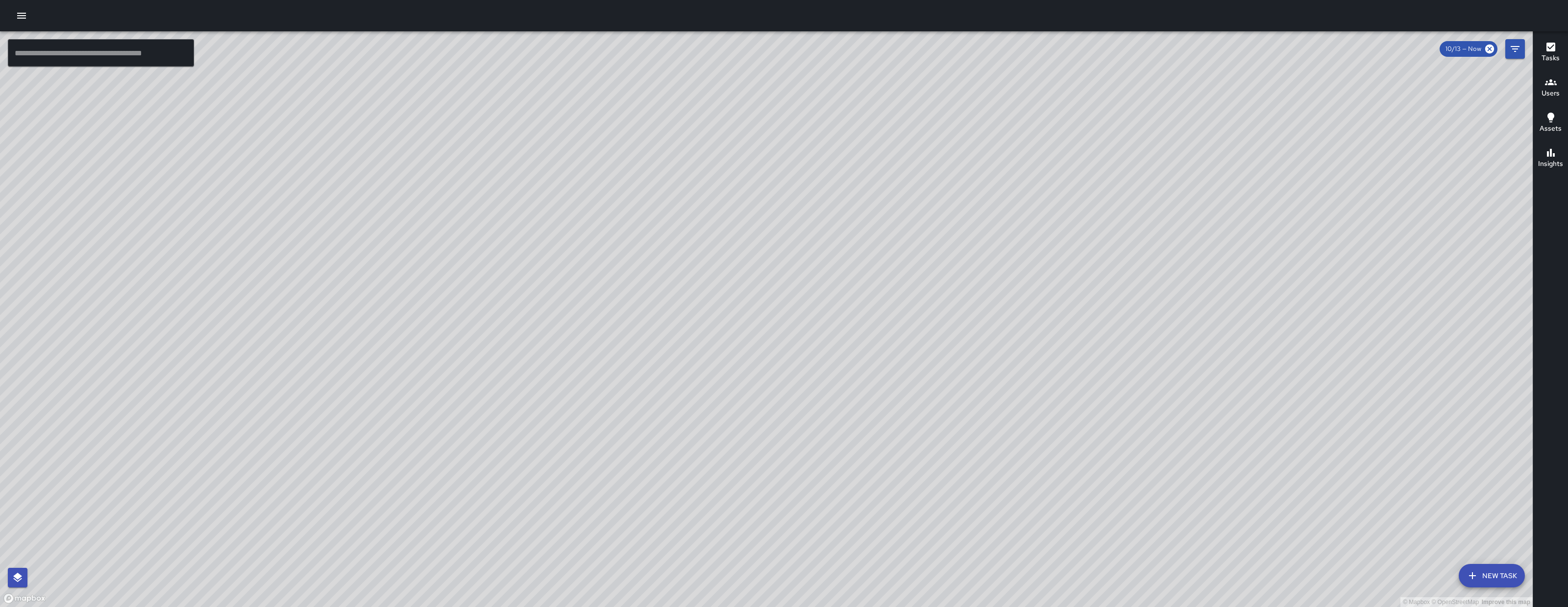
drag, startPoint x: 527, startPoint y: 338, endPoint x: 670, endPoint y: 127, distance: 254.9
click at [670, 109] on div "© Mapbox © OpenStreetMap Improve this map" at bounding box center [766, 319] width 1533 height 576
drag, startPoint x: 539, startPoint y: 403, endPoint x: 663, endPoint y: 336, distance: 140.9
click at [471, 403] on div "© Mapbox © OpenStreetMap Improve this map" at bounding box center [766, 319] width 1533 height 576
drag, startPoint x: 485, startPoint y: 559, endPoint x: 735, endPoint y: 411, distance: 290.5
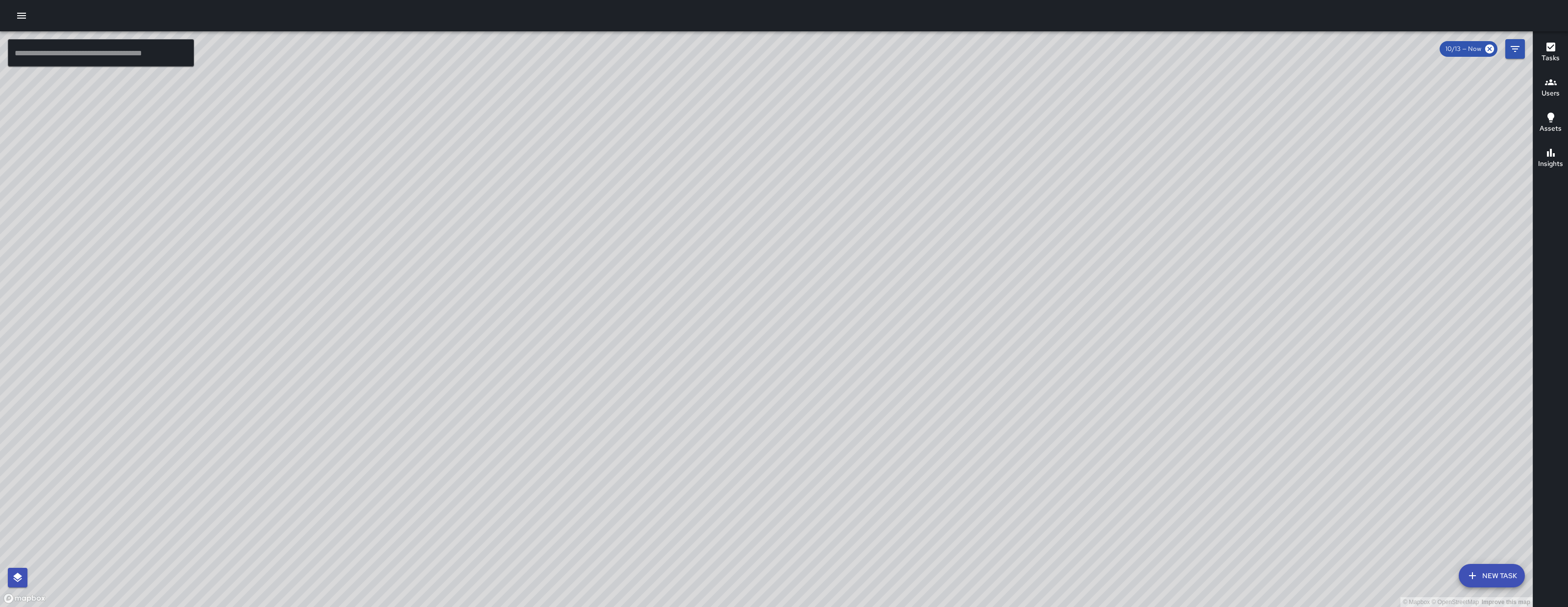
click at [877, 210] on div "© Mapbox © OpenStreetMap Improve this map" at bounding box center [766, 319] width 1533 height 576
drag, startPoint x: 734, startPoint y: 411, endPoint x: 817, endPoint y: 348, distance: 104.2
click at [818, 338] on div "© Mapbox © OpenStreetMap Improve this map DB [PERSON_NAME] [STREET_ADDRESS] Com…" at bounding box center [766, 319] width 1533 height 576
drag, startPoint x: 1157, startPoint y: 402, endPoint x: 872, endPoint y: 501, distance: 301.7
click at [776, 602] on div "© Mapbox © OpenStreetMap Improve this map" at bounding box center [766, 319] width 1533 height 576
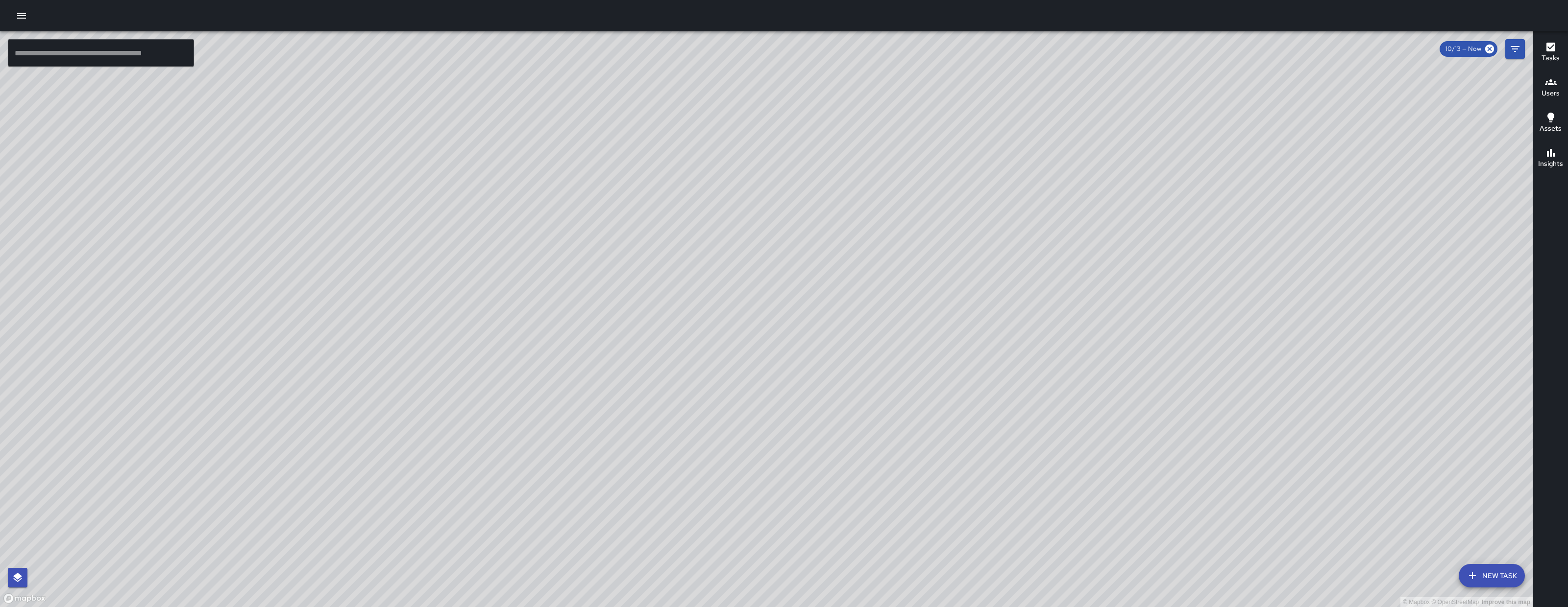
drag, startPoint x: 868, startPoint y: 580, endPoint x: 979, endPoint y: 449, distance: 171.7
click at [853, 586] on div "© Mapbox © OpenStreetMap Improve this map" at bounding box center [766, 319] width 1533 height 576
click at [1524, 47] on button "Filters" at bounding box center [1515, 49] width 19 height 19
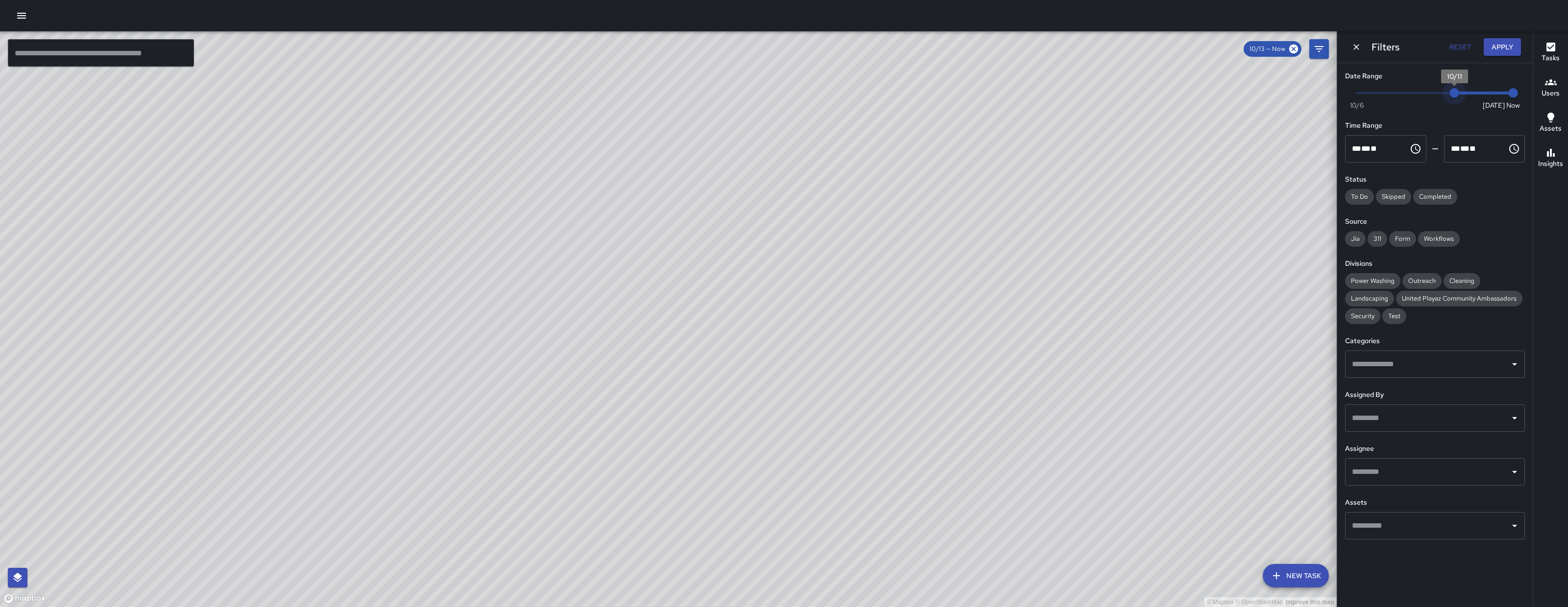
type input "*"
drag, startPoint x: 1490, startPoint y: 95, endPoint x: 1437, endPoint y: 99, distance: 53.2
click at [1437, 98] on span "10/10" at bounding box center [1435, 93] width 10 height 10
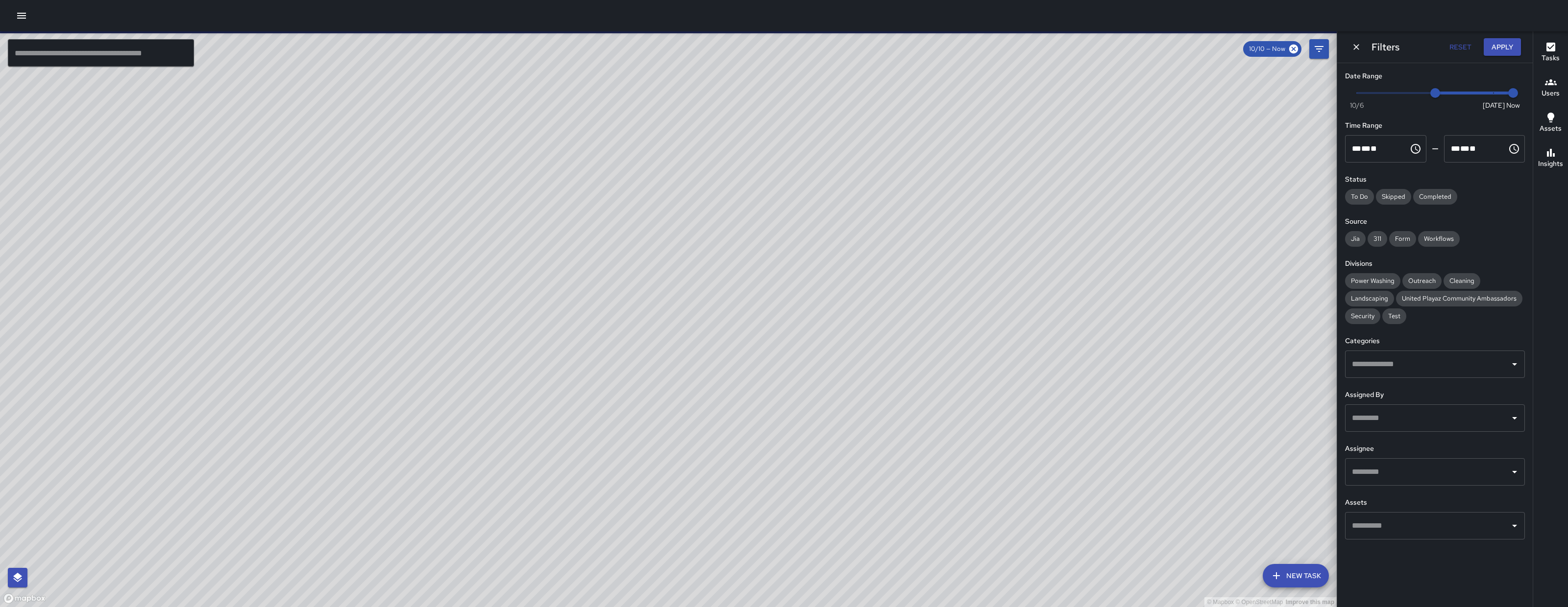
click at [93, 46] on input "text" at bounding box center [101, 52] width 186 height 27
paste input "**********"
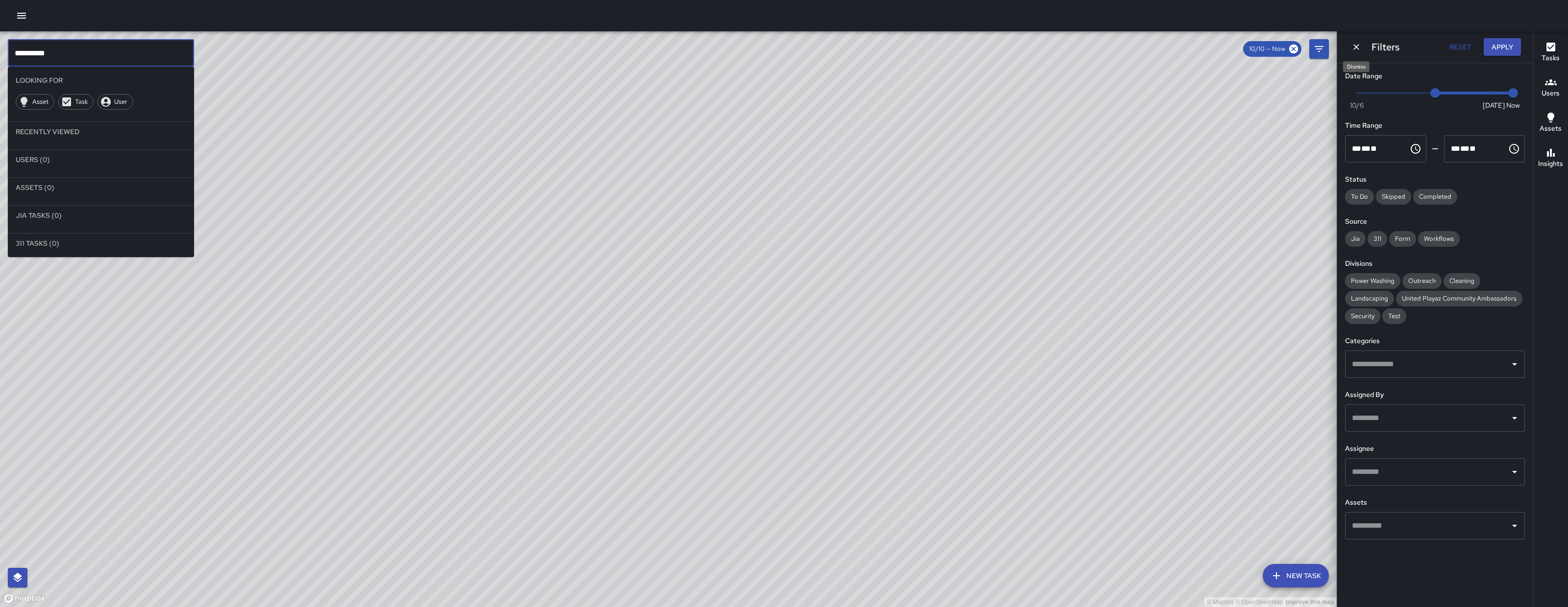
type input "**********"
click at [1360, 46] on icon "Dismiss" at bounding box center [1356, 47] width 10 height 10
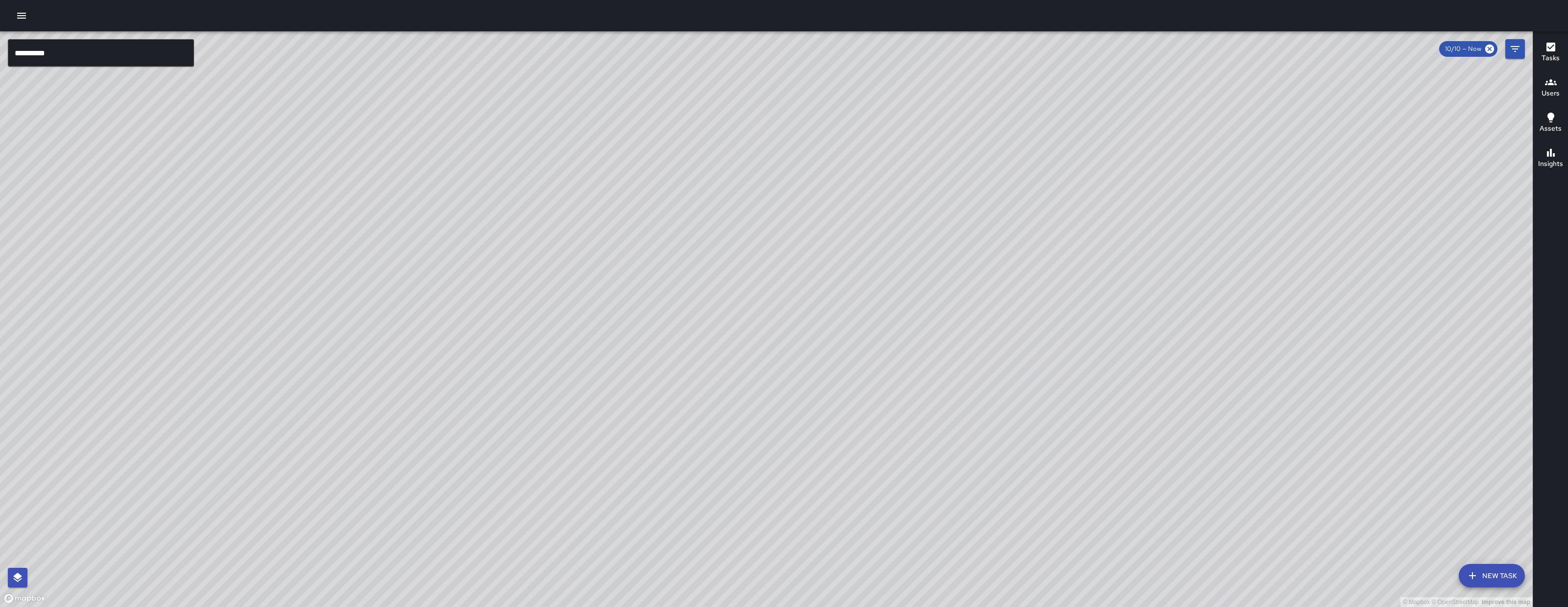
drag, startPoint x: 1124, startPoint y: 145, endPoint x: 954, endPoint y: 275, distance: 214.0
click at [992, 267] on div "© Mapbox © OpenStreetMap Improve this map" at bounding box center [766, 319] width 1533 height 576
click at [153, 59] on input "**********" at bounding box center [101, 52] width 186 height 27
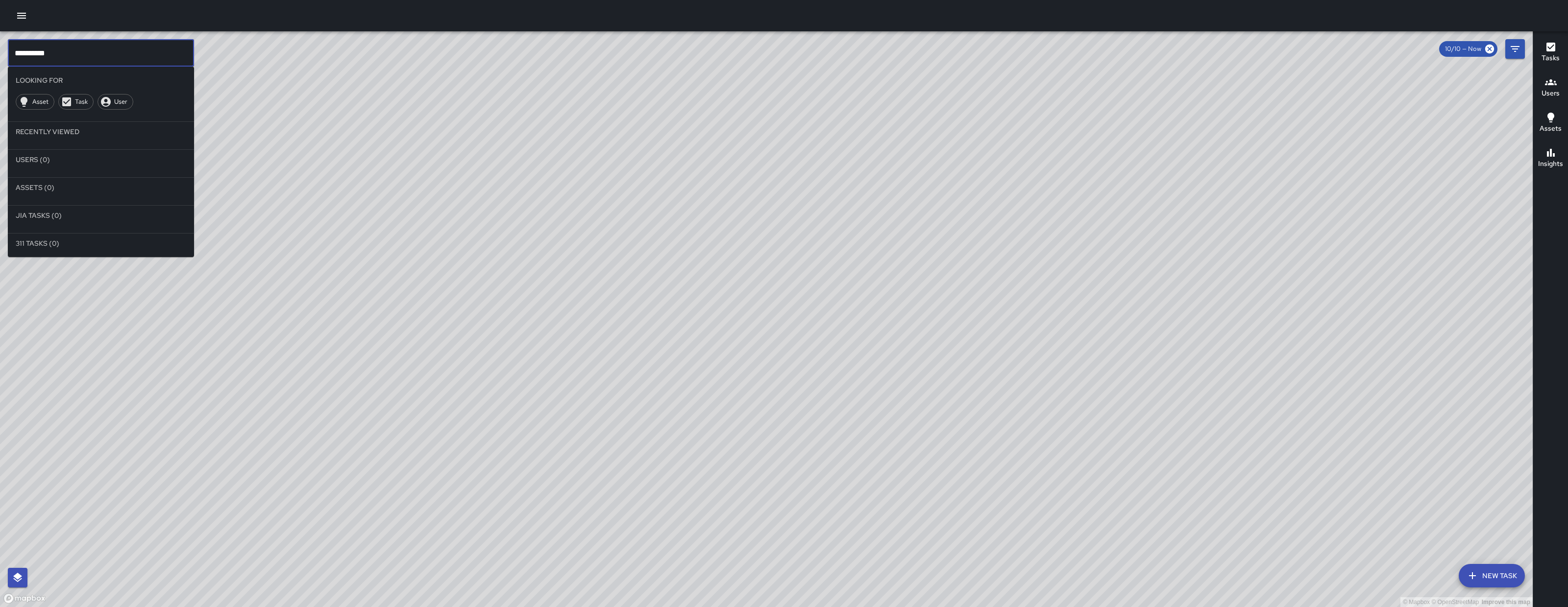
drag, startPoint x: 719, startPoint y: 159, endPoint x: 939, endPoint y: 19, distance: 260.8
click at [863, 32] on div "© Mapbox © OpenStreetMap Improve this map" at bounding box center [766, 319] width 1533 height 576
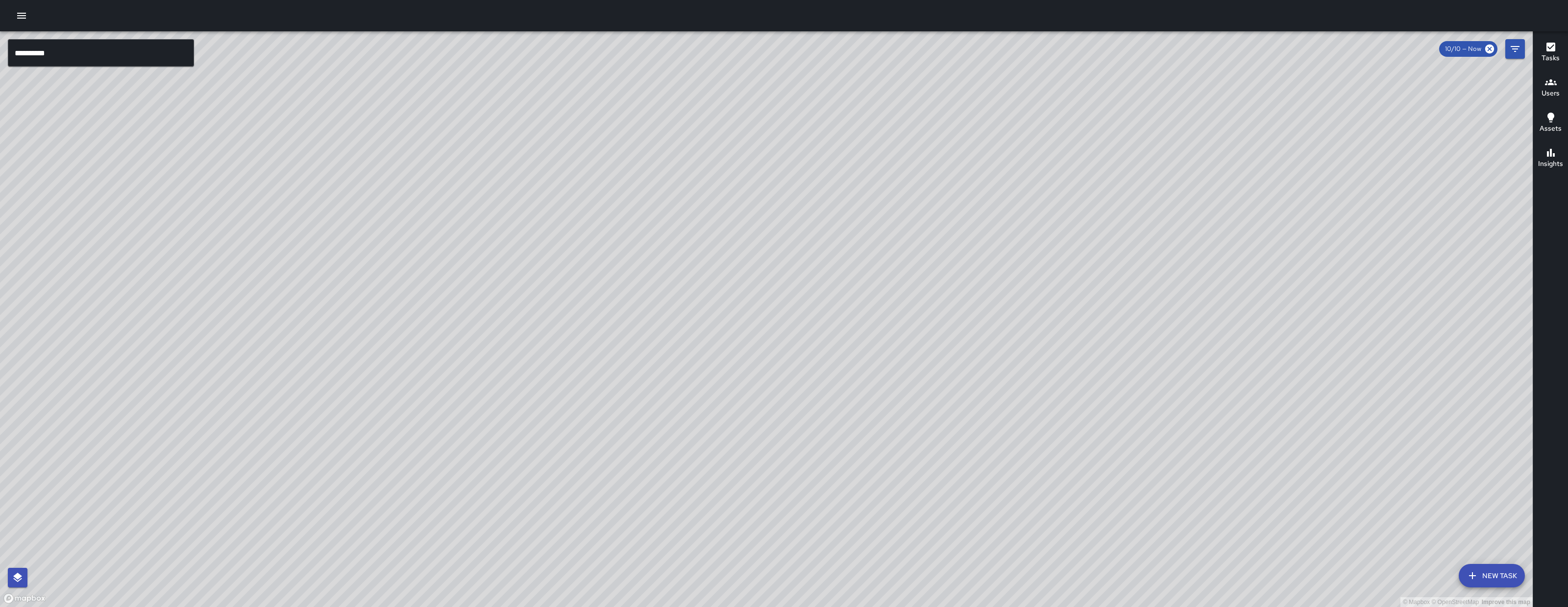
drag, startPoint x: 691, startPoint y: 437, endPoint x: 975, endPoint y: 159, distance: 397.4
click at [923, 116] on div "© Mapbox © OpenStreetMap Improve this map" at bounding box center [766, 319] width 1533 height 576
drag, startPoint x: 475, startPoint y: 411, endPoint x: 223, endPoint y: 606, distance: 318.6
click at [223, 606] on div "**********" at bounding box center [784, 304] width 1568 height 607
drag, startPoint x: 721, startPoint y: 329, endPoint x: 609, endPoint y: 412, distance: 139.4
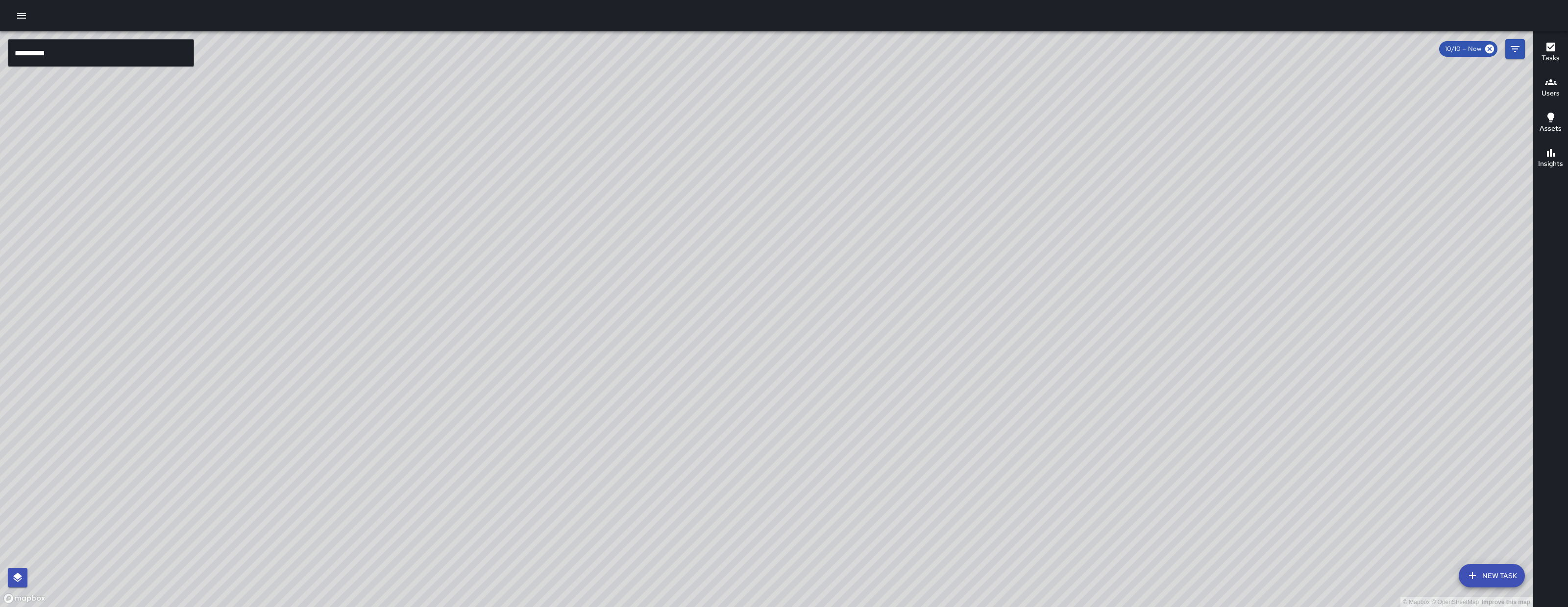
click at [611, 413] on div "© Mapbox © OpenStreetMap Improve this map" at bounding box center [766, 319] width 1533 height 576
click at [391, 293] on div "© Mapbox © OpenStreetMap Improve this map" at bounding box center [766, 319] width 1533 height 576
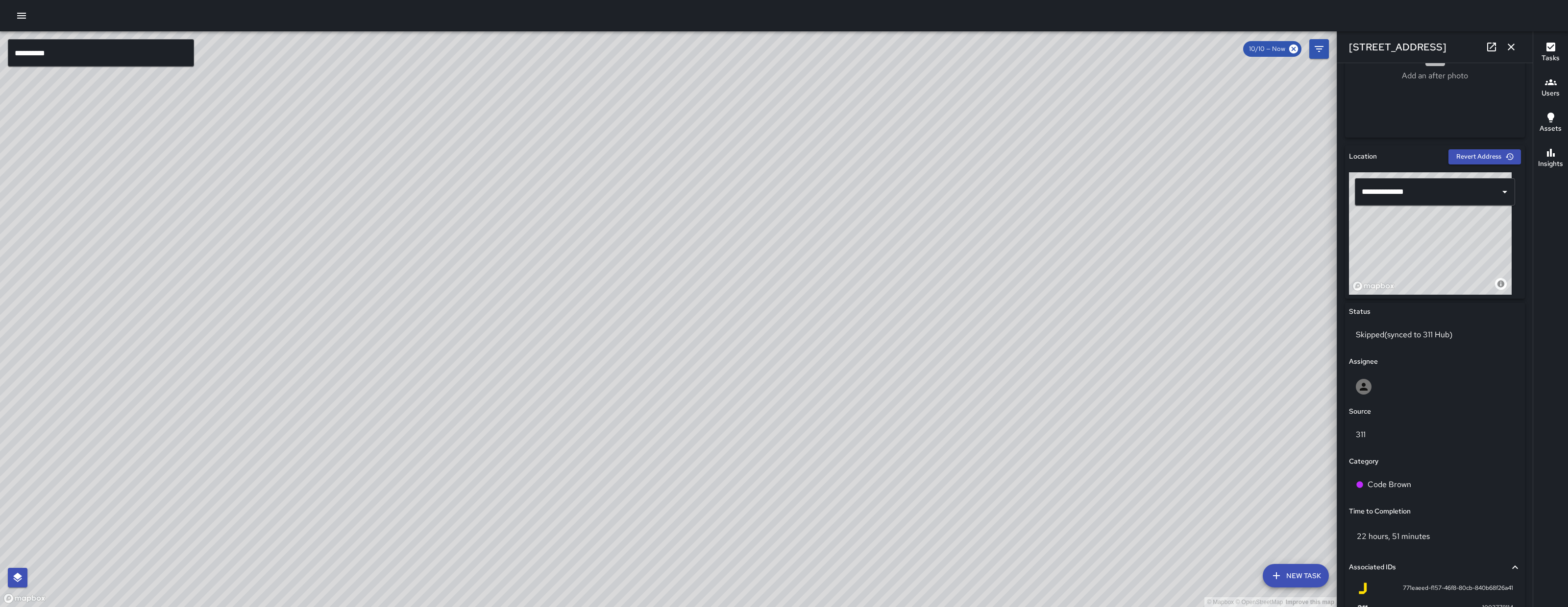
scroll to position [234, 0]
click at [1424, 338] on div "Skipped (synced to 311 Hub)" at bounding box center [1435, 331] width 172 height 27
click at [1424, 333] on p "Skipped (synced to 311 Hub)" at bounding box center [1435, 331] width 158 height 12
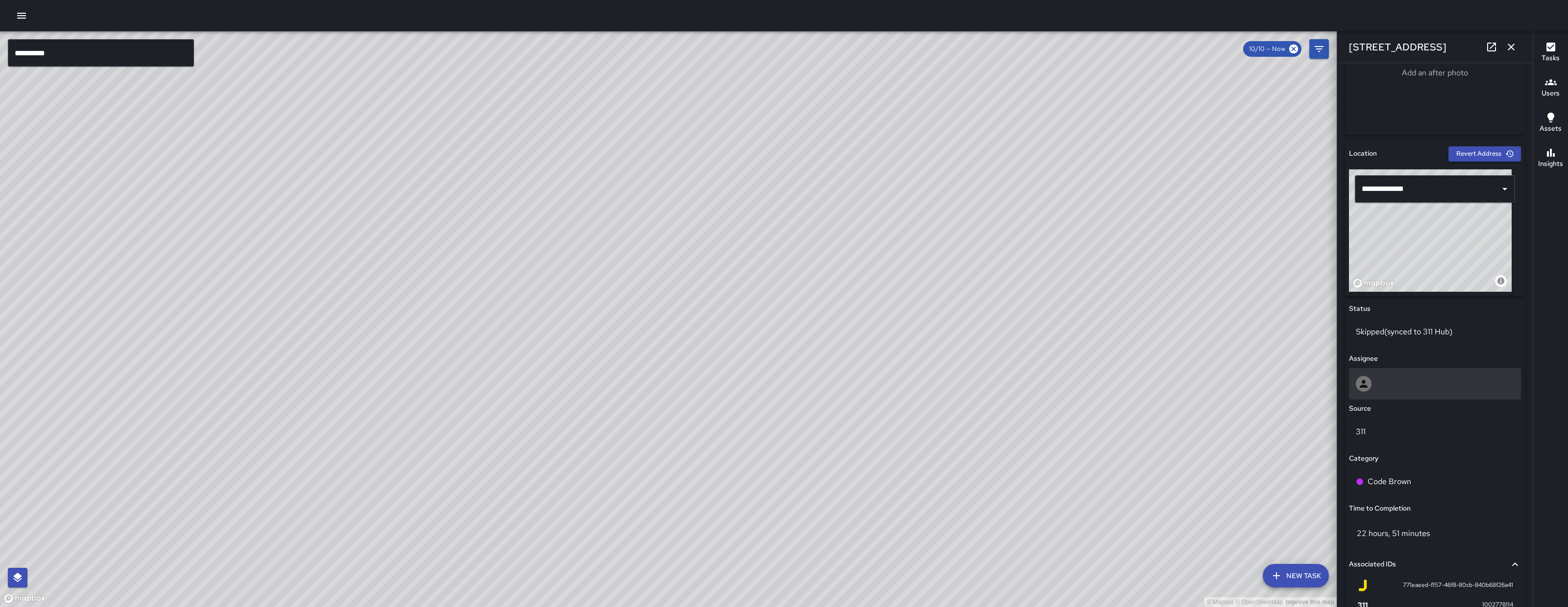
click at [1402, 392] on div at bounding box center [1435, 384] width 172 height 32
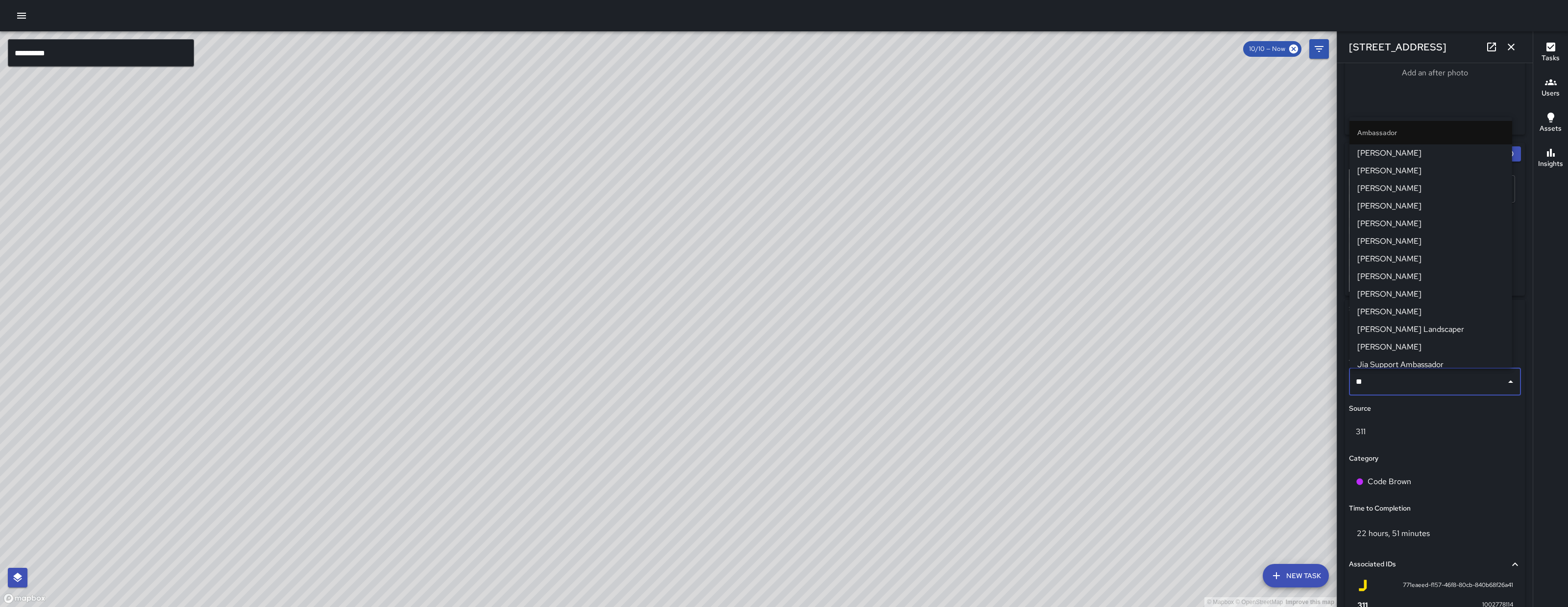
type input "***"
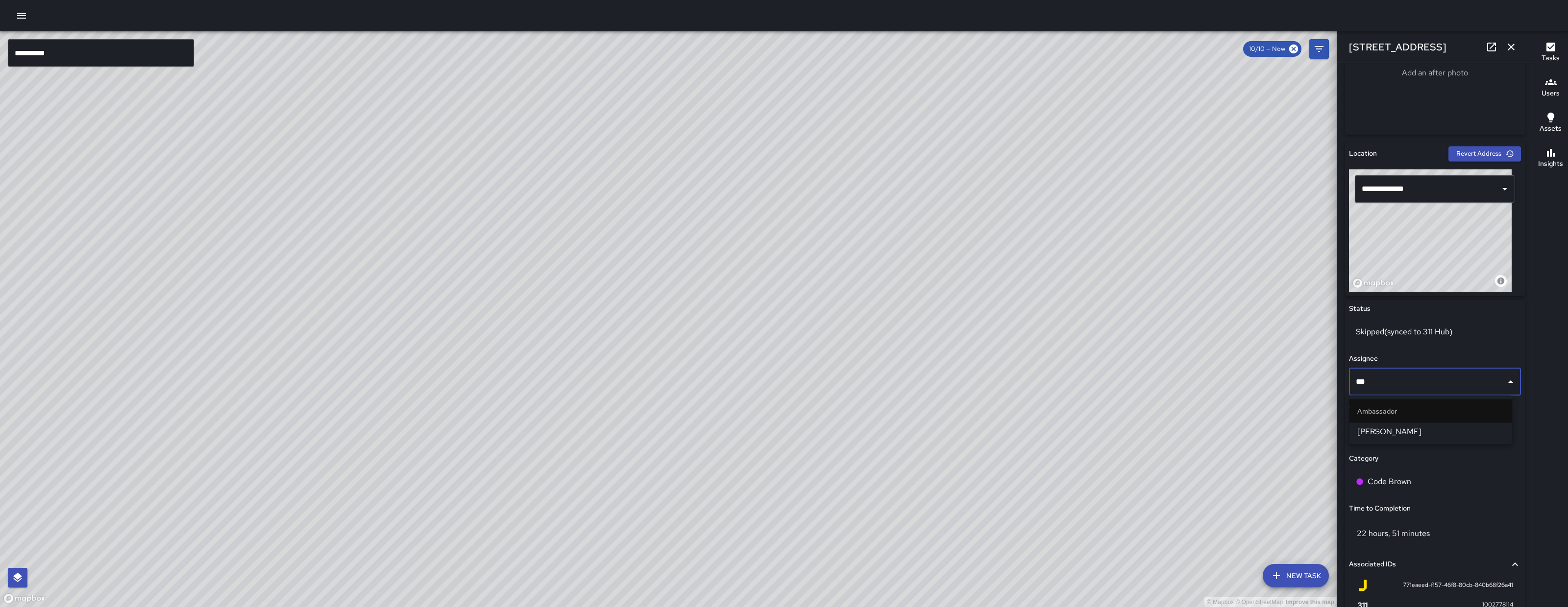
click at [1438, 434] on span "[PERSON_NAME]" at bounding box center [1431, 431] width 147 height 12
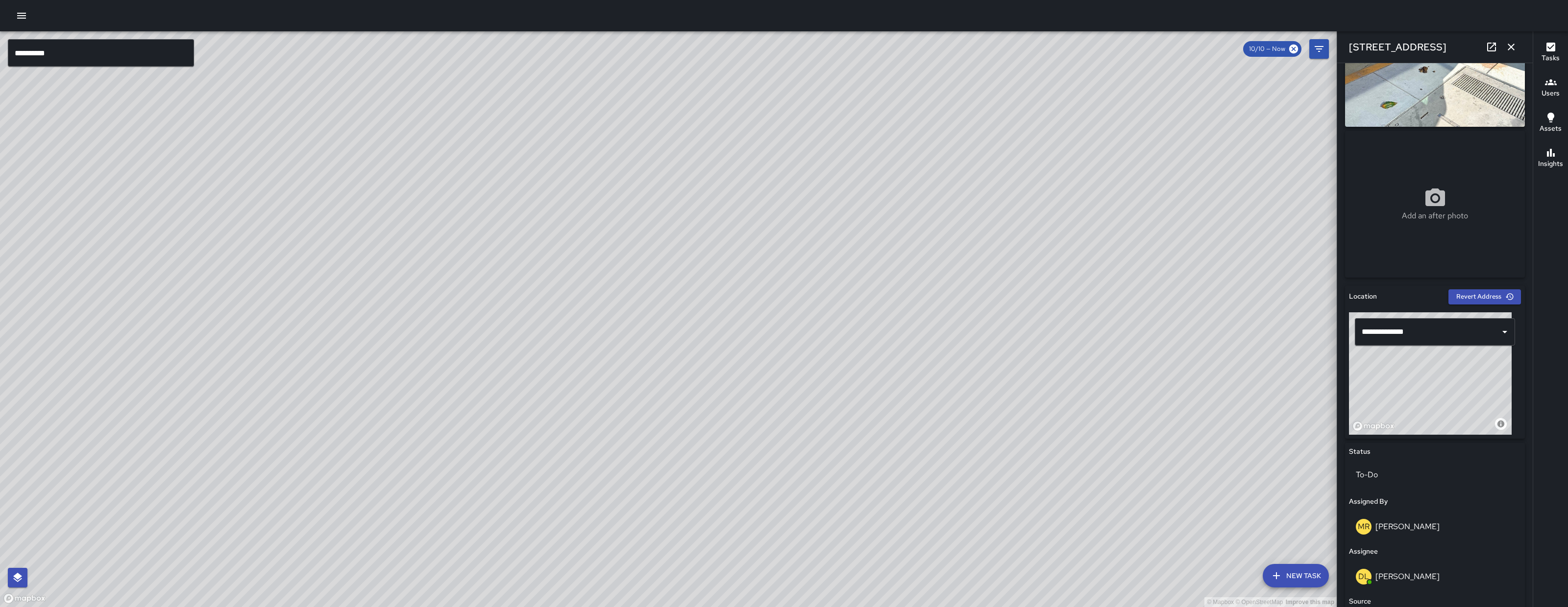
scroll to position [100, 0]
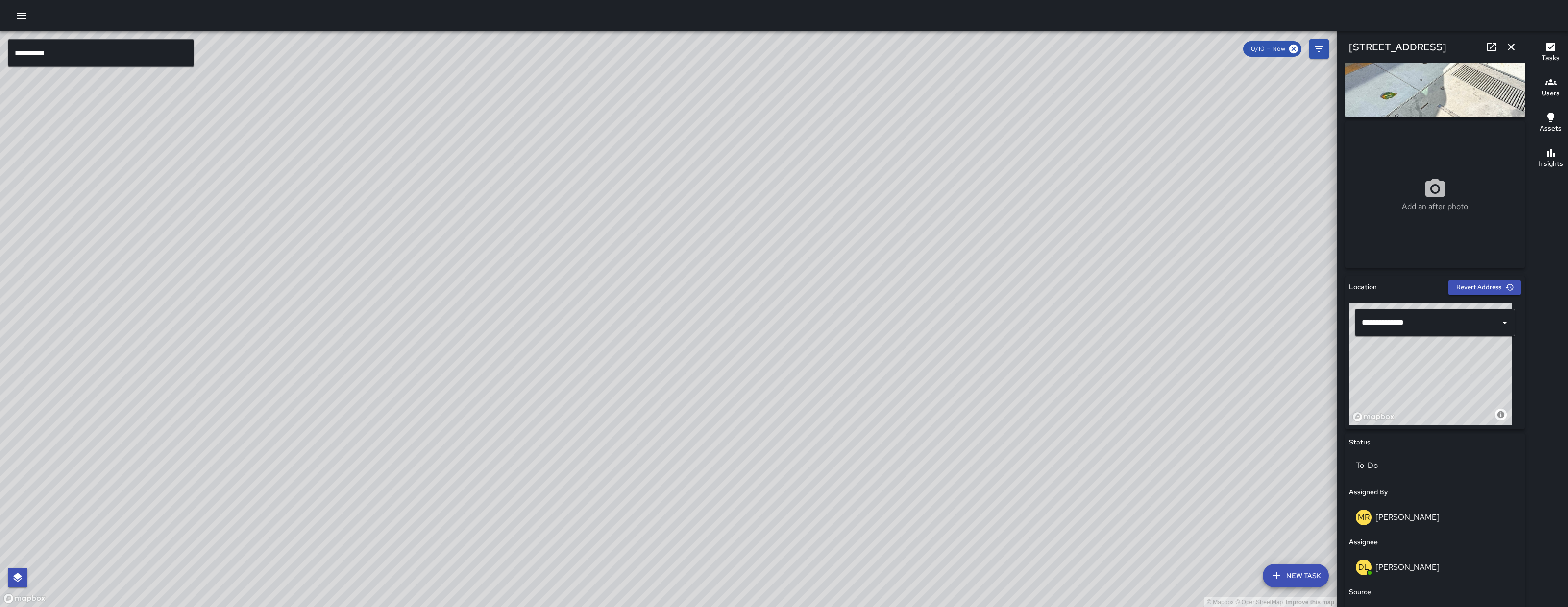
drag, startPoint x: 726, startPoint y: 339, endPoint x: 726, endPoint y: 349, distance: 10.0
click at [726, 349] on div "© Mapbox © OpenStreetMap Improve this map" at bounding box center [668, 319] width 1337 height 576
drag, startPoint x: 654, startPoint y: 440, endPoint x: 609, endPoint y: 433, distance: 45.5
click at [624, 462] on div "© Mapbox © OpenStreetMap Improve this map" at bounding box center [668, 319] width 1337 height 576
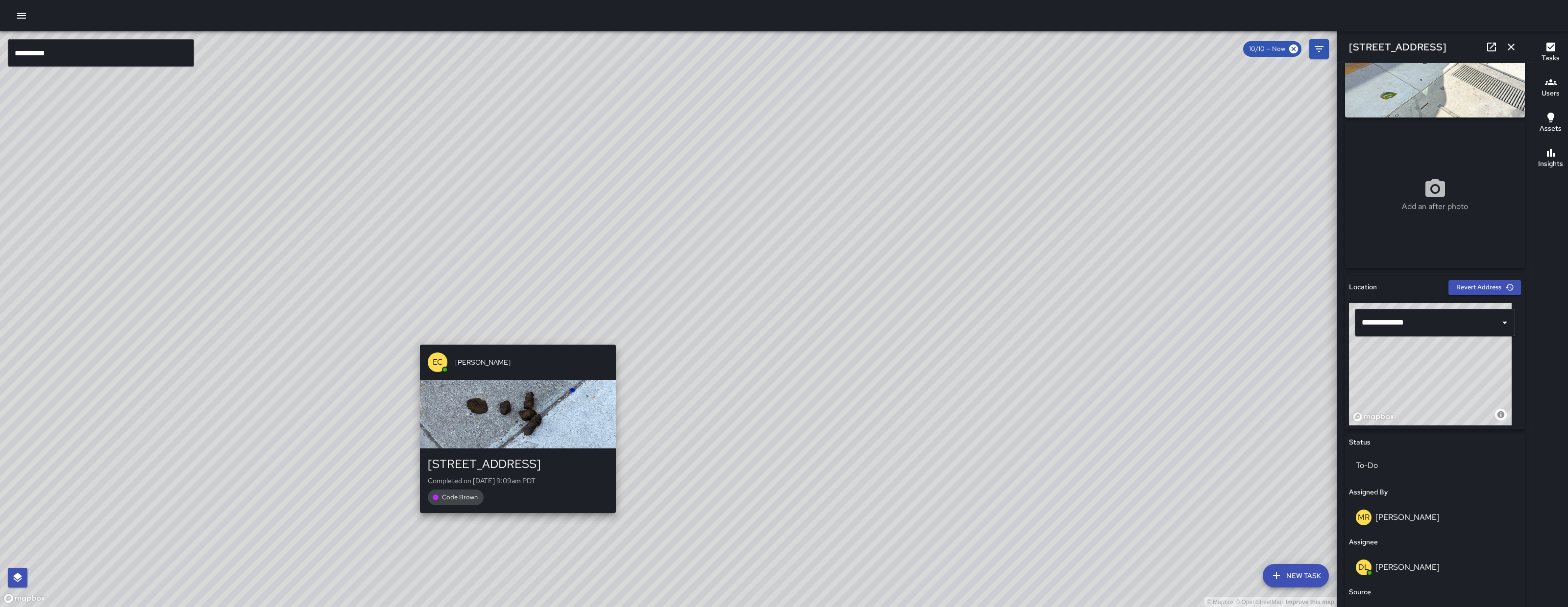
click at [509, 334] on div "© Mapbox © OpenStreetMap Improve this map EC [PERSON_NAME] [STREET_ADDRESS] Com…" at bounding box center [668, 319] width 1337 height 576
type input "**********"
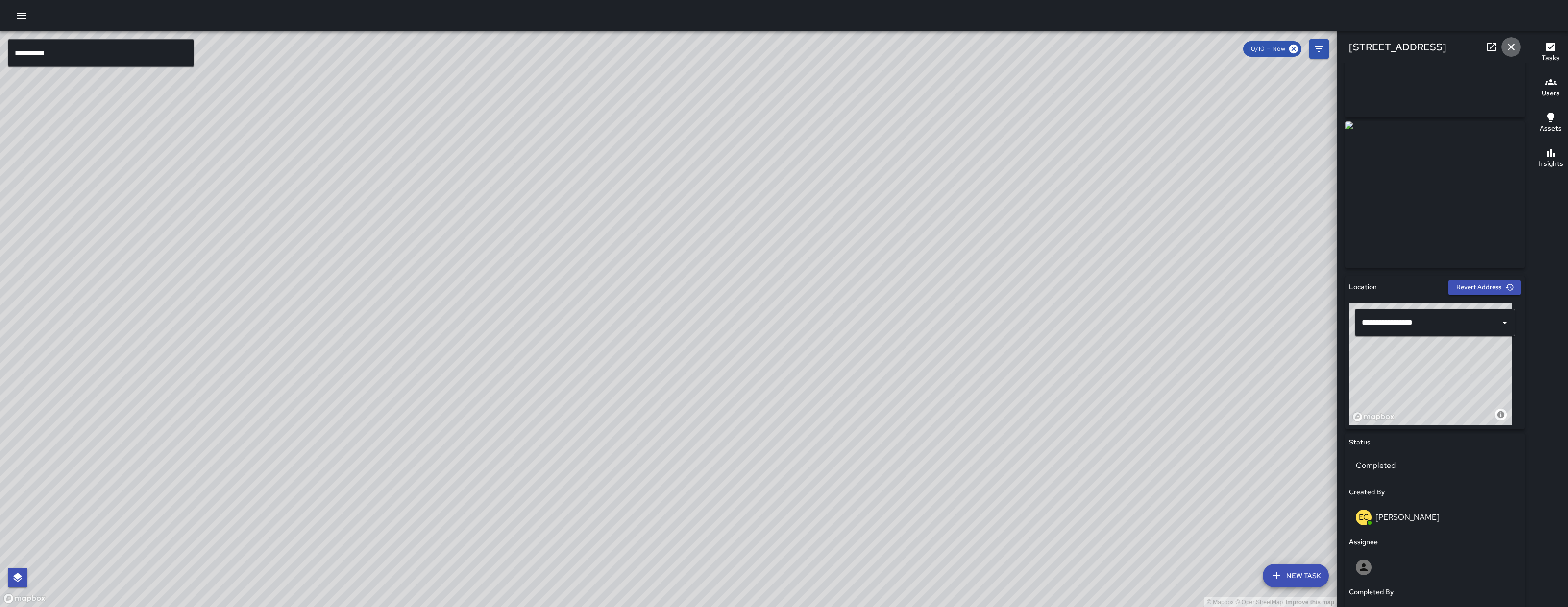
click at [1513, 44] on icon "button" at bounding box center [1511, 47] width 7 height 7
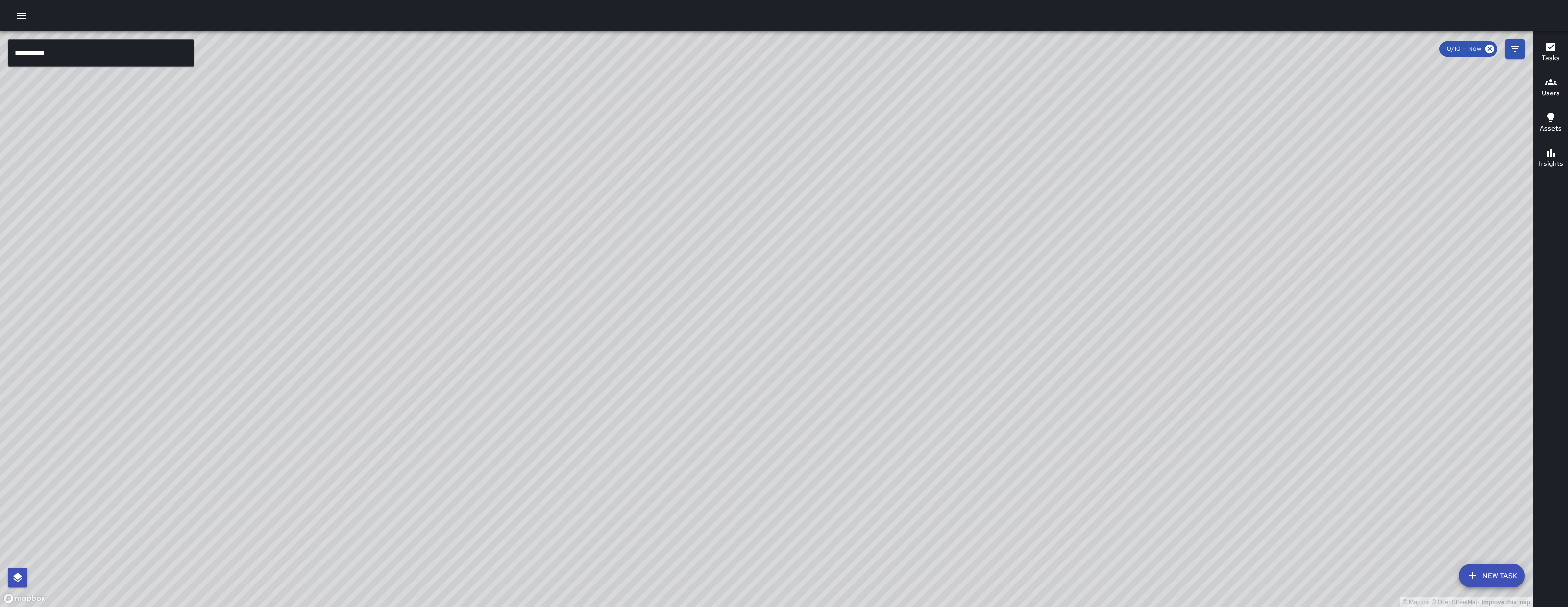
click at [1469, 571] on icon "button" at bounding box center [1472, 575] width 12 height 12
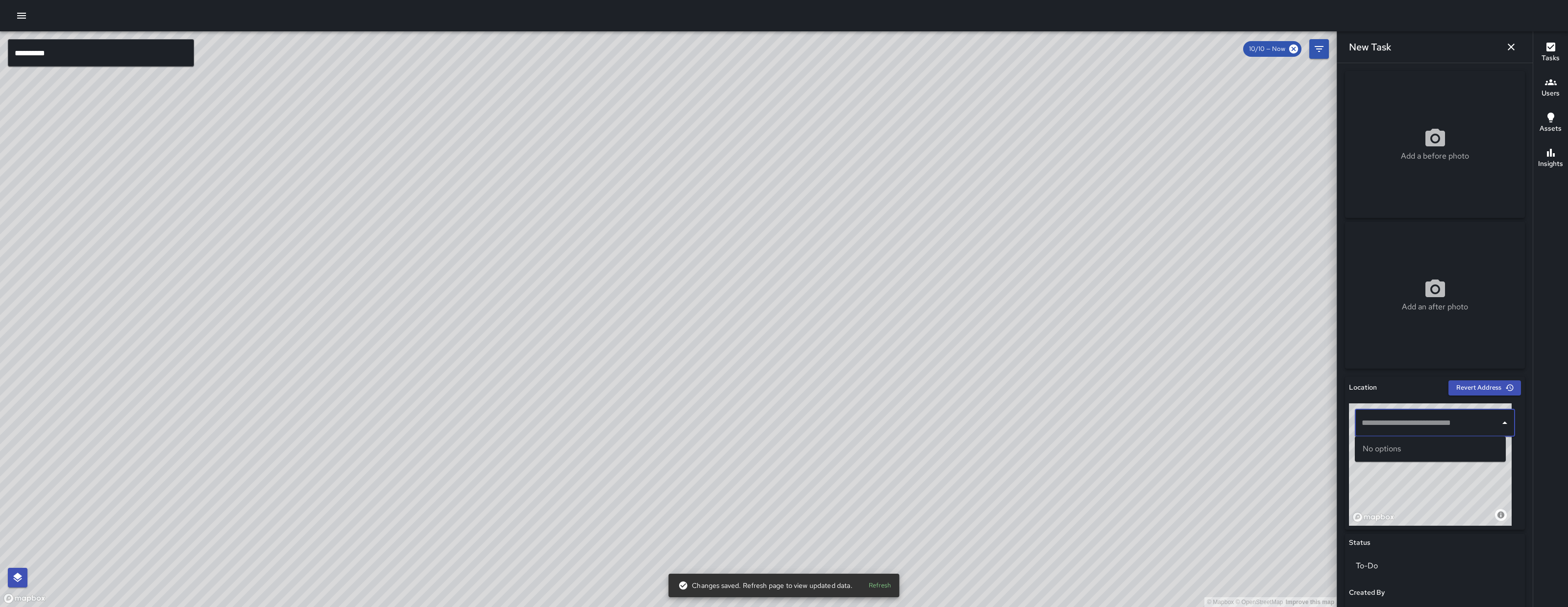
paste input "**********"
click at [1434, 464] on p "San Francisco, CA, USA" at bounding box center [1439, 460] width 117 height 10
type input "**********"
click at [524, 426] on div "© Mapbox © OpenStreetMap Improve this map" at bounding box center [668, 319] width 1337 height 576
drag, startPoint x: 536, startPoint y: 386, endPoint x: 603, endPoint y: 244, distance: 157.0
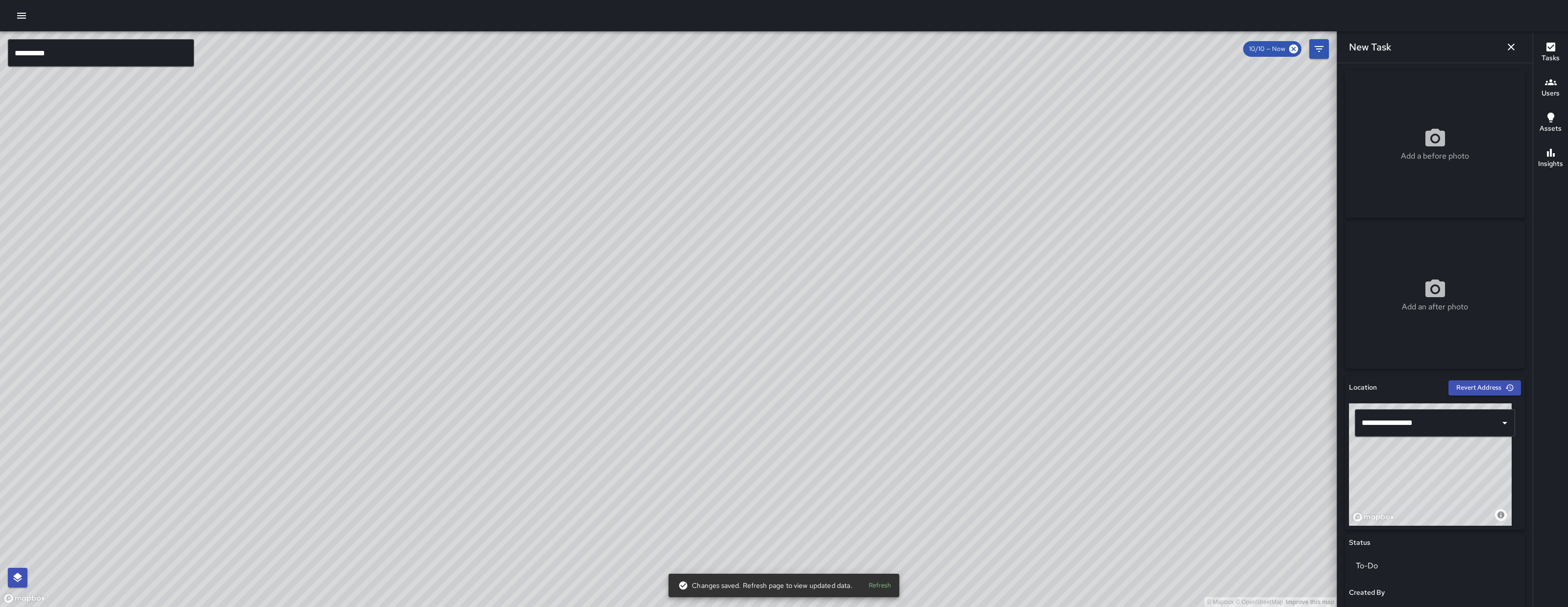
click at [603, 243] on div "© Mapbox © OpenStreetMap Improve this map" at bounding box center [668, 319] width 1337 height 576
drag, startPoint x: 603, startPoint y: 385, endPoint x: 712, endPoint y: 158, distance: 251.8
click at [712, 153] on div "© Mapbox © OpenStreetMap Improve this map" at bounding box center [668, 319] width 1337 height 576
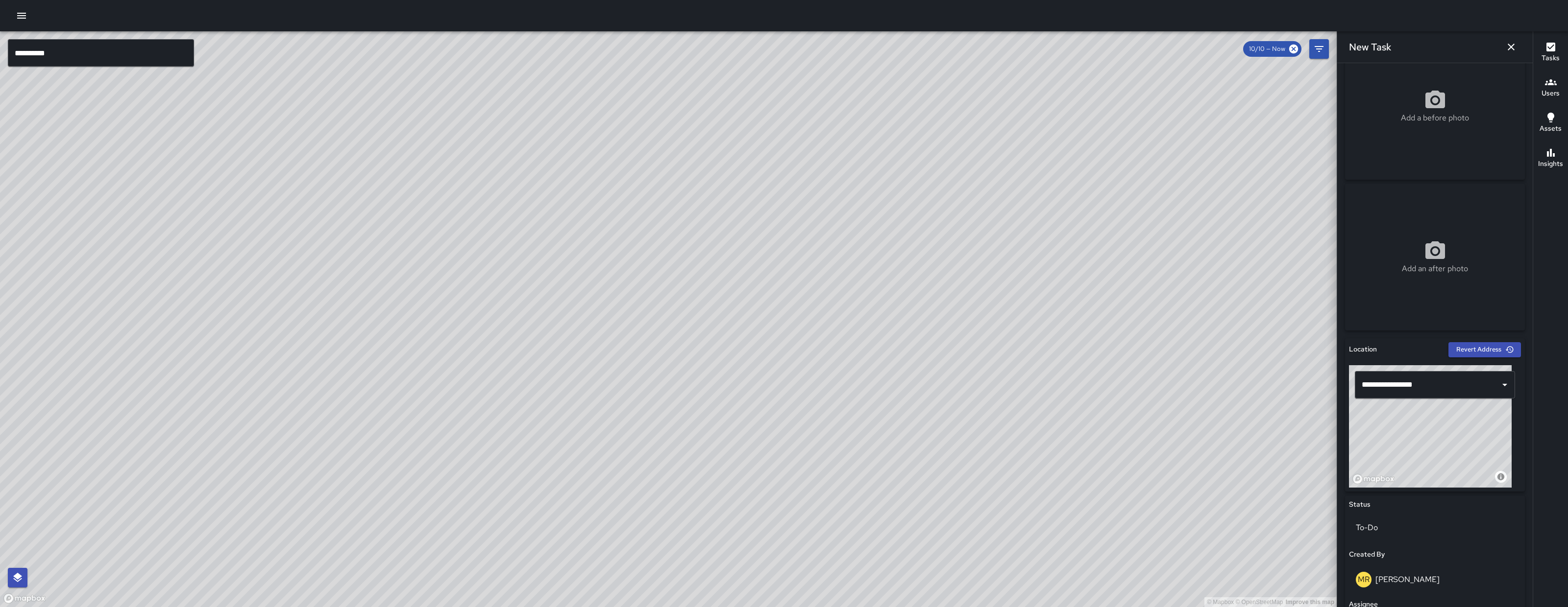
scroll to position [41, 0]
click at [1513, 46] on icon "button" at bounding box center [1511, 47] width 12 height 12
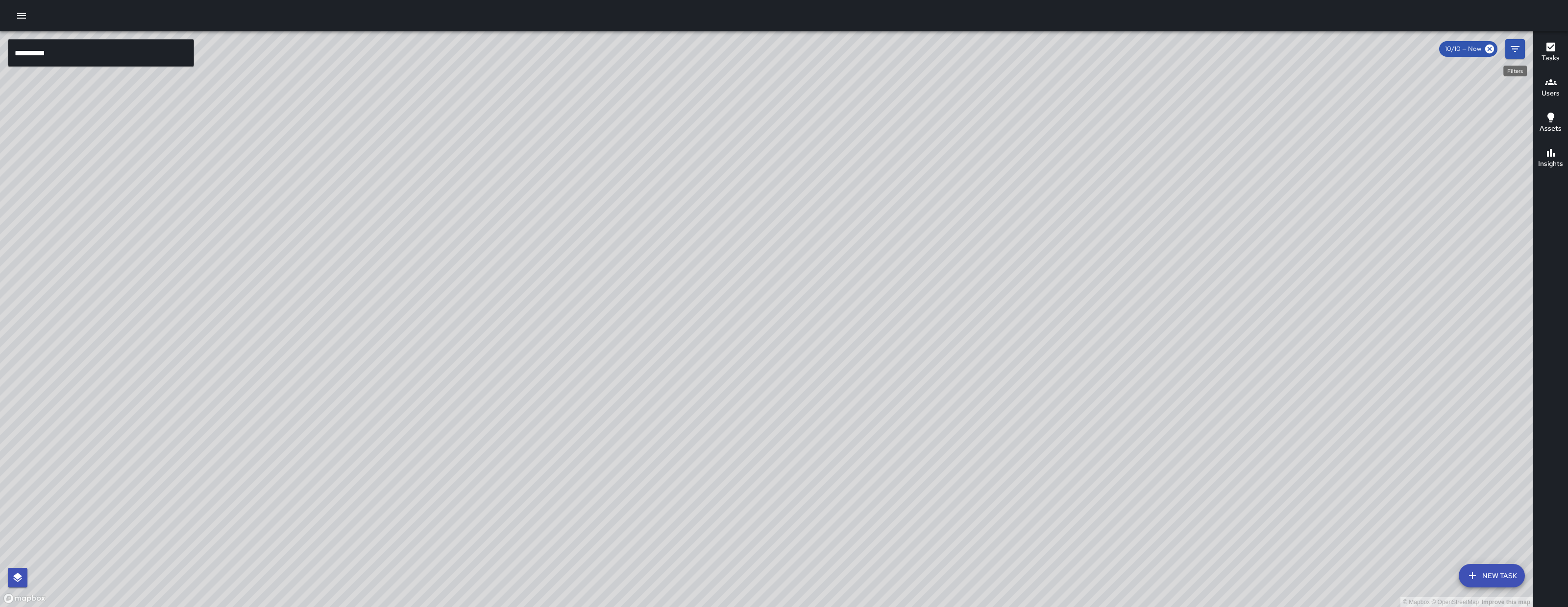
click at [1510, 49] on icon "Filters" at bounding box center [1514, 49] width 12 height 12
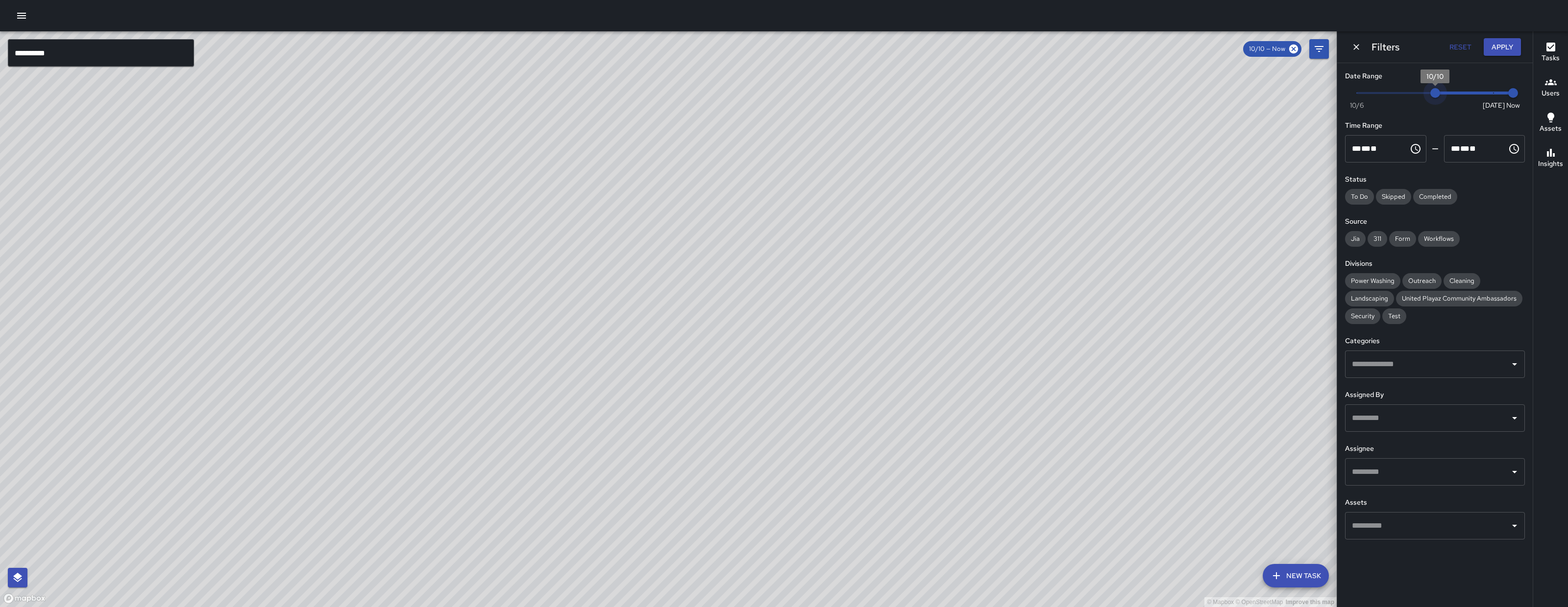
type input "*"
drag, startPoint x: 1430, startPoint y: 93, endPoint x: 1421, endPoint y: 94, distance: 9.1
click at [1421, 94] on span "10/9" at bounding box center [1416, 93] width 10 height 10
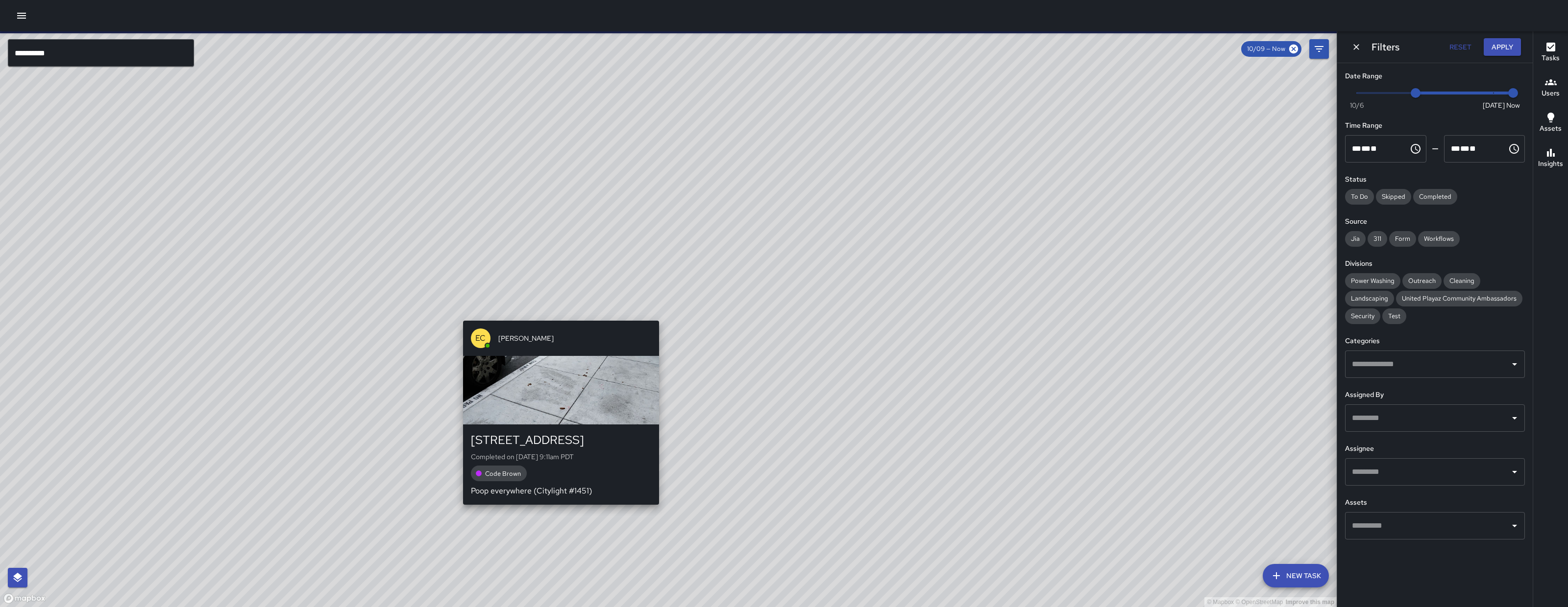
click at [561, 315] on div "© Mapbox © OpenStreetMap Improve this map EC Enrique Cervantes 770 Natoma Stree…" at bounding box center [668, 319] width 1337 height 576
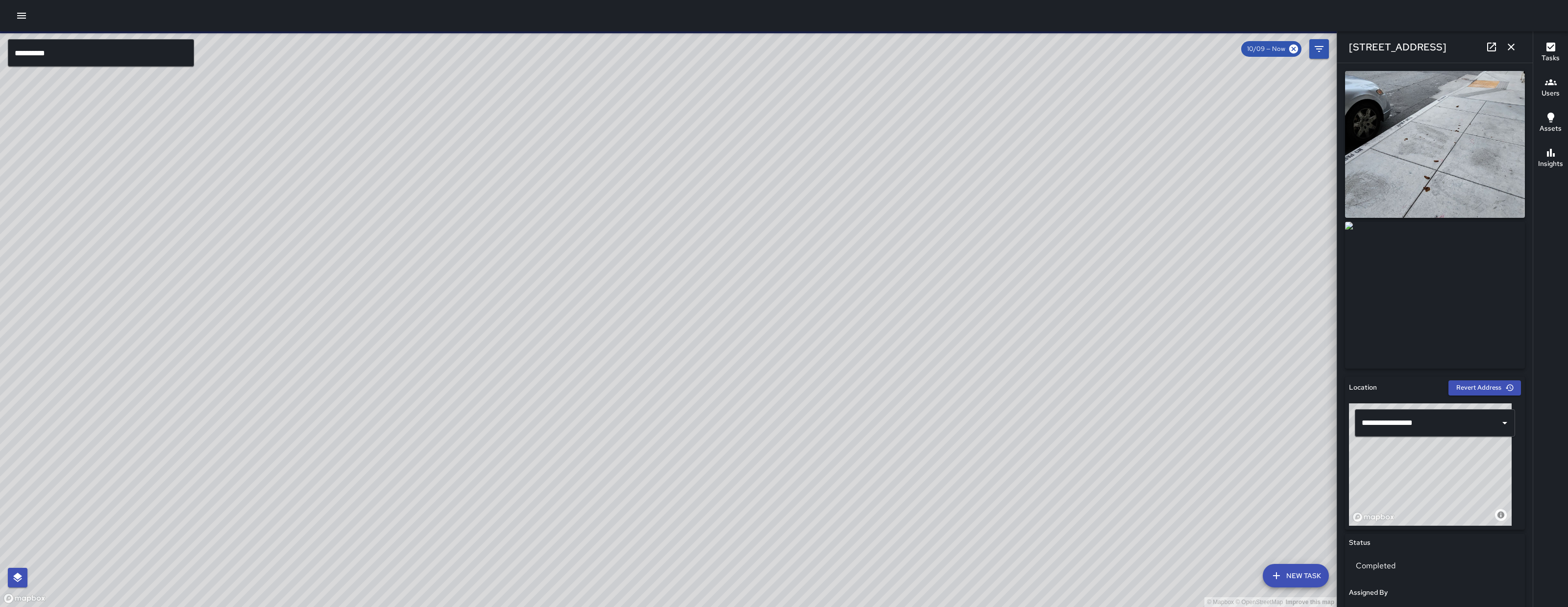
click at [1482, 57] on div "770 Natoma Street" at bounding box center [1435, 47] width 195 height 32
click at [1485, 52] on link at bounding box center [1491, 47] width 19 height 19
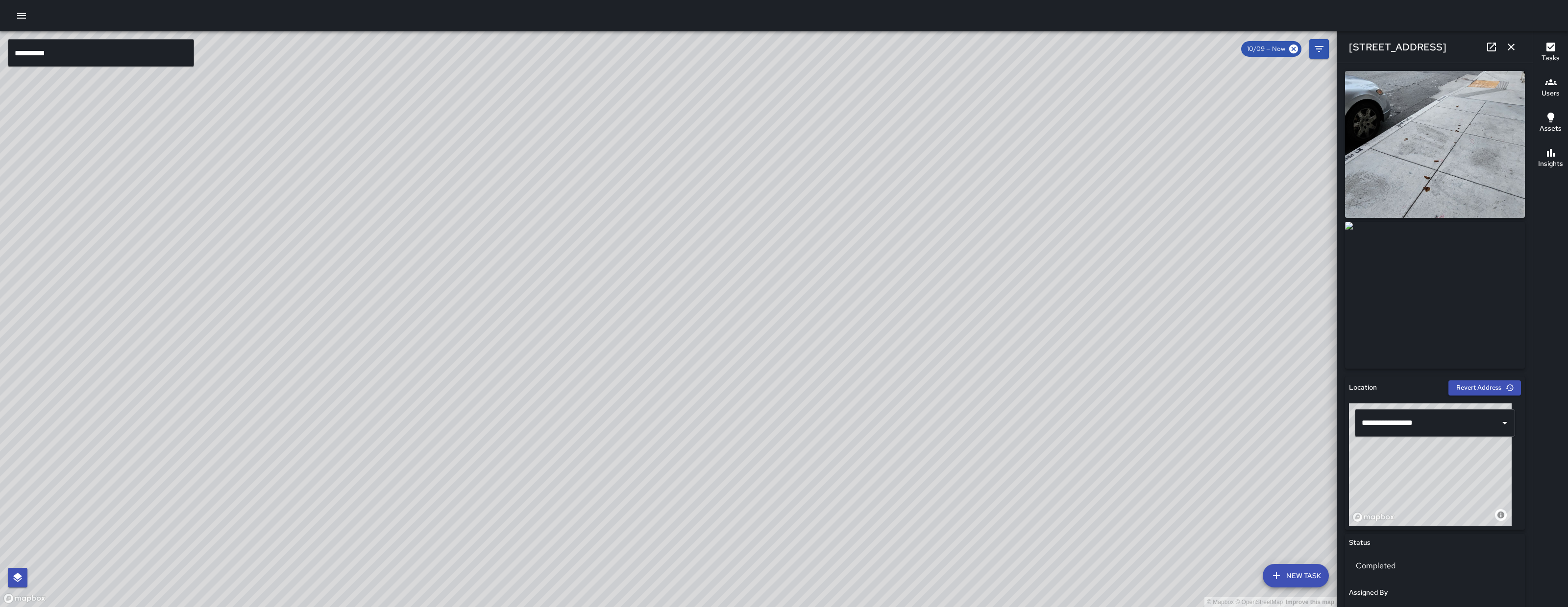
click at [1511, 44] on icon "button" at bounding box center [1511, 47] width 12 height 12
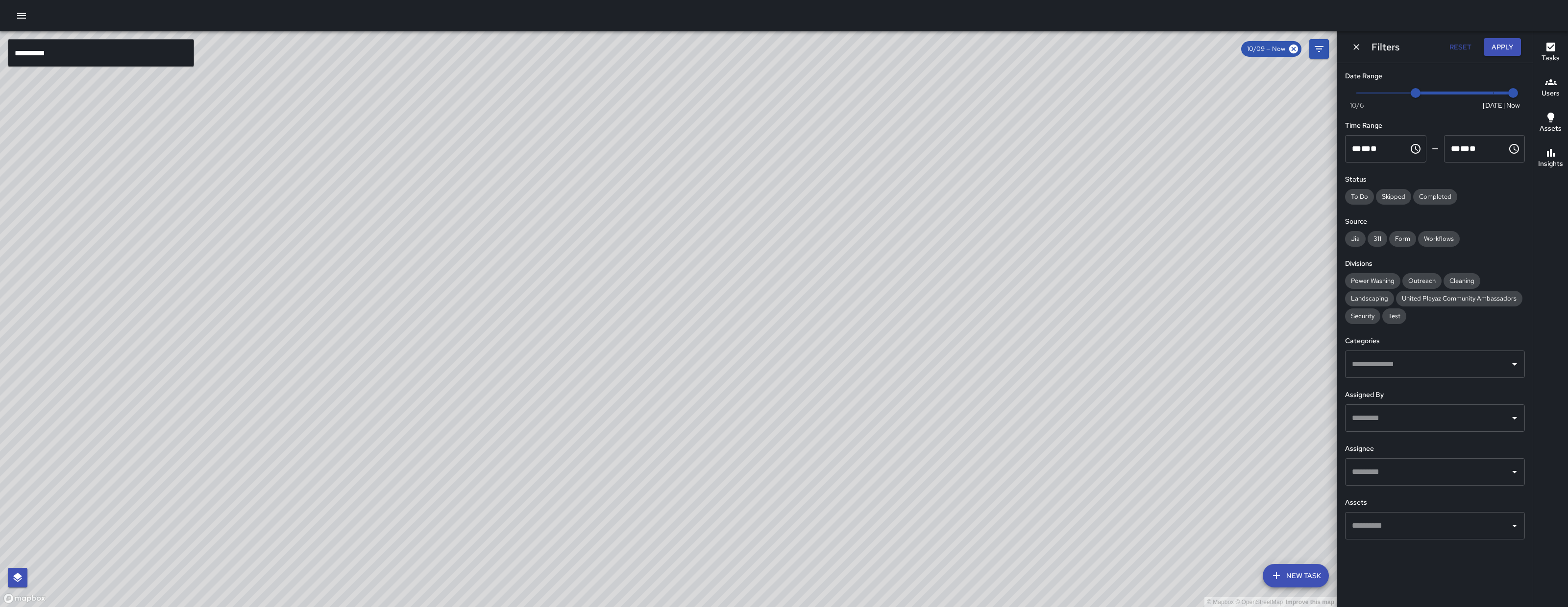
drag, startPoint x: 1195, startPoint y: 237, endPoint x: 606, endPoint y: 478, distance: 636.4
click at [604, 485] on div "© Mapbox © OpenStreetMap Improve this map" at bounding box center [668, 319] width 1337 height 576
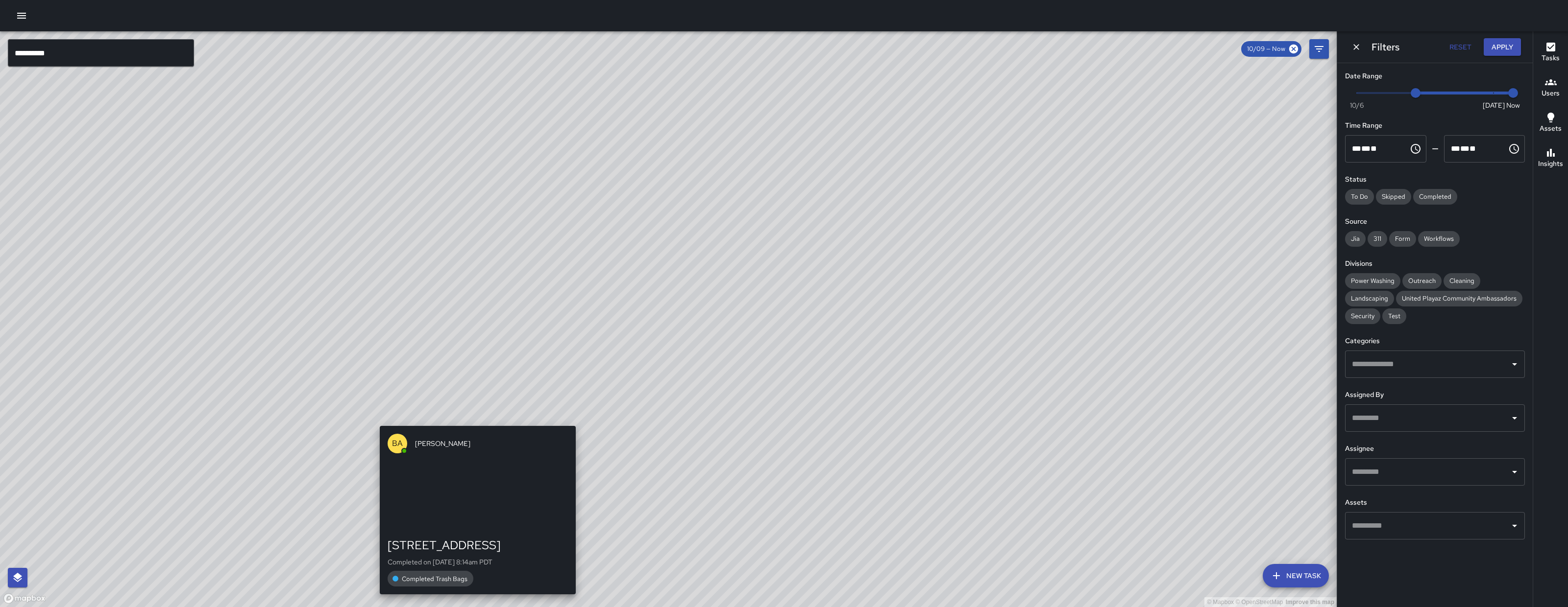
drag, startPoint x: 878, startPoint y: 335, endPoint x: 451, endPoint y: 411, distance: 433.7
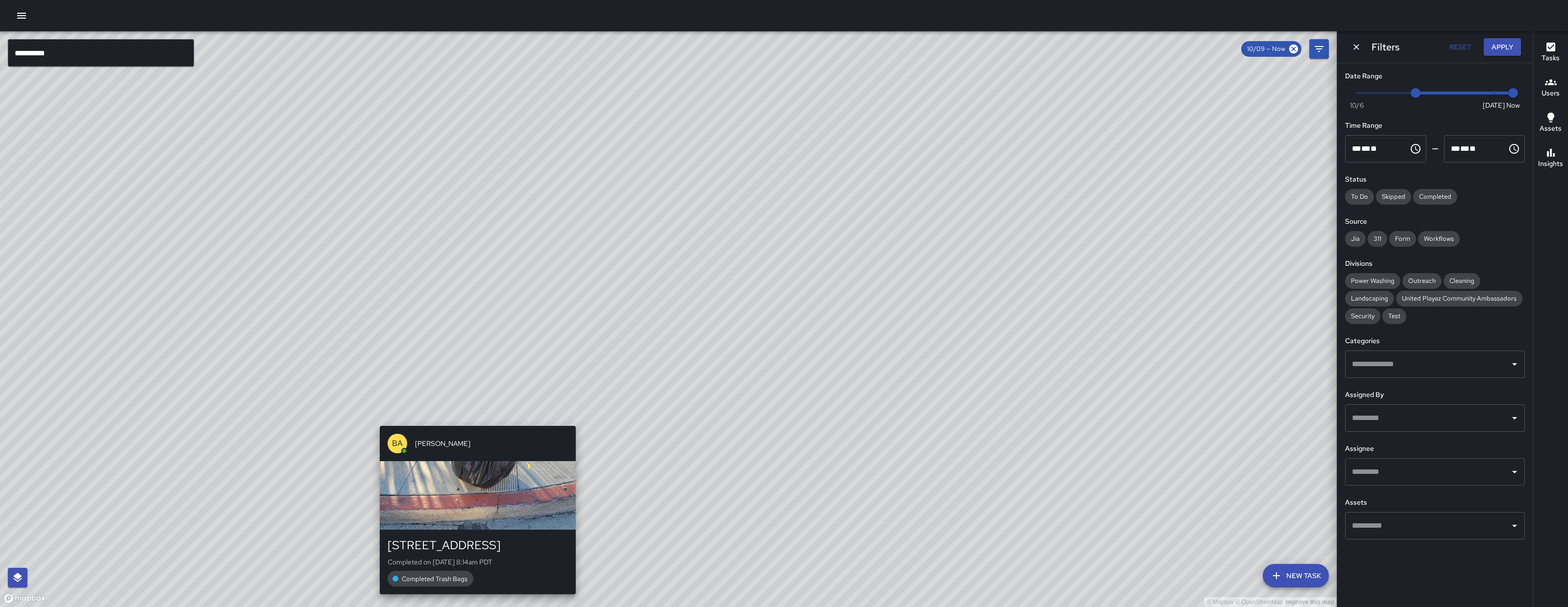
click at [439, 429] on div "© Mapbox © OpenStreetMap Improve this map BA Bryan Alexander 1065 Folsom Street…" at bounding box center [668, 319] width 1337 height 576
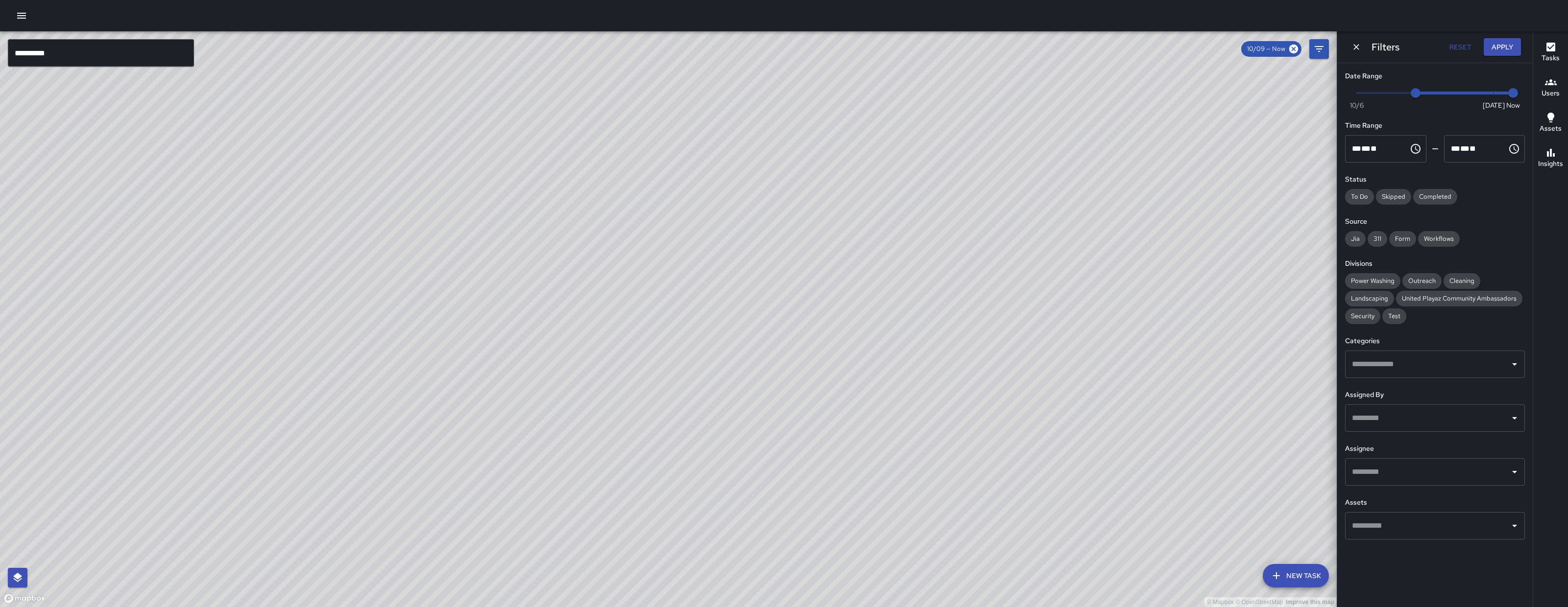
drag, startPoint x: 698, startPoint y: 333, endPoint x: 667, endPoint y: 343, distance: 32.6
click at [668, 343] on div "© Mapbox © OpenStreetMap Improve this map" at bounding box center [668, 319] width 1337 height 576
click at [667, 343] on div "© Mapbox © OpenStreetMap Improve this map" at bounding box center [668, 319] width 1337 height 576
click at [549, 217] on div "© Mapbox © OpenStreetMap Improve this map DC Dago Cervantes 1001 Folsom Street …" at bounding box center [668, 319] width 1337 height 576
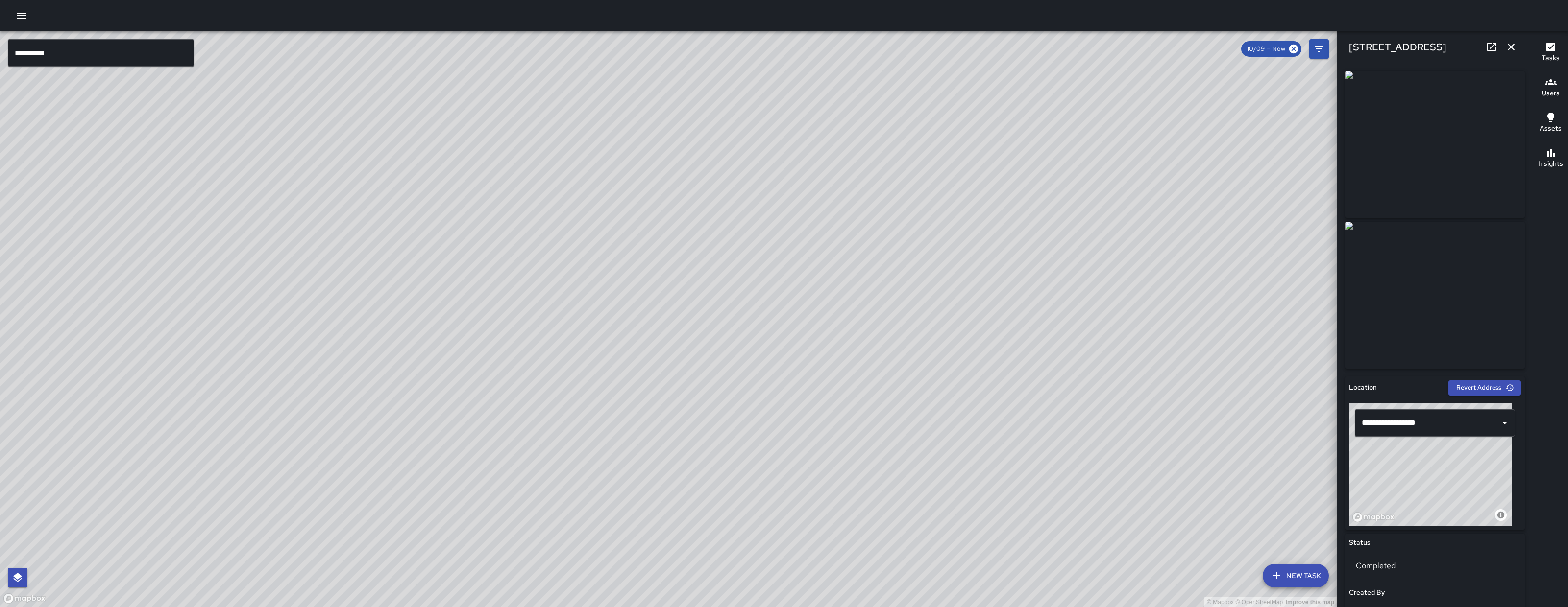
drag, startPoint x: 788, startPoint y: 434, endPoint x: 683, endPoint y: 428, distance: 105.2
click at [683, 428] on div "© Mapbox © OpenStreetMap Improve this map" at bounding box center [668, 319] width 1337 height 576
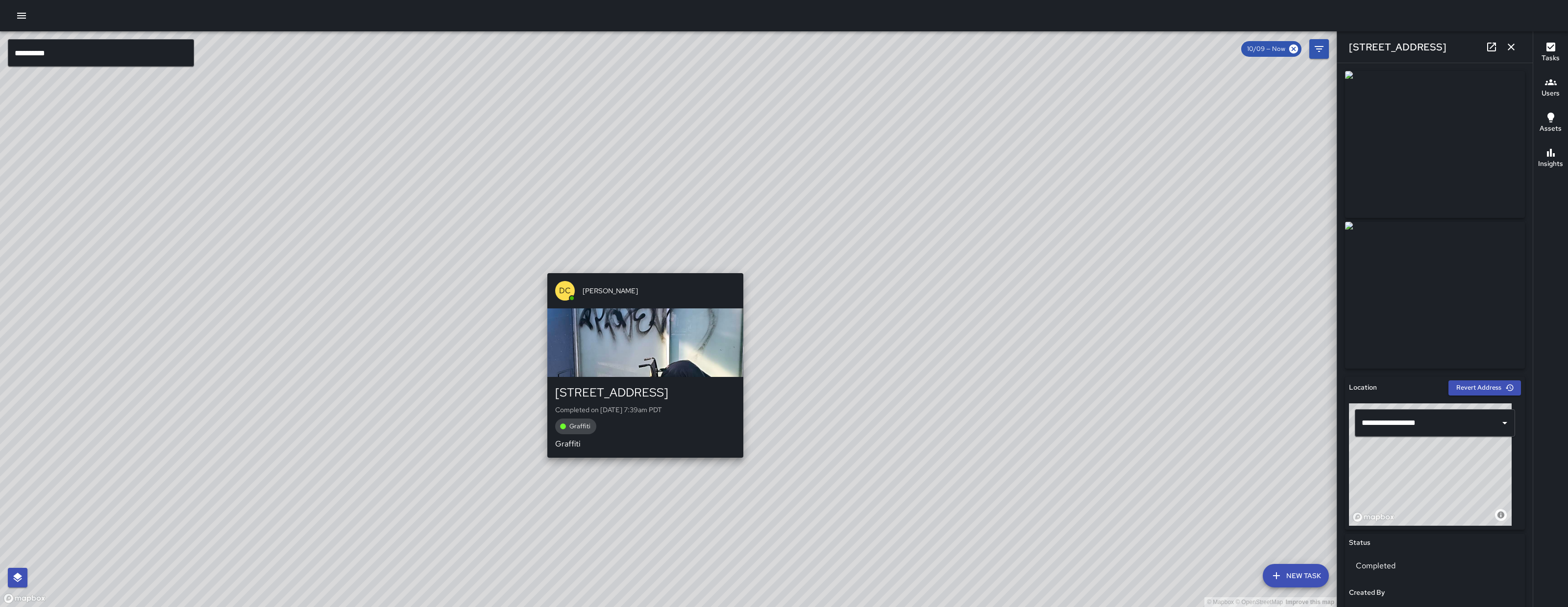
click at [635, 265] on div "© Mapbox © OpenStreetMap Improve this map DC Dago Cervantes 361 6th Street Comp…" at bounding box center [668, 319] width 1337 height 576
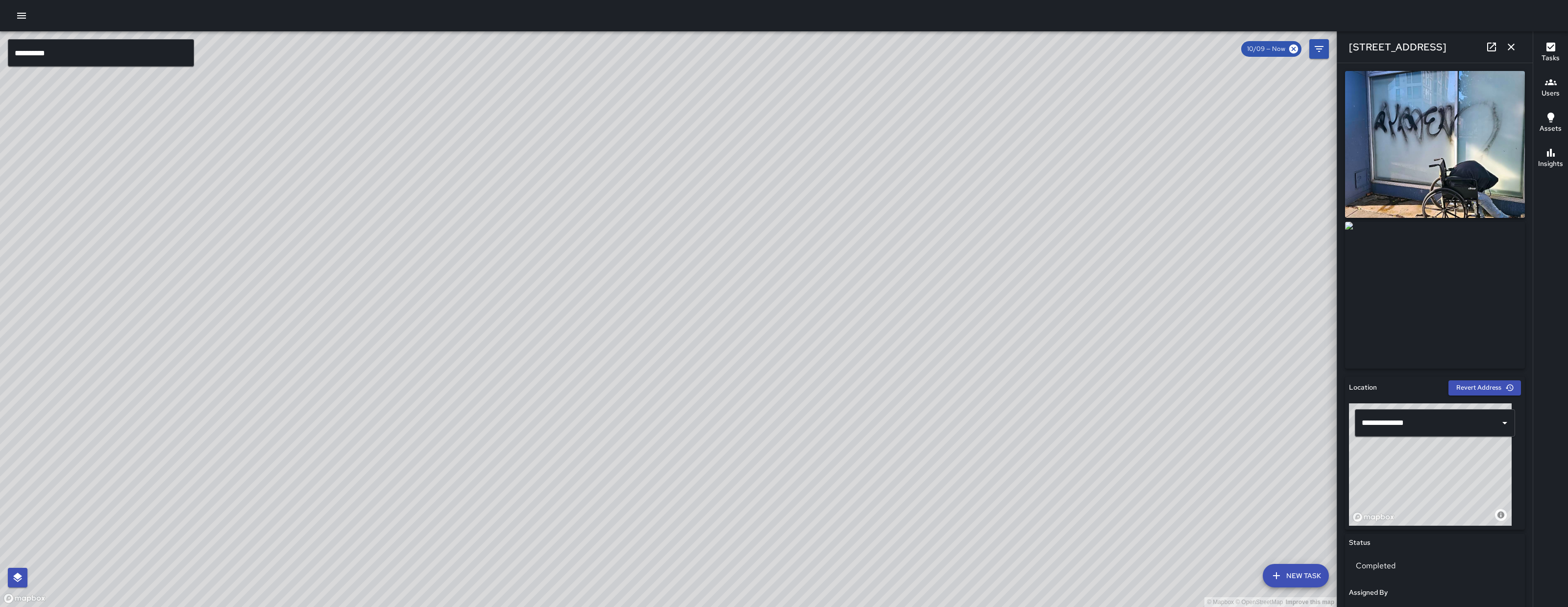
click at [626, 363] on div "© Mapbox © OpenStreetMap Improve this map DC Dago Cervantes 352 6th Street Comp…" at bounding box center [668, 319] width 1337 height 576
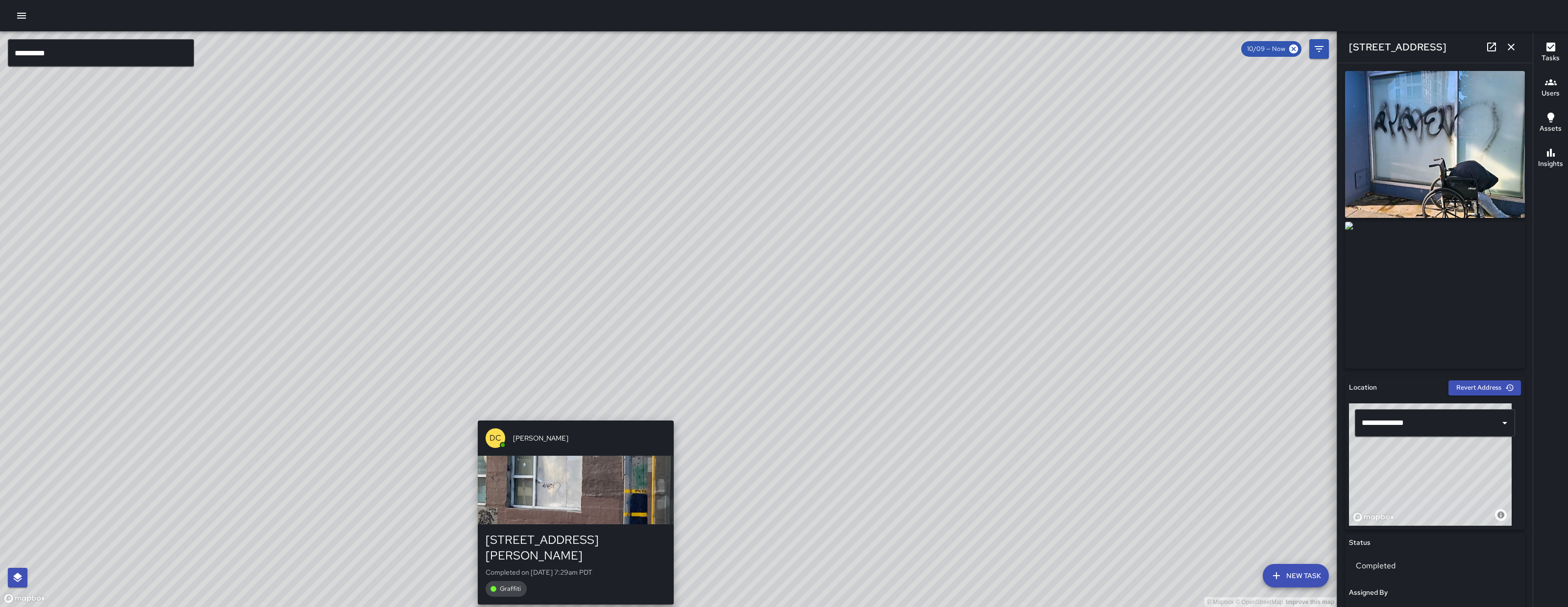
click at [568, 417] on div "DC Dago Cervantes 155 Harriet Street Completed on 10/13/2025, 7:29am PDT Graffi…" at bounding box center [575, 513] width 204 height 192
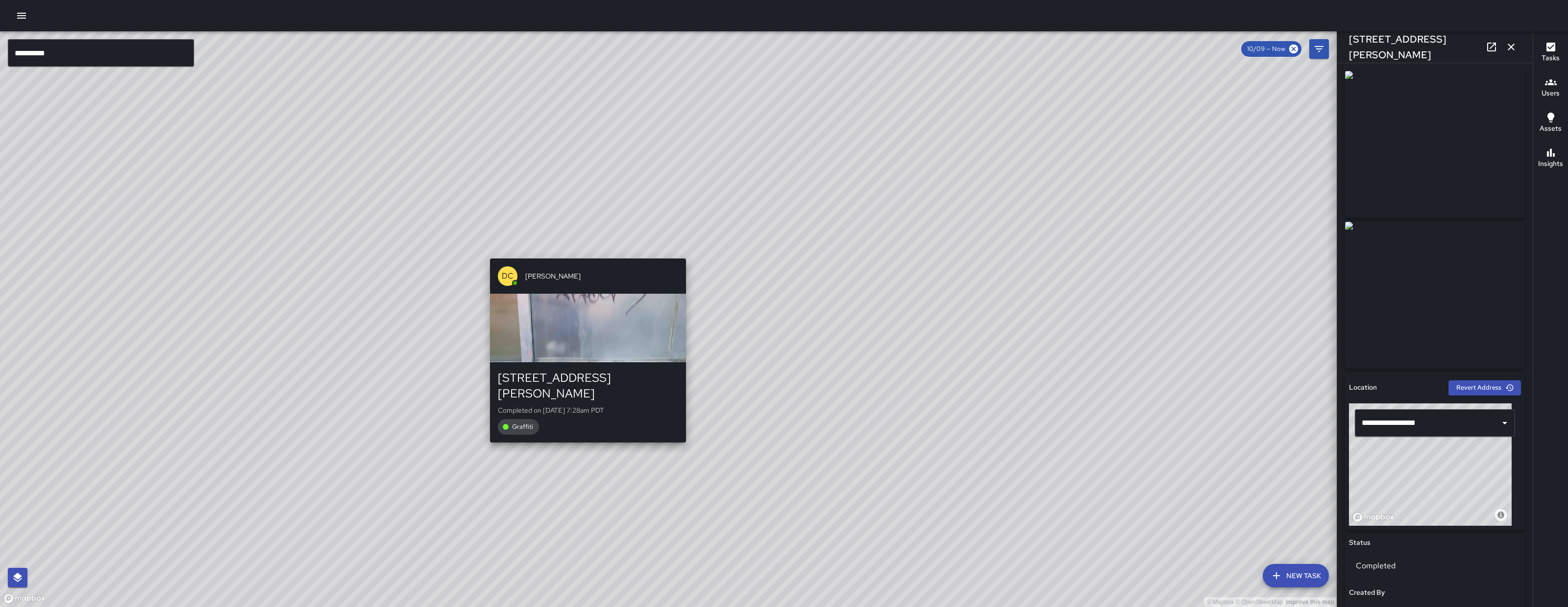
click at [588, 255] on div "DC Dago Cervantes 139 Harriet Street Completed on 10/13/2025, 7:28am PDT Graffi…" at bounding box center [588, 351] width 204 height 192
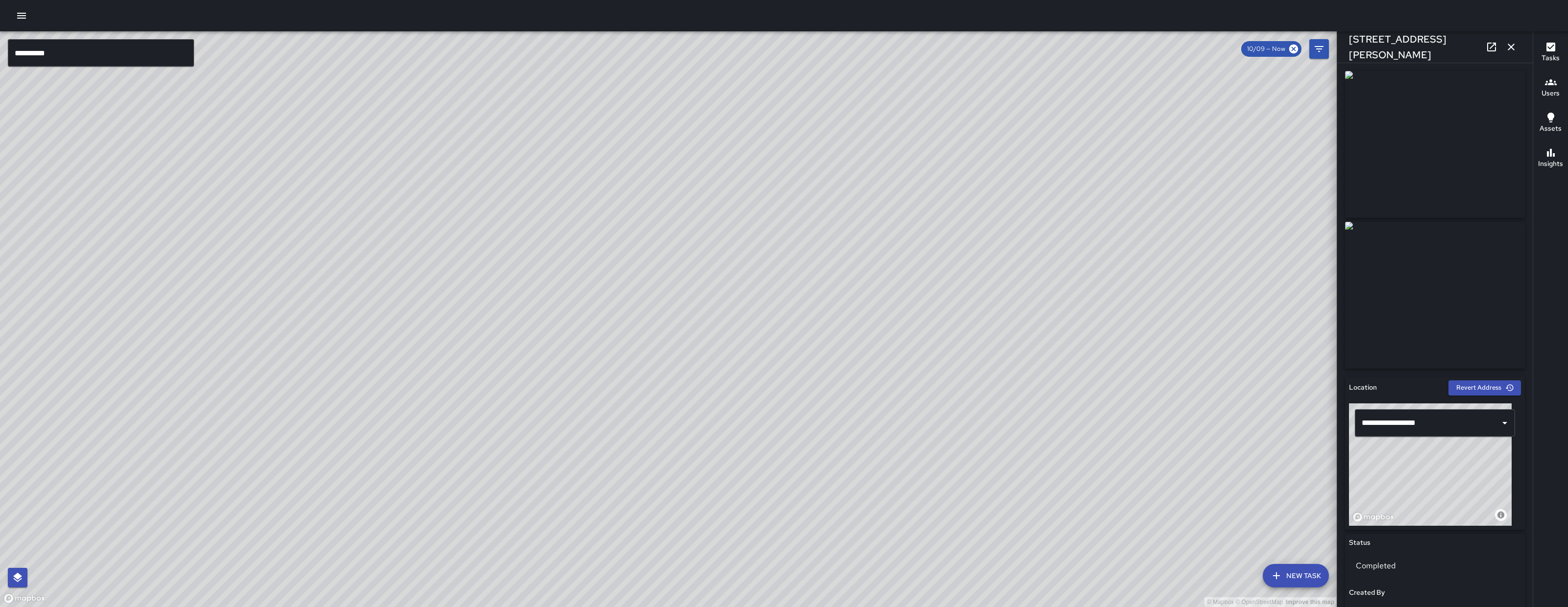
click at [698, 345] on div "© Mapbox © OpenStreetMap Improve this map DC Dago Cervantes 155 Harriet Street …" at bounding box center [668, 319] width 1337 height 576
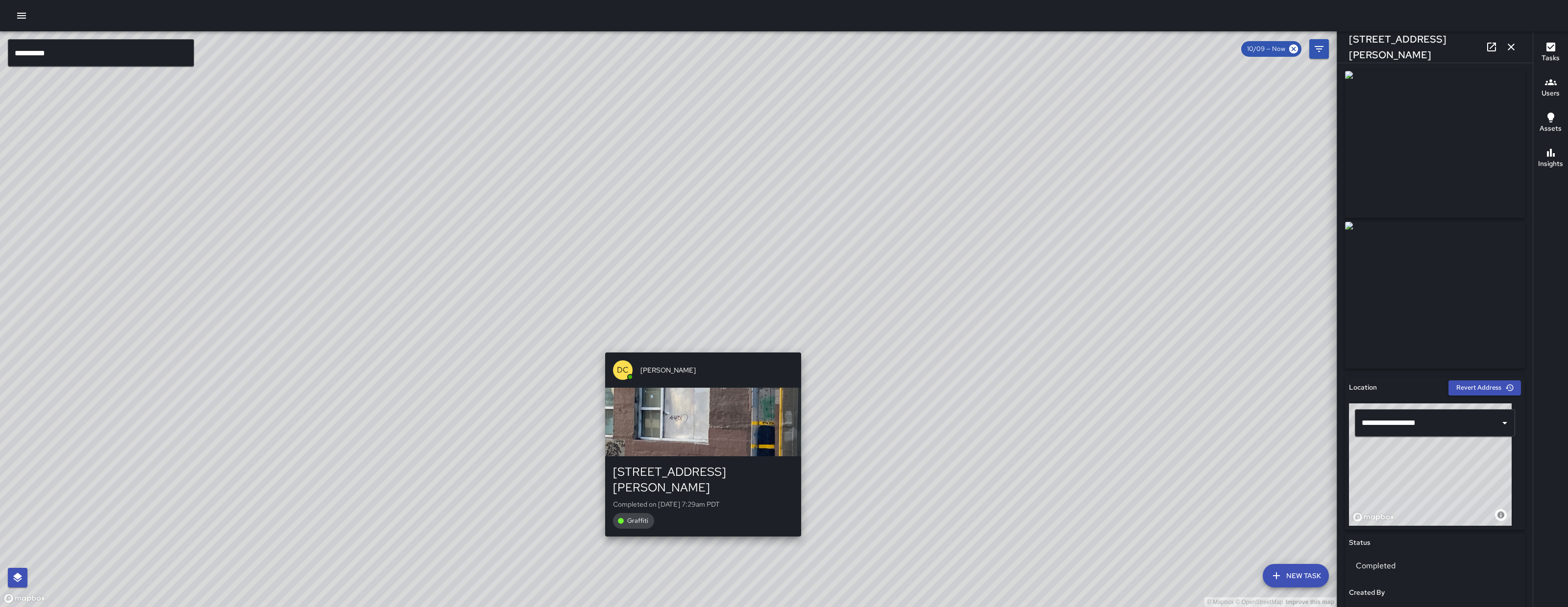
type input "**********"
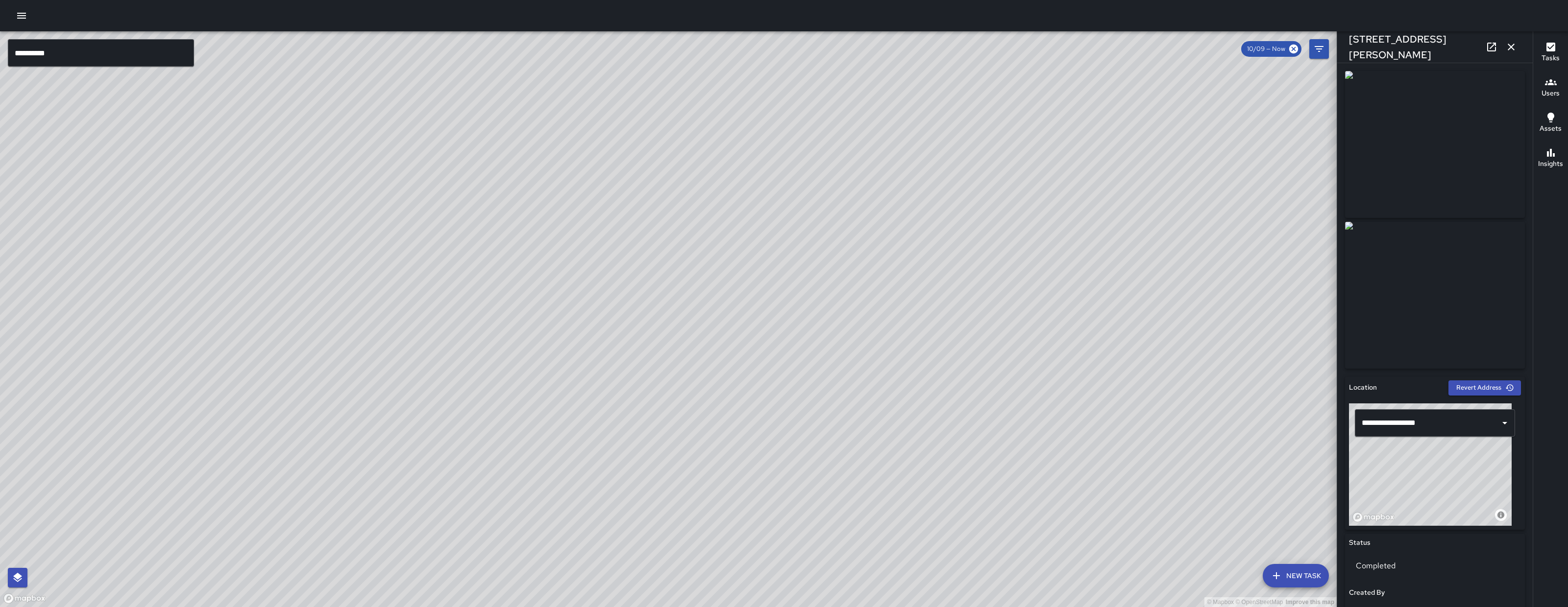
click at [1512, 46] on icon "button" at bounding box center [1511, 47] width 12 height 12
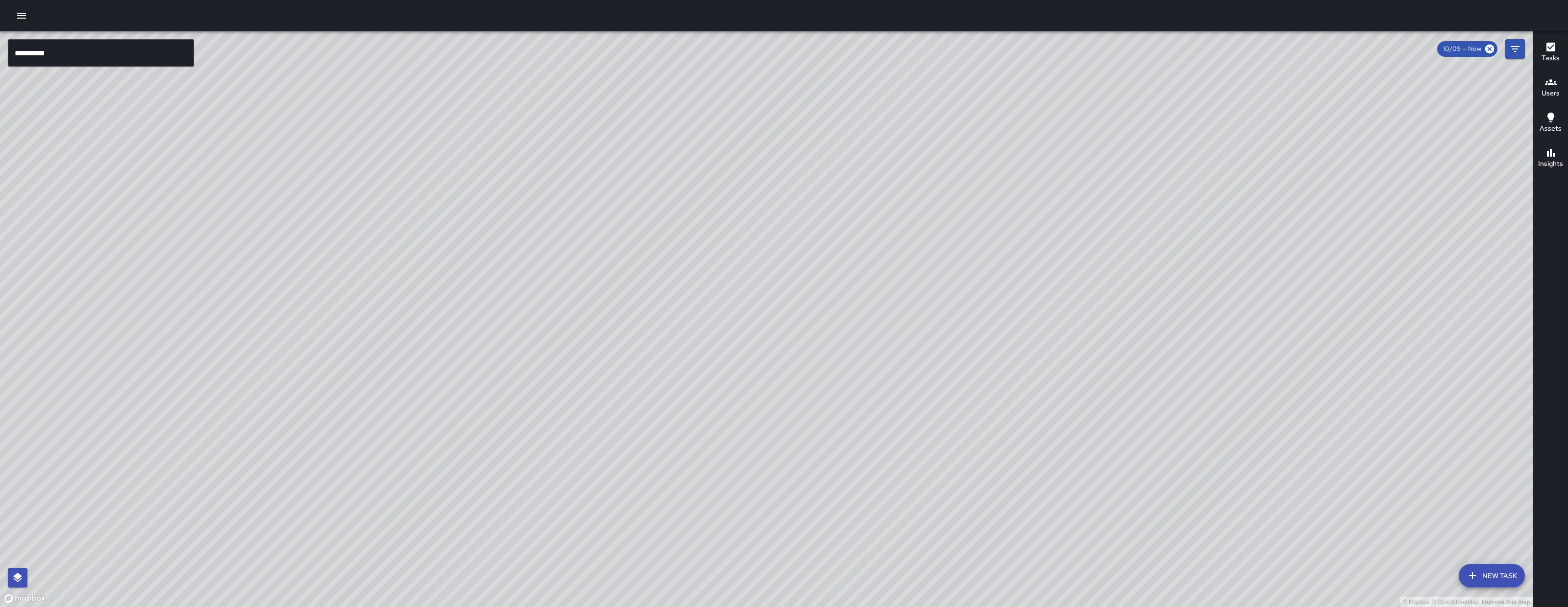
click at [1499, 573] on button "New Task" at bounding box center [1491, 575] width 66 height 24
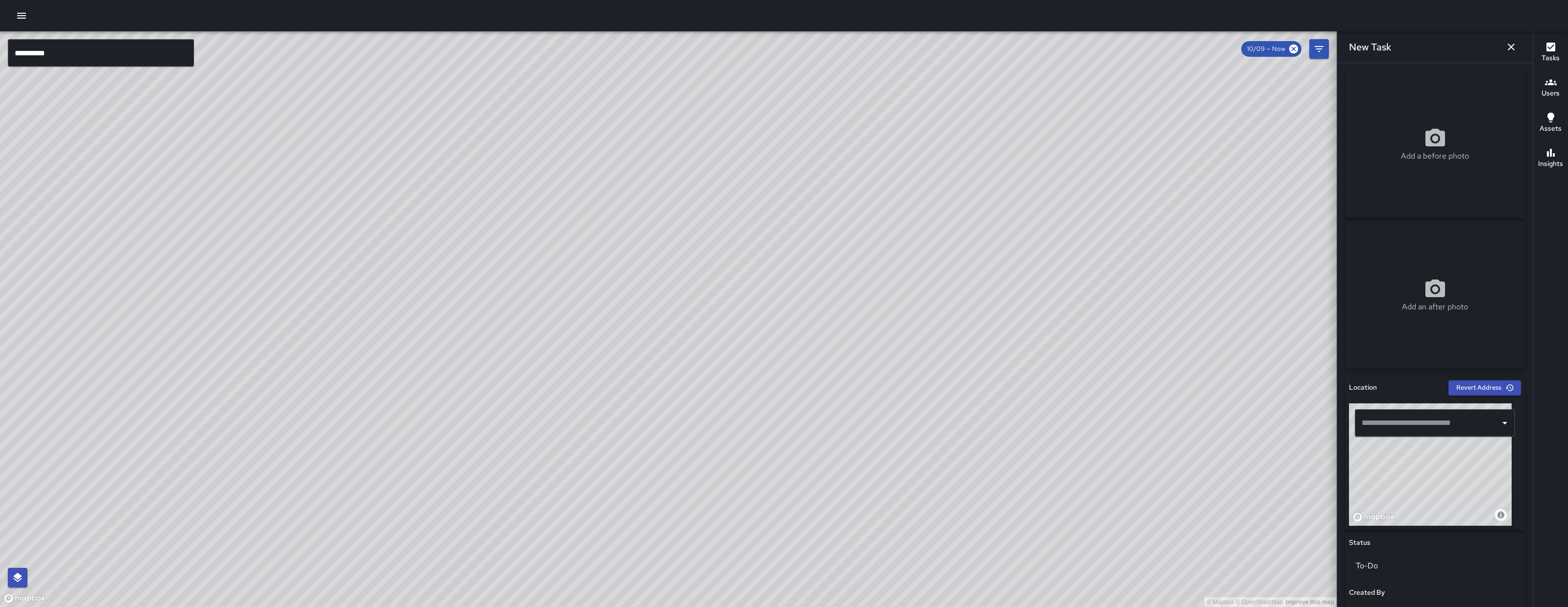
click at [1404, 147] on div "Add a before photo" at bounding box center [1435, 144] width 180 height 35
type input "**********"
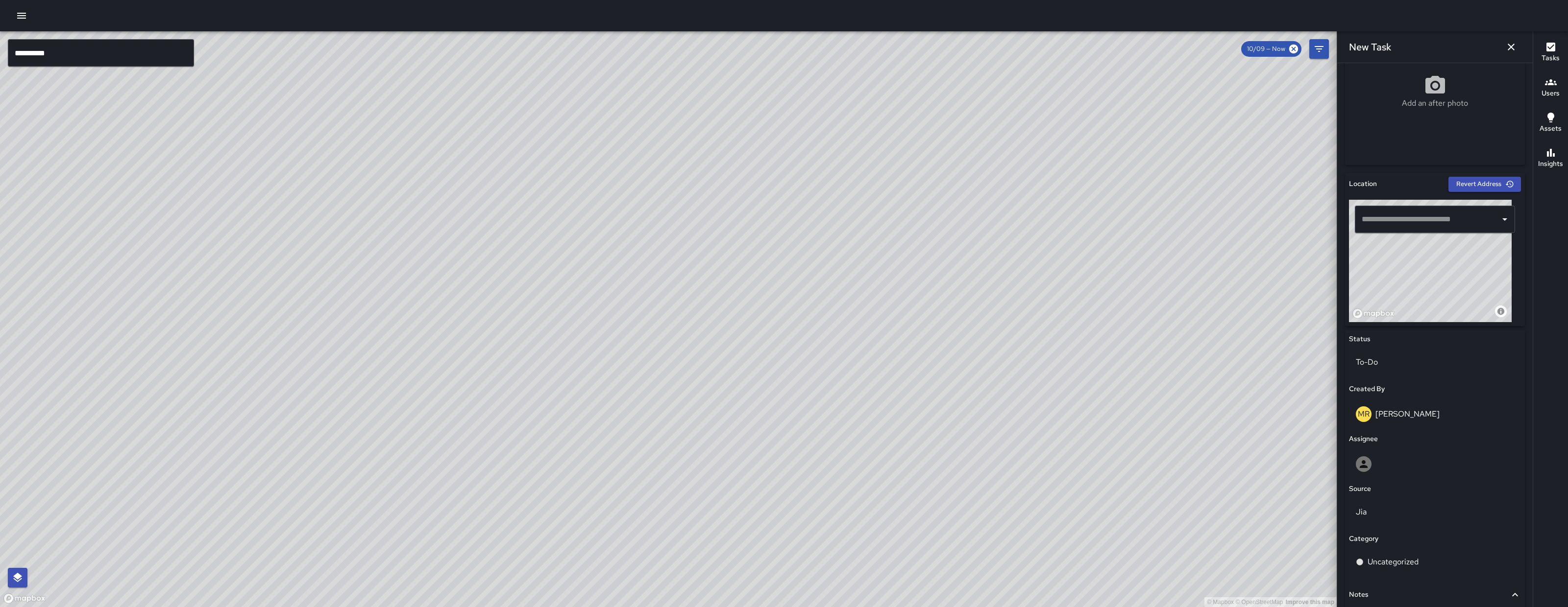
scroll to position [206, 0]
click at [1416, 220] on input "text" at bounding box center [1427, 217] width 137 height 19
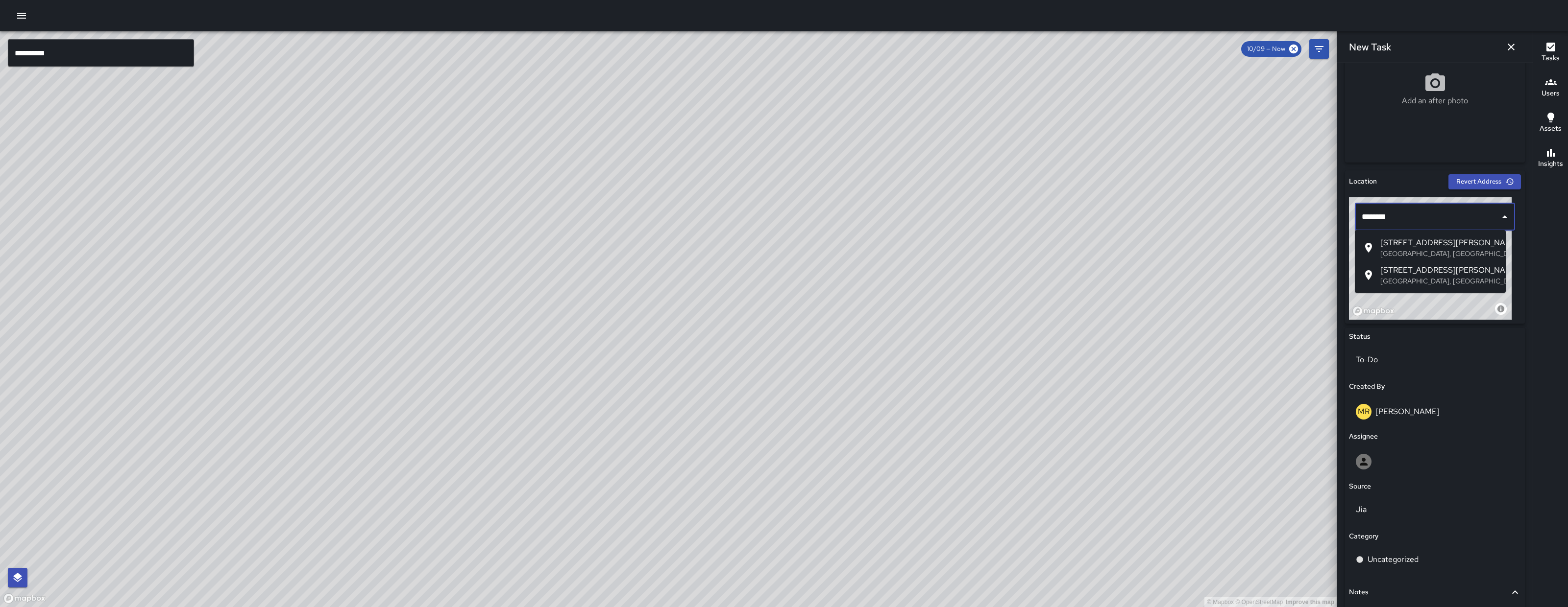
click at [1404, 245] on span "148 Harriet Street" at bounding box center [1439, 243] width 117 height 12
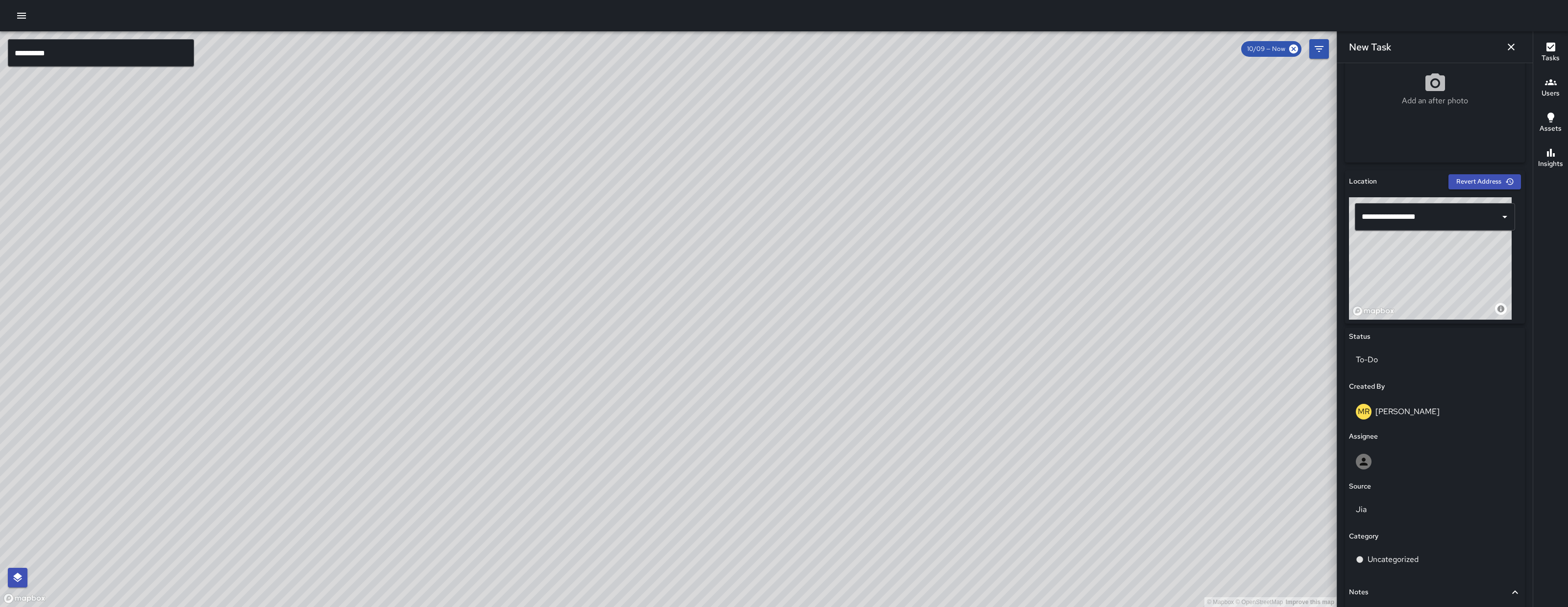
drag, startPoint x: 1431, startPoint y: 300, endPoint x: 1440, endPoint y: 294, distance: 10.8
click at [1440, 294] on div "© Mapbox © OpenStreetMap Improve this map" at bounding box center [1430, 258] width 163 height 122
drag, startPoint x: 1441, startPoint y: 291, endPoint x: 1435, endPoint y: 286, distance: 7.8
click at [1435, 286] on div "© Mapbox © OpenStreetMap Improve this map" at bounding box center [1430, 258] width 163 height 122
drag, startPoint x: 1435, startPoint y: 286, endPoint x: 1440, endPoint y: 293, distance: 8.6
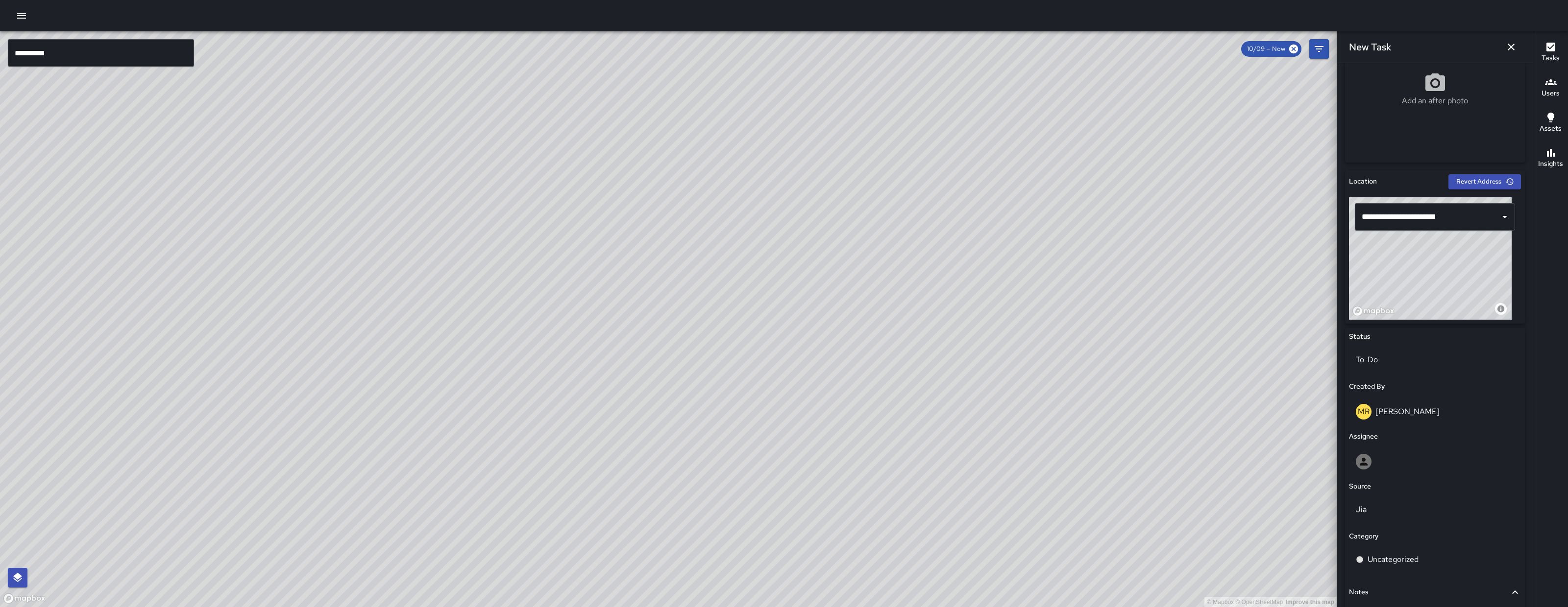
click at [1440, 293] on div "© Mapbox © OpenStreetMap Improve this map" at bounding box center [1430, 258] width 163 height 122
type input "**********"
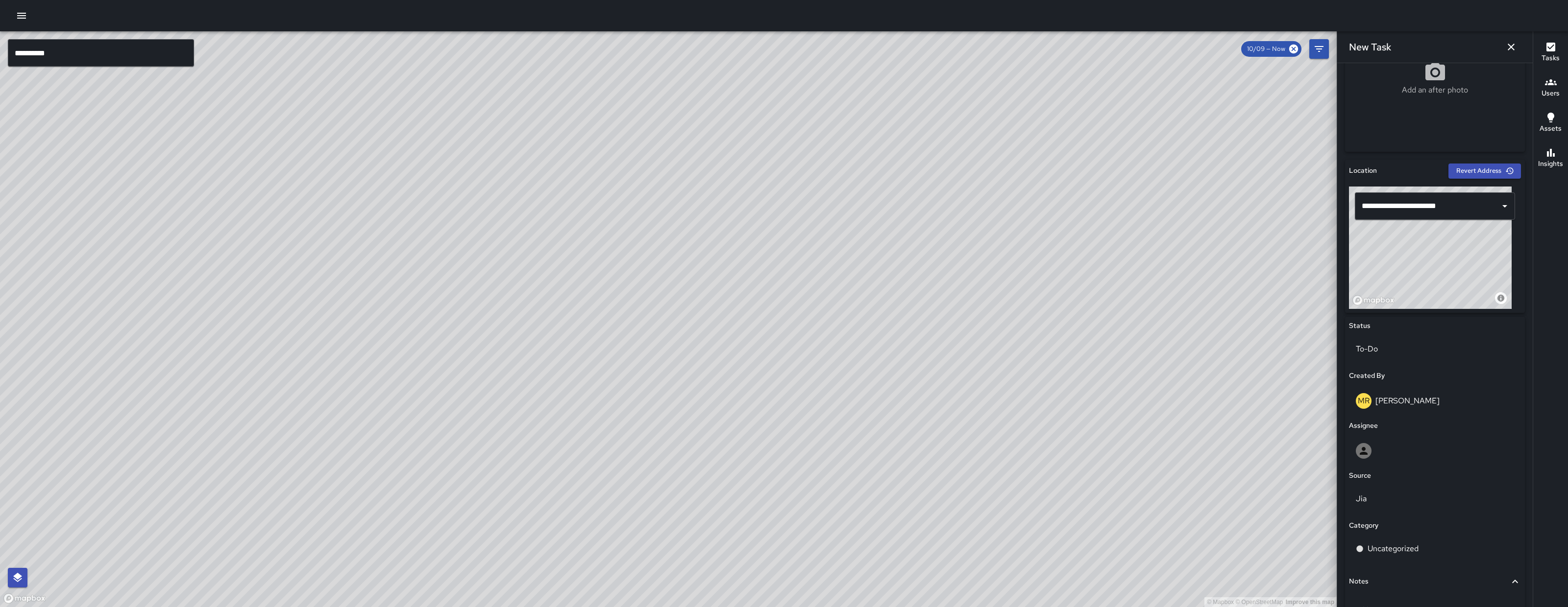
scroll to position [223, 0]
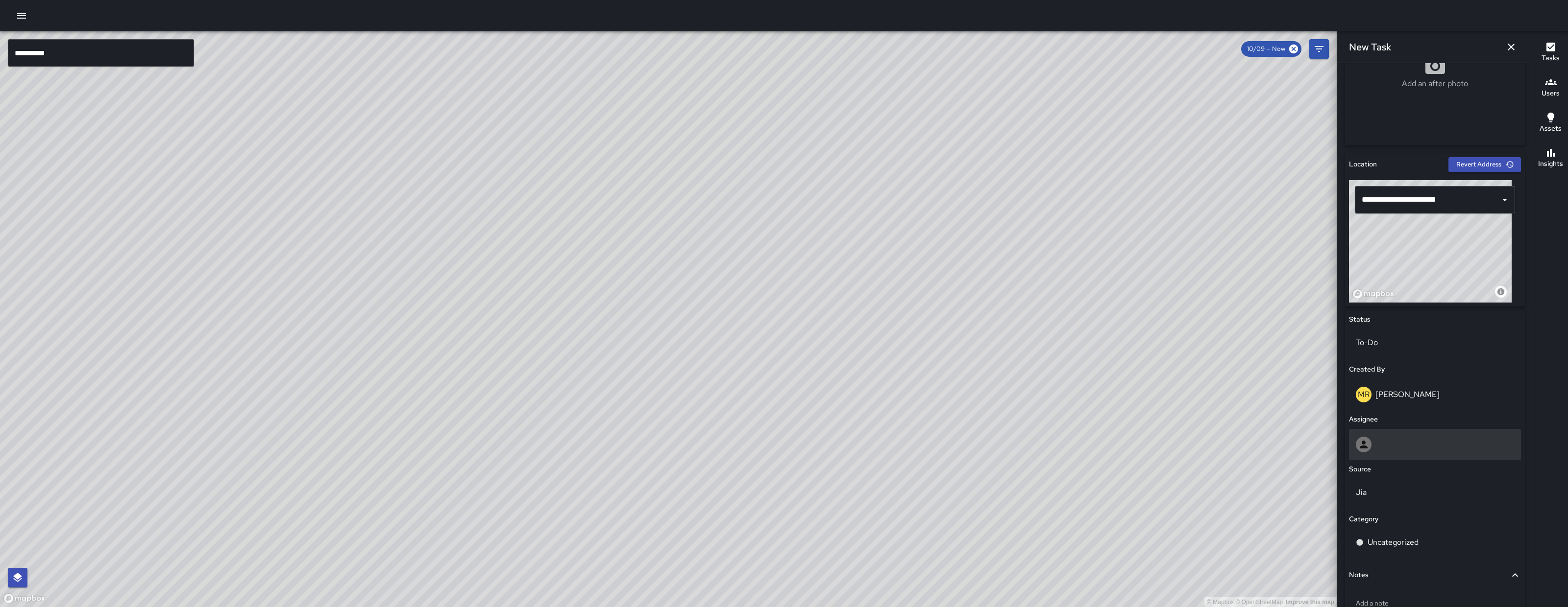
click at [1410, 437] on div at bounding box center [1435, 445] width 158 height 16
type input "****"
click at [1387, 496] on span "Dago Cervantes" at bounding box center [1431, 491] width 147 height 12
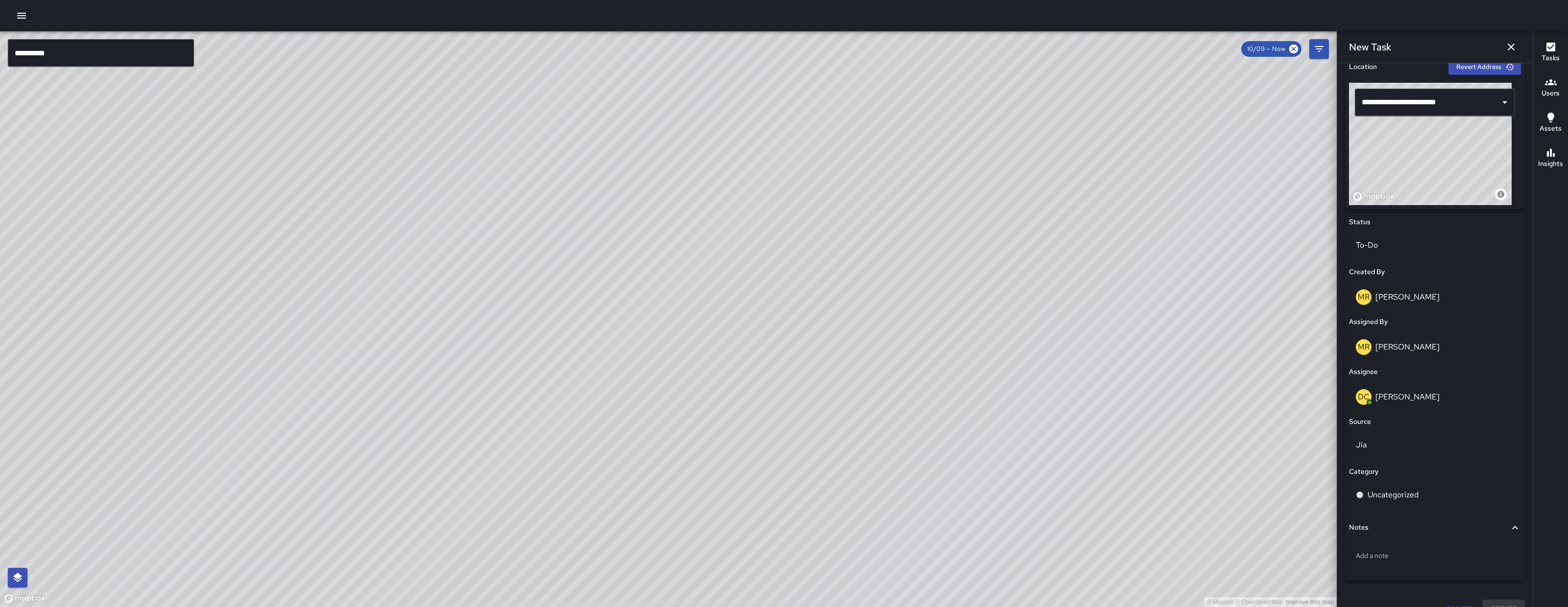
scroll to position [338, 0]
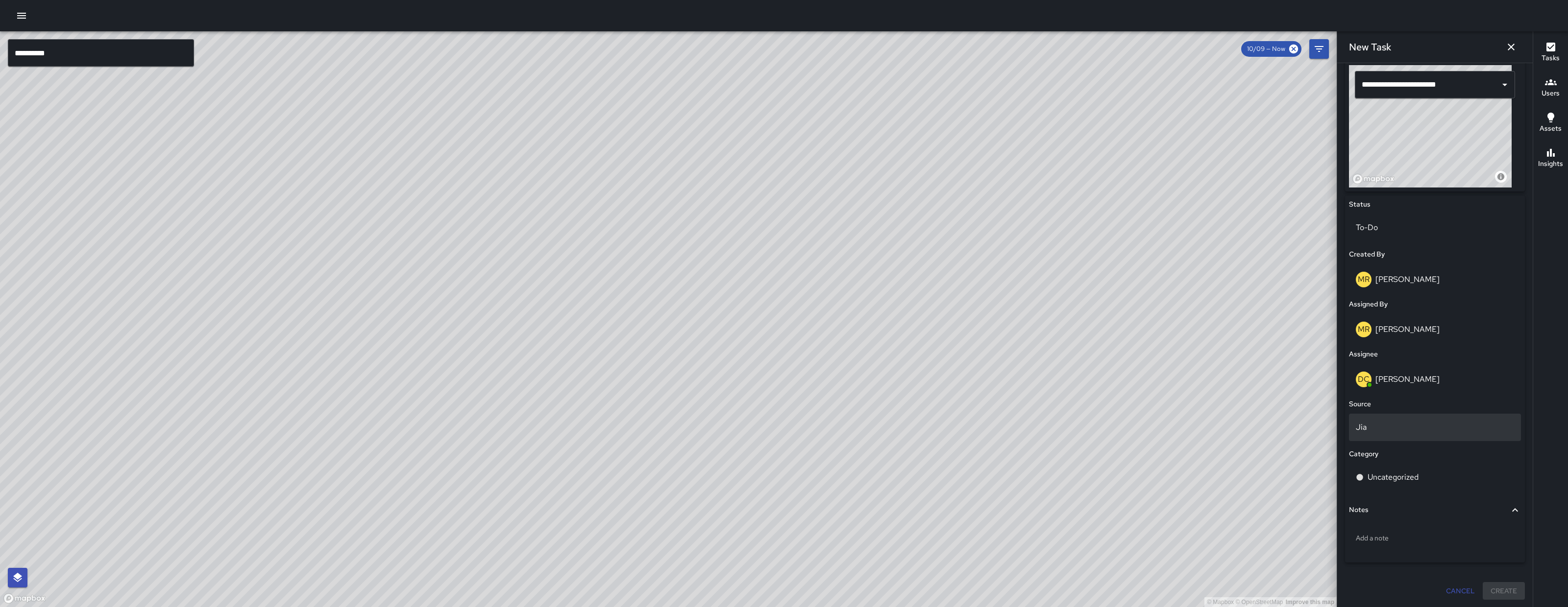
click at [1389, 432] on p "Jia" at bounding box center [1435, 427] width 158 height 12
click at [1389, 456] on li "311" at bounding box center [1430, 453] width 163 height 18
click at [1393, 472] on p "Uncategorized" at bounding box center [1393, 477] width 51 height 12
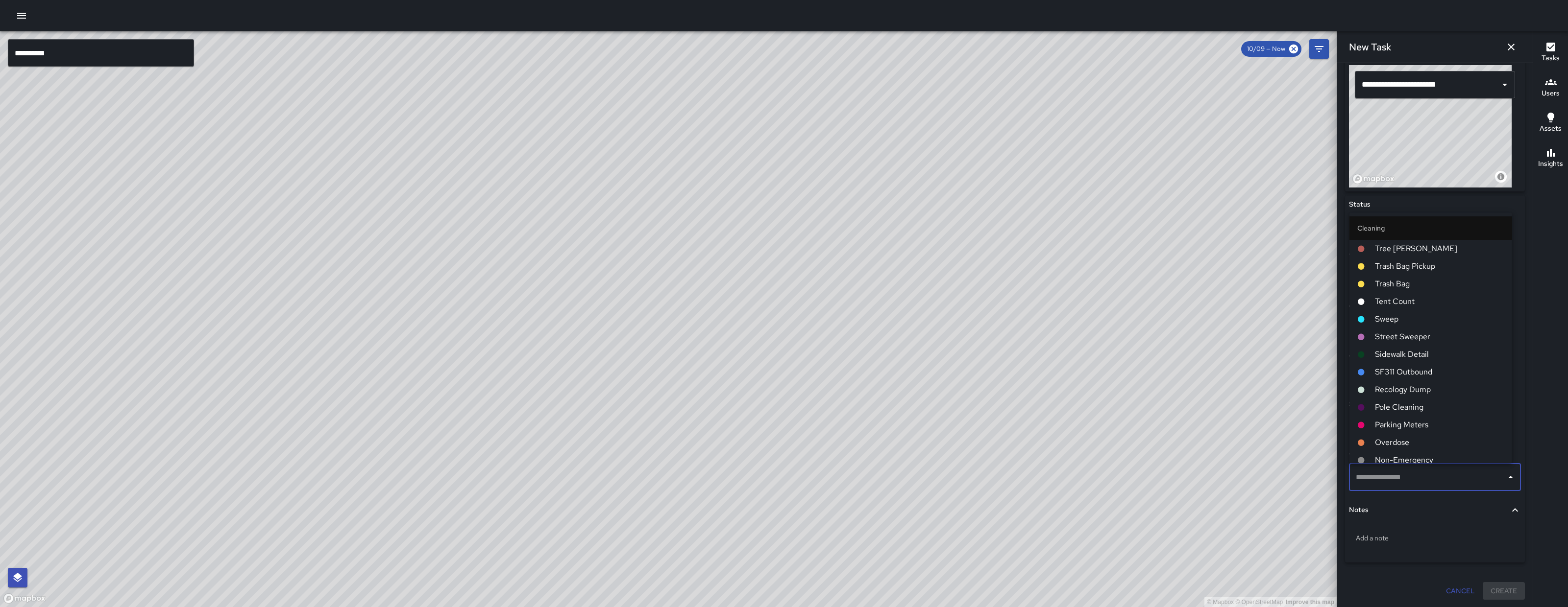
type input "*"
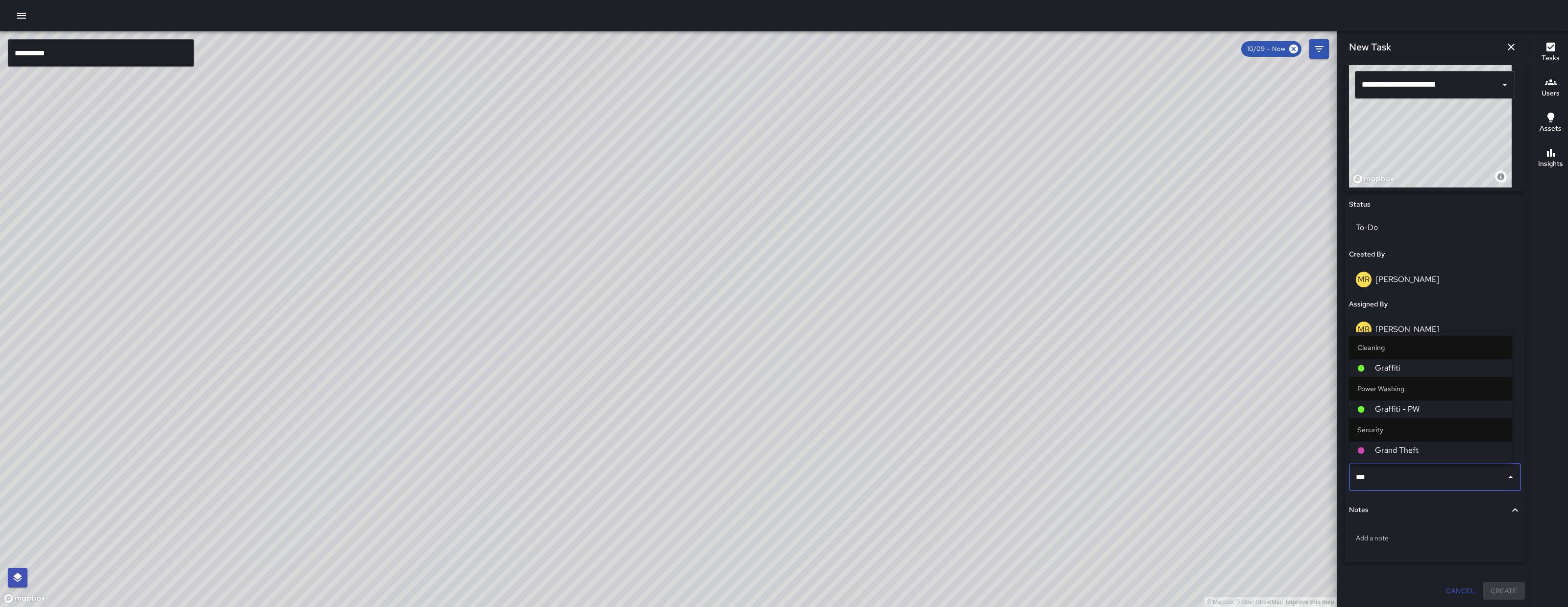
type input "****"
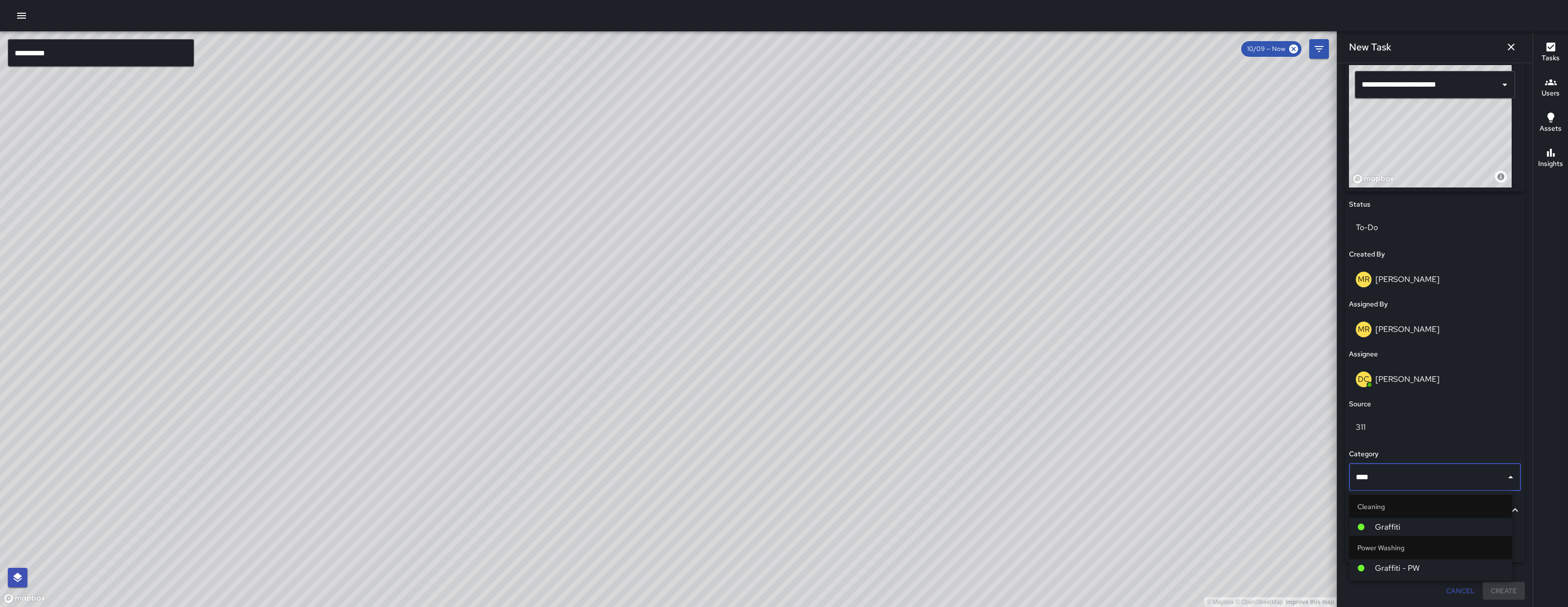
click at [1419, 530] on span "Graffiti" at bounding box center [1440, 527] width 130 height 12
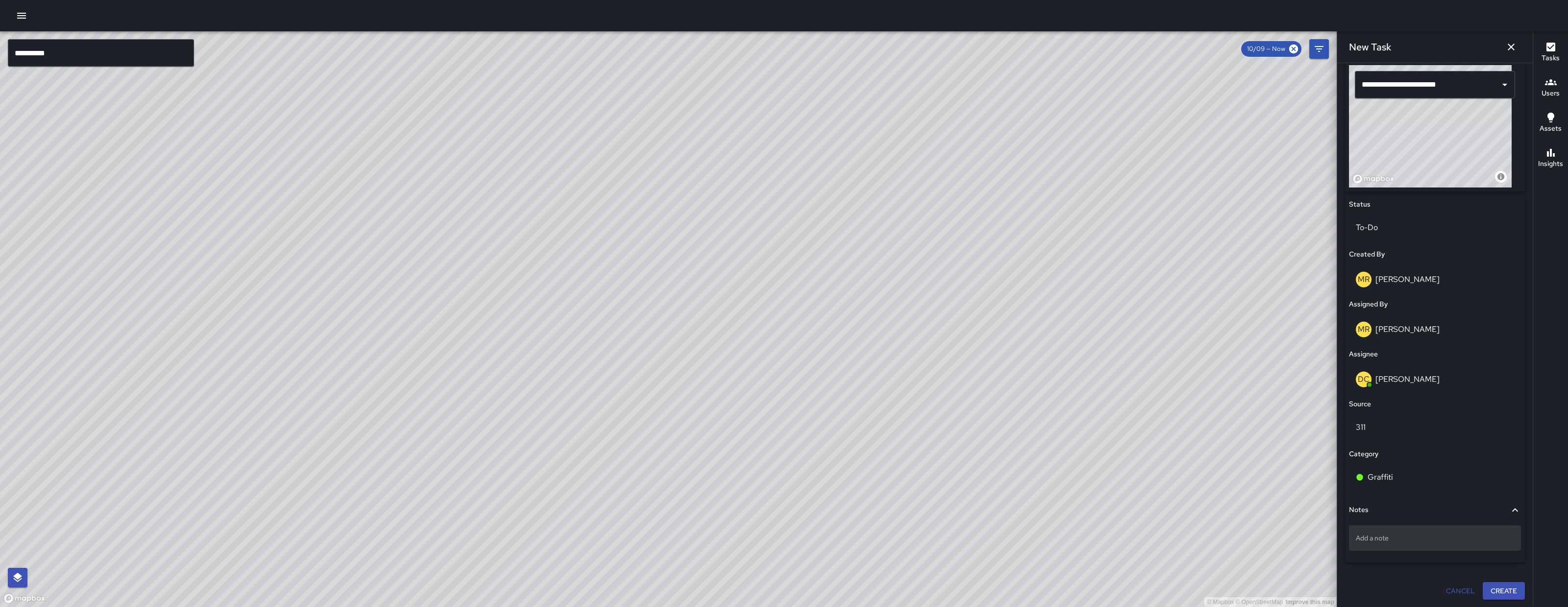
click at [1415, 539] on p "Add a note" at bounding box center [1435, 538] width 158 height 10
type textarea "**********"
click at [1421, 538] on p "big tagged on the garaage" at bounding box center [1435, 538] width 158 height 10
type textarea "**********"
click at [1508, 591] on button "Create" at bounding box center [1503, 592] width 42 height 18
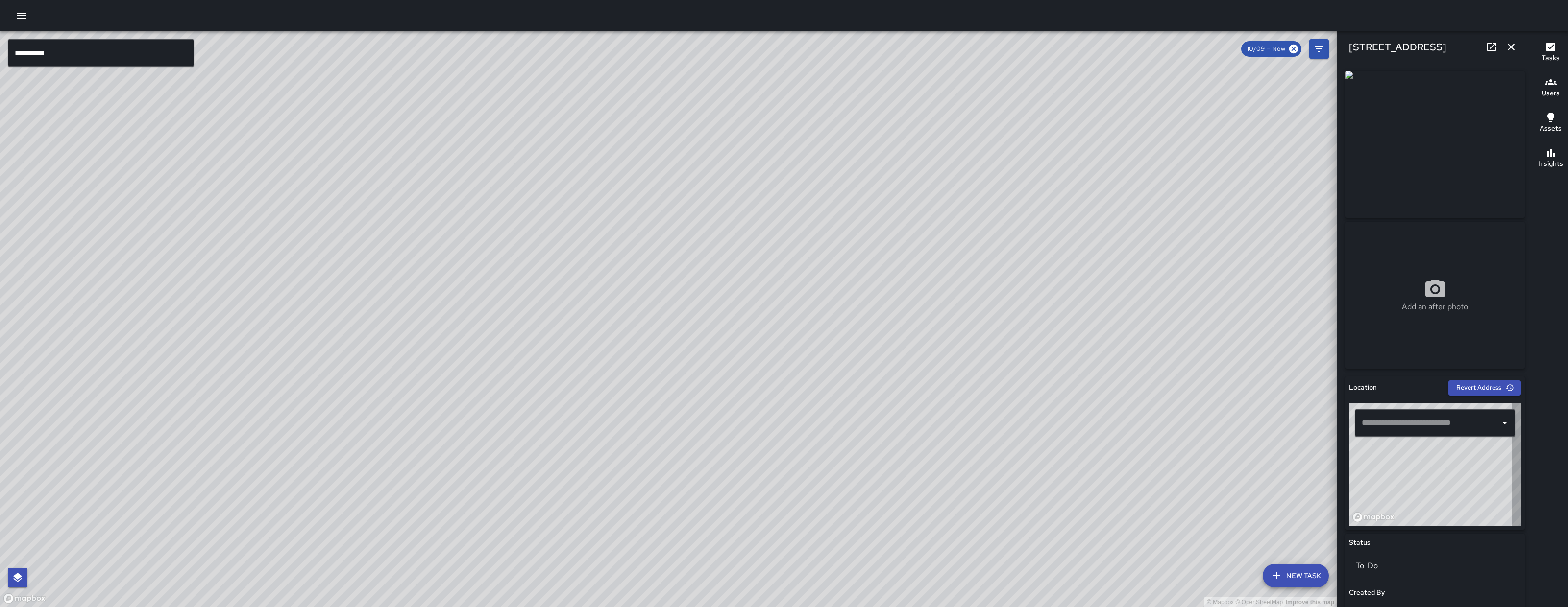
type input "**********"
click at [1511, 47] on icon "button" at bounding box center [1511, 47] width 12 height 12
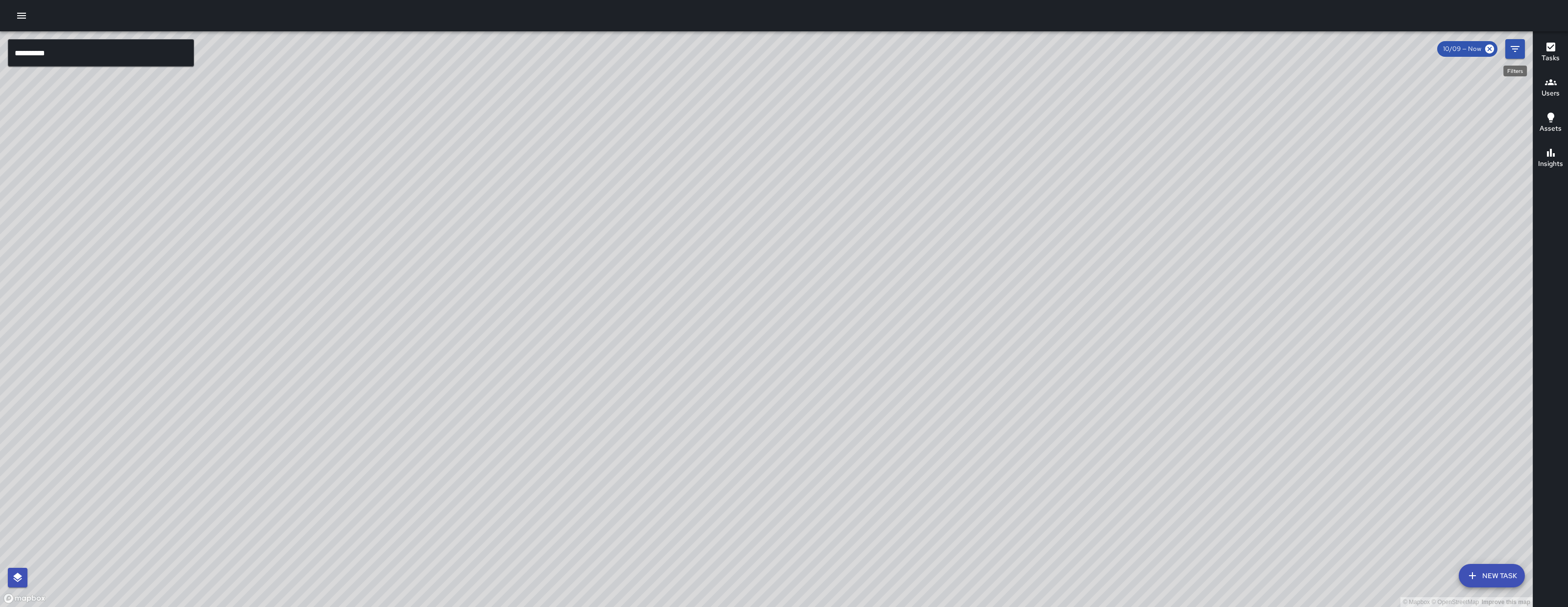
click at [1514, 54] on icon "Filters" at bounding box center [1514, 49] width 12 height 12
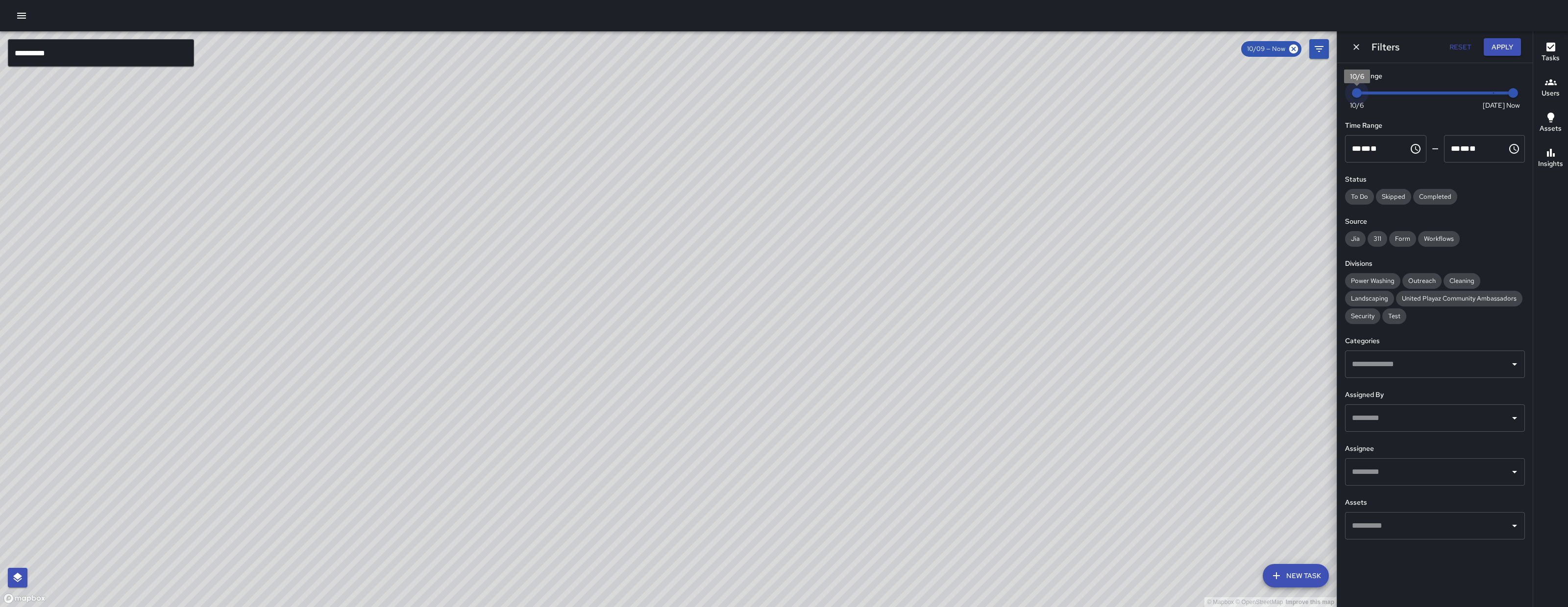
drag, startPoint x: 1416, startPoint y: 90, endPoint x: 1034, endPoint y: 147, distance: 386.2
click at [1315, 91] on div "**********" at bounding box center [784, 319] width 1568 height 576
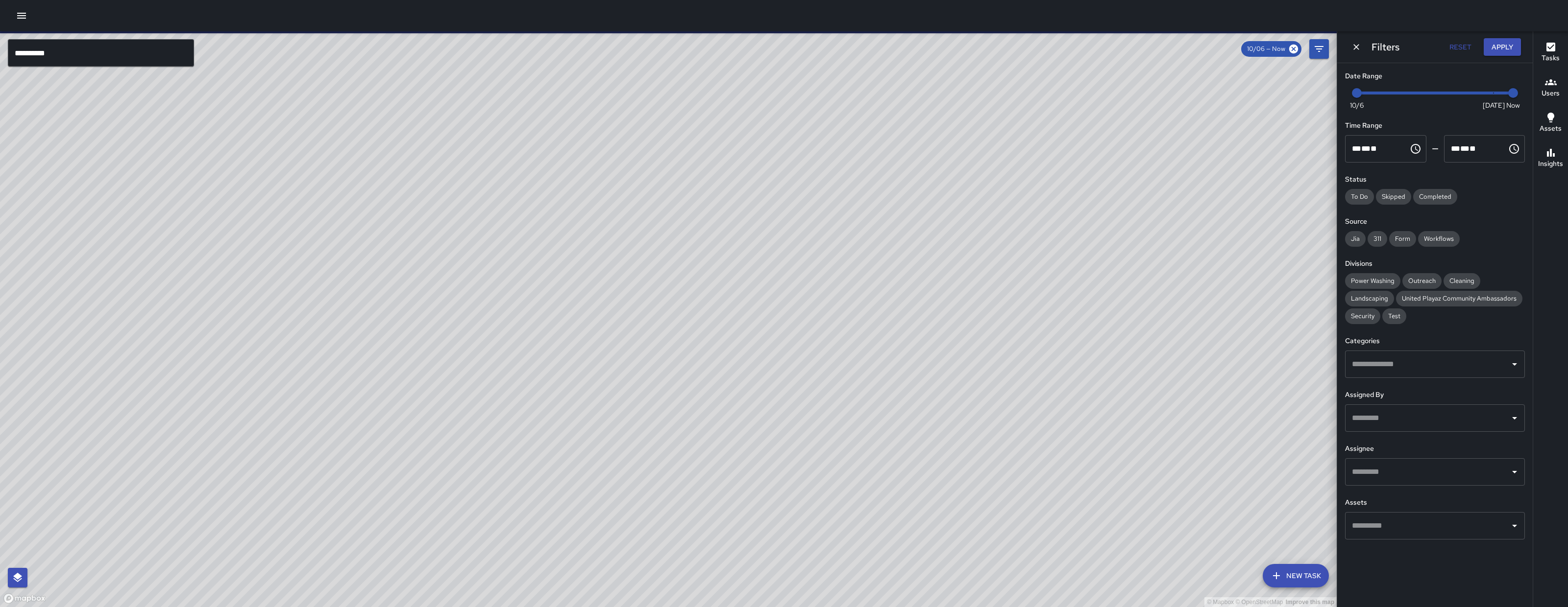
drag, startPoint x: 650, startPoint y: 187, endPoint x: 539, endPoint y: 283, distance: 146.8
click at [540, 284] on div "© Mapbox © OpenStreetMap Improve this map" at bounding box center [668, 319] width 1337 height 576
drag, startPoint x: 603, startPoint y: 241, endPoint x: 534, endPoint y: 288, distance: 83.5
click at [522, 302] on div "© Mapbox © OpenStreetMap Improve this map" at bounding box center [668, 319] width 1337 height 576
type input "*"
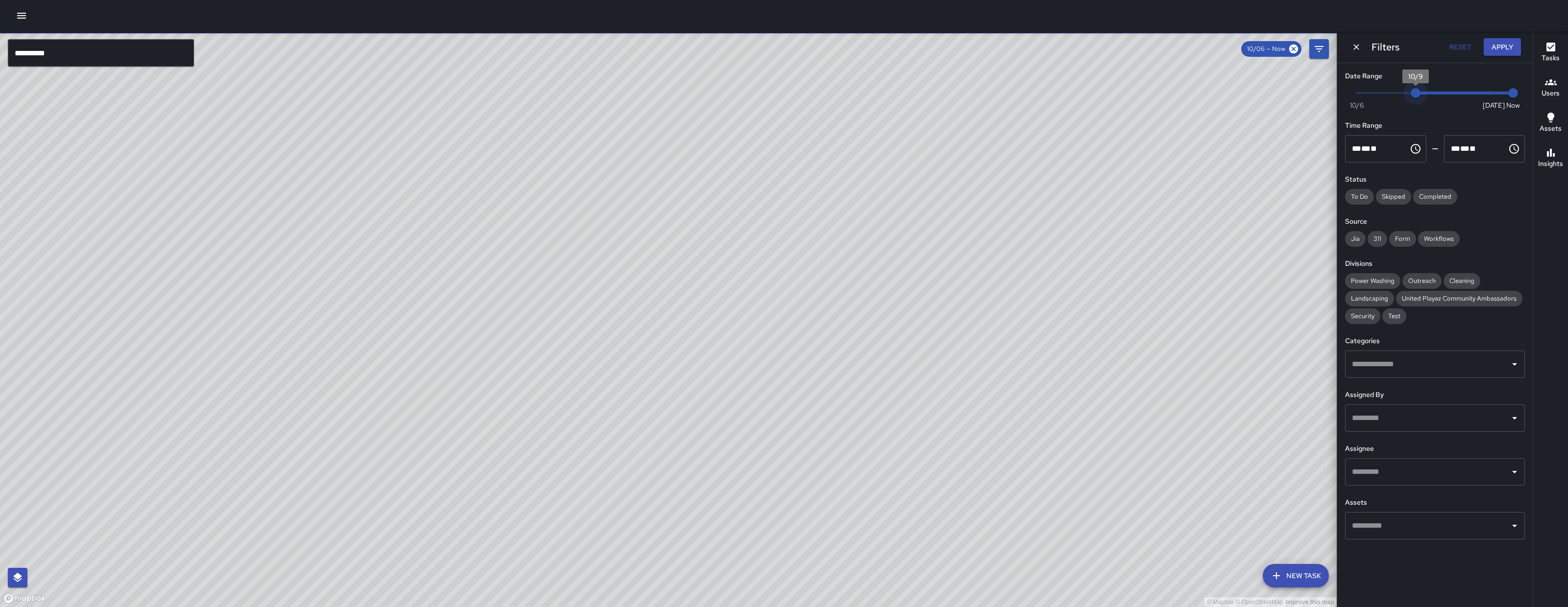
drag, startPoint x: 1363, startPoint y: 88, endPoint x: 1510, endPoint y: 71, distance: 148.0
click at [1510, 71] on div "Date Range Now Today 10/6 10/9 10:12 am" at bounding box center [1435, 90] width 180 height 38
click at [1510, 44] on button "Apply" at bounding box center [1502, 47] width 37 height 18
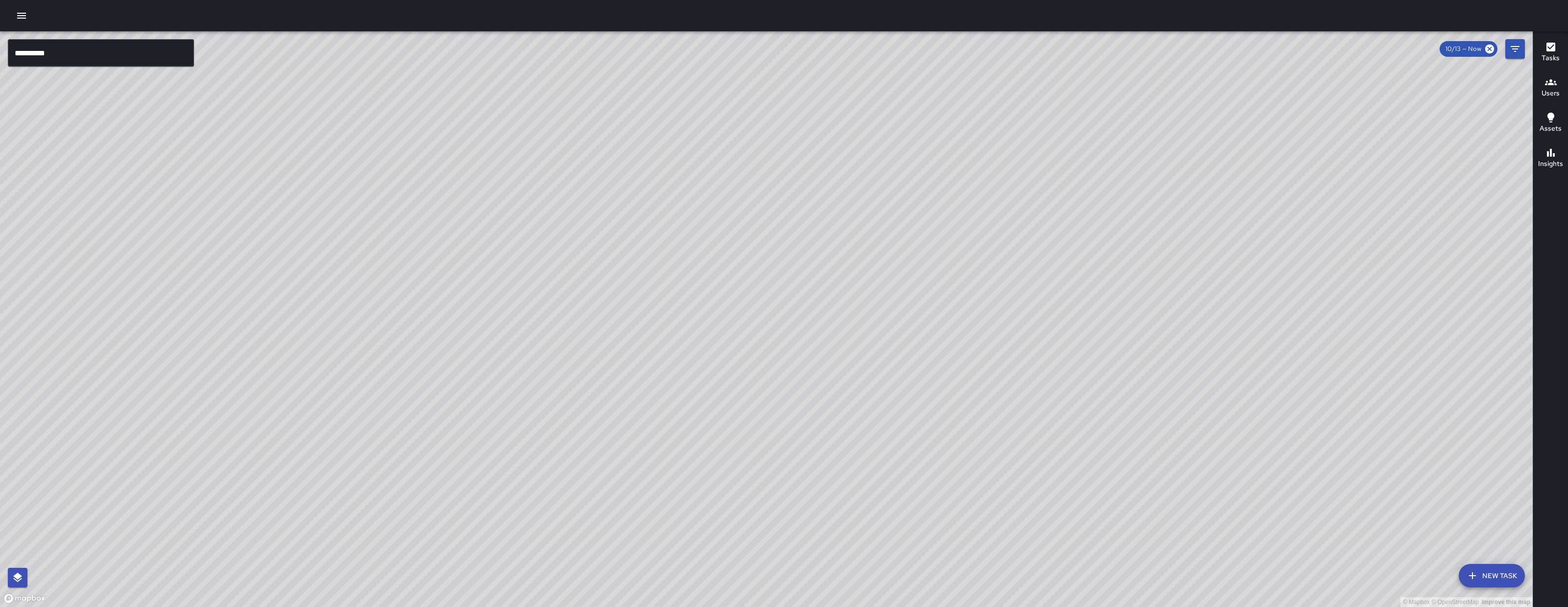
drag, startPoint x: 924, startPoint y: 446, endPoint x: 609, endPoint y: 304, distance: 345.5
click at [734, 338] on div "© Mapbox © OpenStreetMap Improve this map" at bounding box center [766, 319] width 1533 height 576
click at [1489, 583] on button "New Task" at bounding box center [1491, 575] width 66 height 24
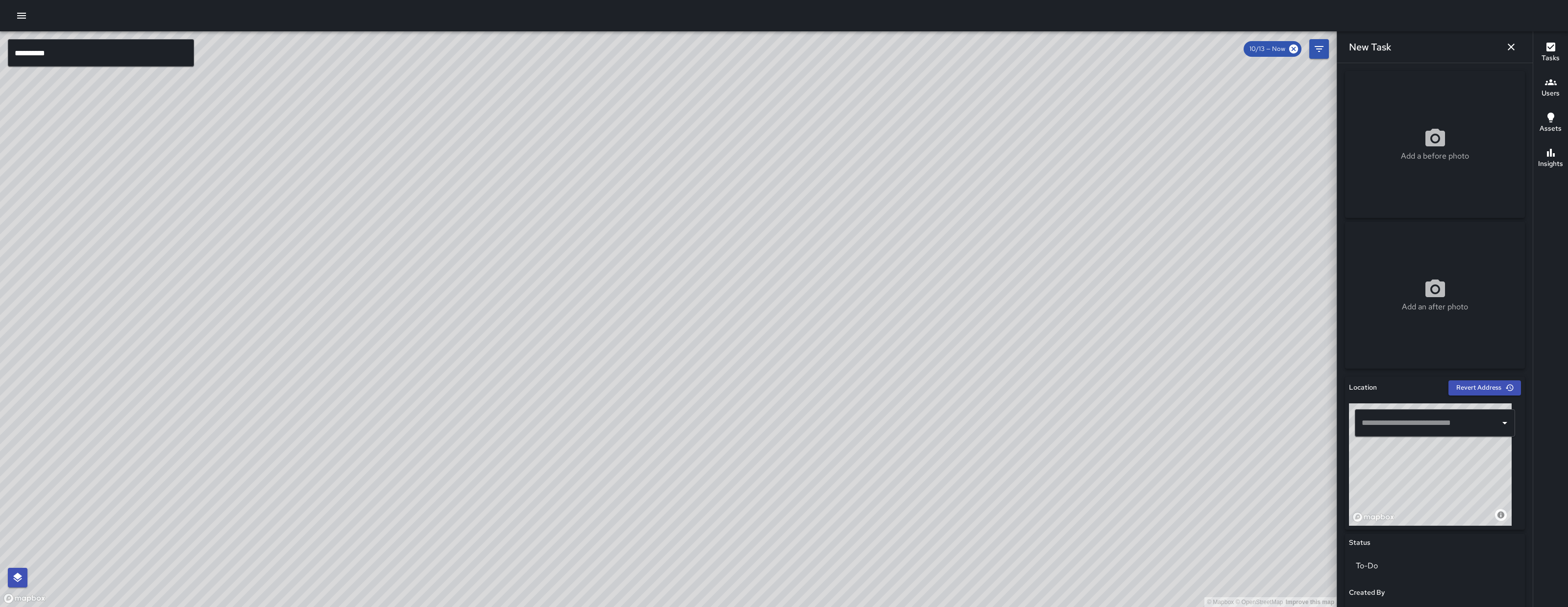
click at [1426, 144] on icon at bounding box center [1435, 137] width 19 height 18
type input "**********"
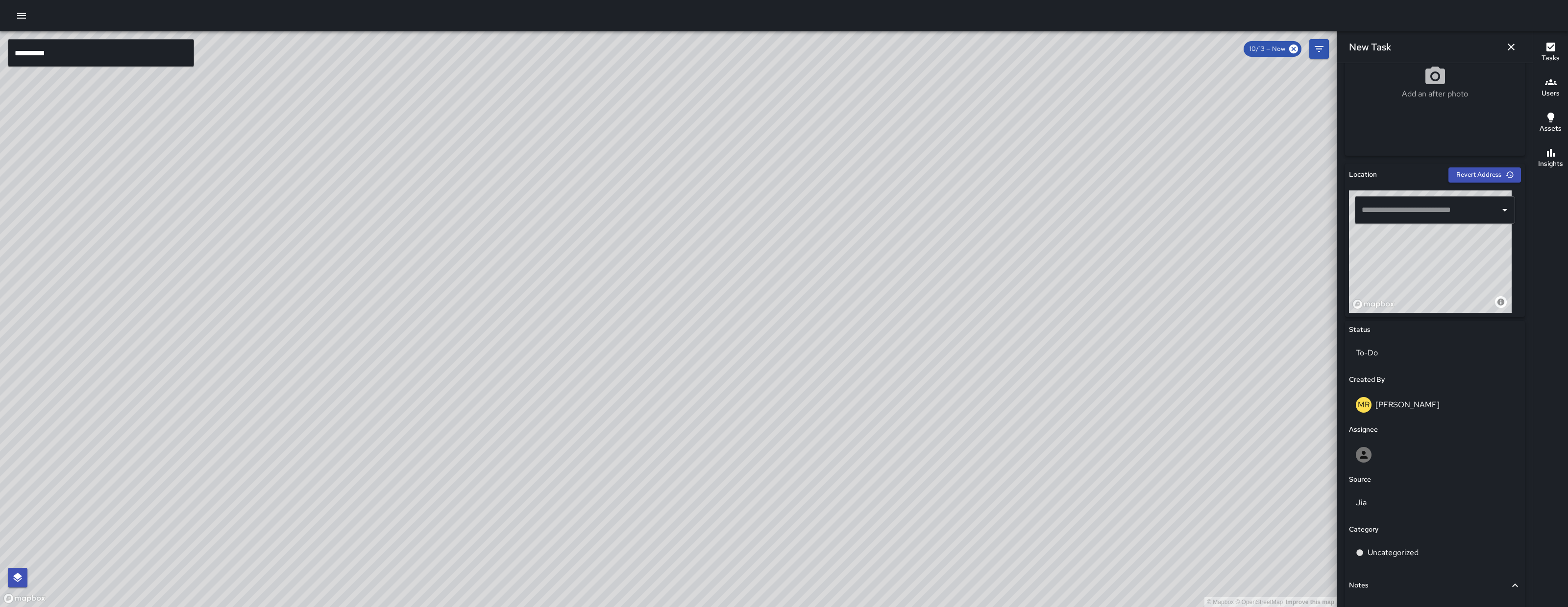
drag, startPoint x: 1464, startPoint y: 292, endPoint x: 1429, endPoint y: 338, distance: 57.8
click at [1429, 341] on div "Location Revert Address © Mapbox © OpenStreetMap Improve this map ​ Status To-D…" at bounding box center [1435, 406] width 180 height 486
drag, startPoint x: 1451, startPoint y: 285, endPoint x: 1418, endPoint y: 255, distance: 44.6
click at [1418, 255] on div "© Mapbox © OpenStreetMap Improve this map" at bounding box center [1430, 251] width 163 height 122
click at [1407, 265] on div "© Mapbox © OpenStreetMap Improve this map" at bounding box center [1430, 251] width 163 height 122
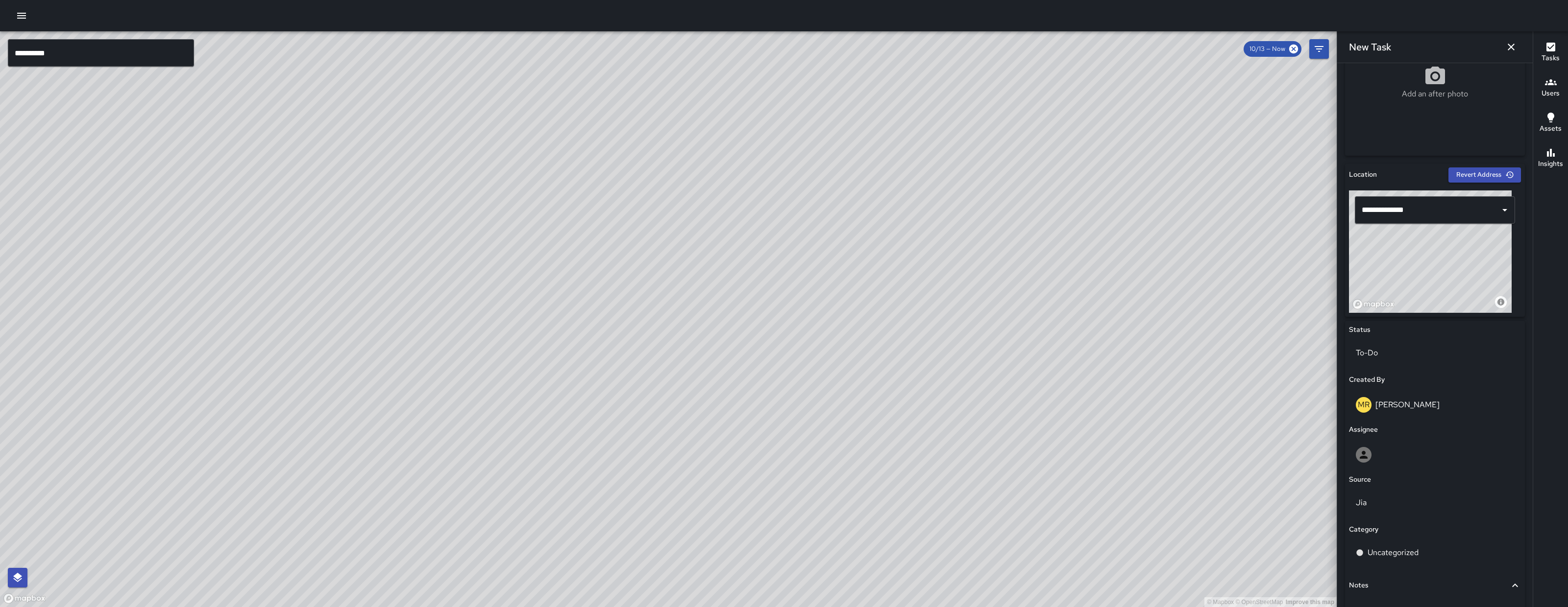
drag, startPoint x: 1413, startPoint y: 274, endPoint x: 1417, endPoint y: 285, distance: 11.7
click at [1417, 285] on div "© Mapbox © OpenStreetMap Improve this map" at bounding box center [1430, 251] width 163 height 122
type input "**********"
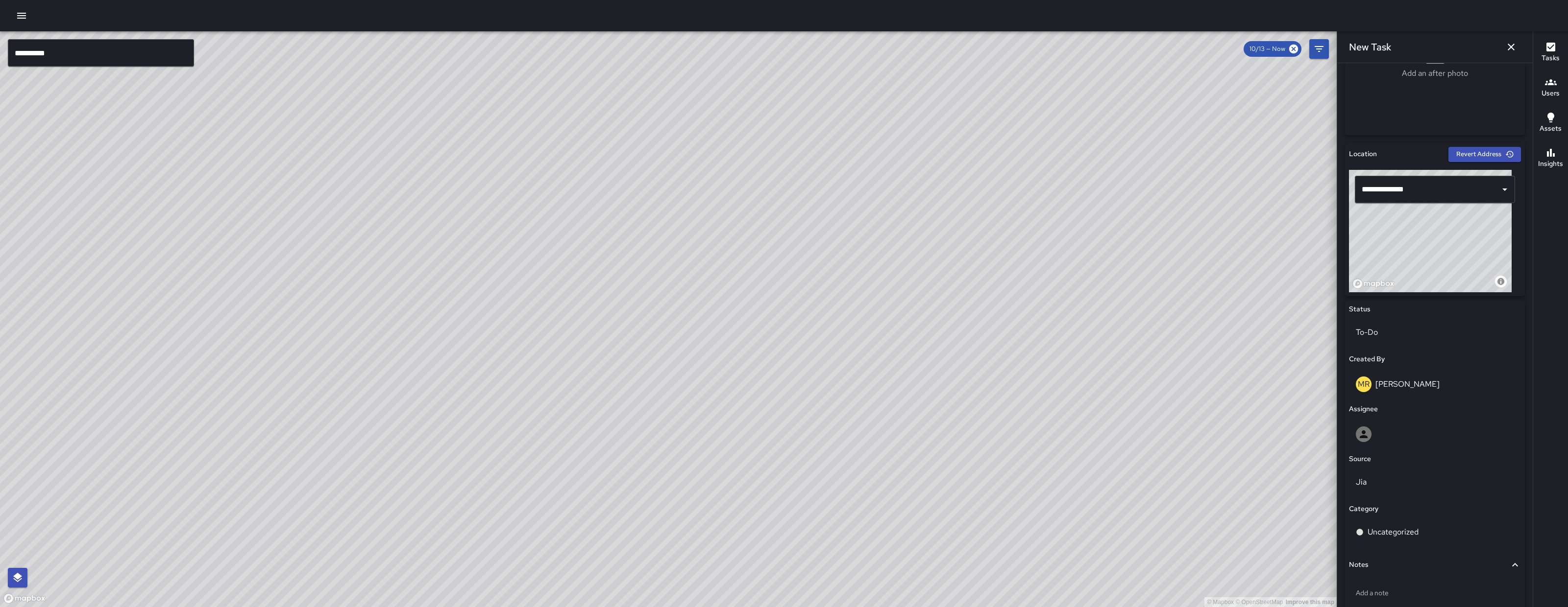
scroll to position [262, 0]
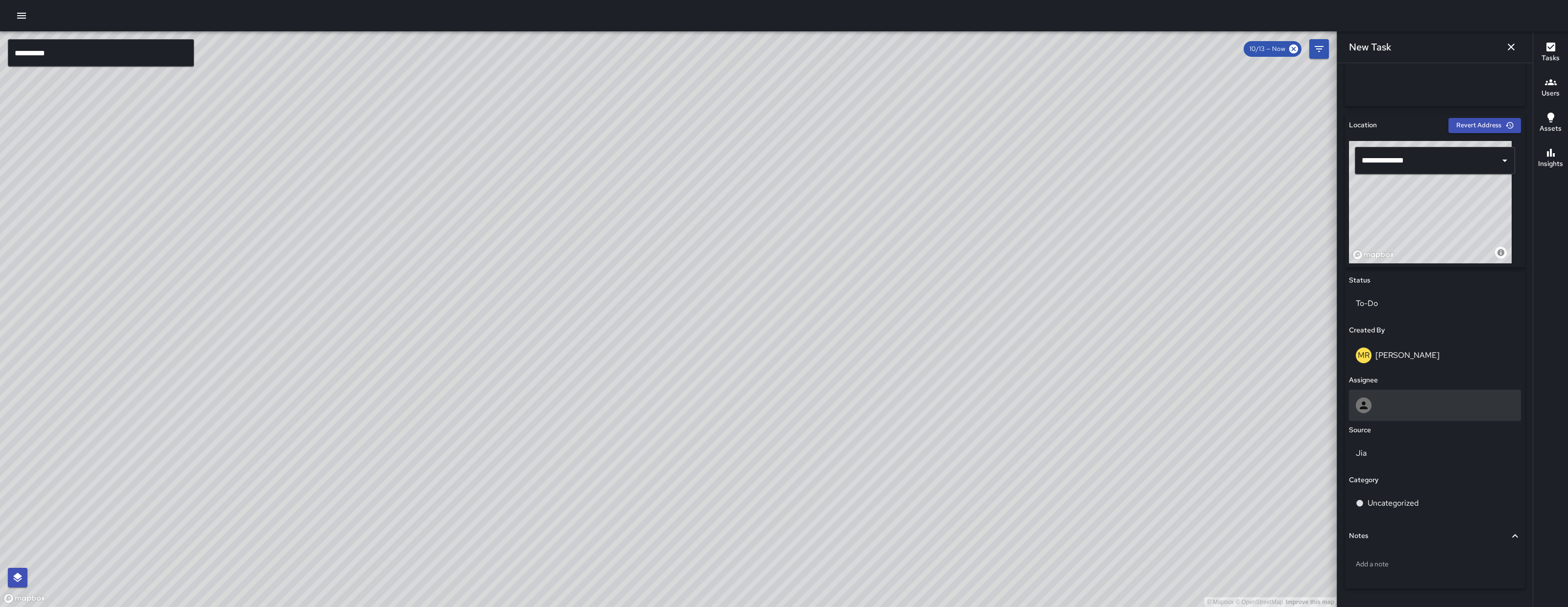
click at [1376, 411] on div at bounding box center [1435, 406] width 158 height 16
type input "****"
click at [1404, 463] on ul "Ambassador Dago Cervantes" at bounding box center [1430, 441] width 163 height 49
click at [1406, 455] on span "Dago Cervantes" at bounding box center [1431, 453] width 147 height 12
click at [1418, 498] on p "Jia" at bounding box center [1435, 503] width 158 height 12
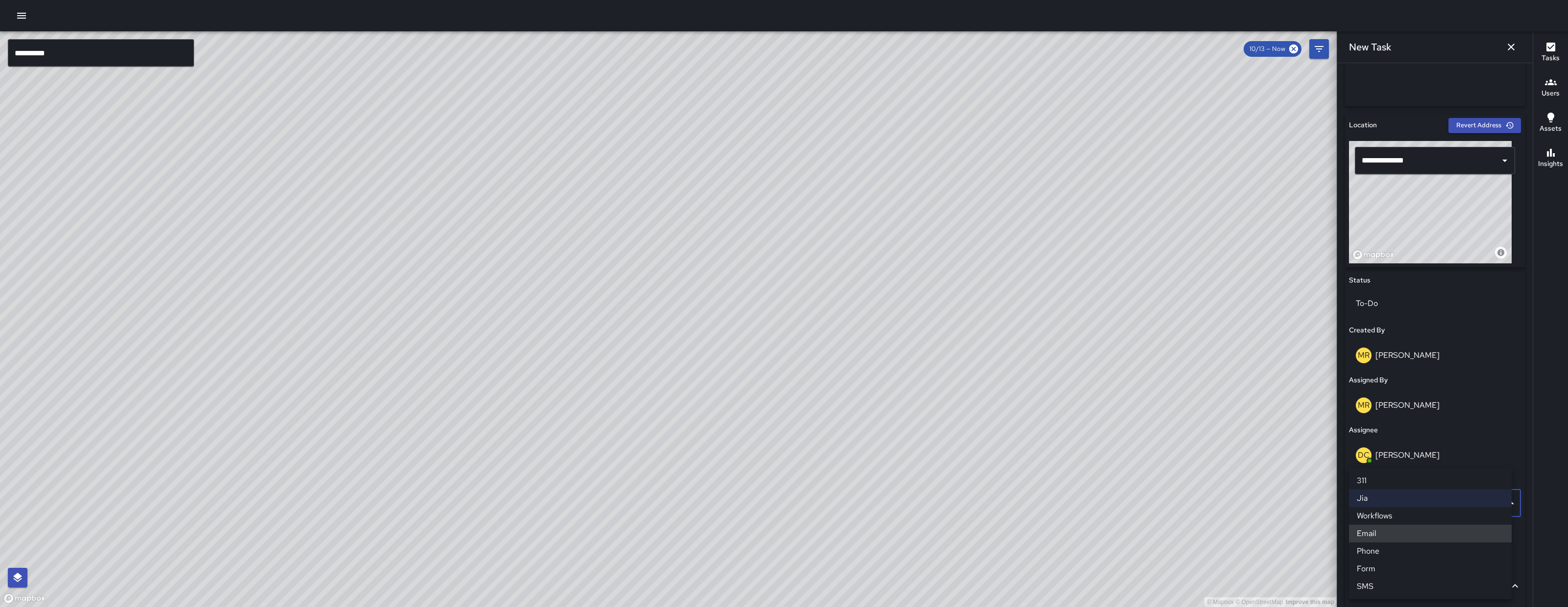
click at [1404, 535] on li "Email" at bounding box center [1430, 533] width 163 height 18
click at [1405, 544] on div "Uncategorized" at bounding box center [1435, 553] width 172 height 27
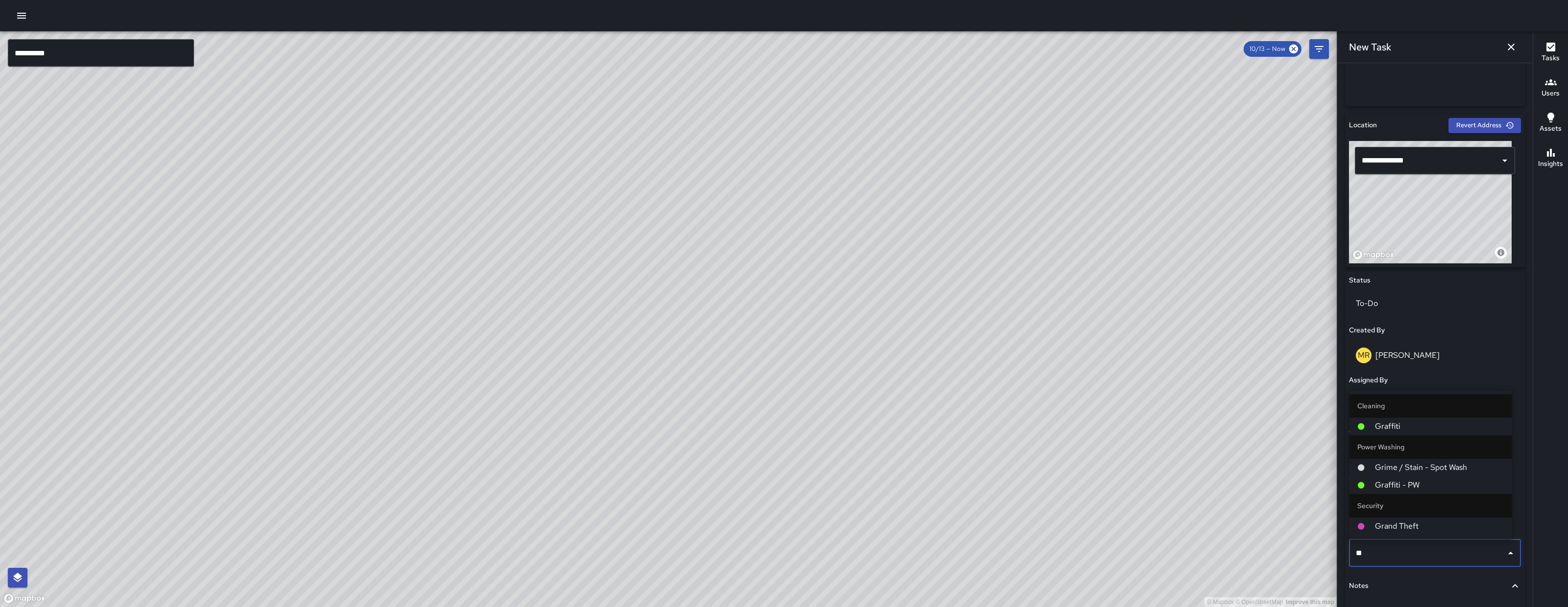
type input "***"
click at [1398, 446] on span "Graffiti" at bounding box center [1440, 443] width 130 height 12
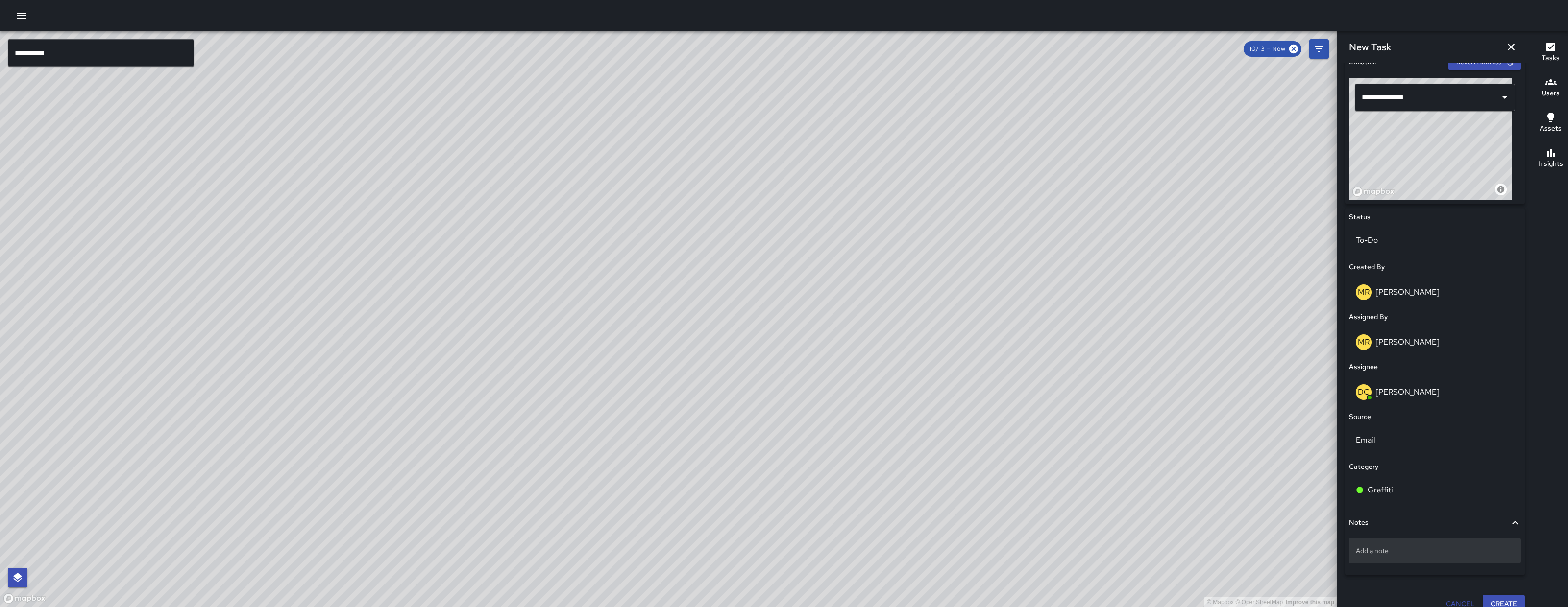
scroll to position [338, 0]
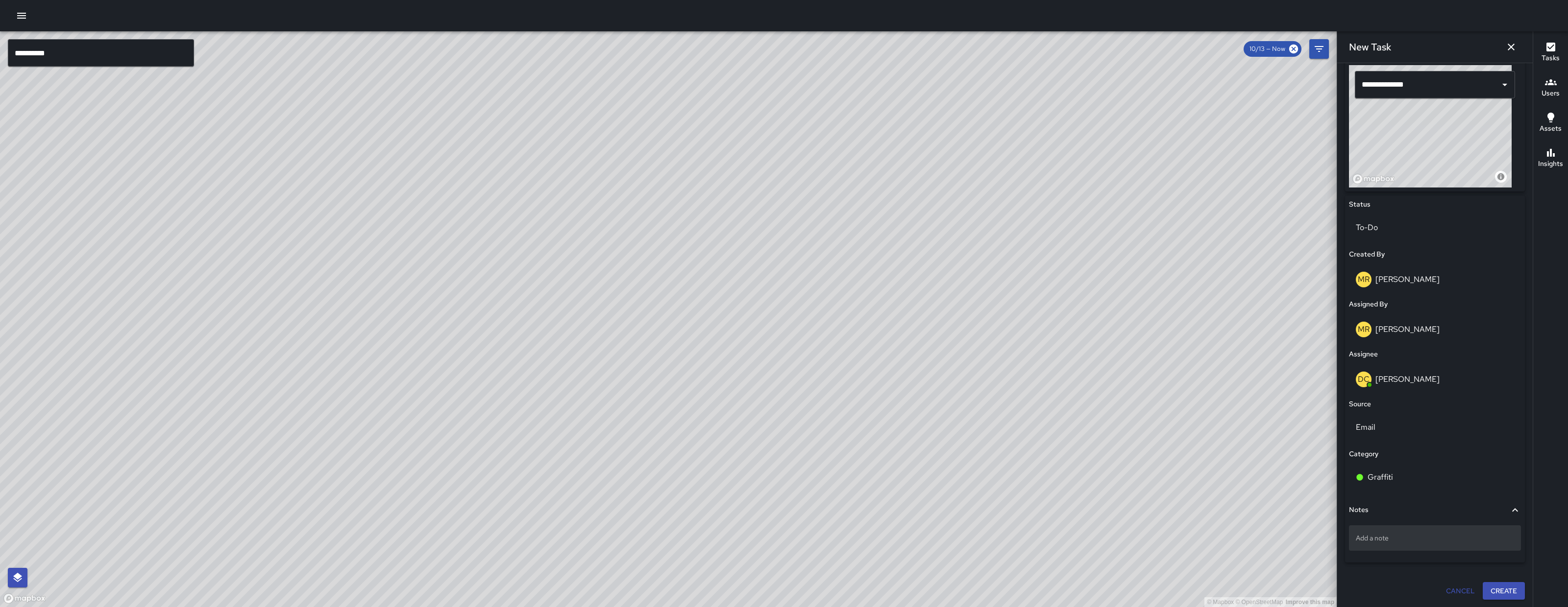
click at [1411, 546] on div "Add a note" at bounding box center [1435, 538] width 172 height 26
click at [1397, 540] on textarea "**********" at bounding box center [1430, 538] width 149 height 10
type textarea "**********"
click at [1446, 541] on textarea "**********" at bounding box center [1430, 538] width 149 height 10
click at [1504, 591] on button "Create" at bounding box center [1503, 592] width 42 height 18
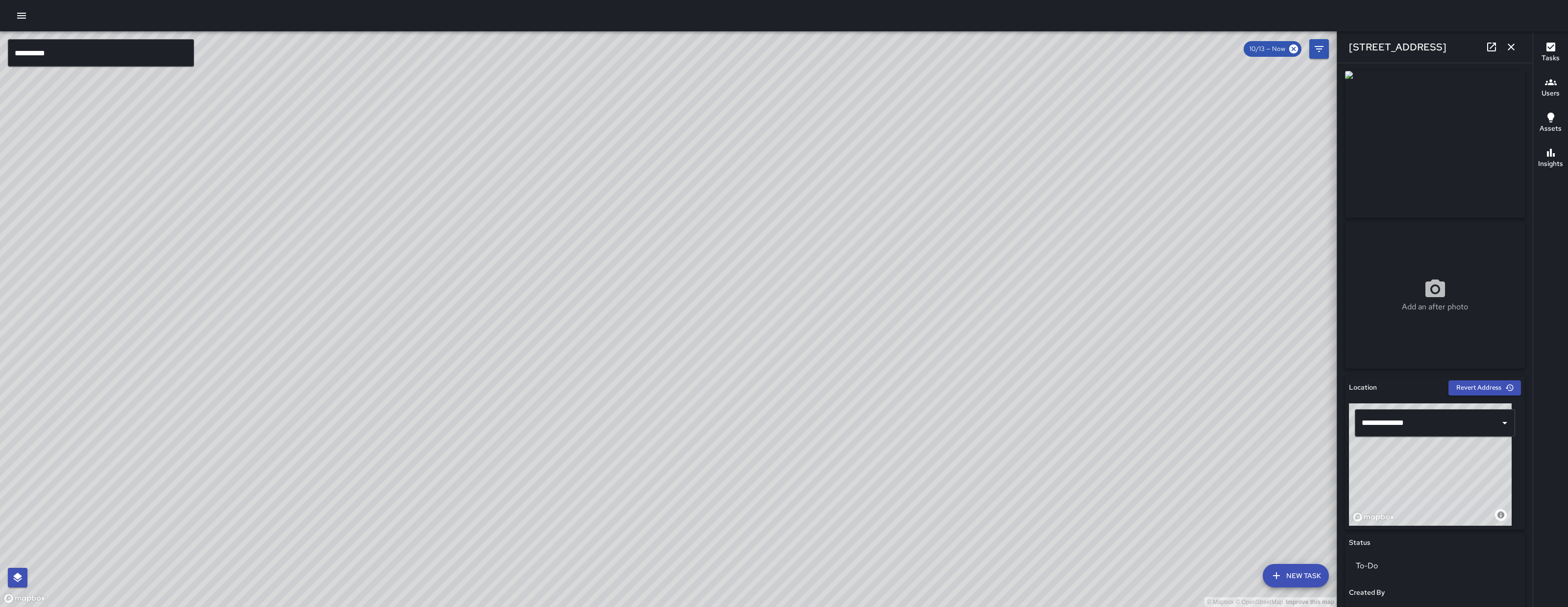
click at [1512, 44] on icon "button" at bounding box center [1511, 47] width 12 height 12
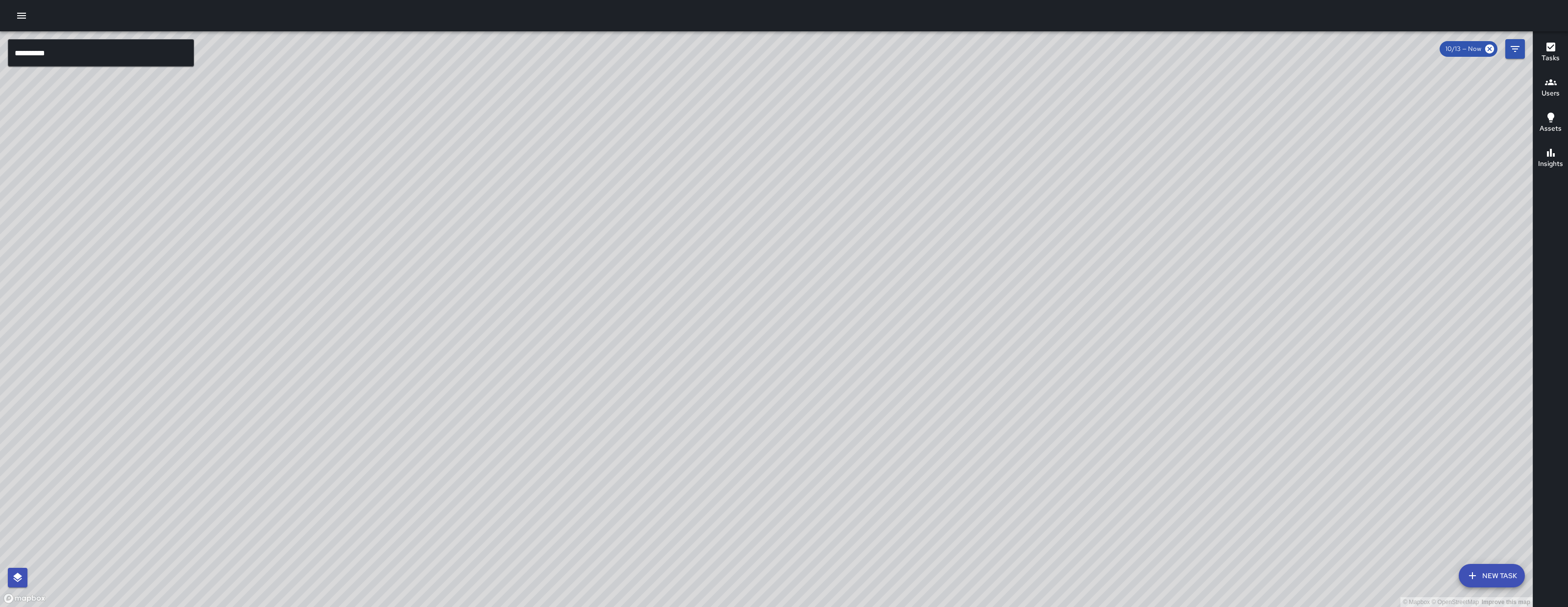
drag, startPoint x: 894, startPoint y: 342, endPoint x: 752, endPoint y: 315, distance: 144.5
click at [806, 308] on div "© Mapbox © OpenStreetMap Improve this map" at bounding box center [766, 319] width 1533 height 576
drag, startPoint x: 755, startPoint y: 195, endPoint x: 682, endPoint y: 586, distance: 397.8
click at [682, 586] on div "© Mapbox © OpenStreetMap Improve this map" at bounding box center [766, 319] width 1533 height 576
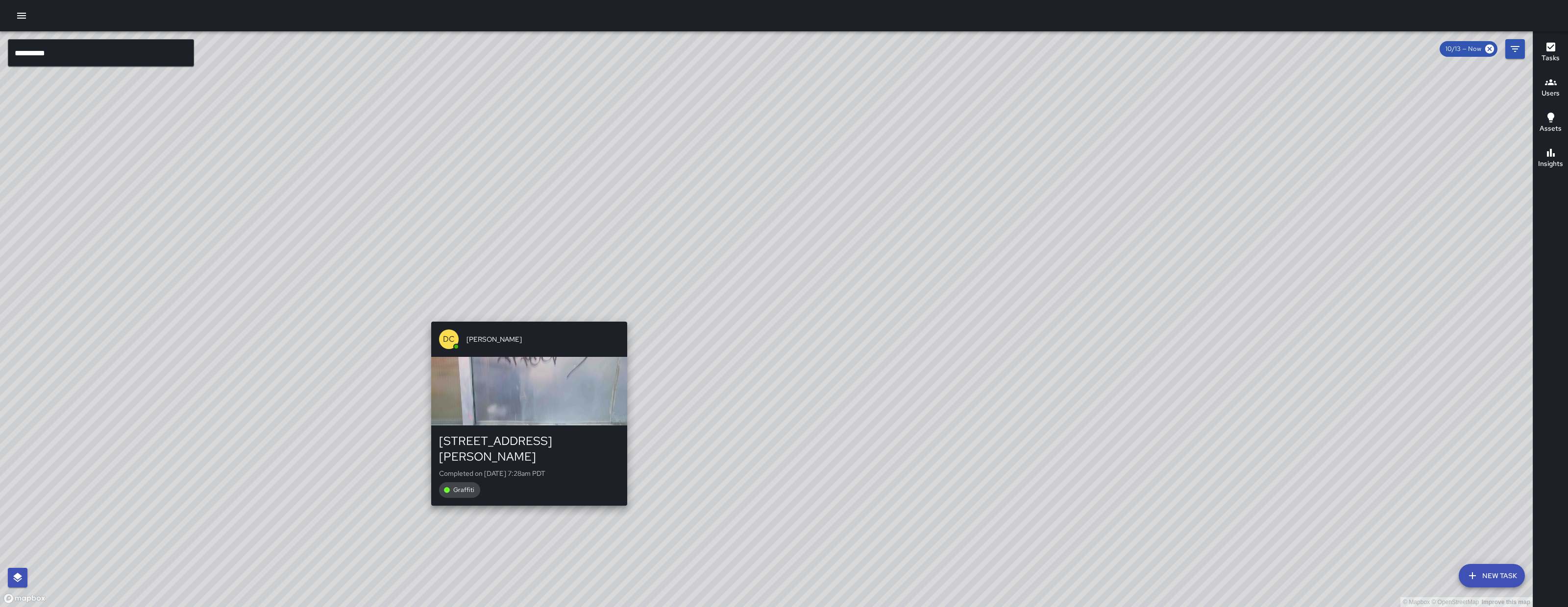
click at [522, 316] on div "© Mapbox © OpenStreetMap Improve this map DC Dago Cervantes 139 Harriet Street …" at bounding box center [766, 319] width 1533 height 576
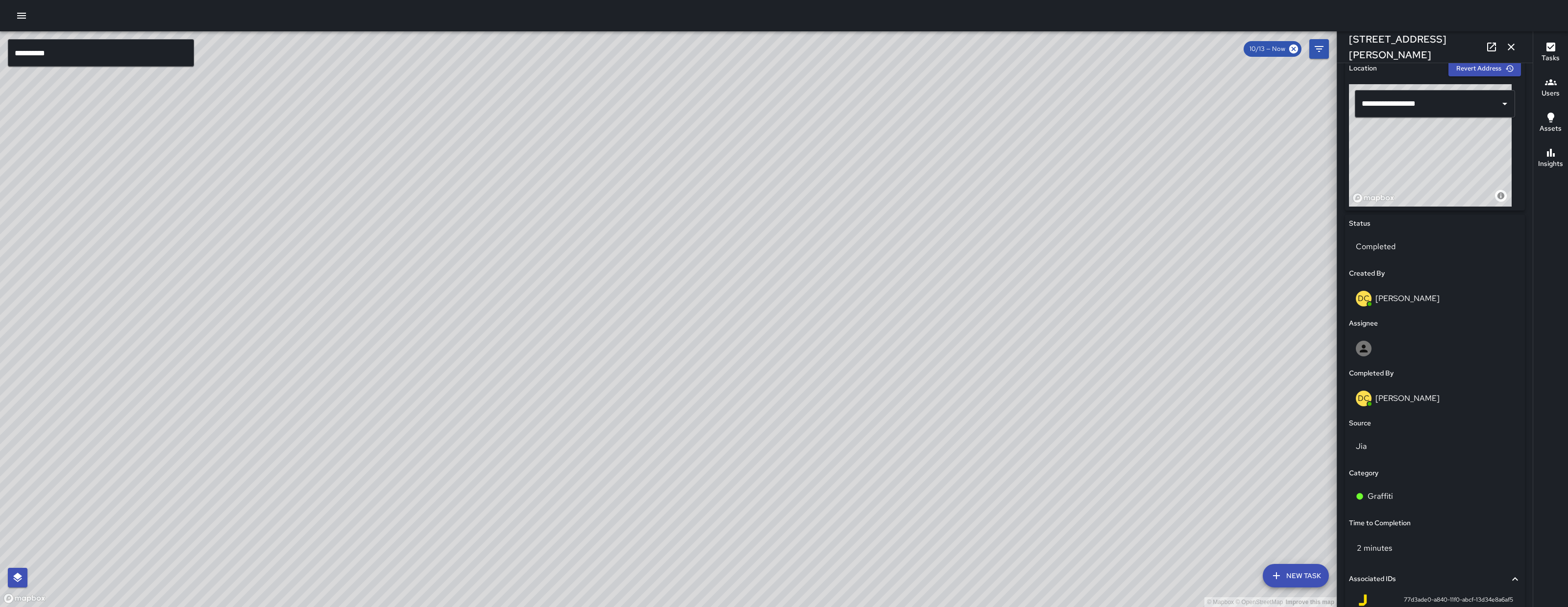
scroll to position [436, 0]
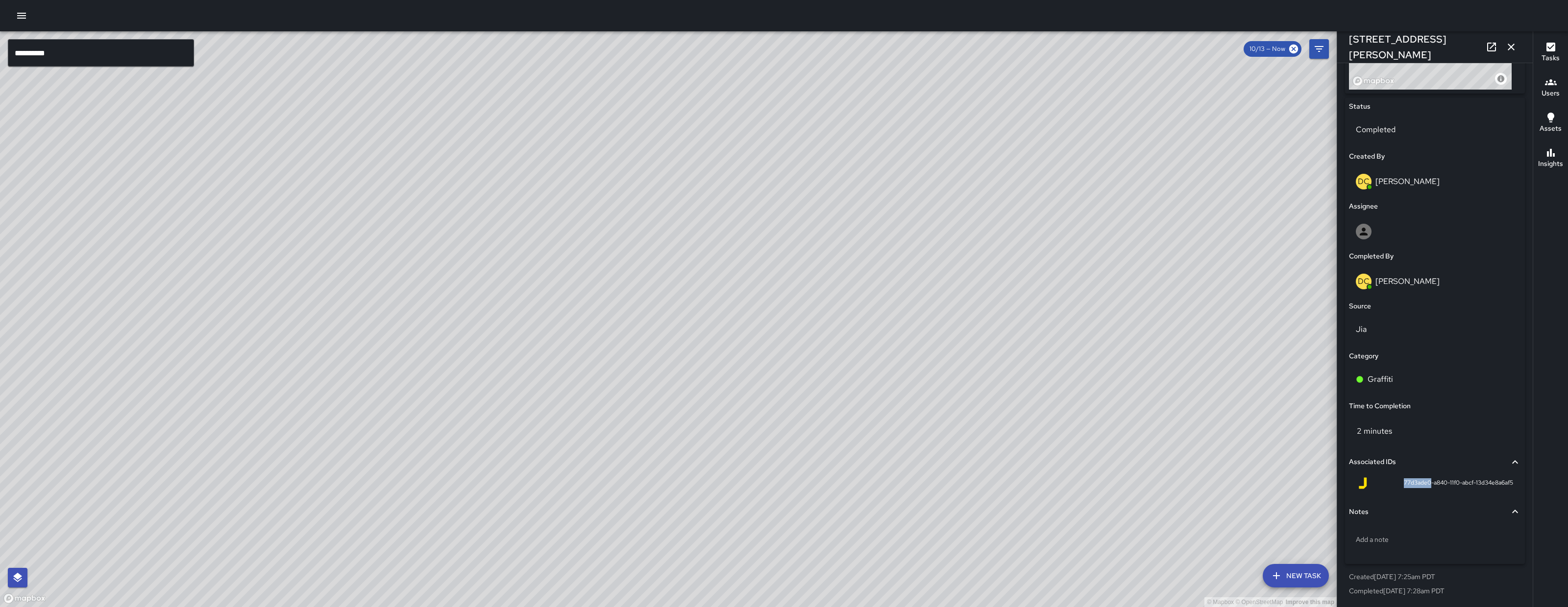
drag, startPoint x: 1419, startPoint y: 482, endPoint x: 1393, endPoint y: 485, distance: 26.2
click at [1404, 485] on span "77d3ade0-a840-11f0-abcf-13d34e8a6af5" at bounding box center [1458, 483] width 110 height 10
copy span "77d3ade0"
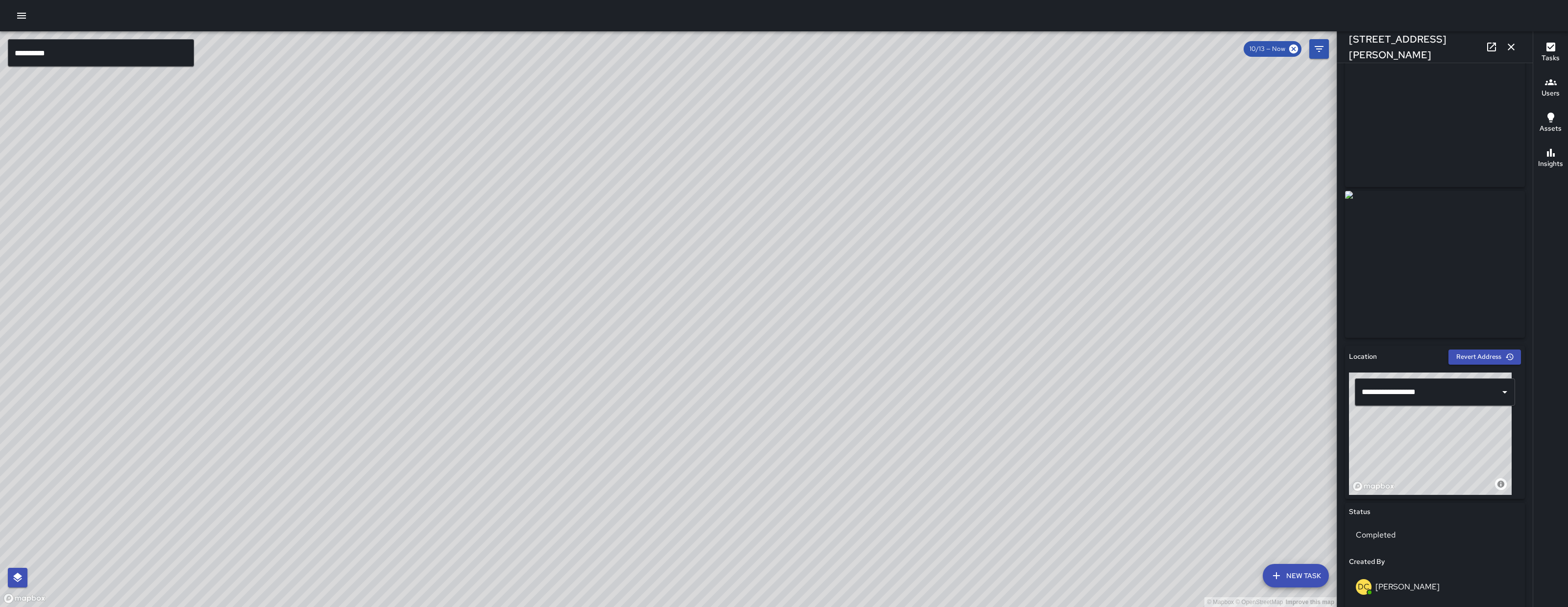
scroll to position [0, 0]
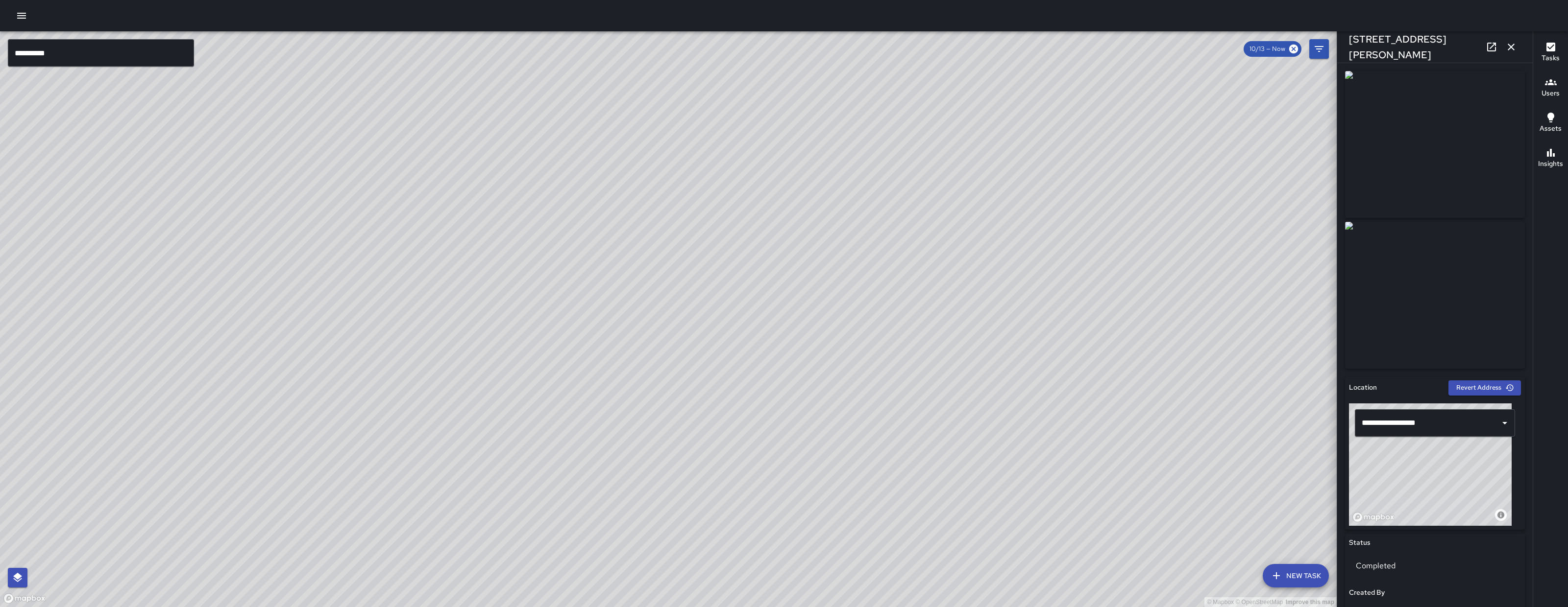
click at [1520, 46] on button "button" at bounding box center [1511, 47] width 19 height 19
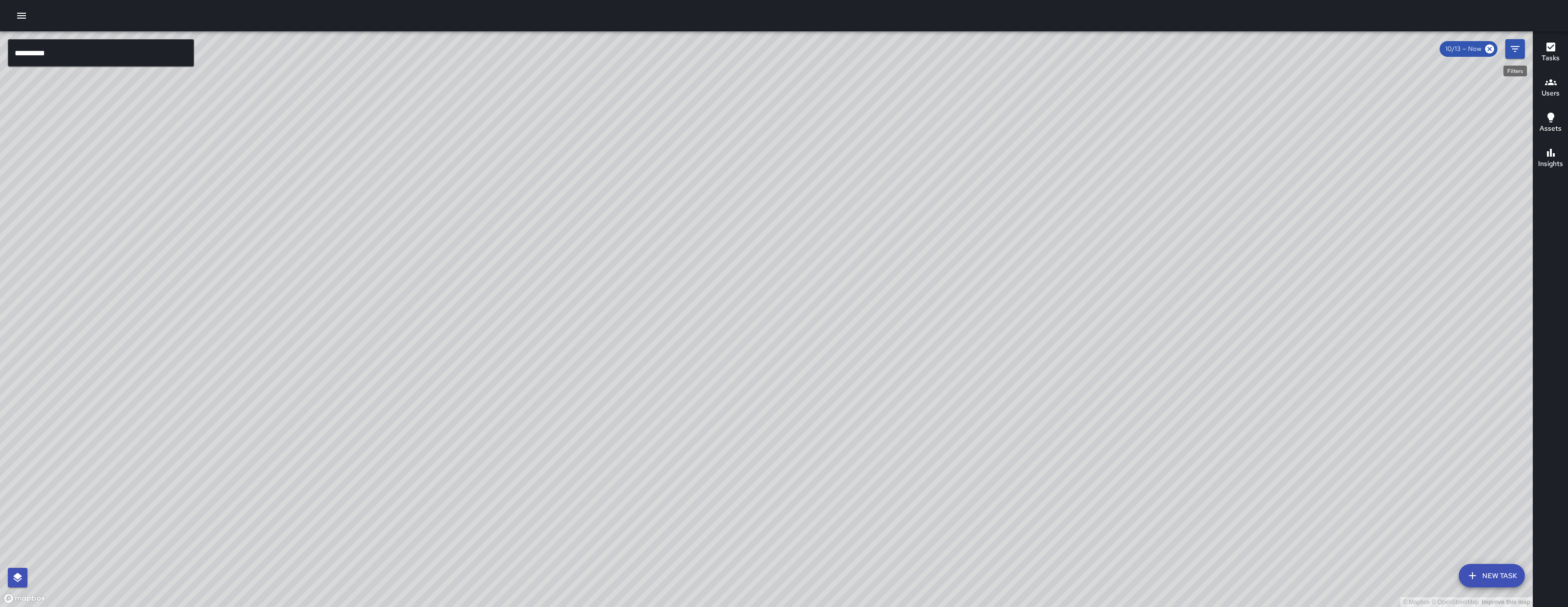
click at [1517, 49] on icon "Filters" at bounding box center [1515, 49] width 9 height 6
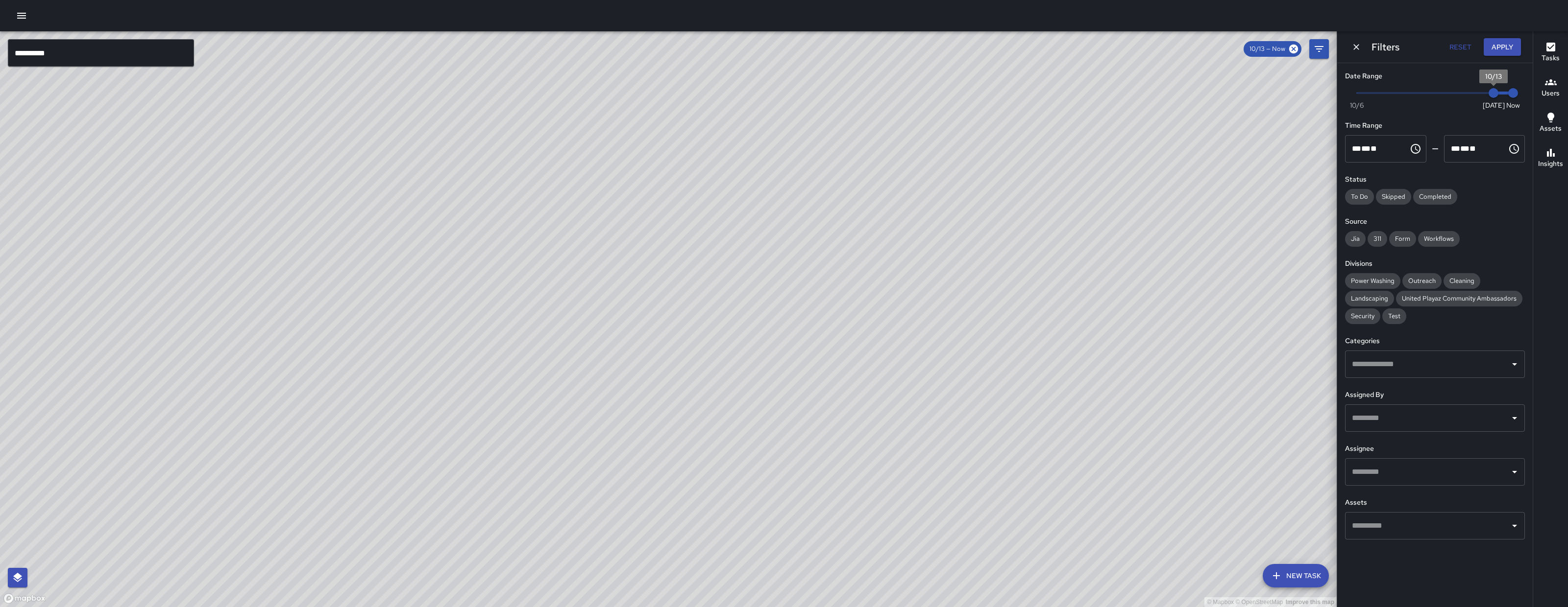
type input "*"
drag, startPoint x: 1310, startPoint y: 92, endPoint x: 1254, endPoint y: 92, distance: 56.0
click at [1254, 92] on div "**********" at bounding box center [784, 319] width 1568 height 576
click at [836, 332] on div "© Mapbox © OpenStreetMap Improve this map" at bounding box center [668, 319] width 1337 height 576
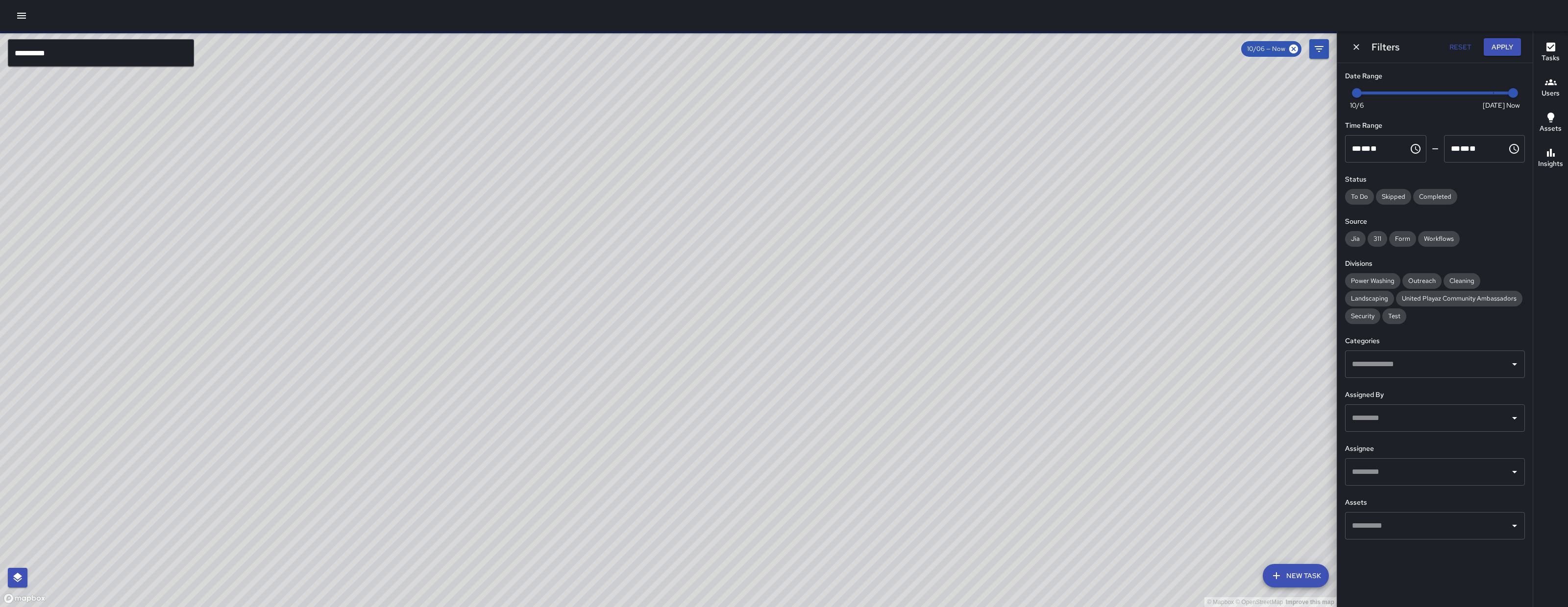
drag, startPoint x: 803, startPoint y: 371, endPoint x: 799, endPoint y: 376, distance: 6.4
click at [800, 376] on div "© Mapbox © OpenStreetMap Improve this map" at bounding box center [668, 319] width 1337 height 576
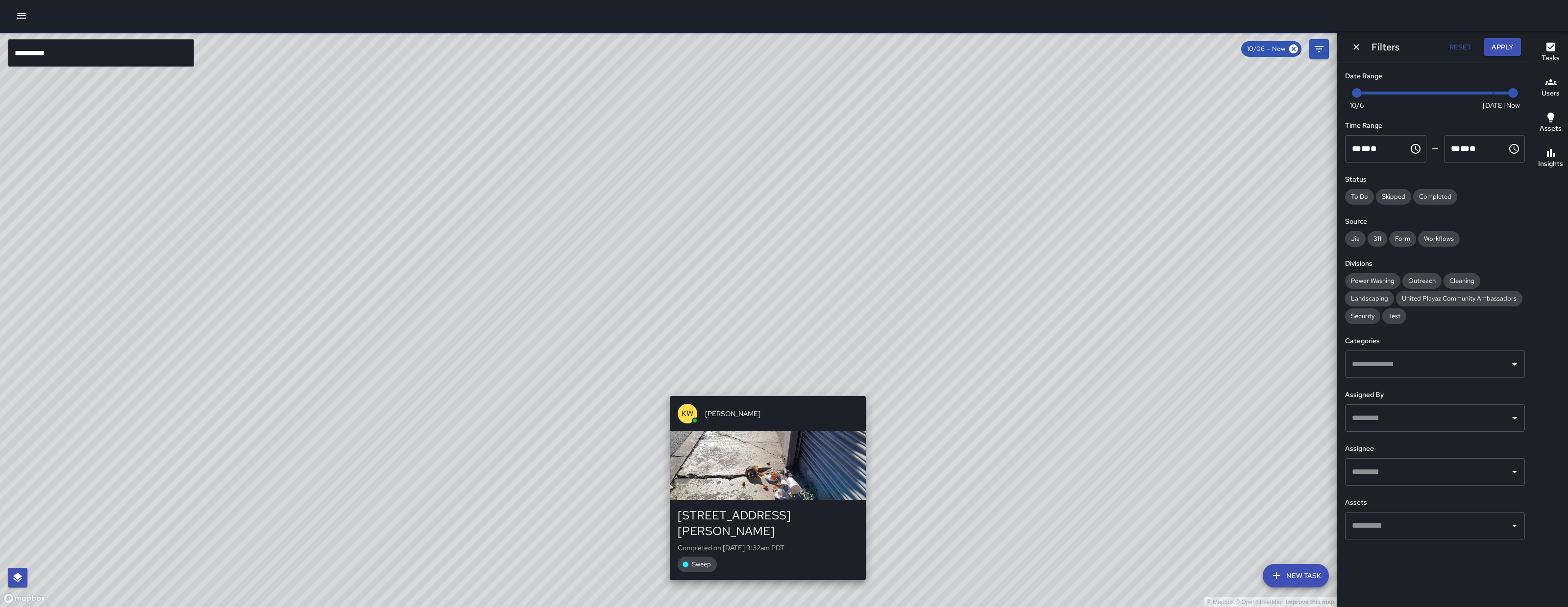
drag, startPoint x: 779, startPoint y: 388, endPoint x: 794, endPoint y: 363, distance: 29.2
click at [774, 390] on div "© Mapbox © OpenStreetMap Improve this map KW Kenneth Ware 155 Harriet Street Co…" at bounding box center [668, 319] width 1337 height 576
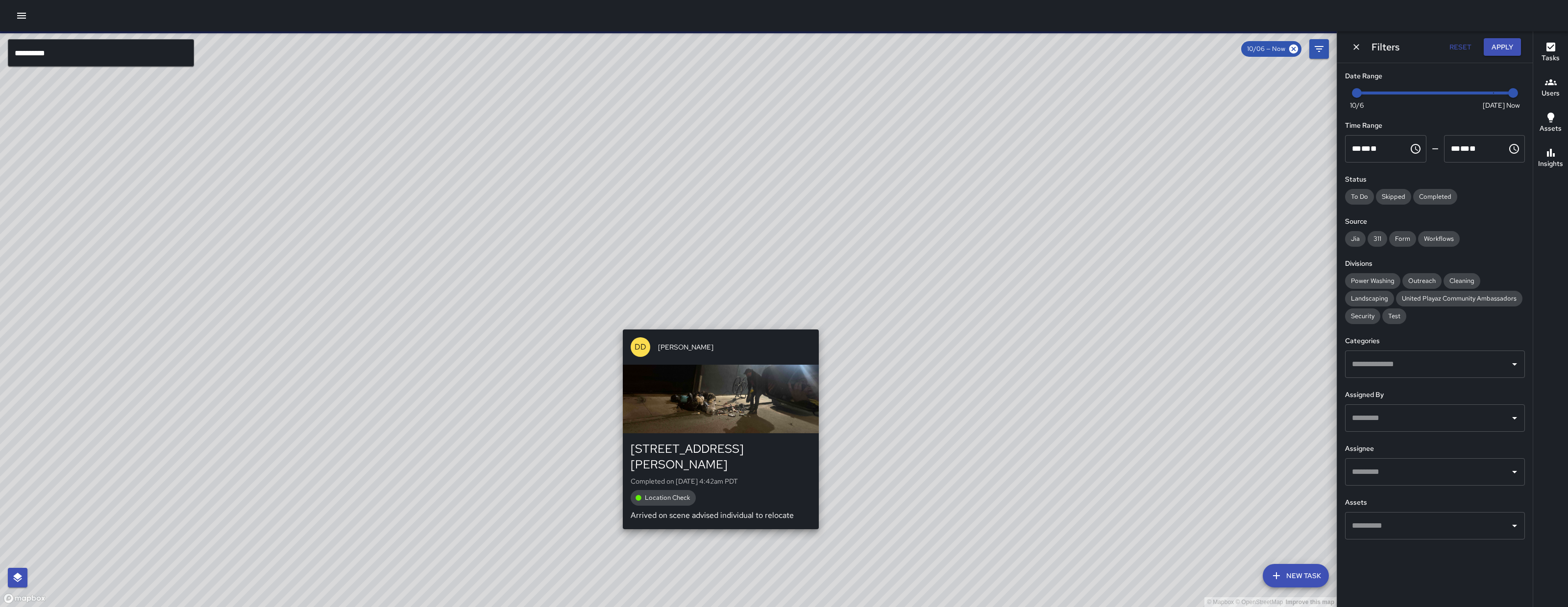
click at [726, 325] on div "© Mapbox © OpenStreetMap Improve this map DD Diego De La Oliva 155 Harriet Stre…" at bounding box center [668, 319] width 1337 height 576
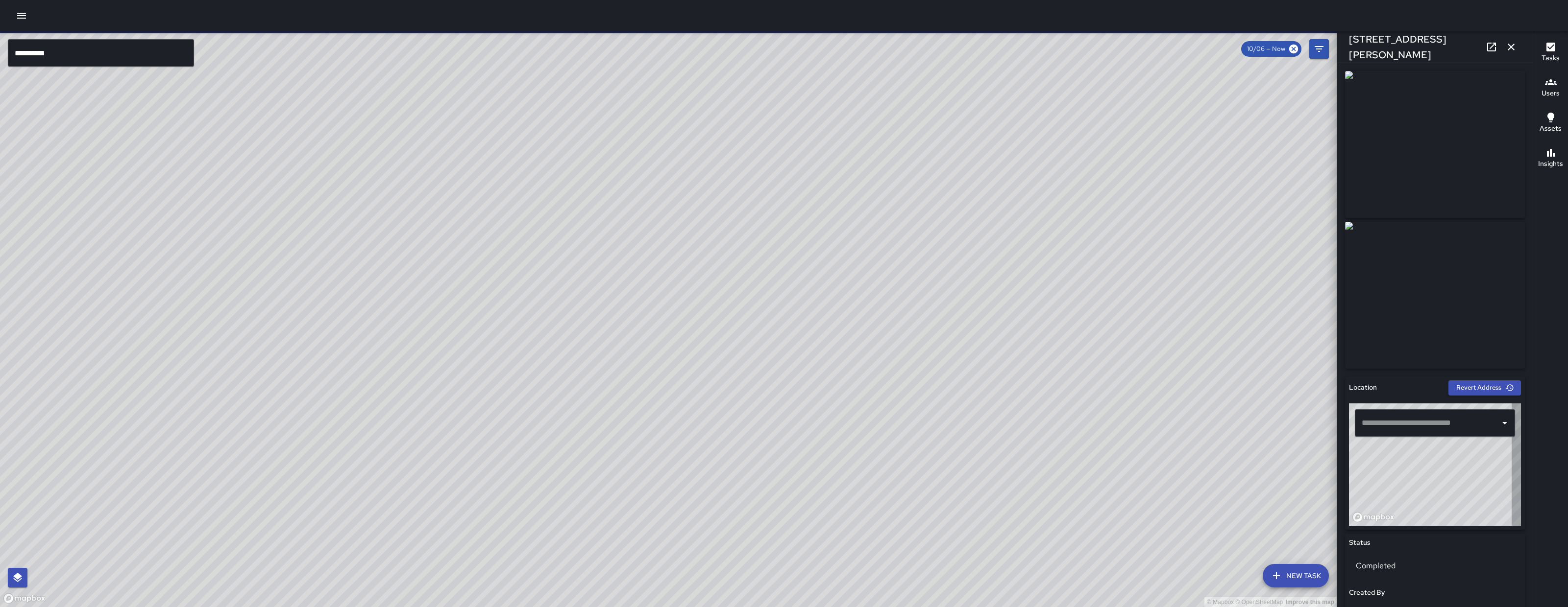
type input "**********"
drag, startPoint x: 525, startPoint y: 367, endPoint x: 525, endPoint y: 387, distance: 20.0
click at [525, 388] on div "© Mapbox © OpenStreetMap Improve this map" at bounding box center [668, 319] width 1337 height 576
drag, startPoint x: 672, startPoint y: 294, endPoint x: 658, endPoint y: 325, distance: 34.0
click at [660, 337] on div "© Mapbox © OpenStreetMap Improve this map" at bounding box center [668, 319] width 1337 height 576
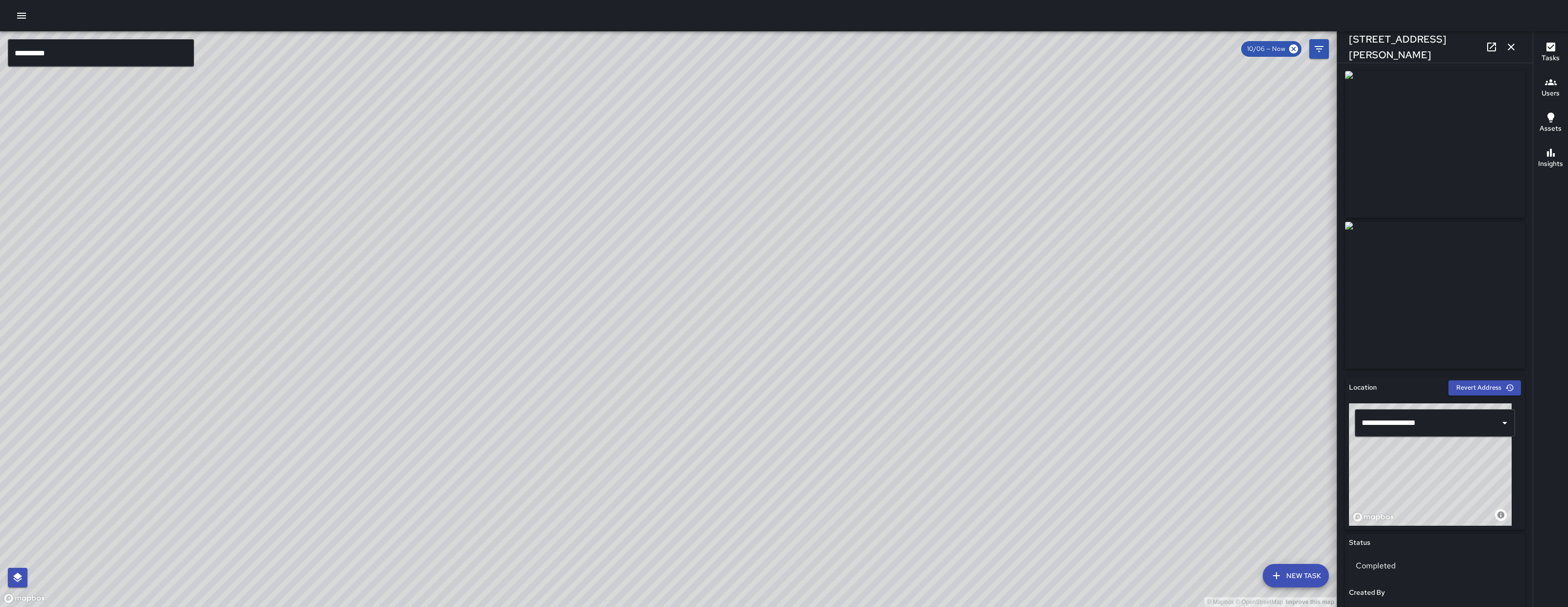
drag, startPoint x: 549, startPoint y: 411, endPoint x: 519, endPoint y: 513, distance: 106.3
click at [519, 513] on div "© Mapbox © OpenStreetMap Improve this map" at bounding box center [668, 319] width 1337 height 576
click at [679, 395] on div "© Mapbox © OpenStreetMap Improve this map" at bounding box center [668, 319] width 1337 height 576
drag, startPoint x: 863, startPoint y: 435, endPoint x: 831, endPoint y: 544, distance: 113.6
click at [831, 544] on div "© Mapbox © OpenStreetMap Improve this map" at bounding box center [668, 319] width 1337 height 576
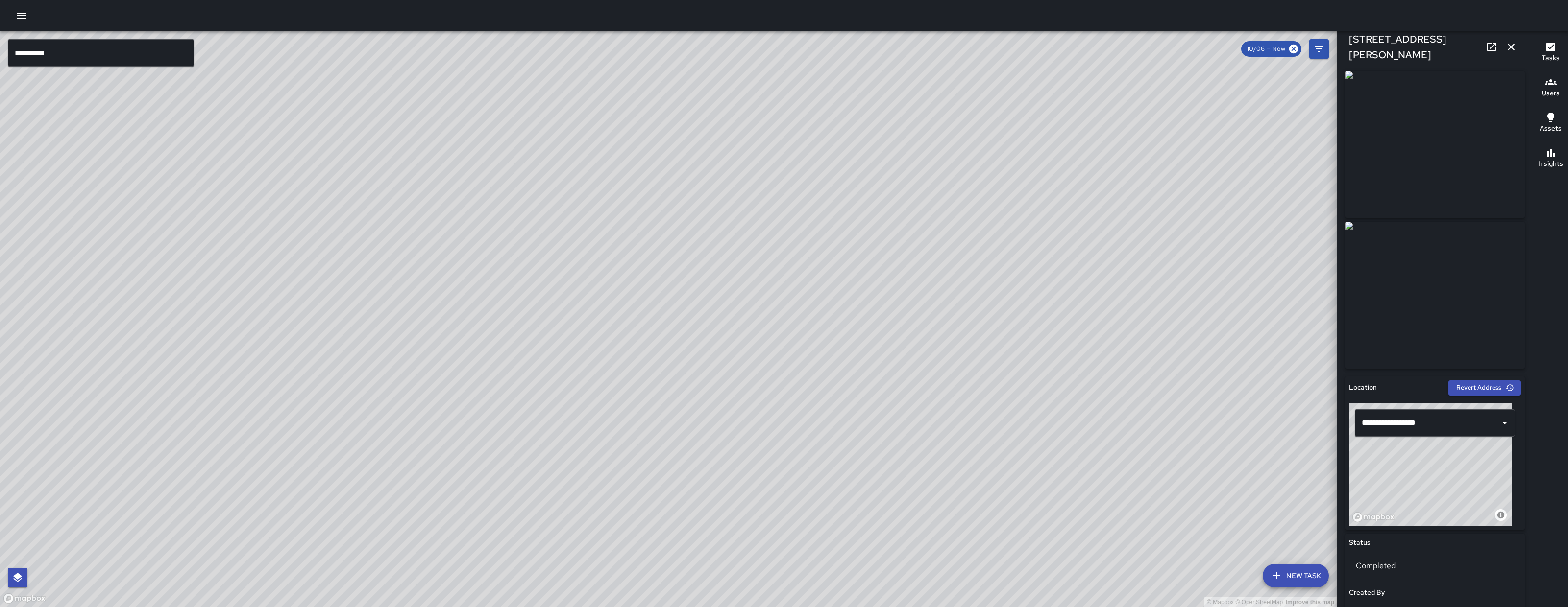
drag, startPoint x: 462, startPoint y: 237, endPoint x: 464, endPoint y: 250, distance: 13.2
click at [464, 250] on div "© Mapbox © OpenStreetMap Improve this map" at bounding box center [668, 319] width 1337 height 576
click at [120, 43] on input "**********" at bounding box center [101, 52] width 186 height 27
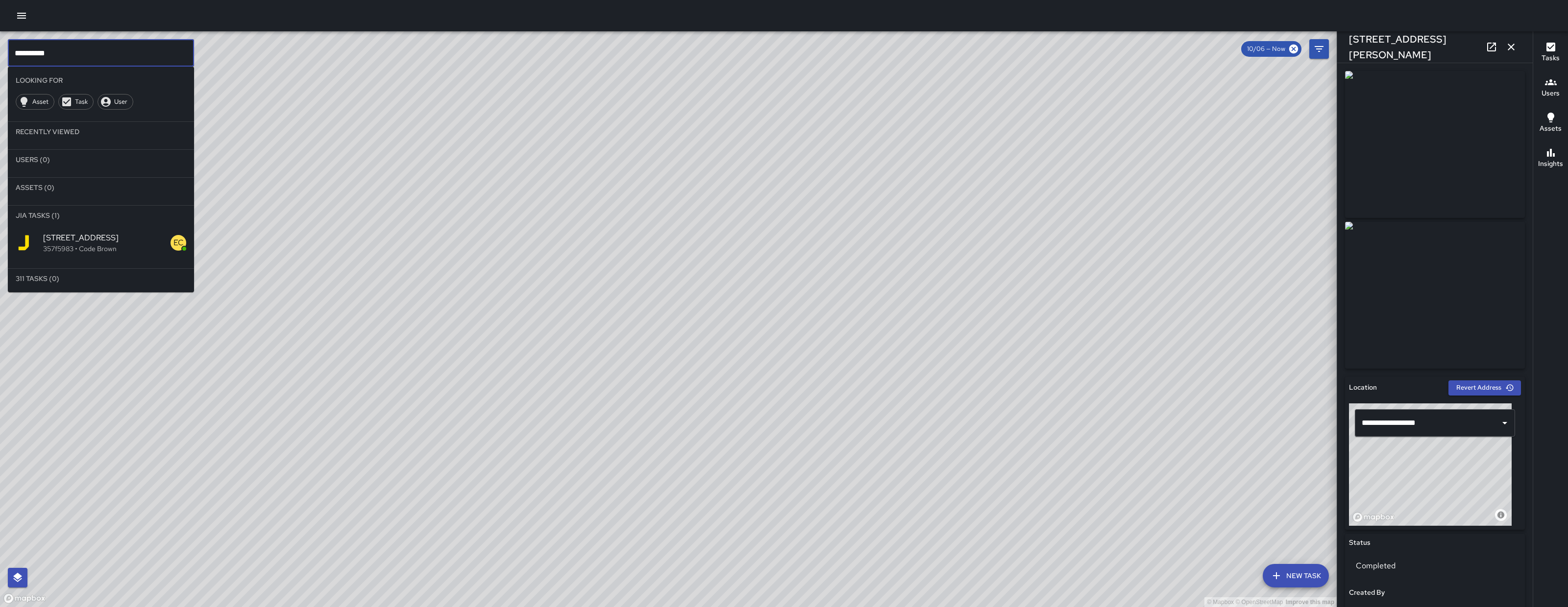
click at [120, 43] on input "**********" at bounding box center [101, 52] width 186 height 27
click at [119, 43] on input "**********" at bounding box center [101, 52] width 186 height 27
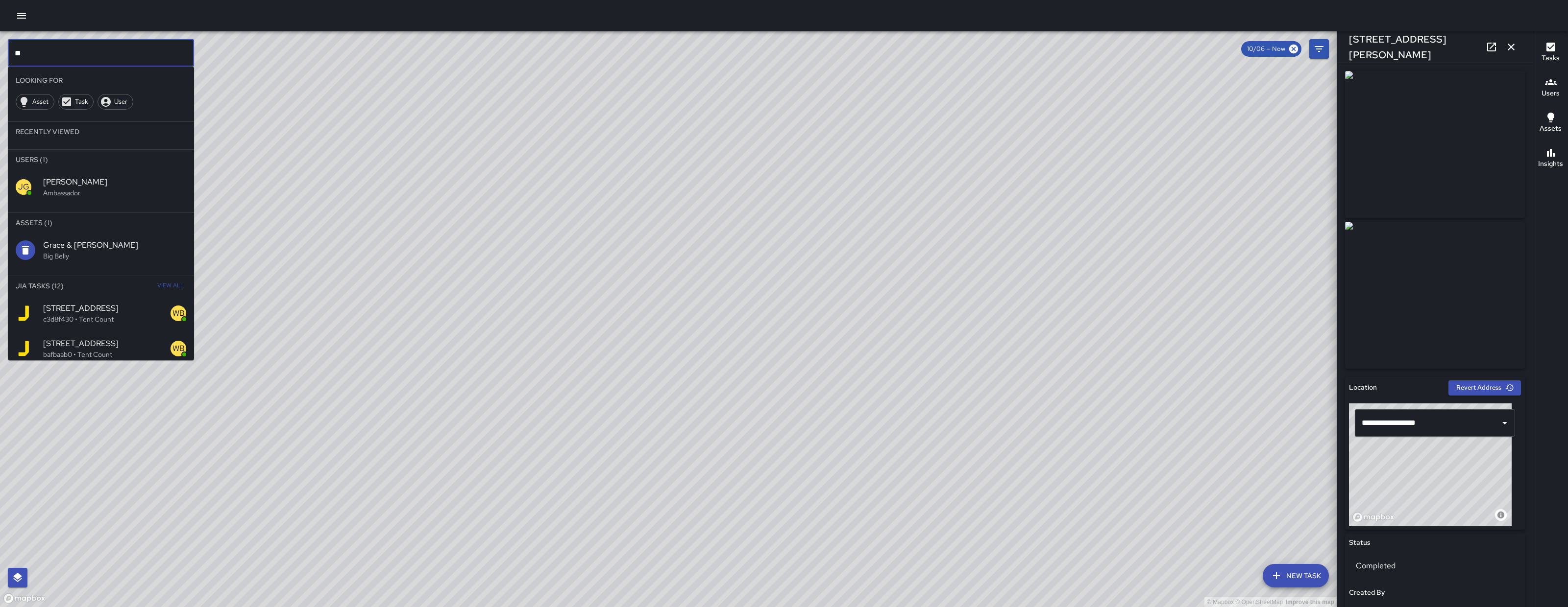
type input "*"
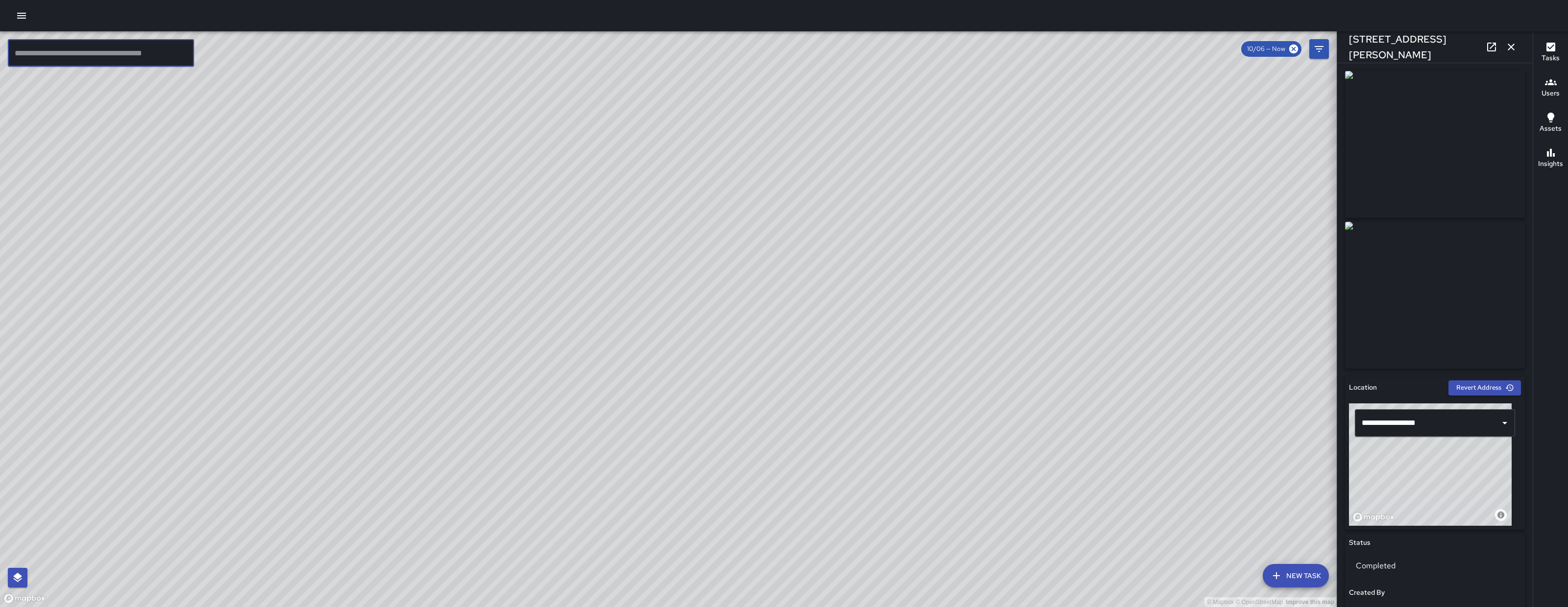
click at [1514, 40] on button "button" at bounding box center [1511, 47] width 19 height 19
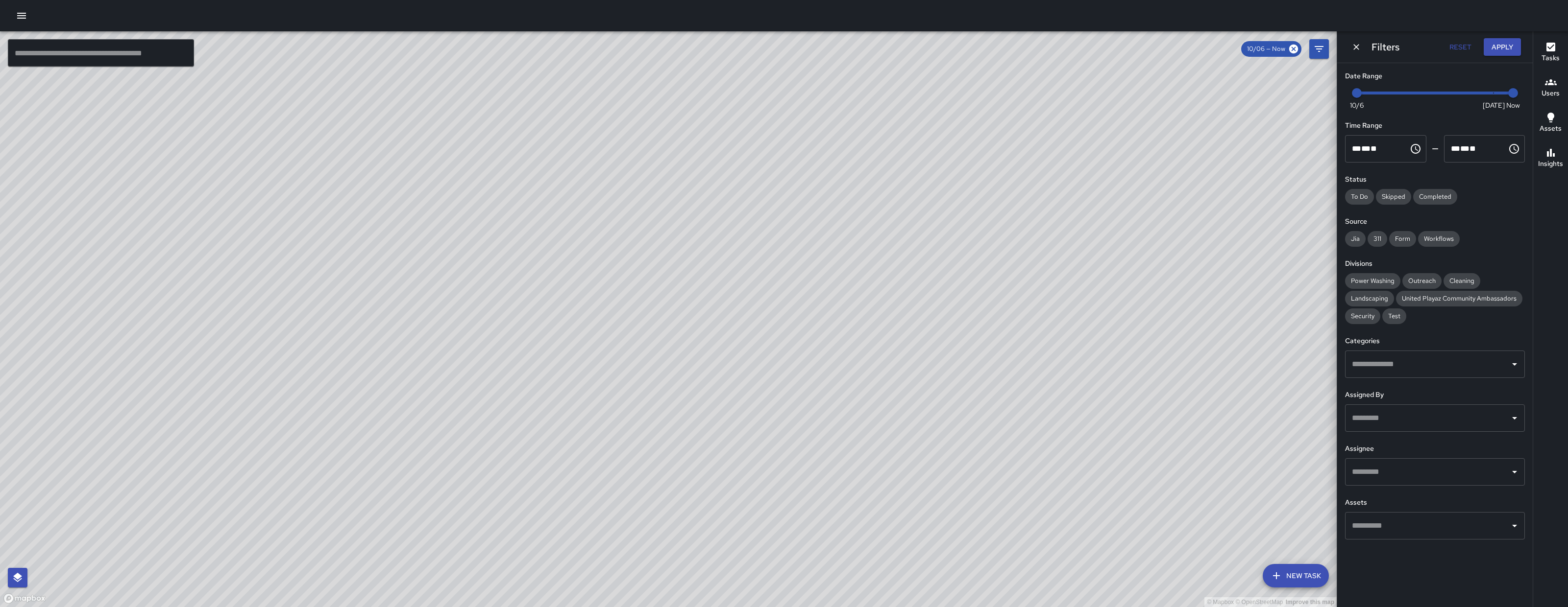
click at [1390, 370] on input "text" at bounding box center [1427, 364] width 156 height 19
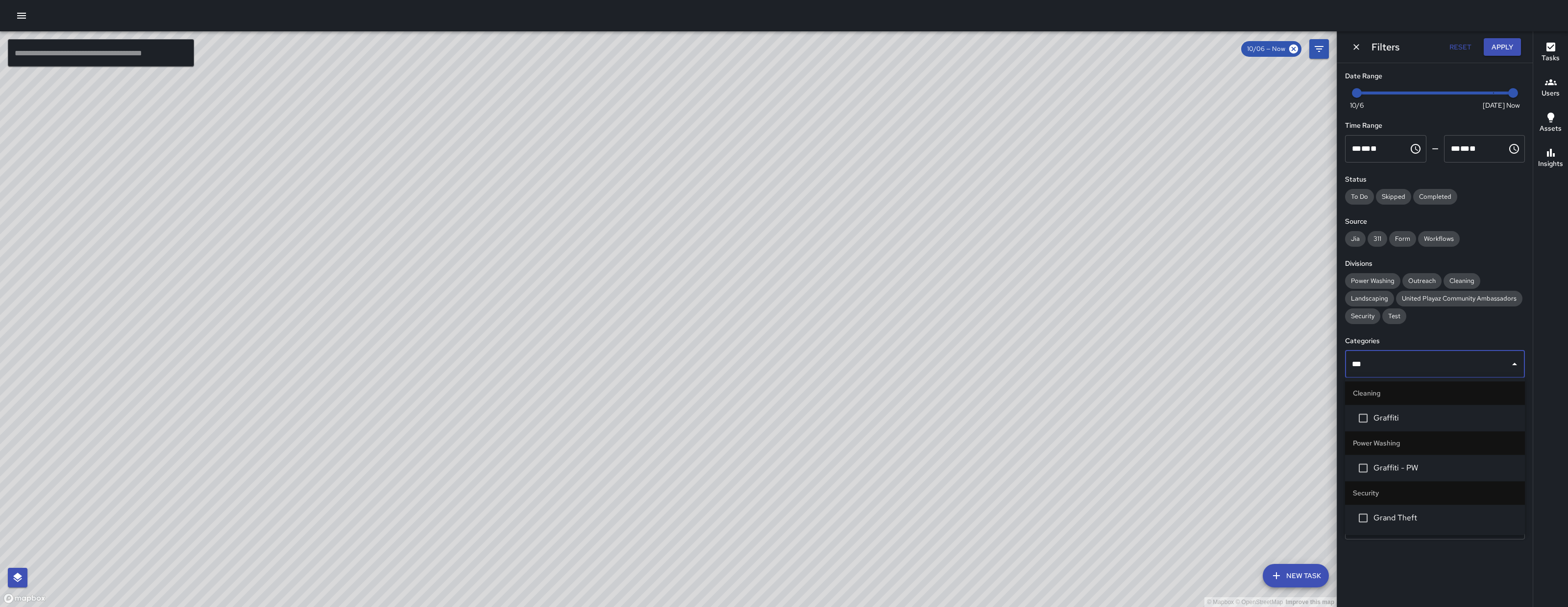
type input "****"
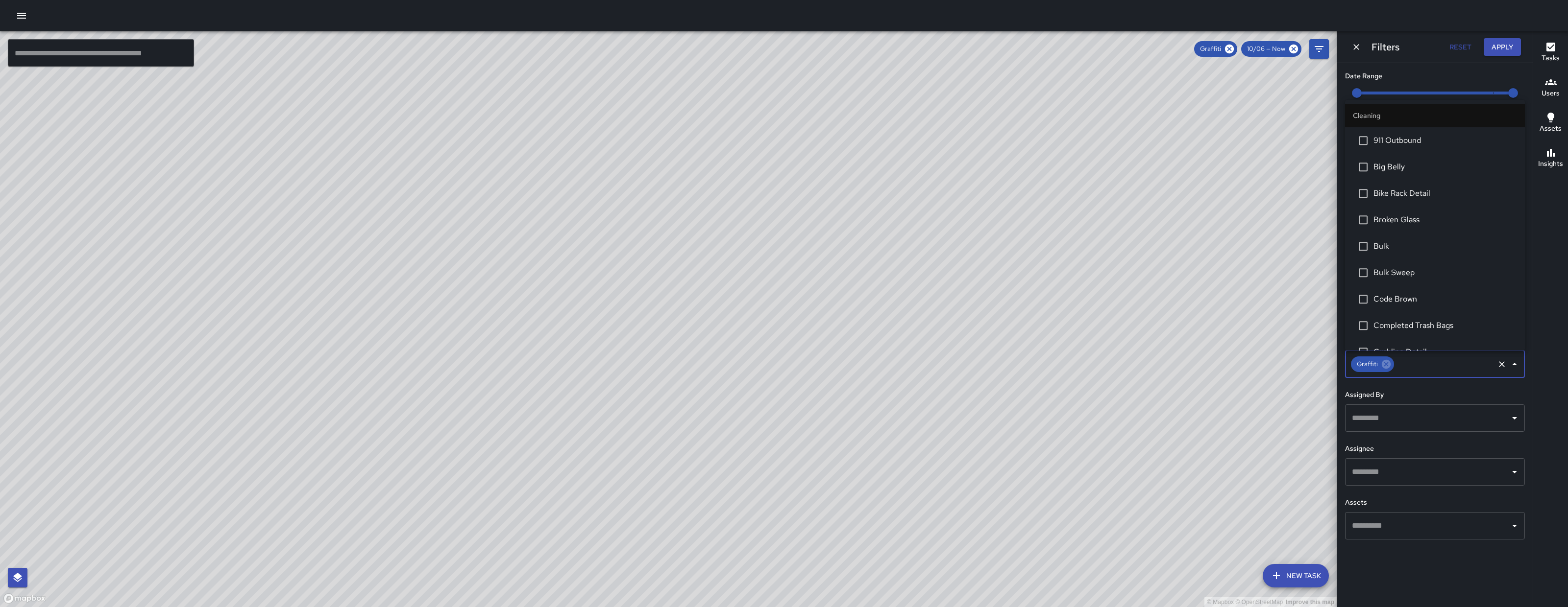
scroll to position [146, 0]
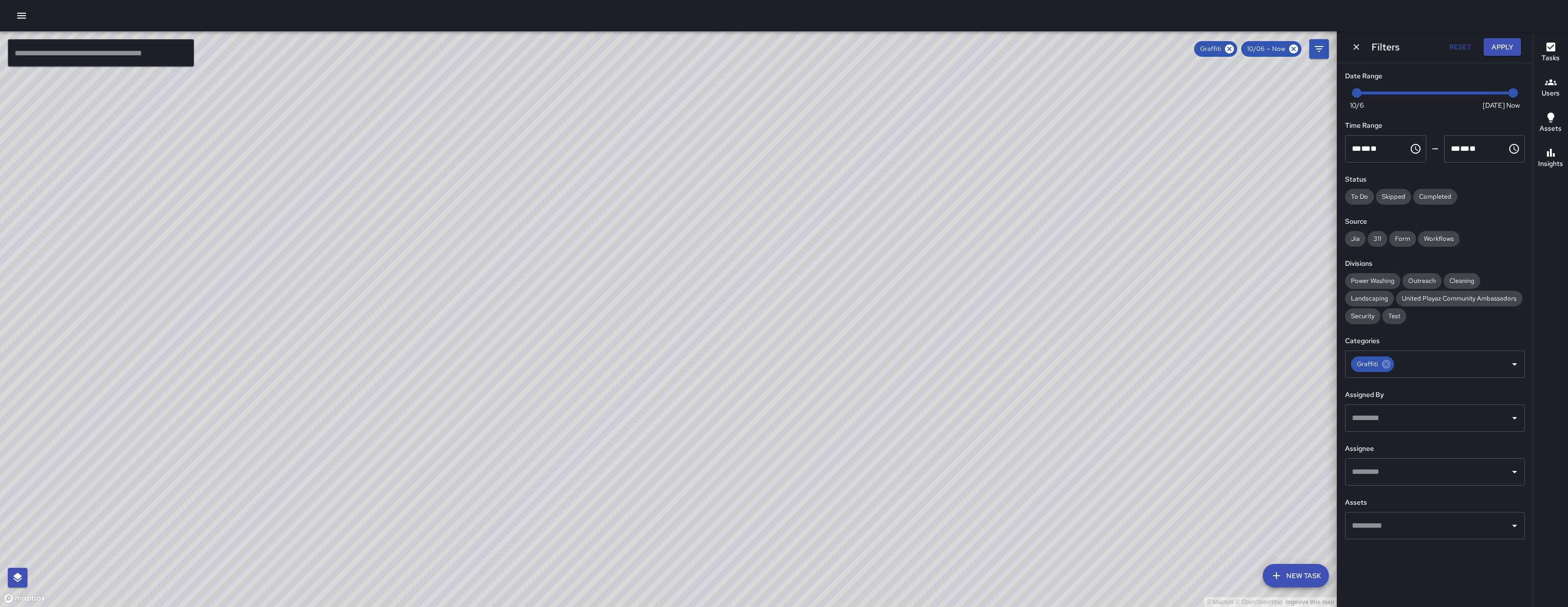
drag, startPoint x: 411, startPoint y: 463, endPoint x: 584, endPoint y: 471, distance: 173.2
click at [584, 471] on div "© Mapbox © OpenStreetMap Improve this map" at bounding box center [668, 319] width 1337 height 576
type input "*"
drag, startPoint x: 1363, startPoint y: 91, endPoint x: 1372, endPoint y: 97, distance: 10.8
click at [1362, 97] on span "10/6" at bounding box center [1357, 93] width 10 height 10
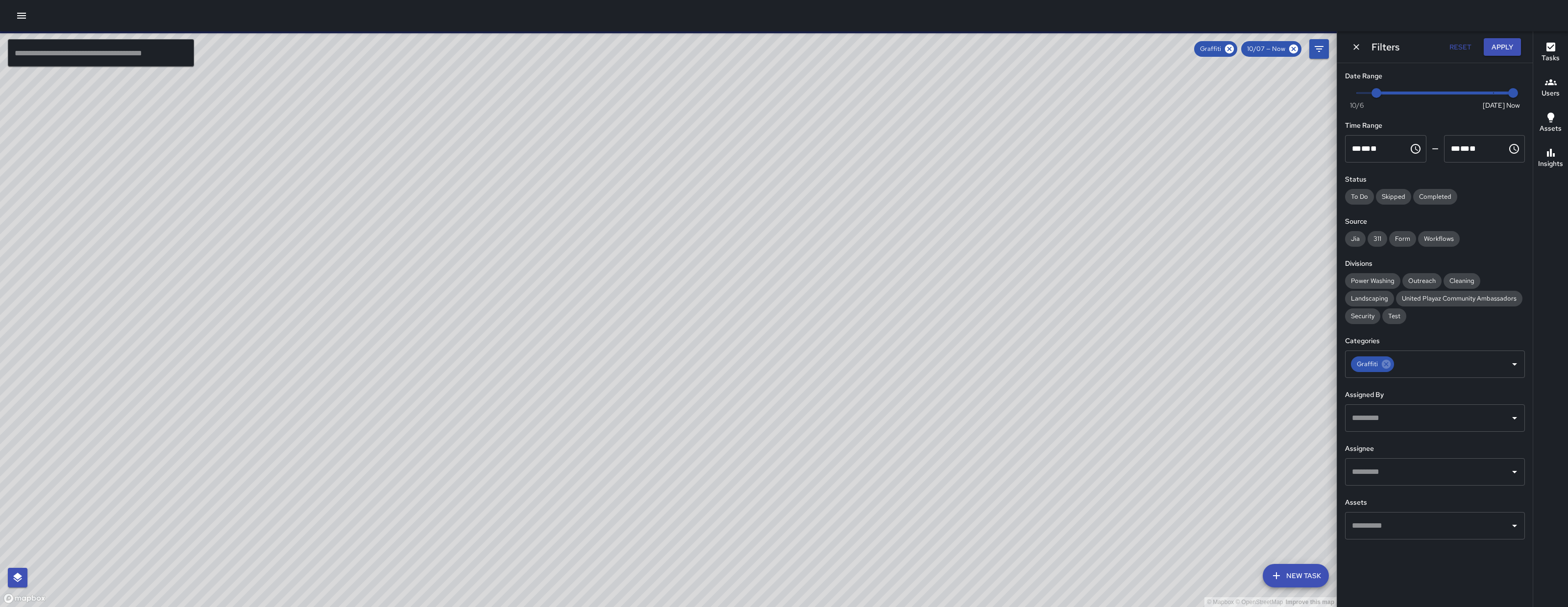
click at [486, 433] on div "© Mapbox © OpenStreetMap Improve this map DC Dago Cervantes 155 Harriet Street …" at bounding box center [668, 319] width 1337 height 576
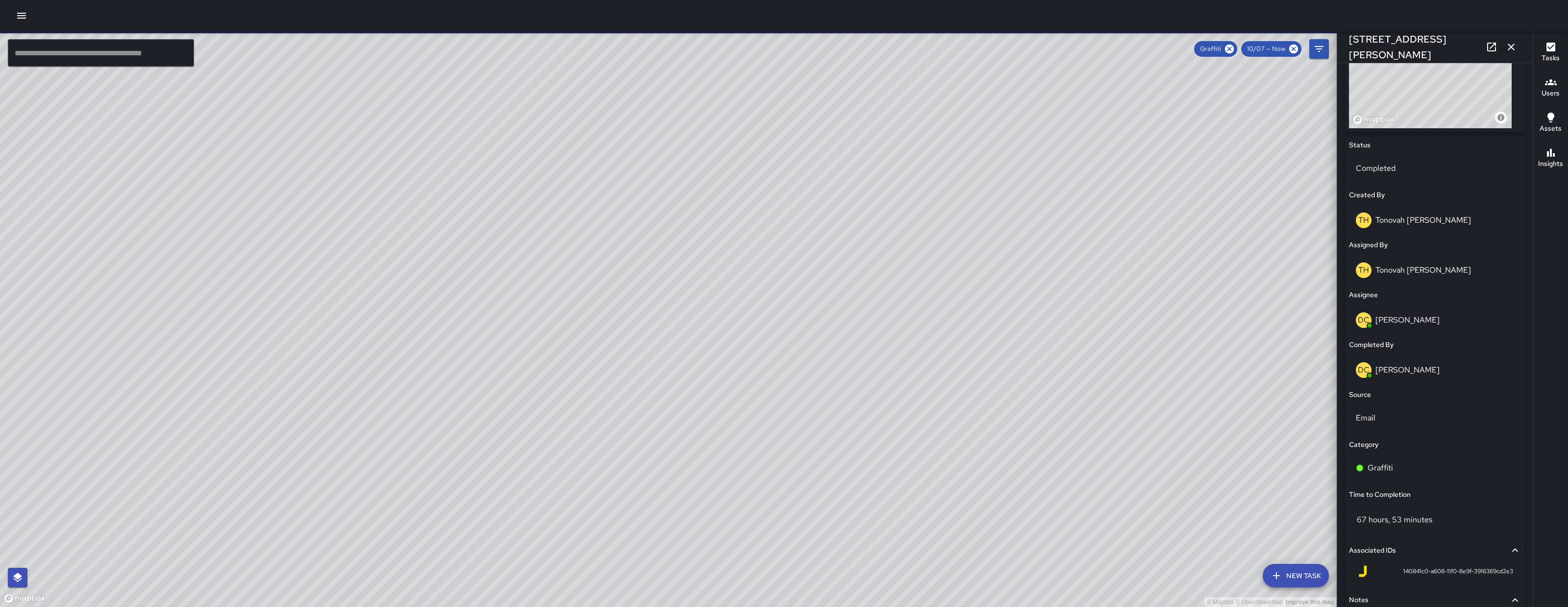
scroll to position [486, 0]
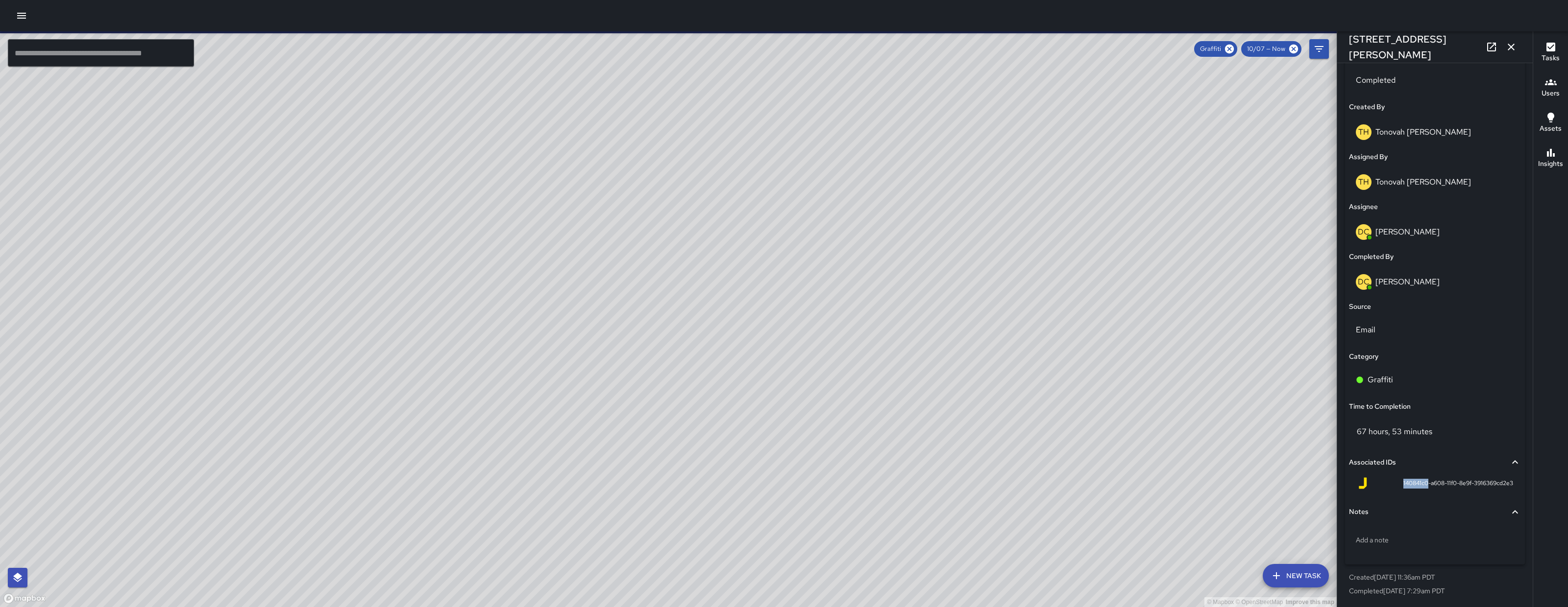
drag, startPoint x: 1390, startPoint y: 483, endPoint x: 1417, endPoint y: 487, distance: 27.3
click at [1417, 487] on div "140841c0-a608-11f0-8e9f-3916369cd2e3" at bounding box center [1435, 483] width 156 height 12
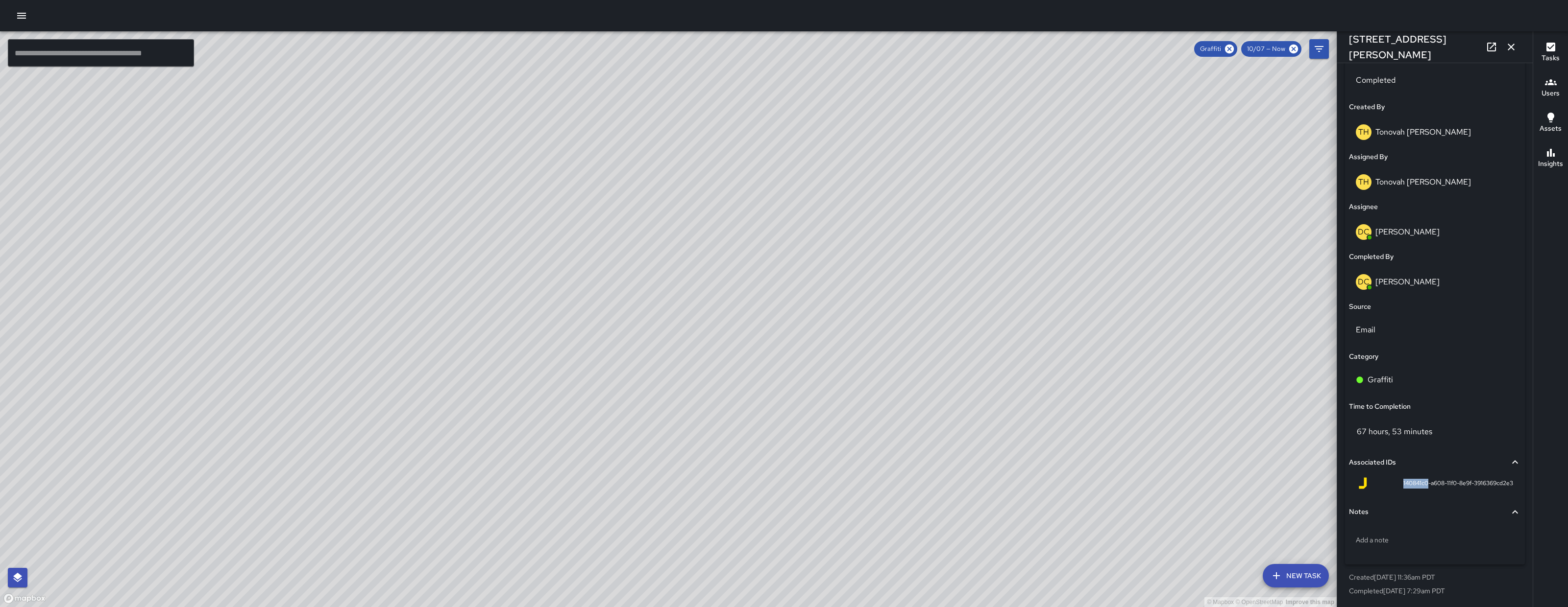
copy span "140841c0"
click at [657, 324] on div "© Mapbox © OpenStreetMap Improve this map" at bounding box center [668, 319] width 1337 height 576
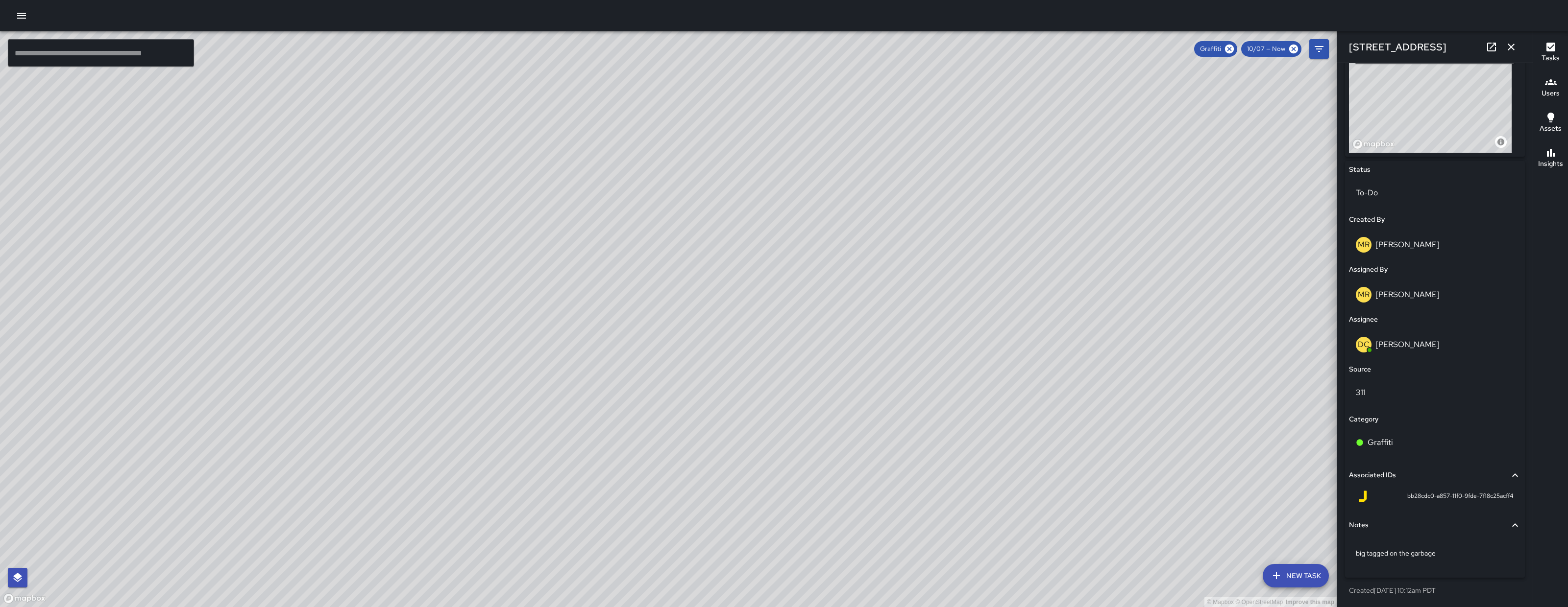
scroll to position [373, 0]
drag, startPoint x: 1395, startPoint y: 498, endPoint x: 1424, endPoint y: 498, distance: 29.0
click at [1424, 498] on div "bb28cdc0-a857-11f0-9fde-7f18c25acff4" at bounding box center [1435, 496] width 156 height 12
copy span "bb28cdc0"
click at [666, 210] on div "© Mapbox © OpenStreetMap Improve this map" at bounding box center [668, 319] width 1337 height 576
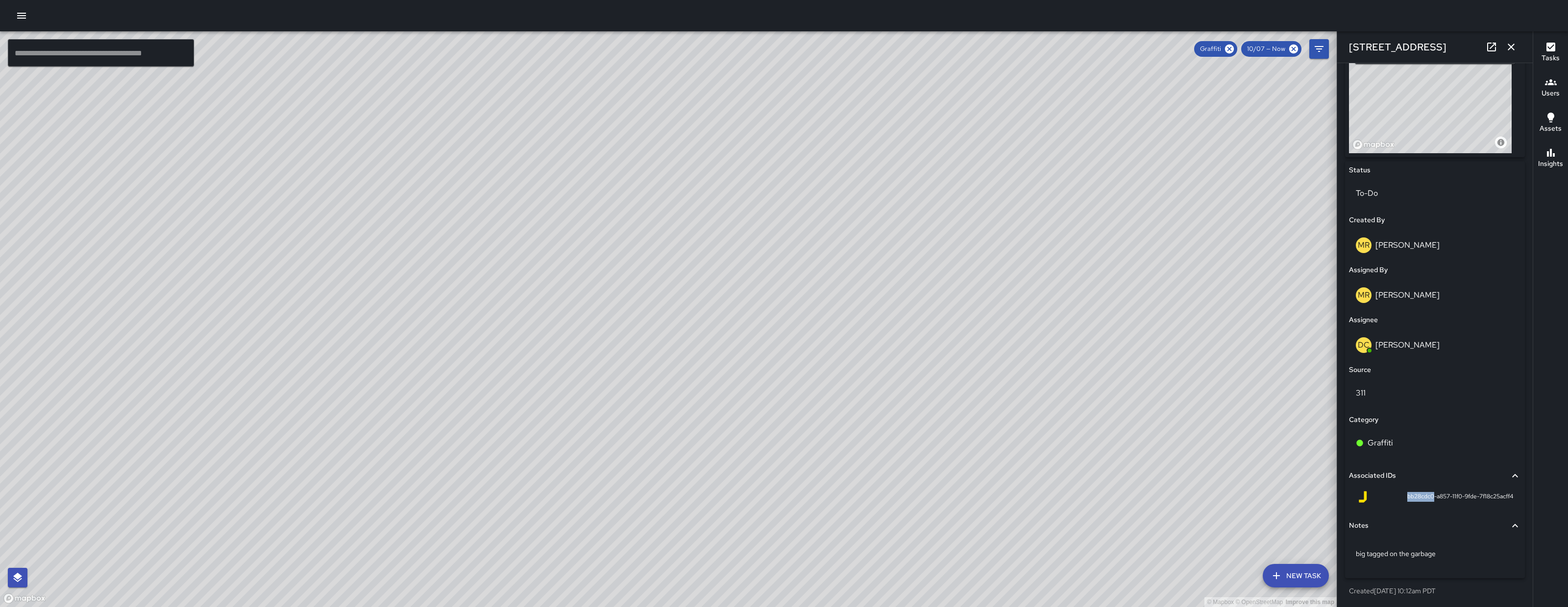
click at [666, 210] on div "© Mapbox © OpenStreetMap Improve this map" at bounding box center [668, 319] width 1337 height 576
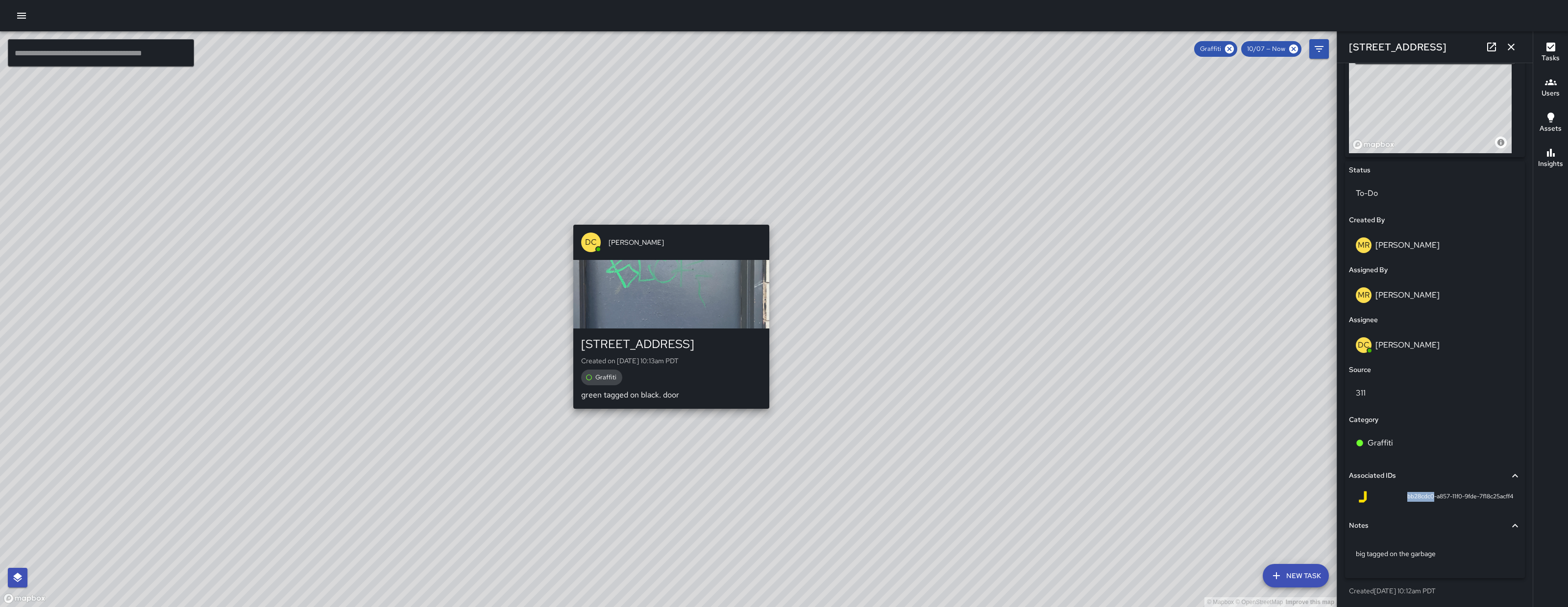
click at [667, 214] on div "© Mapbox © OpenStreetMap Improve this map DC Dago Cervantes 322 6th Street Crea…" at bounding box center [668, 319] width 1337 height 576
type input "**********"
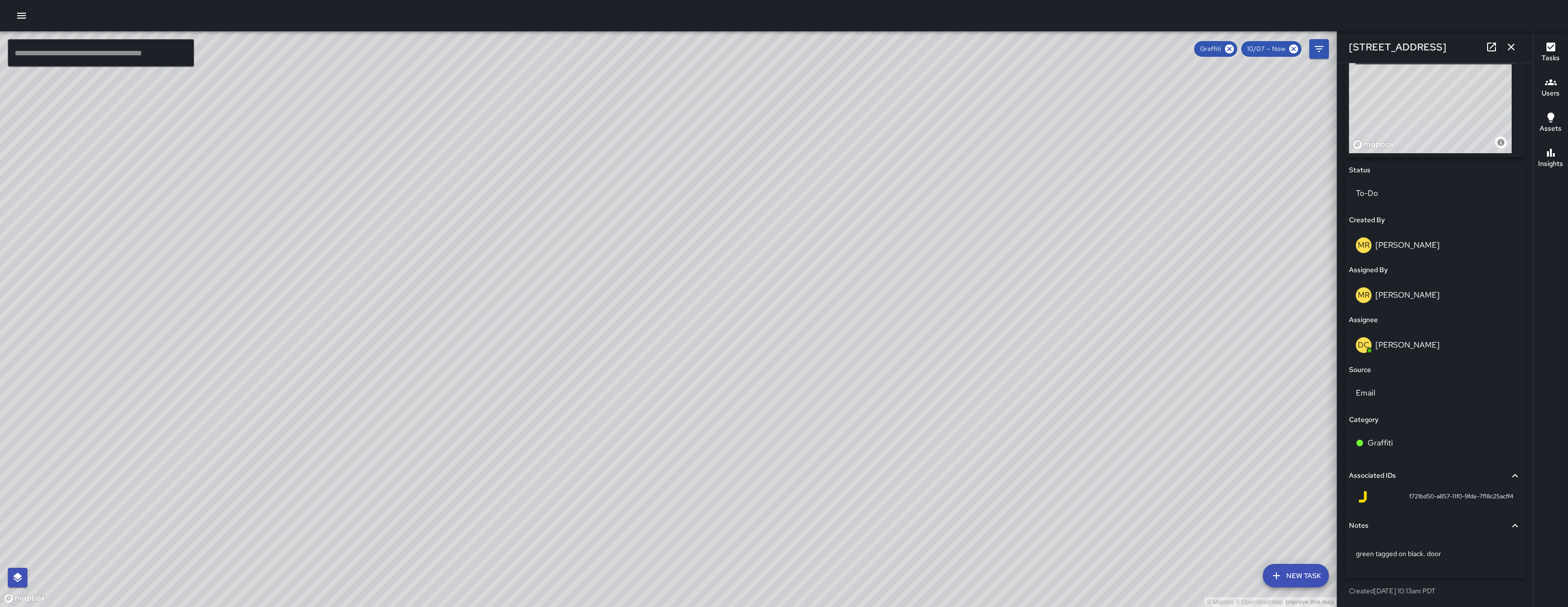
click at [1395, 498] on div "f721bd50-a857-11f0-9fde-7f18c25acff4" at bounding box center [1435, 496] width 156 height 12
drag, startPoint x: 1396, startPoint y: 496, endPoint x: 1422, endPoint y: 500, distance: 26.3
click at [1422, 500] on div "f721bd50-a857-11f0-9fde-7f18c25acff4" at bounding box center [1435, 496] width 156 height 12
copy span "f721bd50"
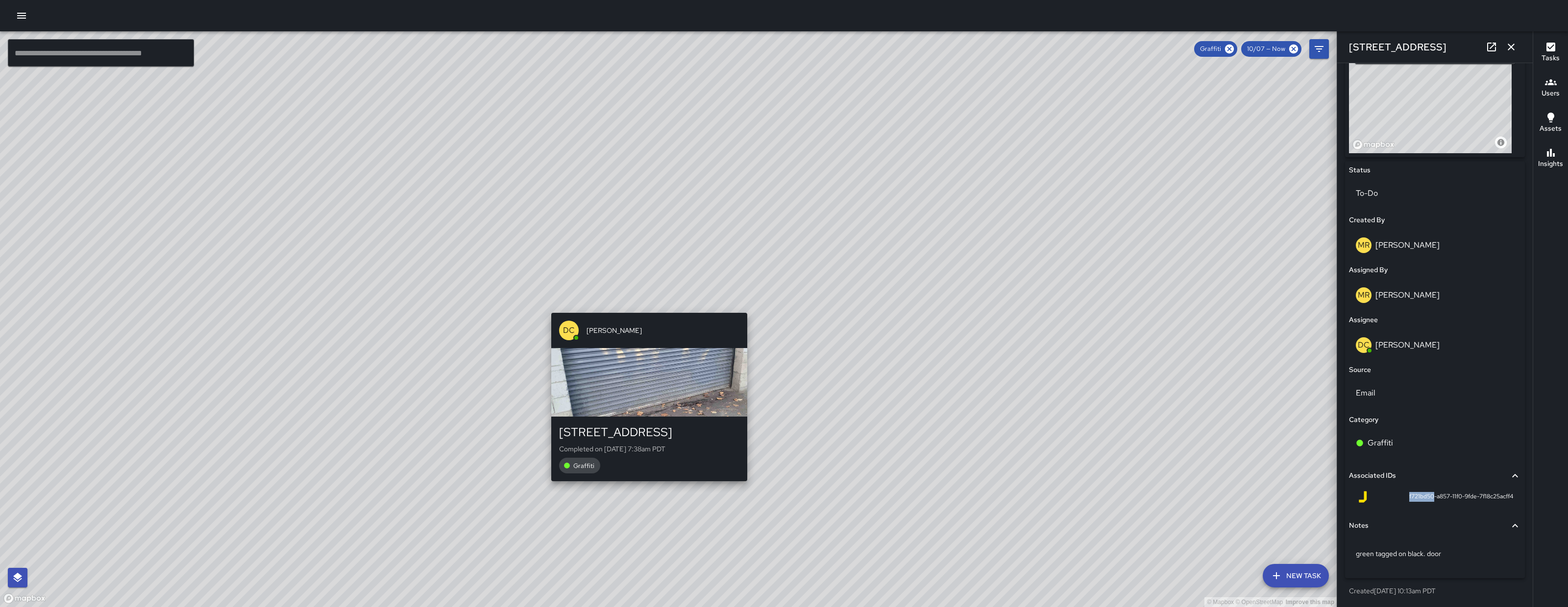
click at [646, 315] on div "DC Dago Cervantes" at bounding box center [649, 330] width 196 height 35
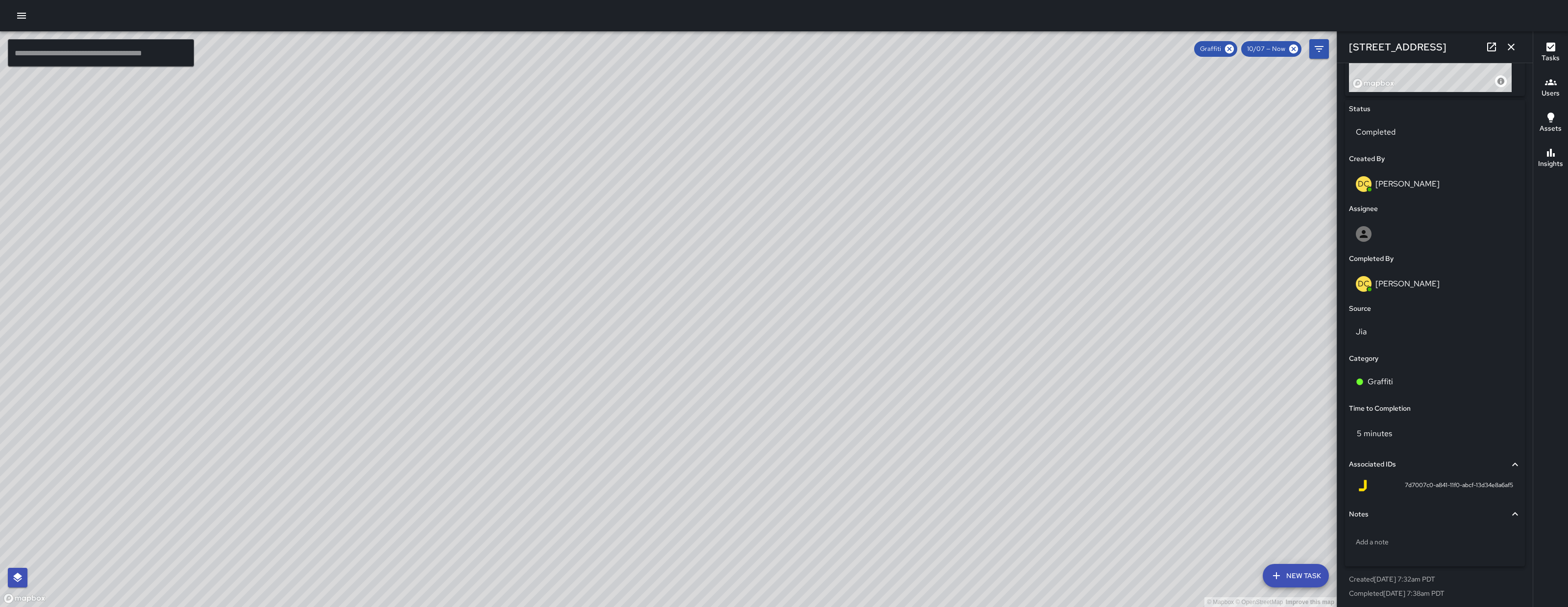
scroll to position [436, 0]
drag, startPoint x: 1394, startPoint y: 485, endPoint x: 1421, endPoint y: 487, distance: 27.1
click at [1421, 487] on span "7d7007c0-a841-11f0-abcf-13d34e8a6af5" at bounding box center [1459, 483] width 108 height 10
copy span "7d7007c0"
click at [741, 406] on div "© Mapbox © OpenStreetMap Improve this map" at bounding box center [668, 319] width 1337 height 576
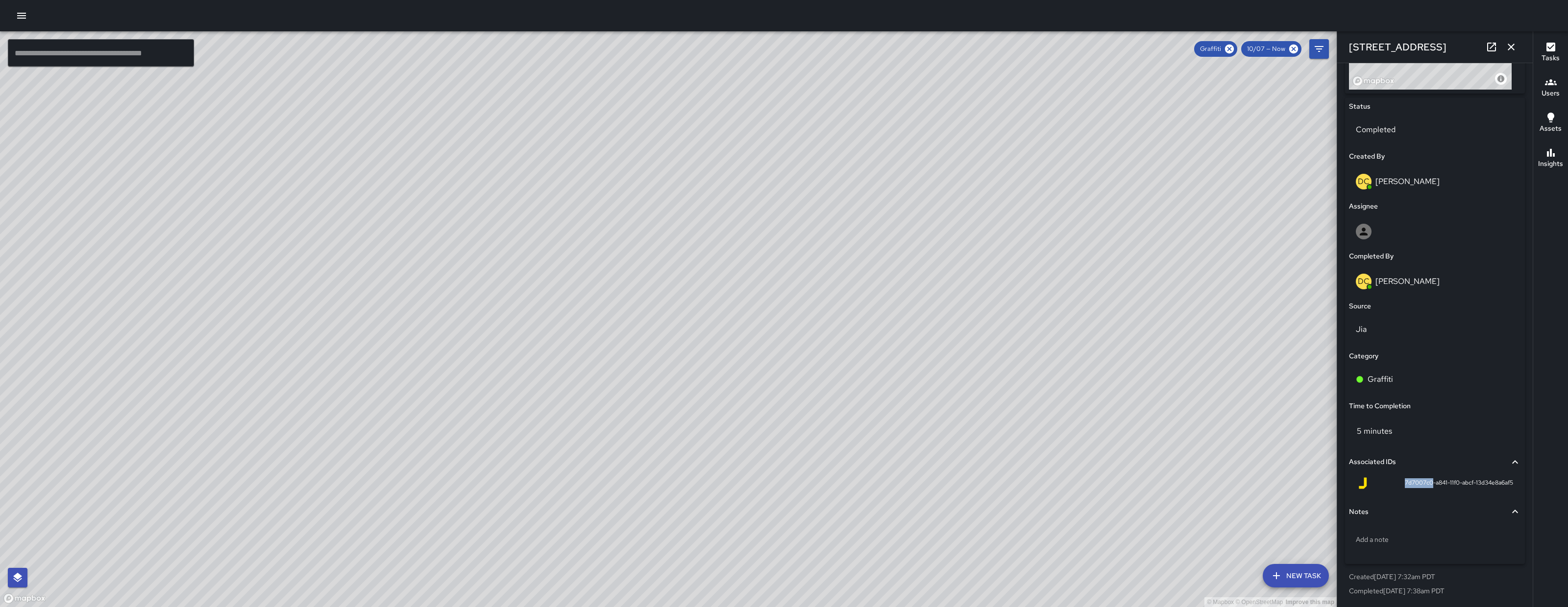
drag, startPoint x: 723, startPoint y: 404, endPoint x: 677, endPoint y: 408, distance: 46.2
click at [677, 408] on div "© Mapbox © OpenStreetMap Improve this map" at bounding box center [668, 319] width 1337 height 576
drag, startPoint x: 649, startPoint y: 383, endPoint x: 561, endPoint y: 363, distance: 90.2
click at [561, 363] on div "© Mapbox © OpenStreetMap Improve this map" at bounding box center [668, 319] width 1337 height 576
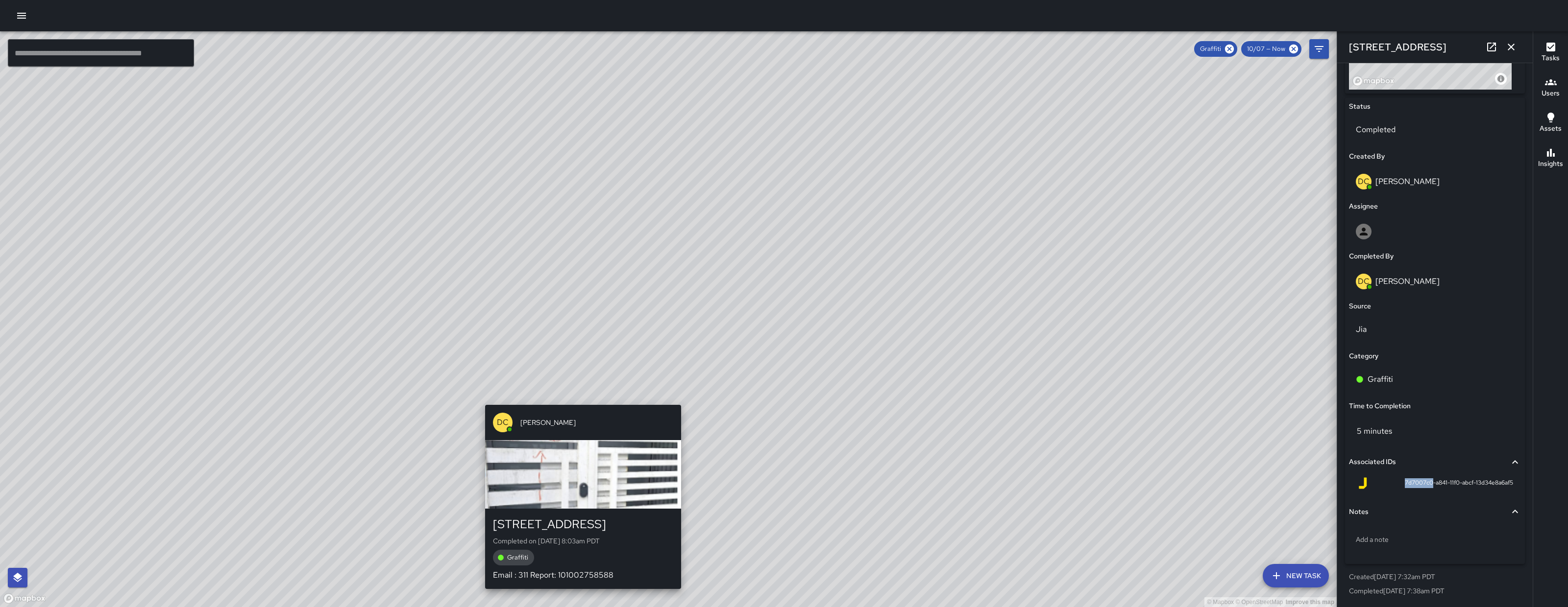
click at [578, 400] on div "© Mapbox © OpenStreetMap Improve this map DC Dago Cervantes 352 6th Street Comp…" at bounding box center [668, 319] width 1337 height 576
type input "**********"
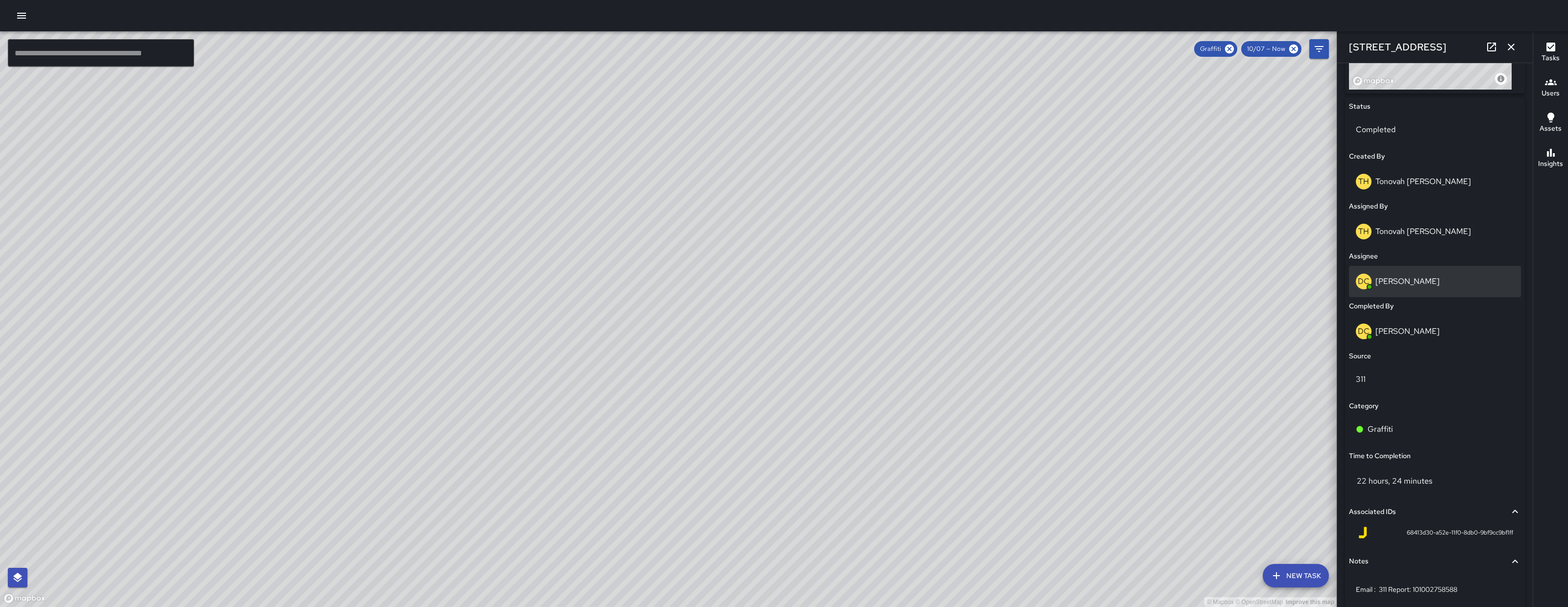
scroll to position [434, 0]
drag, startPoint x: 1391, startPoint y: 535, endPoint x: 1422, endPoint y: 538, distance: 31.1
click at [1422, 538] on div "68413d30-a52e-11f0-8db0-9bf9cc9bf1ff" at bounding box center [1435, 535] width 156 height 12
copy span "68413d30"
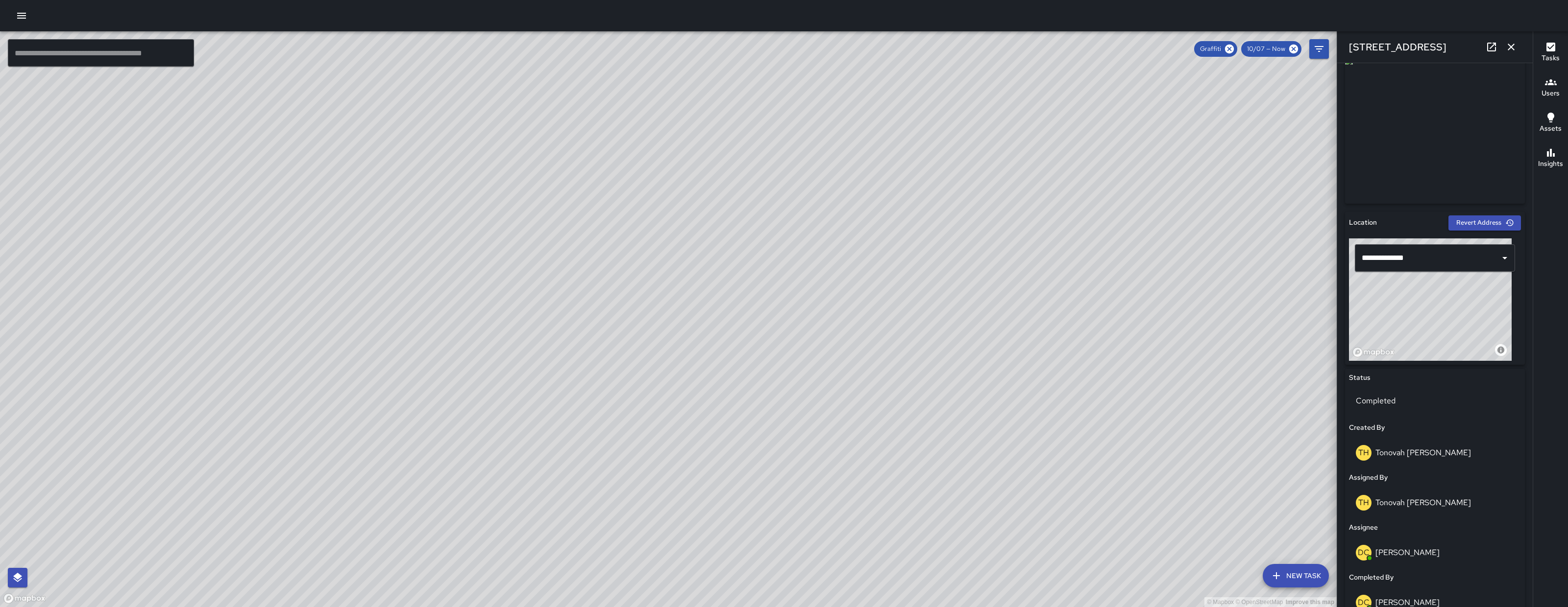
scroll to position [0, 0]
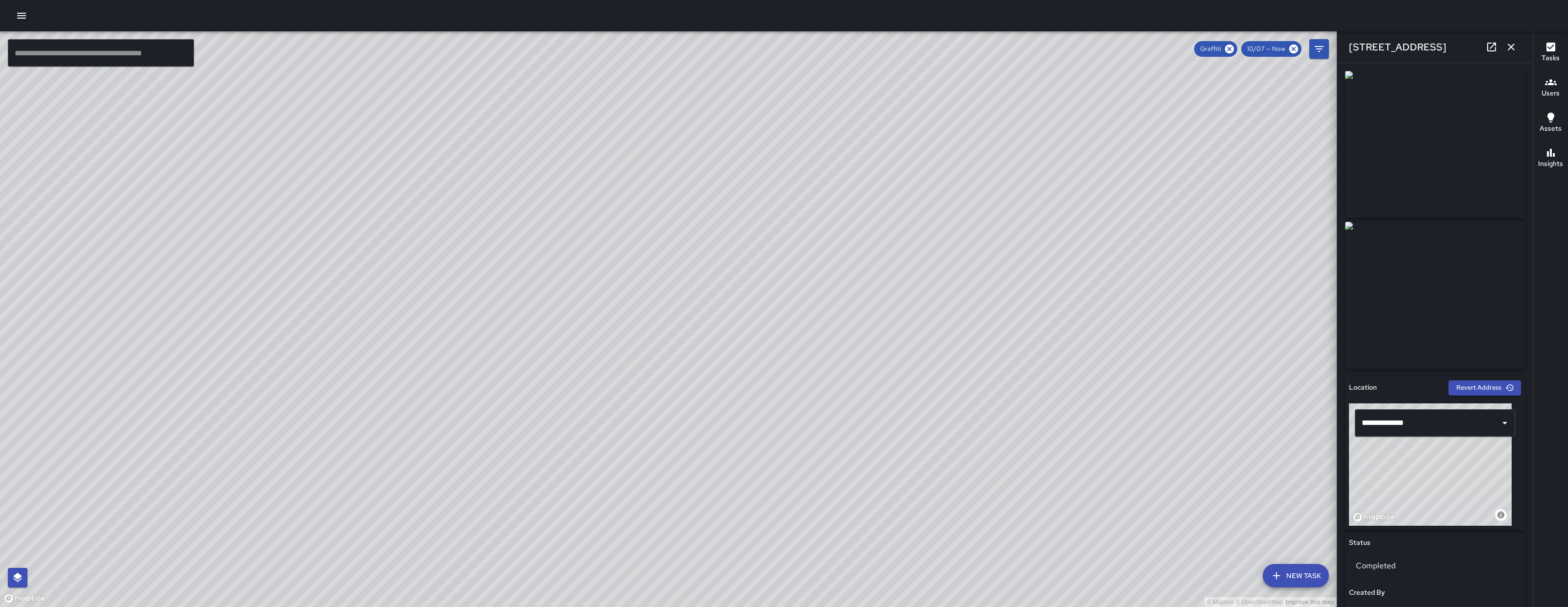
click at [712, 276] on div "© Mapbox © OpenStreetMap Improve this map DC Dago Cervantes 361 6th Street Comp…" at bounding box center [668, 319] width 1337 height 576
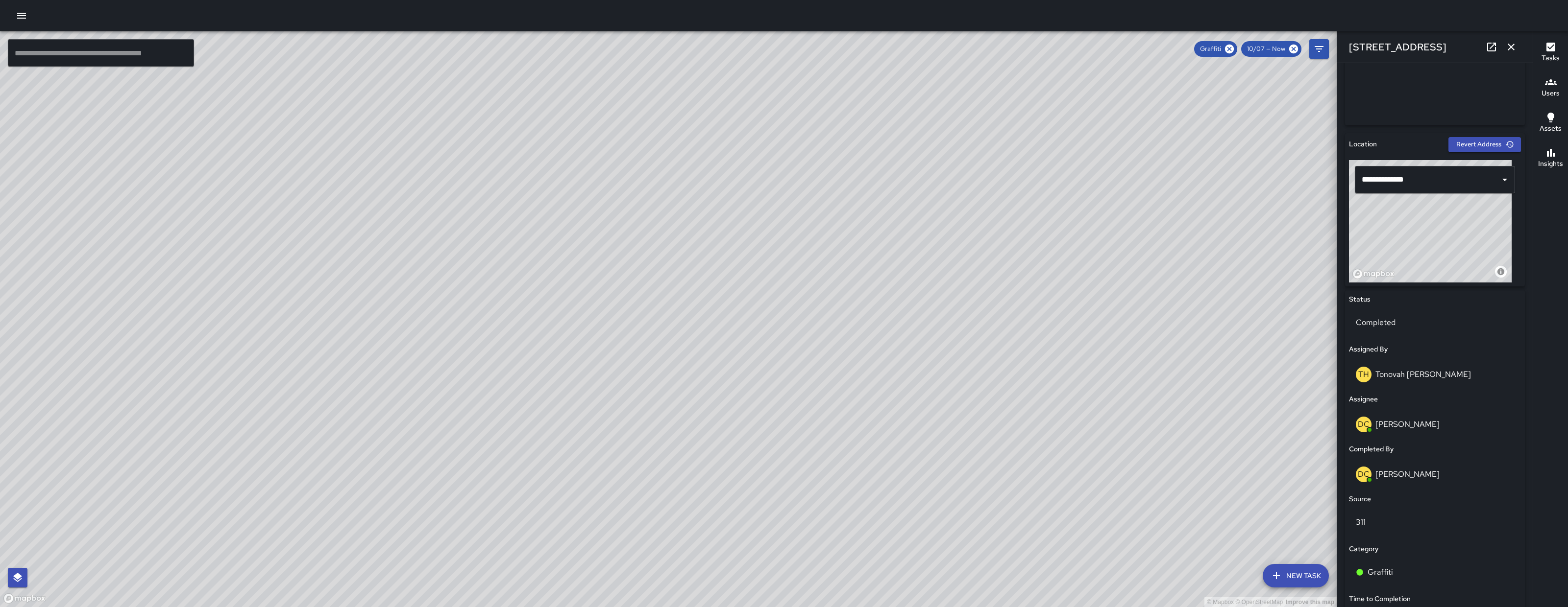
scroll to position [456, 0]
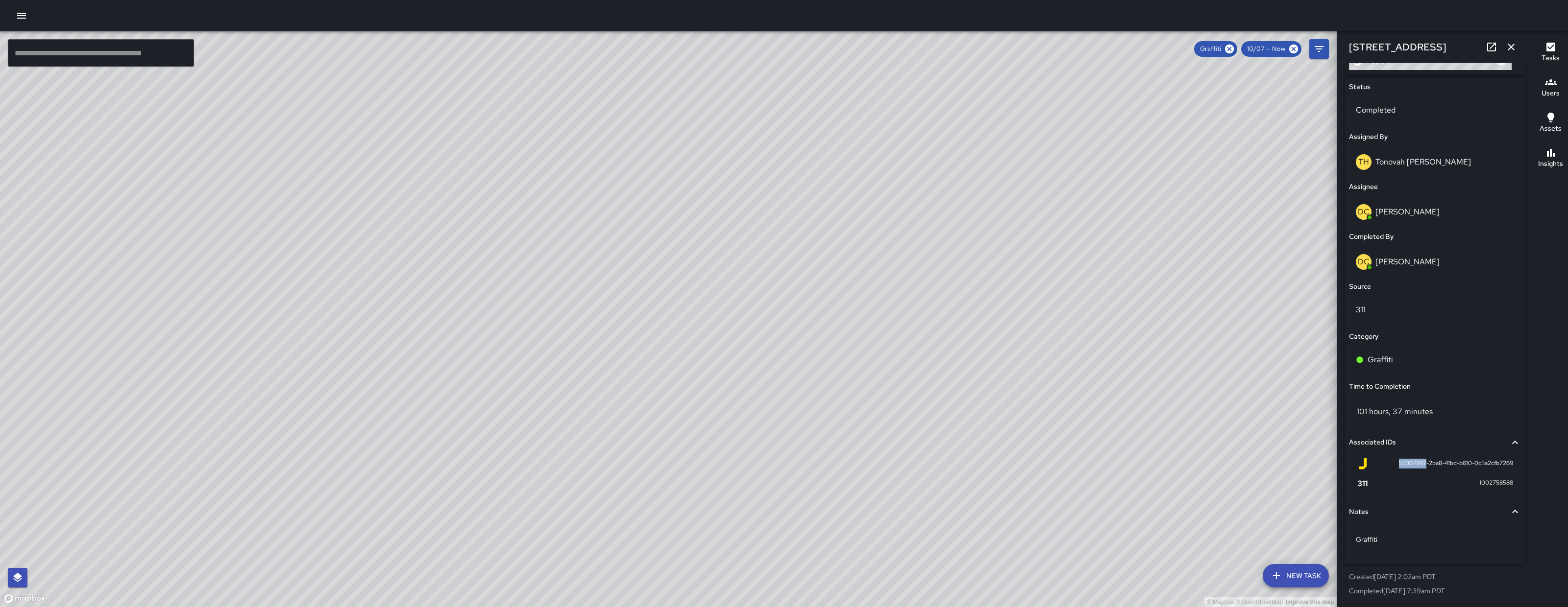
drag, startPoint x: 1387, startPoint y: 464, endPoint x: 1415, endPoint y: 465, distance: 28.0
click at [1415, 465] on div "55367997-2ba8-41bd-b610-0c5a2cfb7269" at bounding box center [1435, 463] width 156 height 12
copy span "55367997"
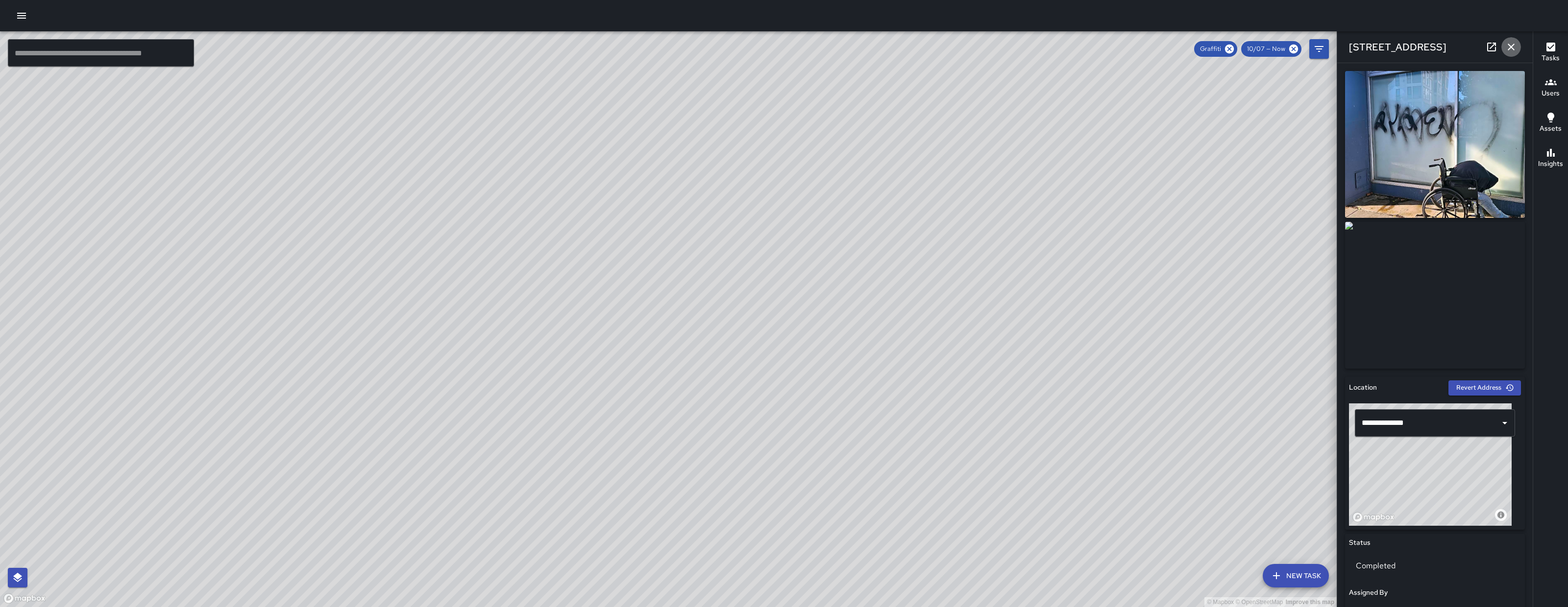
click at [1512, 47] on icon "button" at bounding box center [1511, 47] width 12 height 12
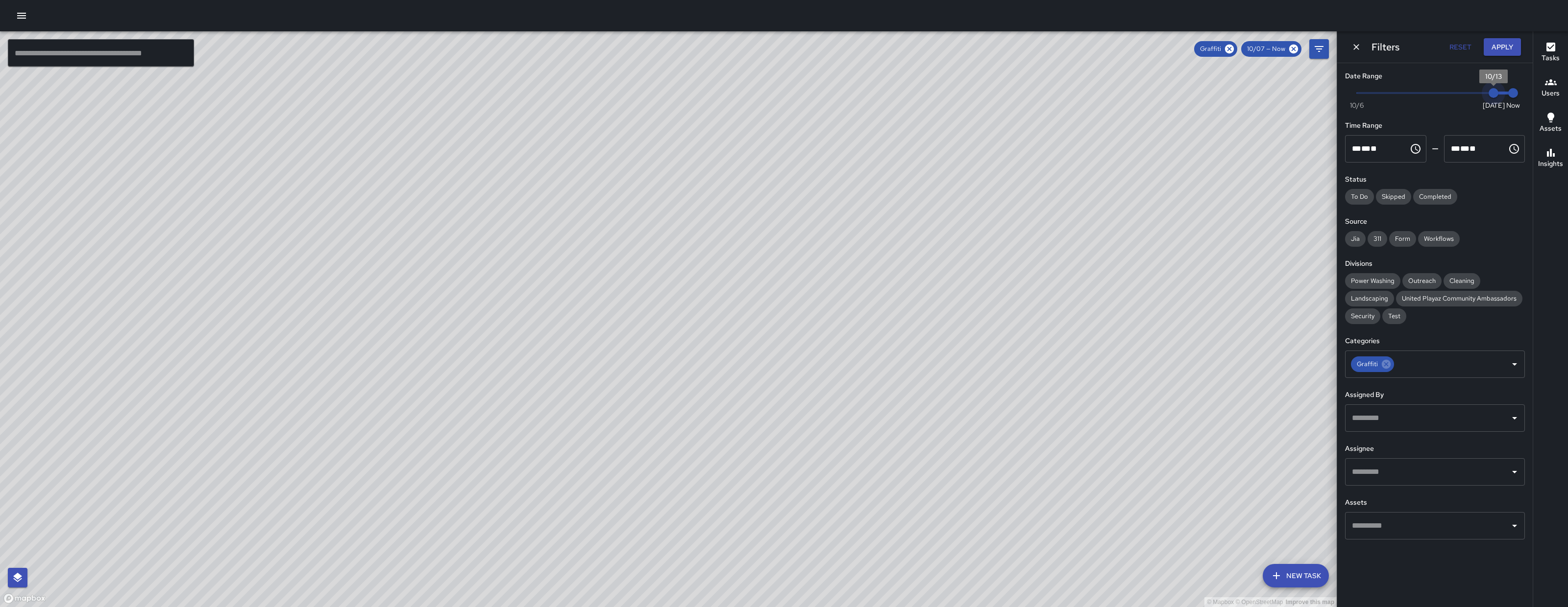
drag, startPoint x: 1381, startPoint y: 86, endPoint x: 1564, endPoint y: 92, distance: 183.1
click at [1564, 92] on div "© Mapbox © OpenStreetMap Improve this map ​ New Task Graffiti 10/07 — Now Map L…" at bounding box center [784, 319] width 1568 height 576
type input "*"
drag, startPoint x: 1491, startPoint y: 92, endPoint x: 1441, endPoint y: 94, distance: 50.0
click at [1440, 94] on span "10/10" at bounding box center [1435, 93] width 10 height 10
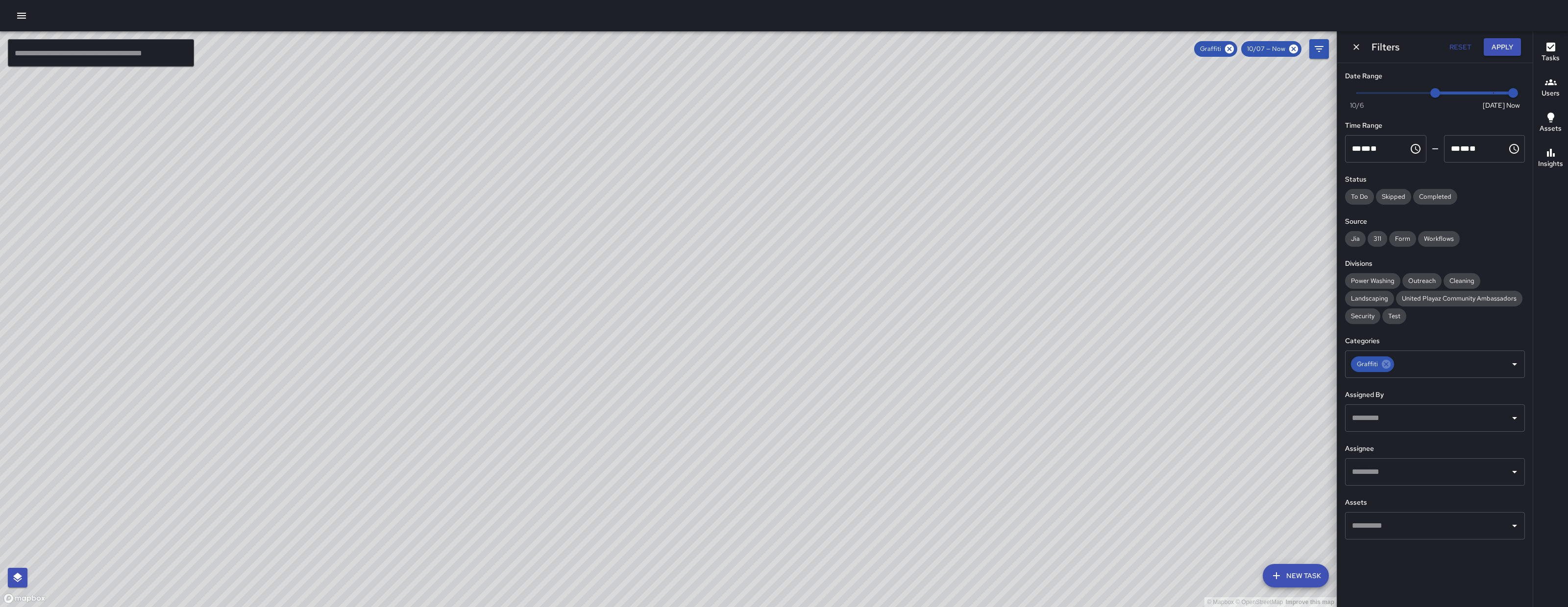
click at [66, 54] on input "text" at bounding box center [101, 52] width 186 height 27
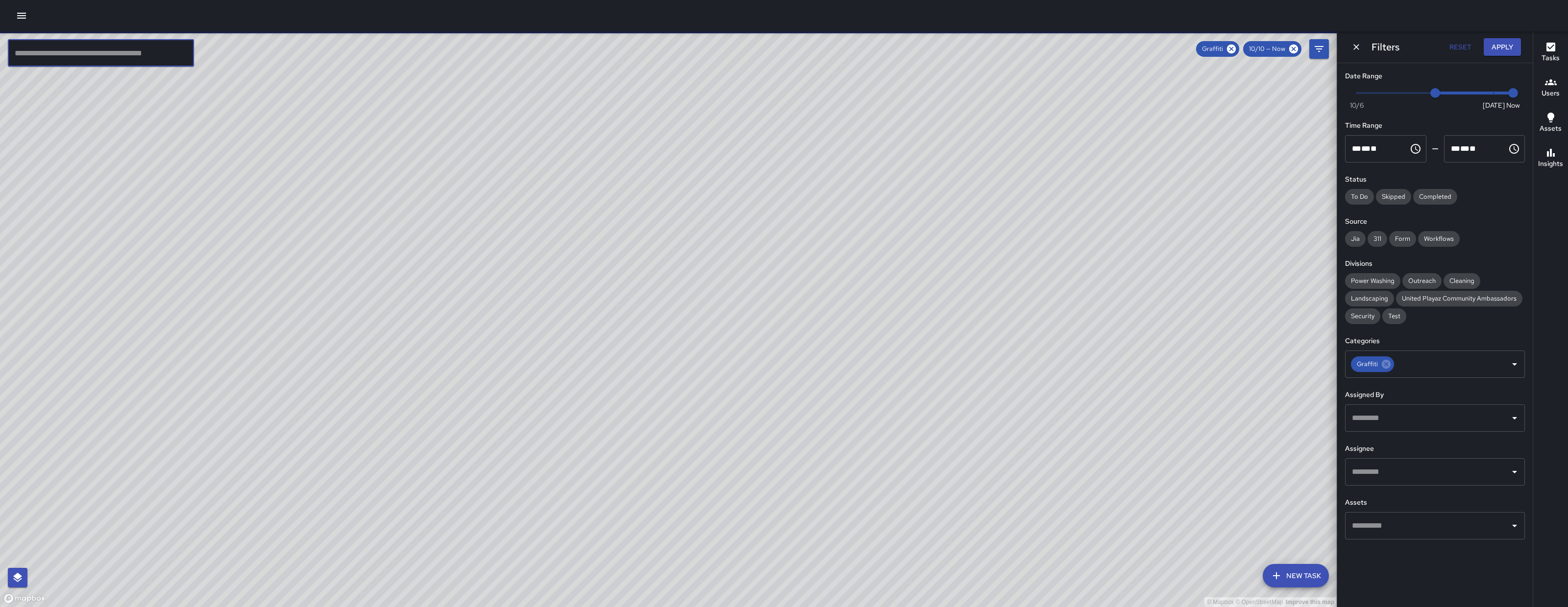
click at [66, 54] on input "text" at bounding box center [101, 52] width 186 height 27
paste input "**********"
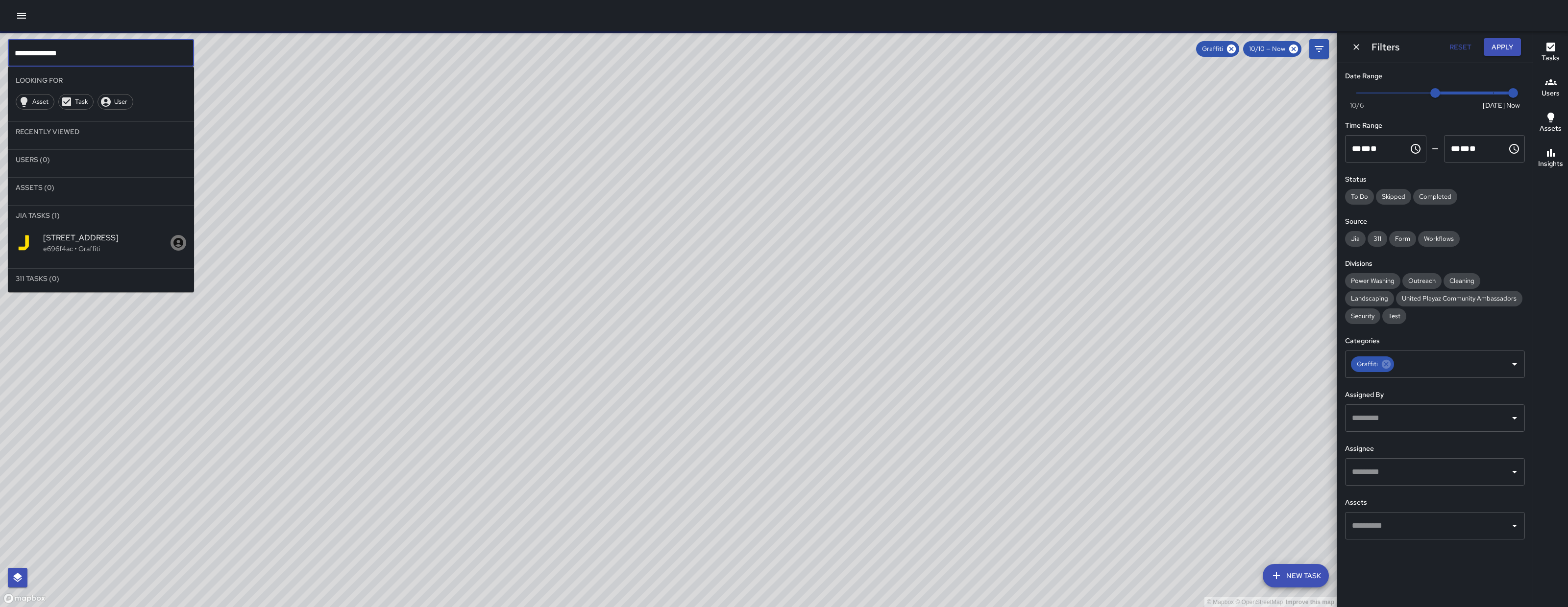
type input "**********"
click at [82, 237] on span "1530 Folsom Street" at bounding box center [107, 238] width 127 height 12
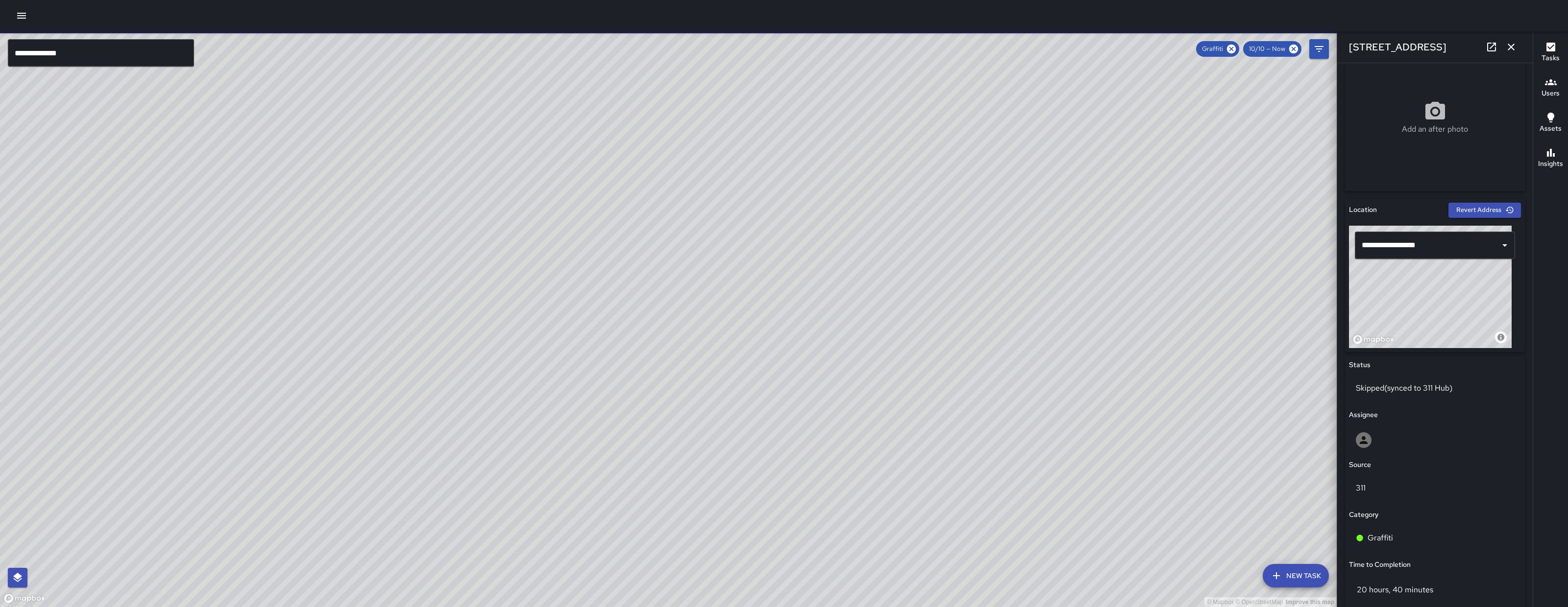
scroll to position [462, 0]
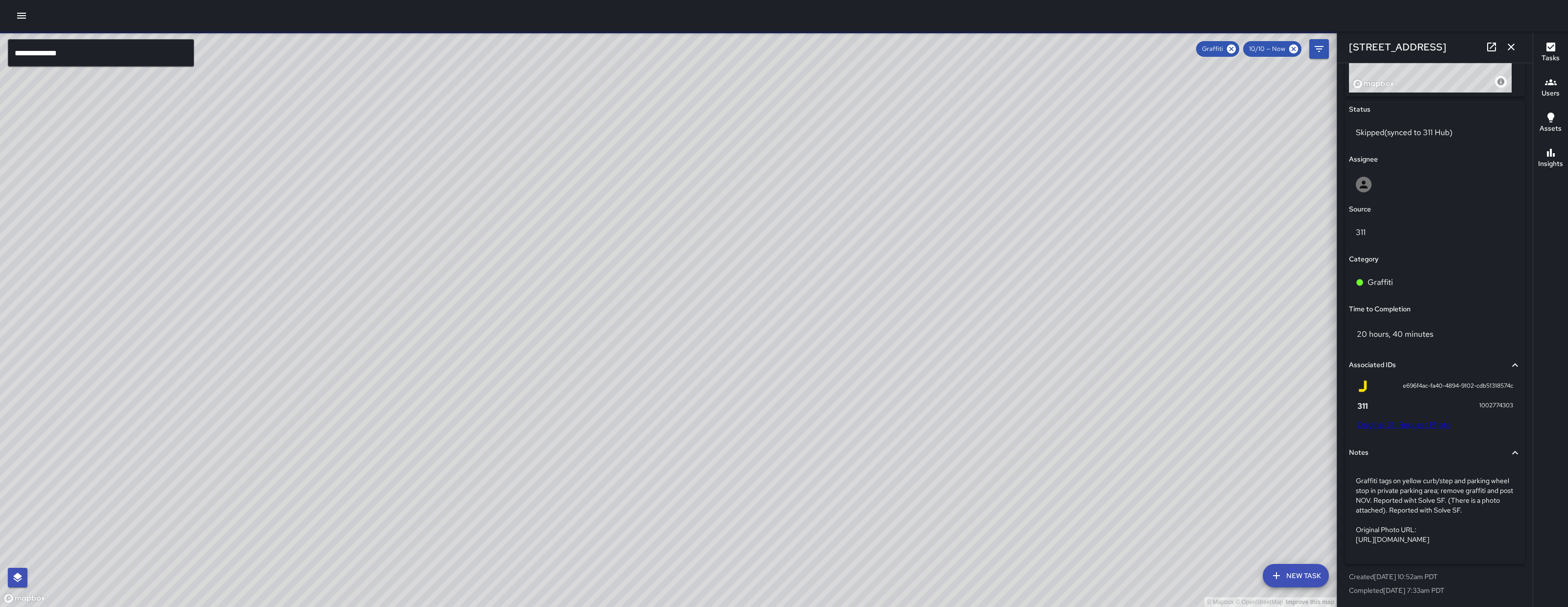
click at [1421, 420] on link "Original 311 Request Photo" at bounding box center [1404, 425] width 94 height 10
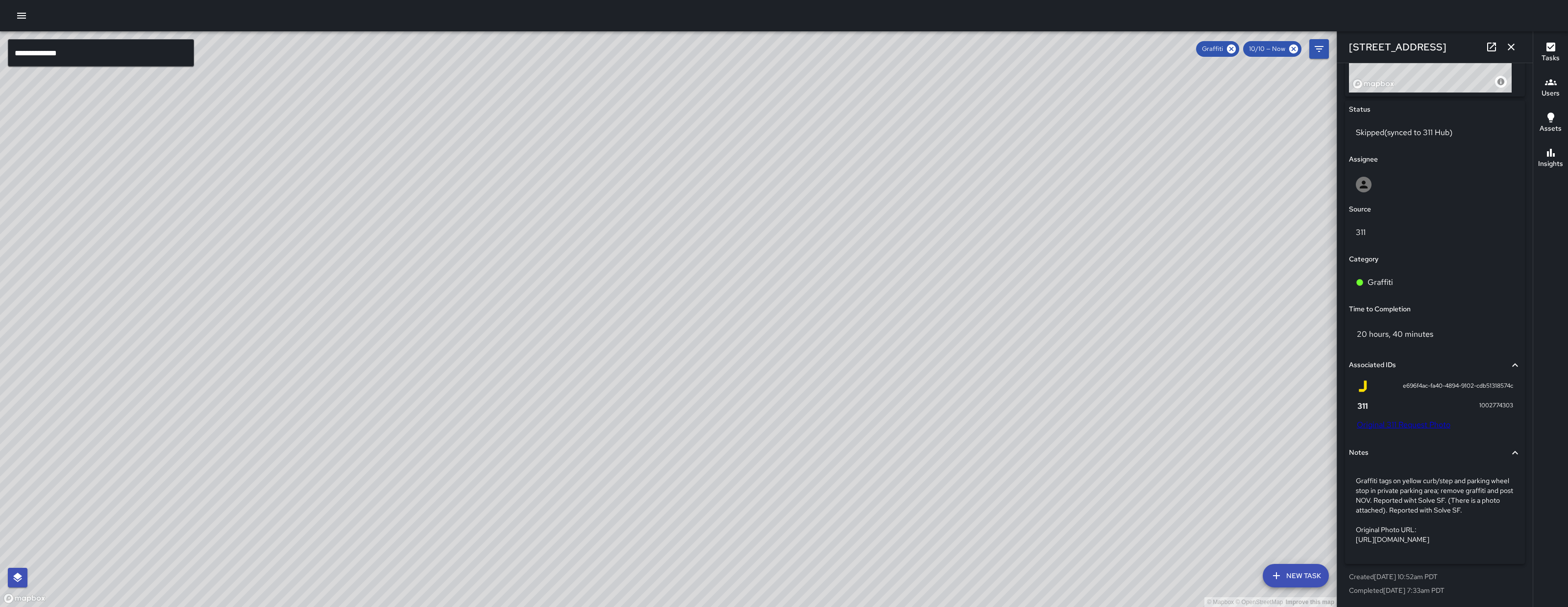
click at [1514, 46] on icon "button" at bounding box center [1511, 47] width 12 height 12
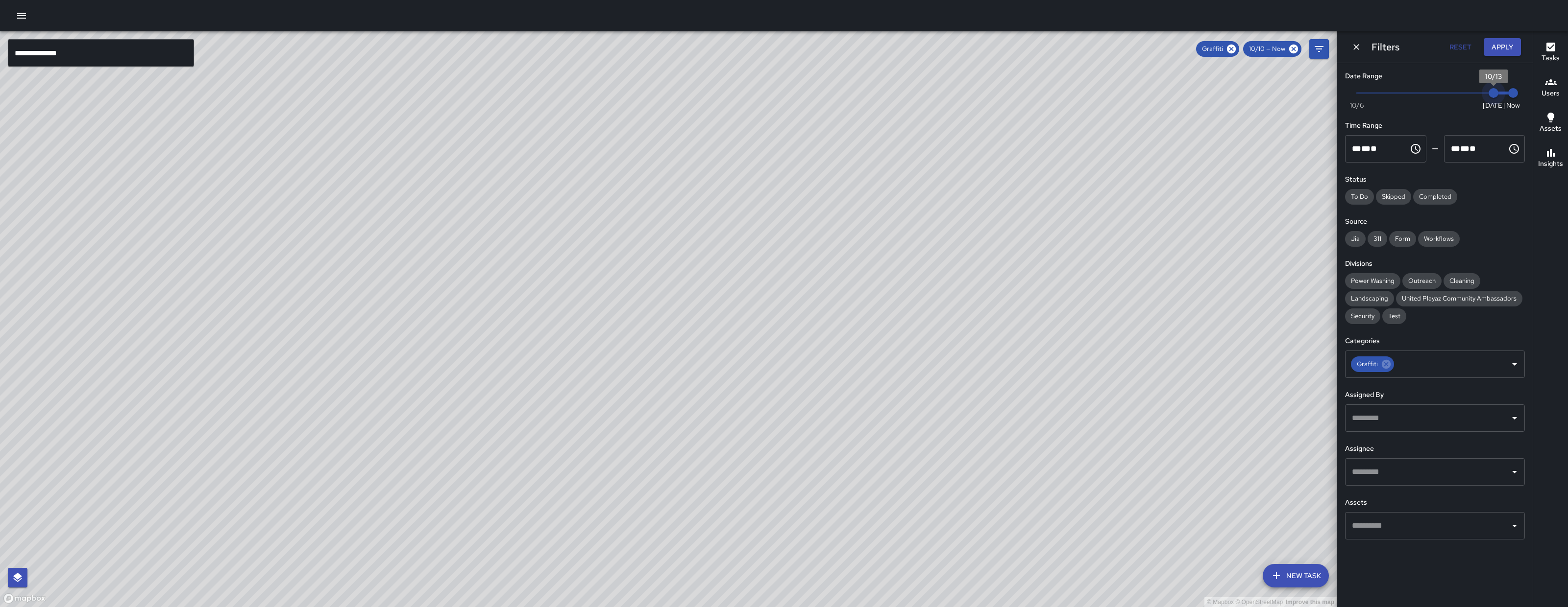
drag, startPoint x: 1440, startPoint y: 94, endPoint x: 1498, endPoint y: 89, distance: 58.2
click at [1498, 89] on span "10/13" at bounding box center [1494, 93] width 10 height 10
click at [1505, 46] on button "Apply" at bounding box center [1502, 47] width 37 height 18
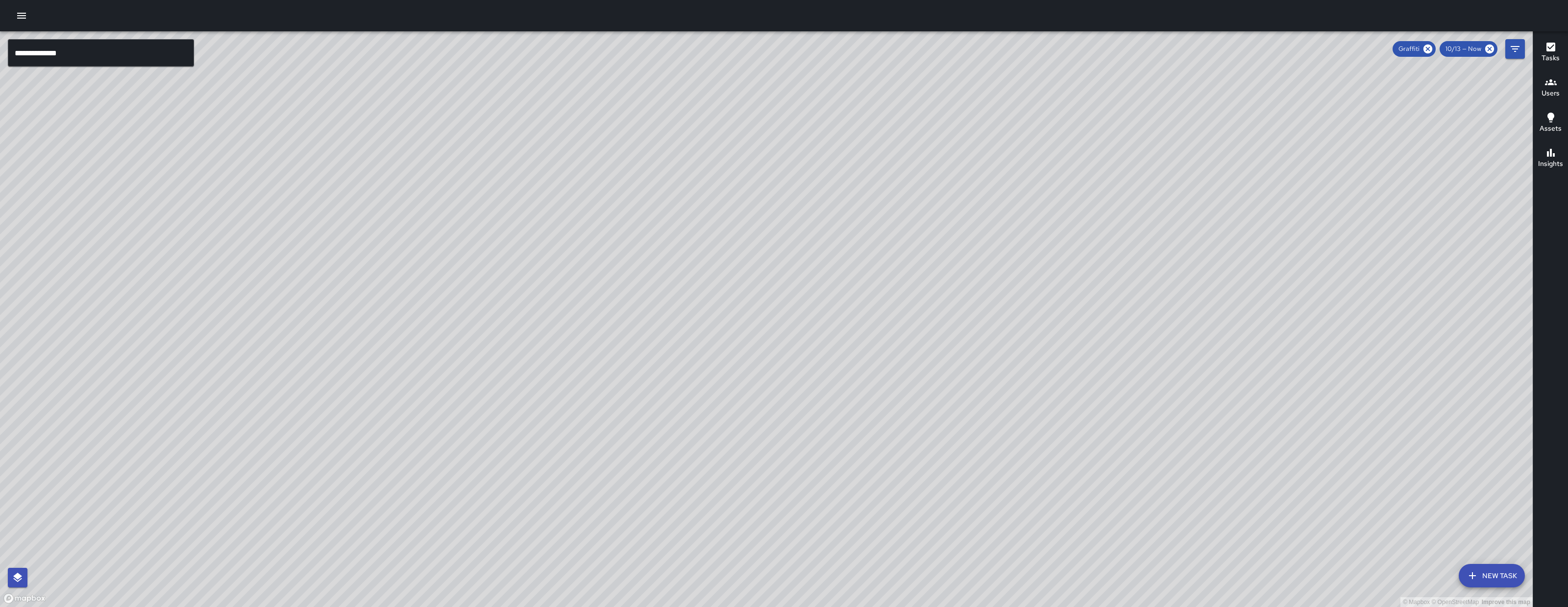
click at [1512, 47] on icon "Filters" at bounding box center [1514, 49] width 12 height 12
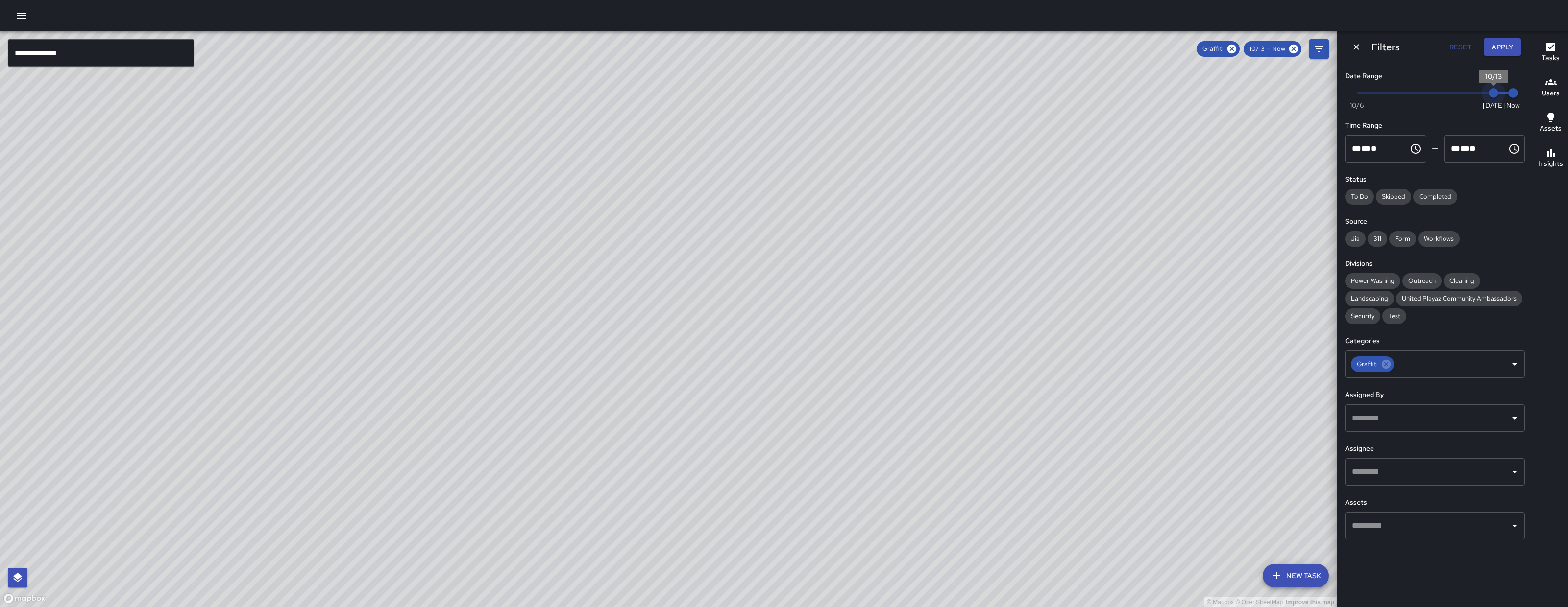
drag, startPoint x: 1491, startPoint y: 98, endPoint x: 1511, endPoint y: 95, distance: 20.2
click at [1511, 95] on span "Now Today 10/6 10/13 10:23 am" at bounding box center [1435, 93] width 156 height 15
type input "*"
drag, startPoint x: 1491, startPoint y: 92, endPoint x: 1441, endPoint y: 95, distance: 50.1
click at [1440, 95] on span "10/10" at bounding box center [1435, 93] width 10 height 10
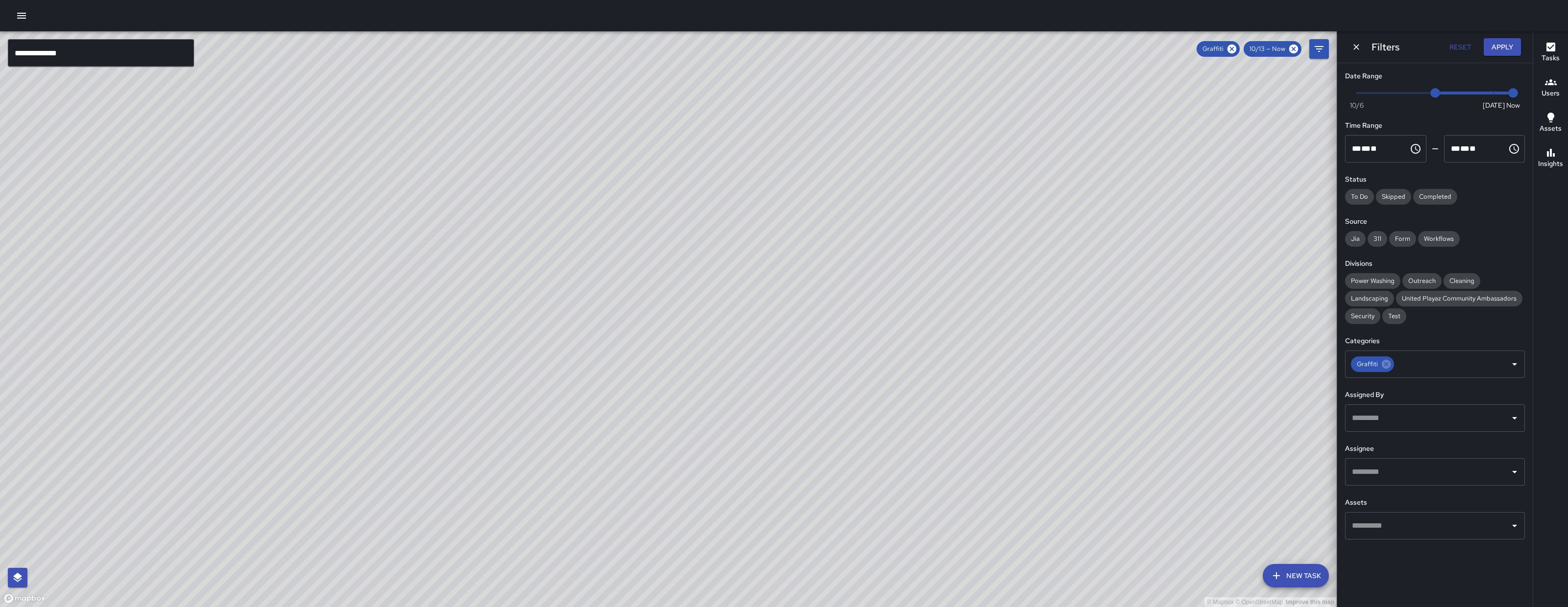
click at [119, 52] on input "**********" at bounding box center [101, 52] width 186 height 27
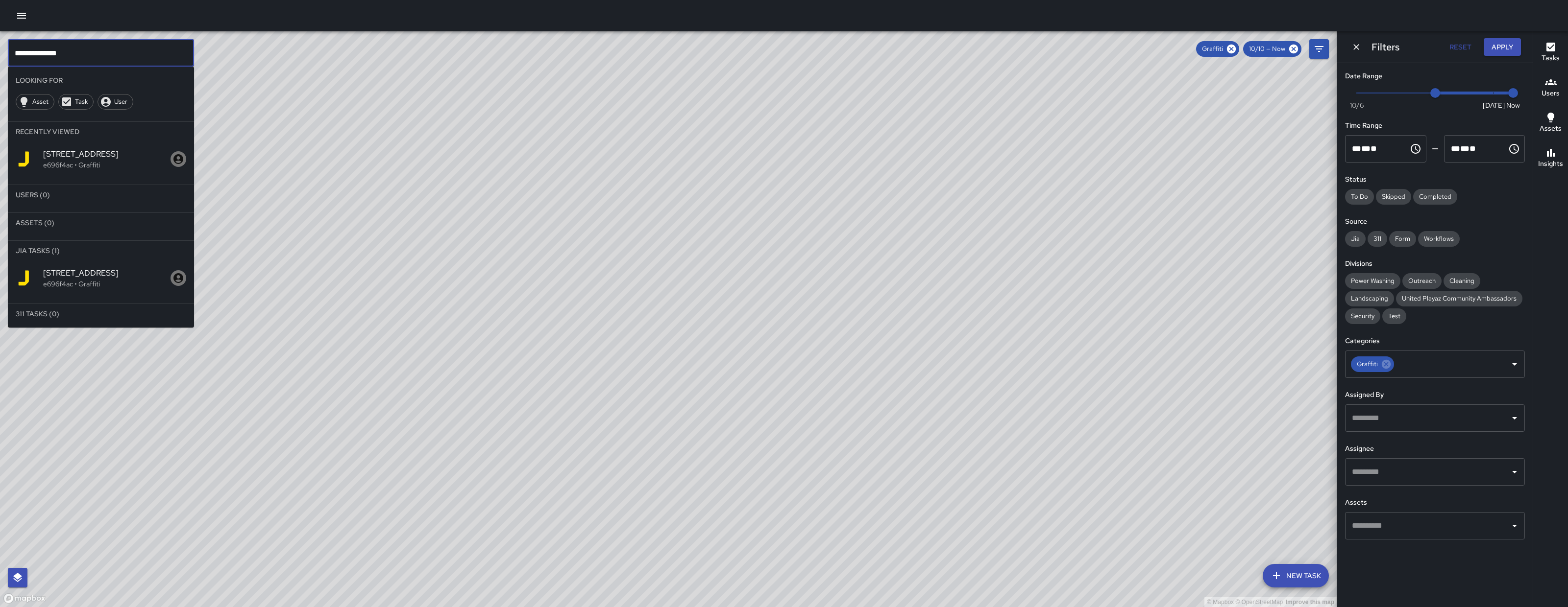
click at [119, 52] on input "**********" at bounding box center [101, 52] width 186 height 27
paste input "text"
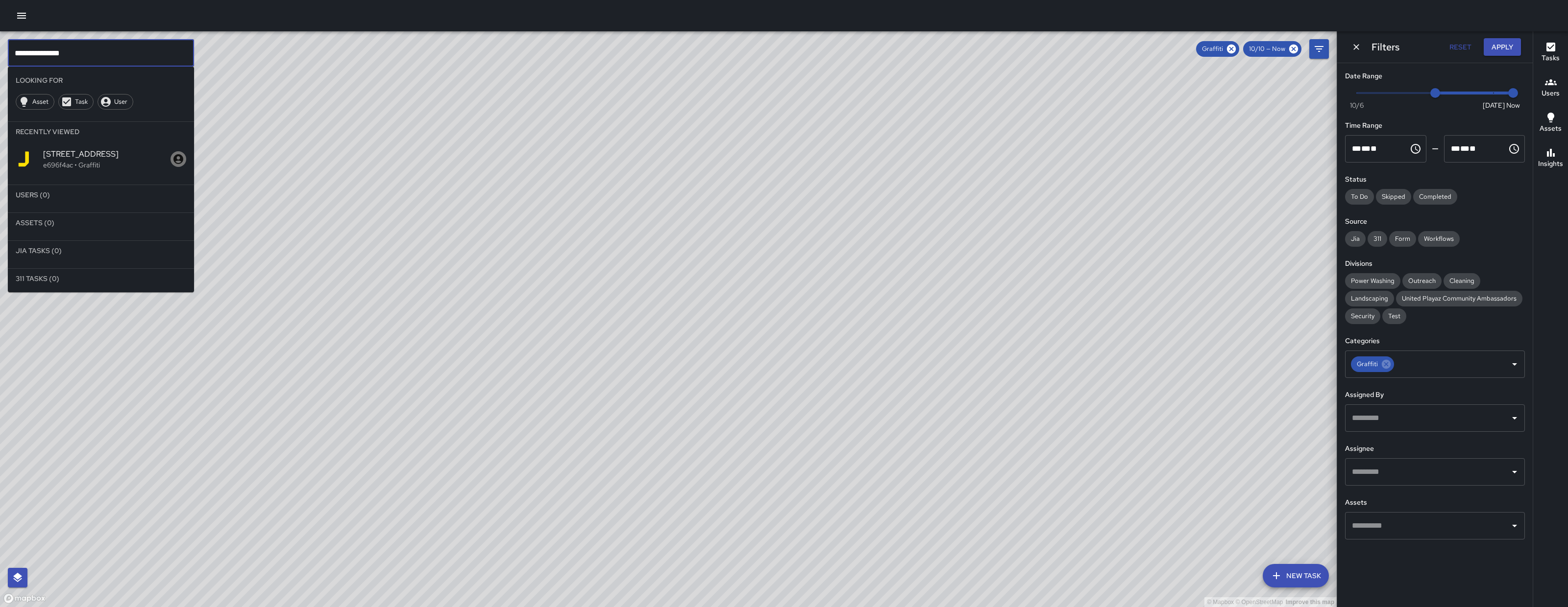
click at [436, 114] on div "© Mapbox © OpenStreetMap Improve this map" at bounding box center [668, 319] width 1337 height 576
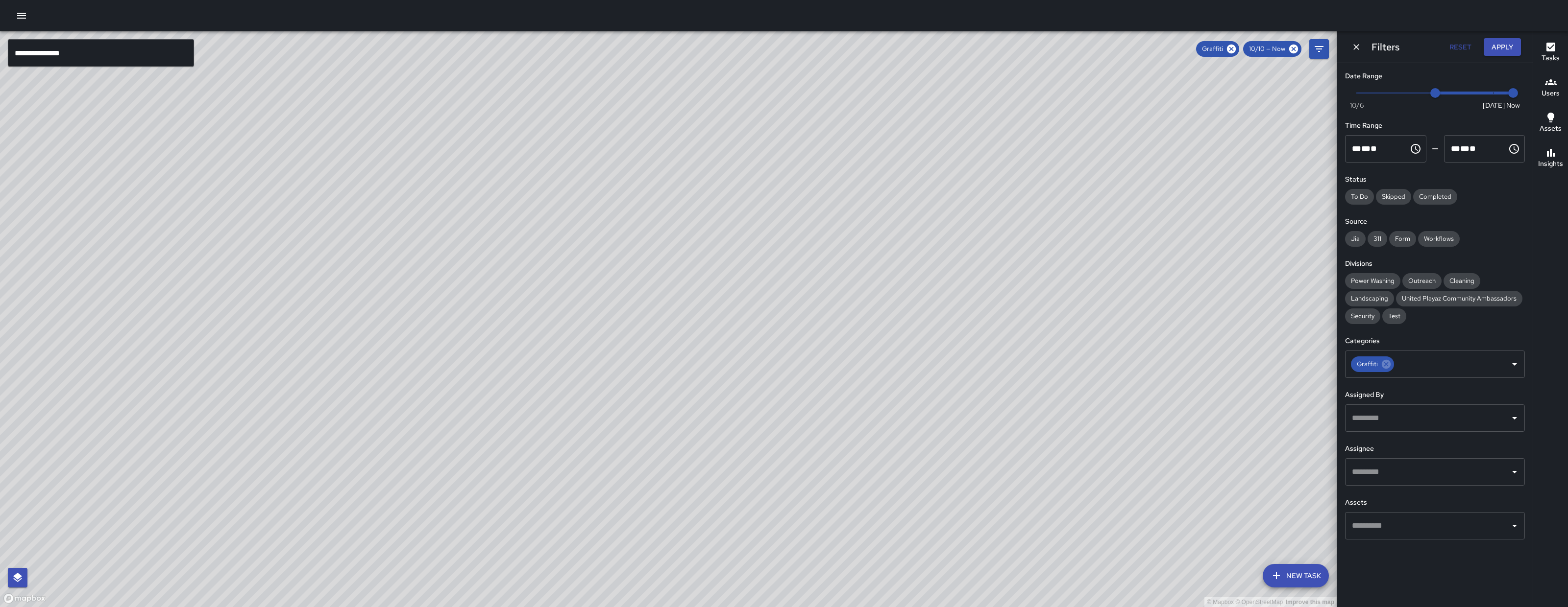
click at [665, 175] on div "© Mapbox © OpenStreetMap Improve this map EB Eddie Ballestros 298 11th Street C…" at bounding box center [668, 319] width 1337 height 576
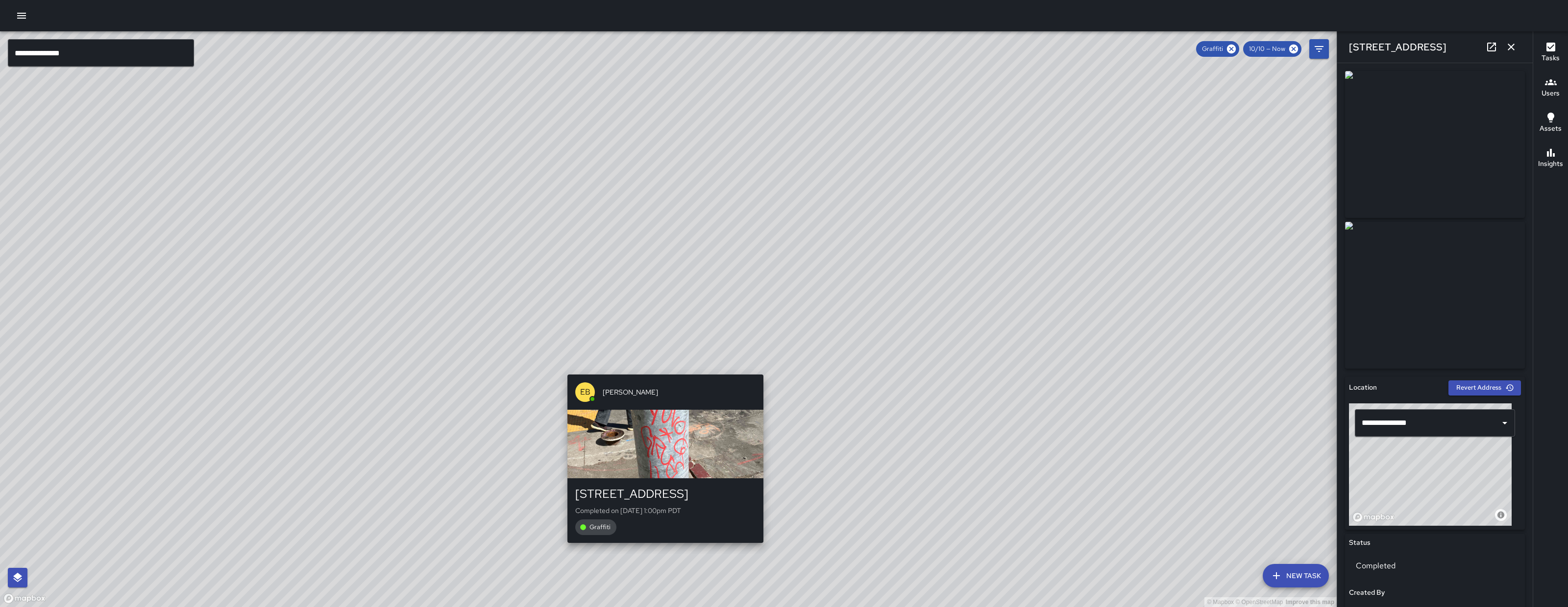
click at [637, 318] on div "© Mapbox © OpenStreetMap Improve this map EB Eddie Ballestros 1516 Folsom Stree…" at bounding box center [668, 319] width 1337 height 576
click at [1507, 44] on icon "button" at bounding box center [1511, 47] width 12 height 12
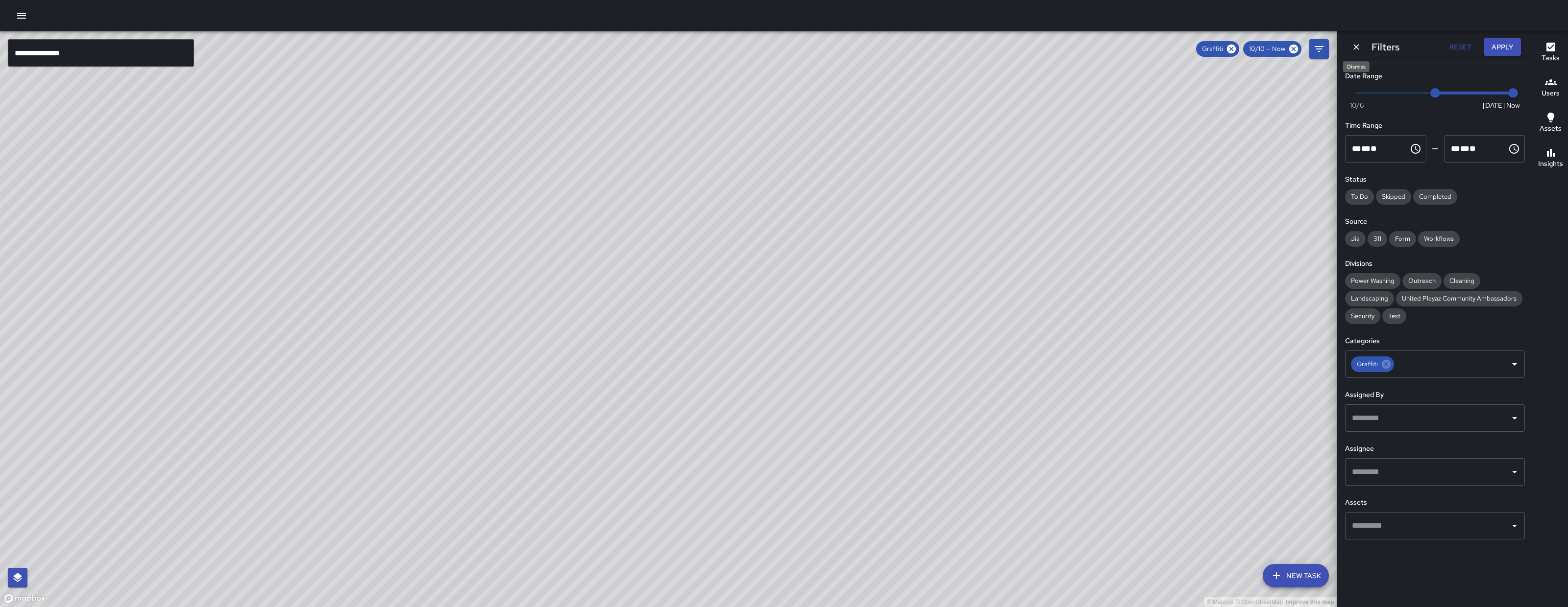
click at [1360, 50] on icon "Dismiss" at bounding box center [1356, 47] width 10 height 10
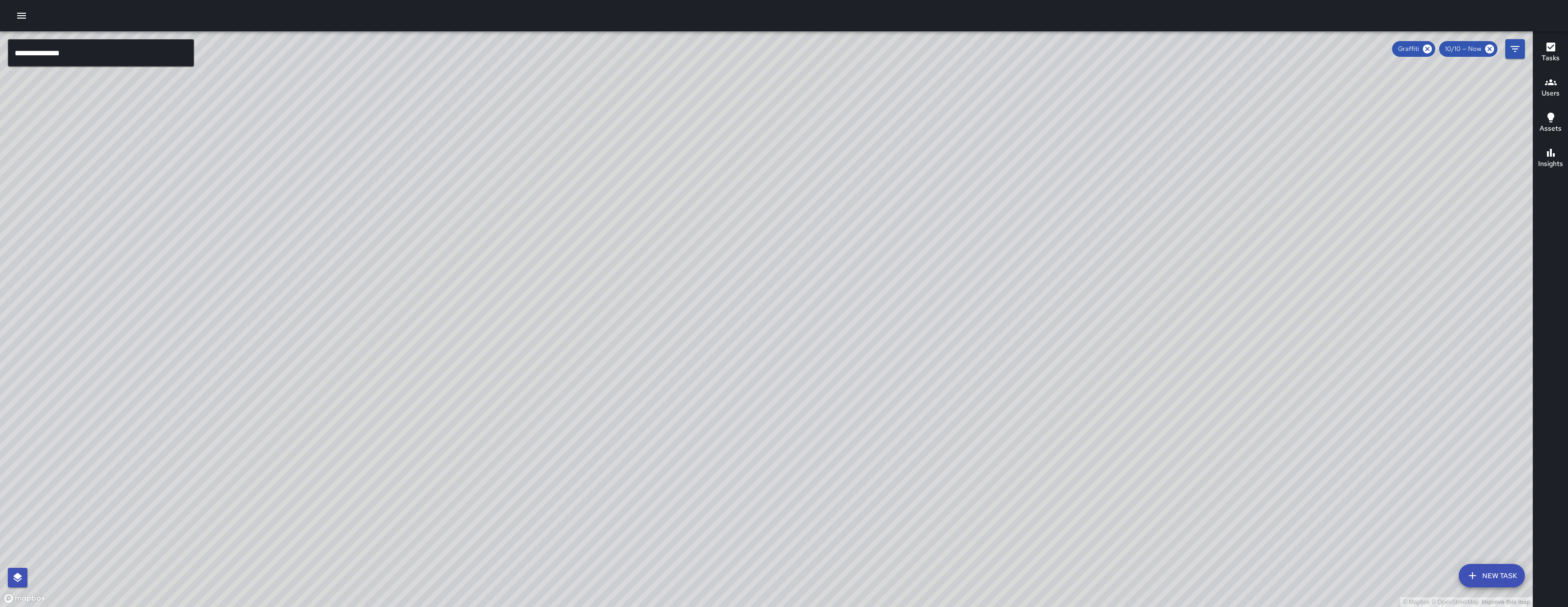
drag, startPoint x: 980, startPoint y: 353, endPoint x: 743, endPoint y: 398, distance: 241.2
click at [743, 398] on div "© Mapbox © OpenStreetMap Improve this map" at bounding box center [766, 319] width 1533 height 576
drag, startPoint x: 1047, startPoint y: 405, endPoint x: 962, endPoint y: 396, distance: 85.5
click at [941, 423] on div "© Mapbox © OpenStreetMap Improve this map" at bounding box center [766, 319] width 1533 height 576
click at [1432, 48] on icon at bounding box center [1427, 49] width 9 height 9
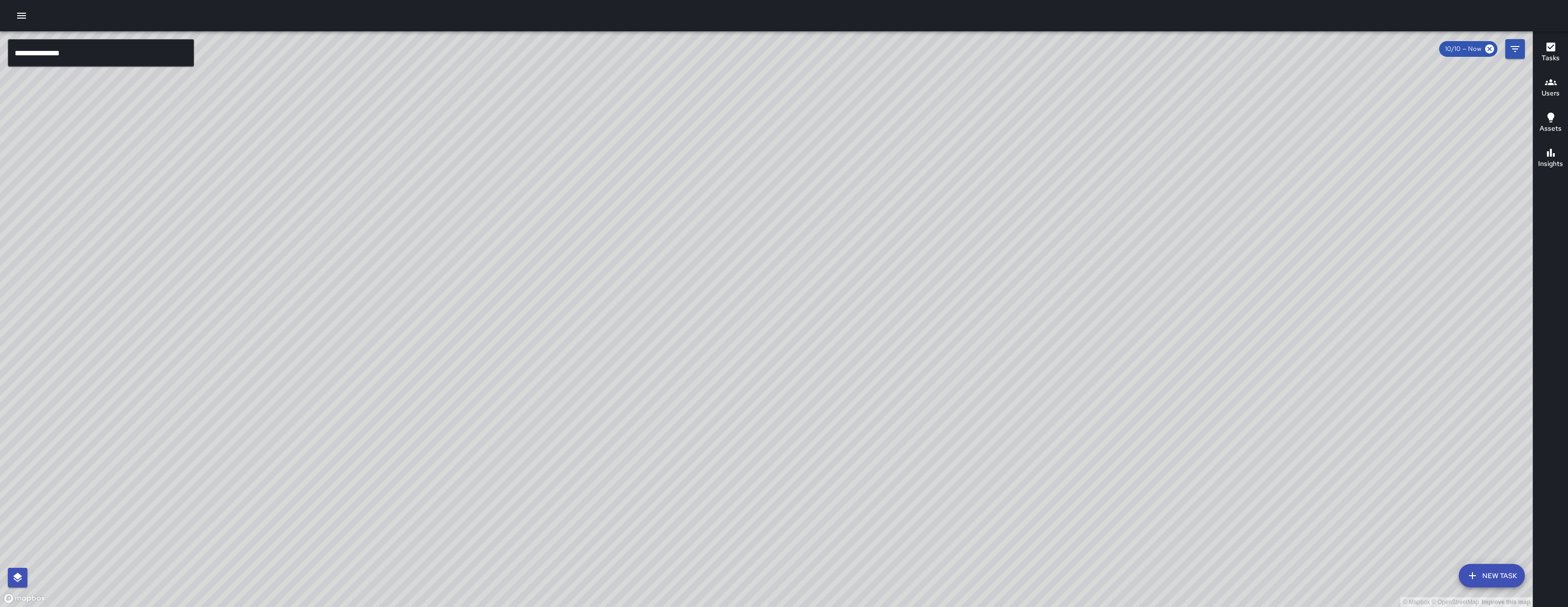
click at [103, 52] on input "**********" at bounding box center [101, 52] width 186 height 27
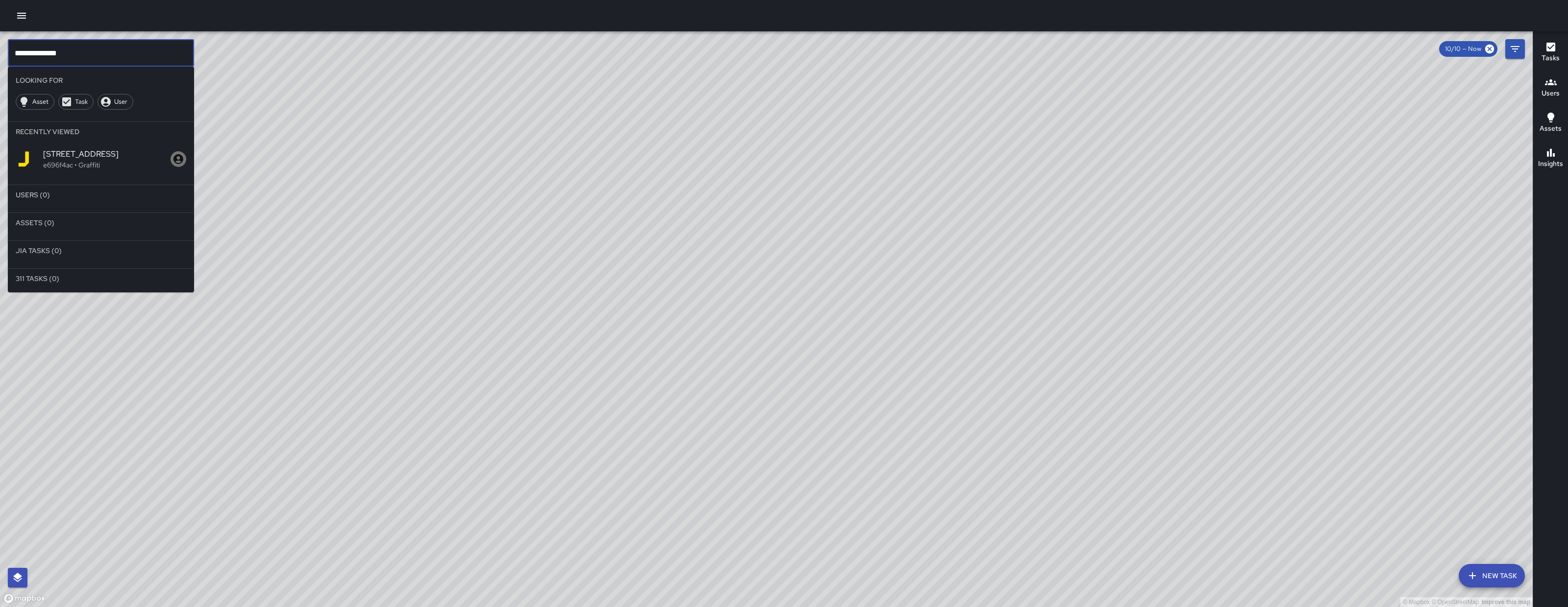
type input "**********"
drag, startPoint x: 795, startPoint y: 424, endPoint x: 453, endPoint y: 364, distance: 347.2
click at [453, 364] on div "© Mapbox © OpenStreetMap Improve this map" at bounding box center [766, 319] width 1533 height 576
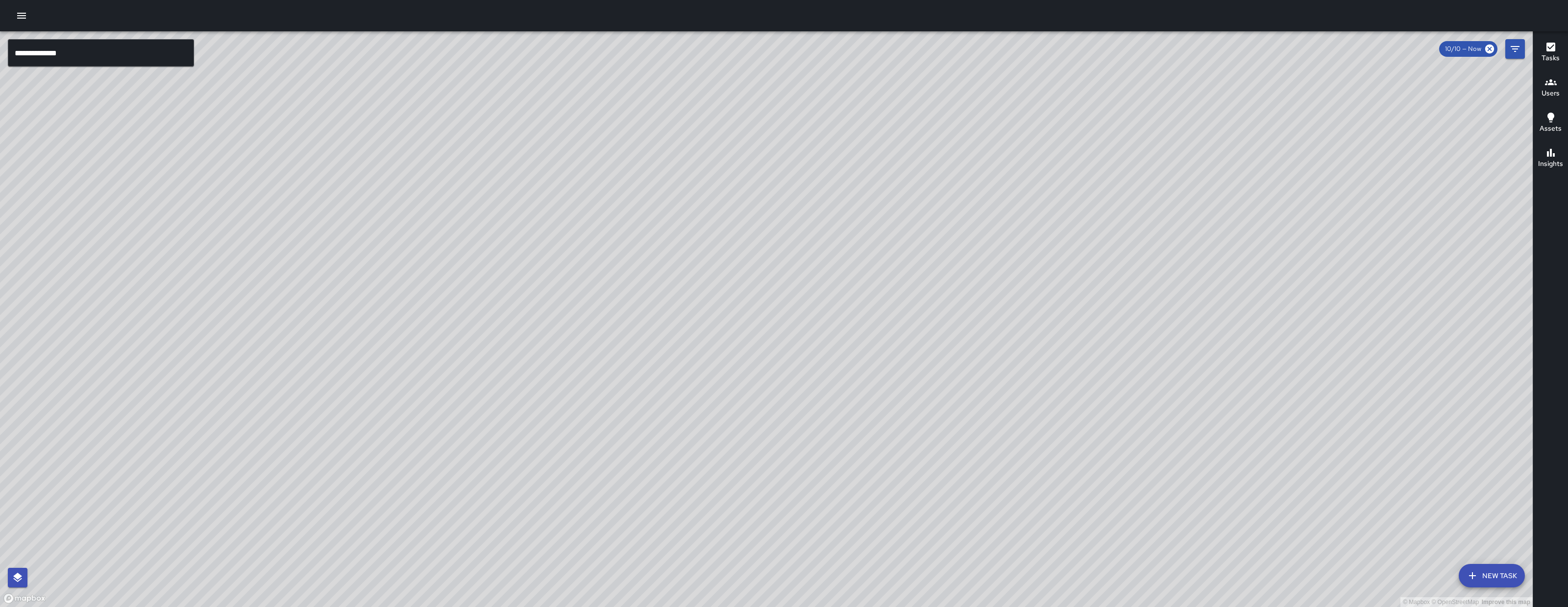
drag, startPoint x: 894, startPoint y: 442, endPoint x: 912, endPoint y: 585, distance: 144.1
click at [913, 586] on div "© Mapbox © OpenStreetMap Improve this map" at bounding box center [766, 319] width 1533 height 576
drag, startPoint x: 908, startPoint y: 445, endPoint x: 778, endPoint y: 606, distance: 206.9
click at [778, 606] on div "**********" at bounding box center [784, 304] width 1568 height 607
drag, startPoint x: 835, startPoint y: 431, endPoint x: 792, endPoint y: 539, distance: 116.2
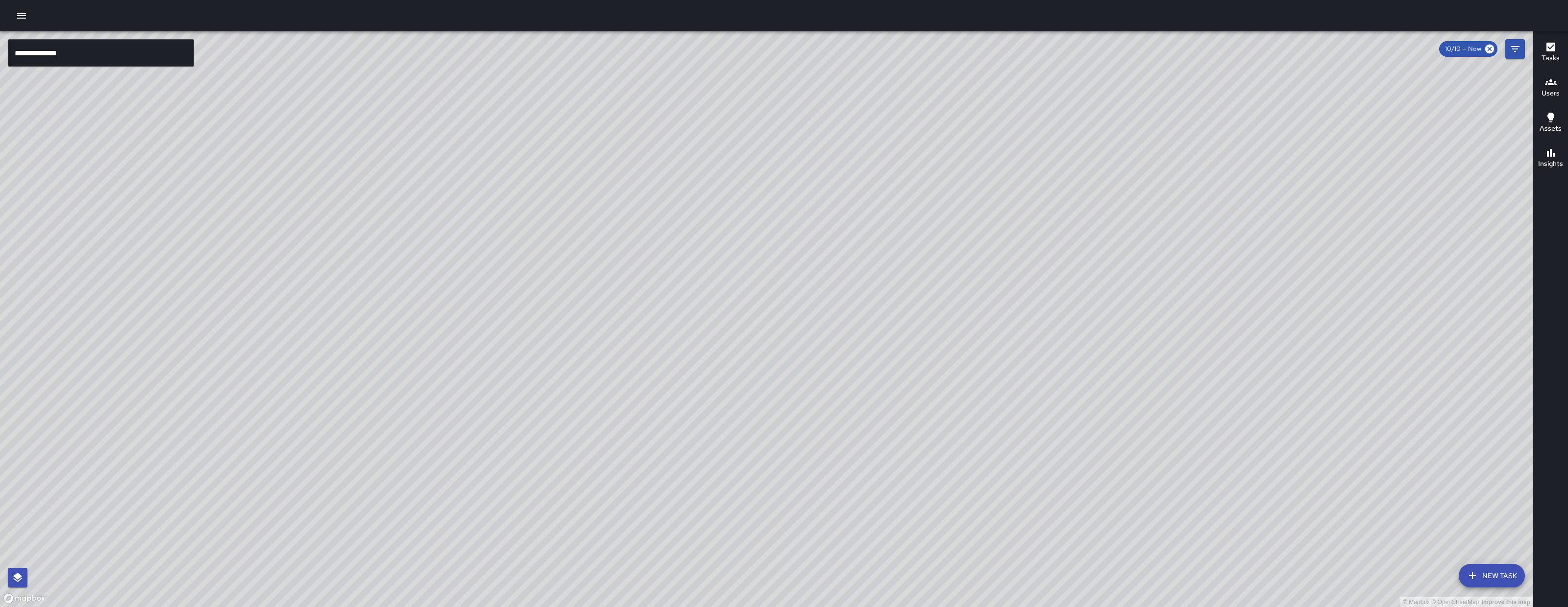
click at [792, 539] on div "© Mapbox © OpenStreetMap Improve this map" at bounding box center [766, 319] width 1533 height 576
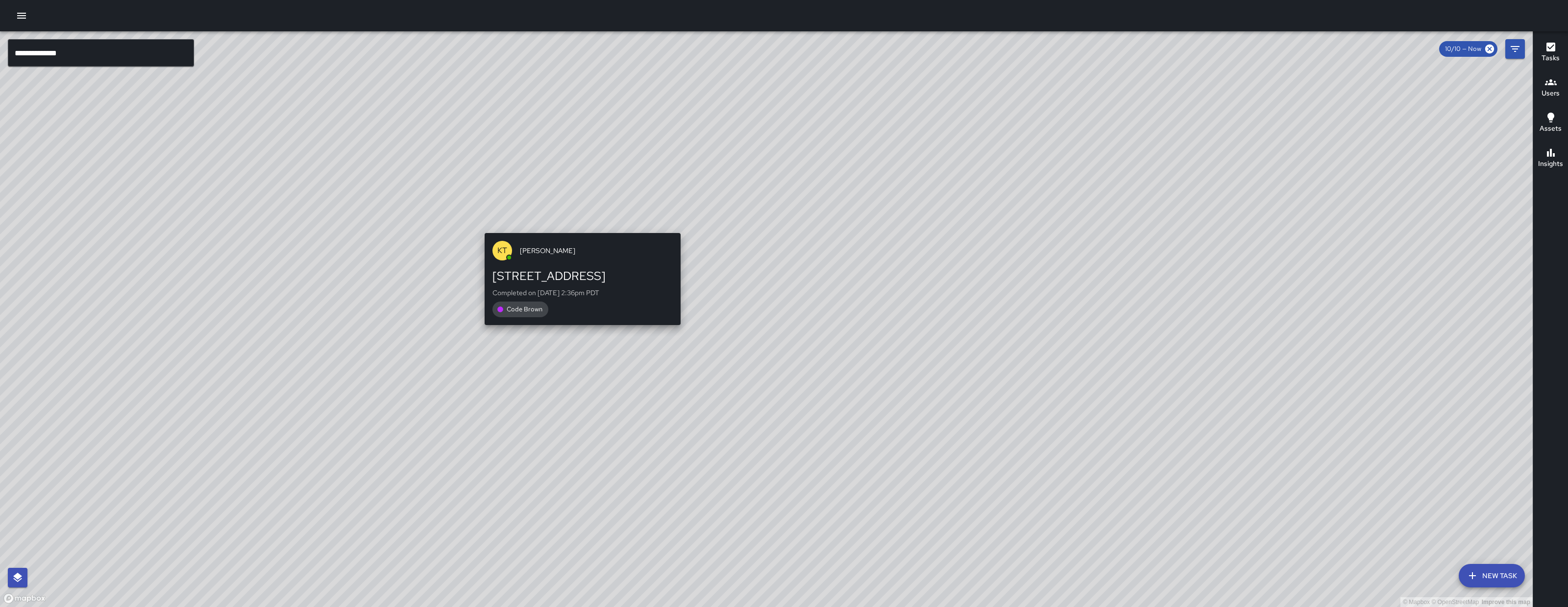
click at [579, 231] on div "KT Katherine Treminio 343 8th Street Completed on 10/10/2025, 2:36pm PDT Code B…" at bounding box center [583, 280] width 204 height 101
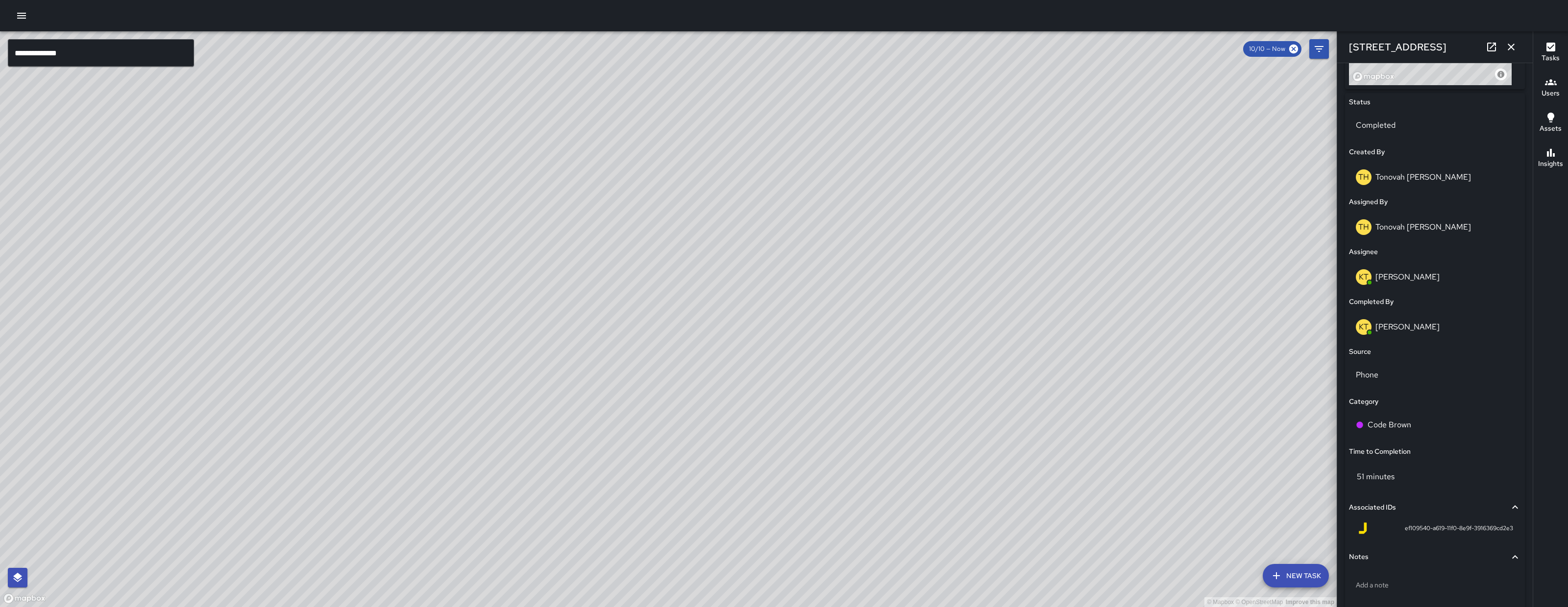
scroll to position [317, 0]
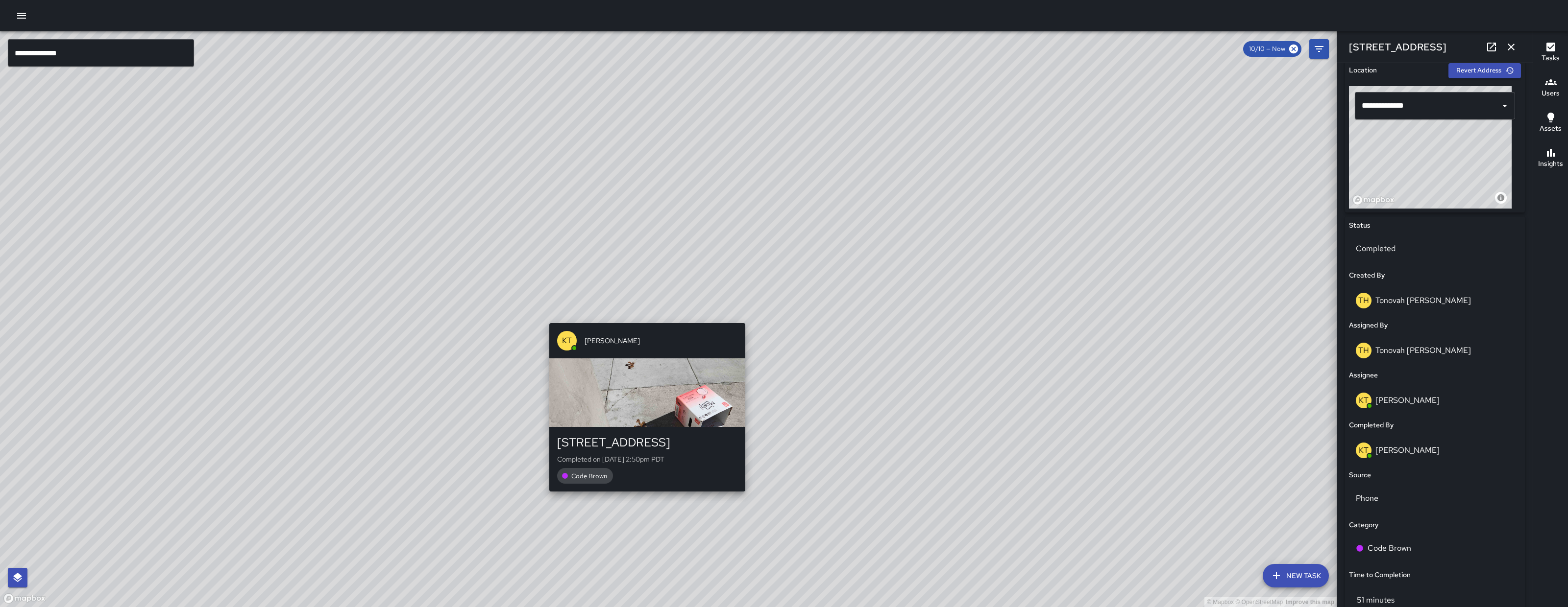
click at [642, 318] on div "© Mapbox © OpenStreetMap Improve this map KT Katherine Treminio 345 8th Street …" at bounding box center [668, 319] width 1337 height 576
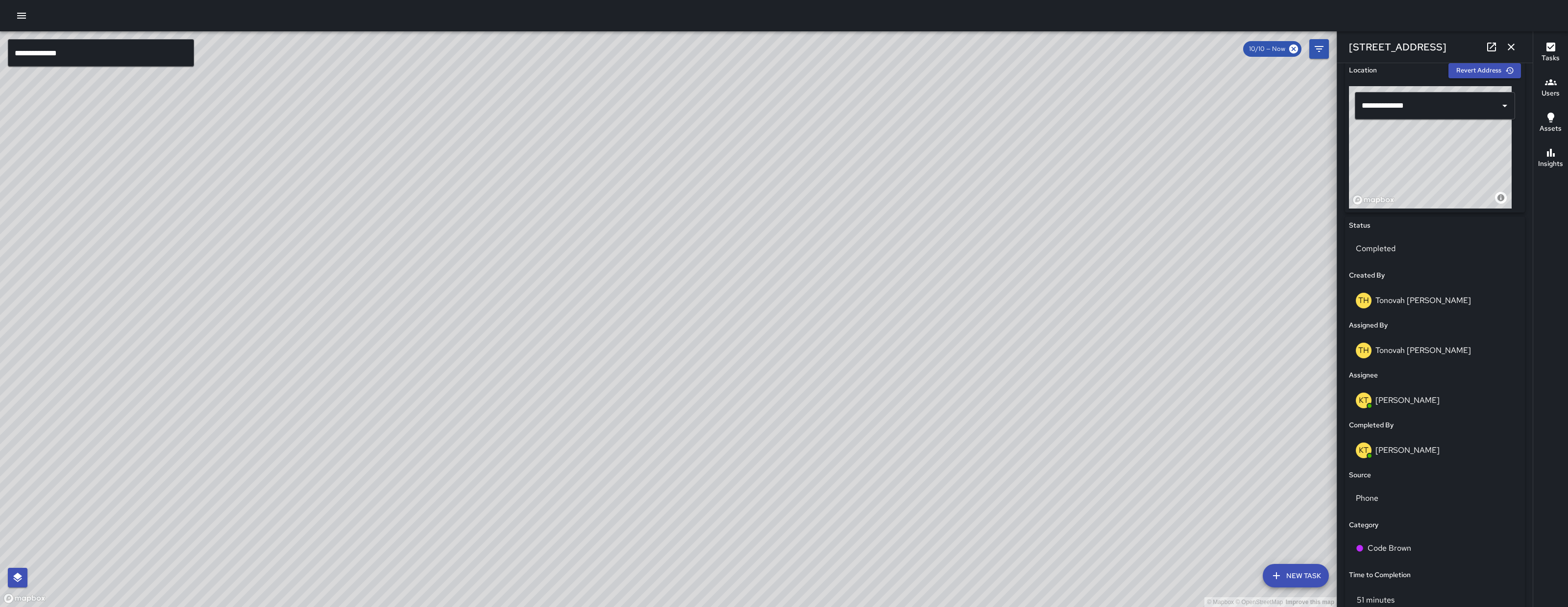
type input "**********"
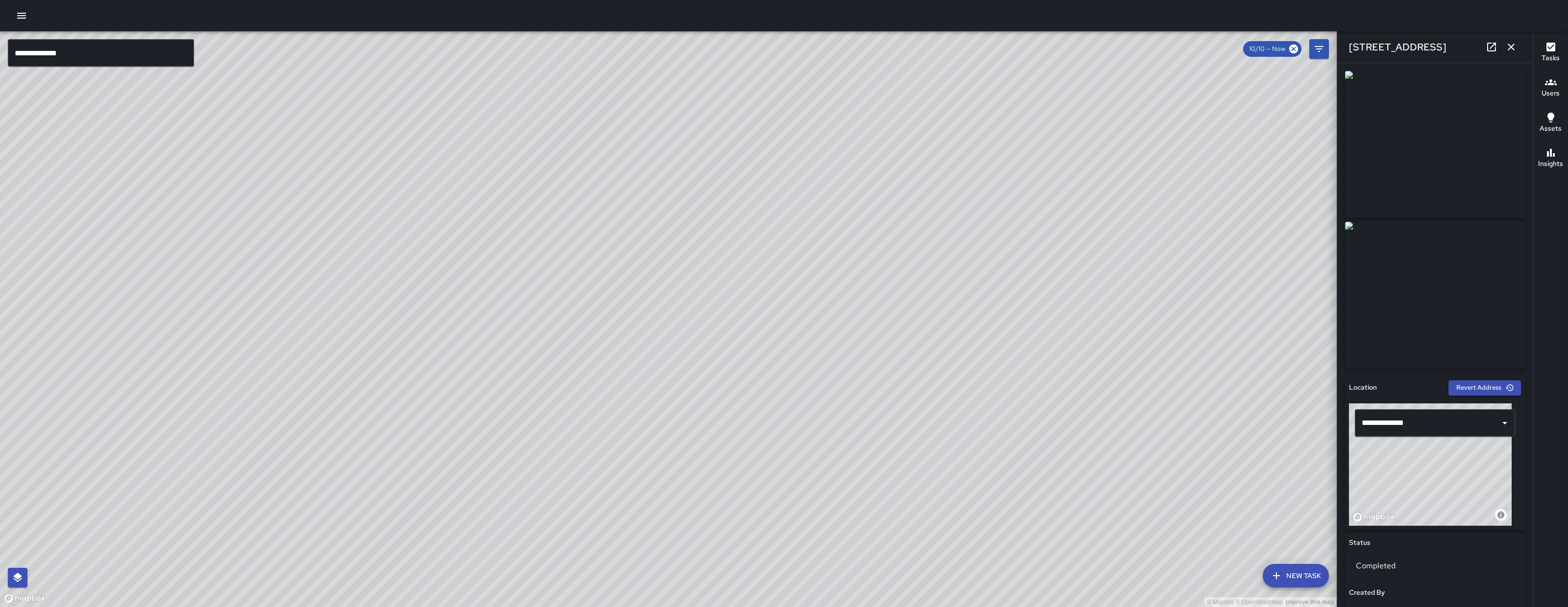
click at [1496, 46] on icon at bounding box center [1491, 47] width 12 height 12
click at [1503, 60] on div "345 8th Street" at bounding box center [1435, 47] width 195 height 32
click at [1508, 51] on icon "button" at bounding box center [1511, 47] width 12 height 12
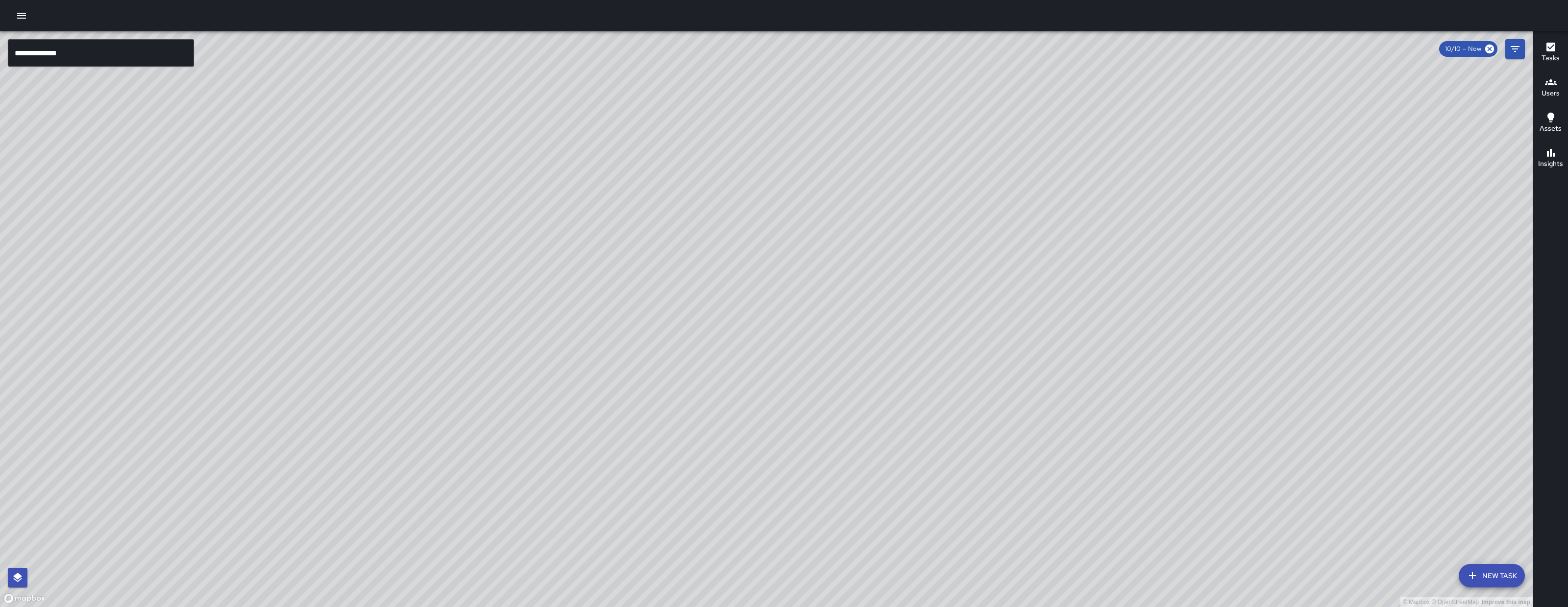
drag, startPoint x: 1230, startPoint y: 422, endPoint x: 1049, endPoint y: 535, distance: 213.4
click at [1052, 538] on div "© Mapbox © OpenStreetMap Improve this map" at bounding box center [766, 319] width 1533 height 576
drag, startPoint x: 1118, startPoint y: 453, endPoint x: 1065, endPoint y: 417, distance: 64.1
click at [1067, 419] on div "© Mapbox © OpenStreetMap Improve this map" at bounding box center [766, 319] width 1533 height 576
click at [1065, 416] on div "© Mapbox © OpenStreetMap Improve this map" at bounding box center [766, 319] width 1533 height 576
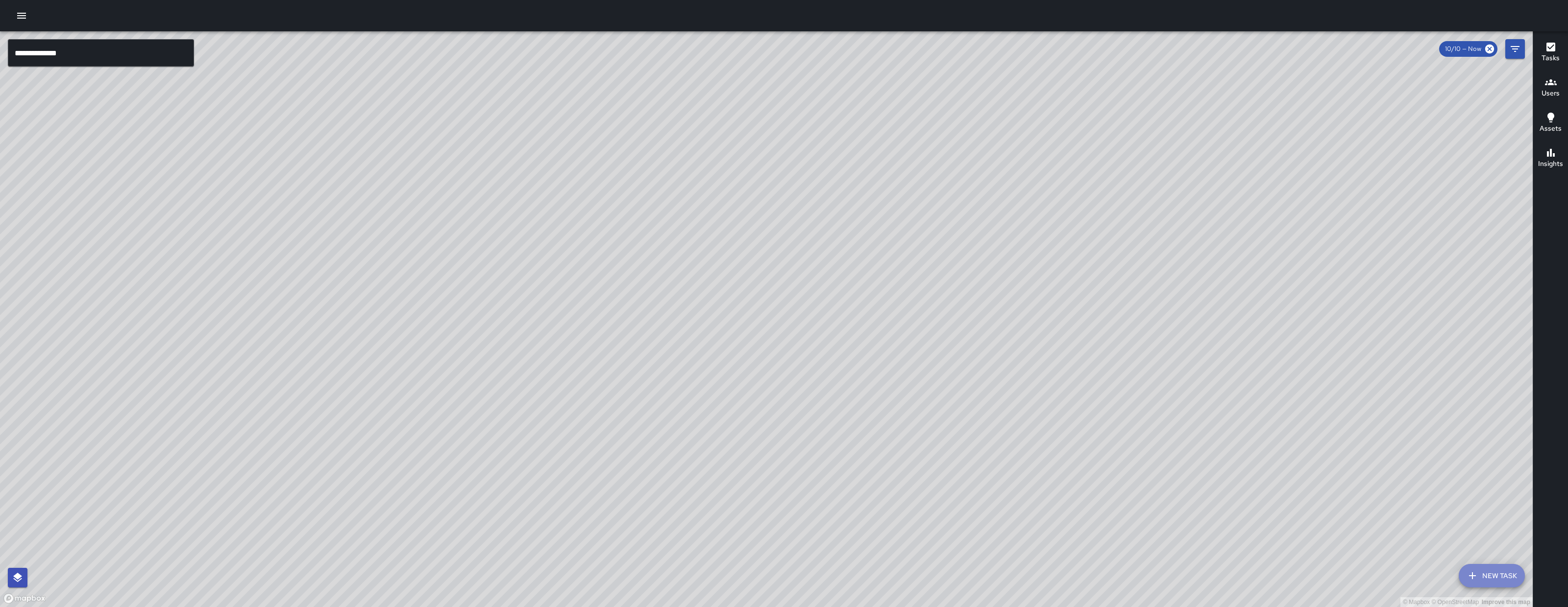
click at [1499, 577] on button "New Task" at bounding box center [1491, 575] width 66 height 24
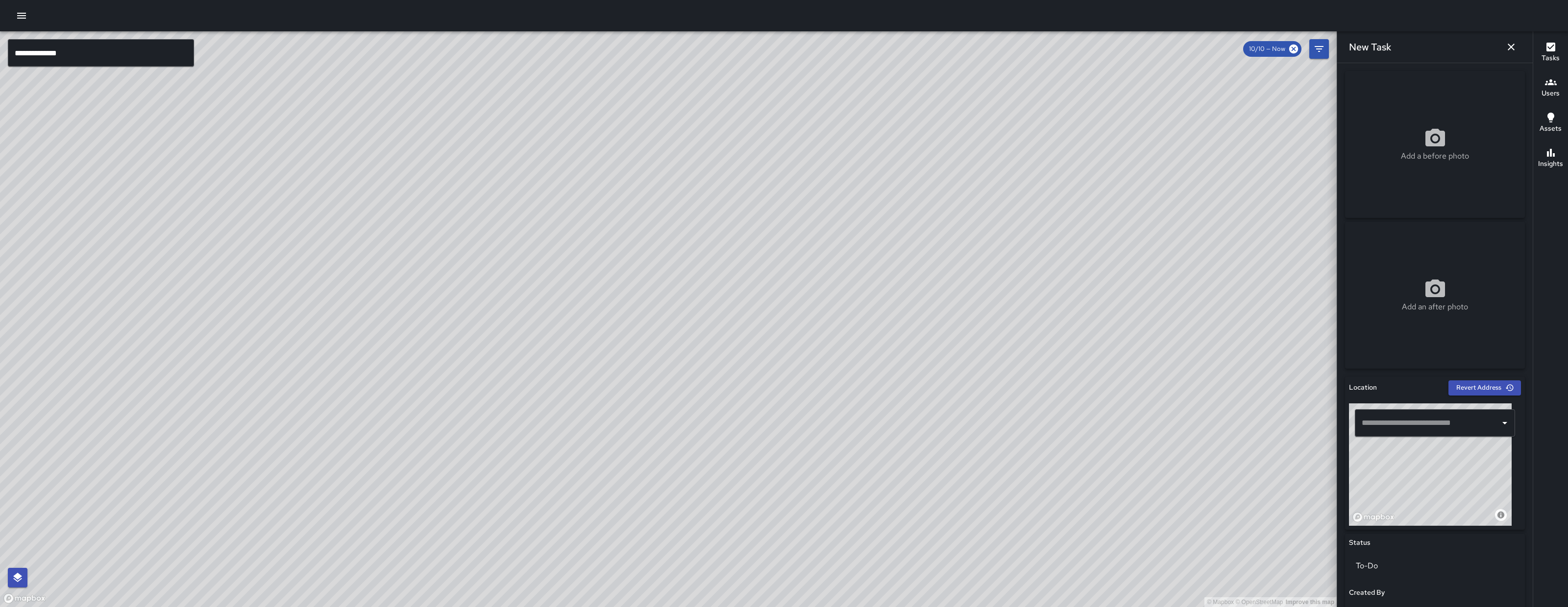
click at [1457, 189] on div "Add a before photo" at bounding box center [1435, 145] width 180 height 147
type input "**********"
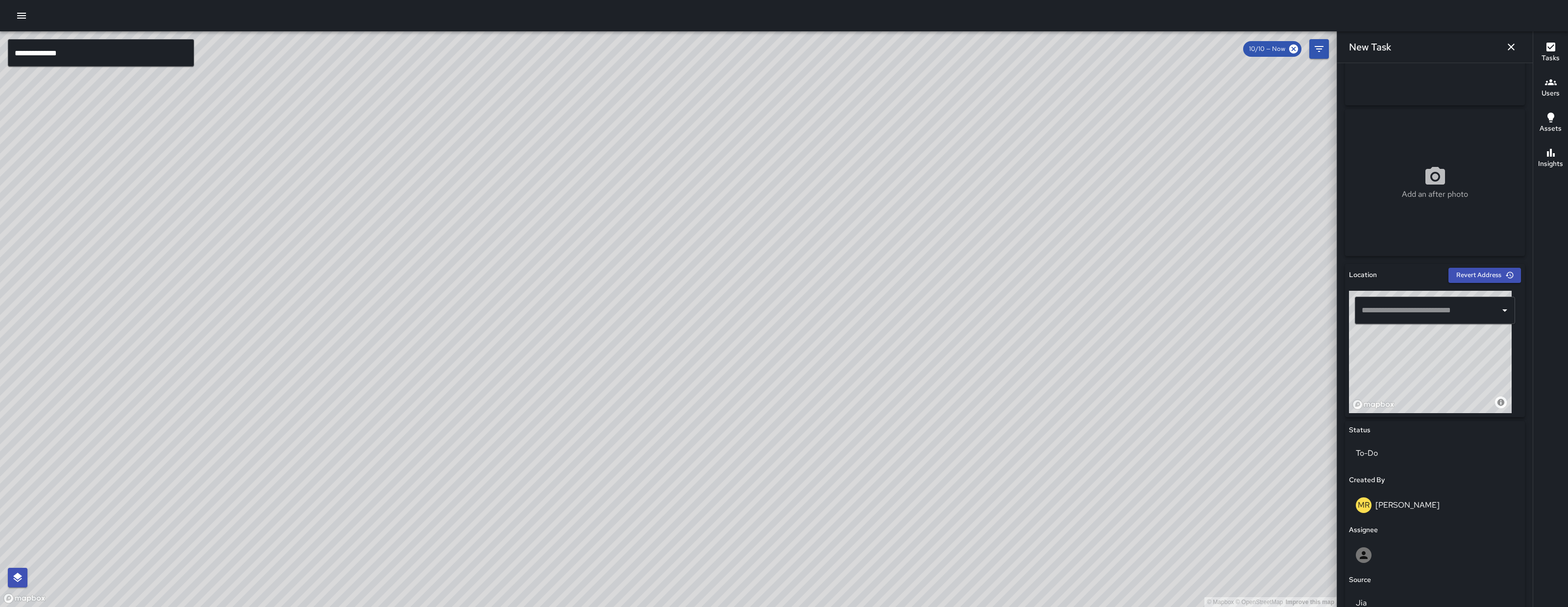
scroll to position [113, 0]
drag, startPoint x: 1451, startPoint y: 379, endPoint x: 1390, endPoint y: 424, distance: 75.8
click at [1390, 424] on div "Location Revert Address © Mapbox © OpenStreetMap Improve this map ​ Status To-D…" at bounding box center [1435, 506] width 180 height 486
drag, startPoint x: 1407, startPoint y: 375, endPoint x: 1451, endPoint y: 370, distance: 44.3
click at [1451, 370] on div "© Mapbox © OpenStreetMap Improve this map" at bounding box center [1430, 351] width 163 height 122
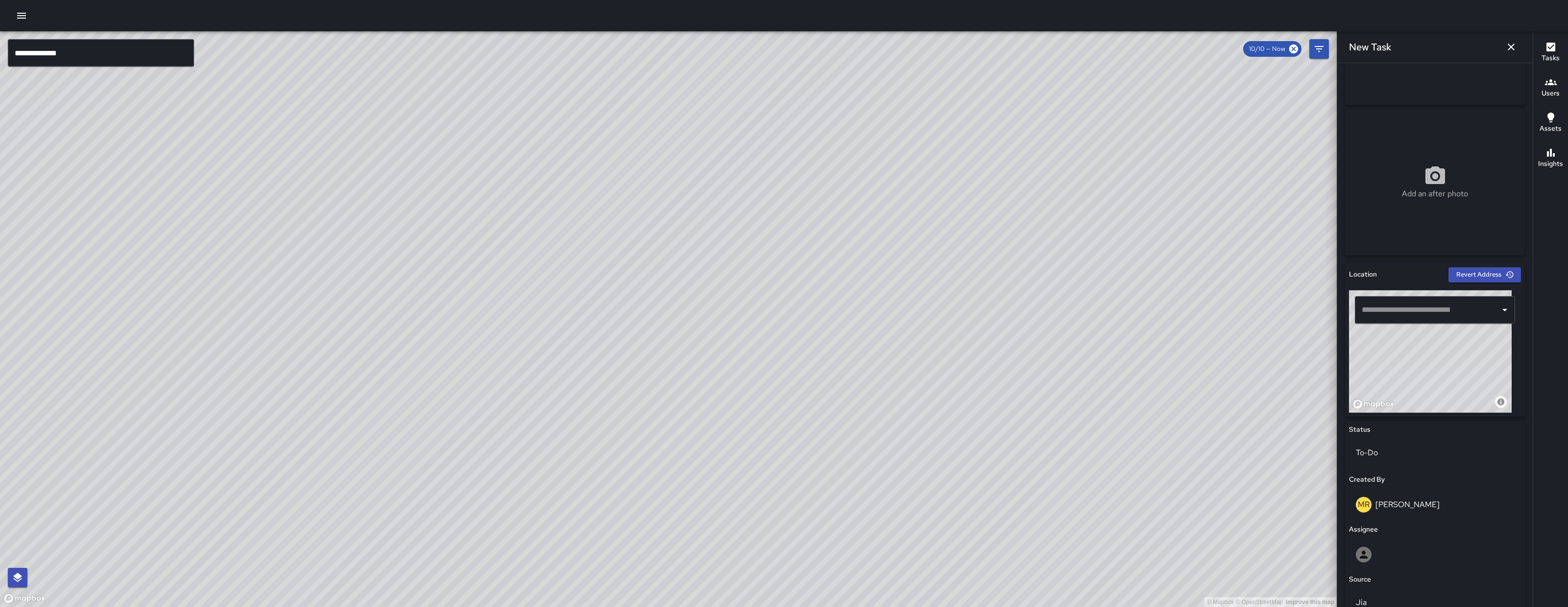
drag, startPoint x: 1419, startPoint y: 387, endPoint x: 1444, endPoint y: 386, distance: 25.0
click at [1444, 386] on div "© Mapbox © OpenStreetMap Improve this map" at bounding box center [1430, 351] width 163 height 122
drag, startPoint x: 1427, startPoint y: 358, endPoint x: 1433, endPoint y: 397, distance: 39.5
click at [1433, 393] on div "© Mapbox © OpenStreetMap Improve this map" at bounding box center [1430, 351] width 163 height 122
drag, startPoint x: 1438, startPoint y: 380, endPoint x: 1391, endPoint y: 358, distance: 51.9
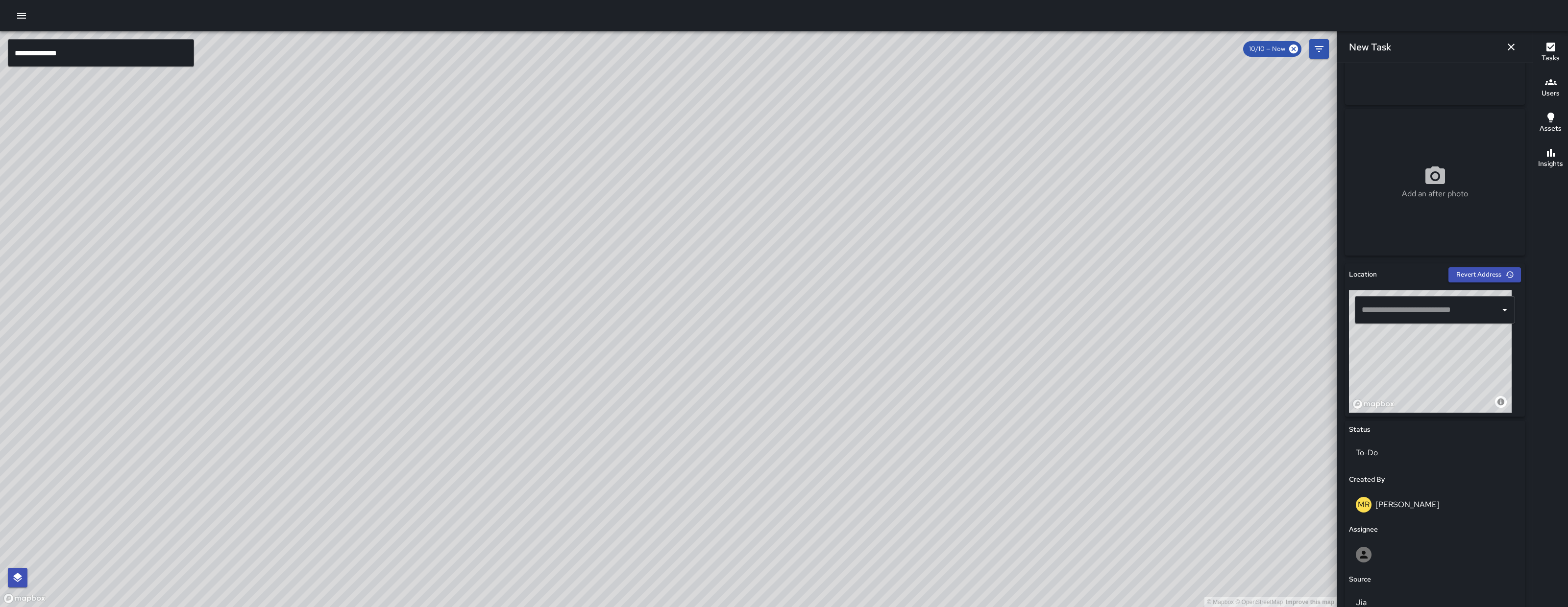
click at [1387, 350] on div "© Mapbox © OpenStreetMap Improve this map" at bounding box center [1430, 351] width 163 height 122
drag, startPoint x: 1404, startPoint y: 367, endPoint x: 1409, endPoint y: 372, distance: 7.1
click at [1405, 367] on div "© Mapbox © OpenStreetMap Improve this map" at bounding box center [1430, 351] width 163 height 122
drag, startPoint x: 1409, startPoint y: 372, endPoint x: 1420, endPoint y: 383, distance: 15.6
click at [1420, 383] on div "© Mapbox © OpenStreetMap Improve this map" at bounding box center [1430, 351] width 163 height 122
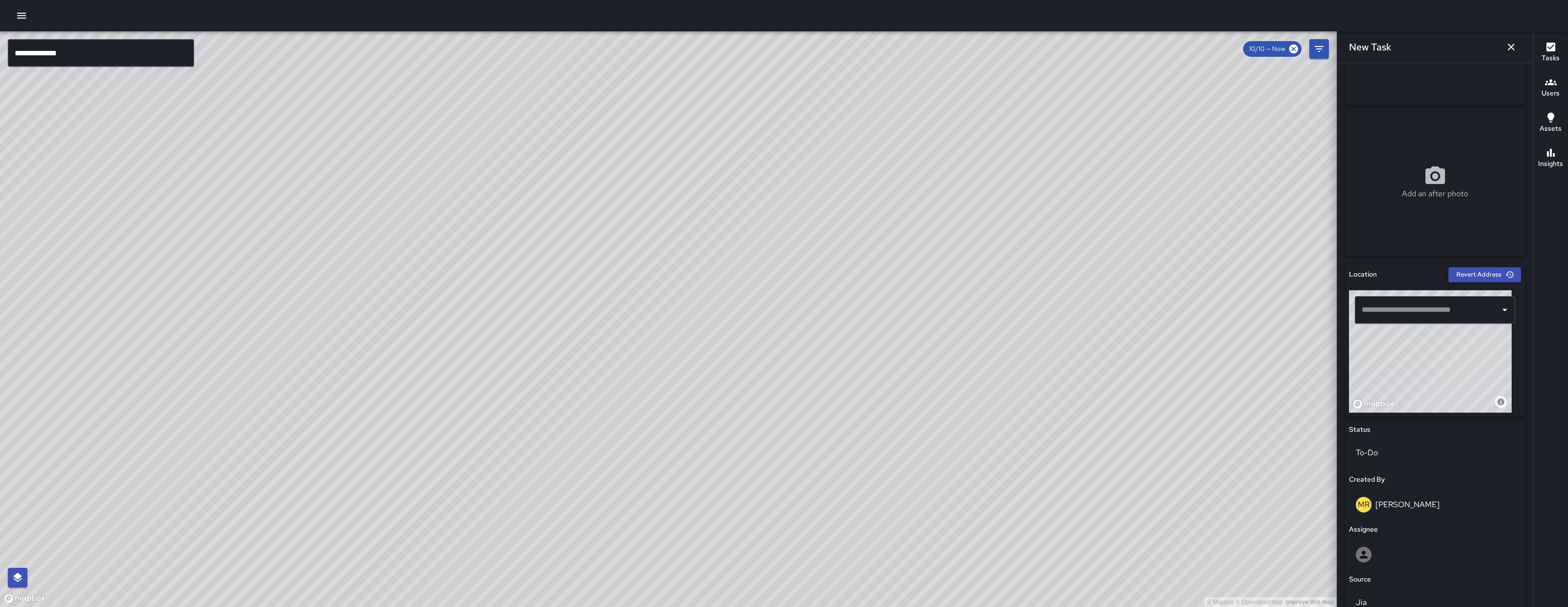
drag, startPoint x: 1430, startPoint y: 398, endPoint x: 1440, endPoint y: 333, distance: 65.8
click at [1440, 324] on div "© Mapbox © OpenStreetMap Improve this map ​" at bounding box center [1435, 351] width 172 height 122
click at [1431, 388] on div "© Mapbox © OpenStreetMap Improve this map" at bounding box center [1430, 351] width 163 height 122
click at [1434, 364] on div "© Mapbox © OpenStreetMap Improve this map" at bounding box center [1430, 351] width 163 height 122
click at [1404, 380] on div "© Mapbox © OpenStreetMap Improve this map" at bounding box center [1430, 351] width 163 height 122
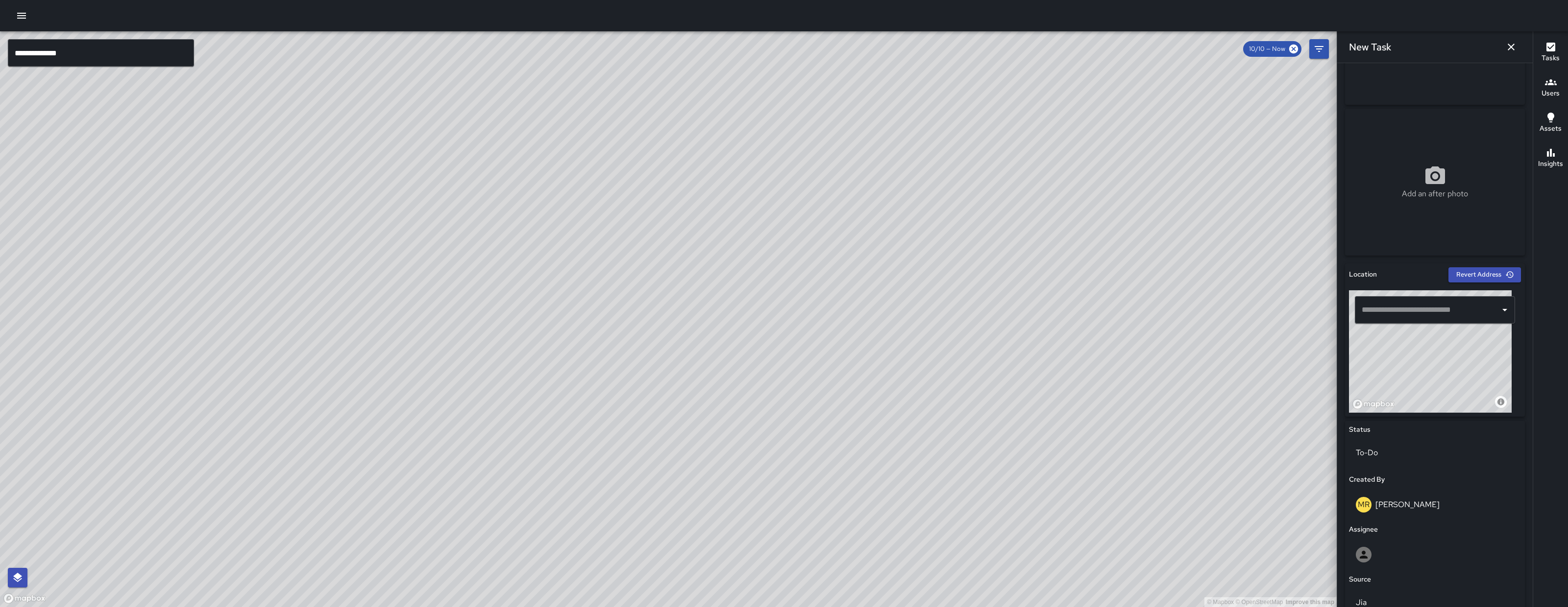
type input "**********"
click at [1434, 369] on div "© Mapbox © OpenStreetMap Improve this map" at bounding box center [1430, 351] width 163 height 122
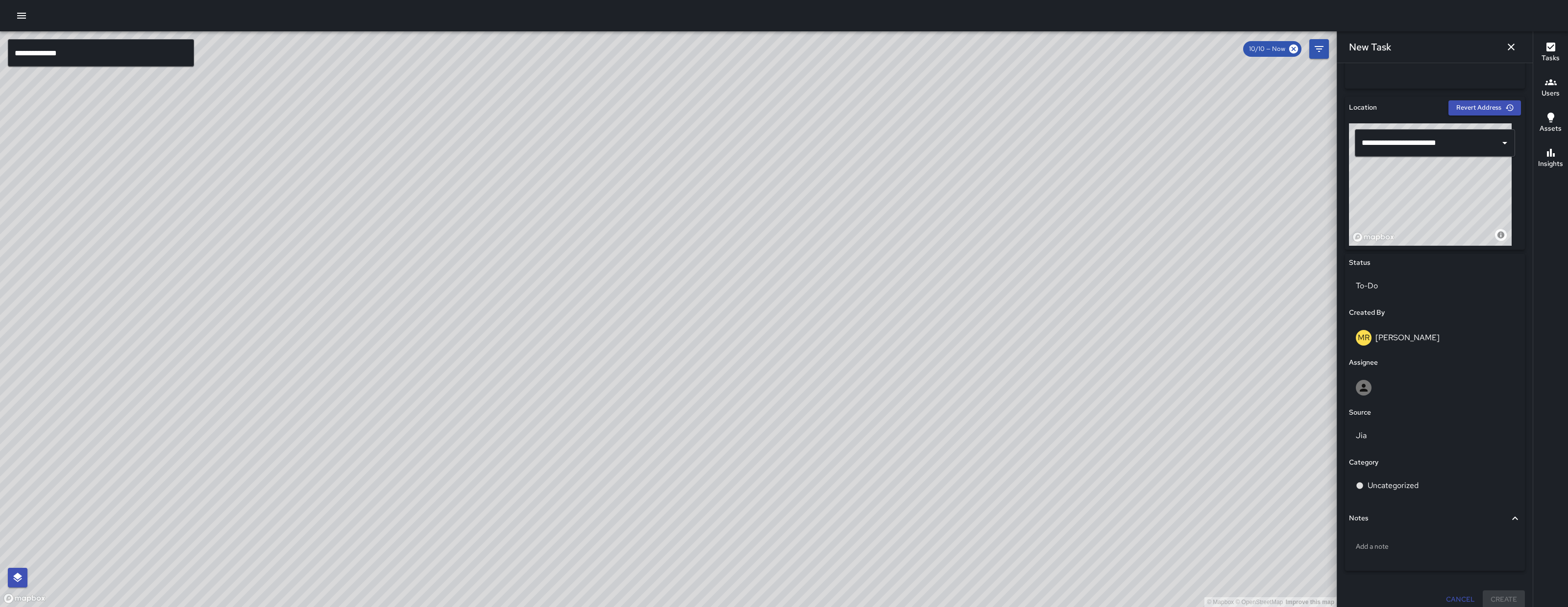
scroll to position [289, 0]
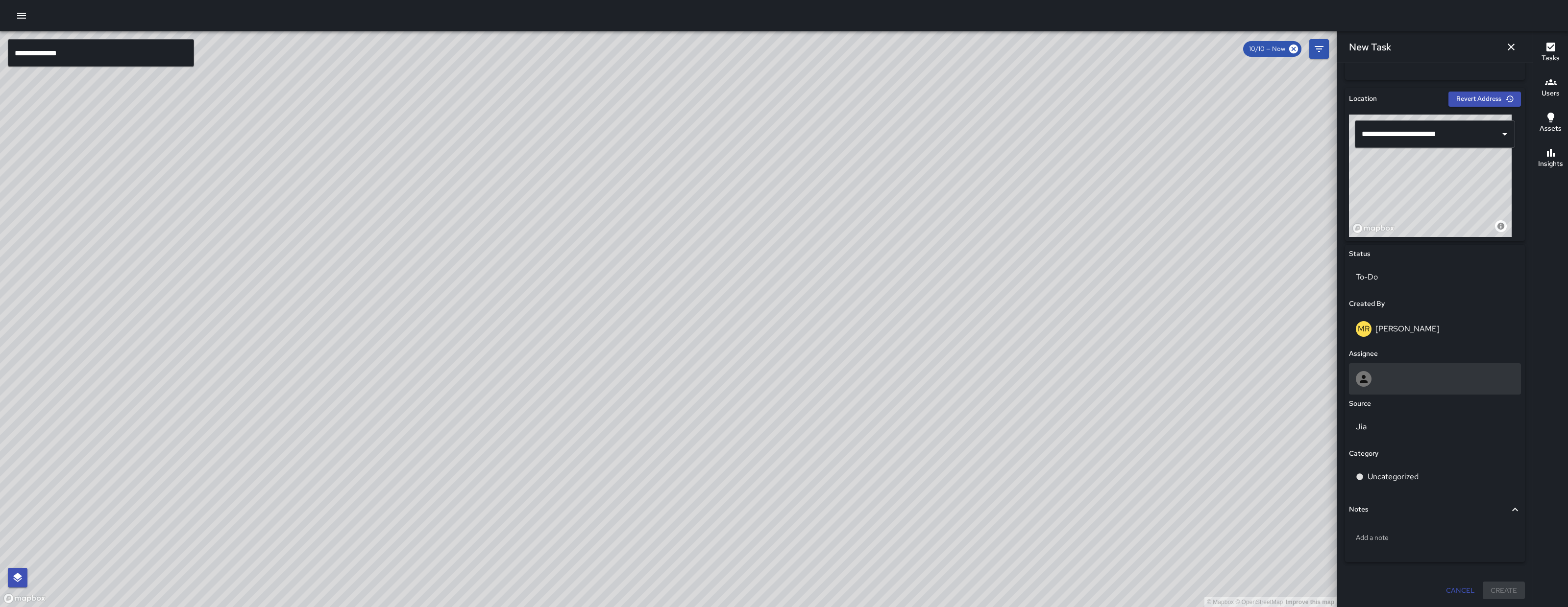
click at [1431, 393] on div at bounding box center [1435, 379] width 172 height 32
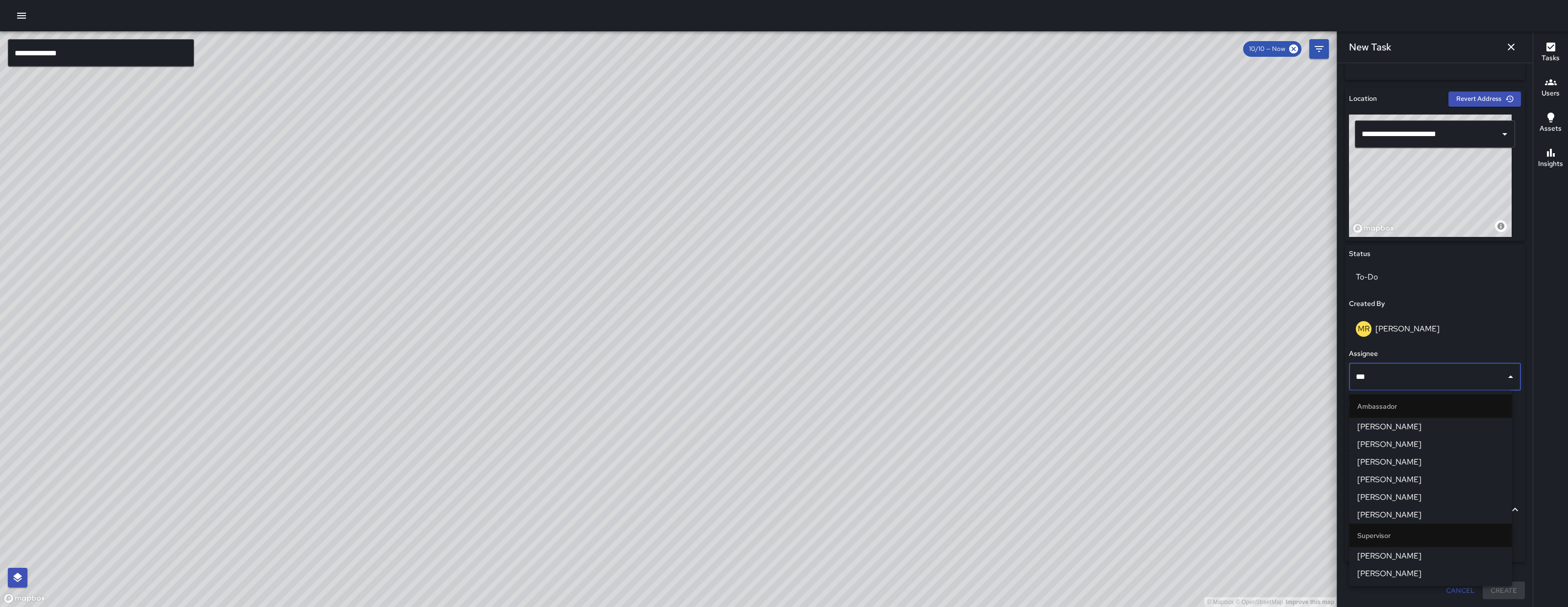
type input "****"
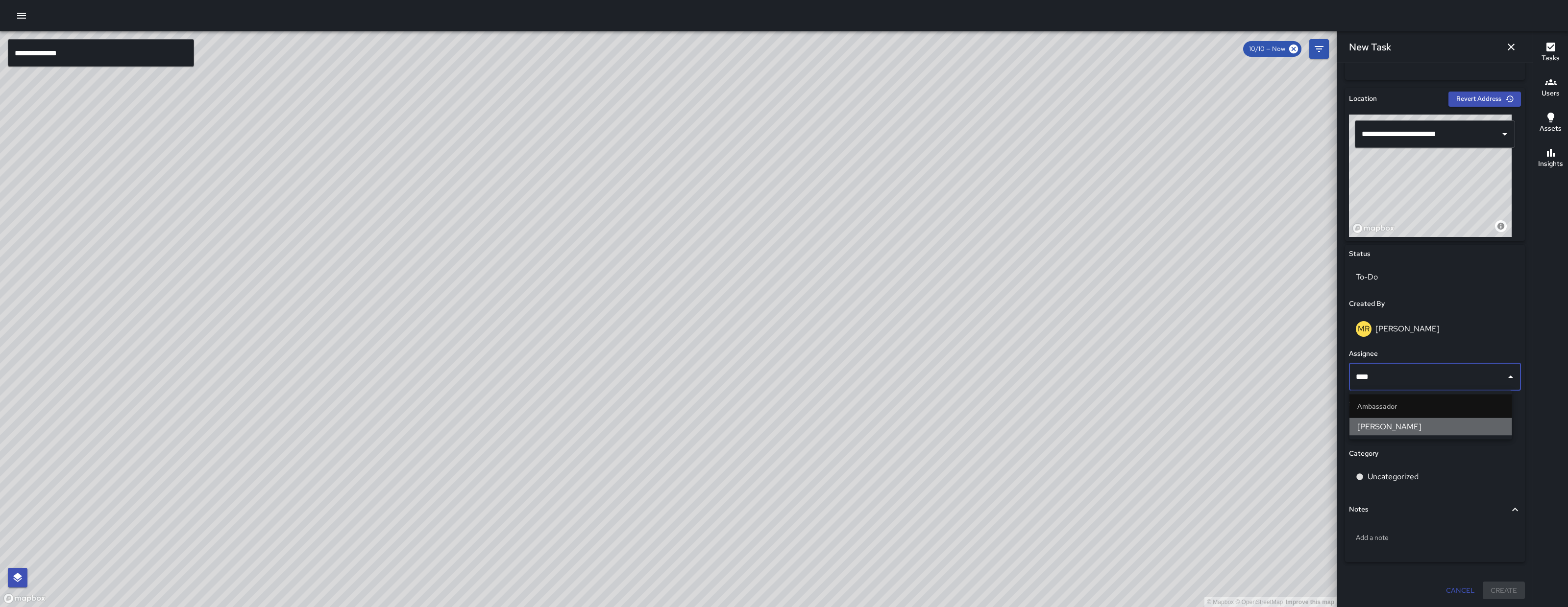
click at [1405, 430] on span "Dago Cervantes" at bounding box center [1431, 426] width 147 height 12
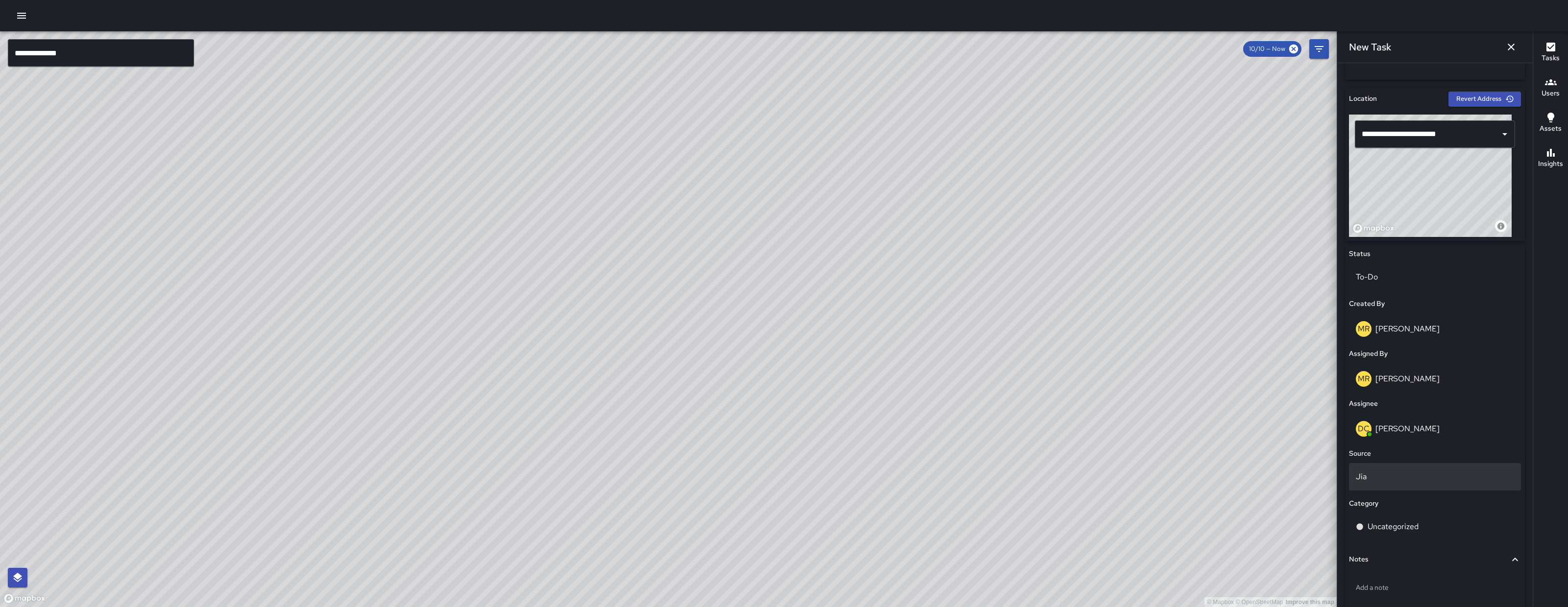
click at [1403, 465] on div "Jia" at bounding box center [1435, 477] width 172 height 27
click at [1394, 532] on li "Email" at bounding box center [1430, 533] width 163 height 18
click at [1396, 516] on div "Uncategorized" at bounding box center [1435, 527] width 172 height 27
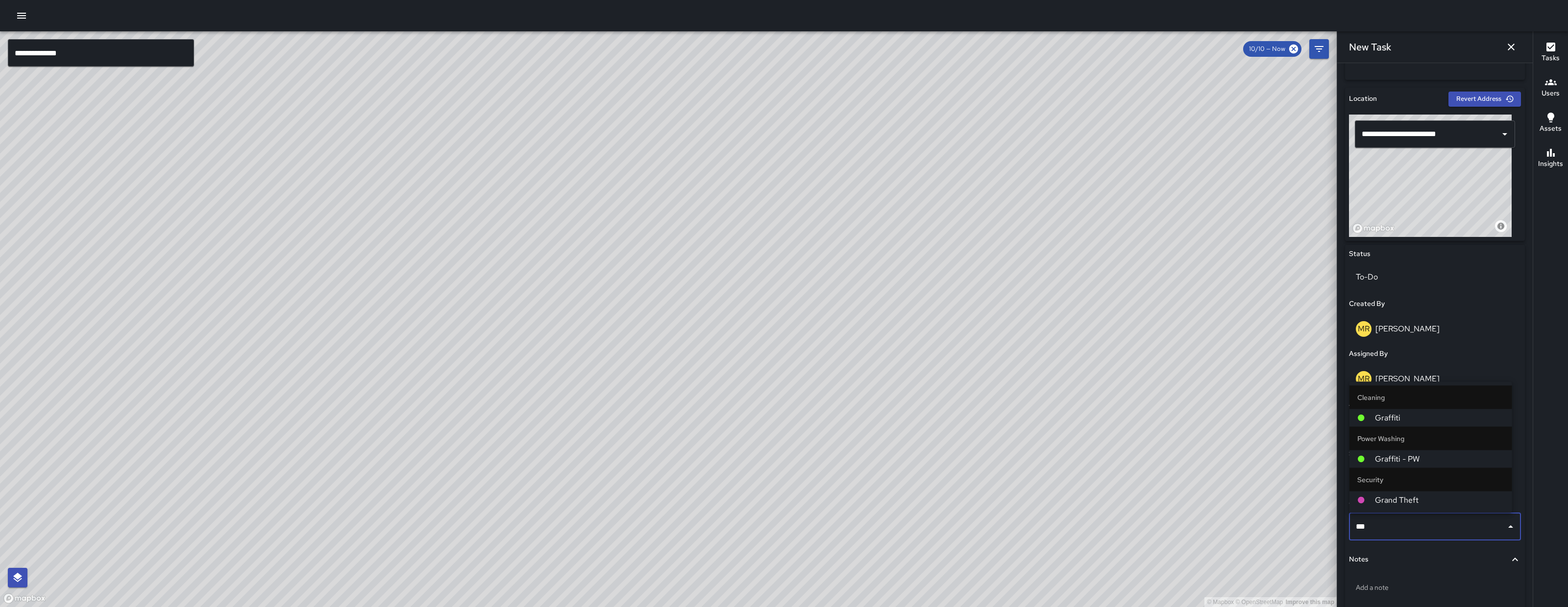
type input "****"
click at [1405, 458] on span "Graffiti" at bounding box center [1440, 459] width 130 height 12
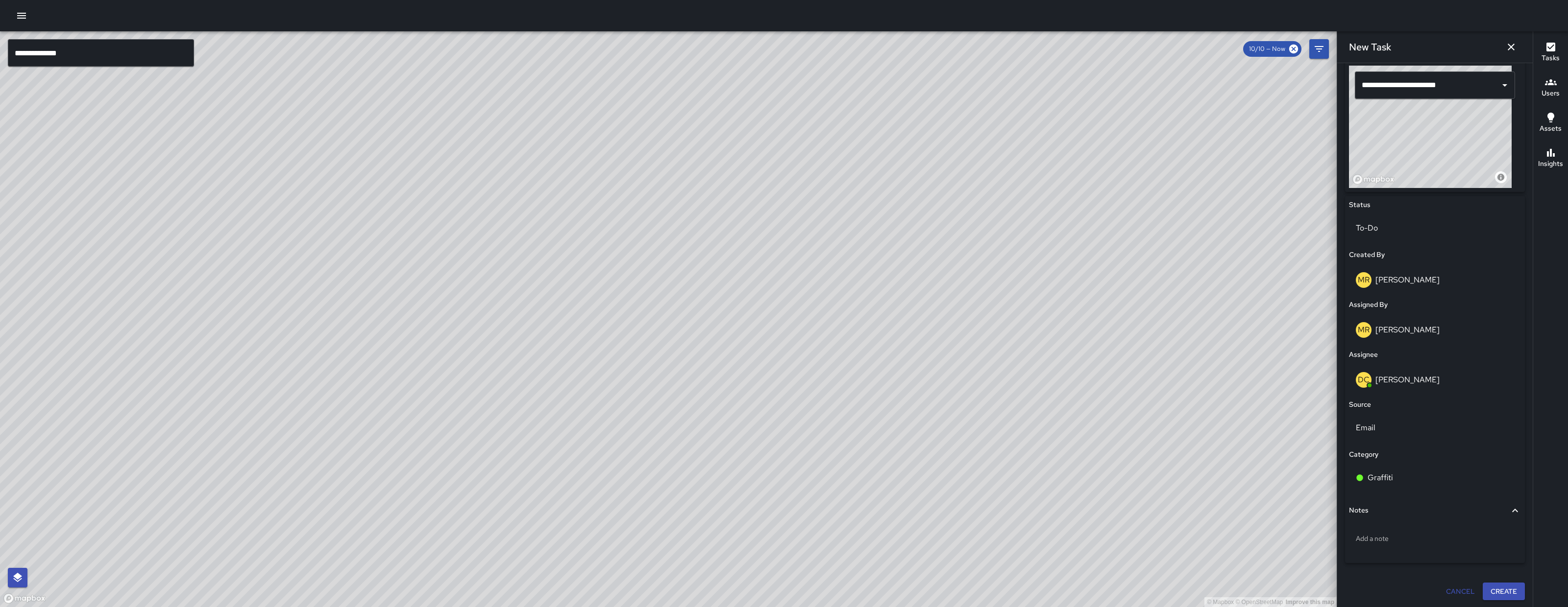
scroll to position [338, 0]
click at [1437, 543] on div "Add a note" at bounding box center [1435, 538] width 172 height 26
click at [1436, 541] on p "Add a note" at bounding box center [1435, 538] width 158 height 10
click at [1414, 538] on textarea "**********" at bounding box center [1430, 538] width 149 height 10
type textarea "**********"
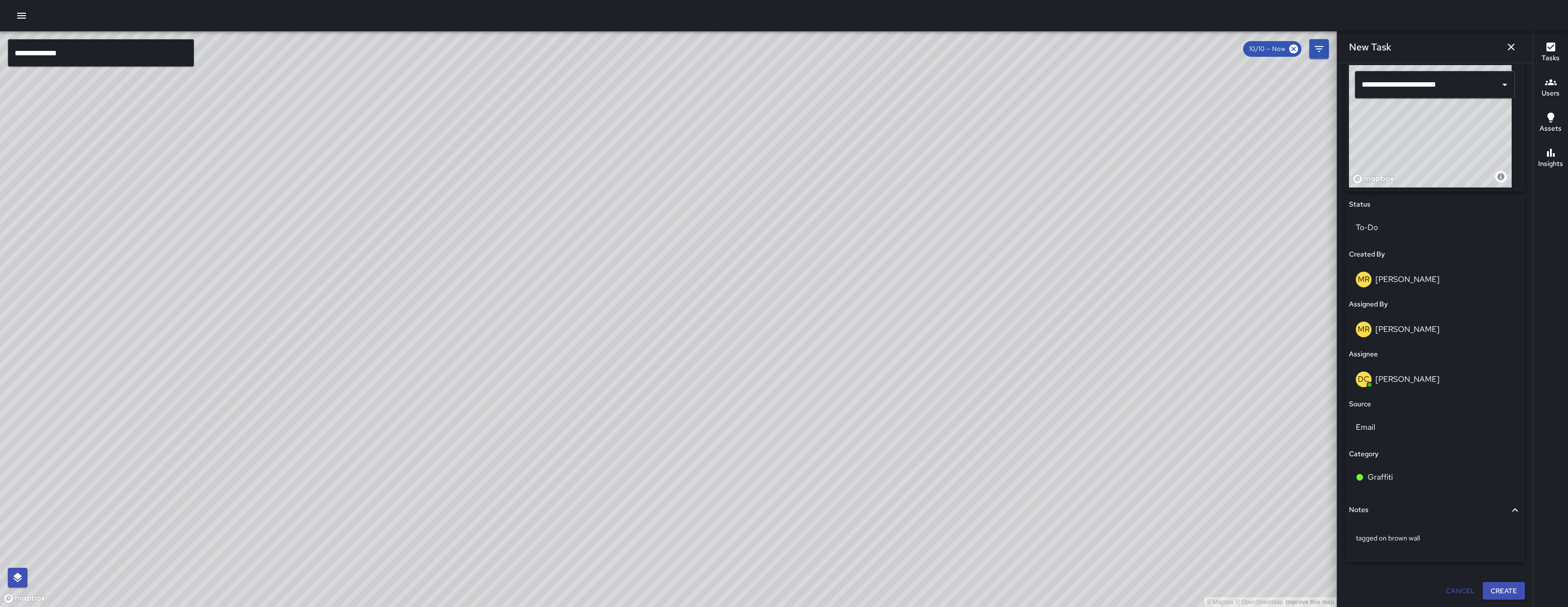
click at [1486, 586] on button "Create" at bounding box center [1503, 591] width 42 height 18
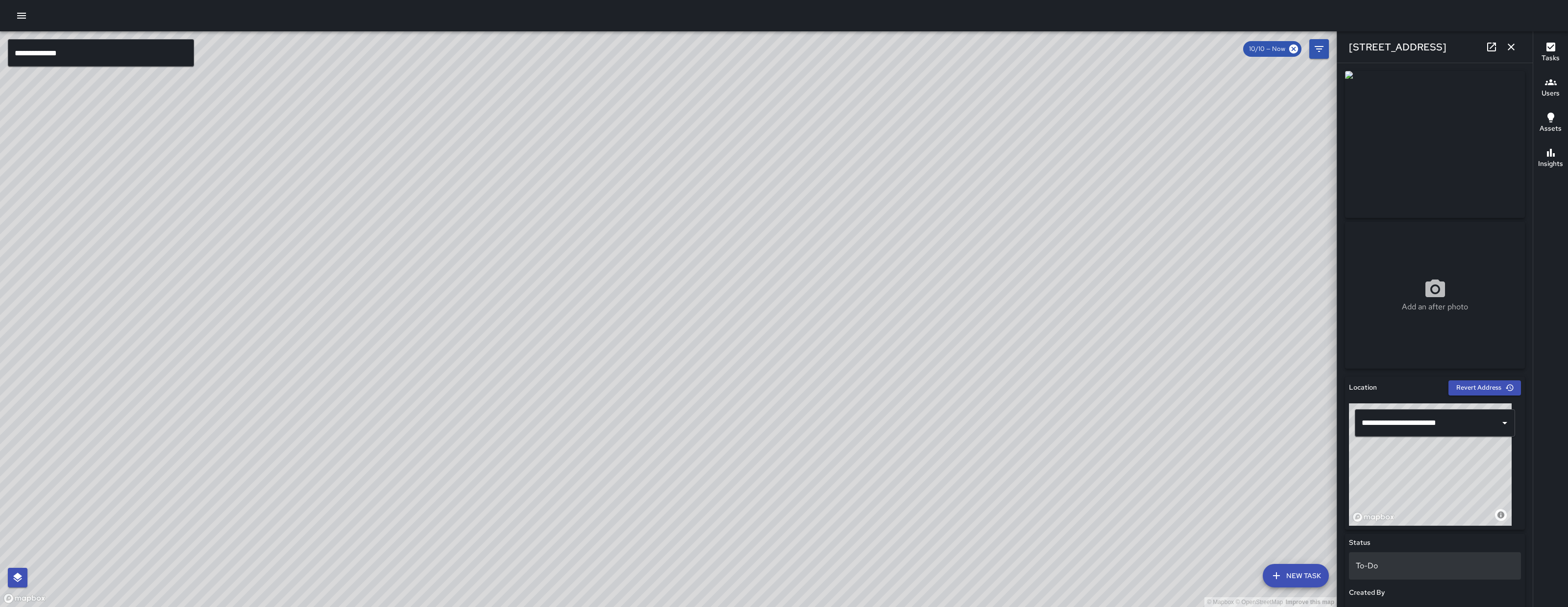
scroll to position [373, 0]
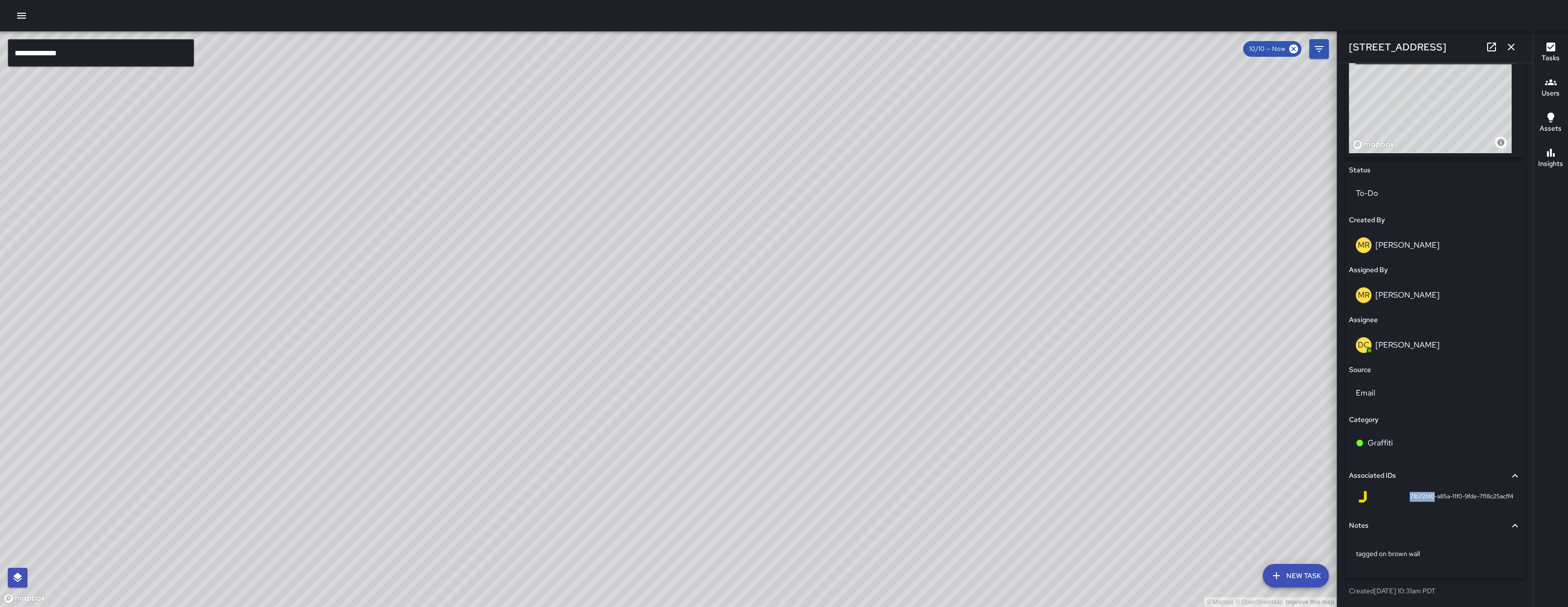
drag, startPoint x: 1397, startPoint y: 496, endPoint x: 1424, endPoint y: 498, distance: 27.1
click at [1424, 498] on span "7fb72f40-a85a-11f0-9fde-7f18c25acff4" at bounding box center [1461, 497] width 103 height 10
copy span "7fb72f40"
click at [1511, 46] on icon "button" at bounding box center [1511, 47] width 7 height 7
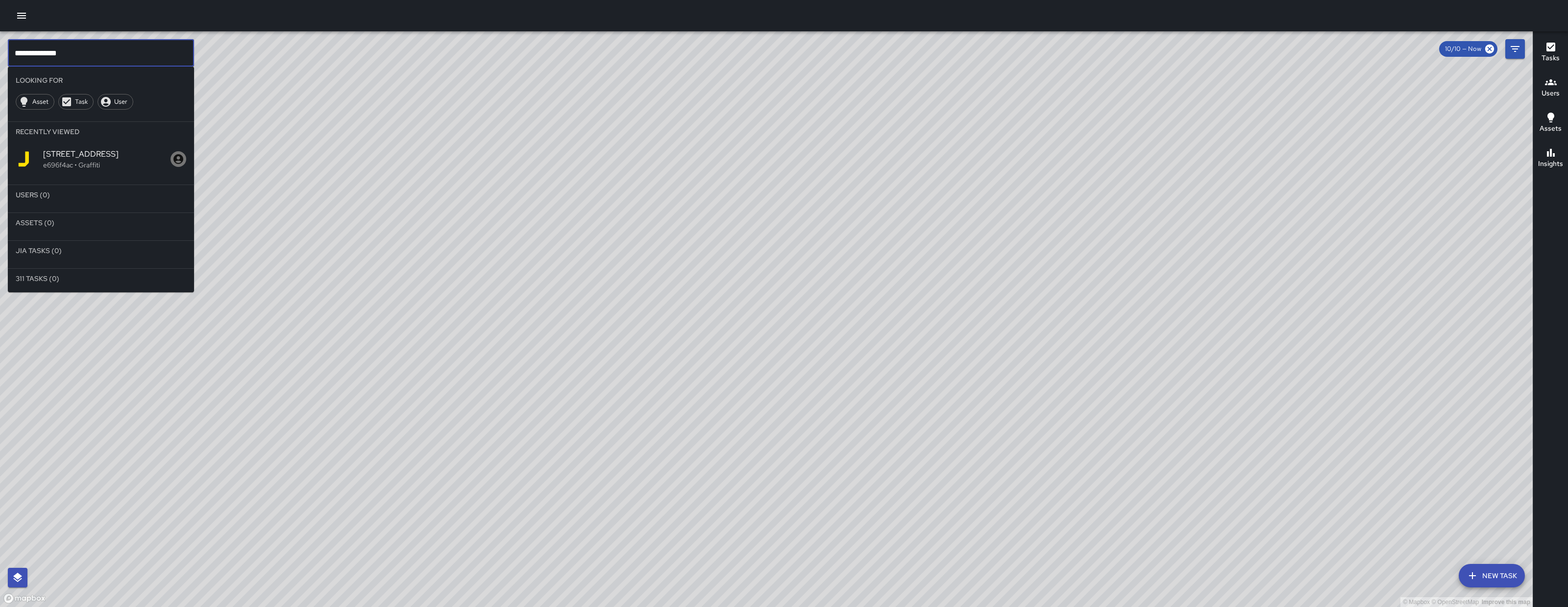
click at [78, 58] on input "**********" at bounding box center [101, 52] width 186 height 27
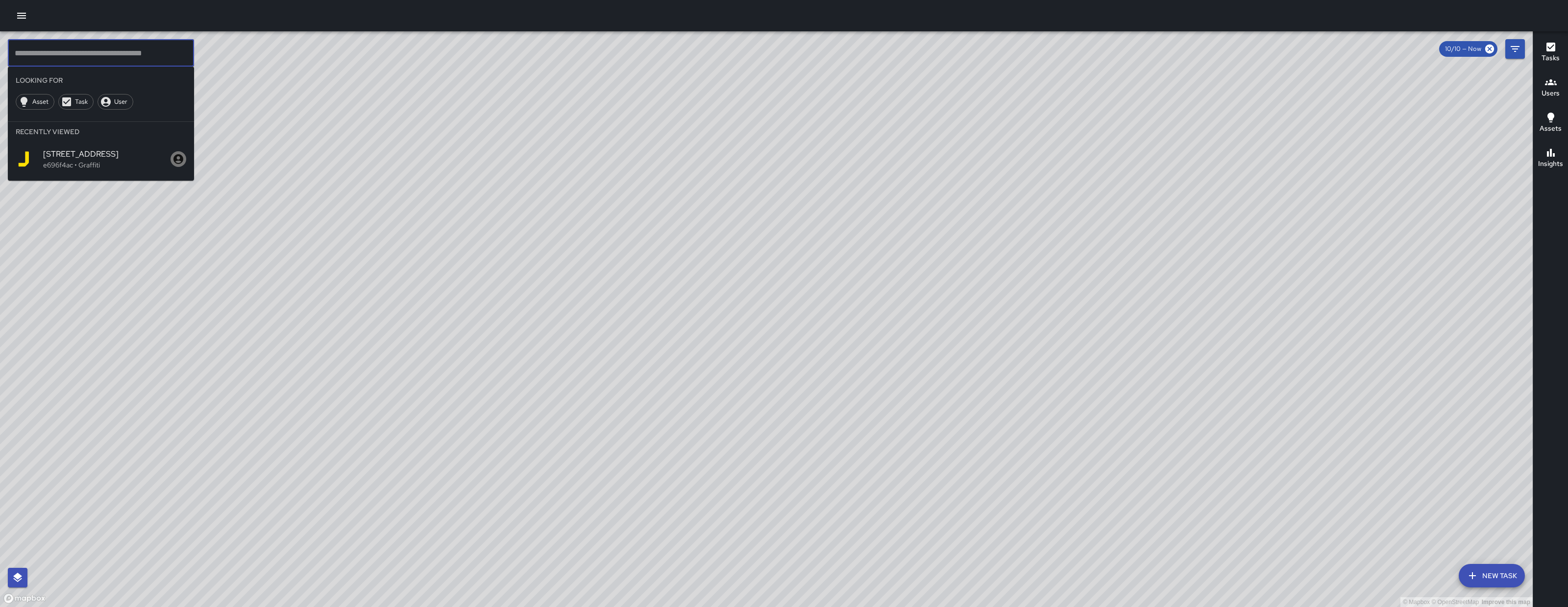
click at [1509, 48] on icon "Filters" at bounding box center [1514, 49] width 12 height 12
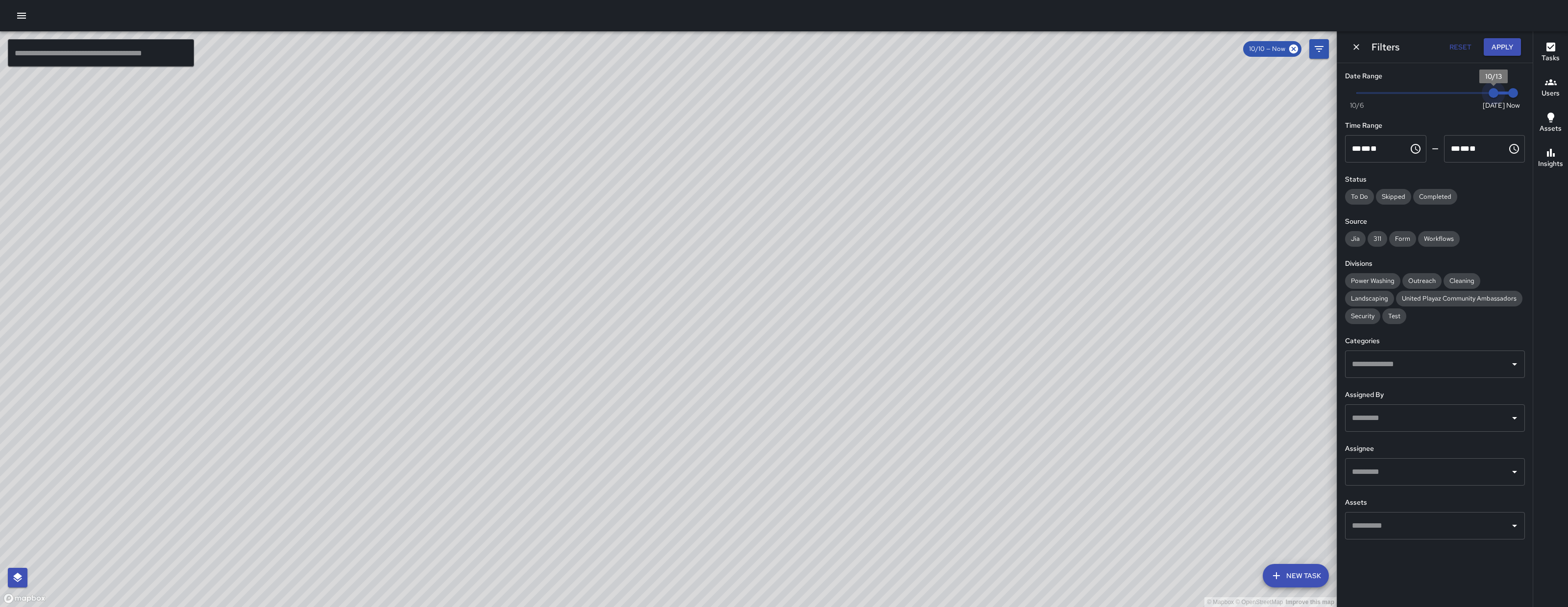
drag, startPoint x: 1438, startPoint y: 95, endPoint x: 1544, endPoint y: 89, distance: 106.2
click at [1544, 89] on div "© Mapbox © OpenStreetMap Improve this map ​ New Task 10/10 — Now Map Layers Tas…" at bounding box center [784, 319] width 1568 height 576
click at [1544, 89] on h6 "Users" at bounding box center [1551, 94] width 18 height 11
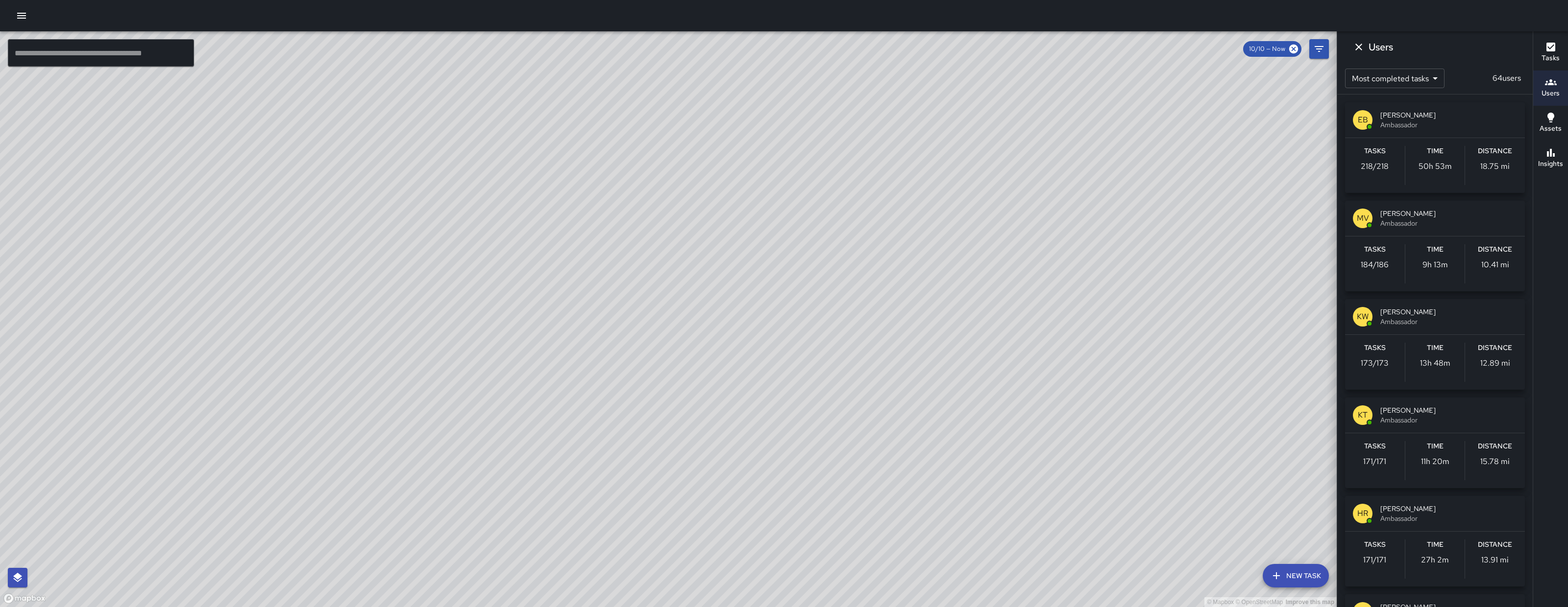
click at [1363, 46] on icon "Dismiss" at bounding box center [1359, 47] width 12 height 12
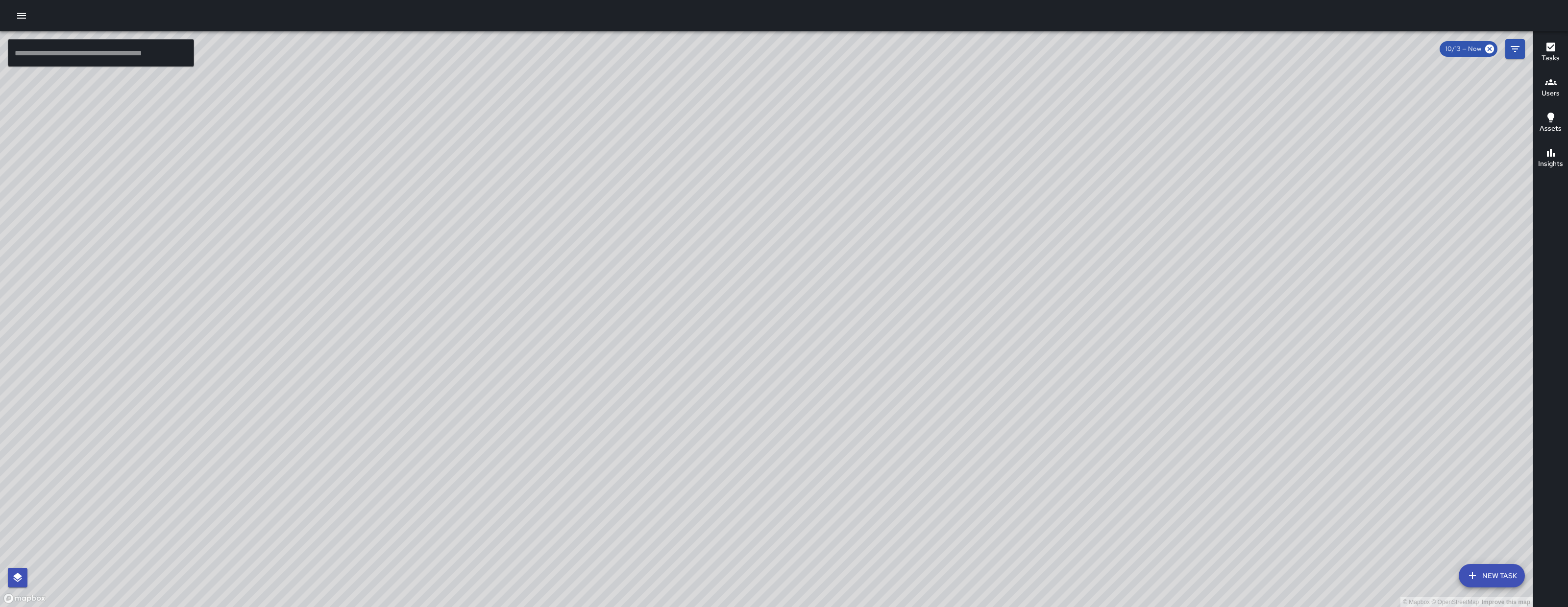
drag, startPoint x: 776, startPoint y: 320, endPoint x: 745, endPoint y: 338, distance: 35.8
click at [750, 336] on div "© Mapbox © OpenStreetMap Improve this map" at bounding box center [766, 319] width 1533 height 576
drag, startPoint x: 839, startPoint y: 482, endPoint x: 848, endPoint y: 406, distance: 76.5
click at [847, 415] on div "© Mapbox © OpenStreetMap Improve this map" at bounding box center [766, 319] width 1533 height 576
drag, startPoint x: 880, startPoint y: 444, endPoint x: 966, endPoint y: 324, distance: 147.6
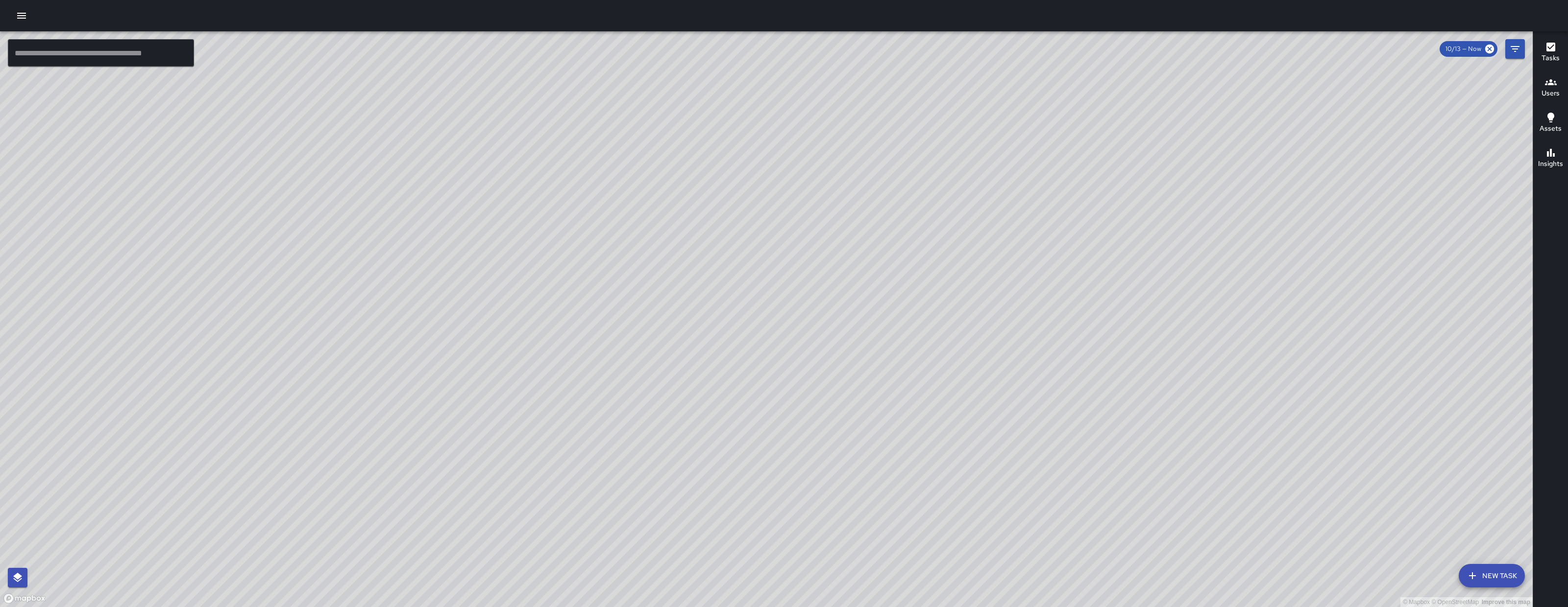
click at [966, 324] on div "© Mapbox © OpenStreetMap Improve this map" at bounding box center [766, 319] width 1533 height 576
drag, startPoint x: 988, startPoint y: 300, endPoint x: 992, endPoint y: 288, distance: 12.6
click at [992, 288] on div "© Mapbox © OpenStreetMap Improve this map" at bounding box center [766, 319] width 1533 height 576
drag, startPoint x: 821, startPoint y: 148, endPoint x: 790, endPoint y: 196, distance: 57.1
click at [790, 196] on div "© Mapbox © OpenStreetMap Improve this map" at bounding box center [766, 319] width 1533 height 576
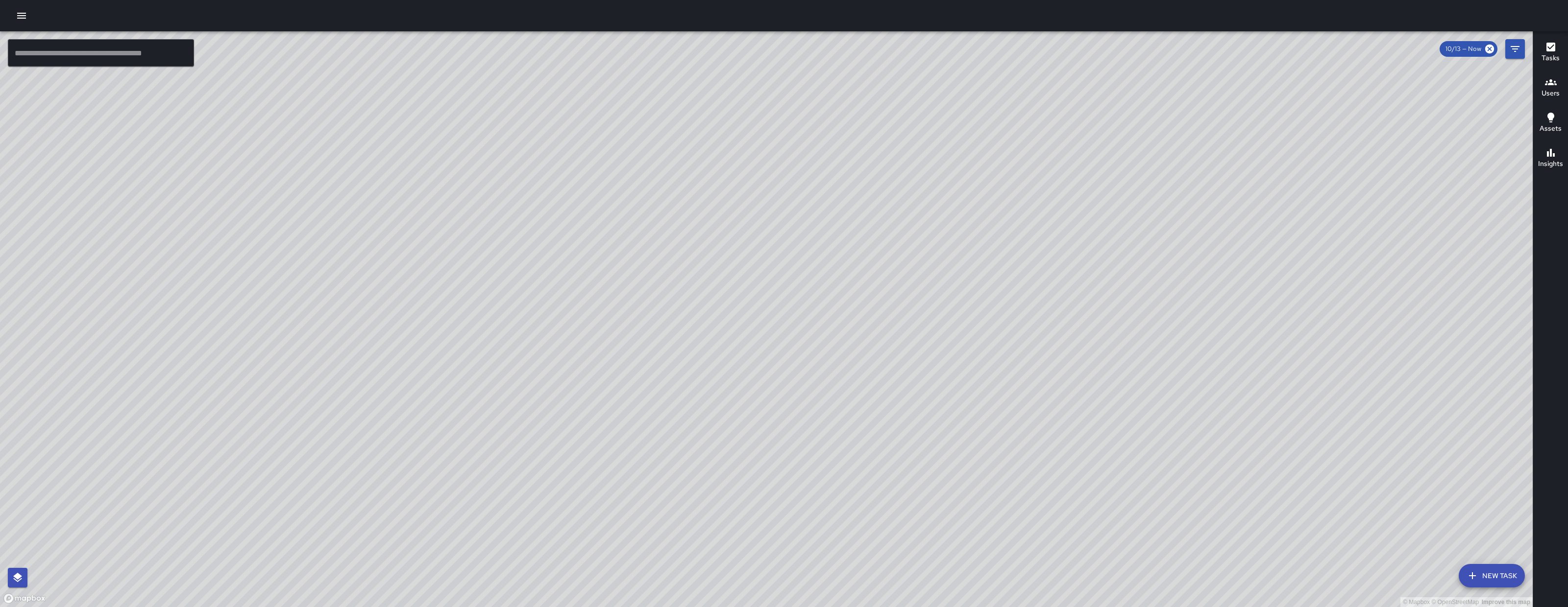
drag, startPoint x: 1295, startPoint y: 394, endPoint x: 1200, endPoint y: 131, distance: 279.6
click at [1200, 131] on div "© Mapbox © OpenStreetMap Improve this map" at bounding box center [766, 319] width 1533 height 576
drag, startPoint x: 1196, startPoint y: 246, endPoint x: 1208, endPoint y: 335, distance: 89.8
click at [1208, 338] on div "© Mapbox © OpenStreetMap Improve this map" at bounding box center [766, 319] width 1533 height 576
drag, startPoint x: 931, startPoint y: 207, endPoint x: 920, endPoint y: 273, distance: 66.9
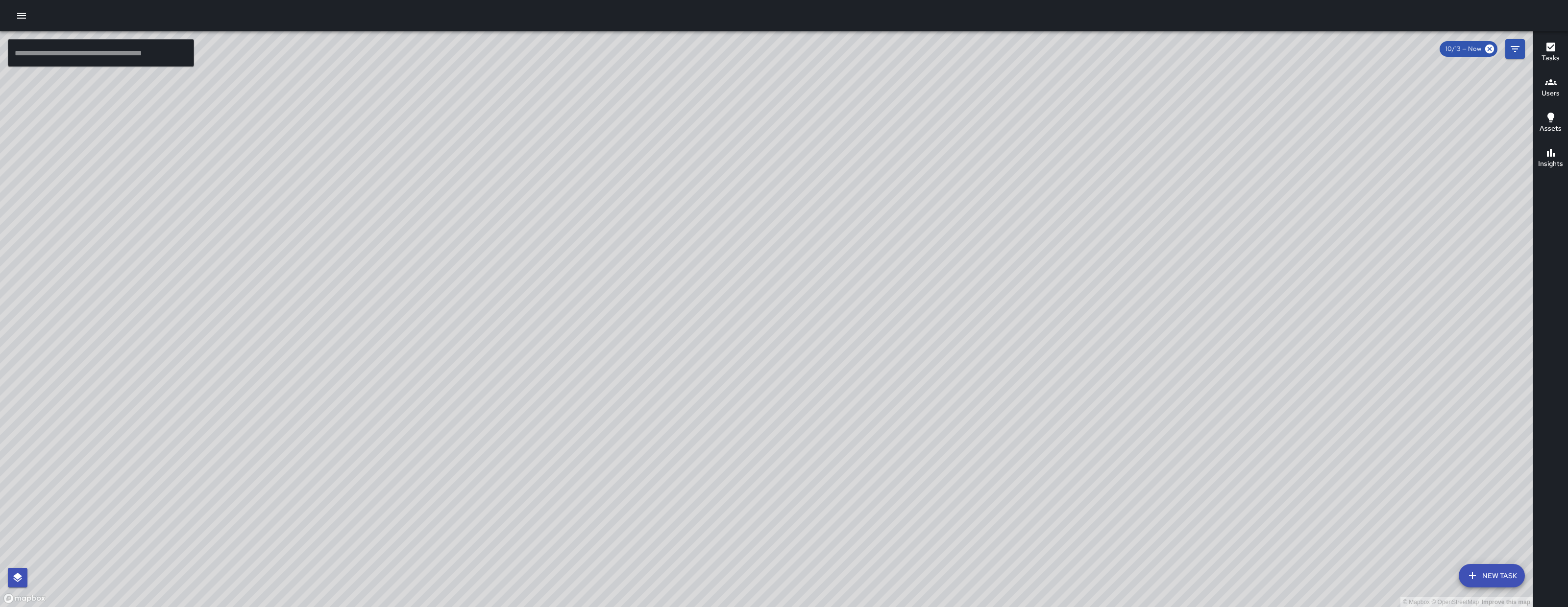
click at [921, 276] on div "© Mapbox © OpenStreetMap Improve this map" at bounding box center [766, 319] width 1533 height 576
drag, startPoint x: 844, startPoint y: 331, endPoint x: 715, endPoint y: 386, distance: 140.2
click at [715, 386] on div "© Mapbox © OpenStreetMap Improve this map" at bounding box center [766, 319] width 1533 height 576
drag, startPoint x: 1051, startPoint y: 518, endPoint x: 833, endPoint y: 268, distance: 331.7
click at [836, 269] on div "© Mapbox © OpenStreetMap Improve this map" at bounding box center [766, 319] width 1533 height 576
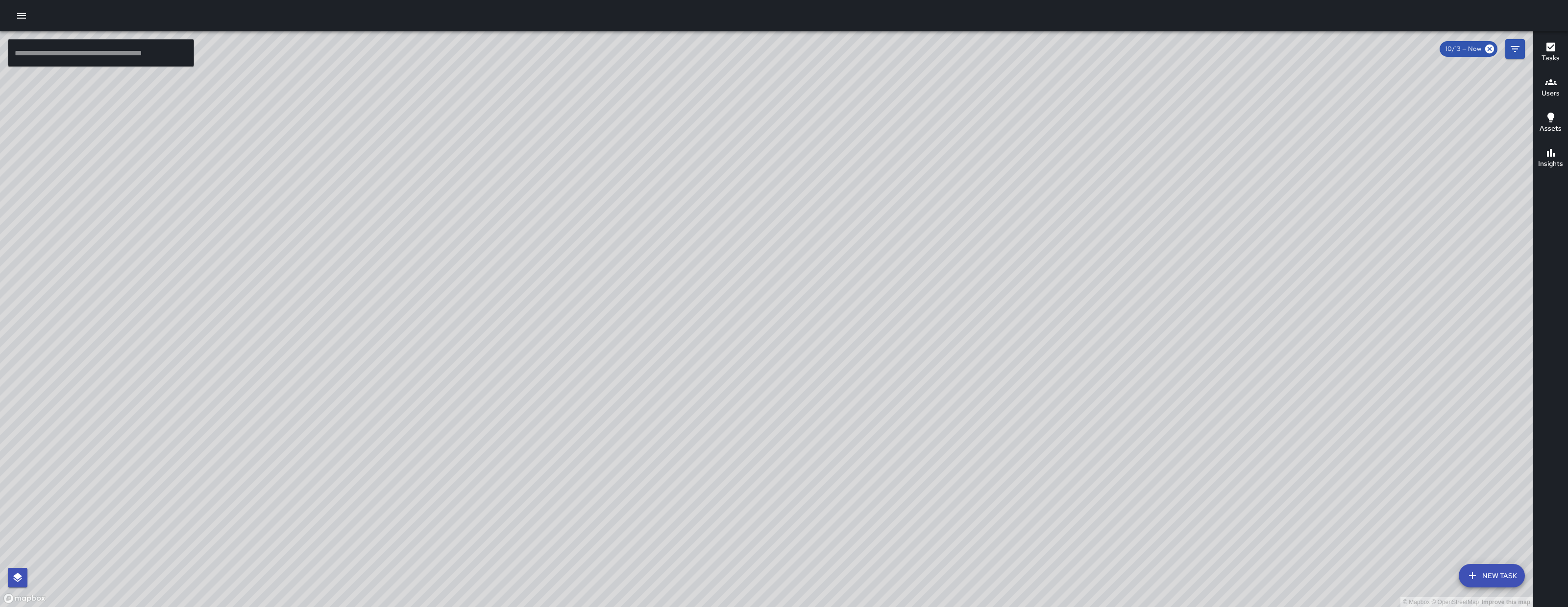
drag, startPoint x: 826, startPoint y: 343, endPoint x: 856, endPoint y: 317, distance: 39.7
click at [856, 317] on div "© Mapbox © OpenStreetMap Improve this map" at bounding box center [766, 319] width 1533 height 576
drag, startPoint x: 852, startPoint y: 320, endPoint x: 908, endPoint y: 288, distance: 64.5
click at [908, 288] on div "© Mapbox © OpenStreetMap Improve this map" at bounding box center [766, 319] width 1533 height 576
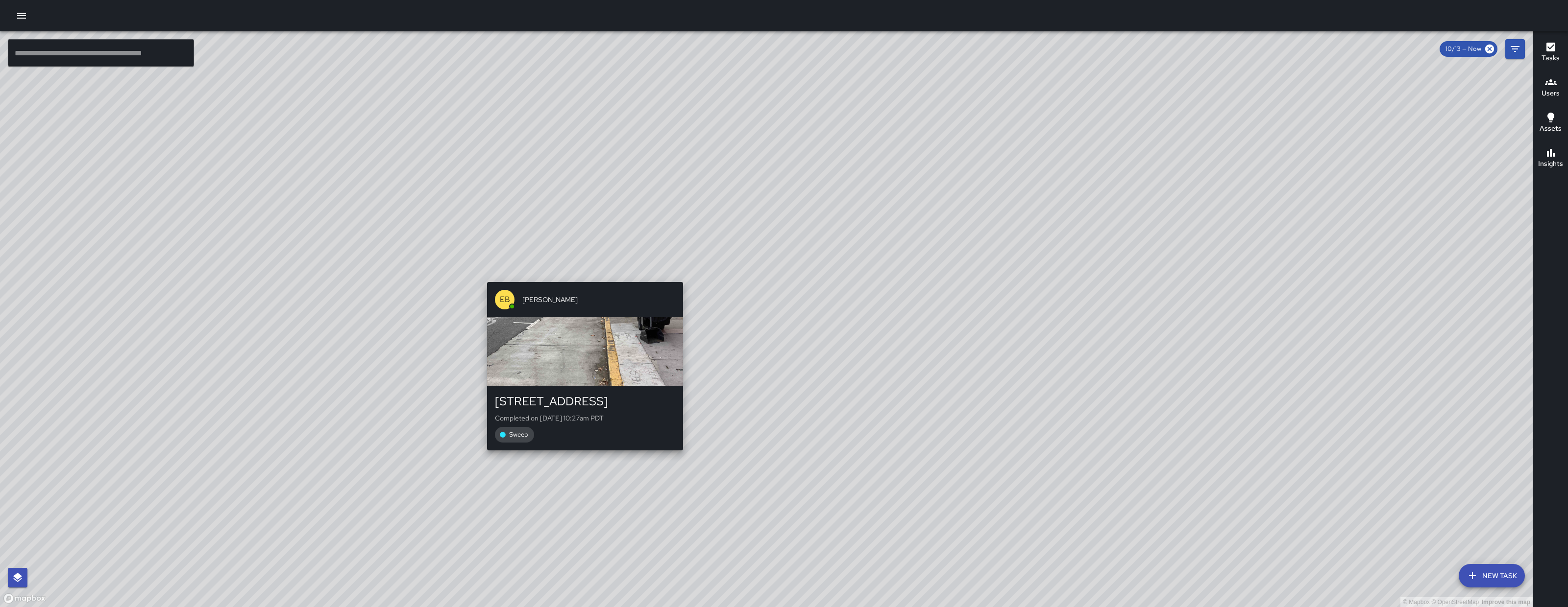
click at [569, 273] on div "© Mapbox © OpenStreetMap Improve this map EB Eddie Ballestros 160 10th Street C…" at bounding box center [766, 319] width 1533 height 576
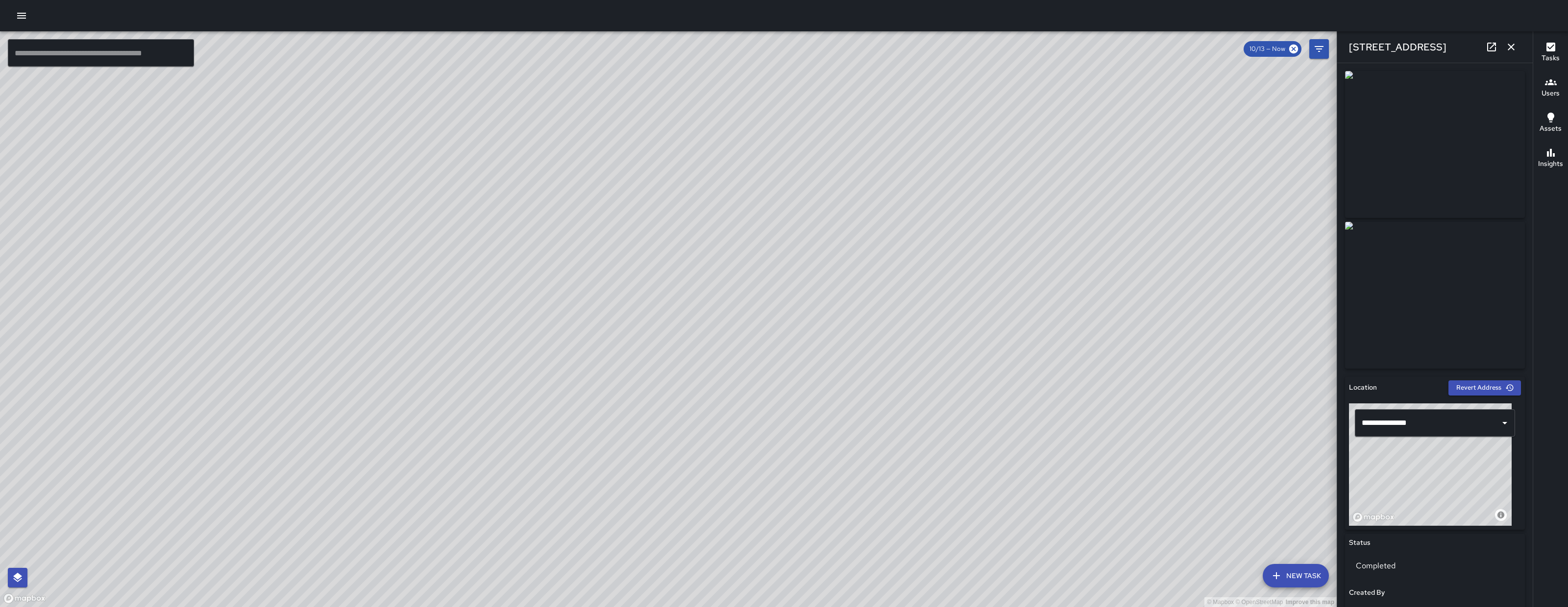
click at [743, 290] on div "© Mapbox © OpenStreetMap Improve this map EB Eddie Ballestros 160 10th Street C…" at bounding box center [668, 319] width 1337 height 576
click at [1486, 50] on icon at bounding box center [1491, 47] width 12 height 12
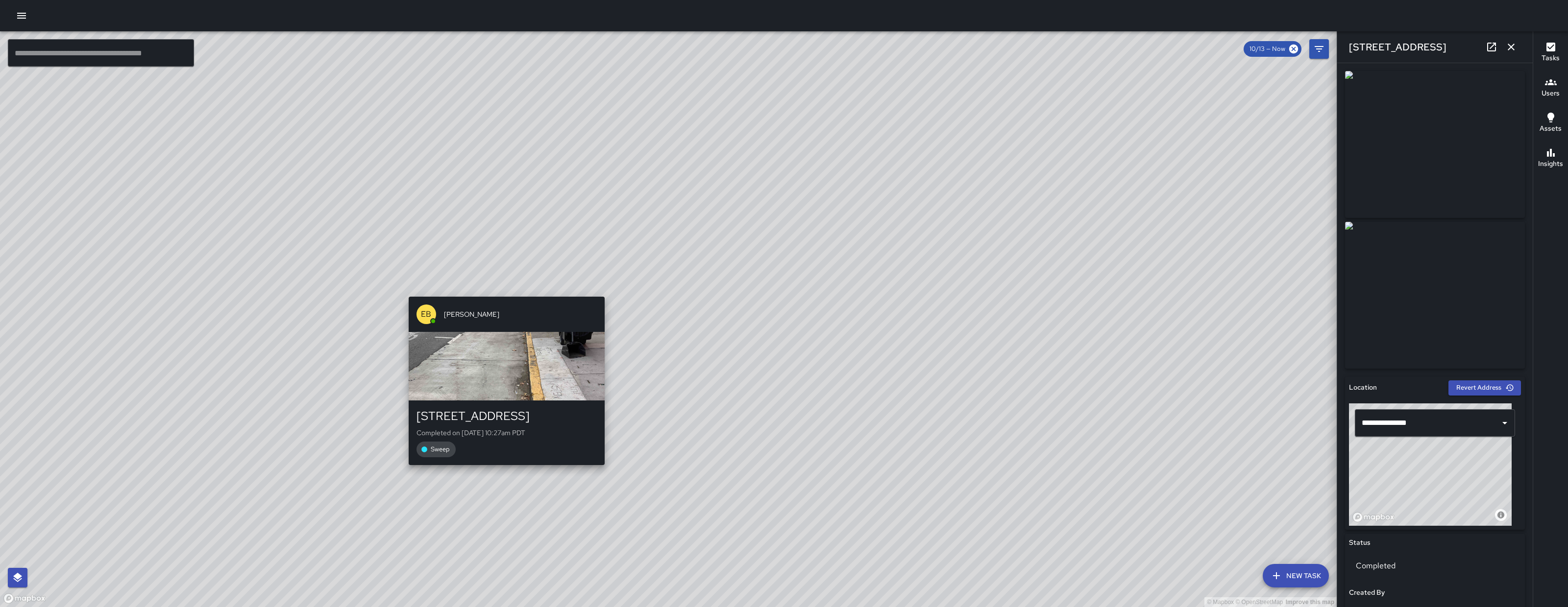
click at [497, 291] on div "© Mapbox © OpenStreetMap Improve this map EB Eddie Ballestros 160 10th Street C…" at bounding box center [668, 319] width 1337 height 576
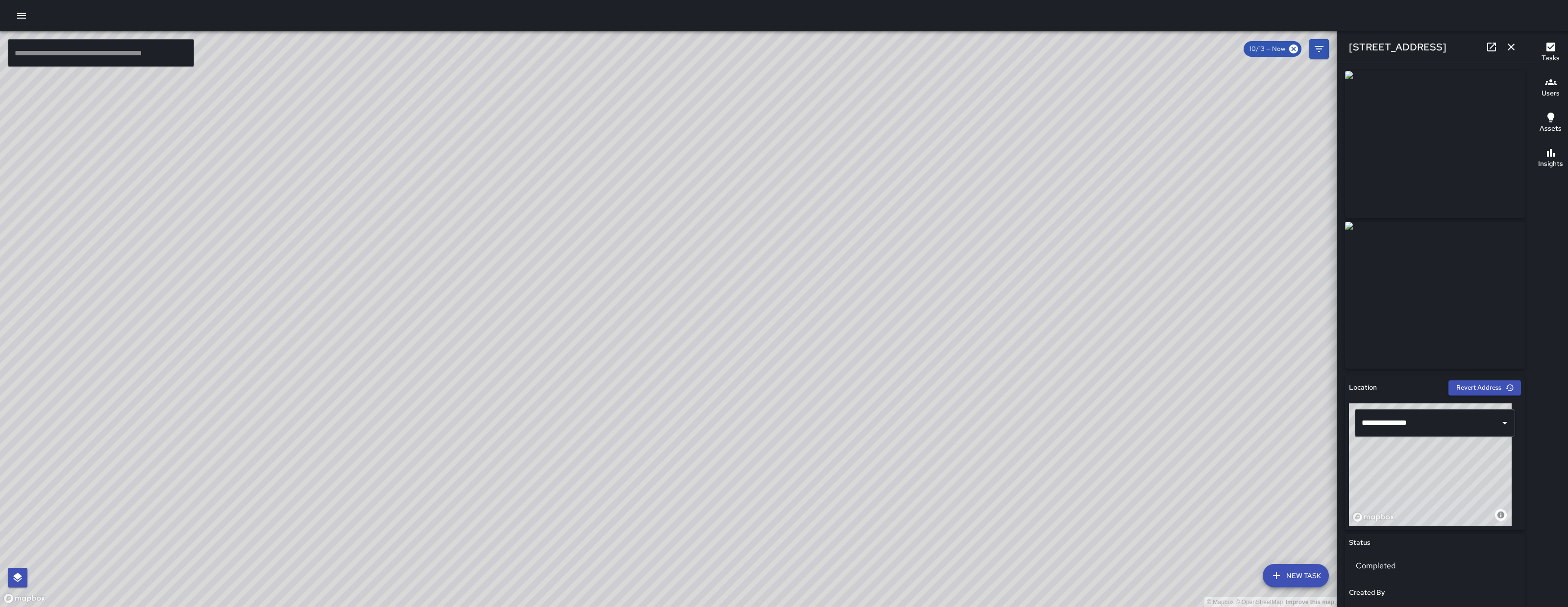
click at [1513, 49] on icon "button" at bounding box center [1511, 47] width 7 height 7
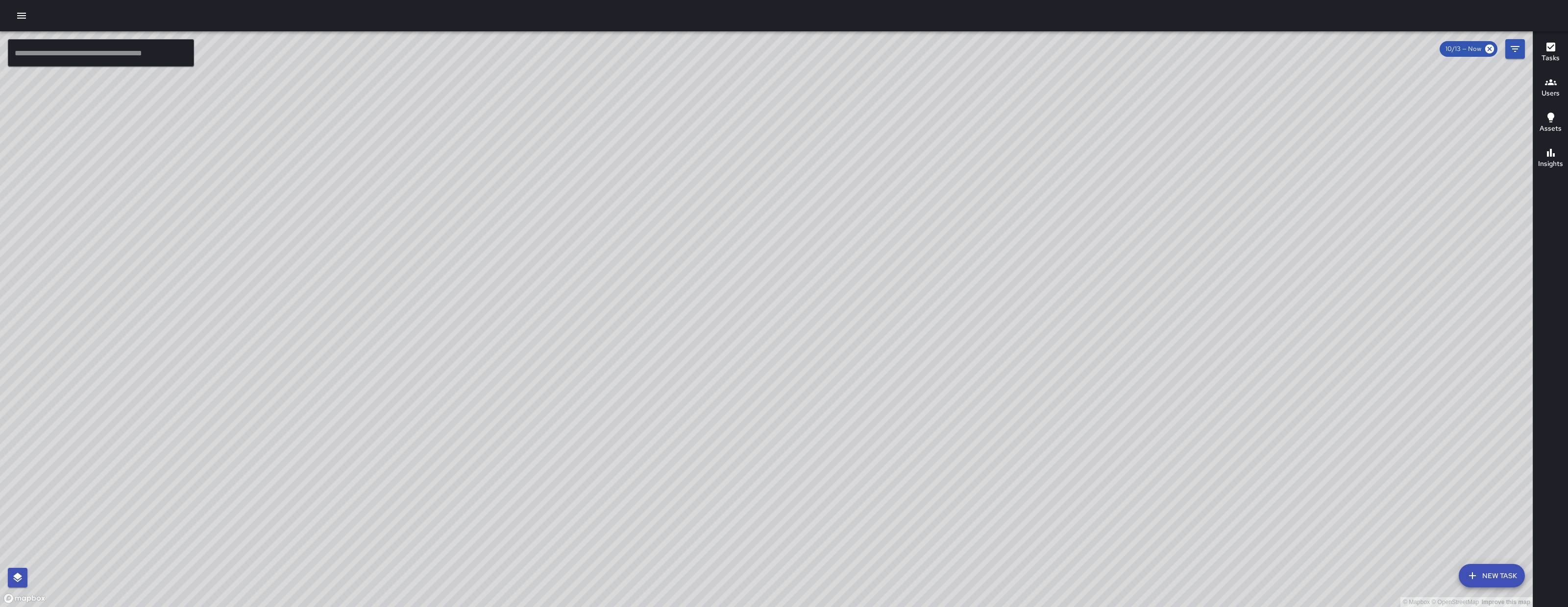
click at [1511, 54] on icon "Filters" at bounding box center [1514, 49] width 12 height 12
click at [1511, 54] on div "© Mapbox © OpenStreetMap Improve this map ​ New Task 10/13 — Now Map Layers Tas…" at bounding box center [766, 319] width 1533 height 576
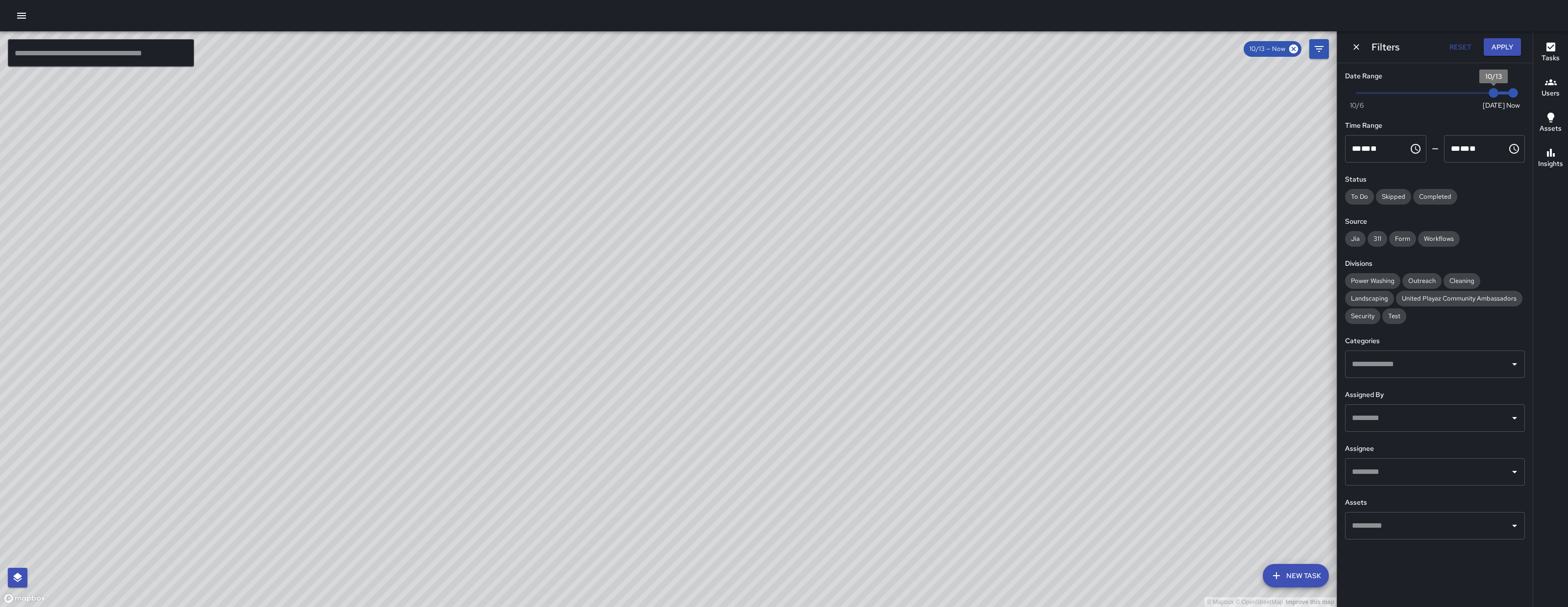
click at [1489, 92] on span "10/13" at bounding box center [1494, 93] width 10 height 10
type input "*"
drag, startPoint x: 1488, startPoint y: 92, endPoint x: 1339, endPoint y: 54, distance: 153.8
click at [1339, 54] on div "Filters Reset Apply Date Range Now Today 10/6 10/6 10:42 am Time Range ** * ** …" at bounding box center [1435, 304] width 196 height 607
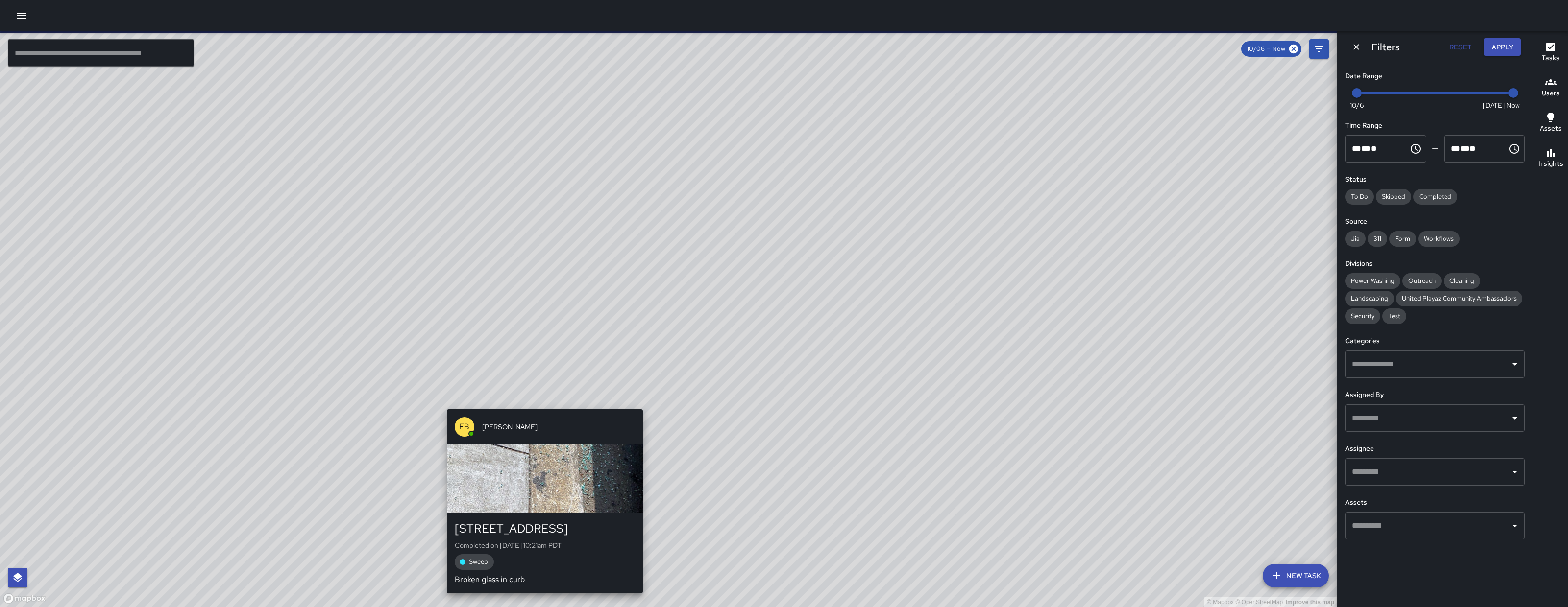
click at [539, 394] on div "© Mapbox © OpenStreetMap Improve this map EB Eddie Ballestros 918 Natoma Street…" at bounding box center [668, 319] width 1337 height 576
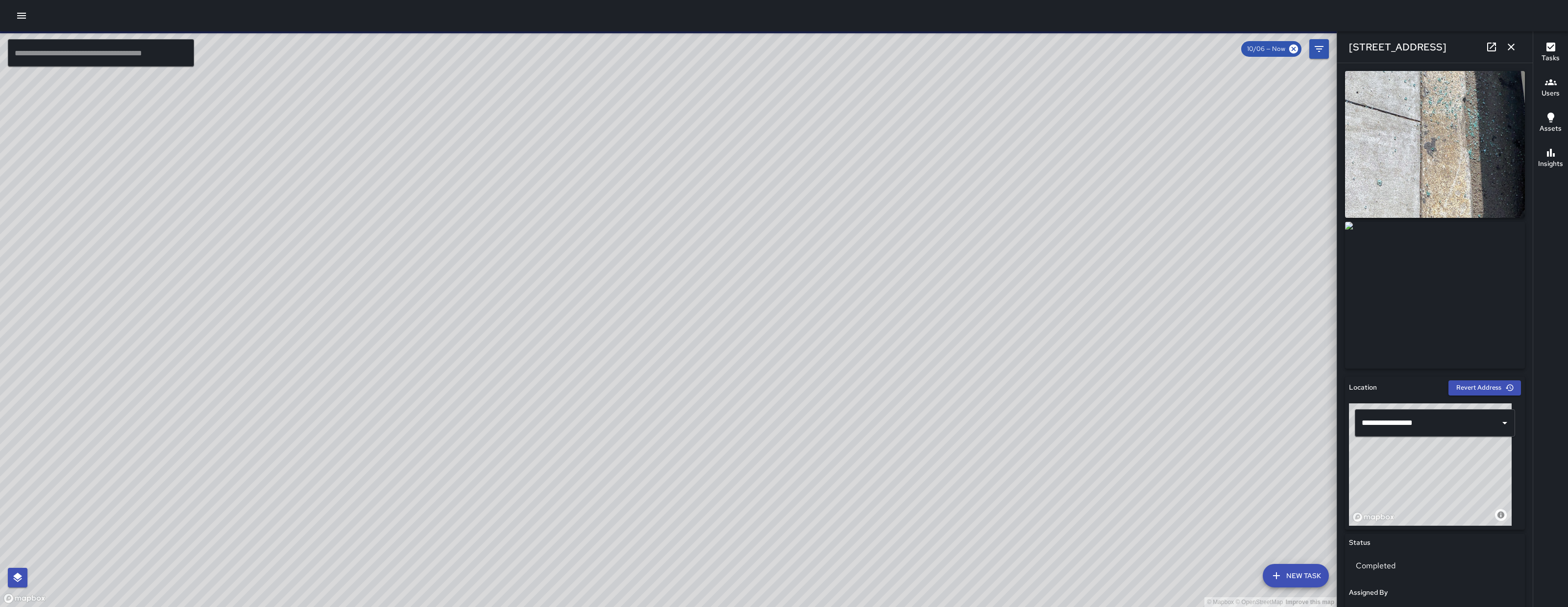
click at [489, 283] on div "© Mapbox © OpenStreetMap Improve this map WB Woodrow Blake 160 10th Street Comp…" at bounding box center [668, 319] width 1337 height 576
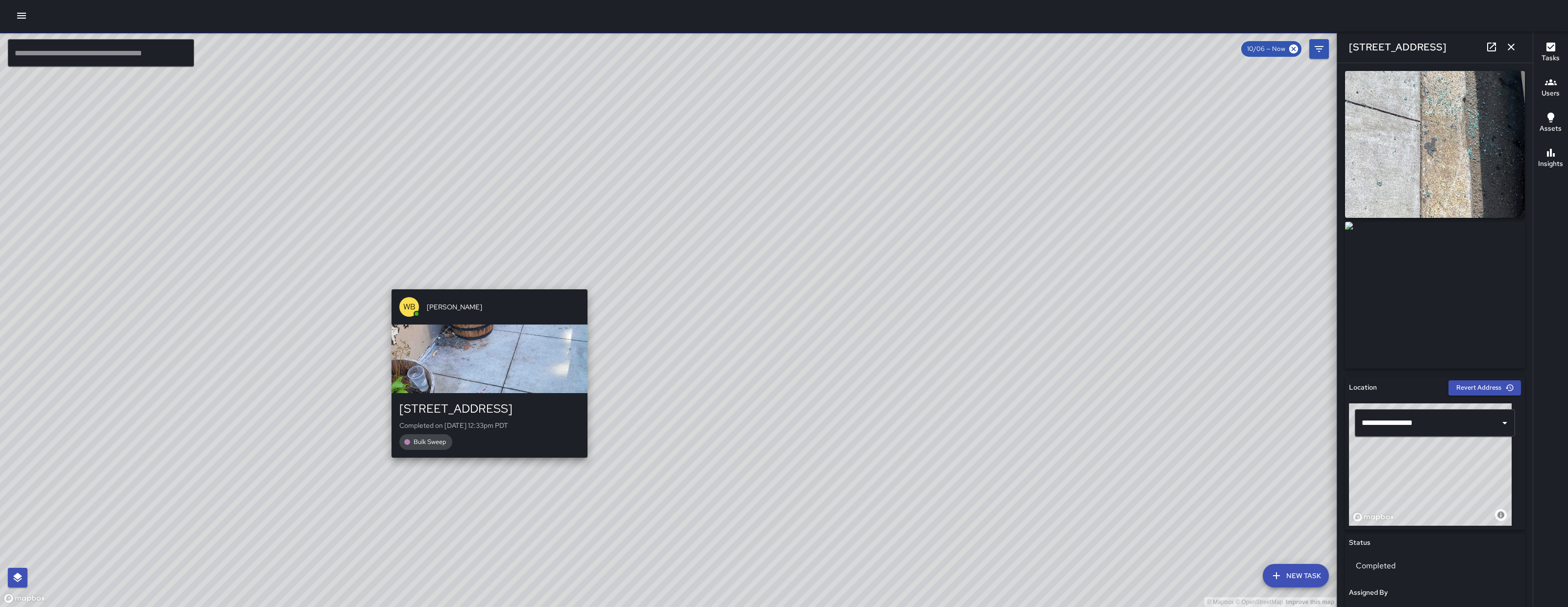
type input "**********"
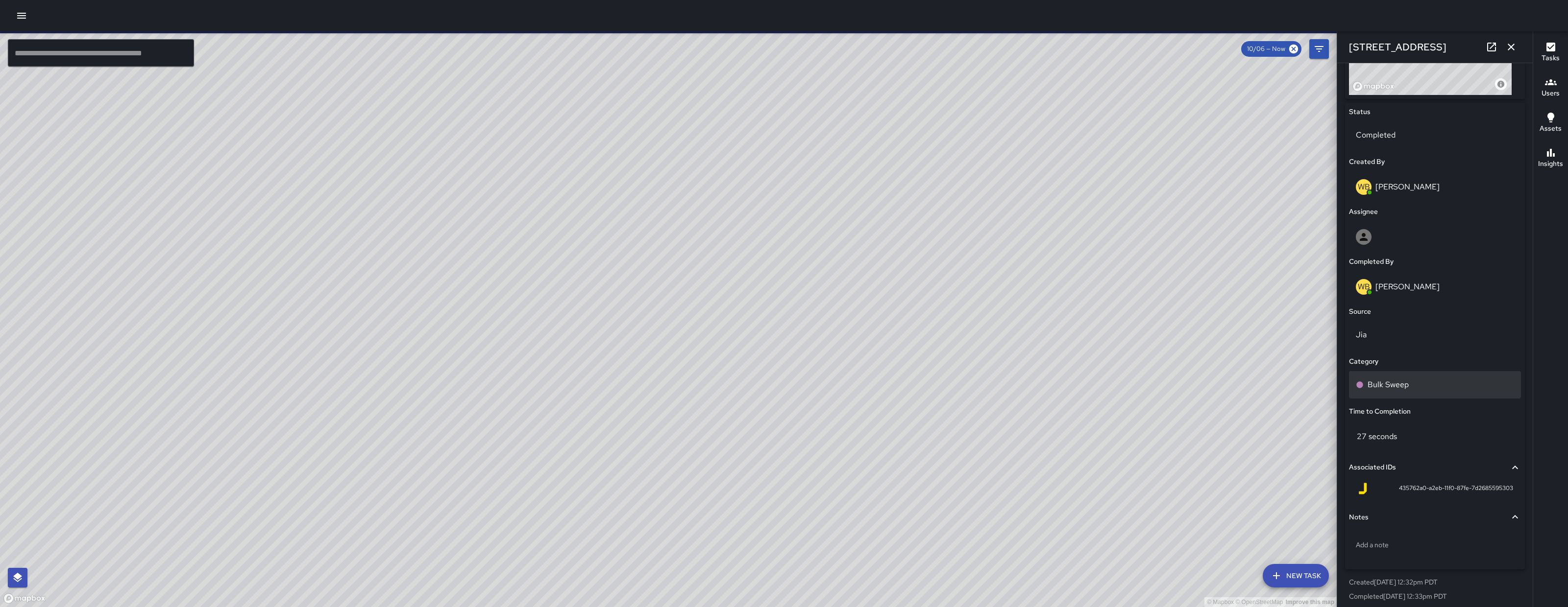
scroll to position [436, 0]
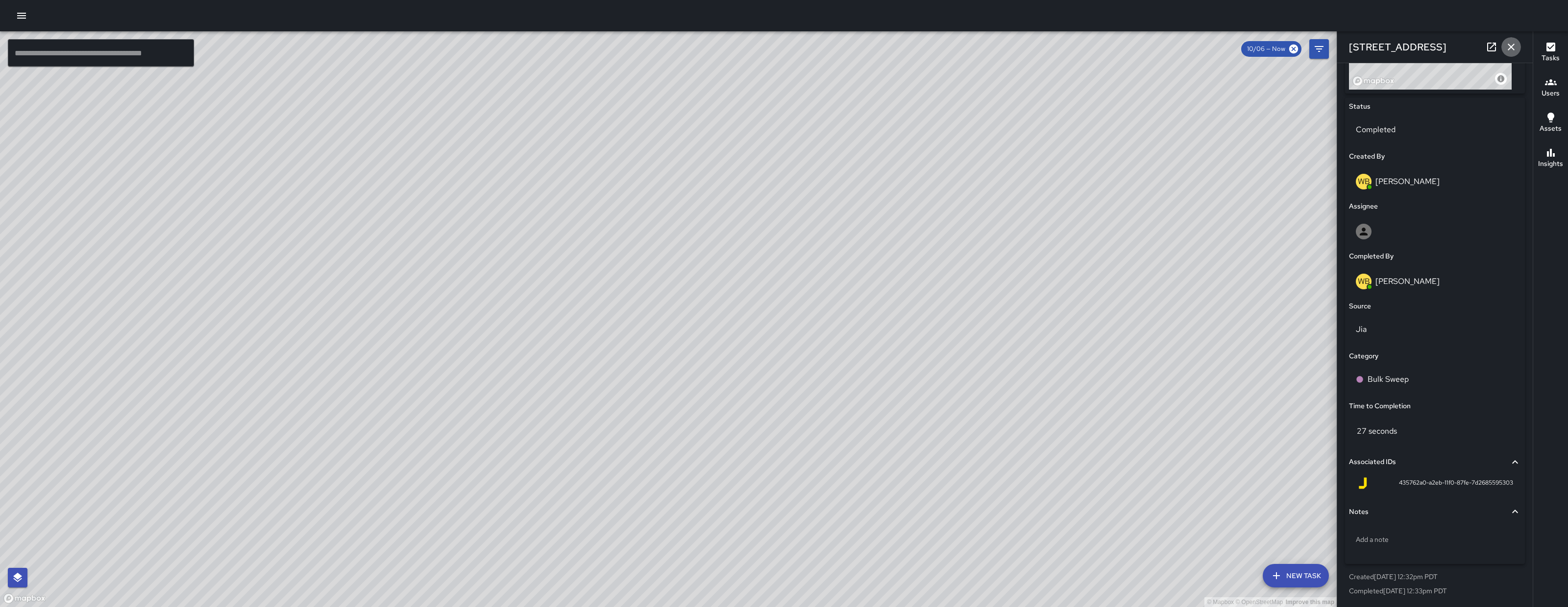
click at [1507, 43] on icon "button" at bounding box center [1511, 47] width 12 height 12
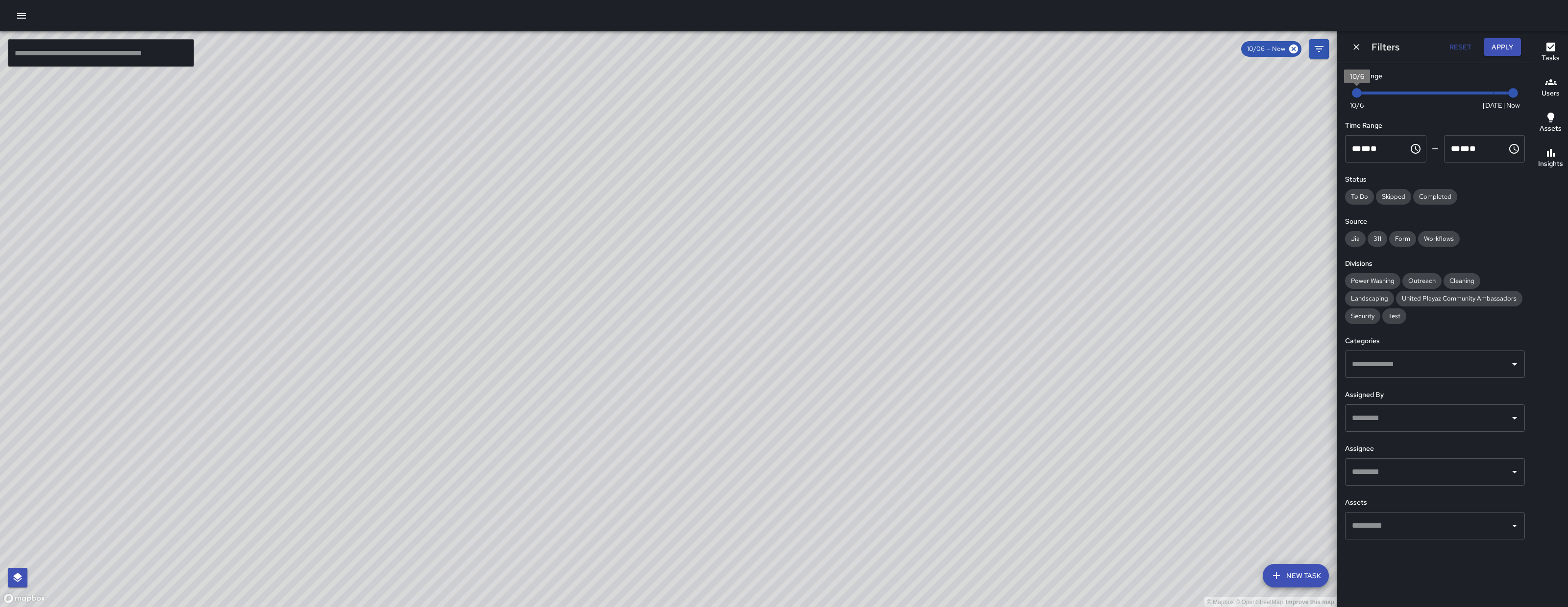
click at [1353, 89] on span "10/6" at bounding box center [1357, 93] width 10 height 10
drag, startPoint x: 1353, startPoint y: 89, endPoint x: 1538, endPoint y: 92, distance: 185.0
click at [1538, 92] on div "© Mapbox © OpenStreetMap Improve this map ​ New Task 10/06 — Now Map Layers Tas…" at bounding box center [784, 319] width 1568 height 576
drag, startPoint x: 1475, startPoint y: 92, endPoint x: 1505, endPoint y: 94, distance: 30.1
click at [1505, 94] on span "Now Today 10/6 10/12 10:42 am" at bounding box center [1435, 93] width 156 height 15
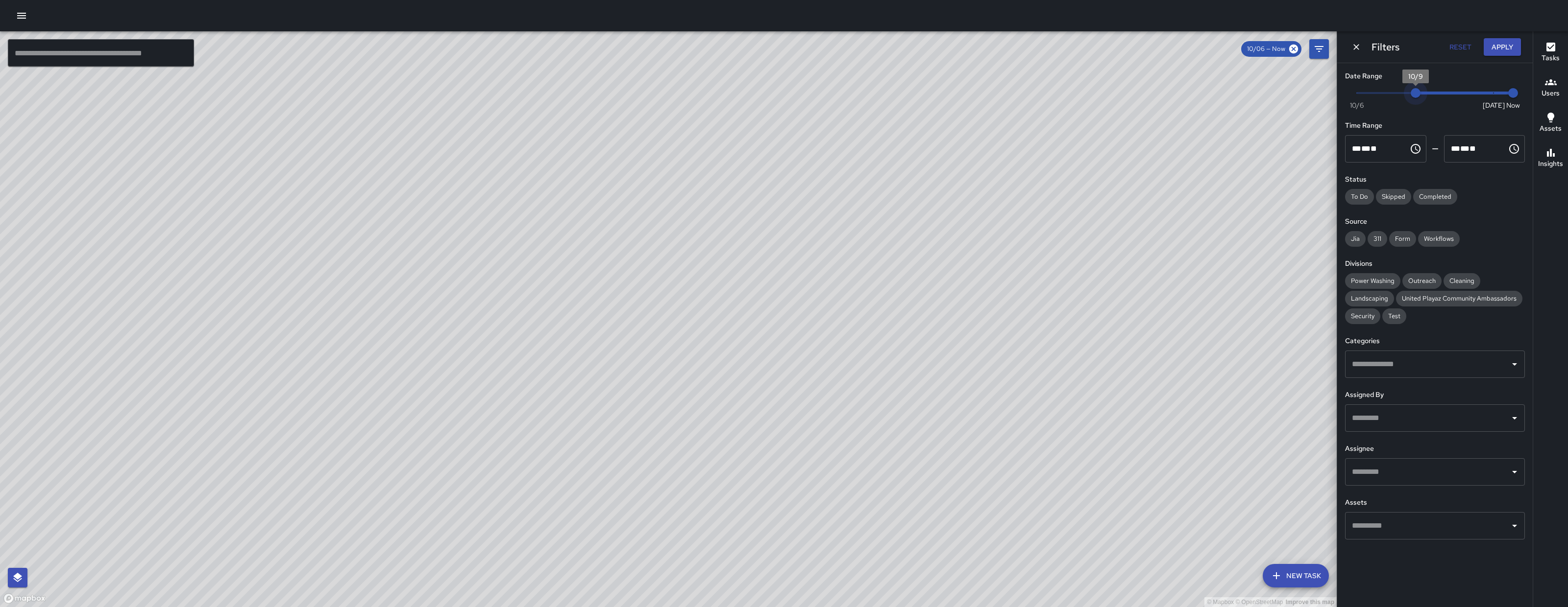
drag, startPoint x: 1487, startPoint y: 91, endPoint x: 1424, endPoint y: 94, distance: 63.1
click at [1421, 94] on span "10/9" at bounding box center [1416, 93] width 10 height 10
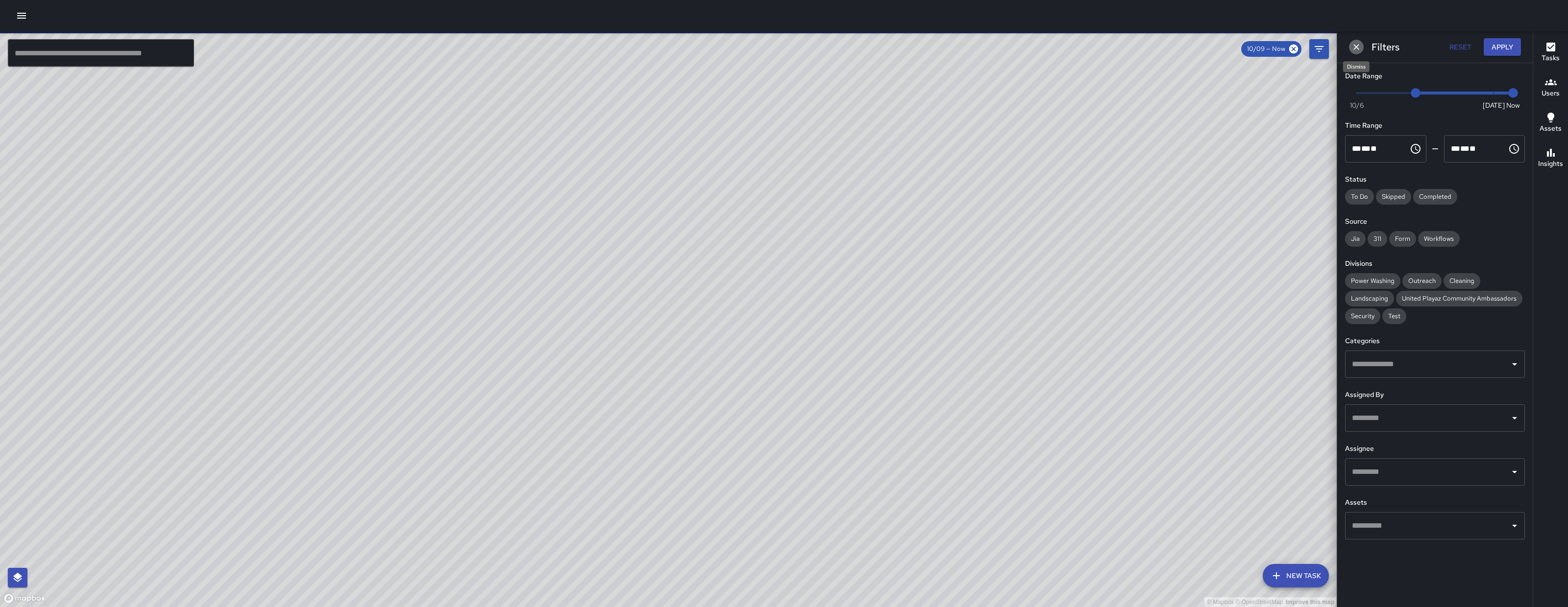
click at [1362, 48] on button "Dismiss" at bounding box center [1356, 47] width 15 height 15
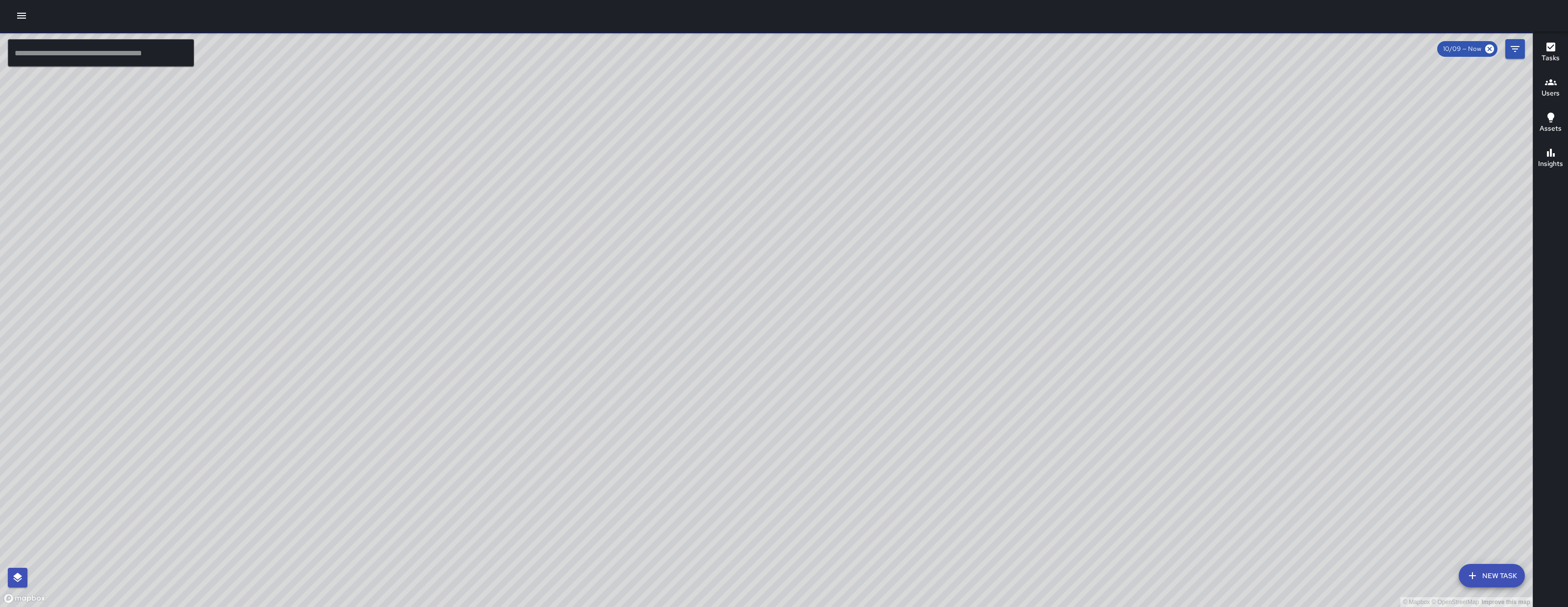
drag, startPoint x: 1251, startPoint y: 392, endPoint x: 861, endPoint y: 435, distance: 392.4
click at [861, 435] on div "© Mapbox © OpenStreetMap Improve this map" at bounding box center [766, 319] width 1533 height 576
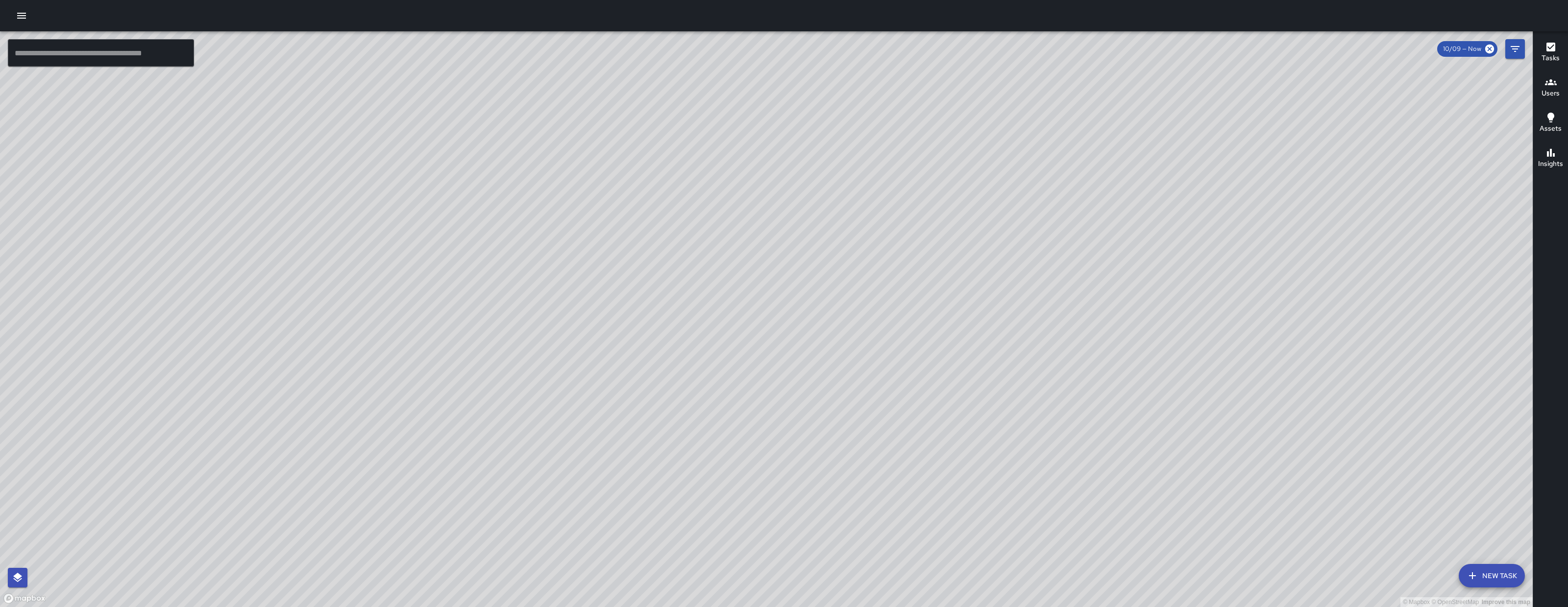
drag, startPoint x: 1567, startPoint y: 159, endPoint x: 1348, endPoint y: 272, distance: 246.4
click at [1348, 272] on div "© Mapbox © OpenStreetMap Improve this map ​ New Task 10/09 — Now Map Layers Tas…" at bounding box center [784, 319] width 1568 height 576
drag, startPoint x: 1376, startPoint y: 269, endPoint x: 724, endPoint y: 491, distance: 688.8
click at [724, 491] on div "© Mapbox © OpenStreetMap Improve this map" at bounding box center [766, 319] width 1533 height 576
click at [1516, 54] on icon "Filters" at bounding box center [1514, 49] width 12 height 12
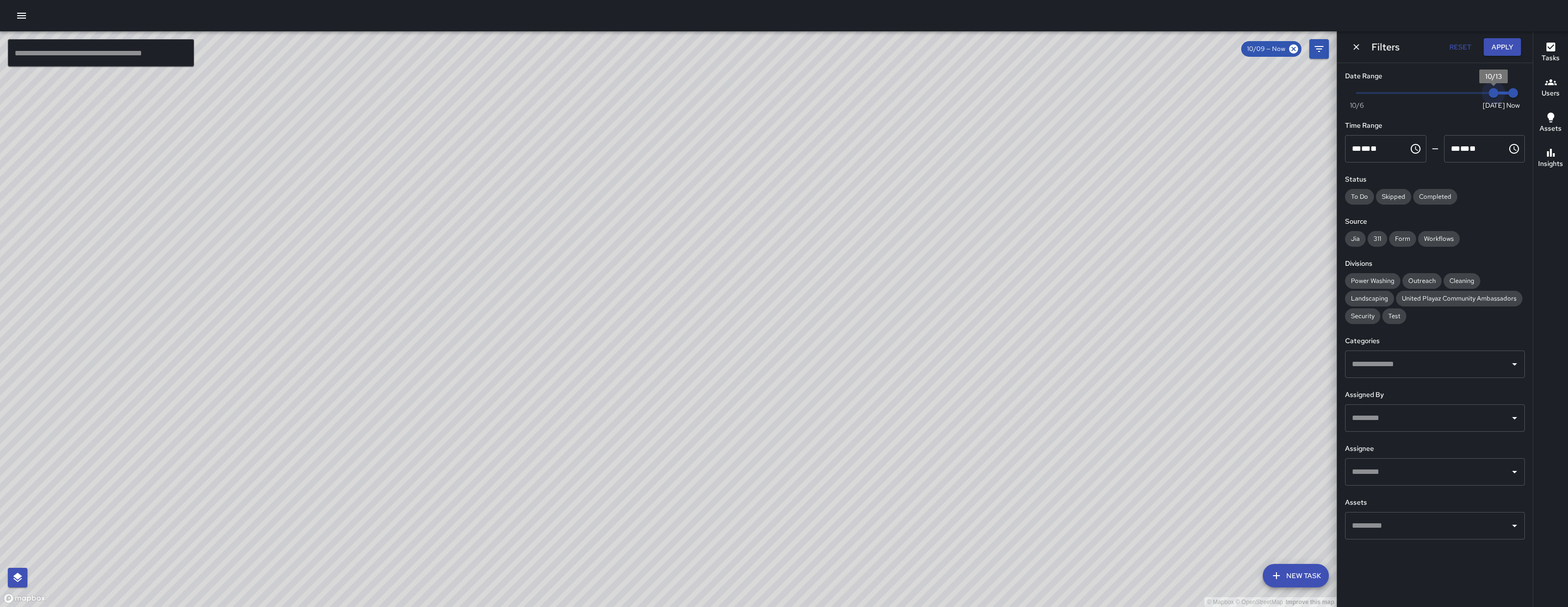
drag, startPoint x: 1421, startPoint y: 100, endPoint x: 1519, endPoint y: 93, distance: 98.2
click at [1519, 94] on div "Now Today 10/6 10/13 10:44 am" at bounding box center [1435, 99] width 180 height 27
click at [1502, 50] on button "Apply" at bounding box center [1502, 47] width 37 height 18
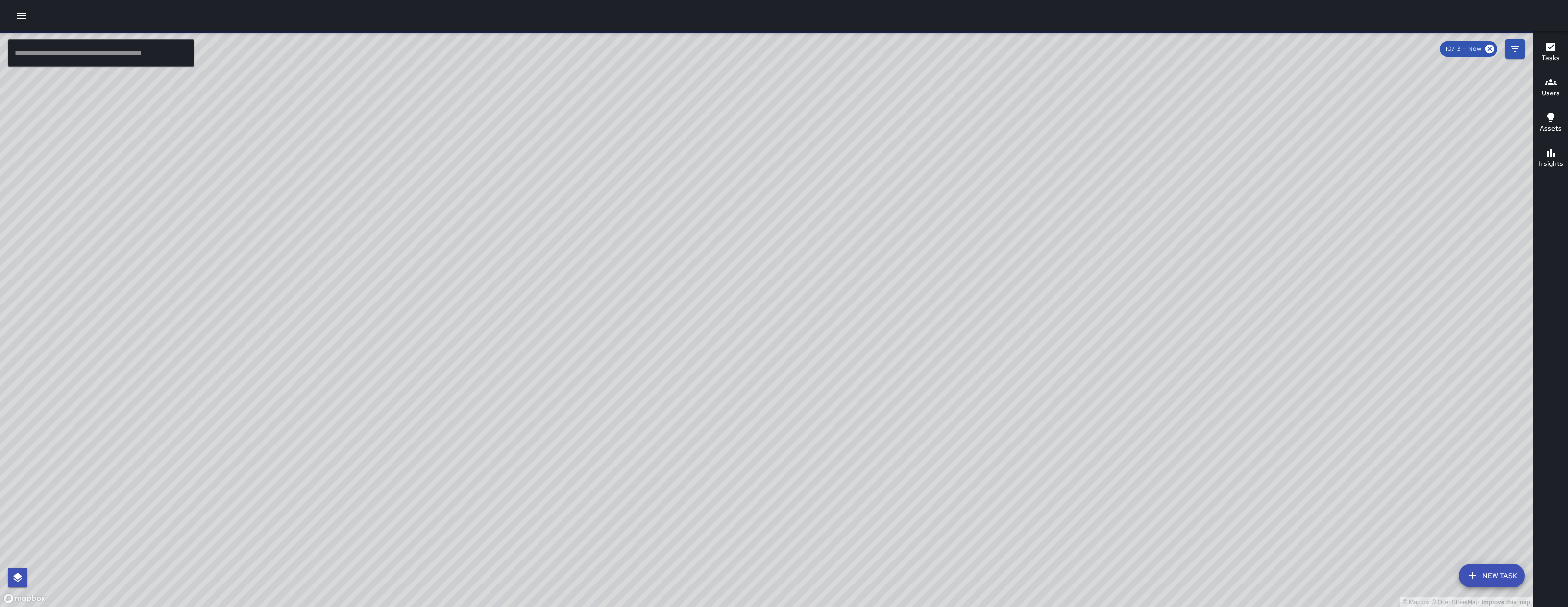
drag, startPoint x: 1199, startPoint y: 400, endPoint x: 918, endPoint y: 438, distance: 283.6
click at [998, 434] on div "© Mapbox © OpenStreetMap Improve this map" at bounding box center [766, 319] width 1533 height 576
click at [982, 436] on div "© Mapbox © OpenStreetMap Improve this map" at bounding box center [766, 319] width 1533 height 576
click at [1522, 50] on button "Filters" at bounding box center [1515, 49] width 19 height 19
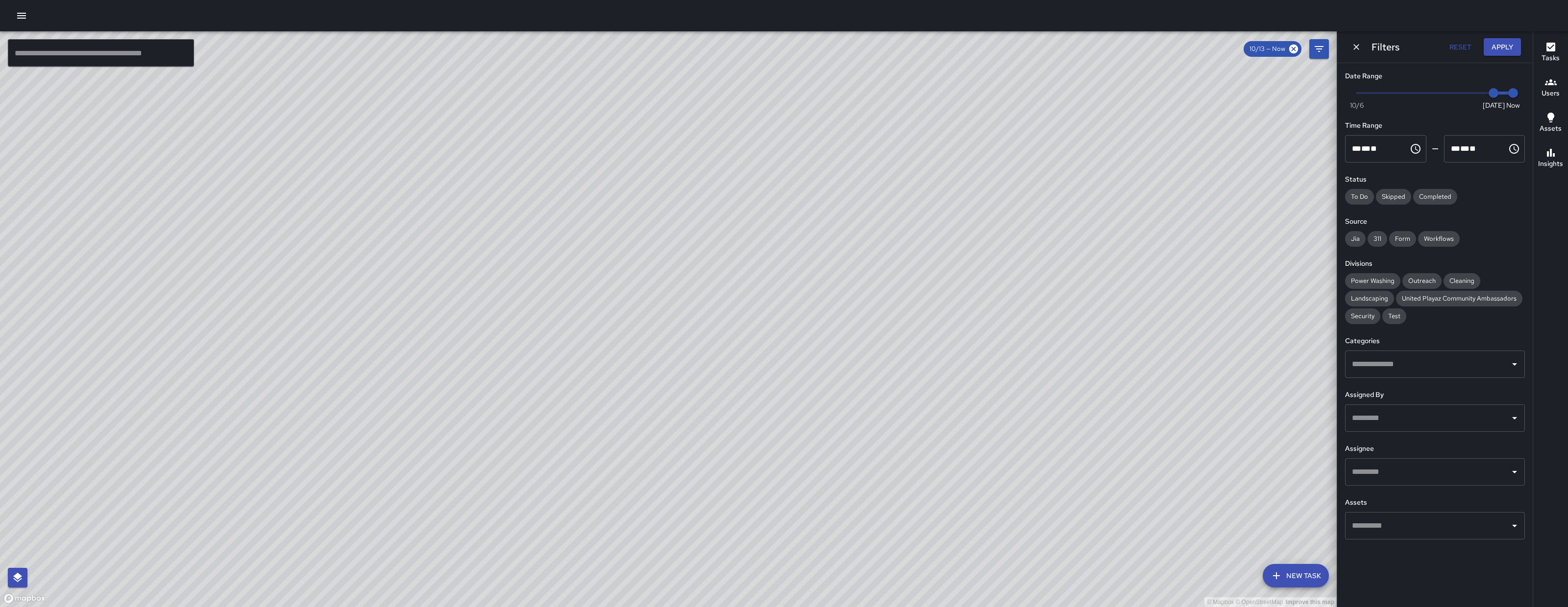
click at [1483, 99] on span "Now Today 10/6 10/13 10:44 am" at bounding box center [1435, 93] width 156 height 15
click at [1479, 97] on span "10/12" at bounding box center [1474, 93] width 10 height 10
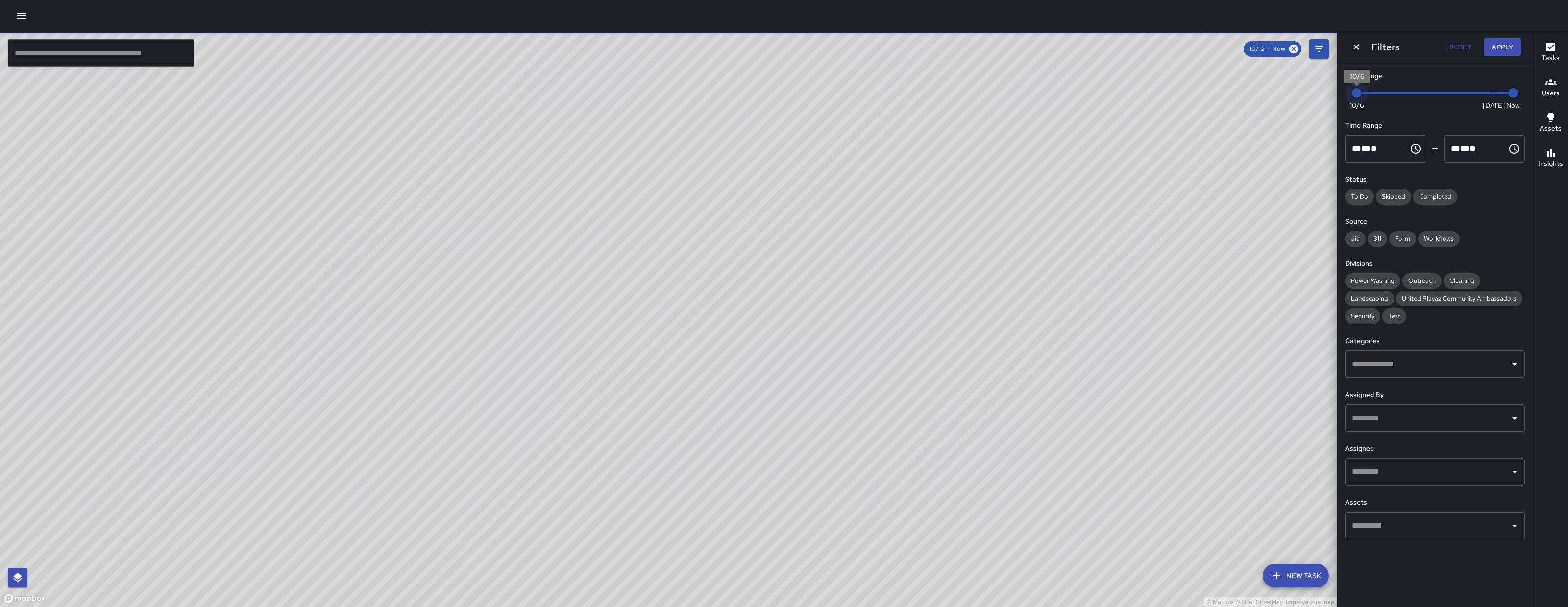
drag, startPoint x: 1468, startPoint y: 97, endPoint x: 1351, endPoint y: 98, distance: 117.0
click at [1352, 98] on span "10/6" at bounding box center [1357, 93] width 10 height 10
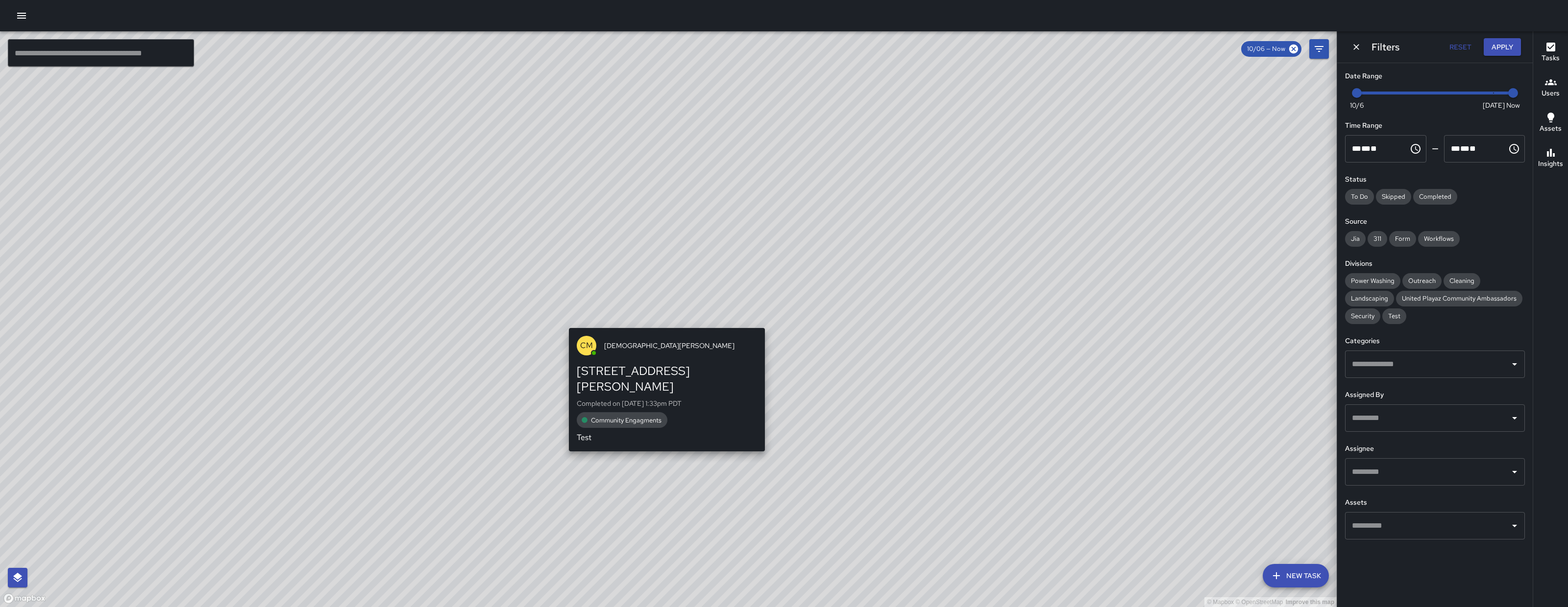
click at [660, 322] on div "© Mapbox © OpenStreetMap Improve this map CM Christian Martin 317 Harriet Stree…" at bounding box center [668, 319] width 1337 height 576
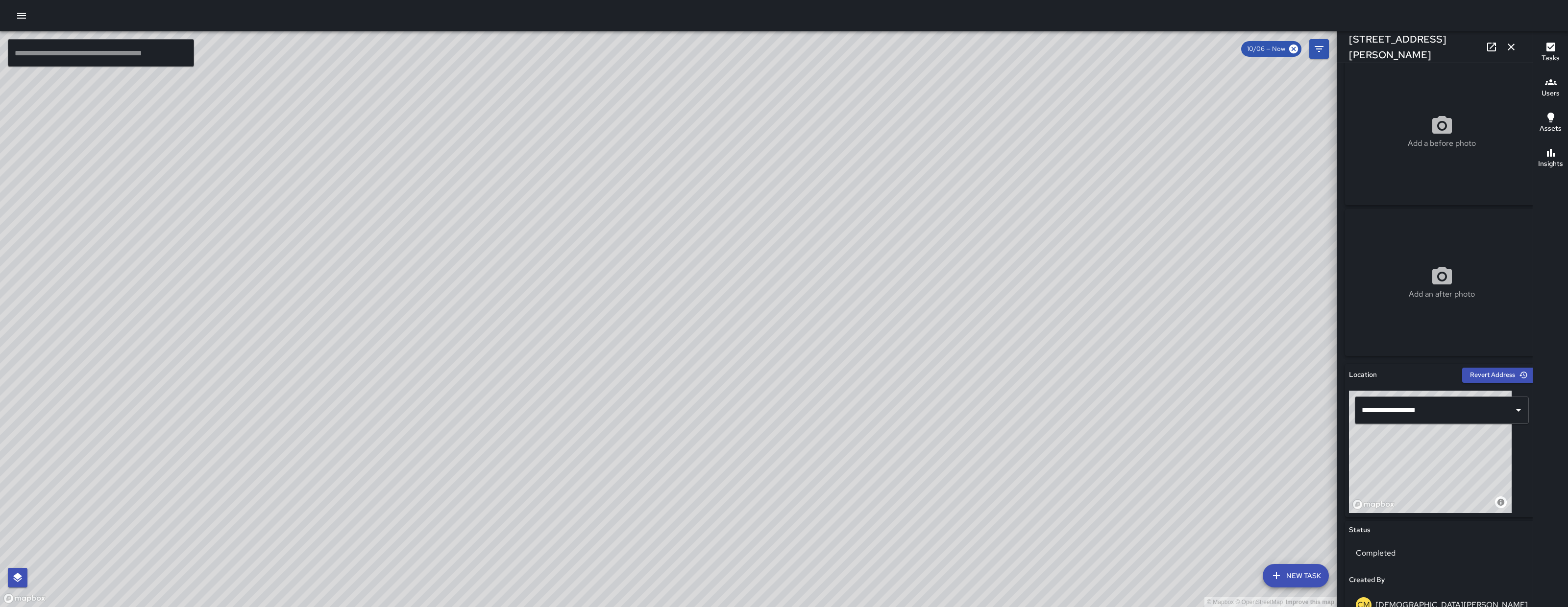
scroll to position [67, 0]
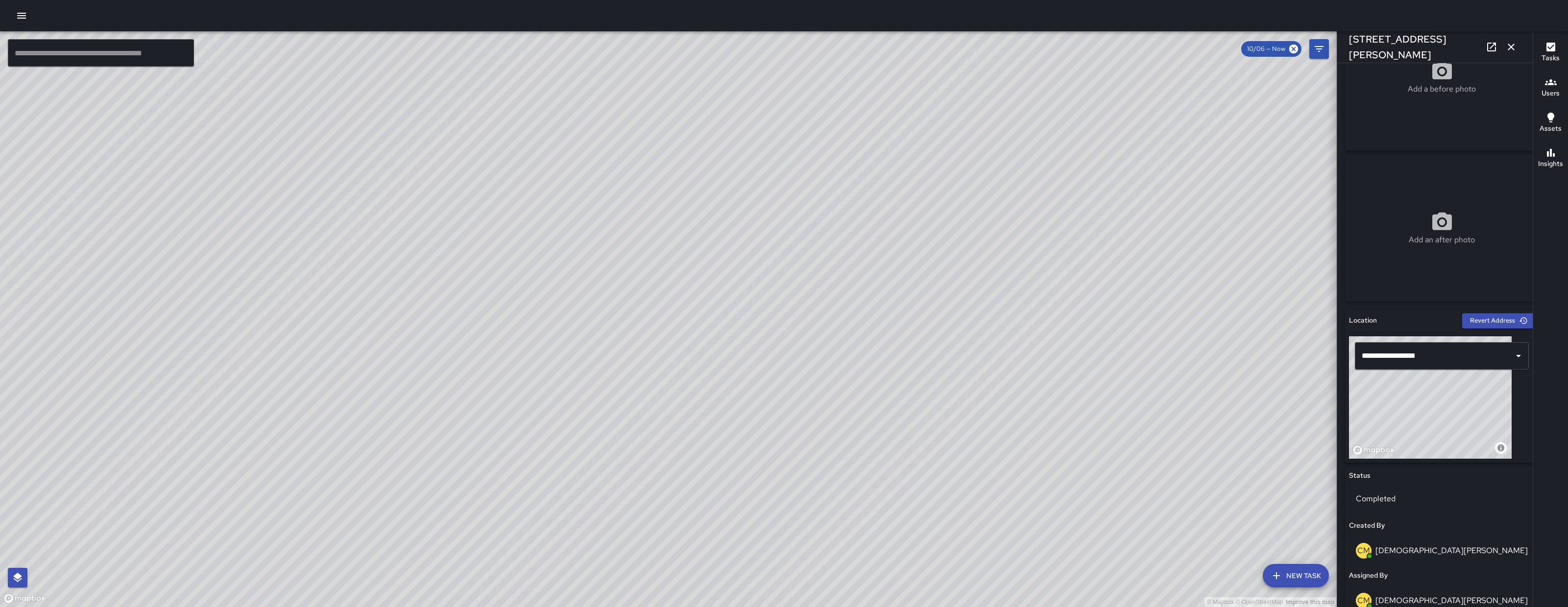
click at [828, 375] on div "© Mapbox © OpenStreetMap Improve this map JS Jia Support Ambassador 317 Harriet…" at bounding box center [668, 319] width 1337 height 576
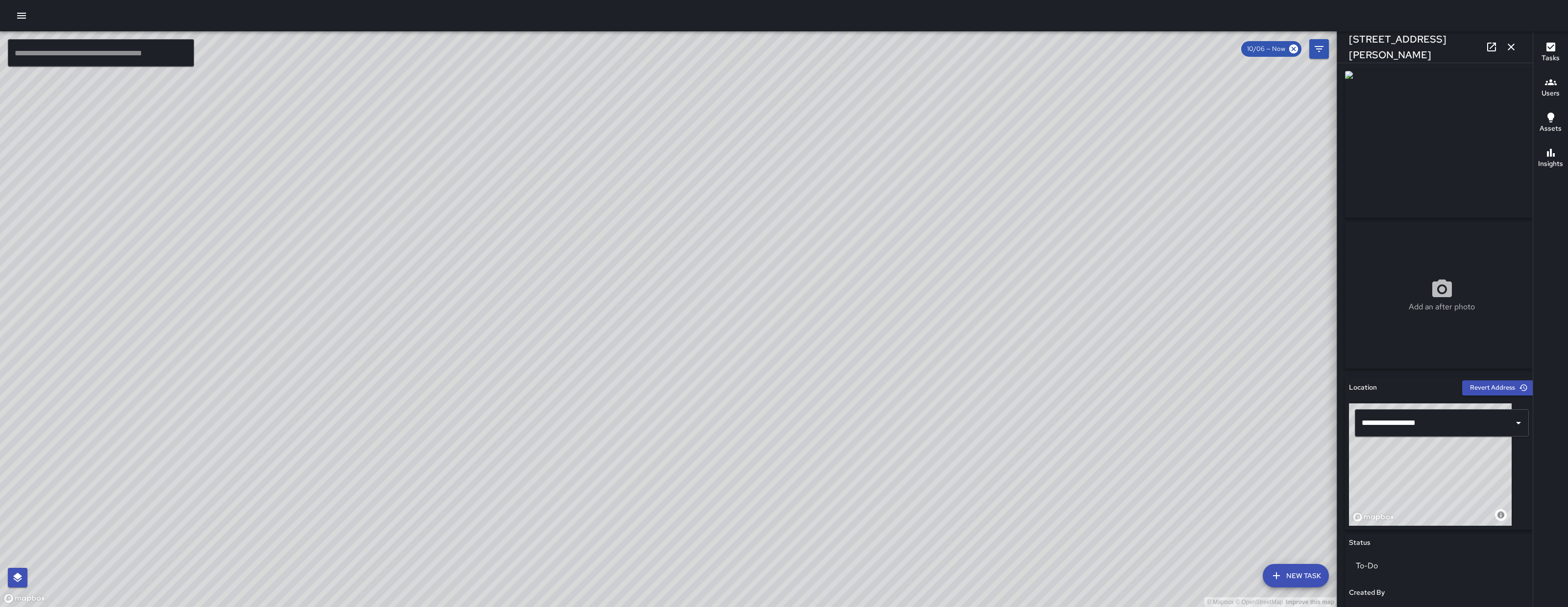
scroll to position [250, 0]
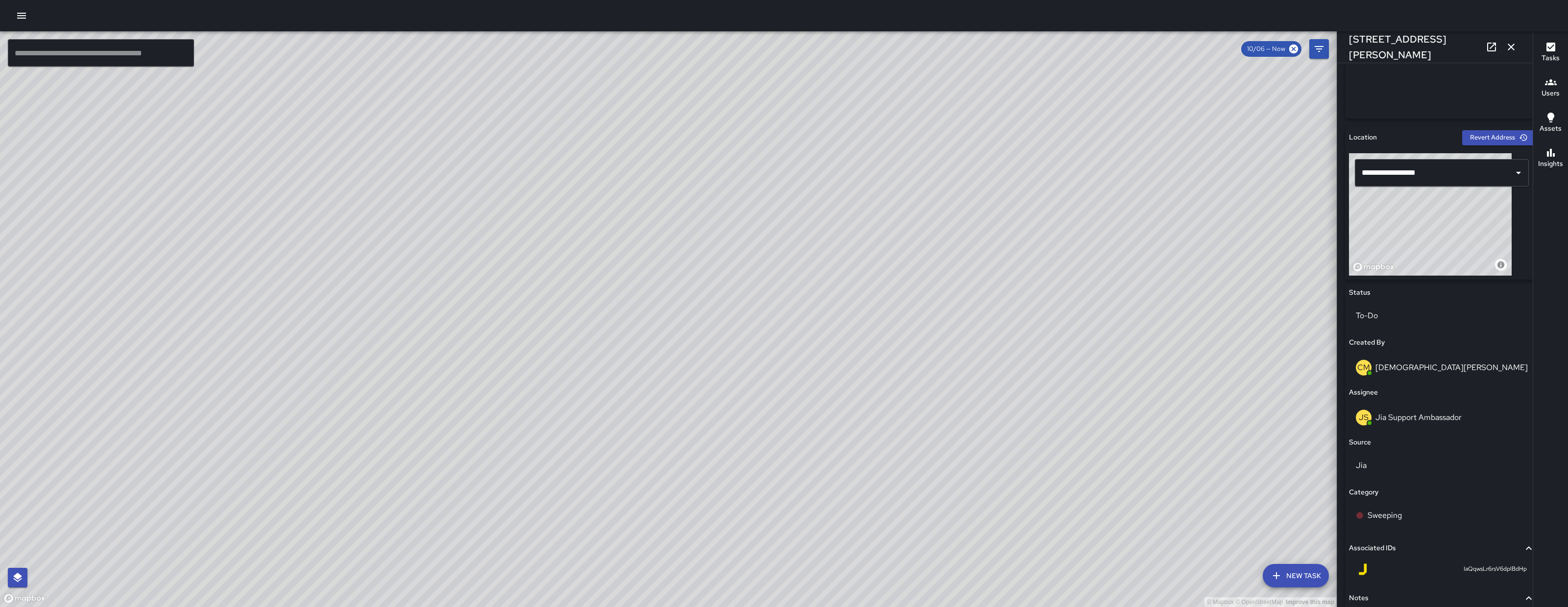
click at [1514, 47] on icon "button" at bounding box center [1511, 47] width 12 height 12
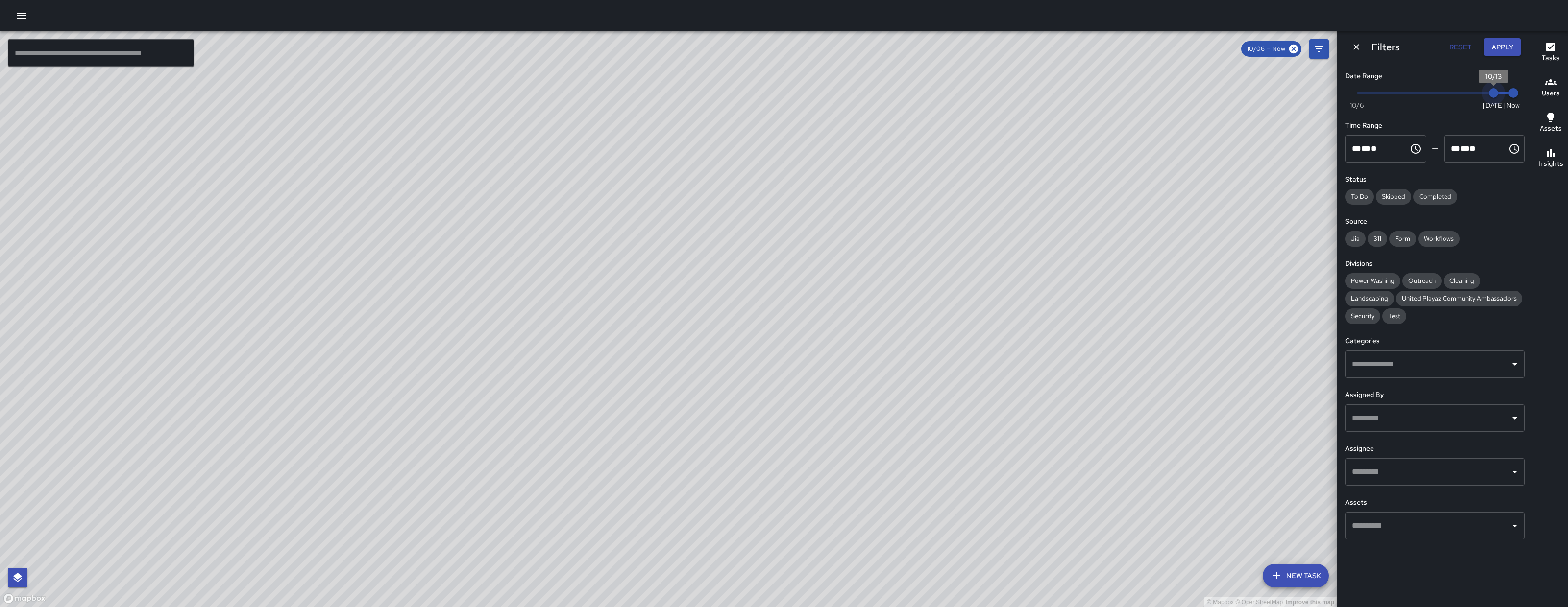
drag, startPoint x: 1363, startPoint y: 95, endPoint x: 1507, endPoint y: 83, distance: 144.5
click at [1508, 88] on span "Now Today 10/6 10/13 10:44 am" at bounding box center [1435, 93] width 156 height 15
click at [1505, 47] on button "Apply" at bounding box center [1502, 47] width 37 height 18
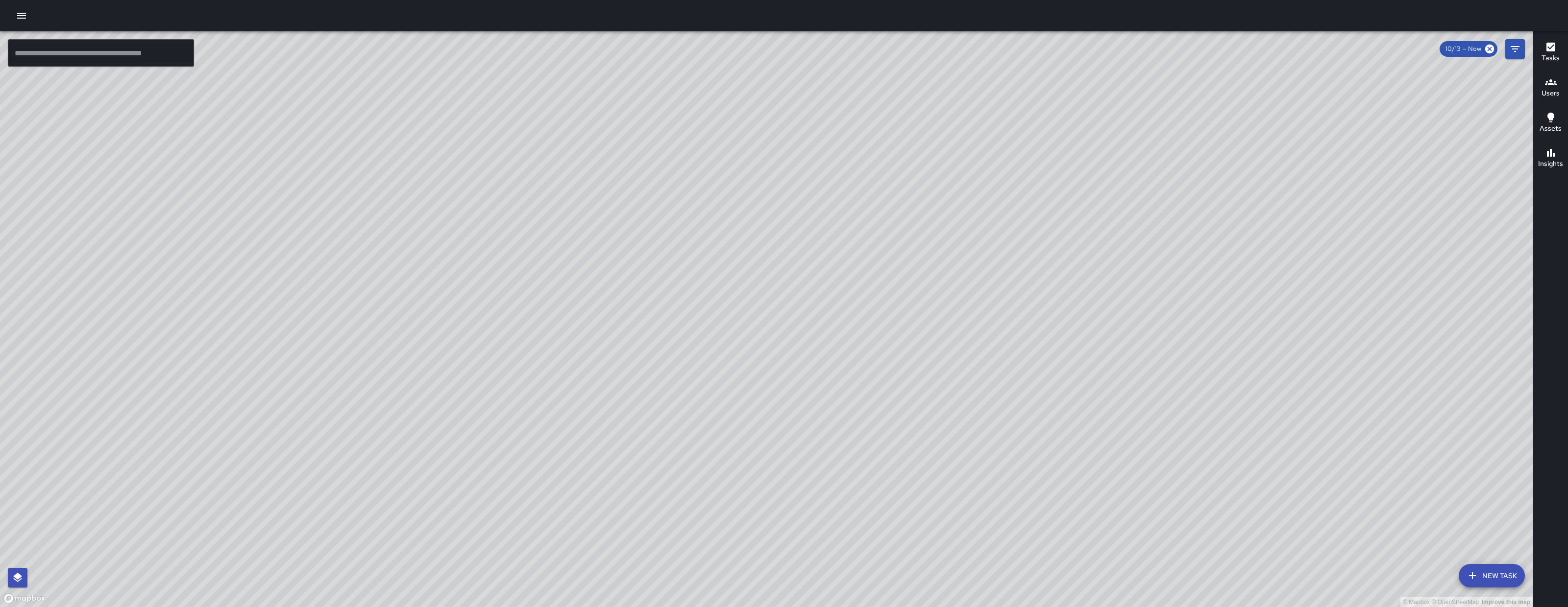
drag, startPoint x: 1072, startPoint y: 247, endPoint x: 1144, endPoint y: 252, distance: 72.2
click at [1144, 252] on div "© Mapbox © OpenStreetMap Improve this map" at bounding box center [766, 319] width 1533 height 576
click at [1246, 167] on div "© Mapbox © OpenStreetMap Improve this map" at bounding box center [766, 319] width 1533 height 576
drag, startPoint x: 1246, startPoint y: 167, endPoint x: 1295, endPoint y: 159, distance: 49.6
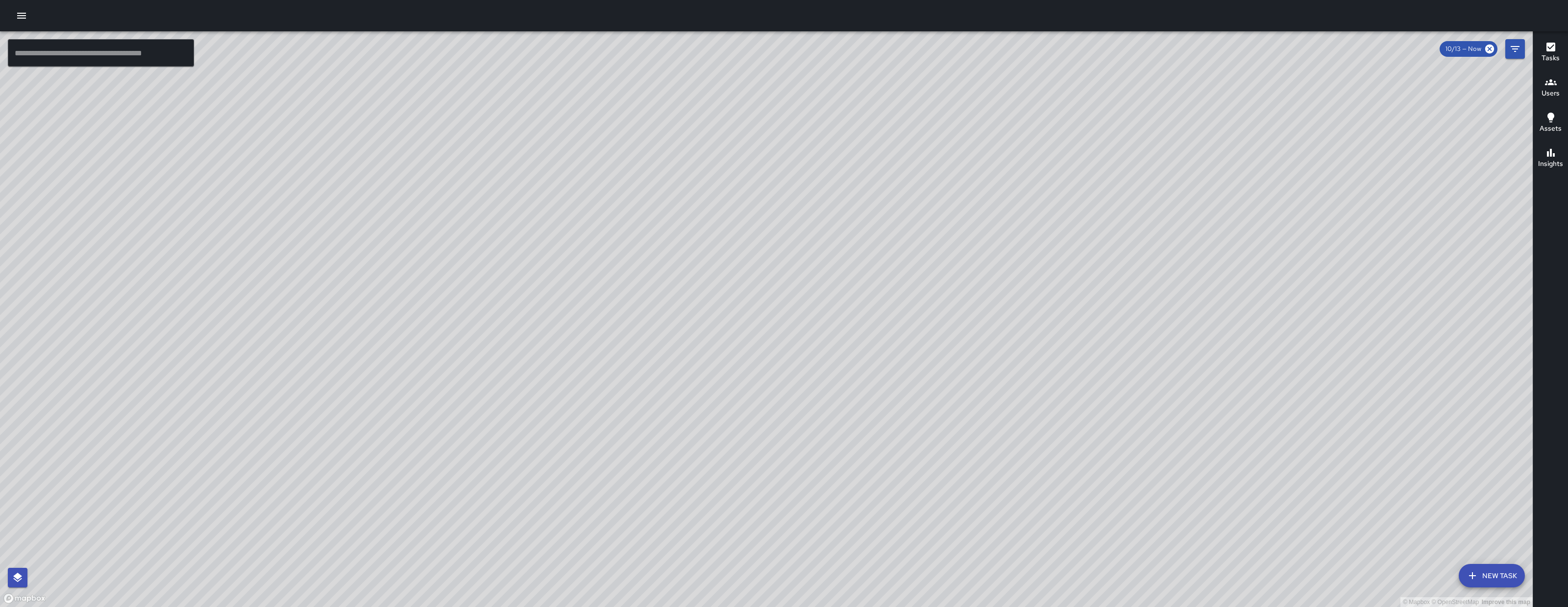
click at [1248, 167] on div "© Mapbox © OpenStreetMap Improve this map" at bounding box center [766, 319] width 1533 height 576
drag, startPoint x: 1295, startPoint y: 159, endPoint x: 1301, endPoint y: 157, distance: 6.3
click at [1301, 157] on div "© Mapbox © OpenStreetMap Improve this map" at bounding box center [766, 319] width 1533 height 576
drag, startPoint x: 1284, startPoint y: 188, endPoint x: 1367, endPoint y: 185, distance: 83.1
click at [1367, 185] on div "© Mapbox © OpenStreetMap Improve this map" at bounding box center [766, 319] width 1533 height 576
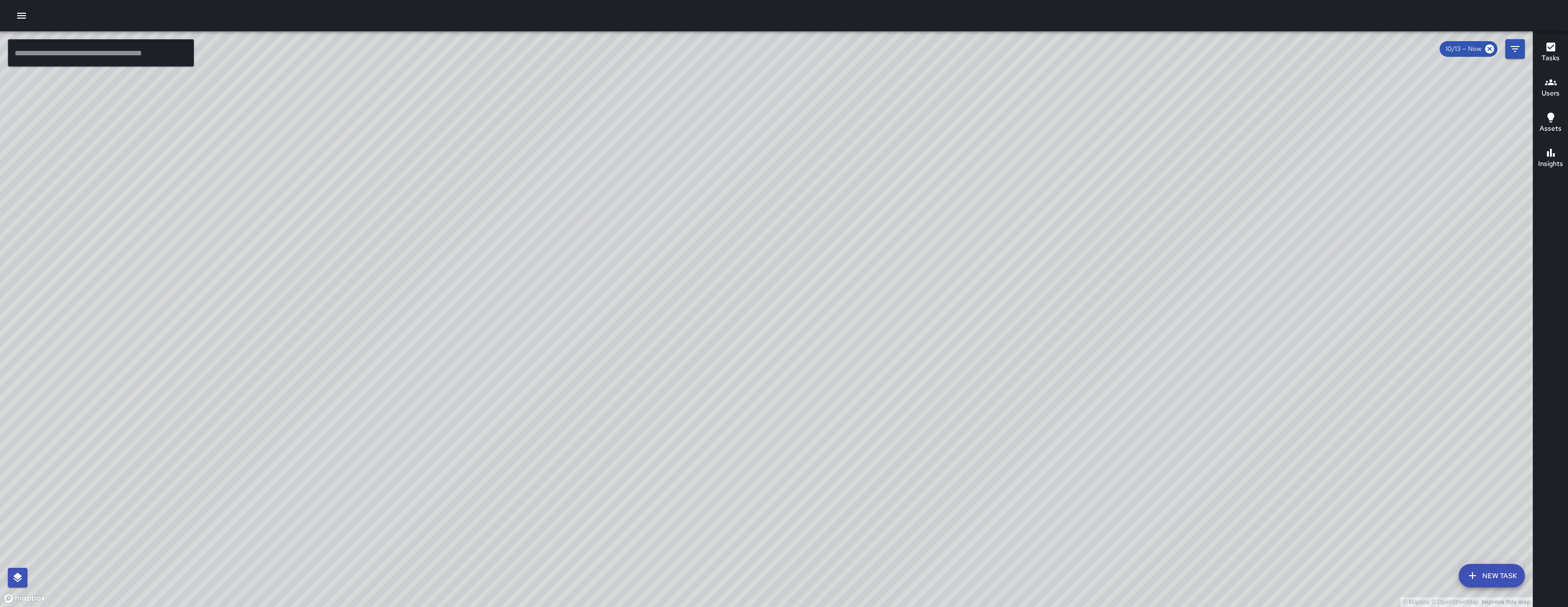
drag, startPoint x: 999, startPoint y: 387, endPoint x: 894, endPoint y: 380, distance: 105.2
click at [894, 380] on div "© Mapbox © OpenStreetMap Improve this map" at bounding box center [766, 319] width 1533 height 576
drag, startPoint x: 868, startPoint y: 195, endPoint x: 779, endPoint y: 342, distance: 171.8
click at [785, 375] on div "© Mapbox © OpenStreetMap Improve this map" at bounding box center [766, 319] width 1533 height 576
click at [474, 413] on div "© Mapbox © OpenStreetMap Improve this map" at bounding box center [766, 319] width 1533 height 576
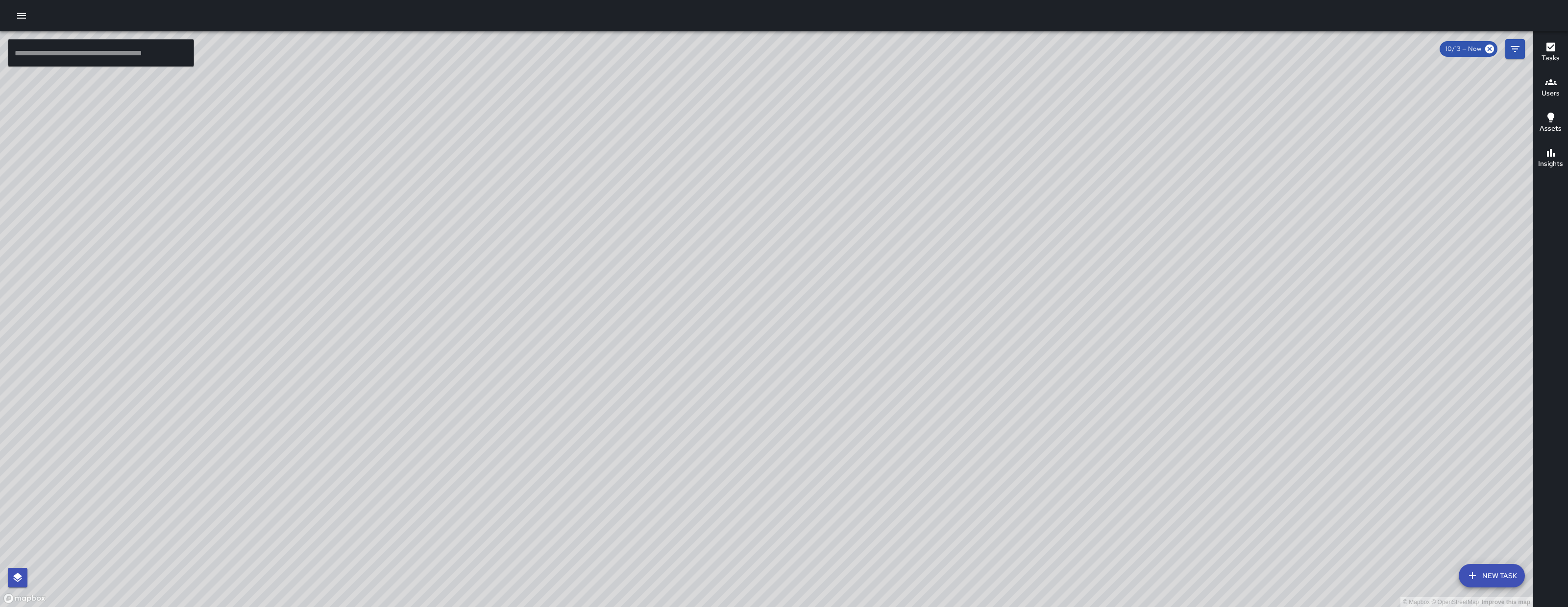
drag, startPoint x: 647, startPoint y: 195, endPoint x: 656, endPoint y: 184, distance: 14.2
click at [656, 184] on div "© Mapbox © OpenStreetMap Improve this map" at bounding box center [766, 319] width 1533 height 576
click at [1516, 49] on icon "Filters" at bounding box center [1514, 49] width 12 height 12
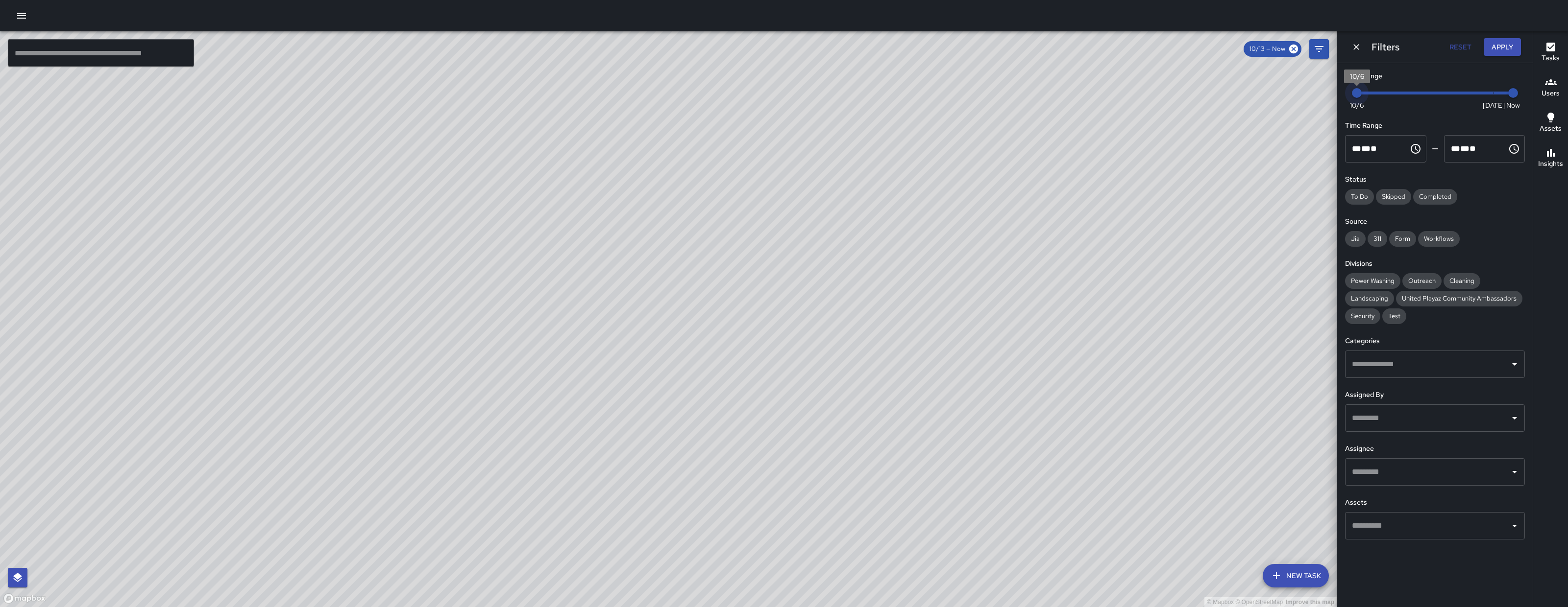
drag, startPoint x: 1487, startPoint y: 96, endPoint x: 1331, endPoint y: 83, distance: 156.5
click at [1331, 83] on div "© Mapbox © OpenStreetMap Improve this map ​ New Task 10/13 — Now Map Layers Tas…" at bounding box center [784, 319] width 1568 height 576
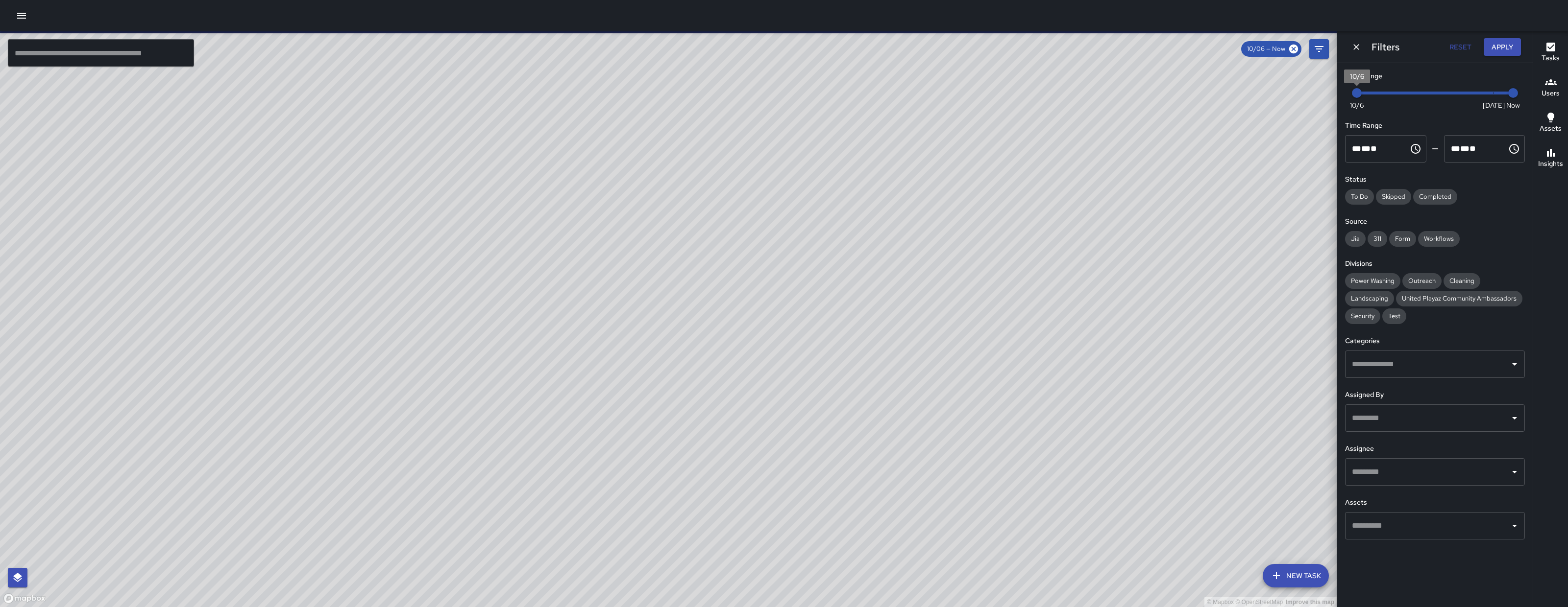
click at [1362, 92] on span "10/6" at bounding box center [1357, 93] width 10 height 10
type input "*"
drag, startPoint x: 1367, startPoint y: 91, endPoint x: 1521, endPoint y: 89, distance: 154.0
click at [1521, 89] on div "Now Today 10/6 10/13 10:52 am" at bounding box center [1435, 99] width 180 height 27
click at [1510, 50] on button "Apply" at bounding box center [1502, 47] width 37 height 18
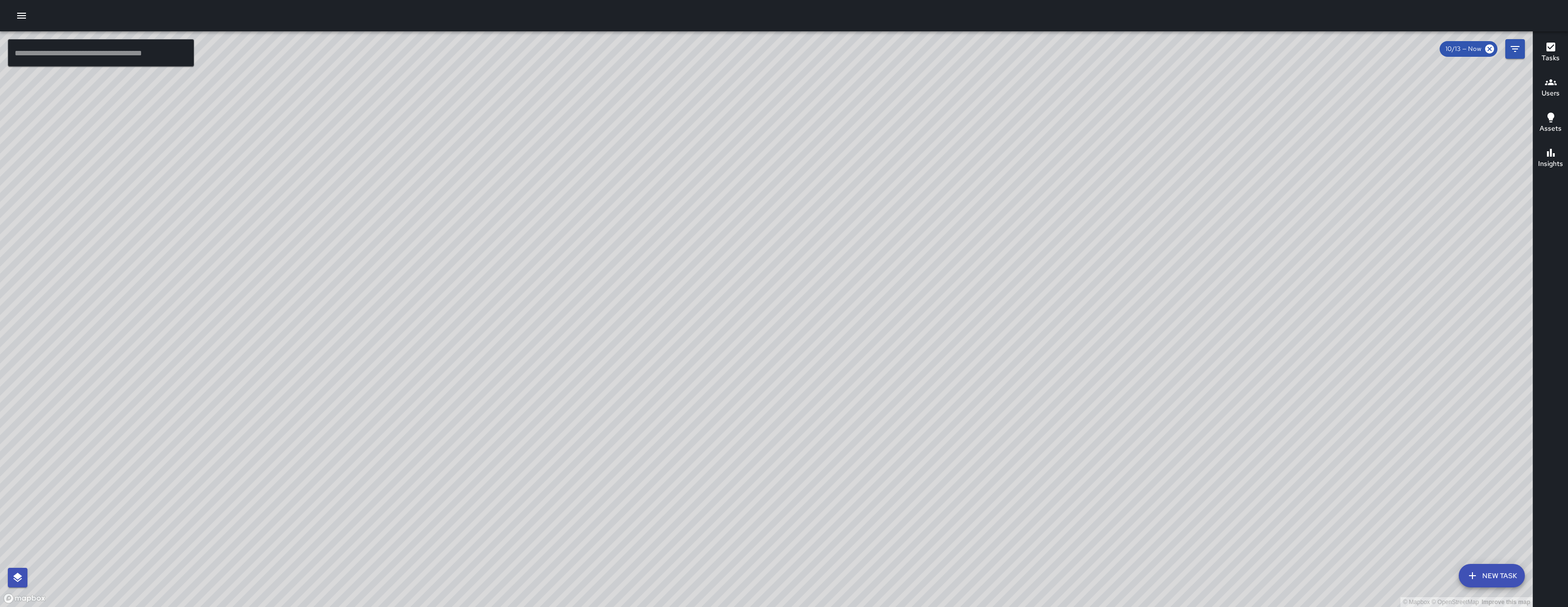
drag, startPoint x: 719, startPoint y: 436, endPoint x: 627, endPoint y: 435, distance: 92.0
click at [660, 435] on div "© Mapbox © OpenStreetMap Improve this map" at bounding box center [766, 319] width 1533 height 576
click at [626, 435] on div "© Mapbox © OpenStreetMap Improve this map" at bounding box center [766, 319] width 1533 height 576
drag, startPoint x: 701, startPoint y: 433, endPoint x: 516, endPoint y: 476, distance: 189.9
click at [603, 446] on div "© Mapbox © OpenStreetMap Improve this map" at bounding box center [766, 319] width 1533 height 576
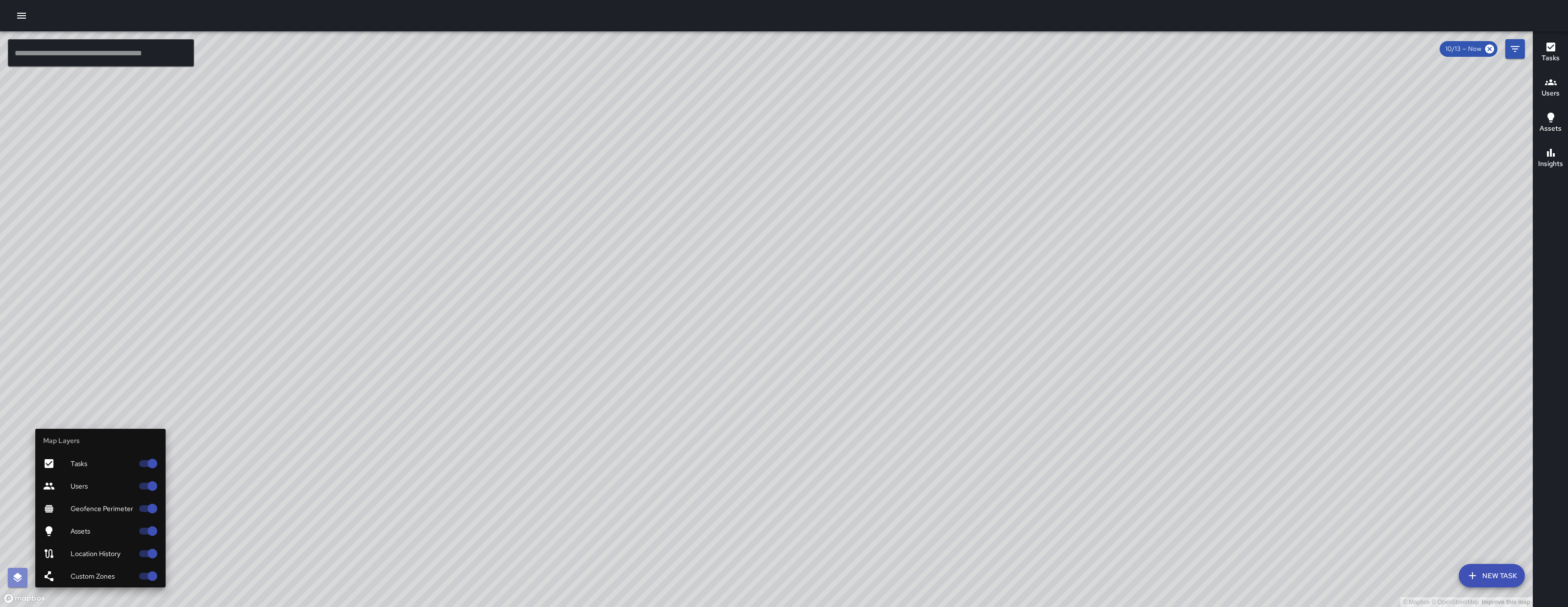
click at [24, 574] on button "button" at bounding box center [18, 578] width 19 height 19
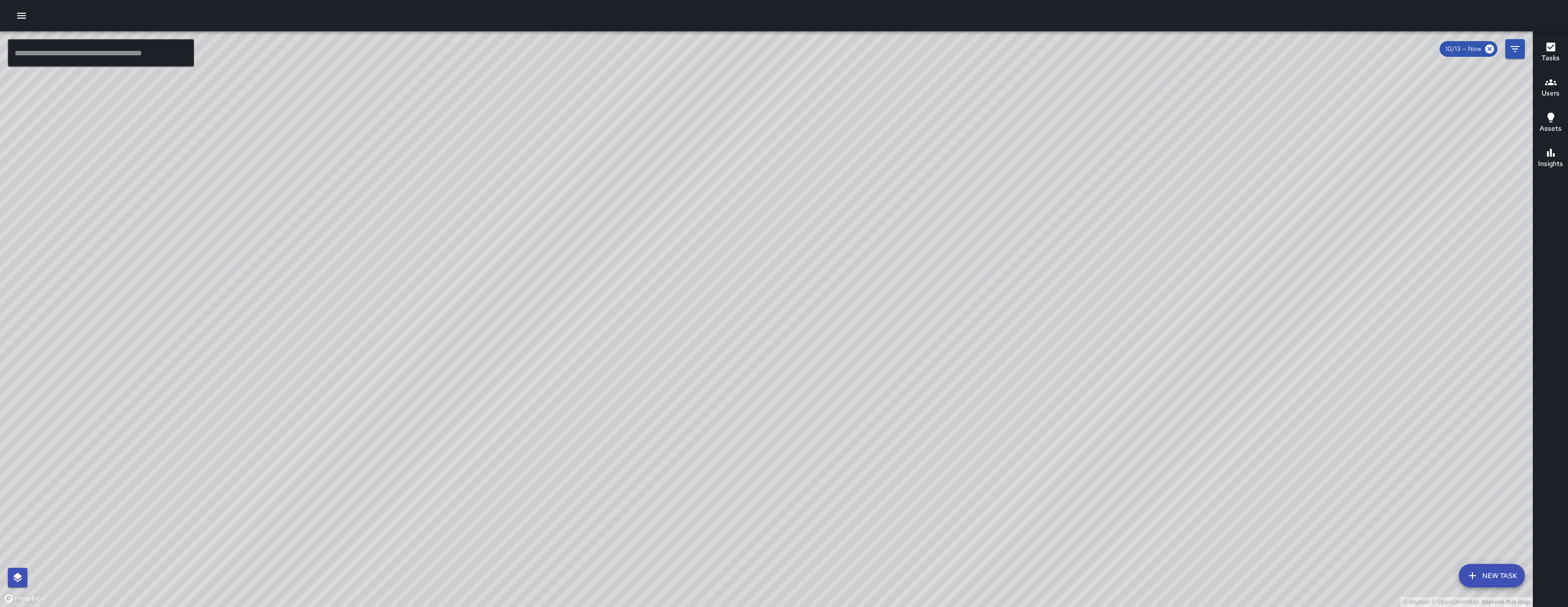
drag, startPoint x: 1006, startPoint y: 501, endPoint x: 822, endPoint y: 463, distance: 187.9
click at [824, 464] on div "© Mapbox © OpenStreetMap Improve this map" at bounding box center [766, 319] width 1533 height 576
drag, startPoint x: 816, startPoint y: 470, endPoint x: 673, endPoint y: 350, distance: 186.7
click at [775, 443] on div "© Mapbox © OpenStreetMap Improve this map" at bounding box center [766, 319] width 1533 height 576
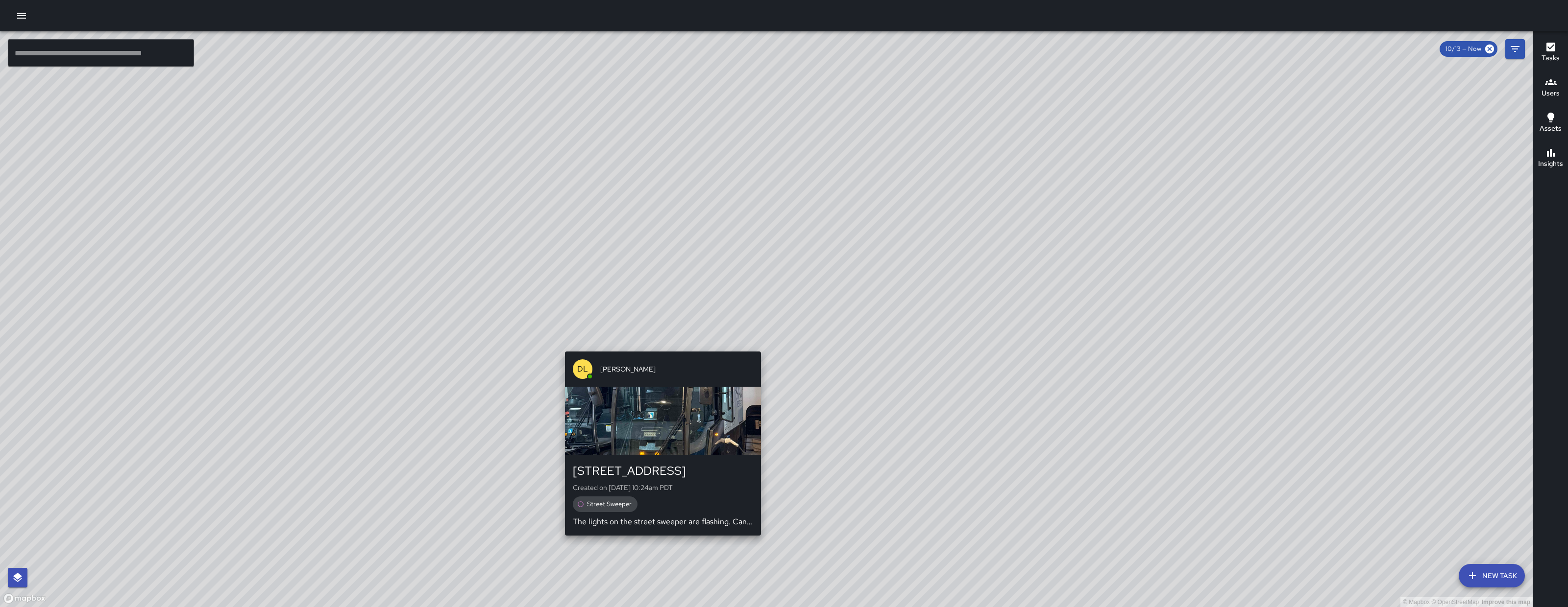
click at [660, 345] on div "© Mapbox © OpenStreetMap Improve this map DL David Lewis 21 Brush Place Created…" at bounding box center [766, 319] width 1533 height 576
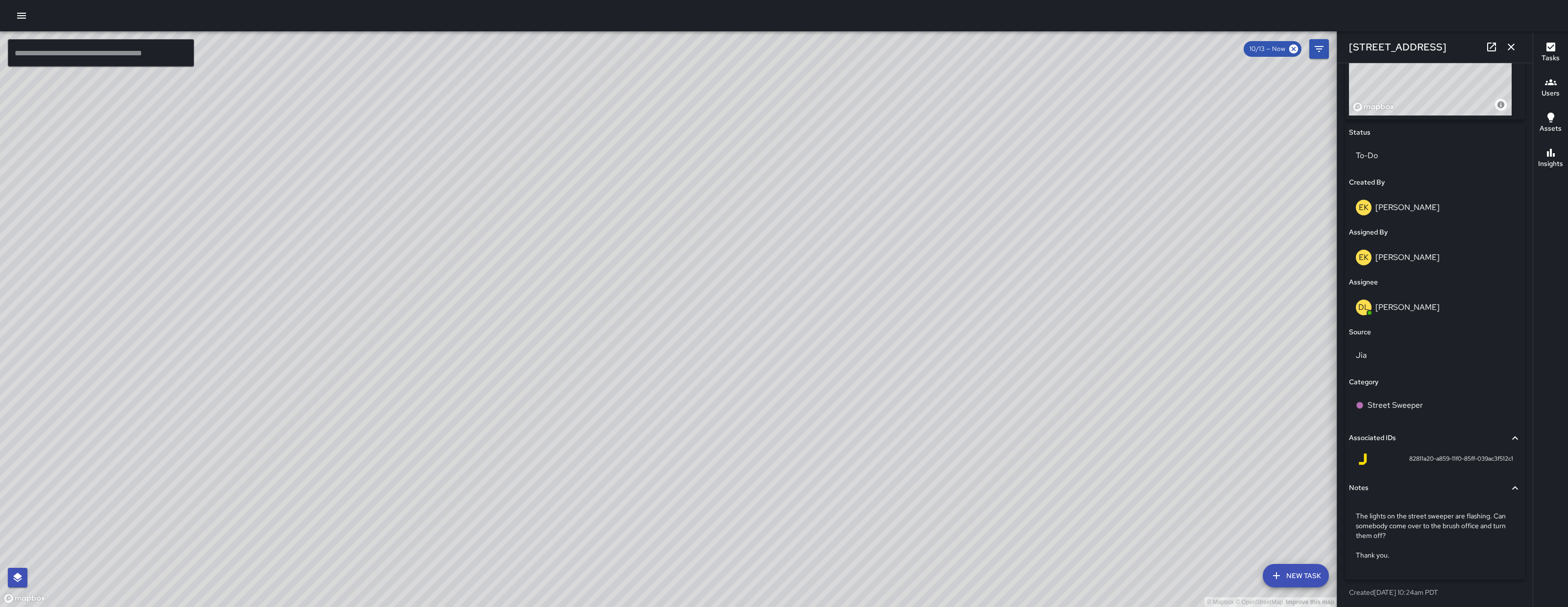
scroll to position [412, 0]
click at [1451, 308] on div "DL David Lewis" at bounding box center [1435, 306] width 158 height 16
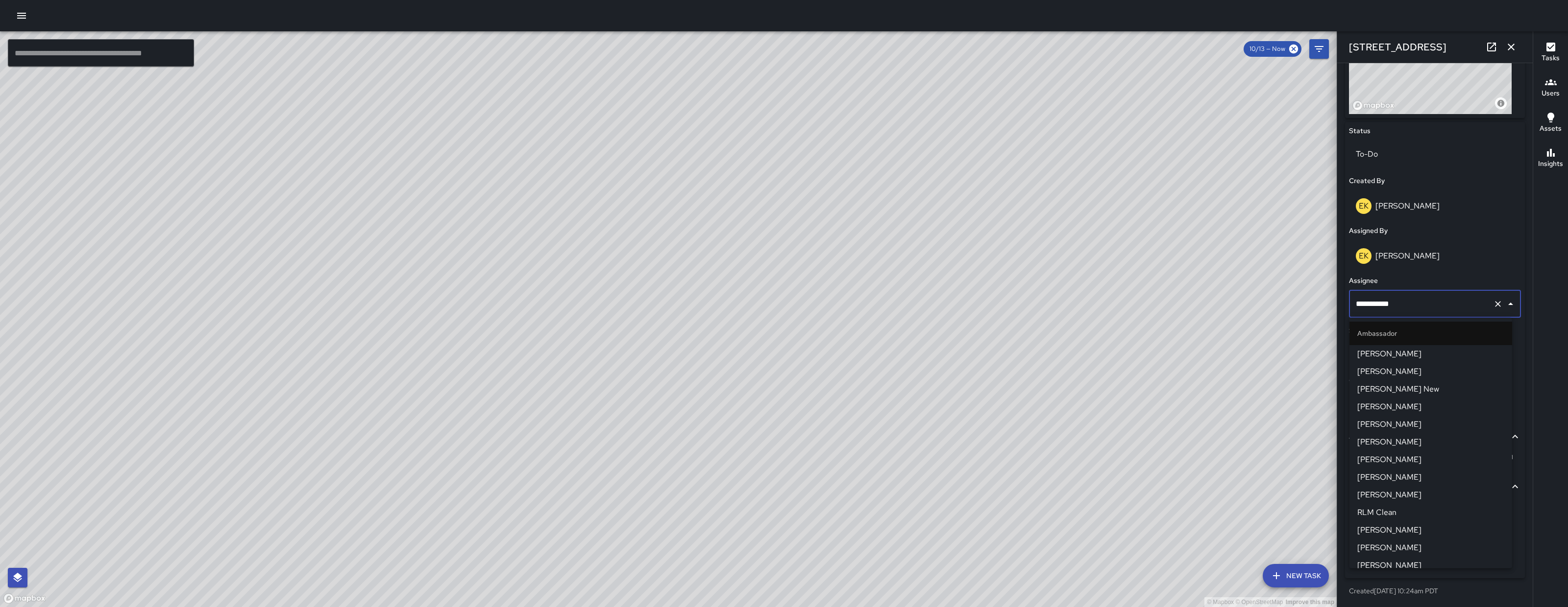
click at [1451, 308] on input "**********" at bounding box center [1421, 304] width 136 height 19
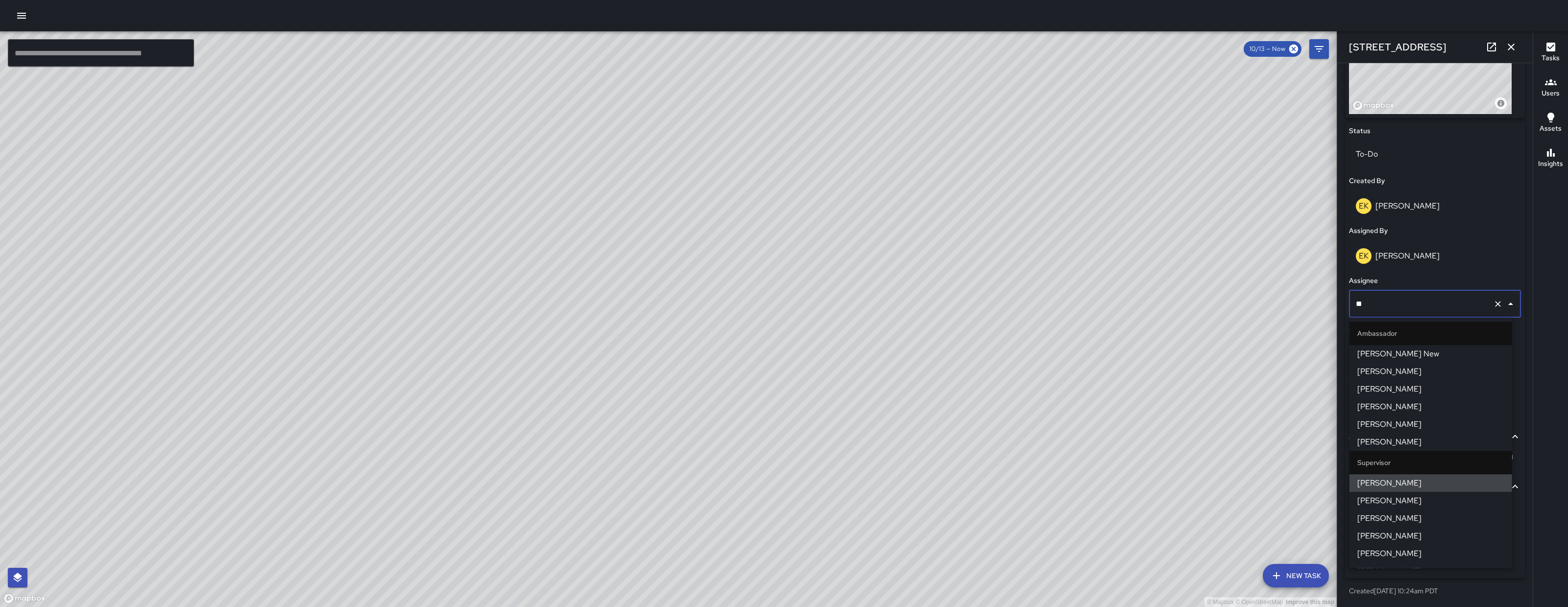
type input "***"
click at [1420, 352] on span "Woodrow Blake" at bounding box center [1431, 353] width 147 height 12
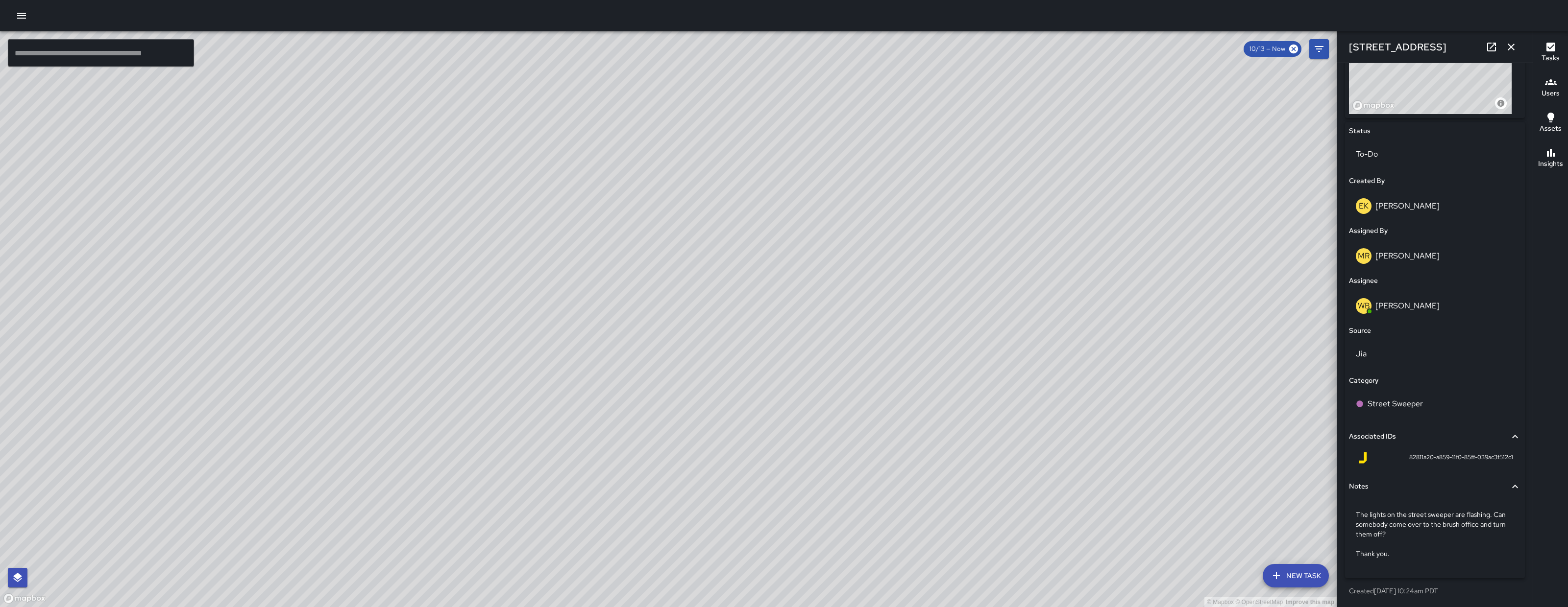
click at [1511, 52] on icon "button" at bounding box center [1511, 47] width 12 height 12
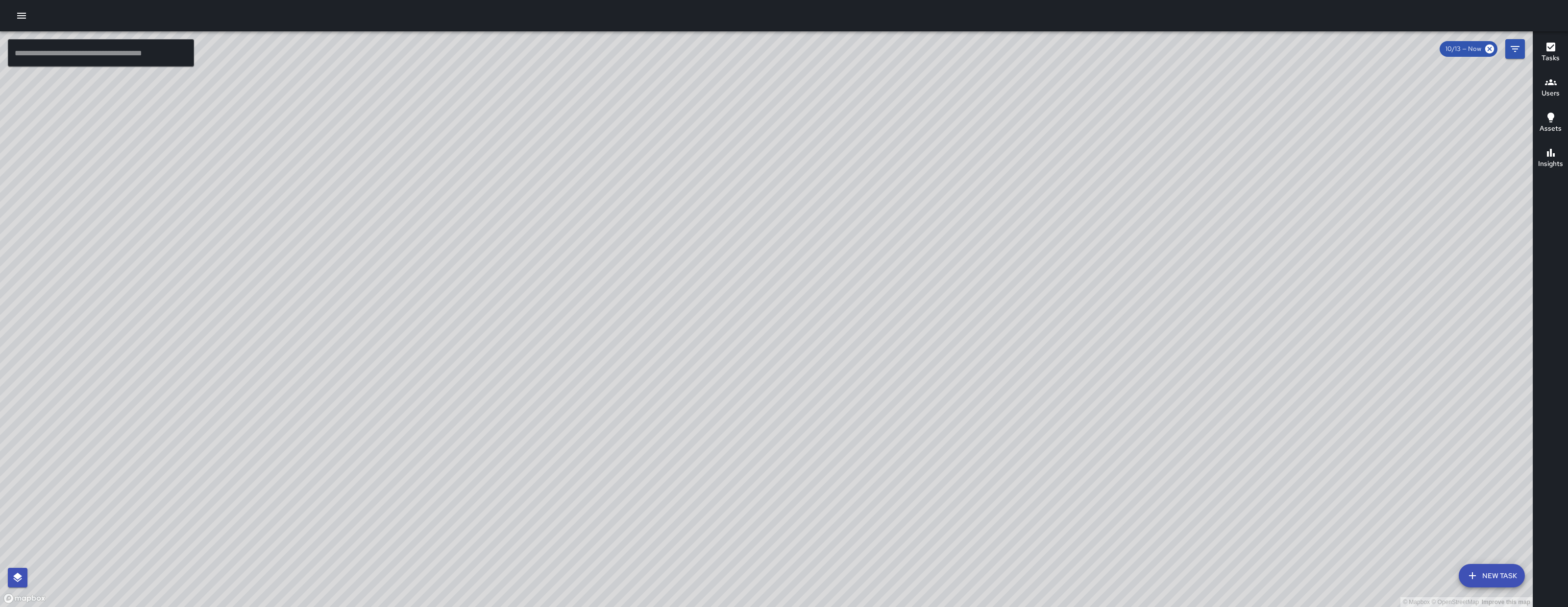
drag, startPoint x: 1089, startPoint y: 388, endPoint x: 1057, endPoint y: 395, distance: 32.8
click at [1088, 389] on div "© Mapbox © OpenStreetMap Improve this map" at bounding box center [766, 319] width 1533 height 576
drag, startPoint x: 1057, startPoint y: 395, endPoint x: 889, endPoint y: 402, distance: 168.1
click at [889, 402] on div "© Mapbox © OpenStreetMap Improve this map" at bounding box center [766, 319] width 1533 height 576
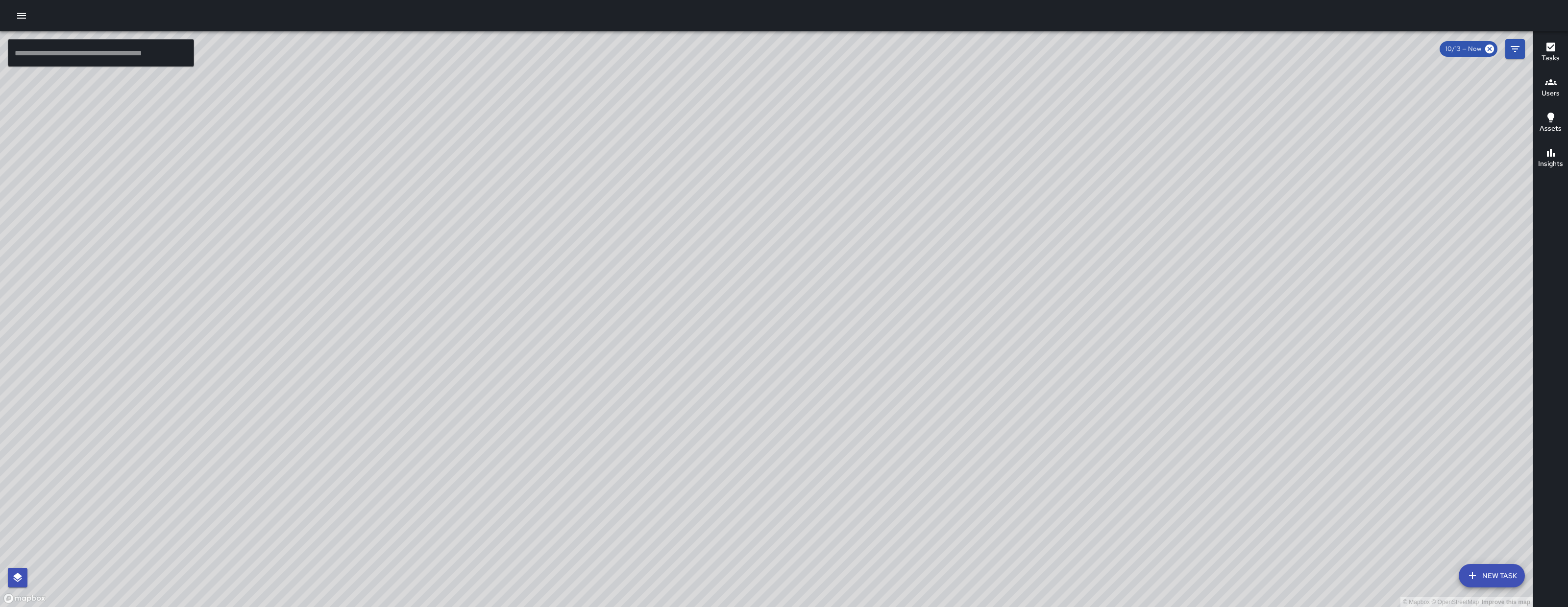
drag, startPoint x: 906, startPoint y: 394, endPoint x: 943, endPoint y: 398, distance: 37.2
click at [943, 398] on div "© Mapbox © OpenStreetMap Improve this map" at bounding box center [766, 319] width 1533 height 576
drag, startPoint x: 1202, startPoint y: 340, endPoint x: 1177, endPoint y: 343, distance: 25.2
click at [1177, 344] on div "© Mapbox © OpenStreetMap Improve this map" at bounding box center [766, 319] width 1533 height 576
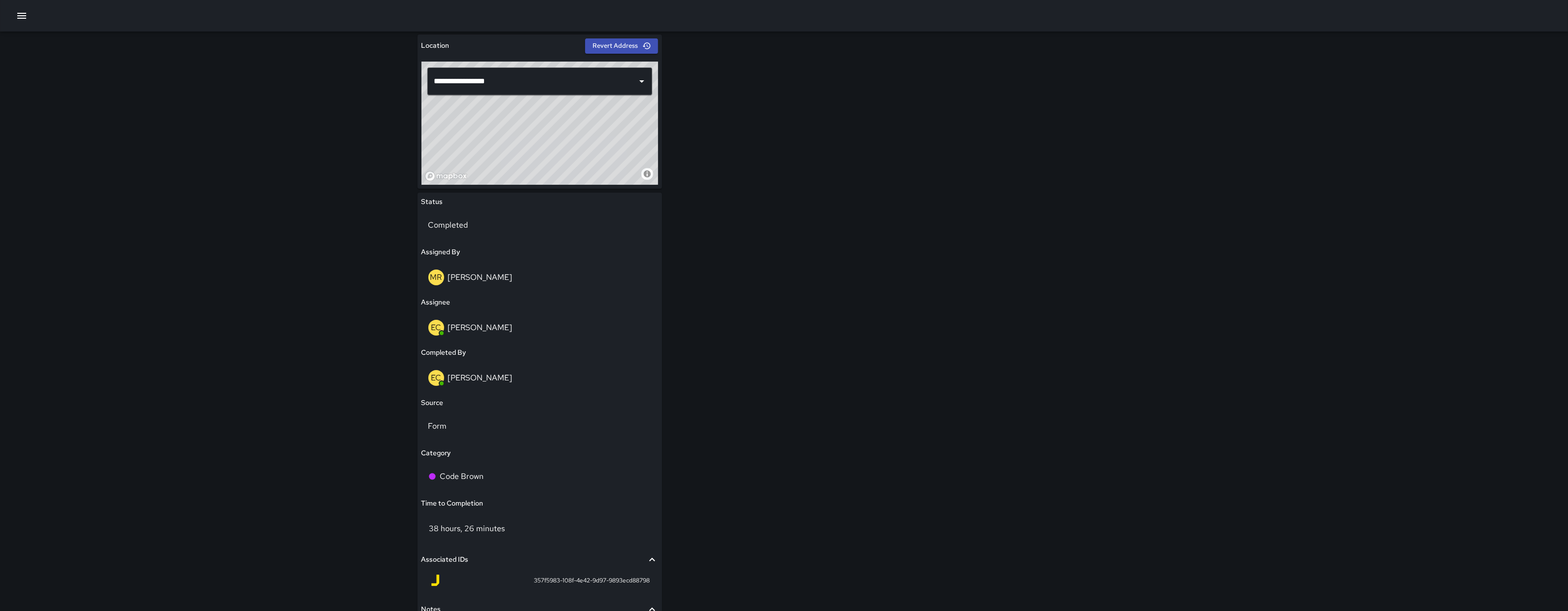
scroll to position [451, 0]
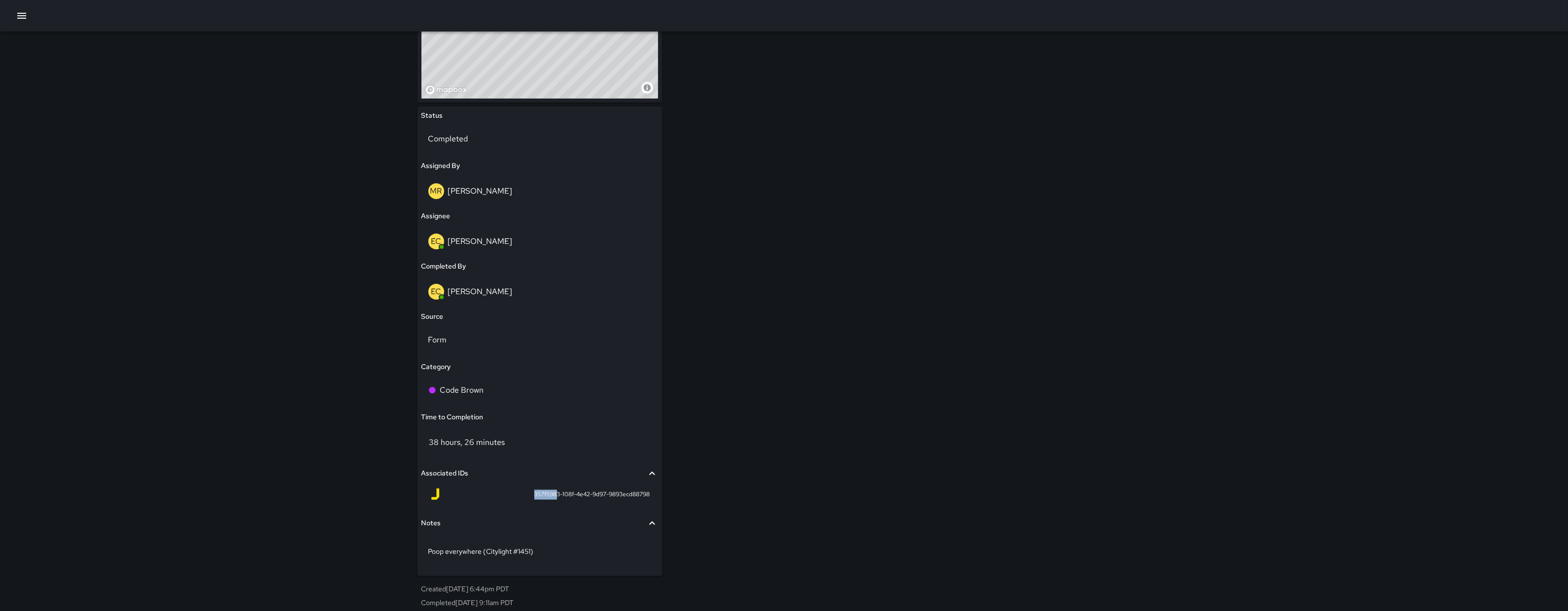
drag, startPoint x: 530, startPoint y: 494, endPoint x: 557, endPoint y: 492, distance: 27.1
click at [557, 492] on div "357f5983-108f-4e42-9d97-9893ecd88798" at bounding box center [539, 494] width 221 height 12
drag, startPoint x: 559, startPoint y: 495, endPoint x: 526, endPoint y: 495, distance: 33.0
click at [526, 495] on div "357f5983-108f-4e42-9d97-9893ecd88798" at bounding box center [539, 494] width 221 height 12
copy span "357f5983"
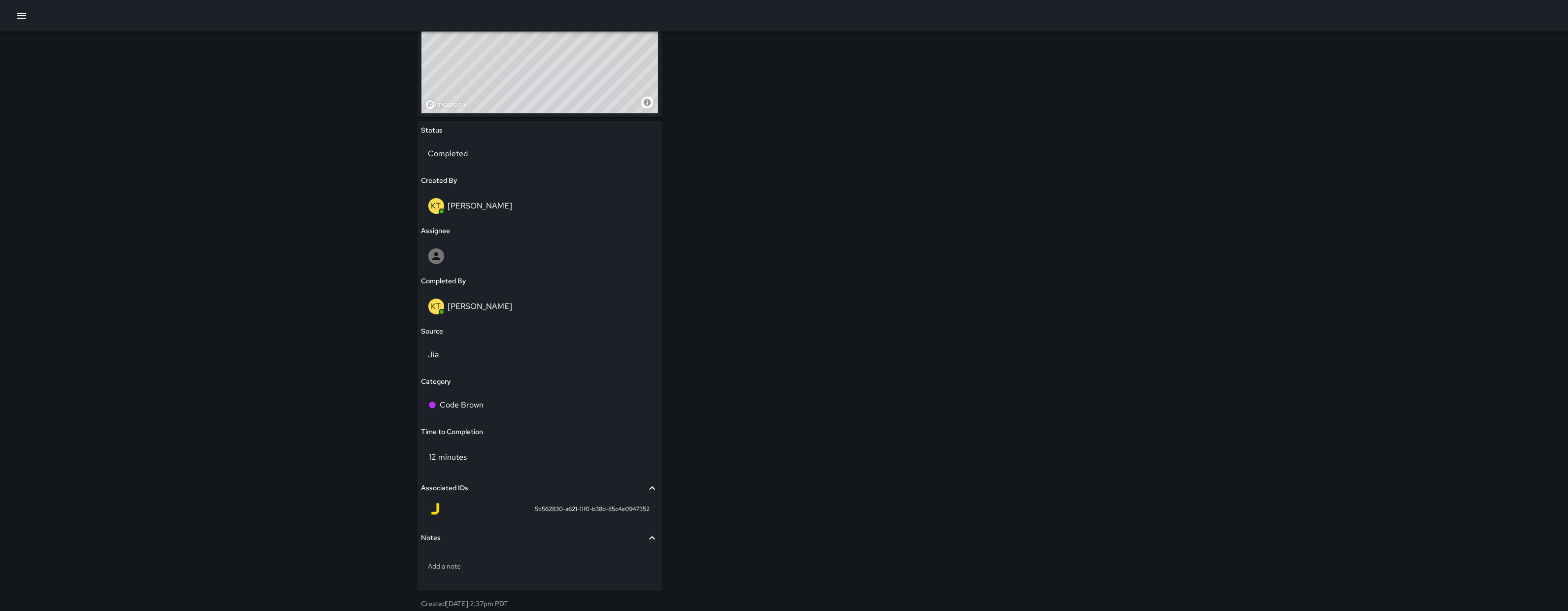
scroll to position [451, 0]
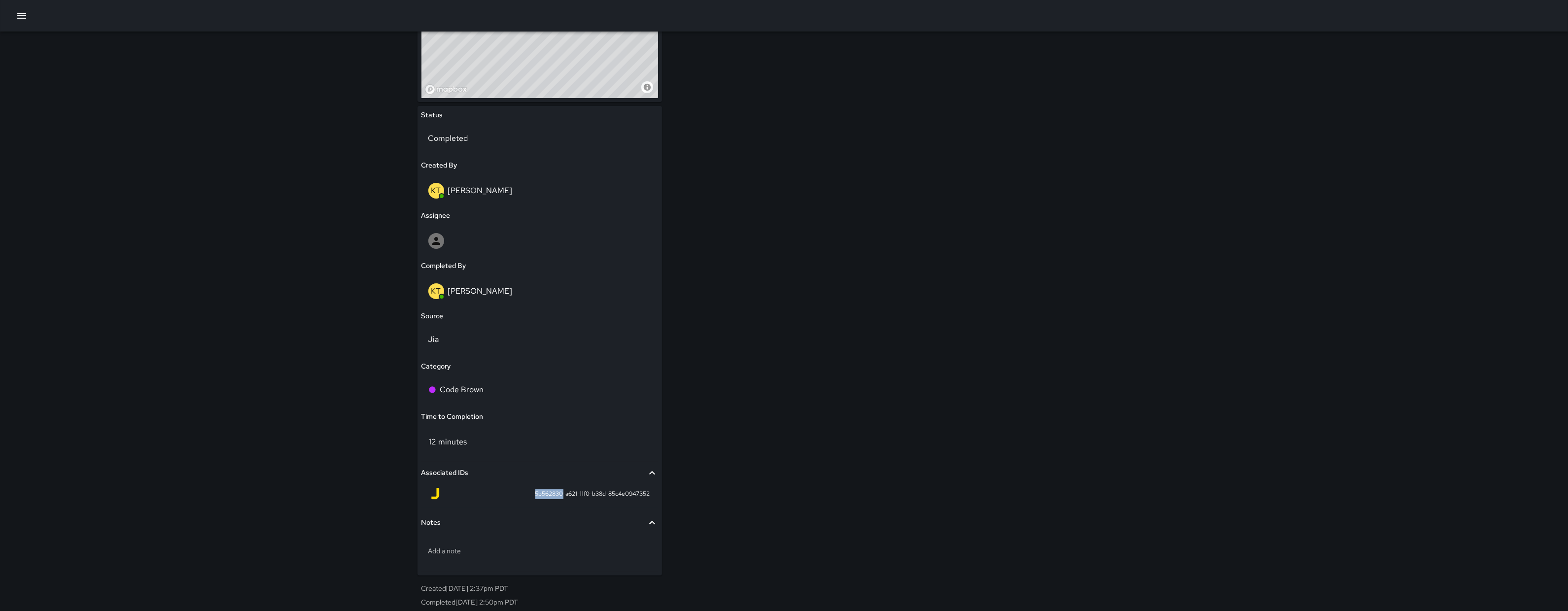
drag, startPoint x: 547, startPoint y: 497, endPoint x: 530, endPoint y: 497, distance: 17.0
click at [530, 497] on div "5b562830-a621-11f0-b38d-85c4e0947352" at bounding box center [539, 493] width 221 height 12
copy span "5b562830"
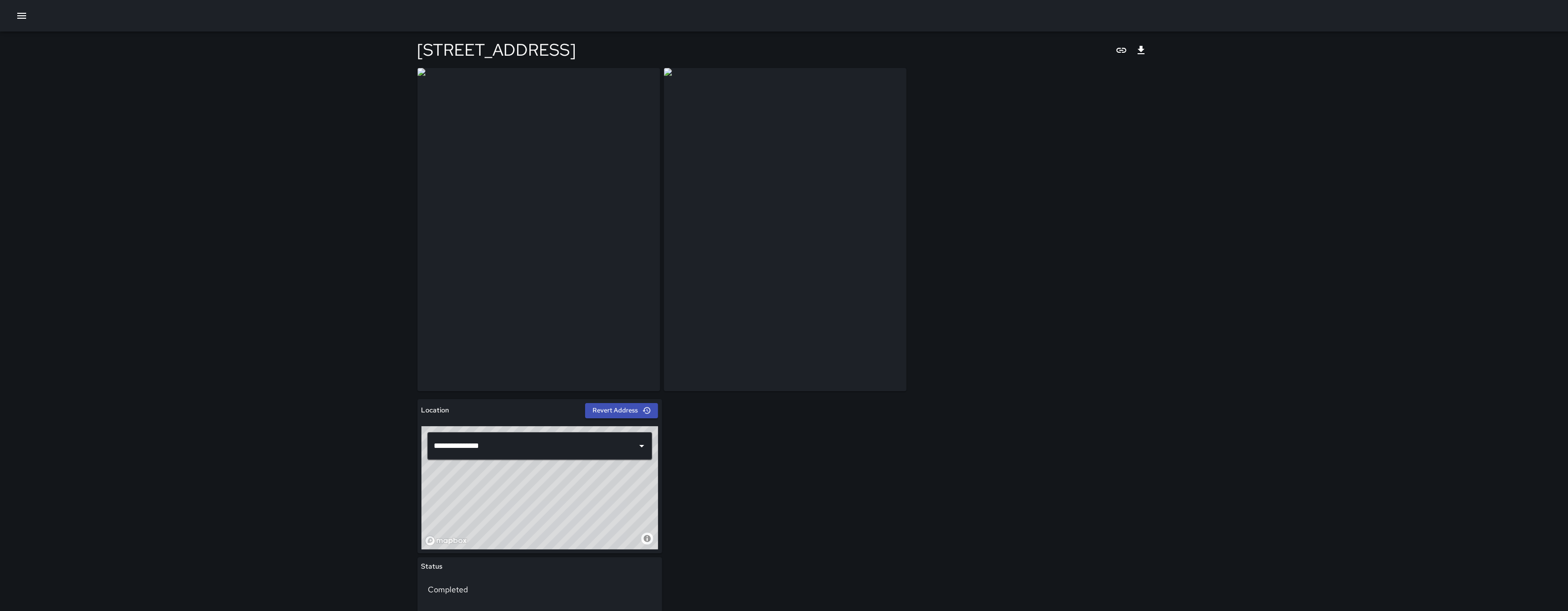
scroll to position [501, 0]
